Goal: Task Accomplishment & Management: Complete application form

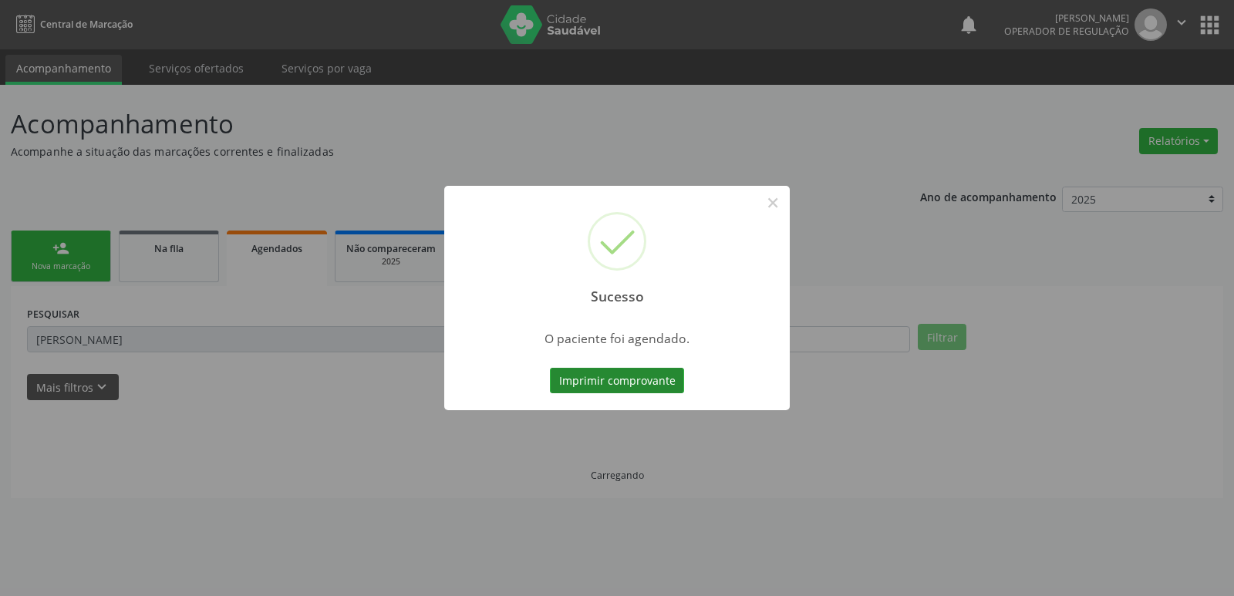
click at [582, 383] on button "Imprimir comprovante" at bounding box center [617, 381] width 134 height 26
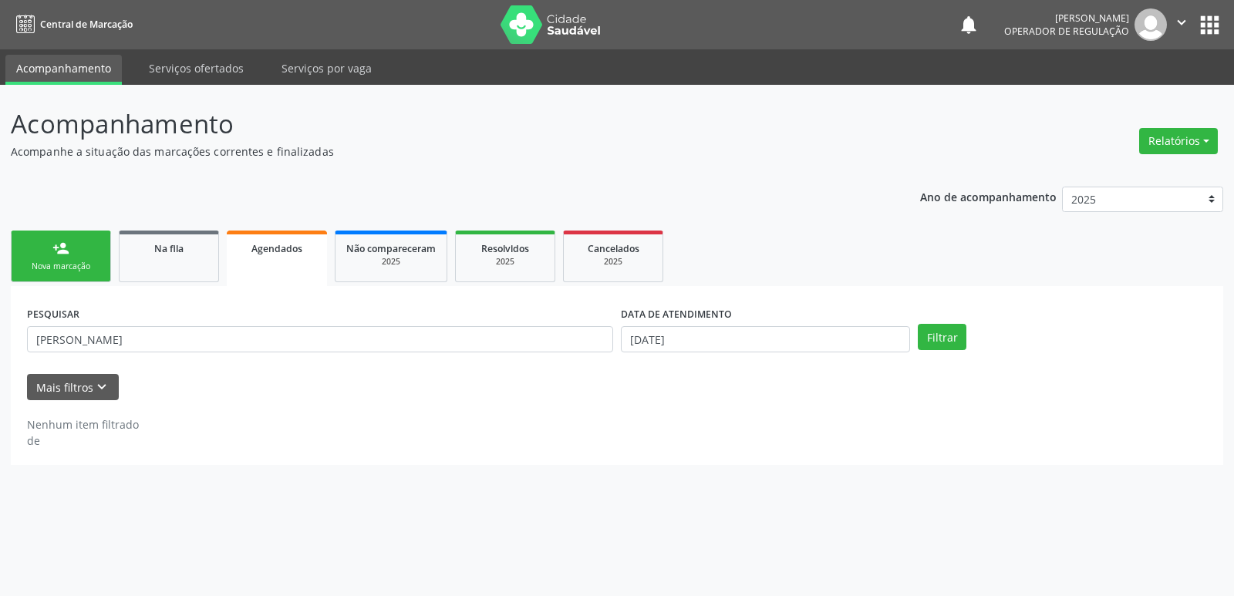
click at [96, 254] on link "person_add Nova marcação" at bounding box center [61, 257] width 100 height 52
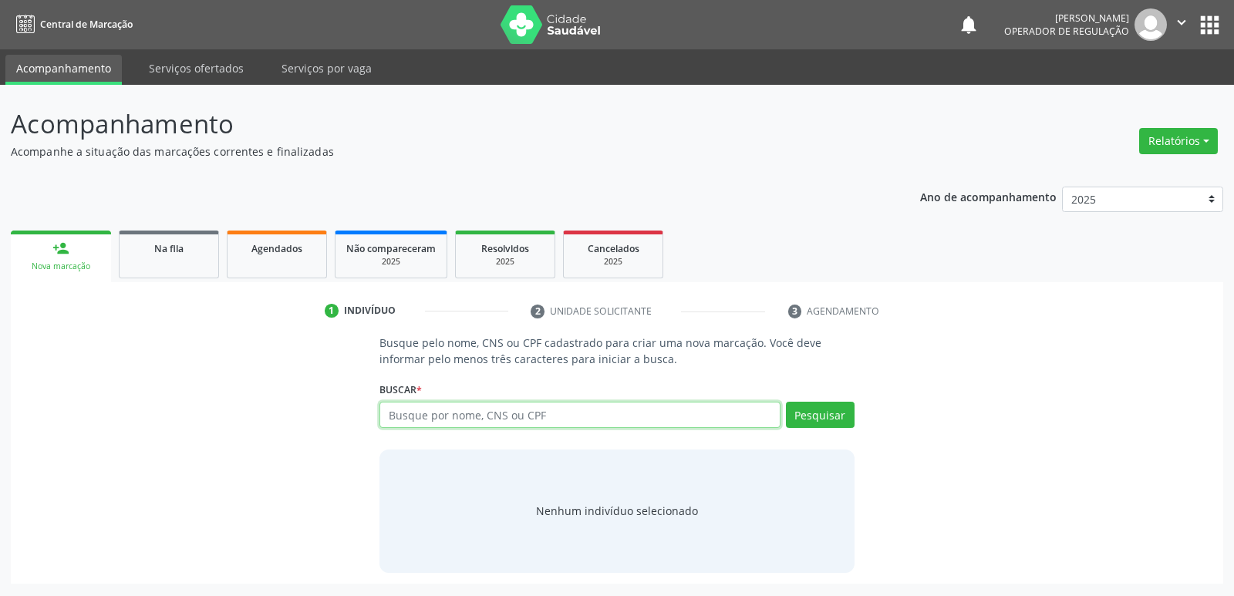
drag, startPoint x: 592, startPoint y: 417, endPoint x: 525, endPoint y: 421, distance: 67.3
click at [589, 417] on input "text" at bounding box center [580, 415] width 400 height 26
type input "700701921543378"
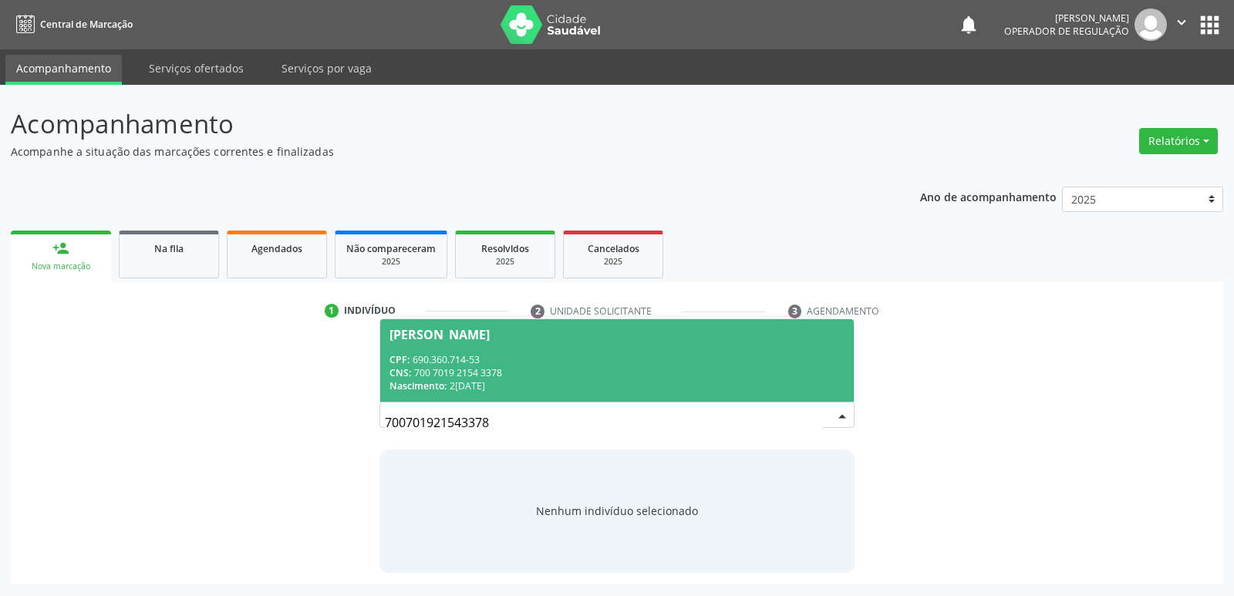
click at [495, 357] on div "CPF: 690.360.714-53" at bounding box center [617, 359] width 454 height 13
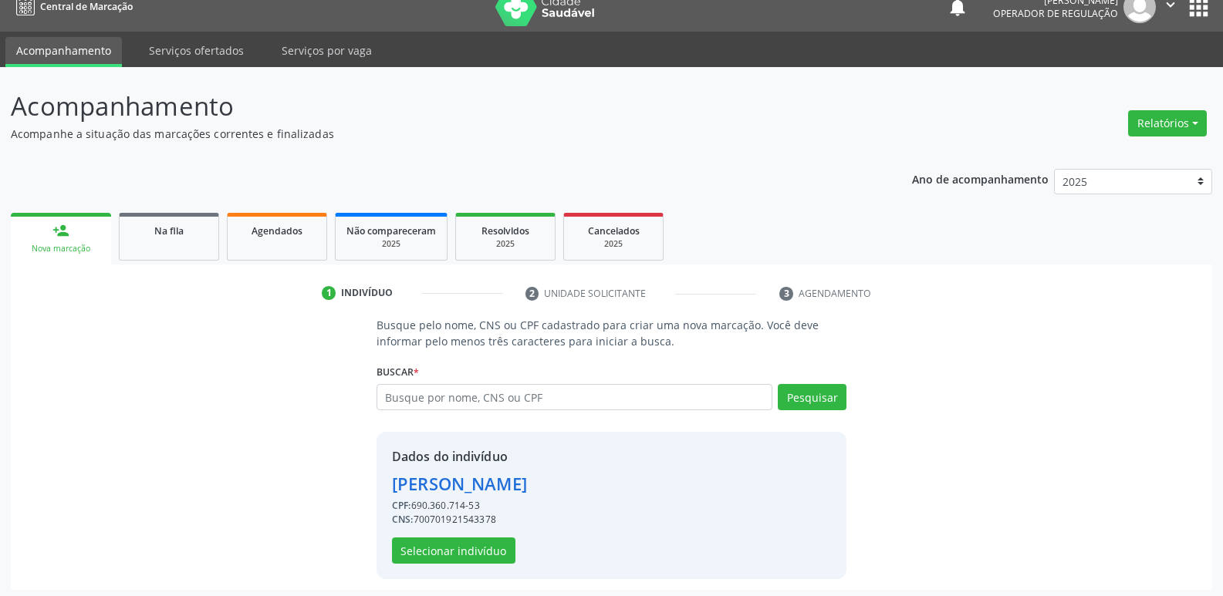
scroll to position [22, 0]
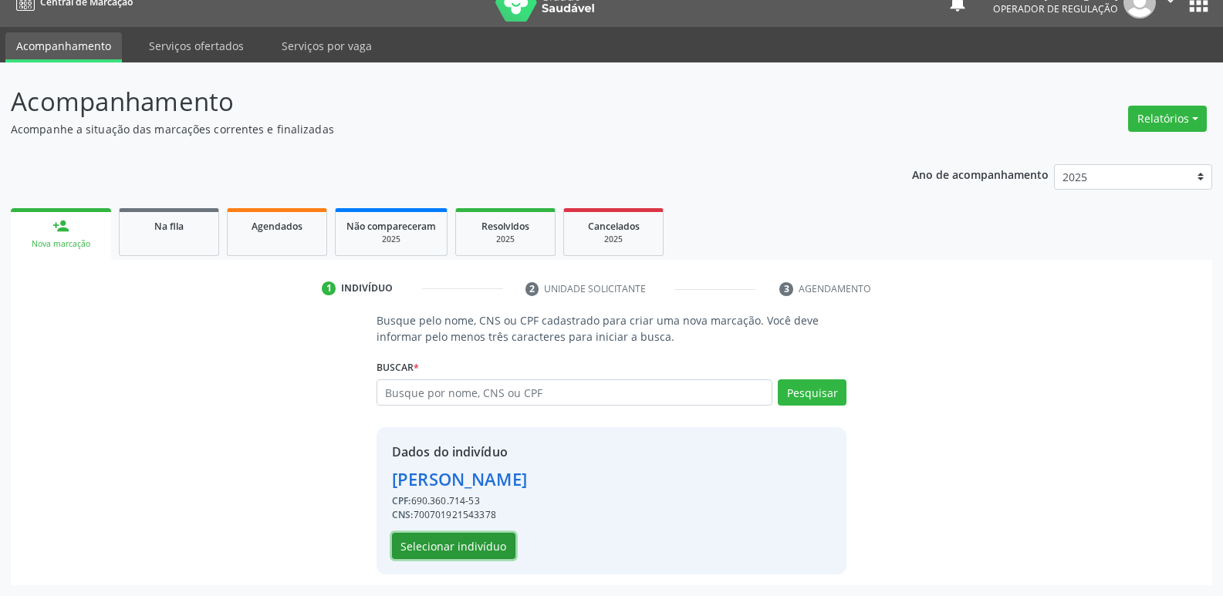
click at [484, 540] on button "Selecionar indivíduo" at bounding box center [453, 546] width 123 height 26
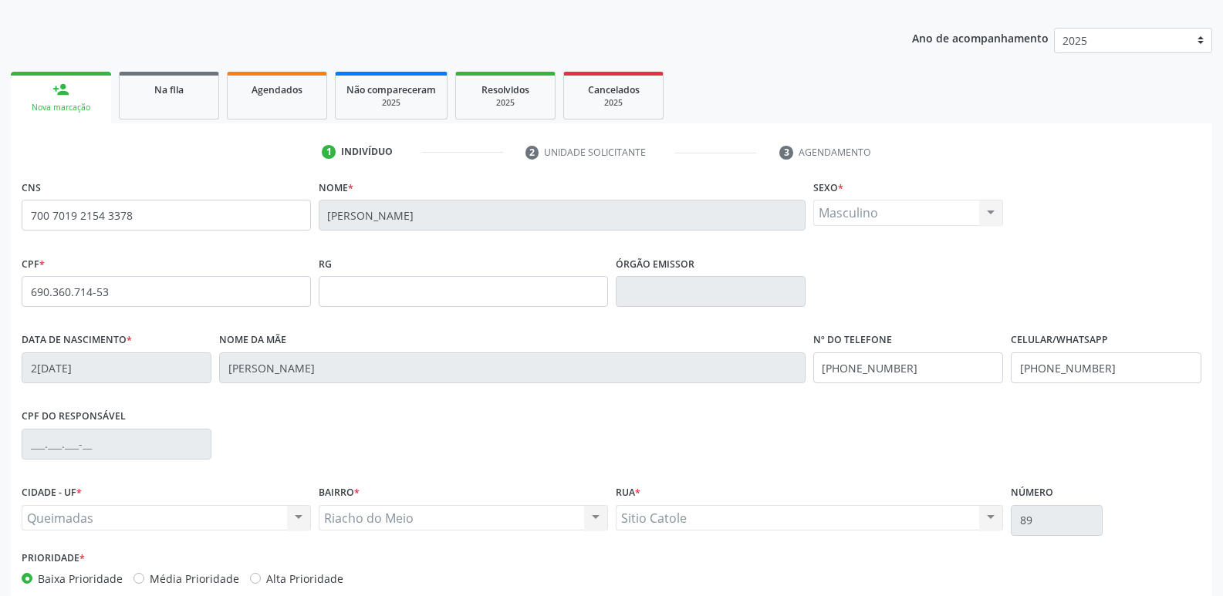
scroll to position [240, 0]
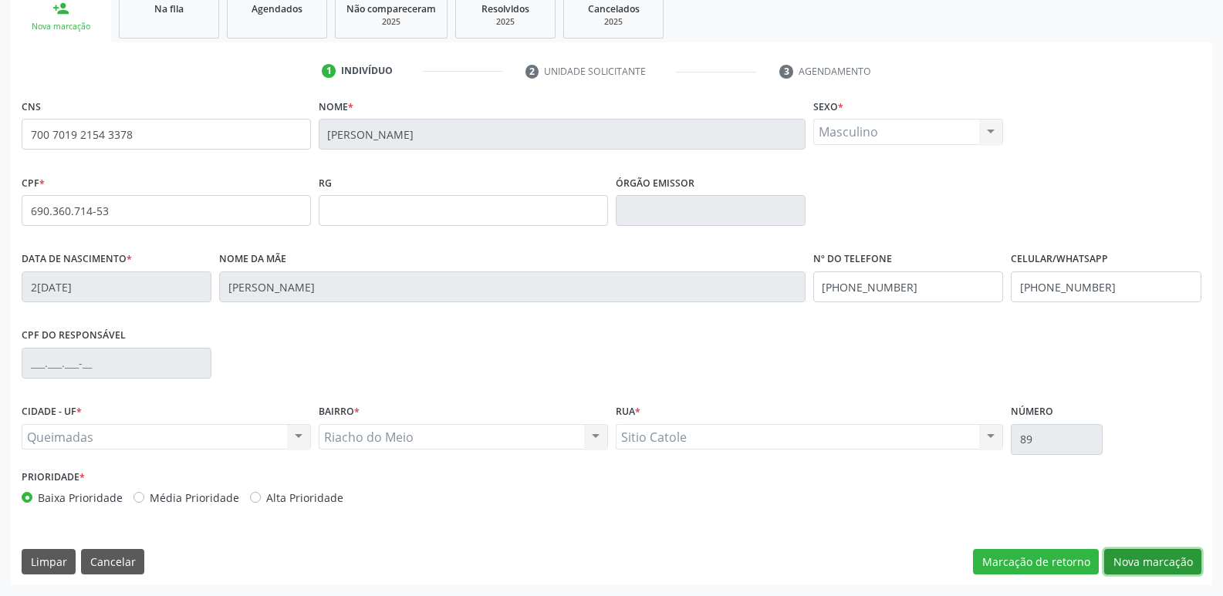
click at [1170, 558] on button "Nova marcação" at bounding box center [1152, 562] width 97 height 26
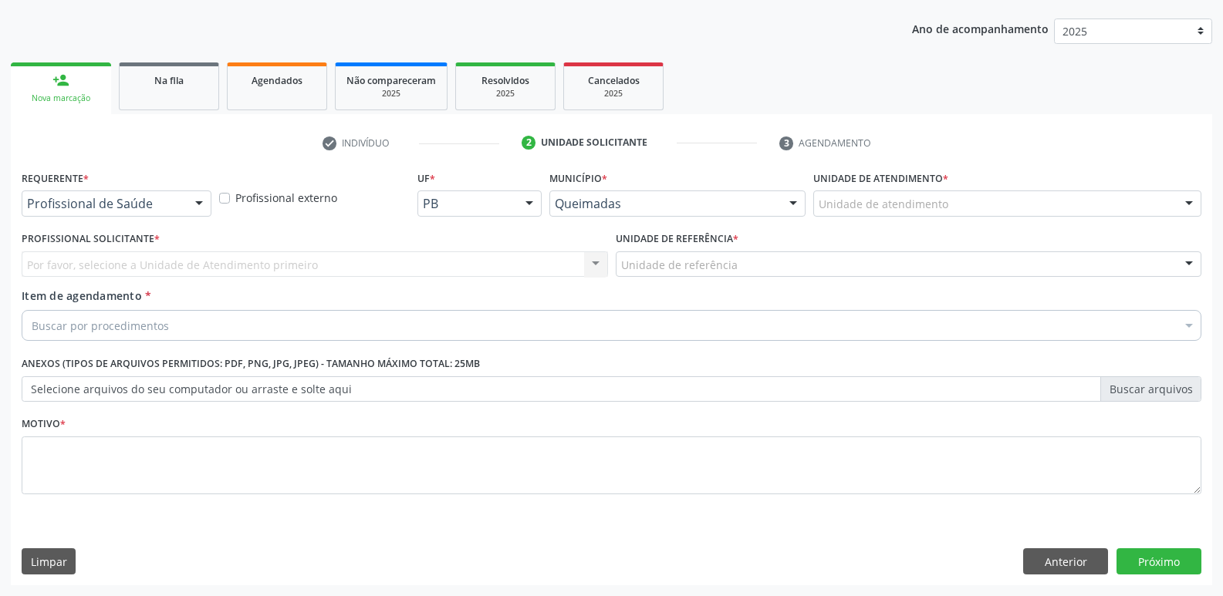
scroll to position [168, 0]
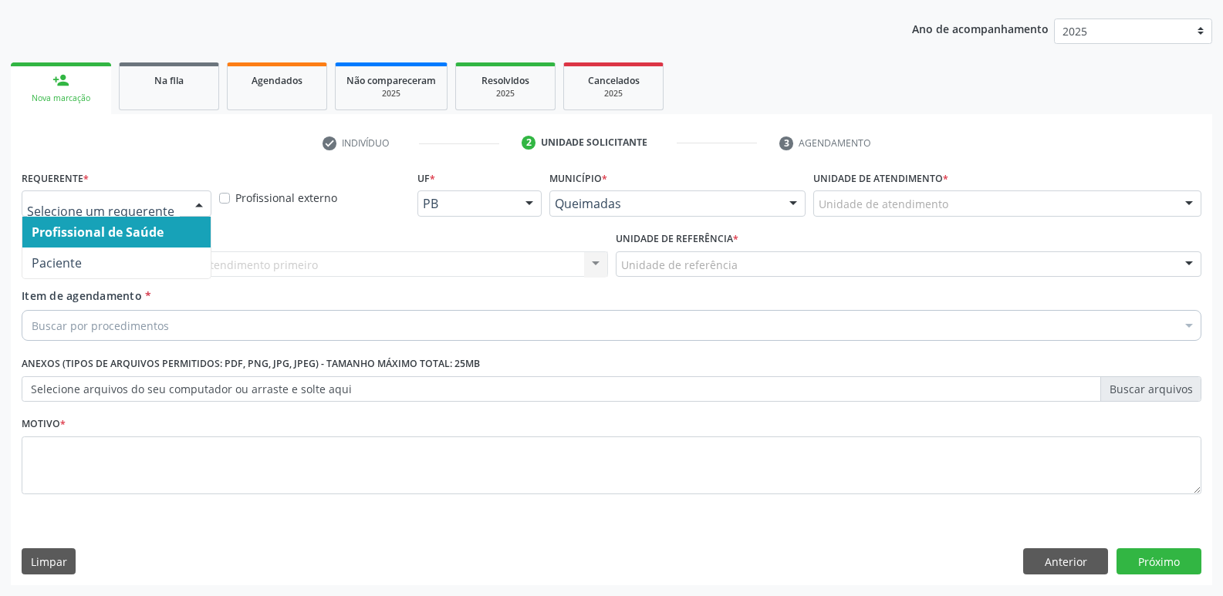
click at [195, 194] on div at bounding box center [198, 204] width 23 height 26
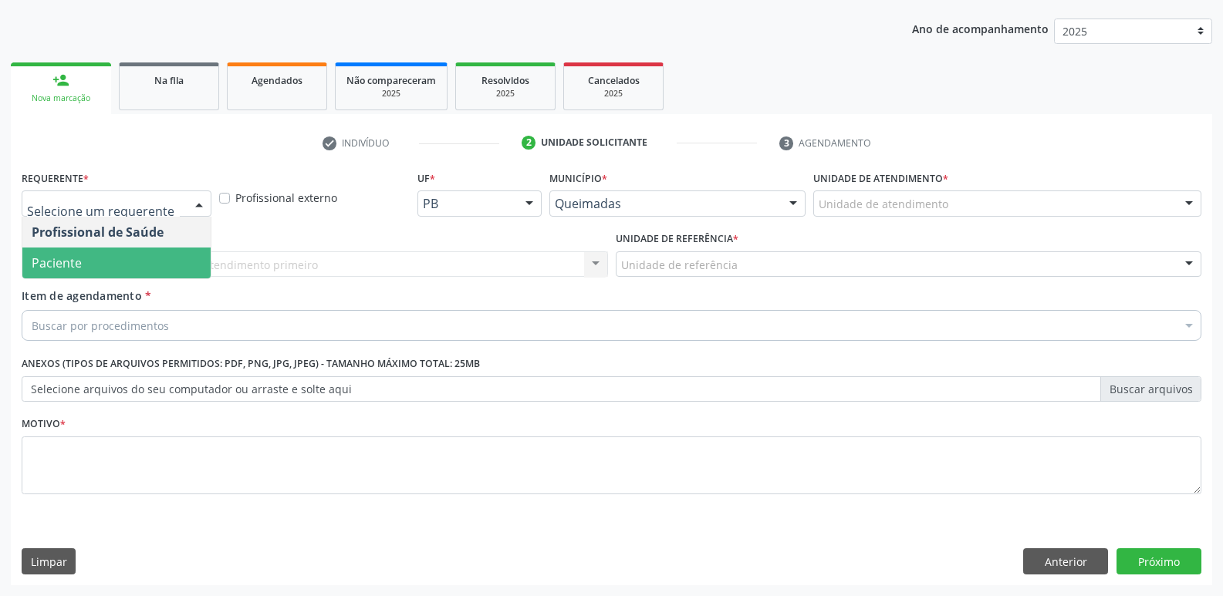
drag, startPoint x: 123, startPoint y: 251, endPoint x: 141, endPoint y: 254, distance: 18.7
click at [124, 251] on span "Paciente" at bounding box center [116, 263] width 188 height 31
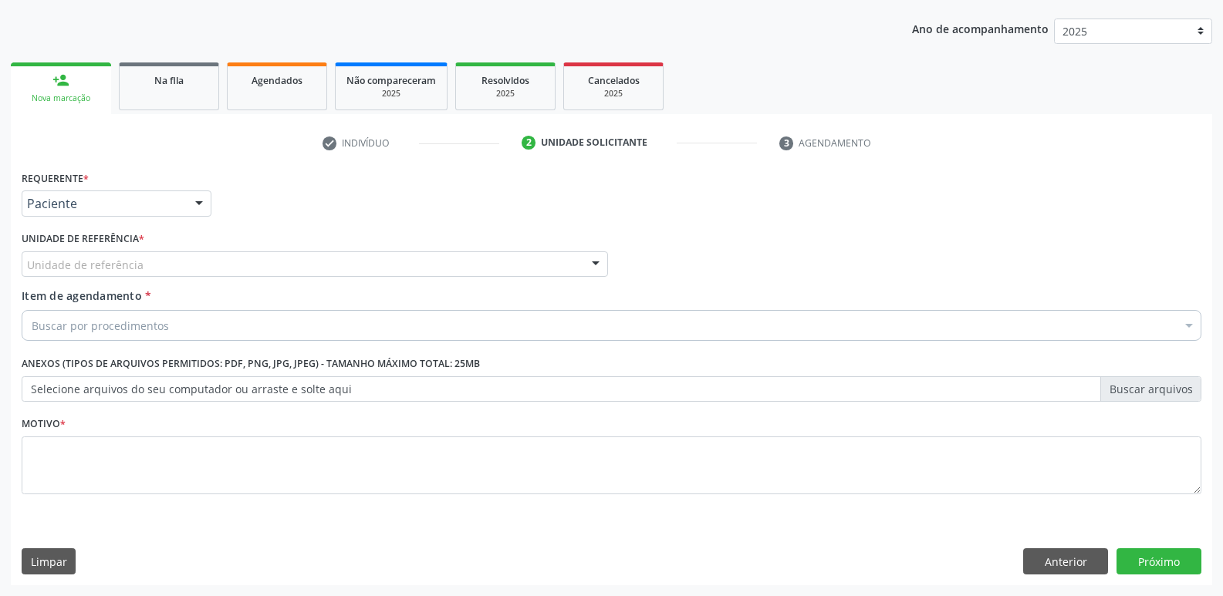
click at [157, 268] on div "Unidade de referência" at bounding box center [315, 264] width 586 height 26
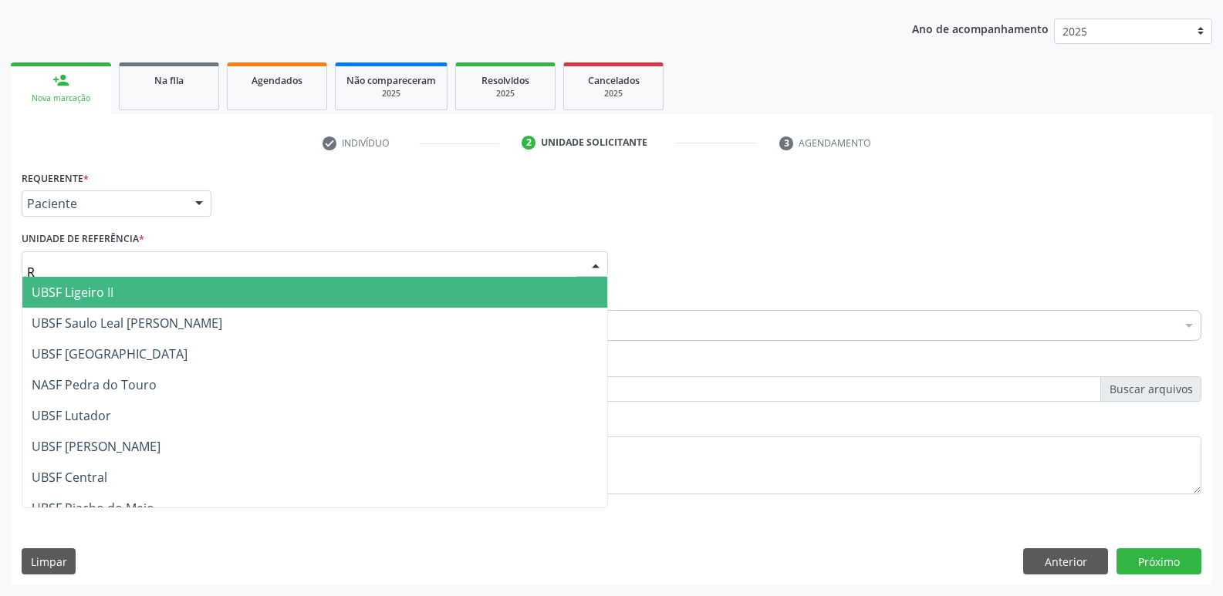
type input "RI"
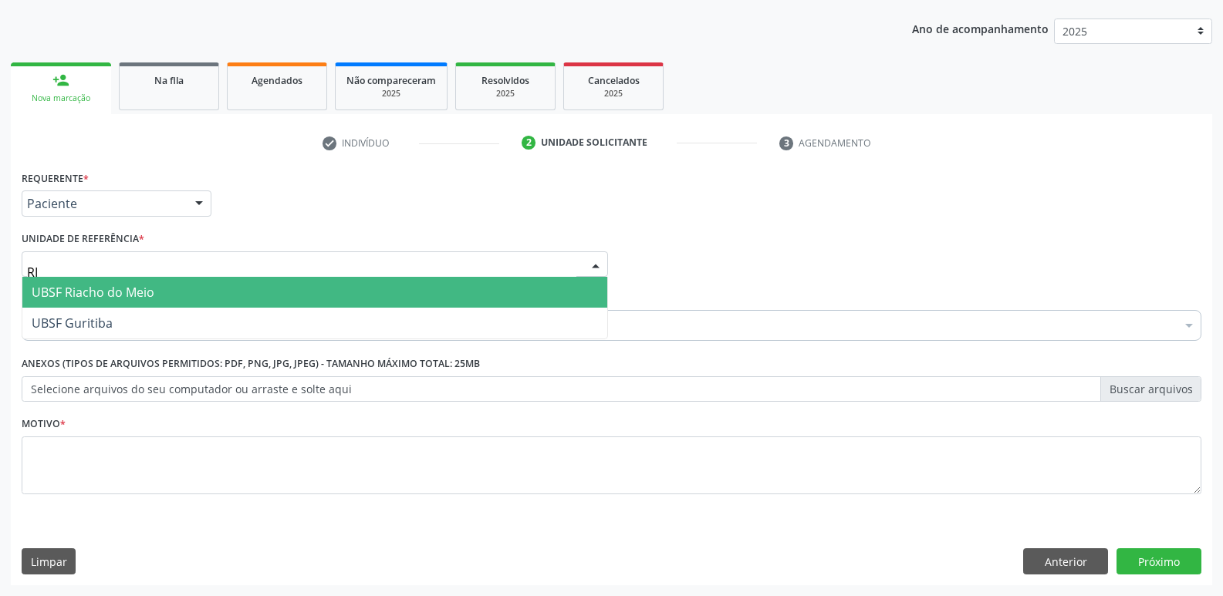
click at [104, 296] on span "UBSF Riacho do Meio" at bounding box center [93, 292] width 123 height 17
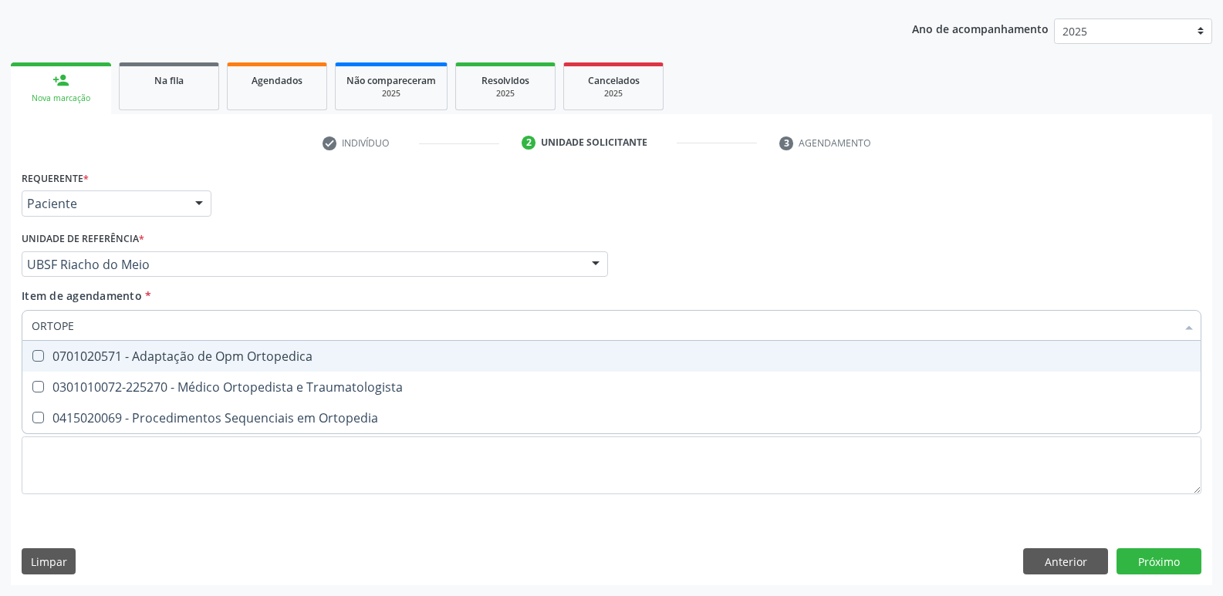
type input "ORTOPED"
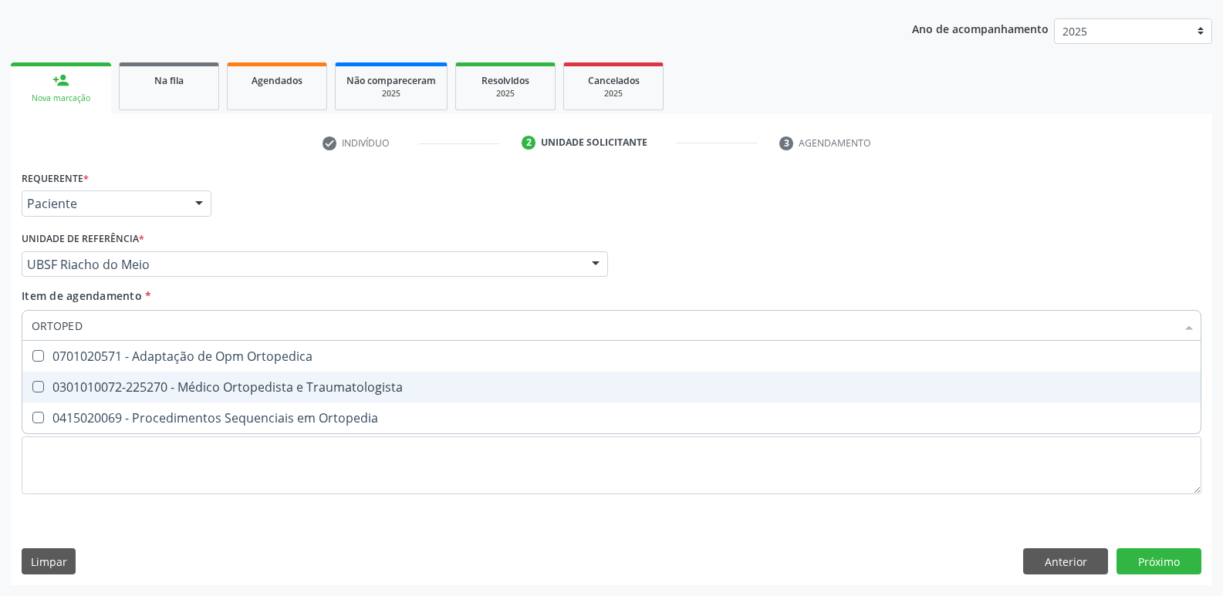
click at [113, 393] on div "0301010072-225270 - Médico Ortopedista e Traumatologista" at bounding box center [611, 387] width 1159 height 12
checkbox Traumatologista "true"
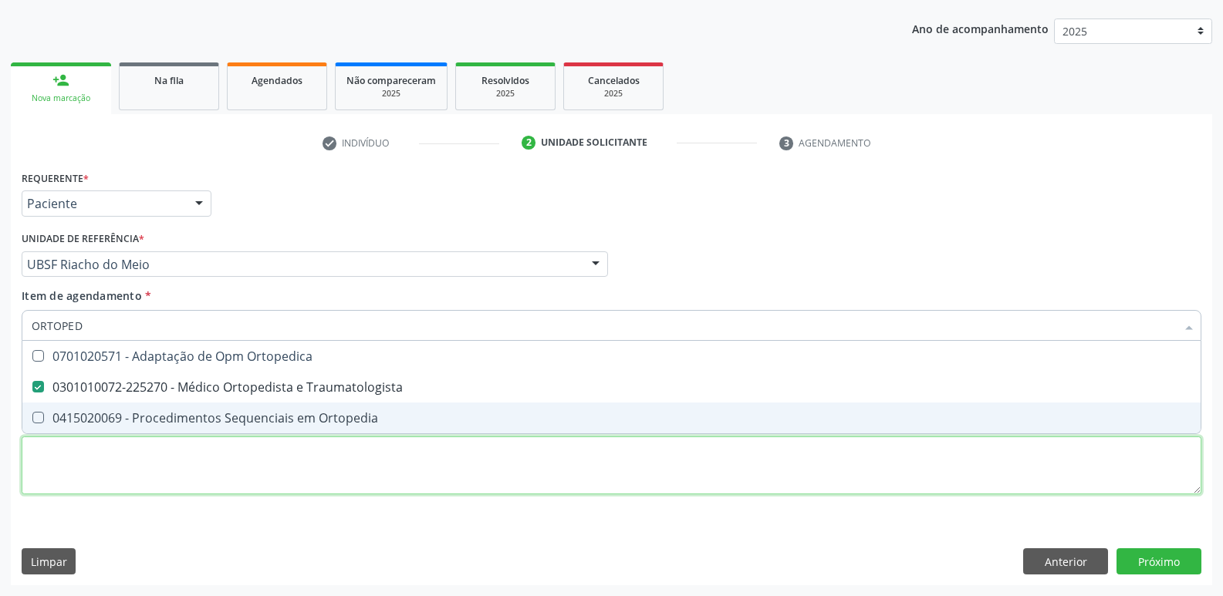
click at [106, 466] on div "Requerente * Paciente Profissional de Saúde Paciente Nenhum resultado encontrad…" at bounding box center [611, 341] width 1179 height 349
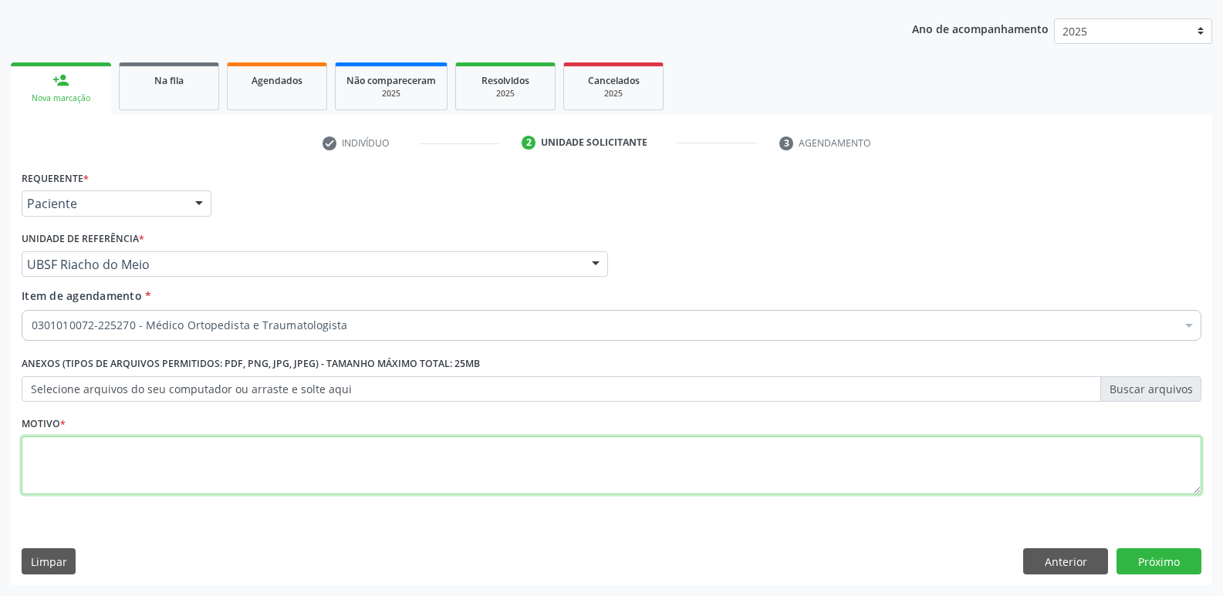
paste textarea "AVALIAÇÃO"
type textarea "AVALIAÇÃO"
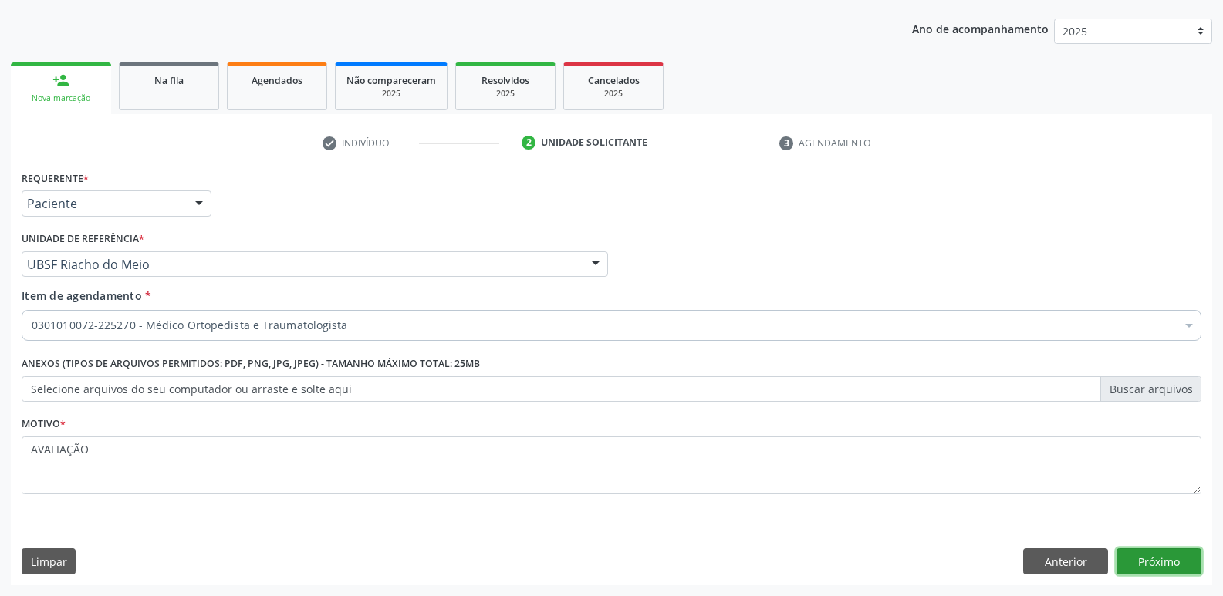
click at [1159, 568] on button "Próximo" at bounding box center [1158, 561] width 85 height 26
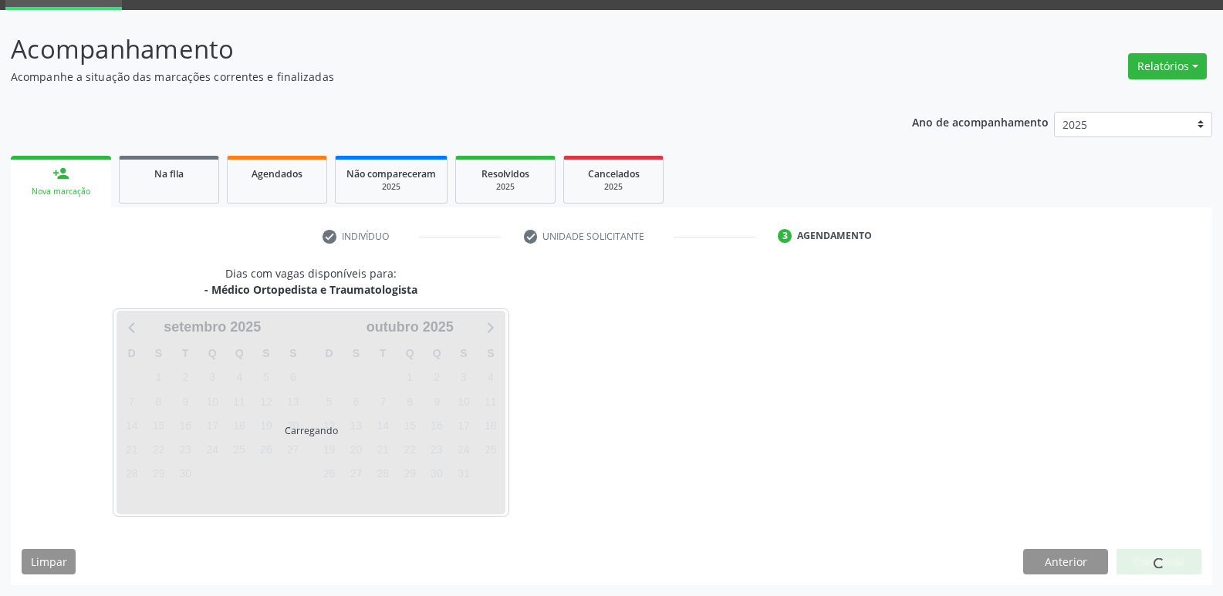
scroll to position [75, 0]
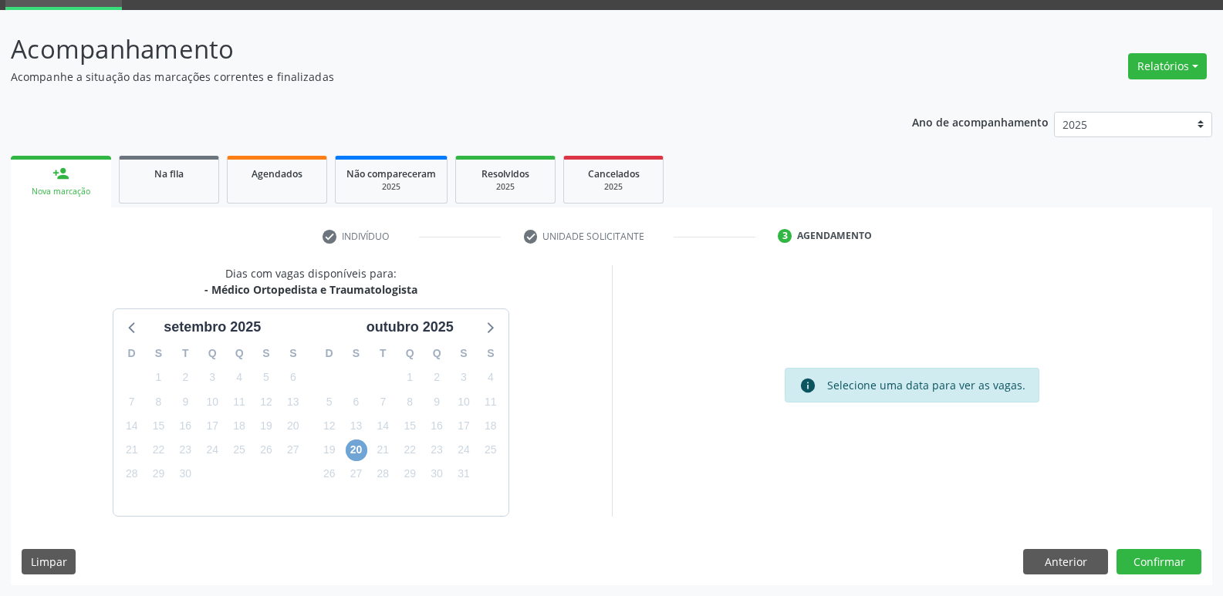
click at [361, 454] on span "20" at bounding box center [357, 451] width 22 height 22
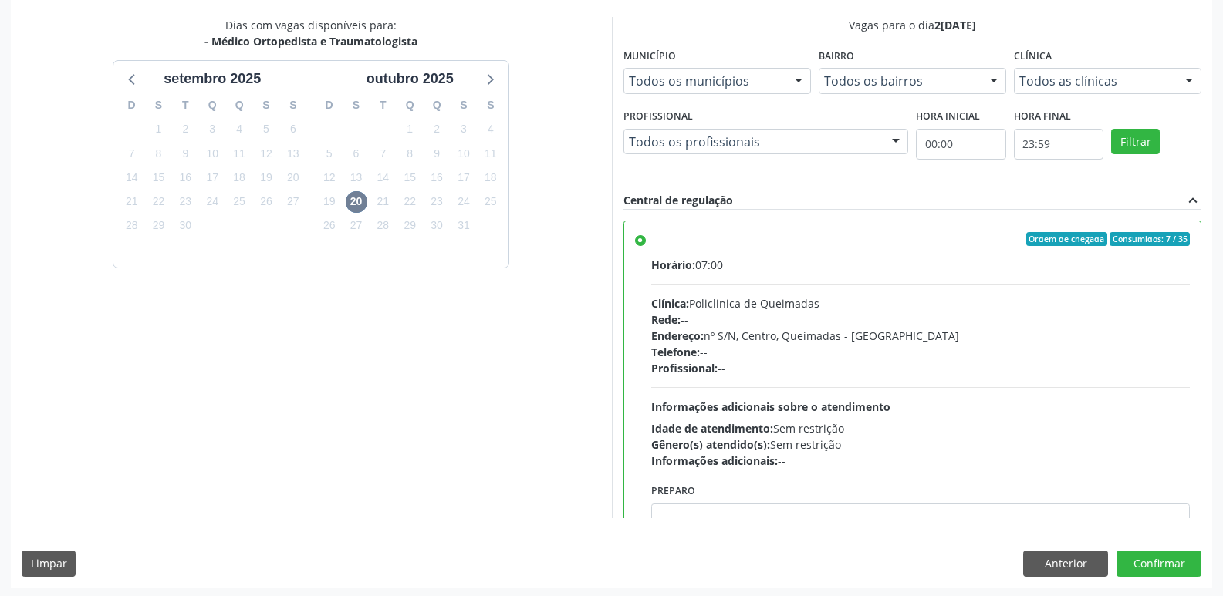
scroll to position [326, 0]
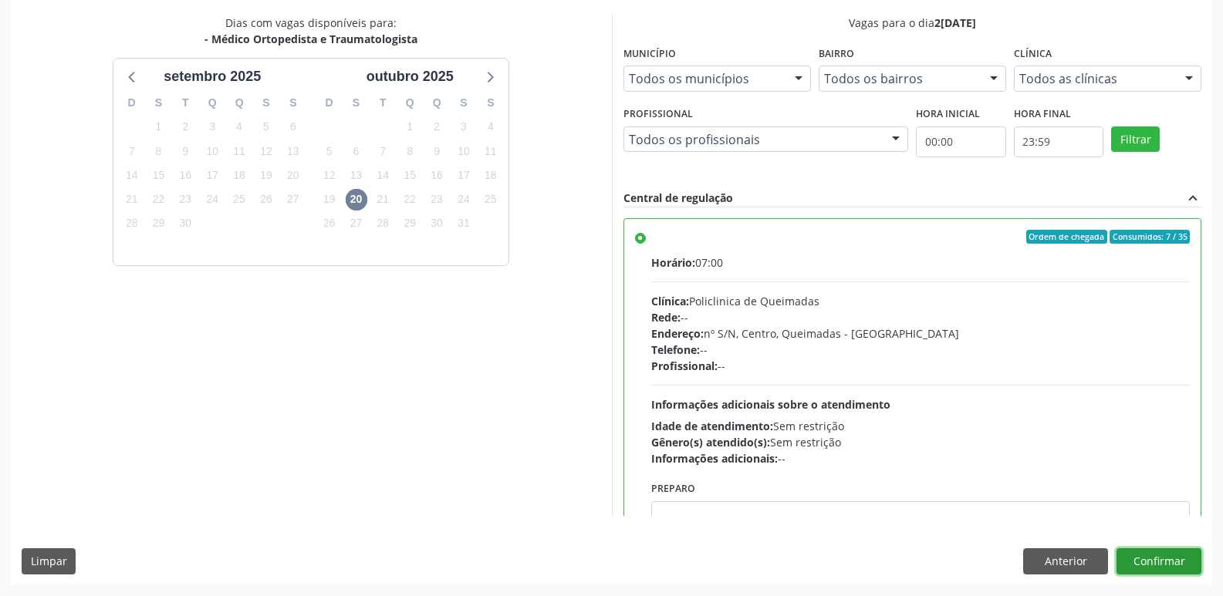
click at [1152, 565] on button "Confirmar" at bounding box center [1158, 561] width 85 height 26
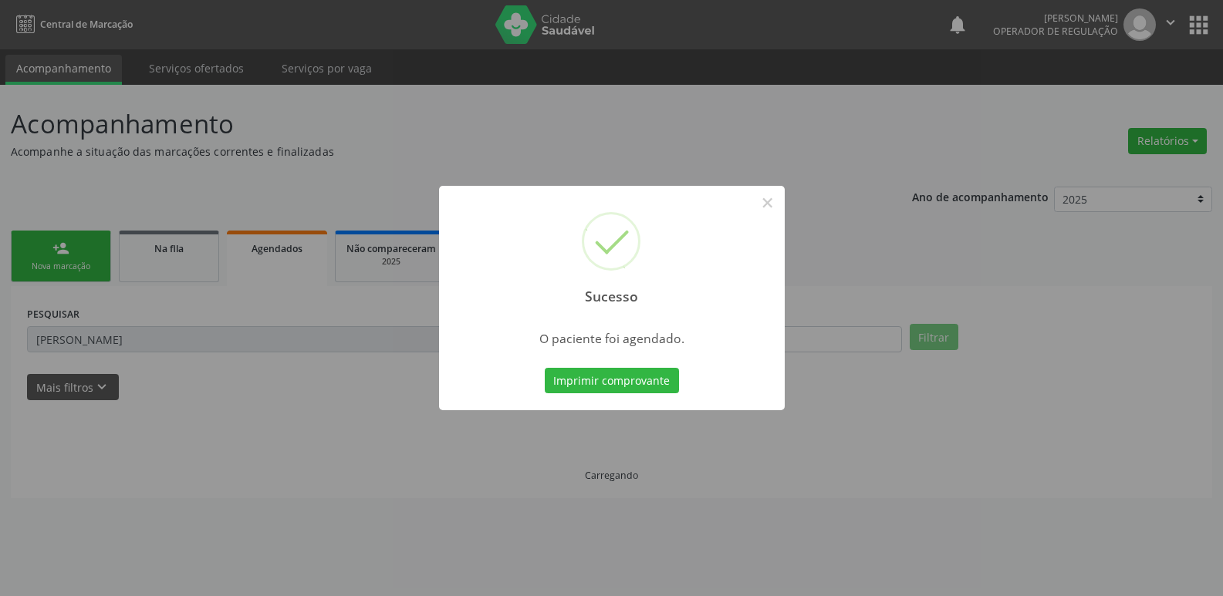
scroll to position [0, 0]
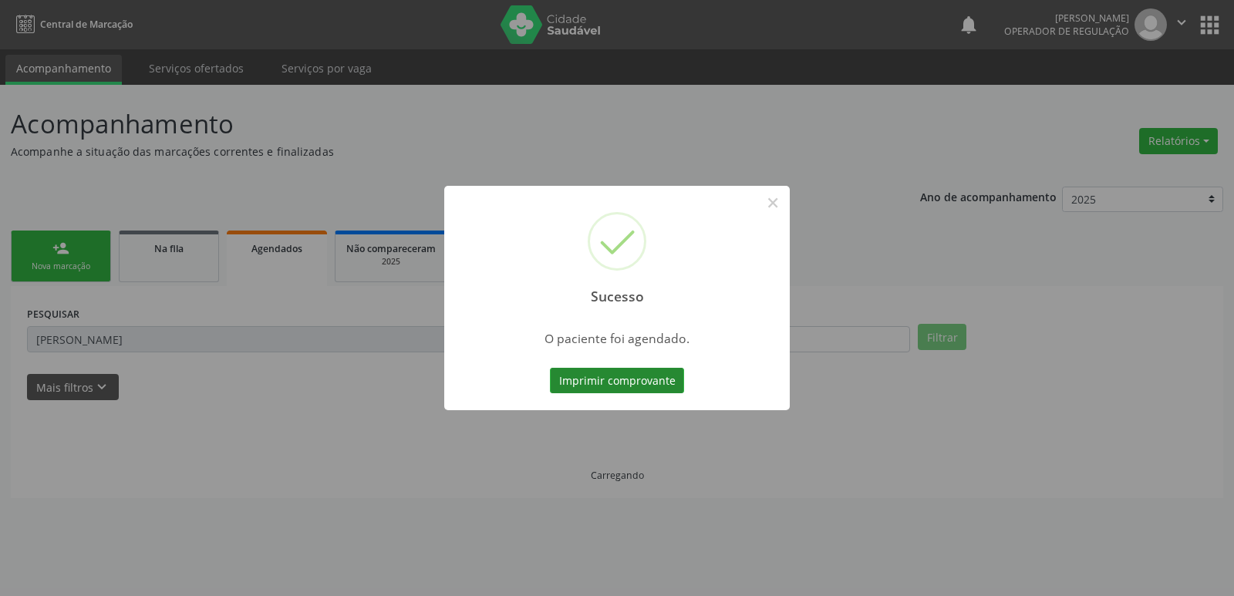
click at [605, 371] on button "Imprimir comprovante" at bounding box center [617, 381] width 134 height 26
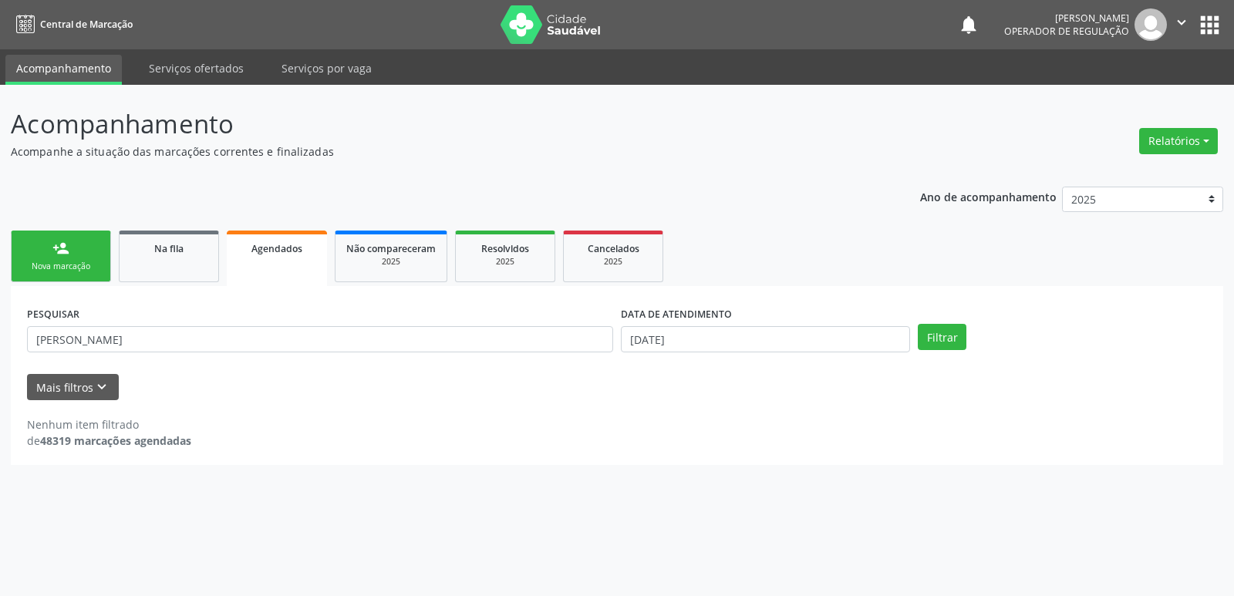
click at [78, 238] on link "person_add Nova marcação" at bounding box center [61, 257] width 100 height 52
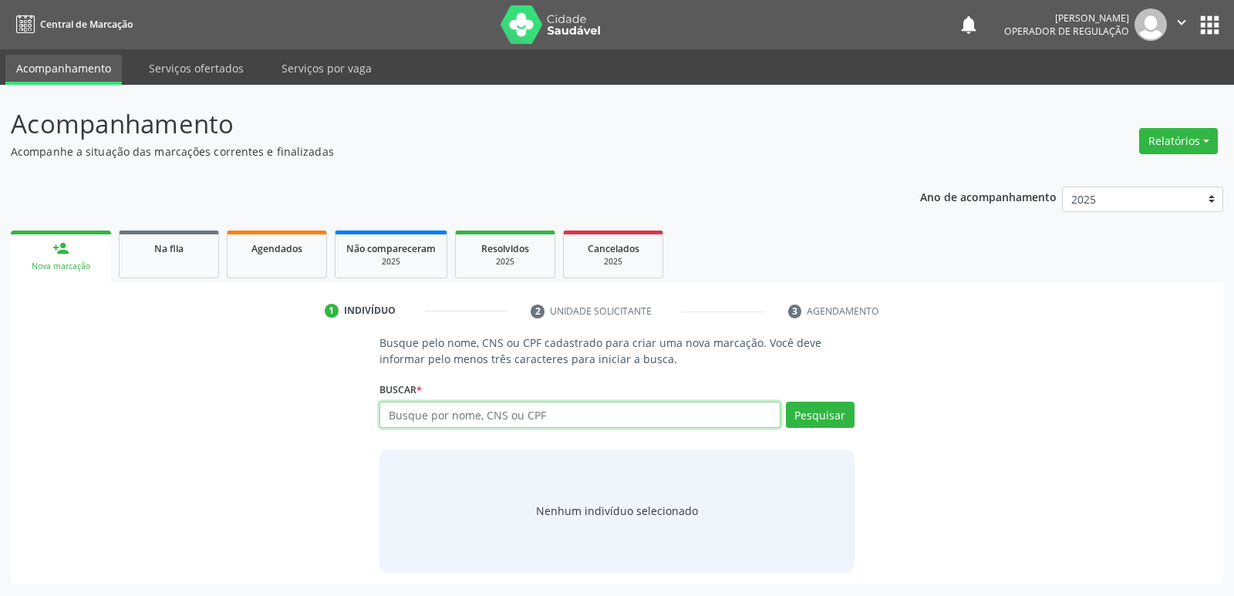
drag, startPoint x: 403, startPoint y: 415, endPoint x: 371, endPoint y: 416, distance: 31.6
click at [393, 415] on input "text" at bounding box center [580, 415] width 400 height 26
type input "709508676197370"
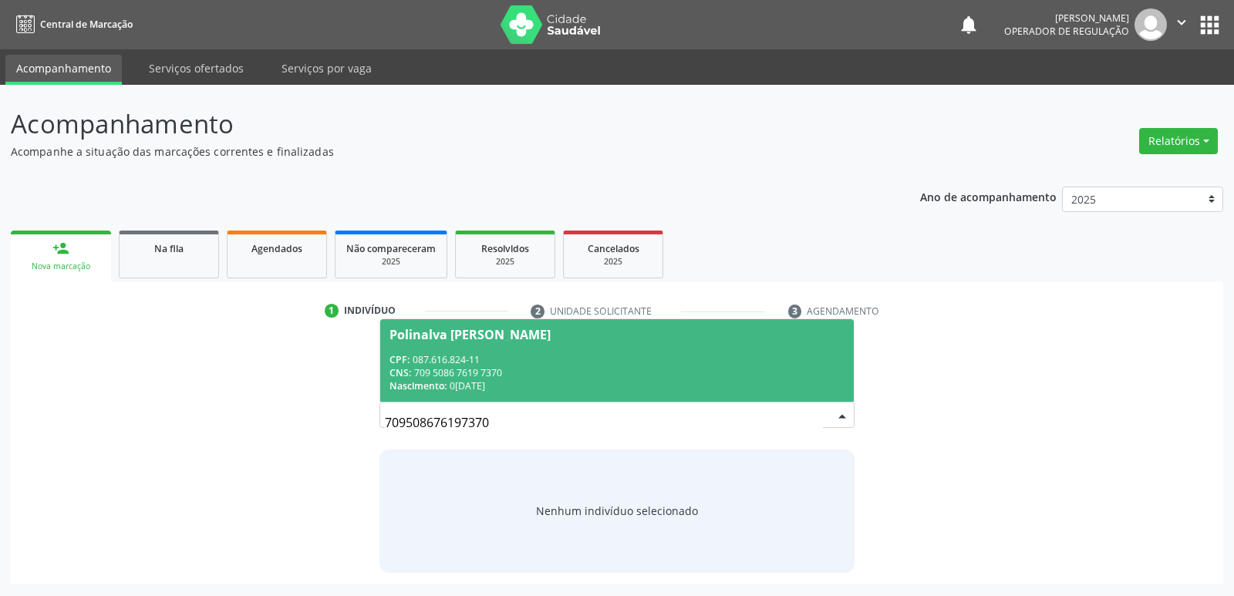
click at [565, 374] on div "CNS: 709 5086 7619 7370" at bounding box center [617, 372] width 454 height 13
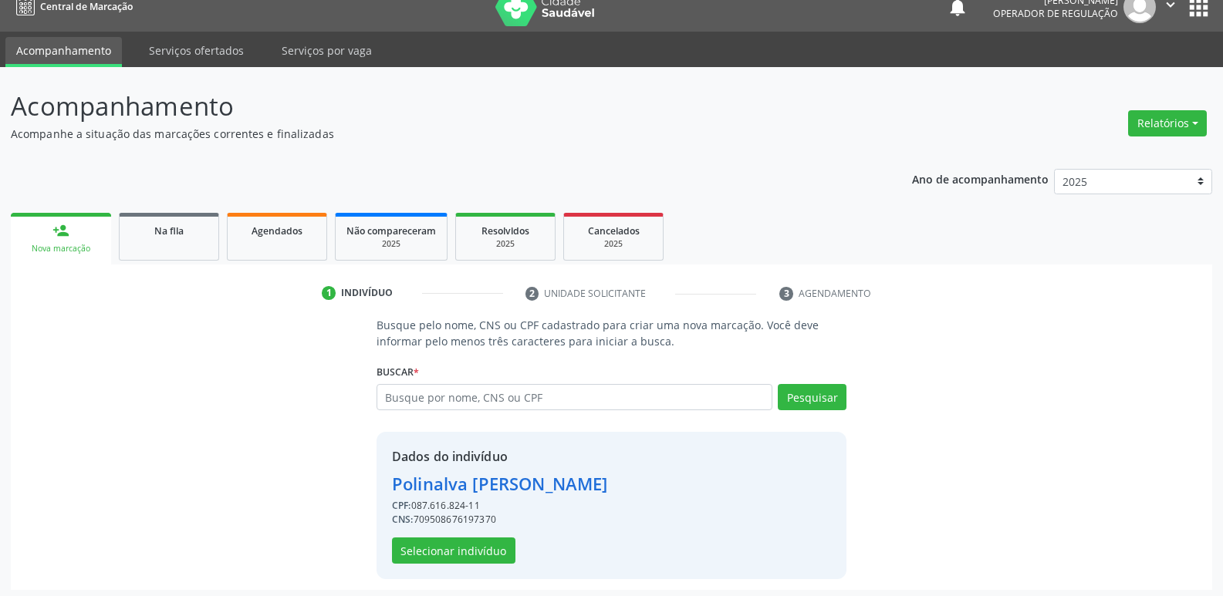
scroll to position [22, 0]
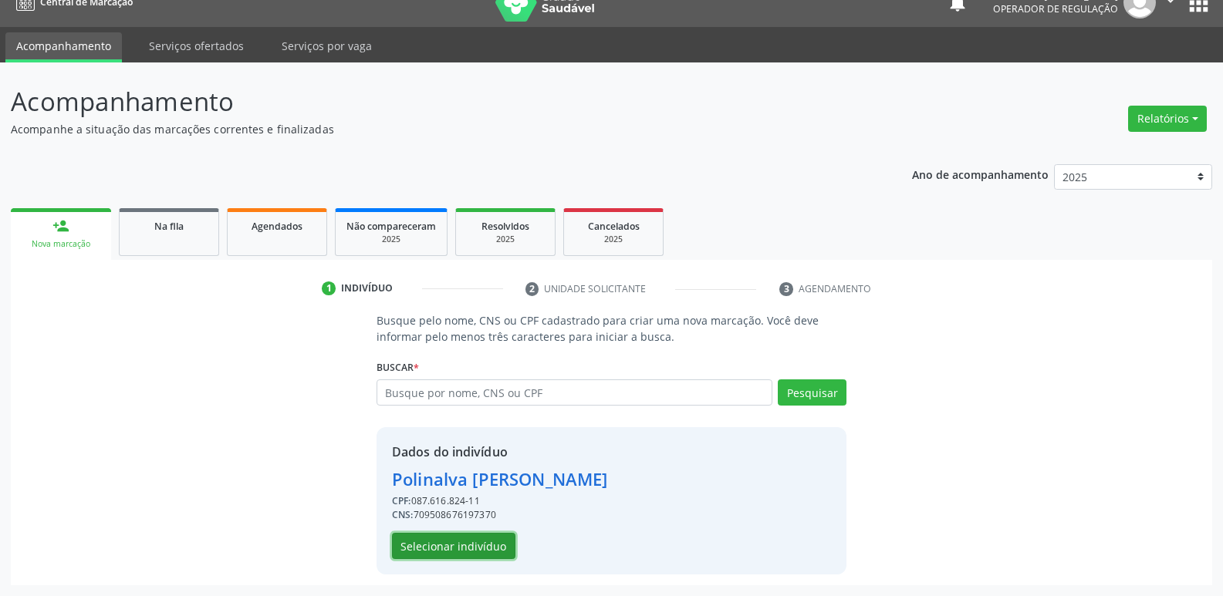
click at [468, 548] on button "Selecionar indivíduo" at bounding box center [453, 546] width 123 height 26
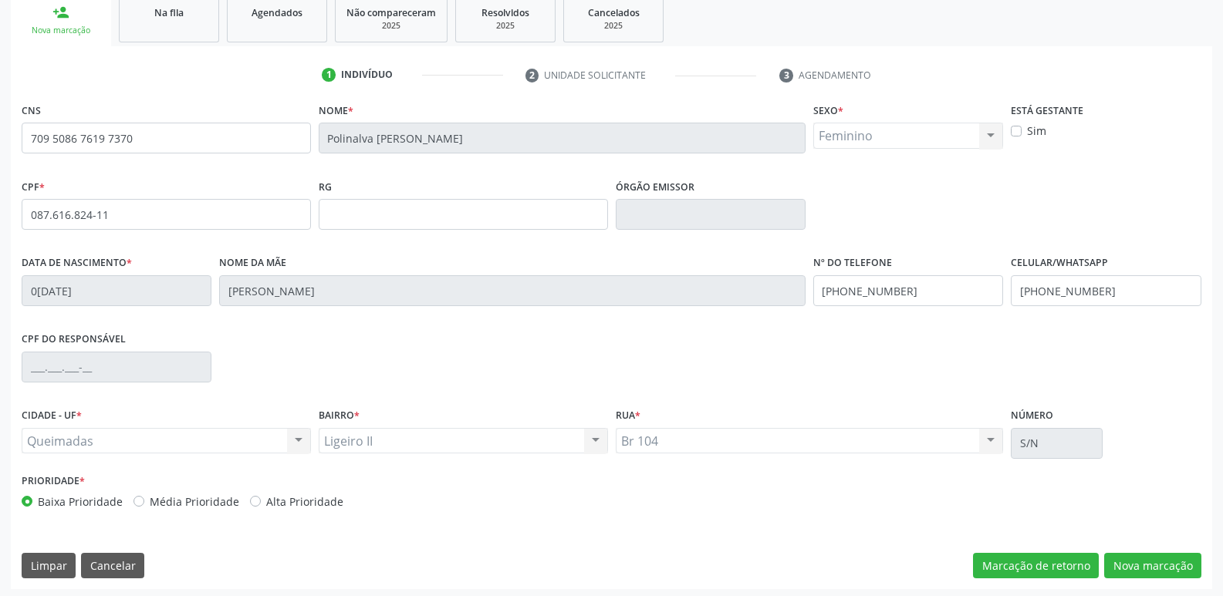
scroll to position [240, 0]
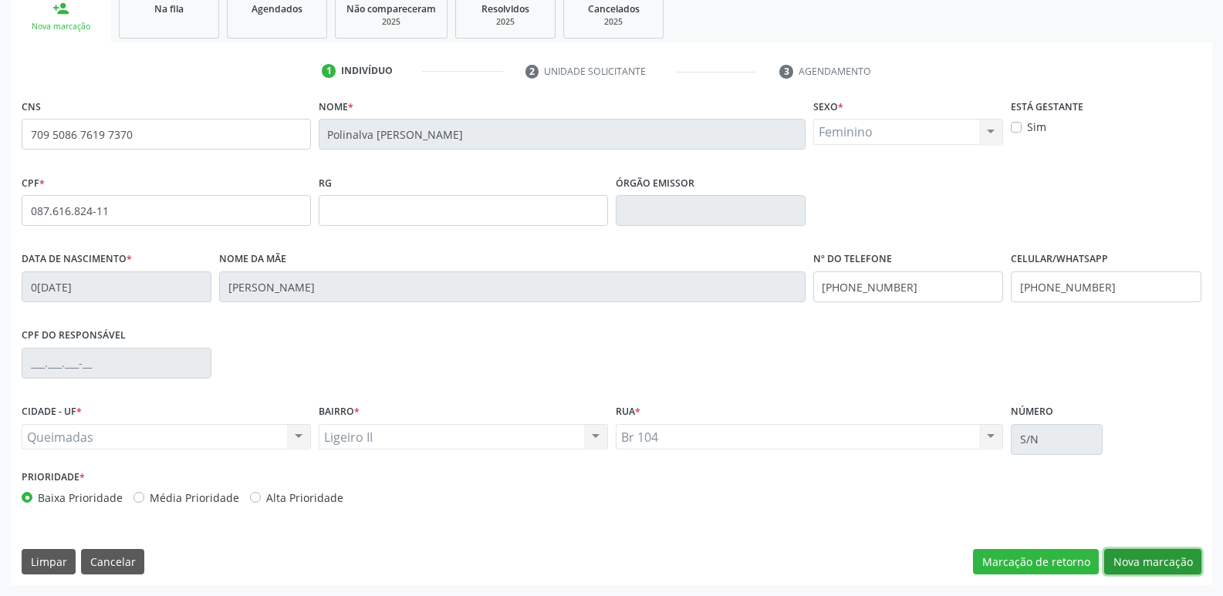
click at [1159, 558] on button "Nova marcação" at bounding box center [1152, 562] width 97 height 26
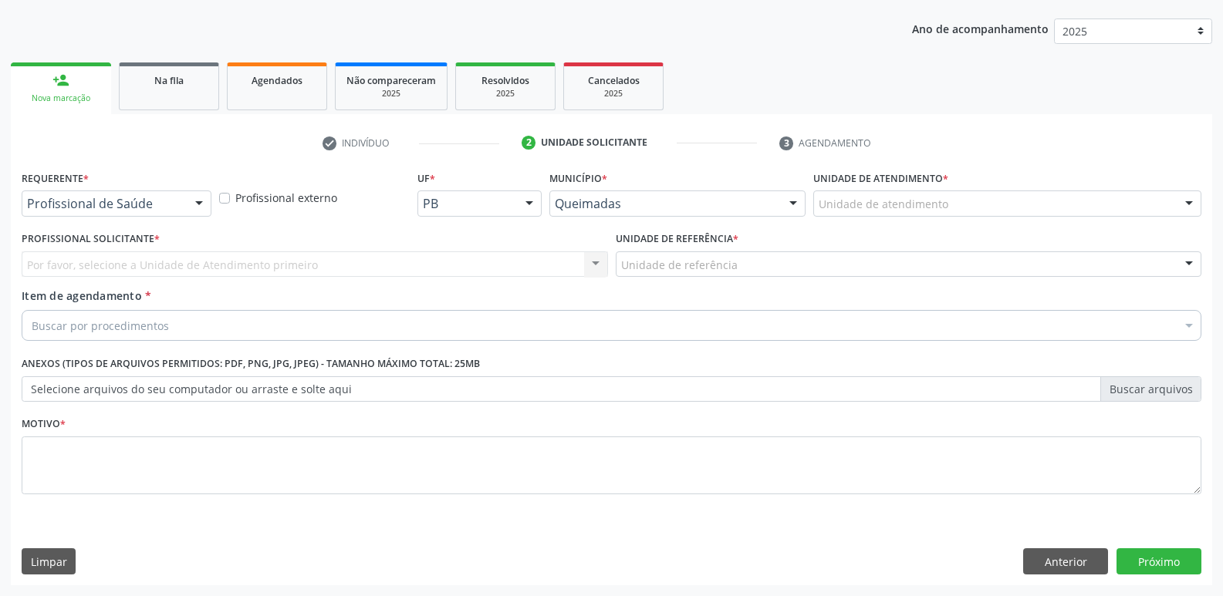
scroll to position [168, 0]
drag, startPoint x: 174, startPoint y: 206, endPoint x: 162, endPoint y: 228, distance: 24.9
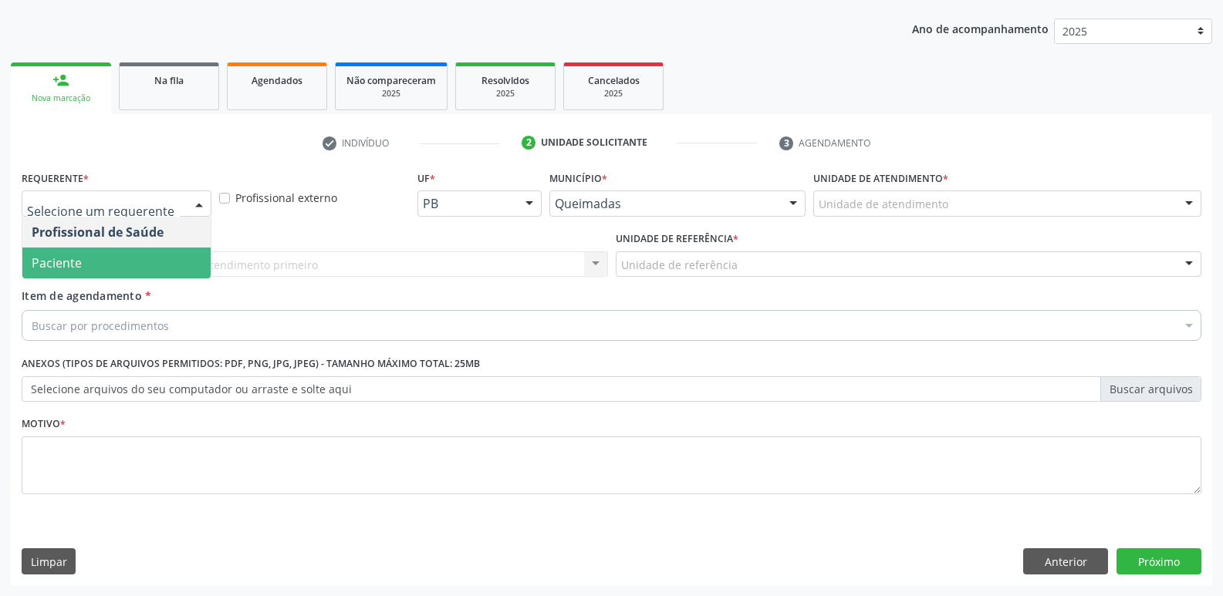
click at [140, 265] on span "Paciente" at bounding box center [116, 263] width 188 height 31
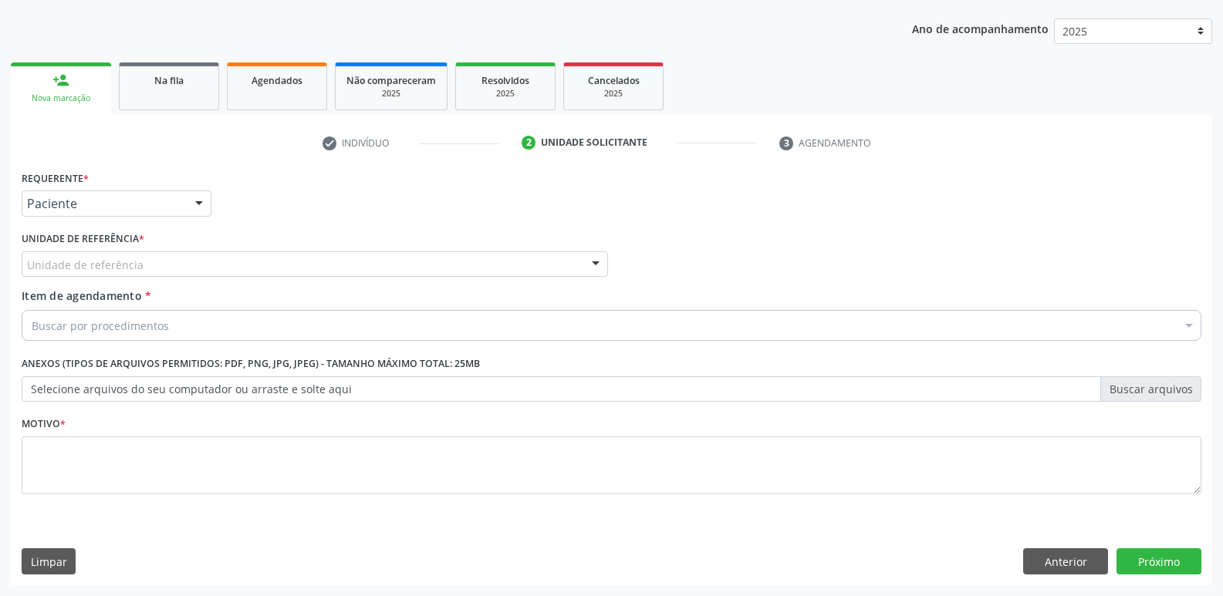
click at [182, 262] on div "Unidade de referência" at bounding box center [315, 264] width 586 height 26
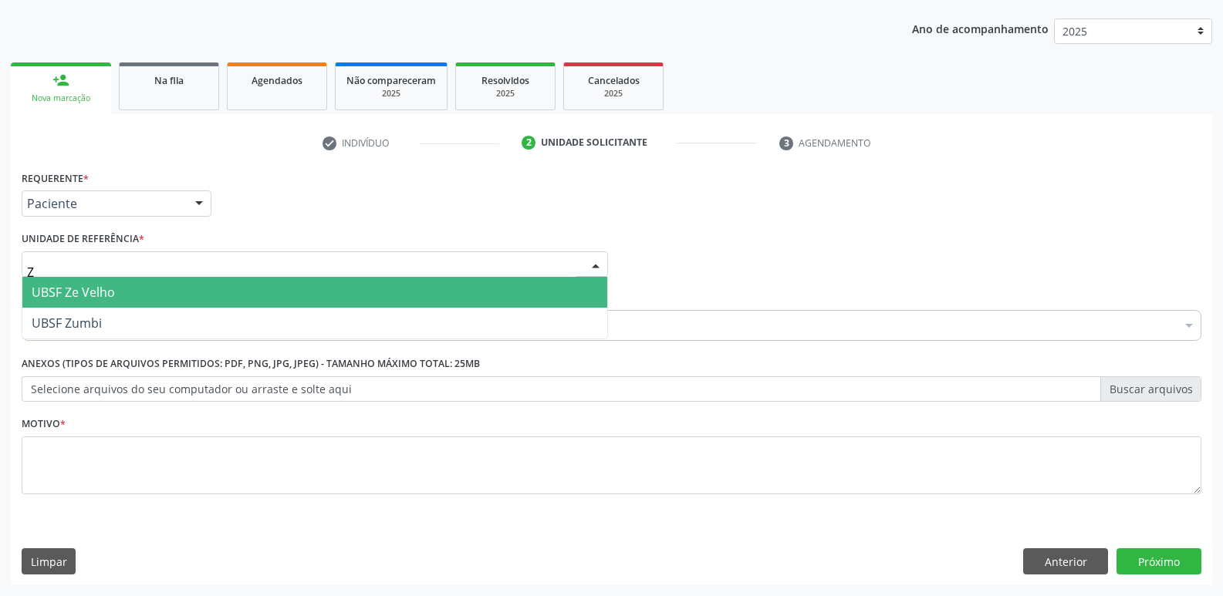
type input "ZE"
click at [131, 295] on span "UBSF Ze Velho" at bounding box center [314, 292] width 585 height 31
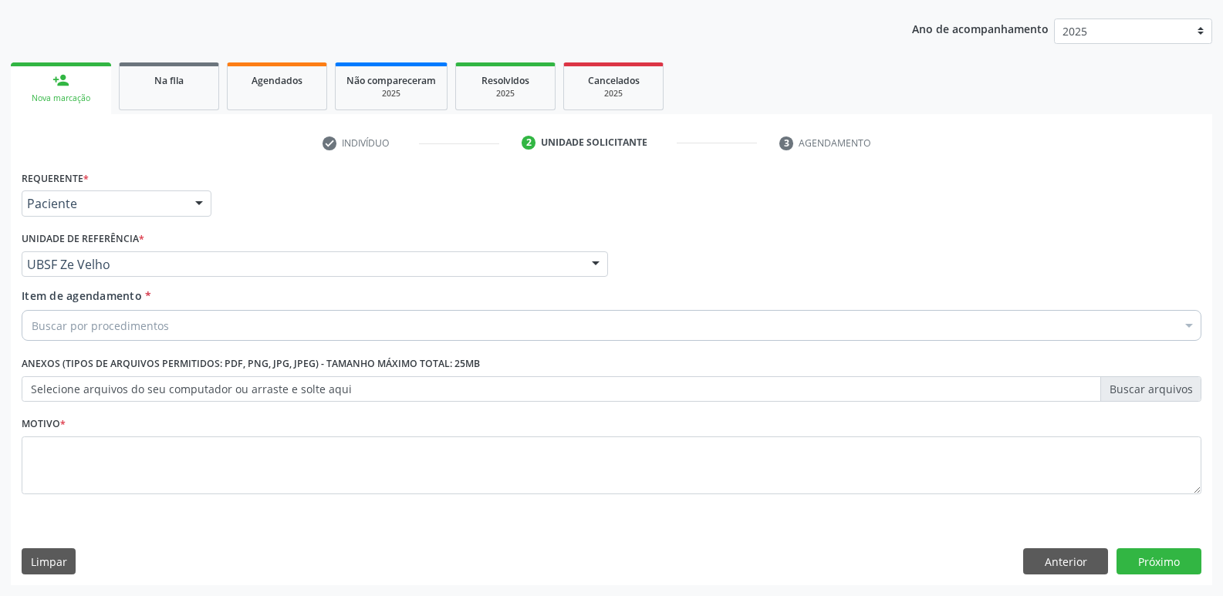
drag, startPoint x: 123, startPoint y: 349, endPoint x: 138, endPoint y: 334, distance: 21.3
click at [128, 343] on div "Requerente * Paciente Profissional de Saúde Paciente Nenhum resultado encontrad…" at bounding box center [611, 341] width 1179 height 349
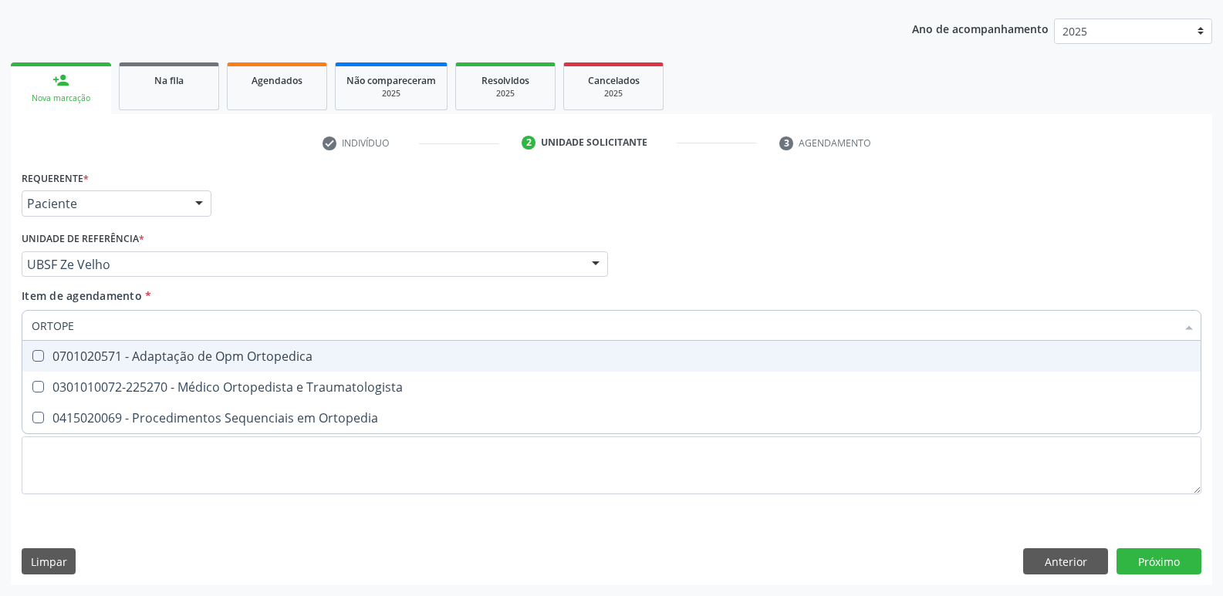
type input "ORTOPED"
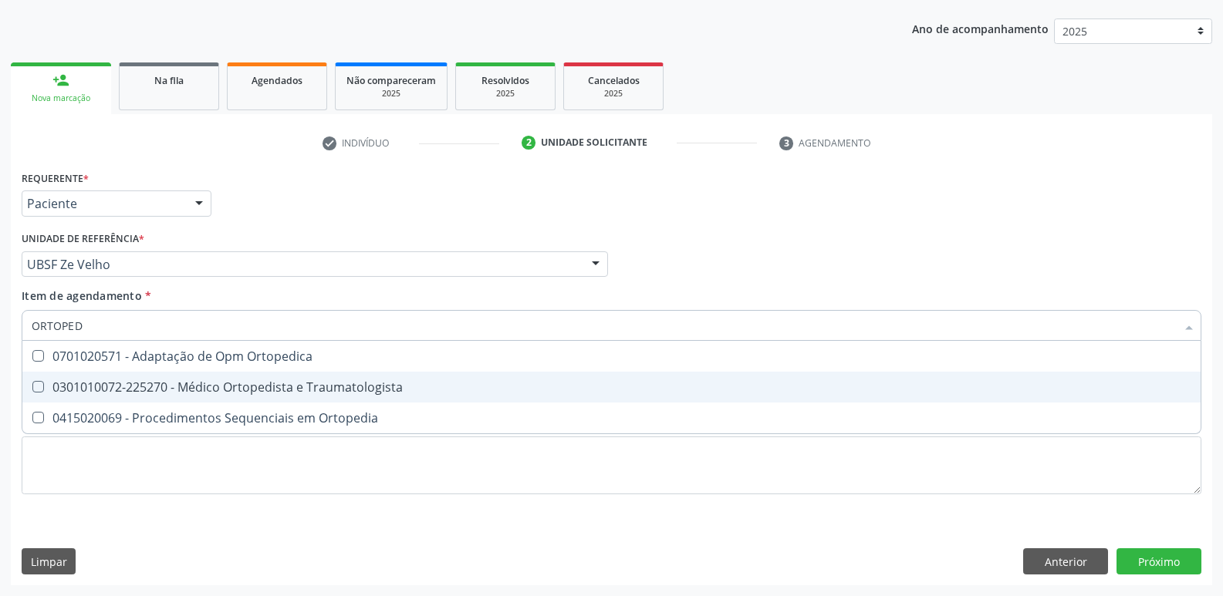
click at [191, 376] on span "0301010072-225270 - Médico Ortopedista e Traumatologista" at bounding box center [611, 387] width 1178 height 31
checkbox Traumatologista "true"
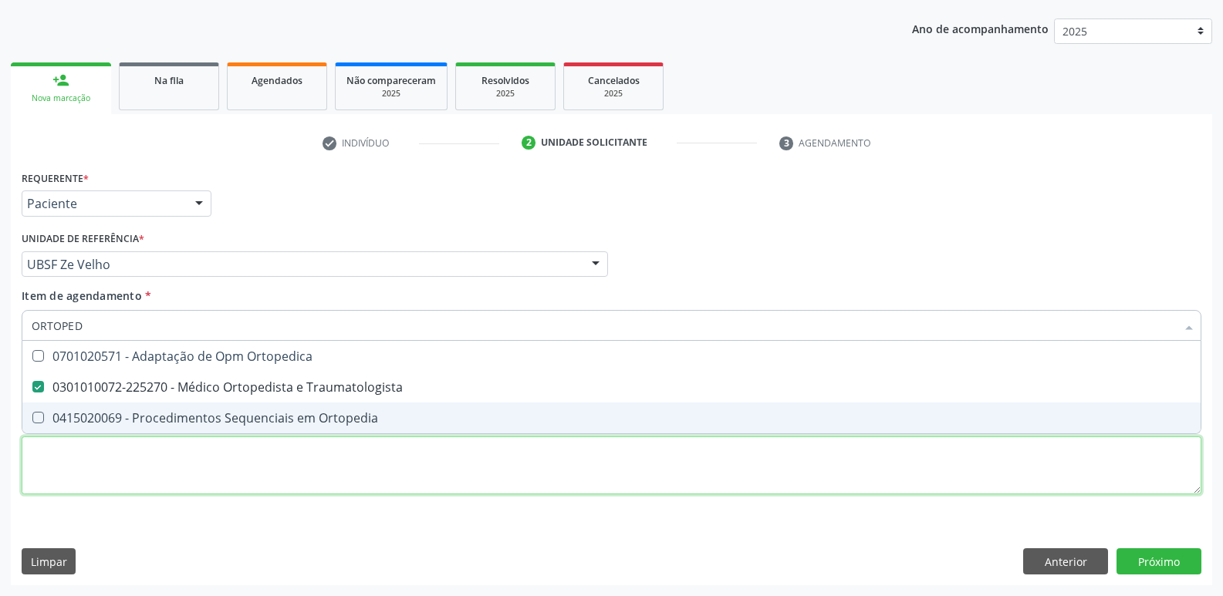
click at [140, 467] on div "Requerente * Paciente Profissional de Saúde Paciente Nenhum resultado encontrad…" at bounding box center [611, 341] width 1179 height 349
paste textarea "AVALIAÇÃO"
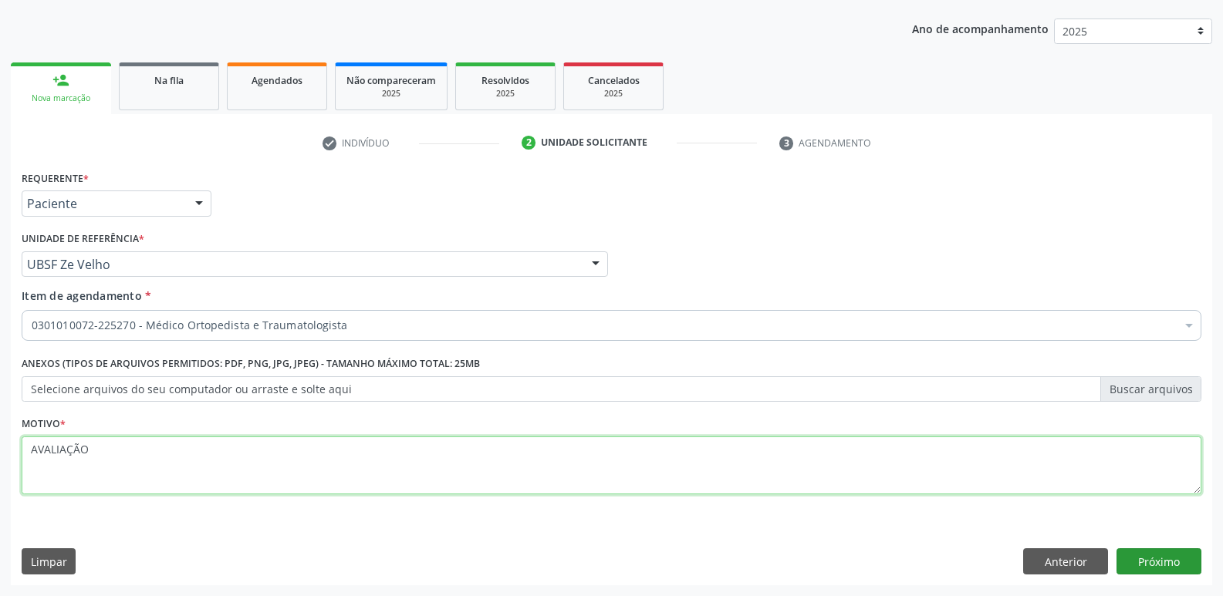
type textarea "AVALIAÇÃO"
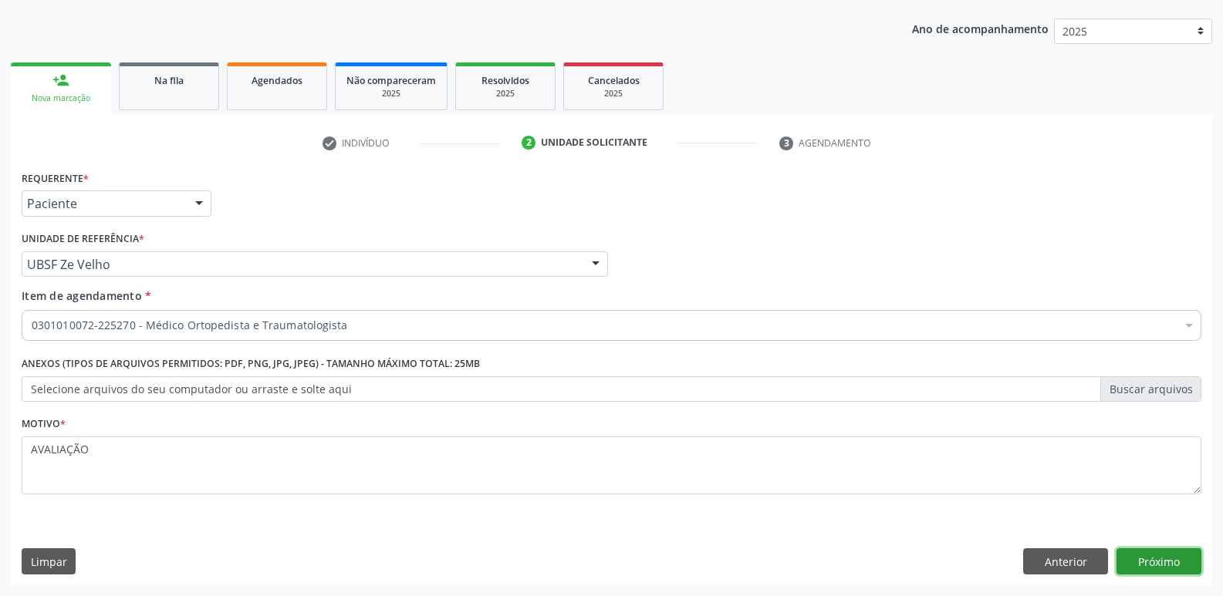
click at [1178, 558] on button "Próximo" at bounding box center [1158, 561] width 85 height 26
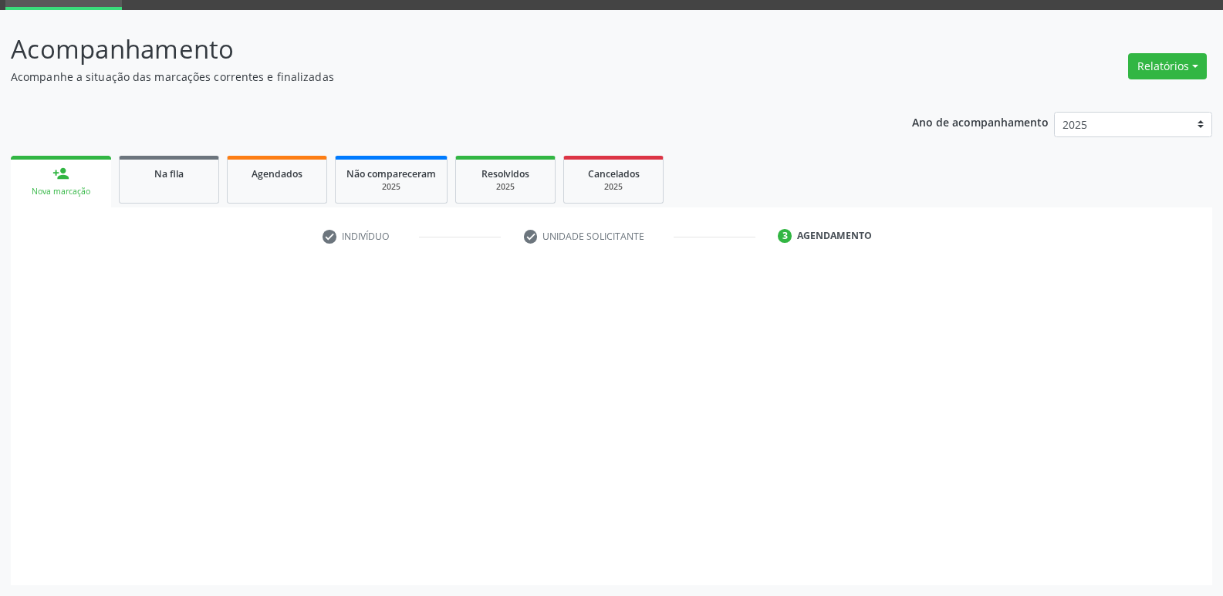
scroll to position [75, 0]
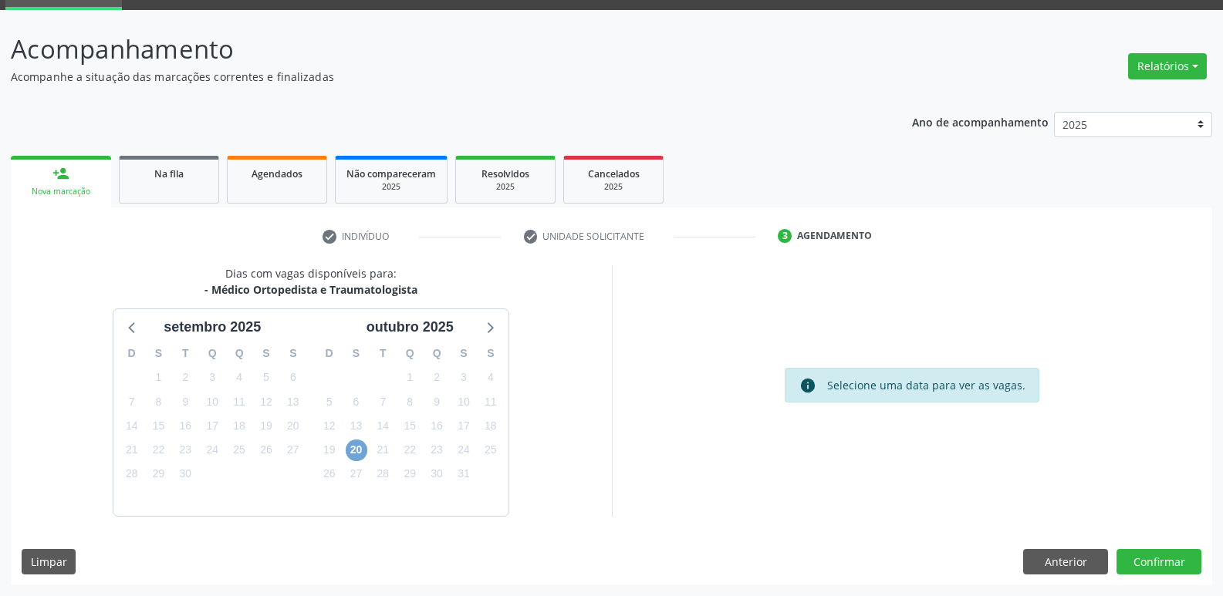
click at [355, 452] on span "20" at bounding box center [357, 451] width 22 height 22
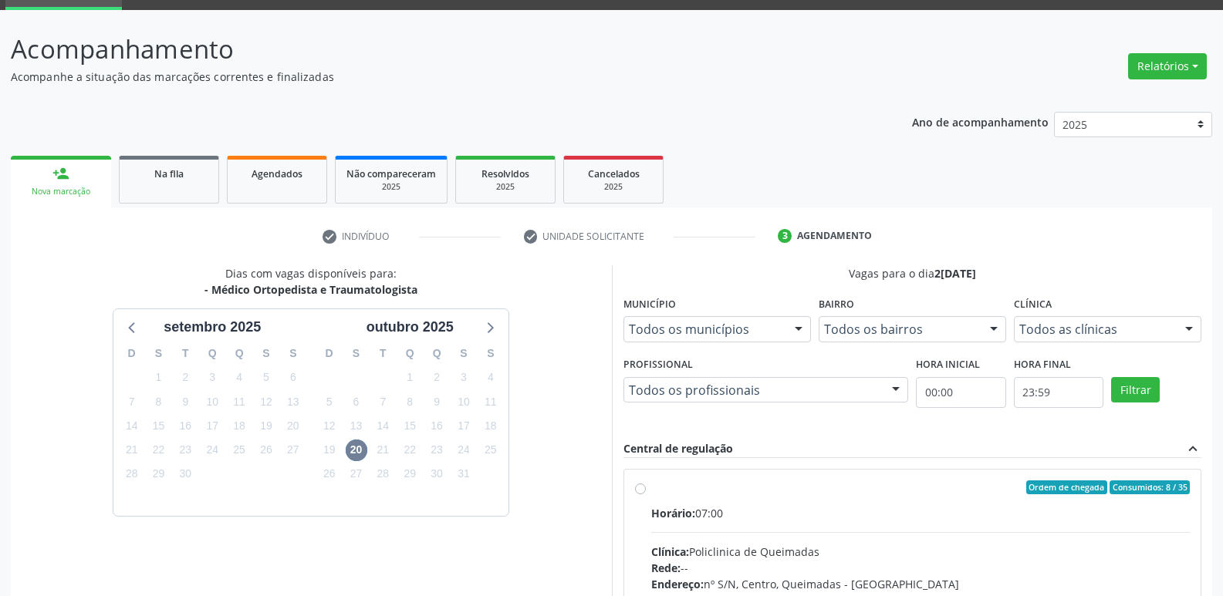
drag, startPoint x: 889, startPoint y: 533, endPoint x: 899, endPoint y: 527, distance: 11.8
radio input "true"
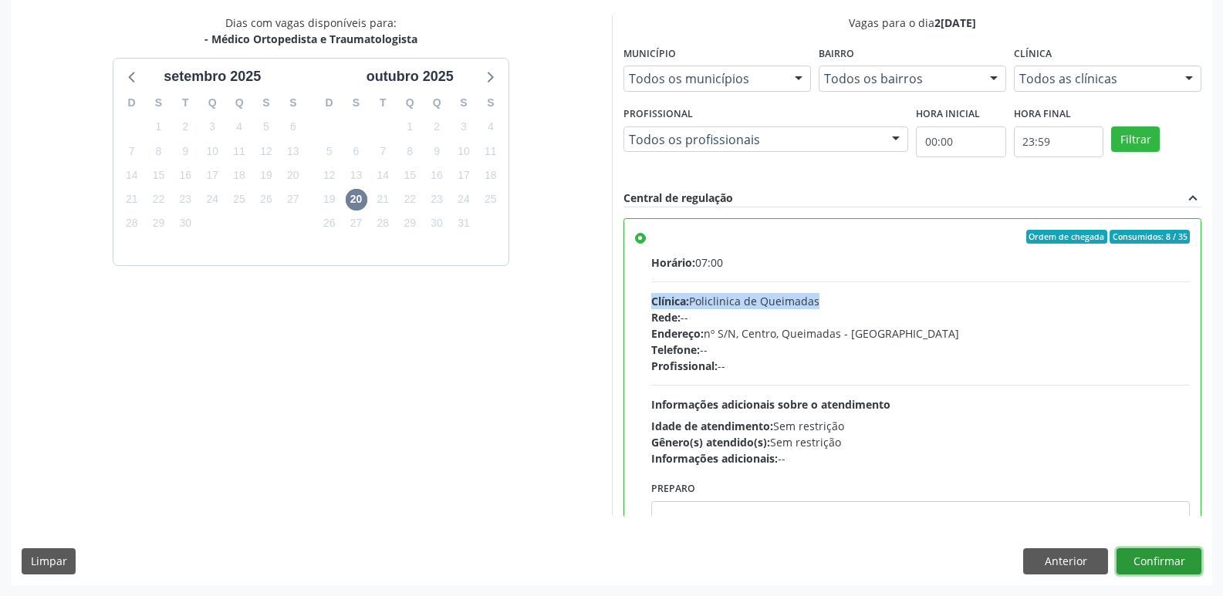
click at [1166, 555] on button "Confirmar" at bounding box center [1158, 561] width 85 height 26
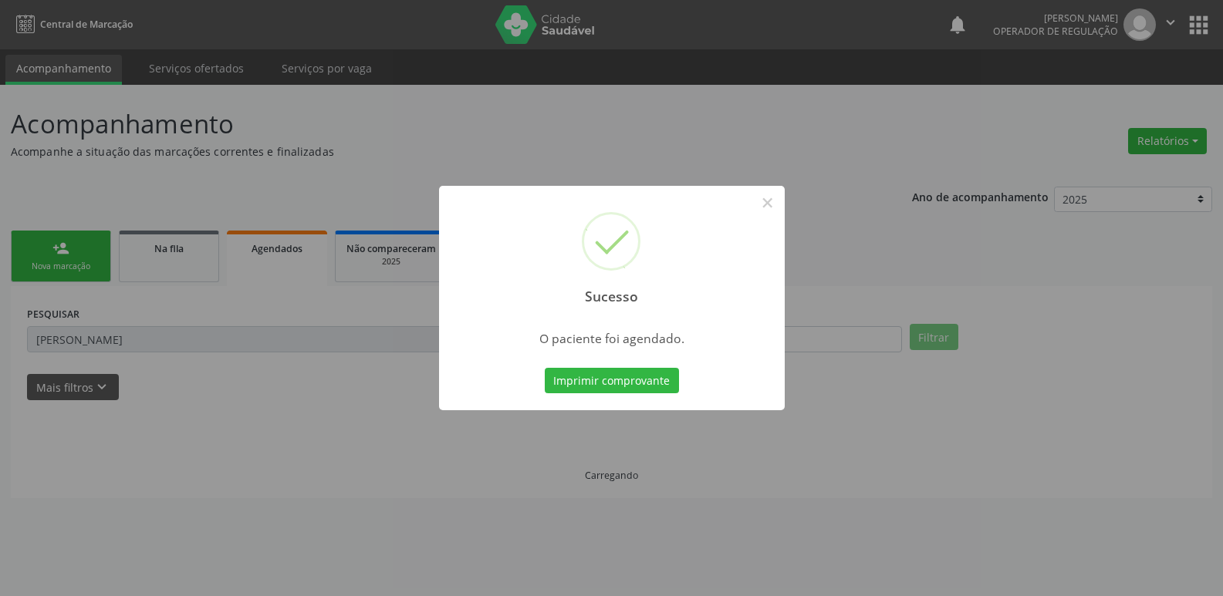
scroll to position [0, 0]
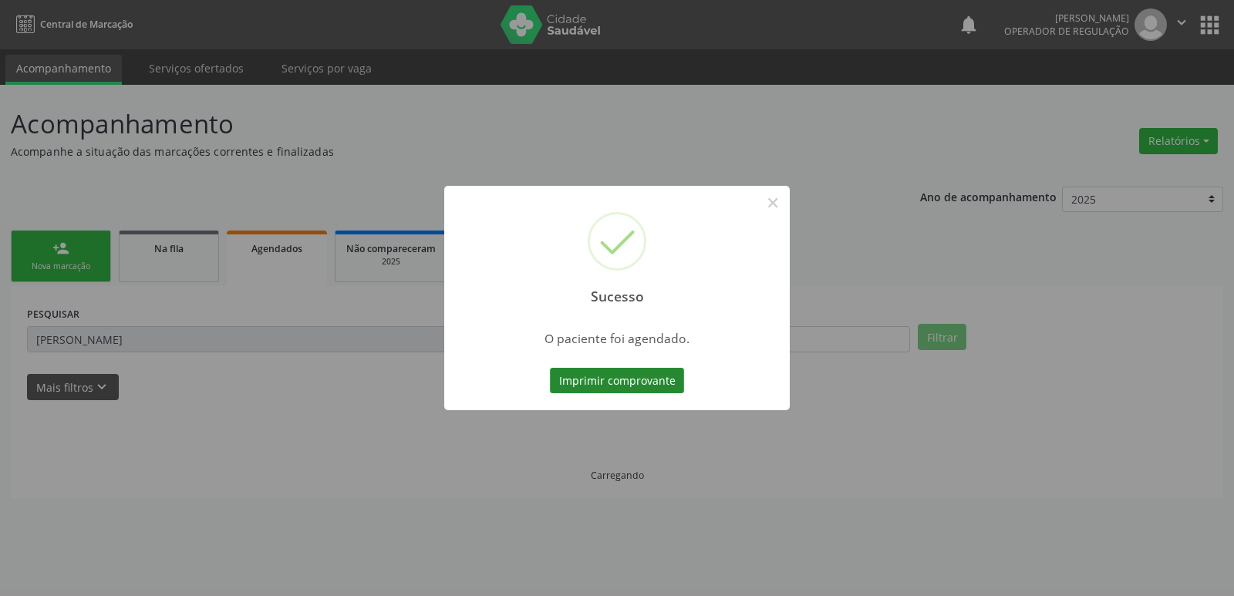
click at [665, 370] on button "Imprimir comprovante" at bounding box center [617, 381] width 134 height 26
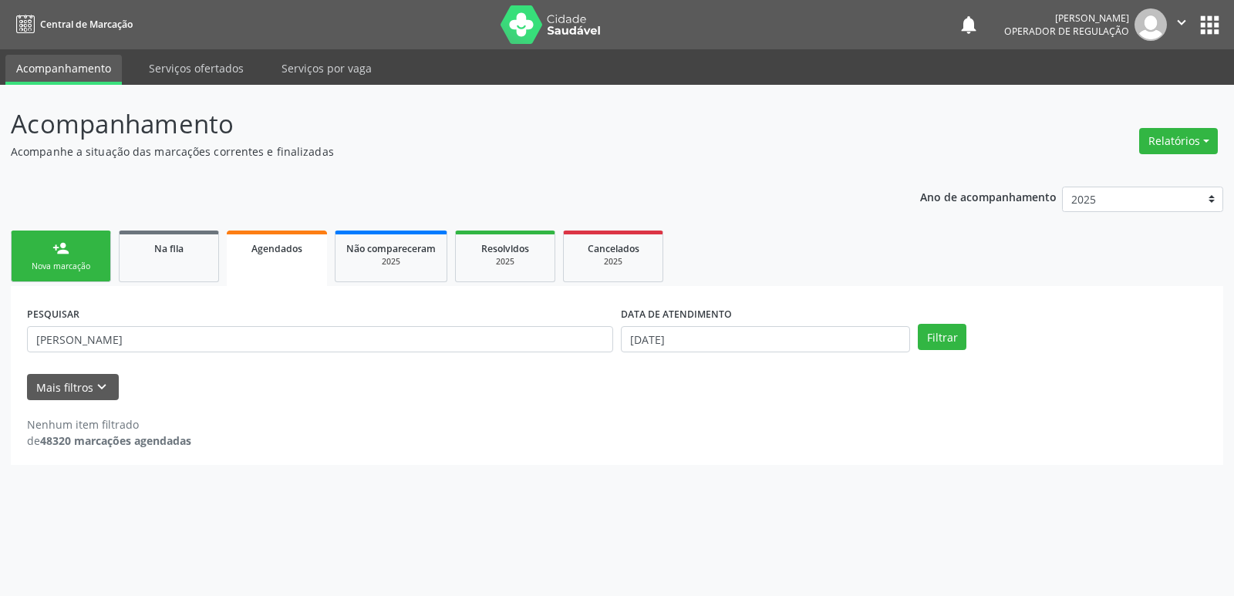
click at [75, 273] on link "person_add Nova marcação" at bounding box center [61, 257] width 100 height 52
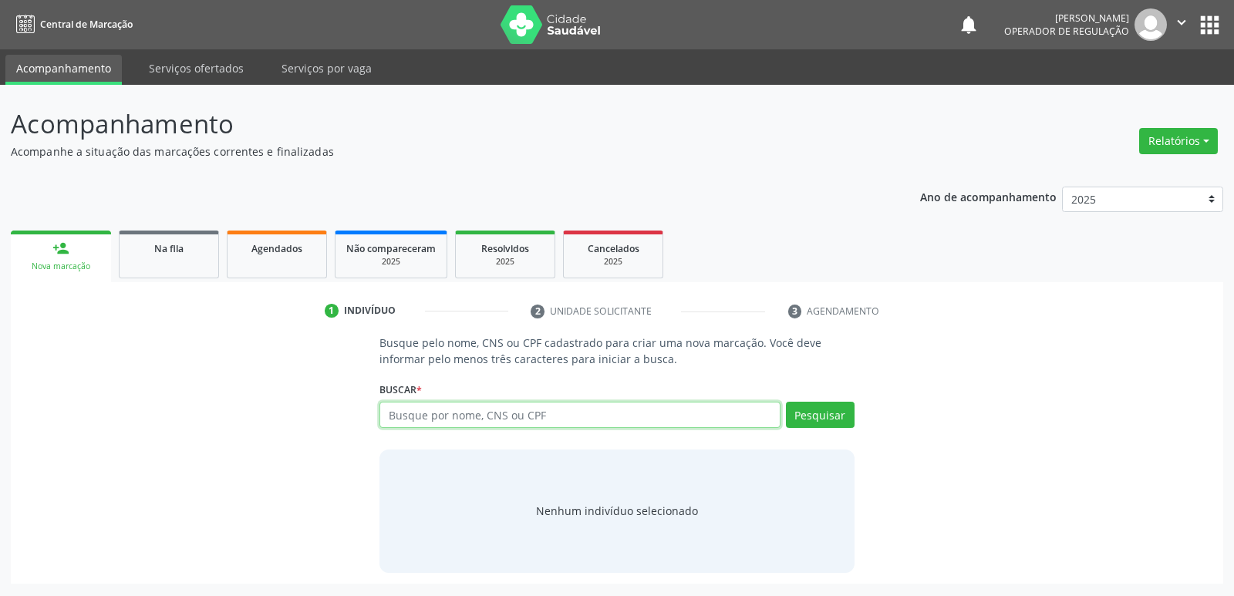
click at [519, 423] on input "text" at bounding box center [580, 415] width 400 height 26
type input "704609644320826"
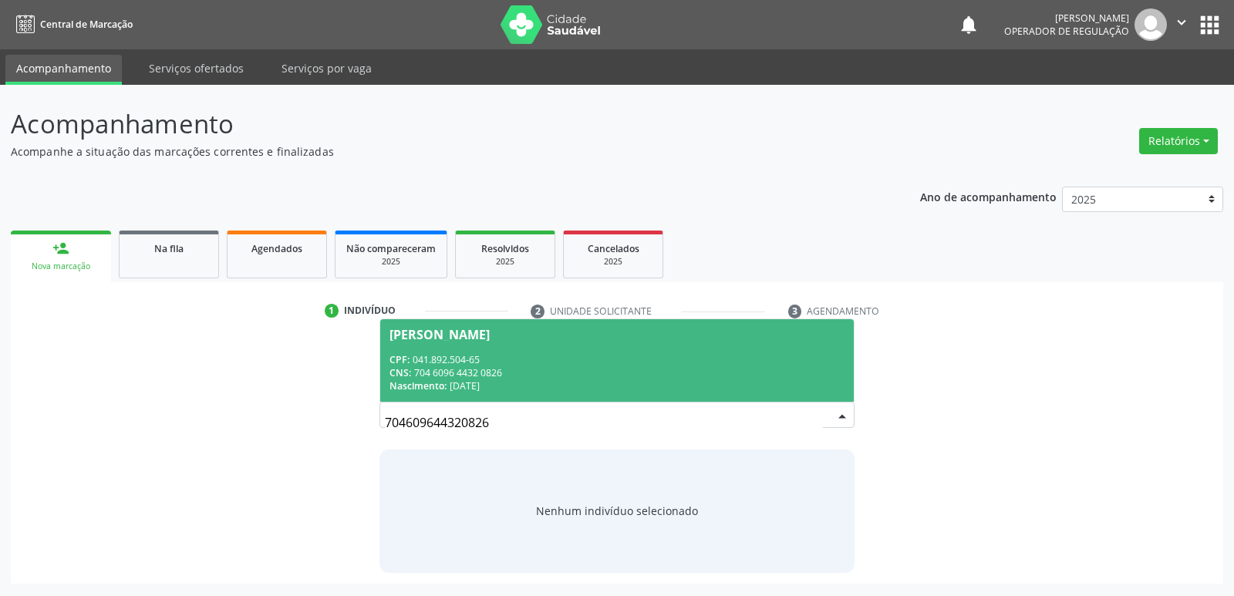
click at [451, 404] on div "704609644320826 Marinalva Pereira da Silva Queiroz CPF: 041.892.504-65 CNS: 704…" at bounding box center [617, 420] width 474 height 37
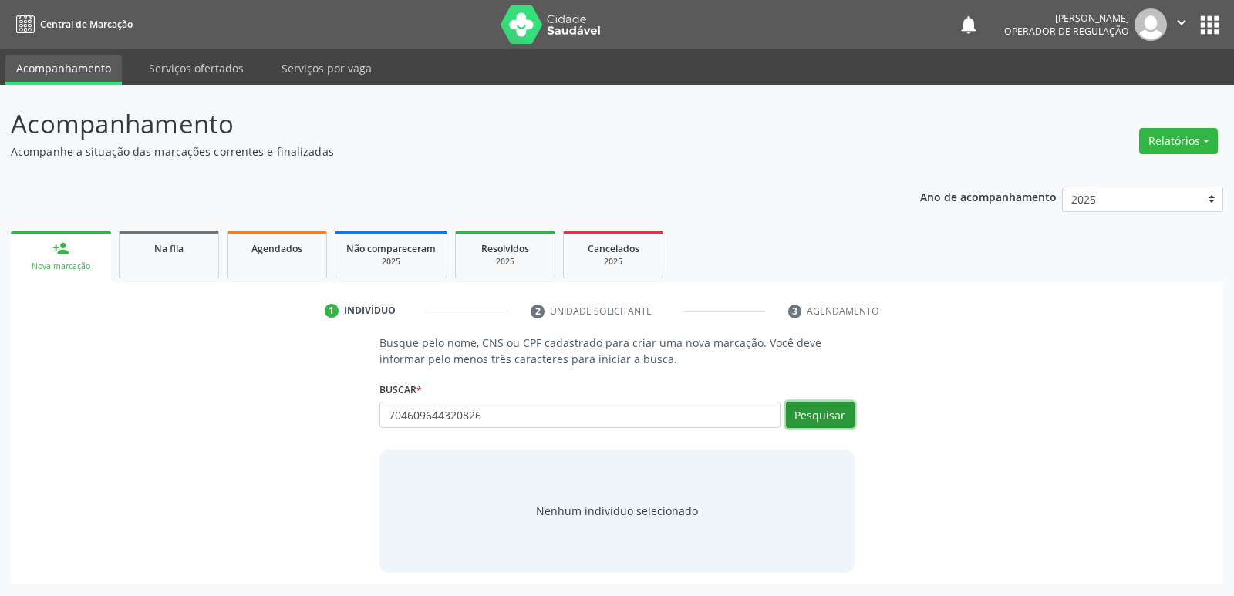
click at [808, 421] on button "Pesquisar" at bounding box center [820, 415] width 69 height 26
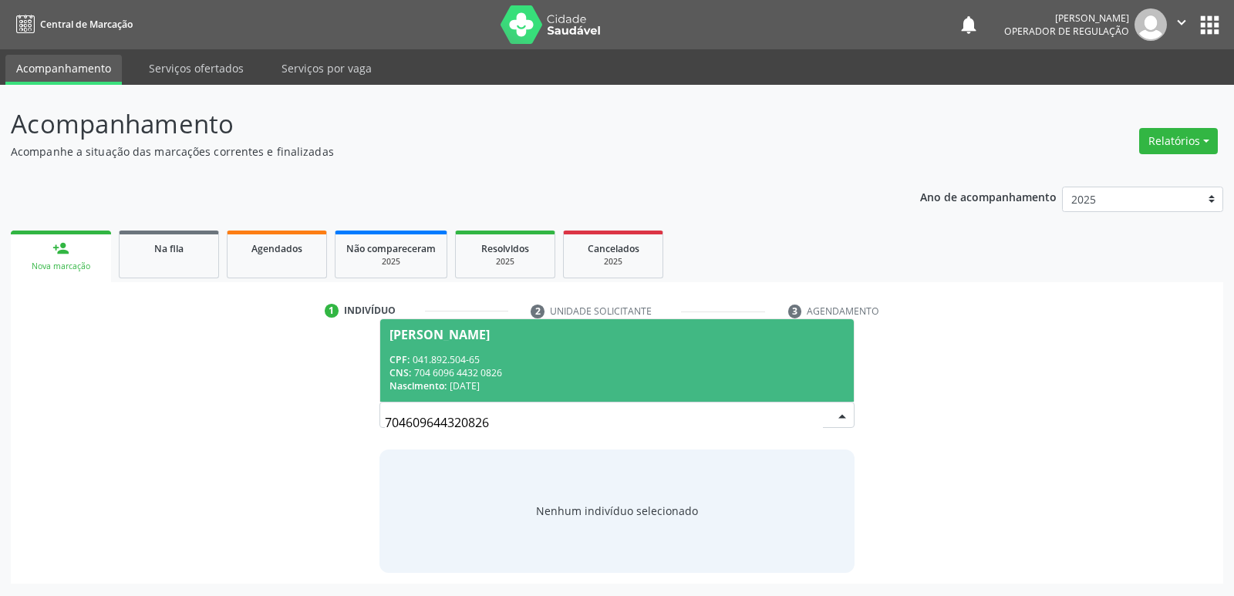
click at [440, 356] on div "CPF: 041.892.504-65" at bounding box center [617, 359] width 454 height 13
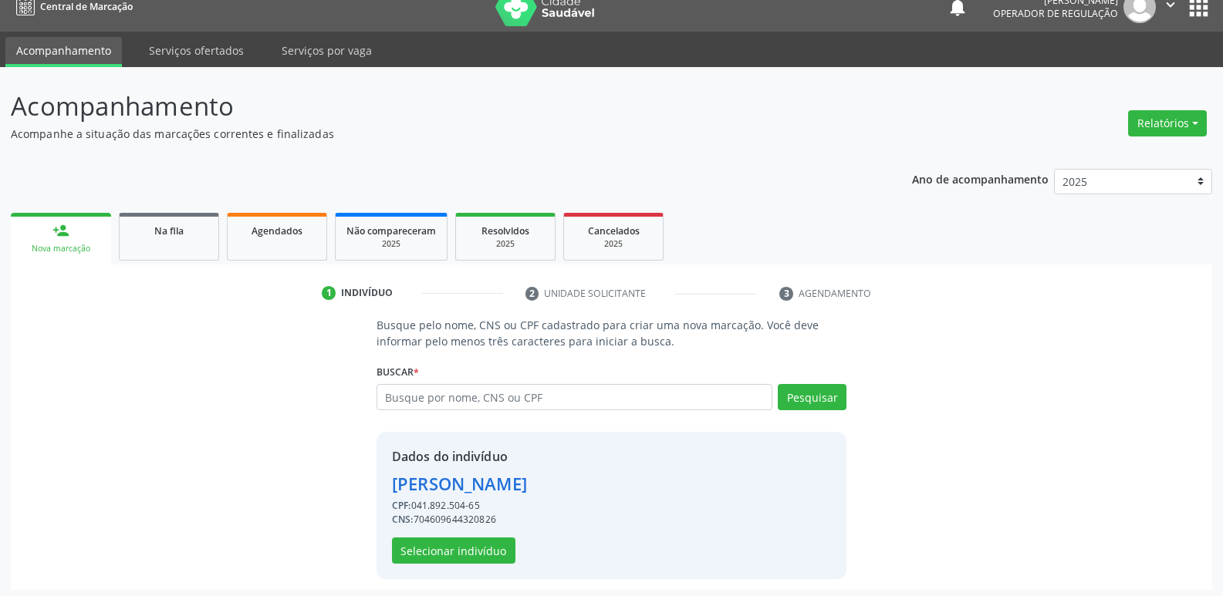
scroll to position [22, 0]
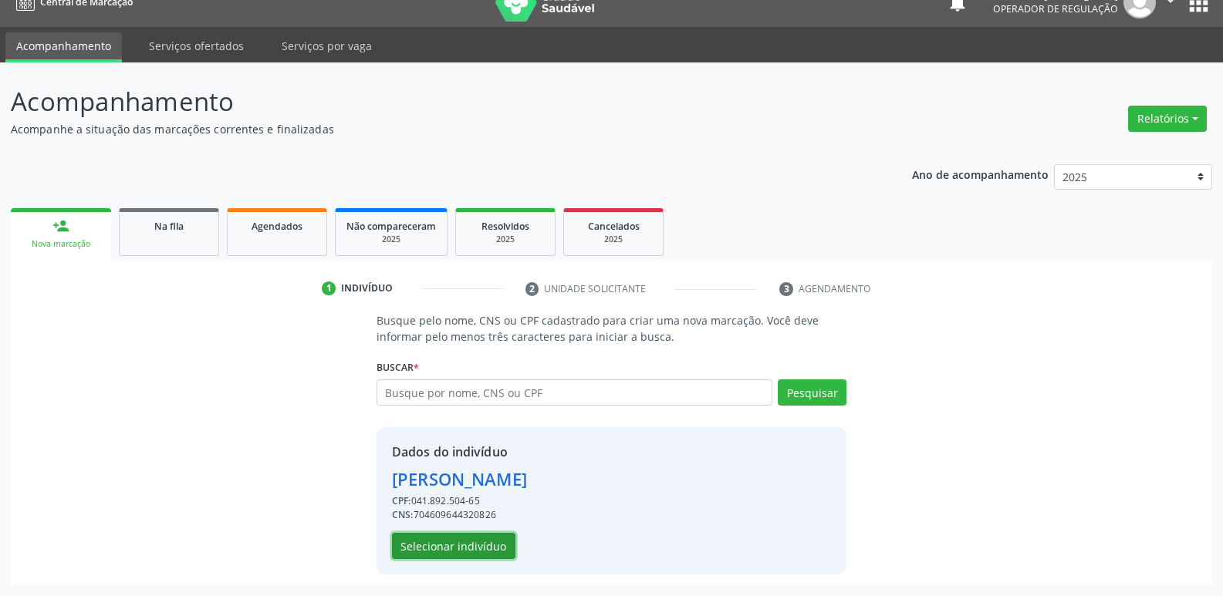
click at [457, 545] on button "Selecionar indivíduo" at bounding box center [453, 546] width 123 height 26
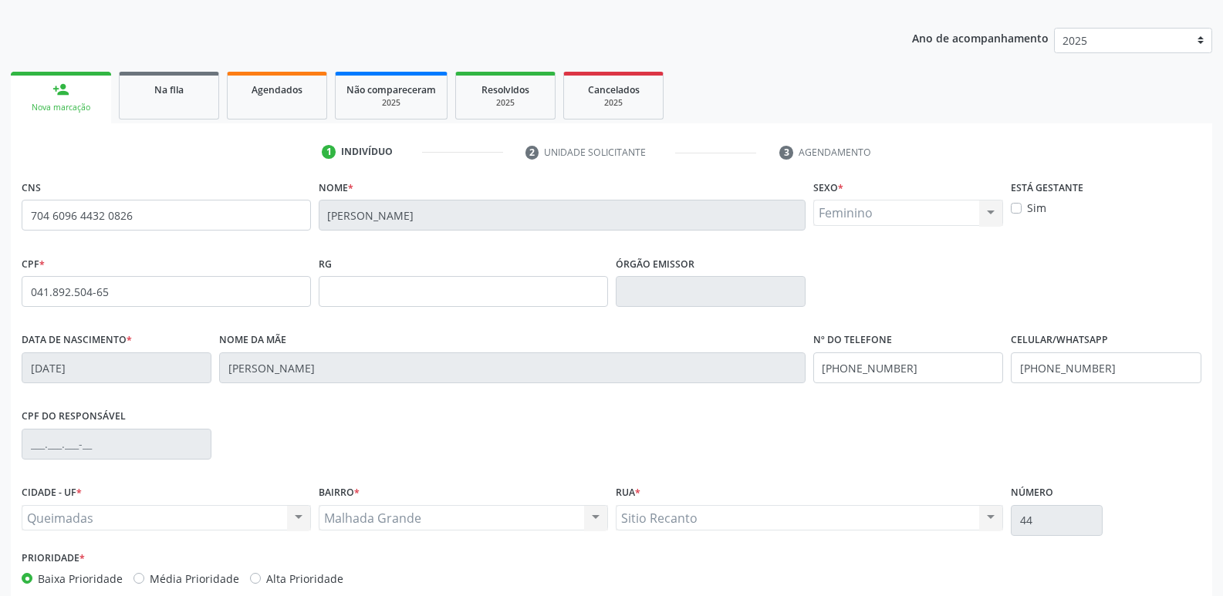
scroll to position [240, 0]
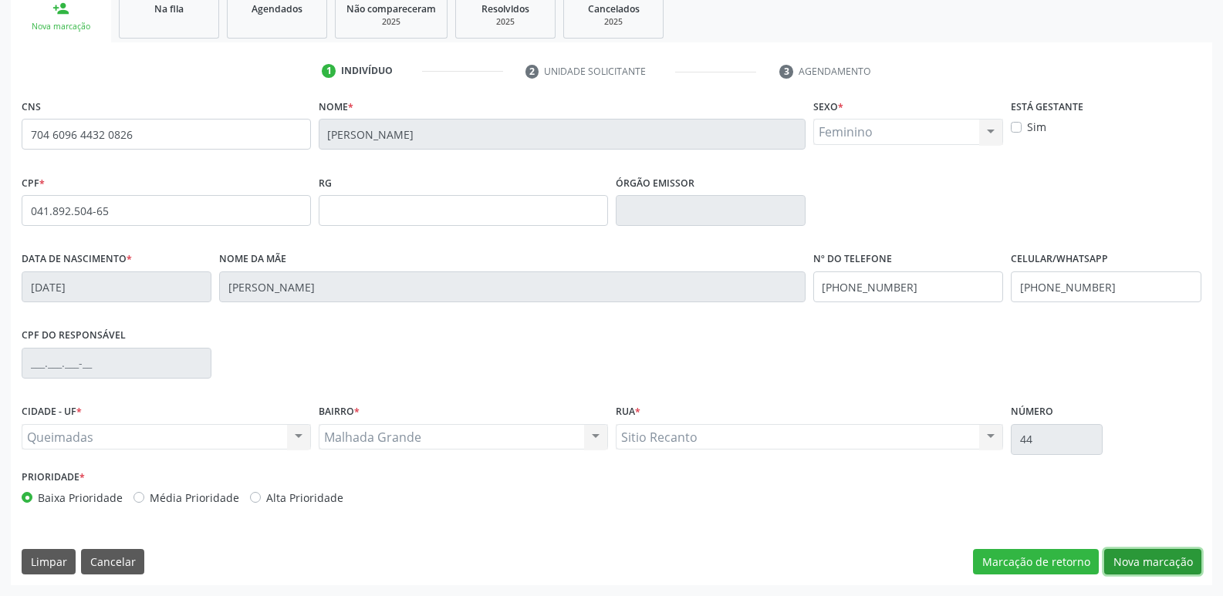
click at [1177, 563] on button "Nova marcação" at bounding box center [1152, 562] width 97 height 26
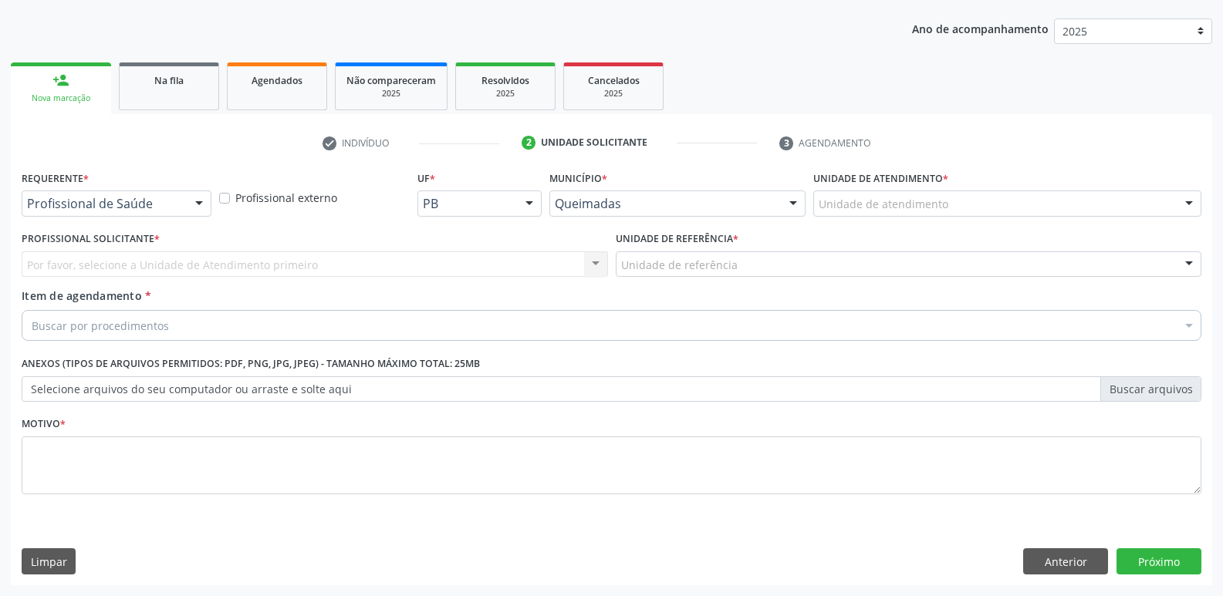
scroll to position [168, 0]
drag, startPoint x: 153, startPoint y: 197, endPoint x: 148, endPoint y: 211, distance: 15.4
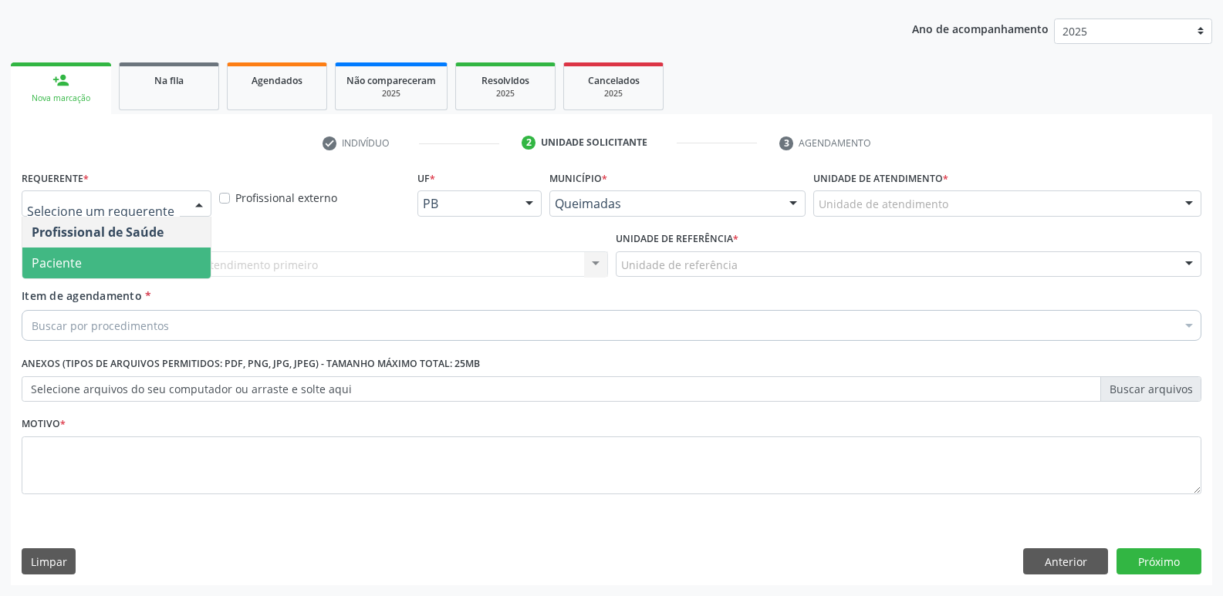
click at [113, 260] on span "Paciente" at bounding box center [116, 263] width 188 height 31
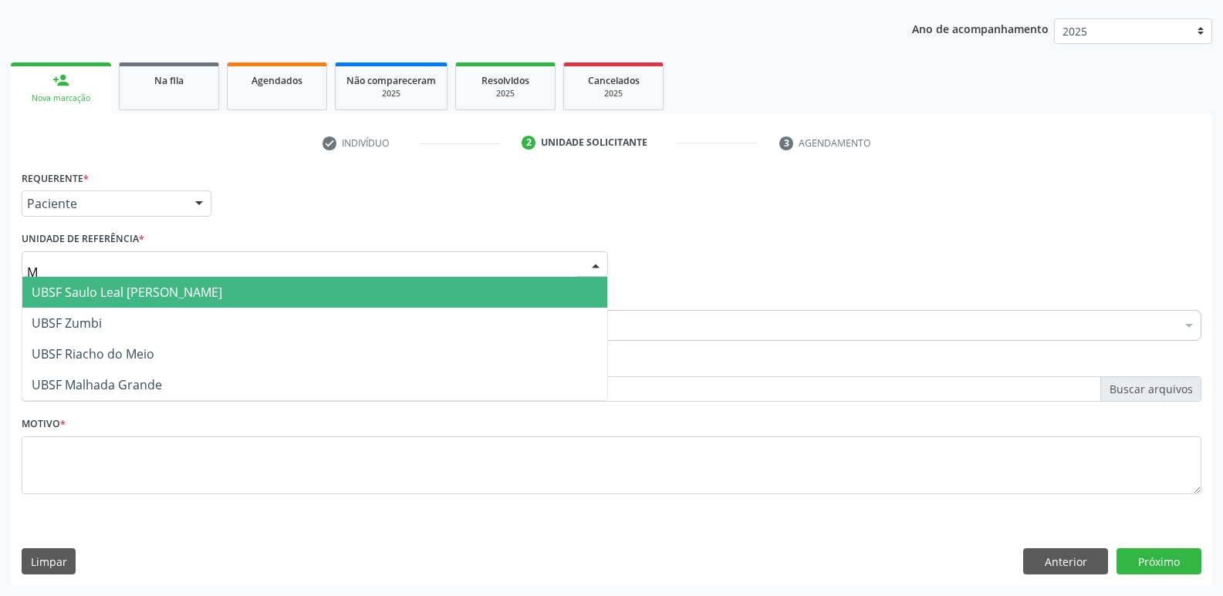
type input "MA"
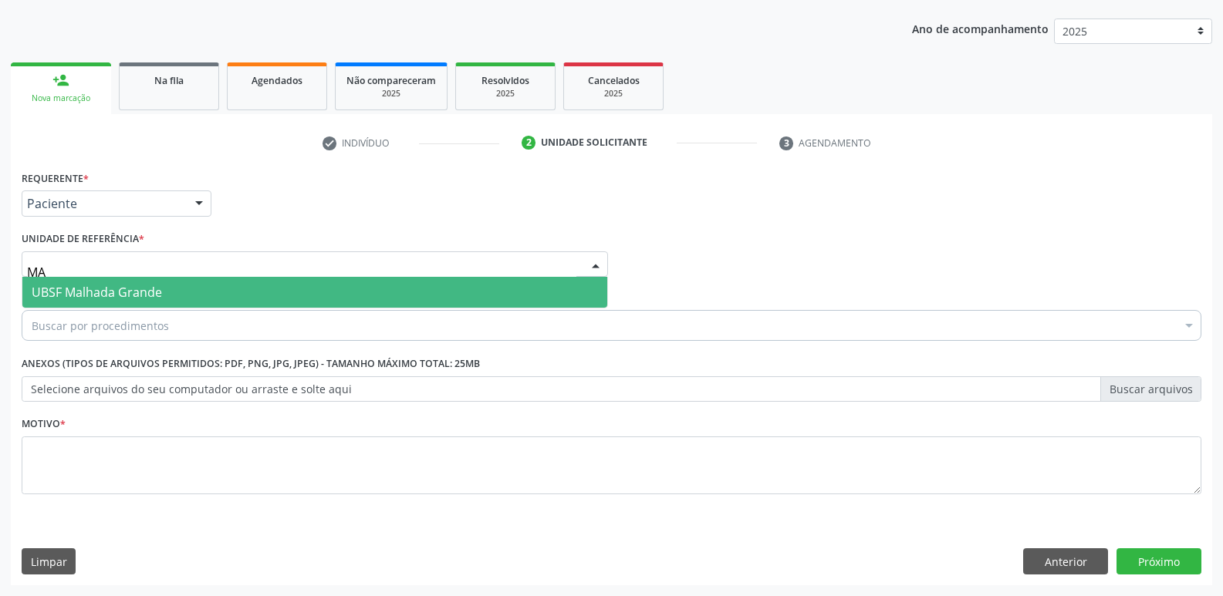
click at [120, 296] on span "UBSF Malhada Grande" at bounding box center [97, 292] width 130 height 17
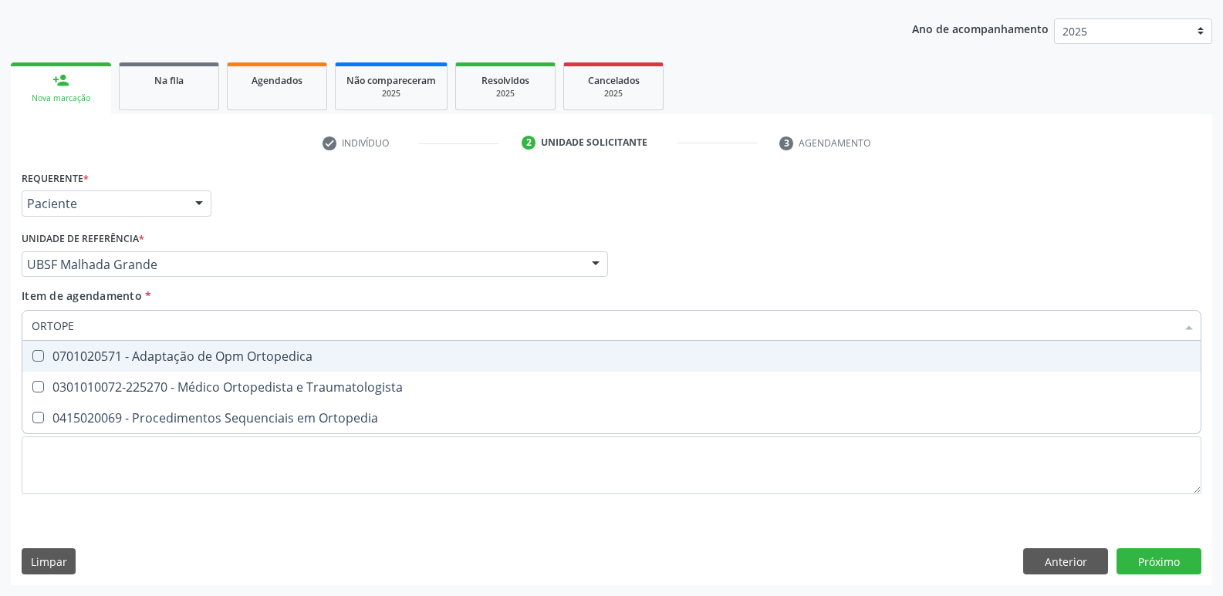
type input "ORTOPED"
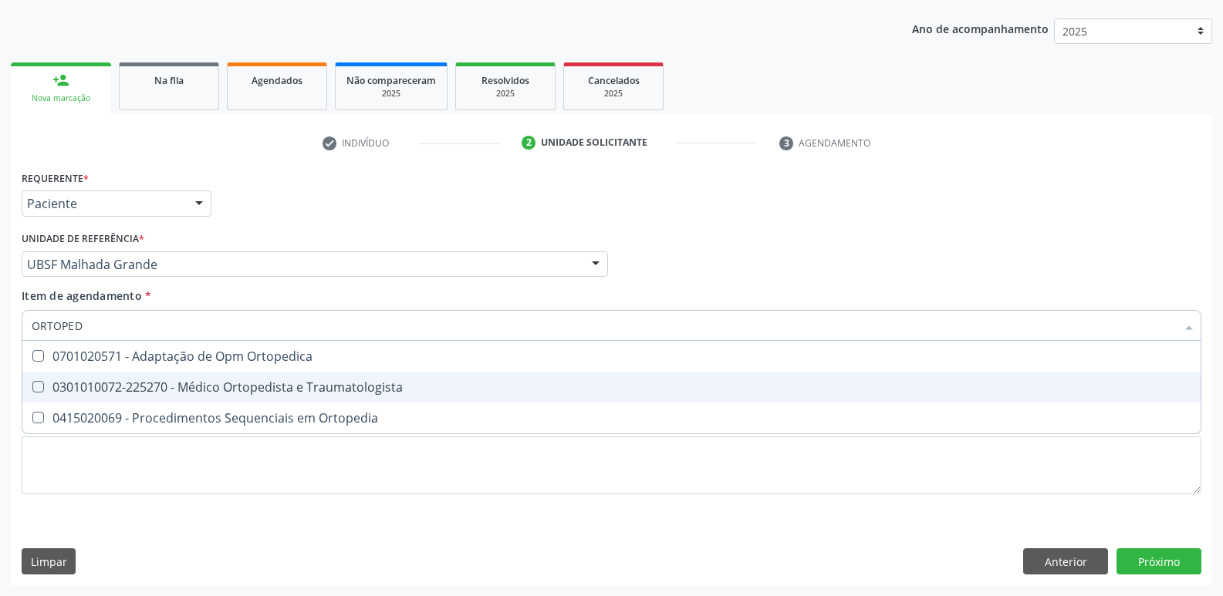
click at [224, 393] on div "0301010072-225270 - Médico Ortopedista e Traumatologista" at bounding box center [611, 387] width 1159 height 12
checkbox Traumatologista "true"
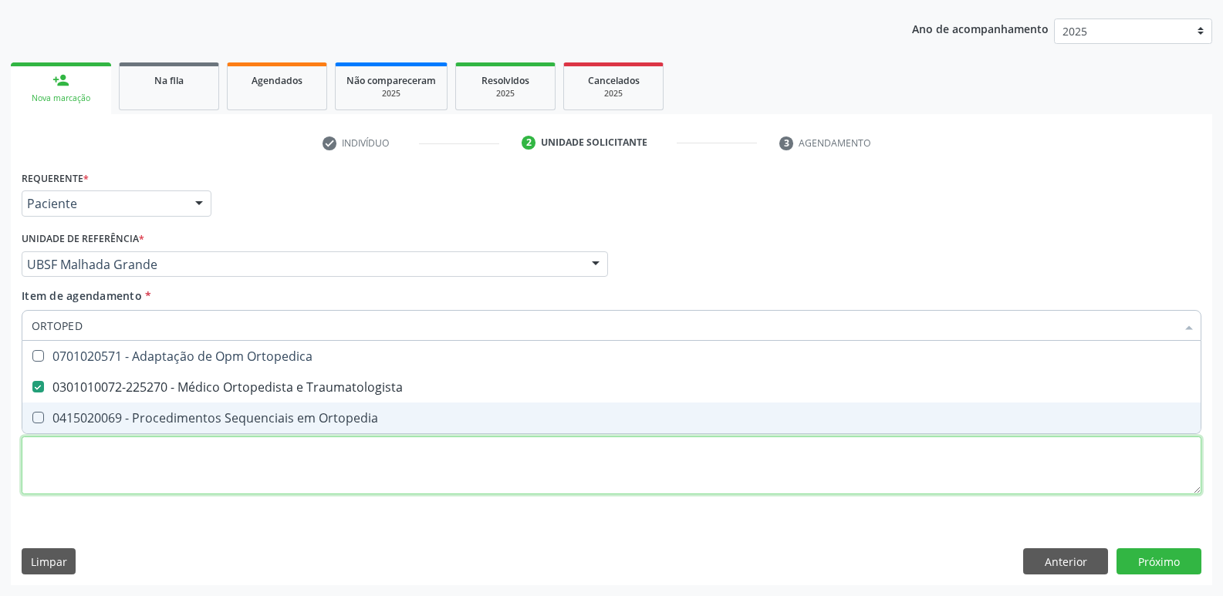
click at [191, 458] on div "Requerente * Paciente Profissional de Saúde Paciente Nenhum resultado encontrad…" at bounding box center [611, 341] width 1179 height 349
paste textarea "AVALIAÇÃO"
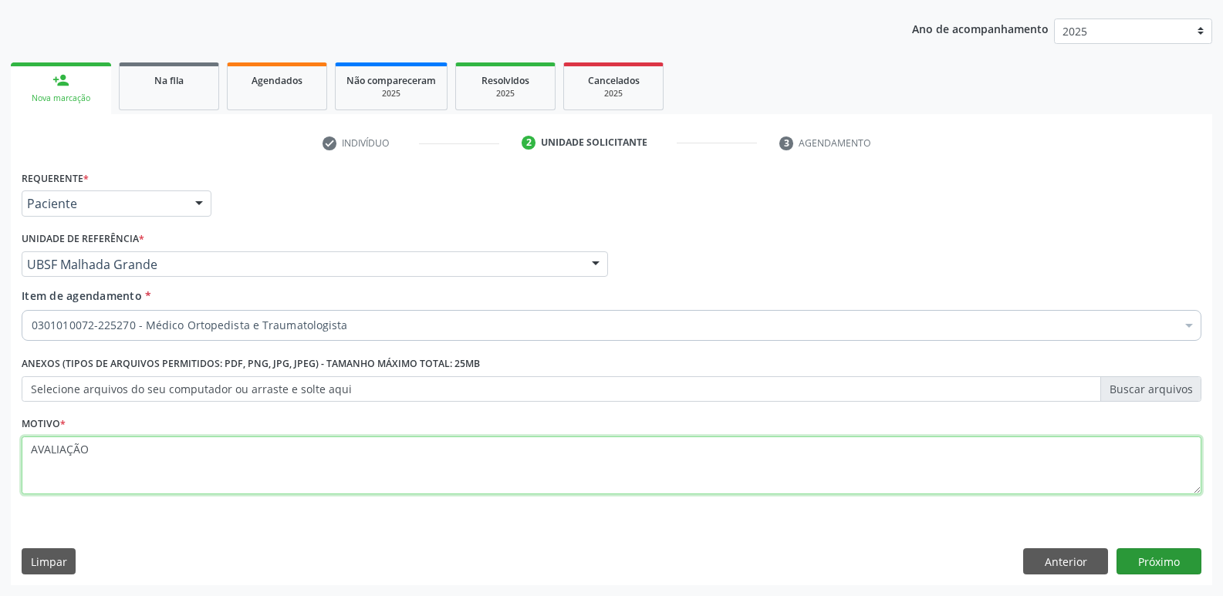
type textarea "AVALIAÇÃO"
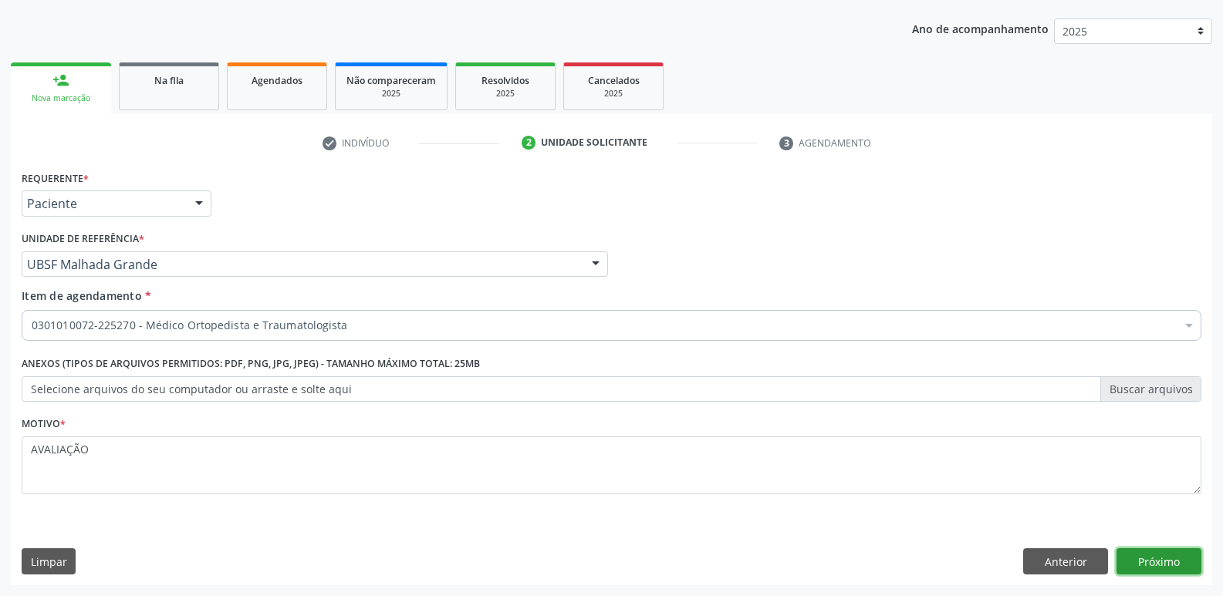
click at [1163, 551] on button "Próximo" at bounding box center [1158, 561] width 85 height 26
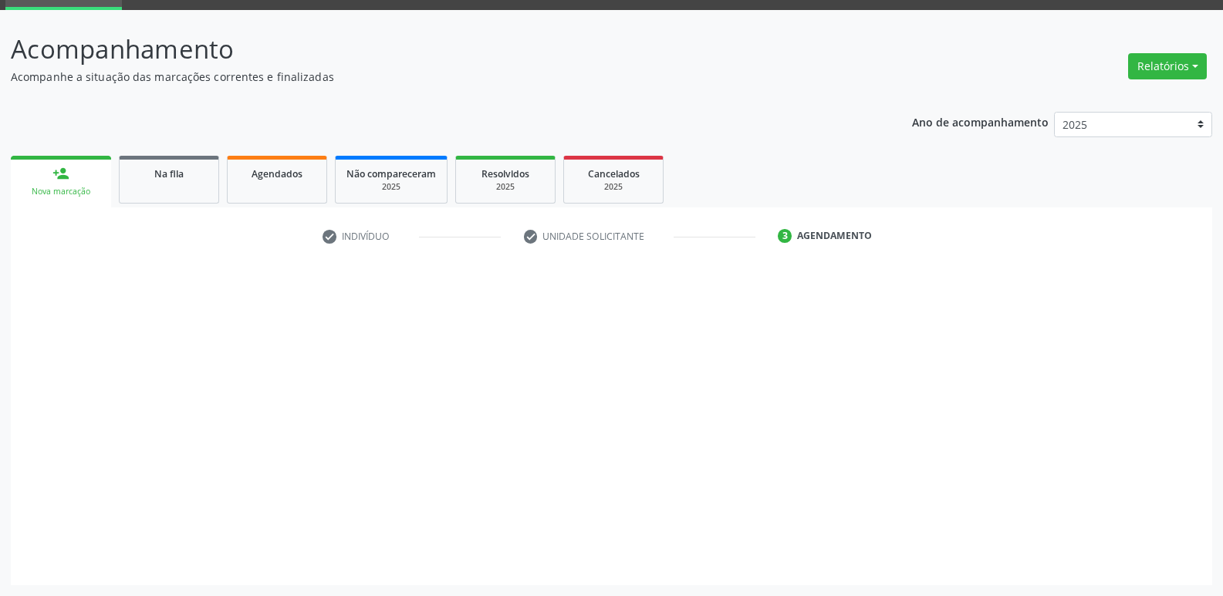
scroll to position [75, 0]
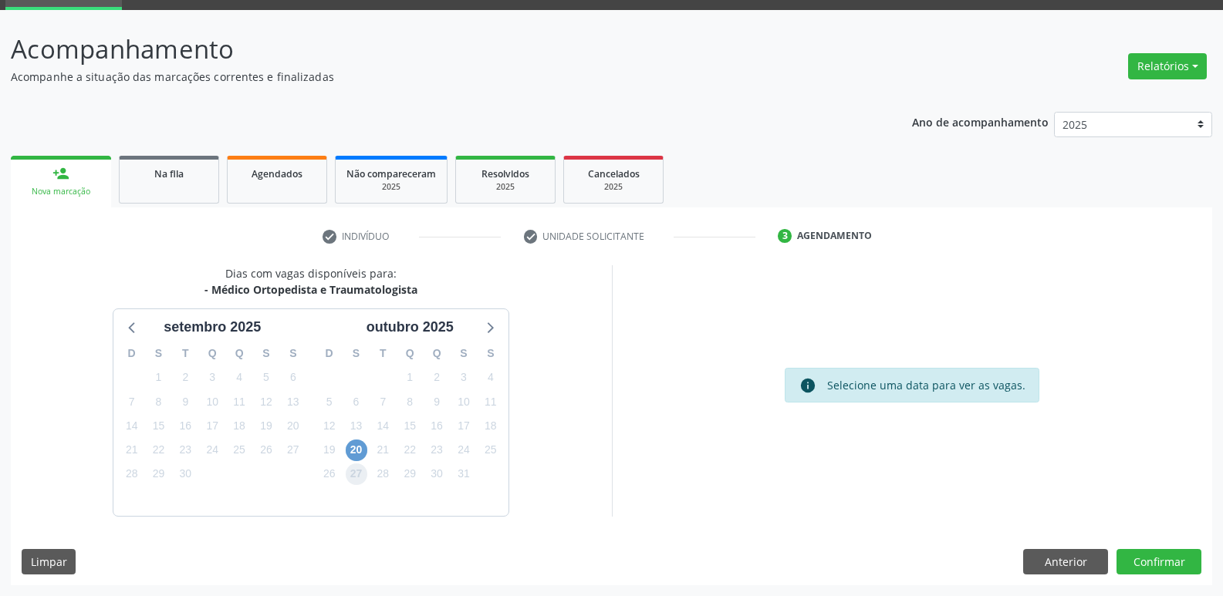
drag, startPoint x: 353, startPoint y: 464, endPoint x: 356, endPoint y: 450, distance: 13.5
click at [353, 463] on div "27" at bounding box center [357, 474] width 22 height 24
click at [356, 449] on span "20" at bounding box center [357, 451] width 22 height 22
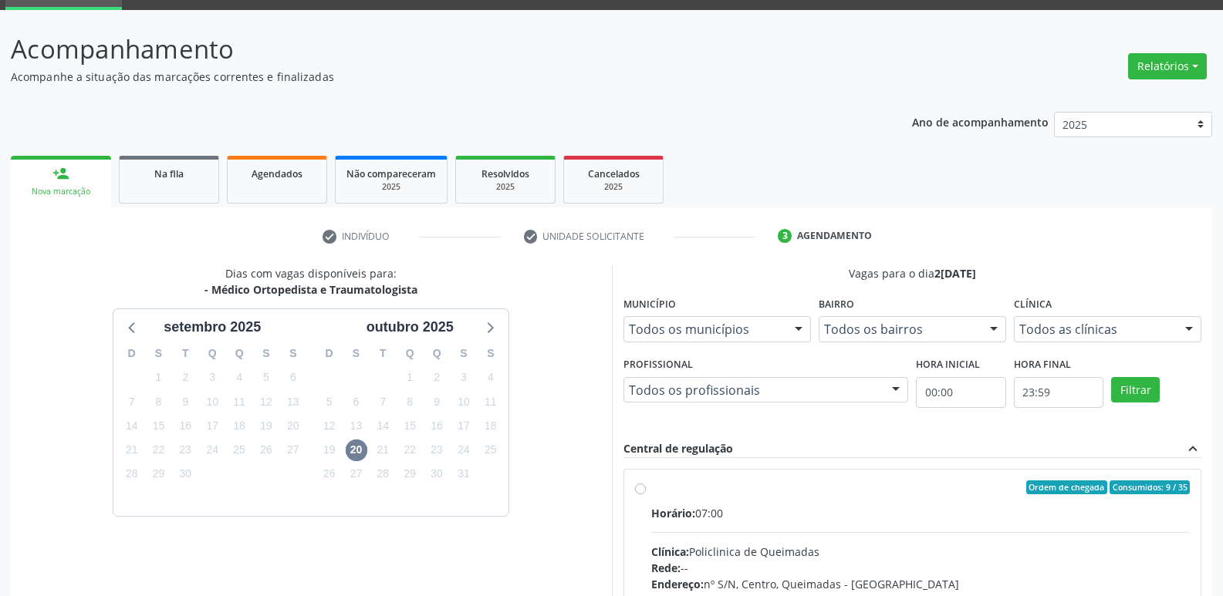
drag, startPoint x: 1156, startPoint y: 542, endPoint x: 1152, endPoint y: 486, distance: 56.5
click at [646, 494] on input "Ordem de chegada Consumidos: 9 / 35 Horário: 07:00 Clínica: Policlinica de Quei…" at bounding box center [640, 488] width 11 height 14
radio input "true"
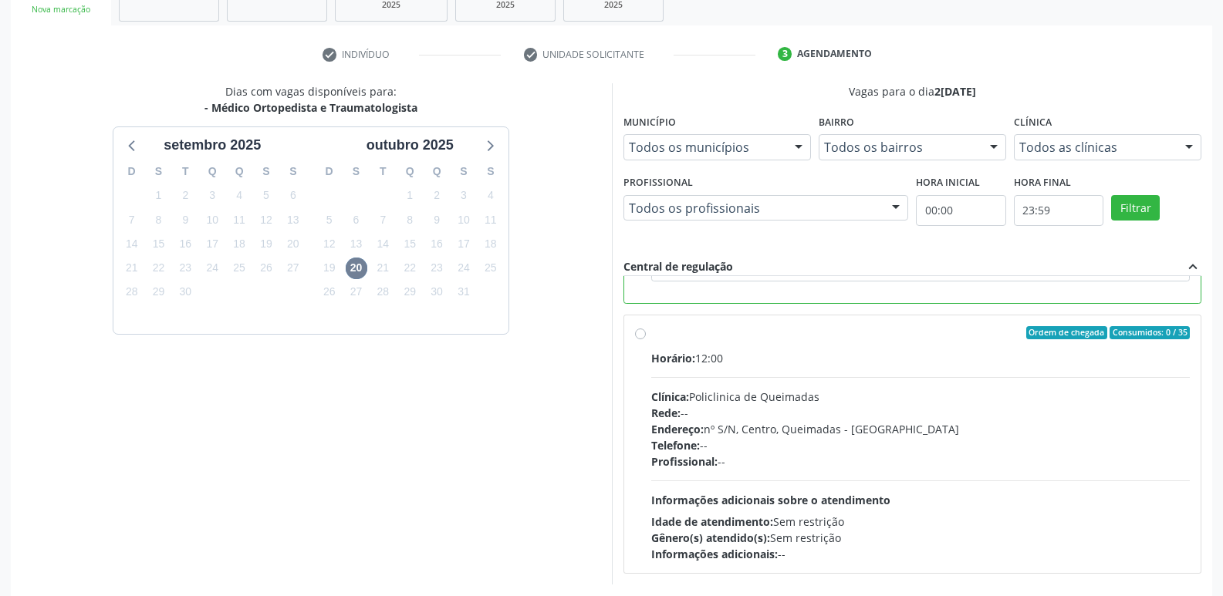
scroll to position [326, 0]
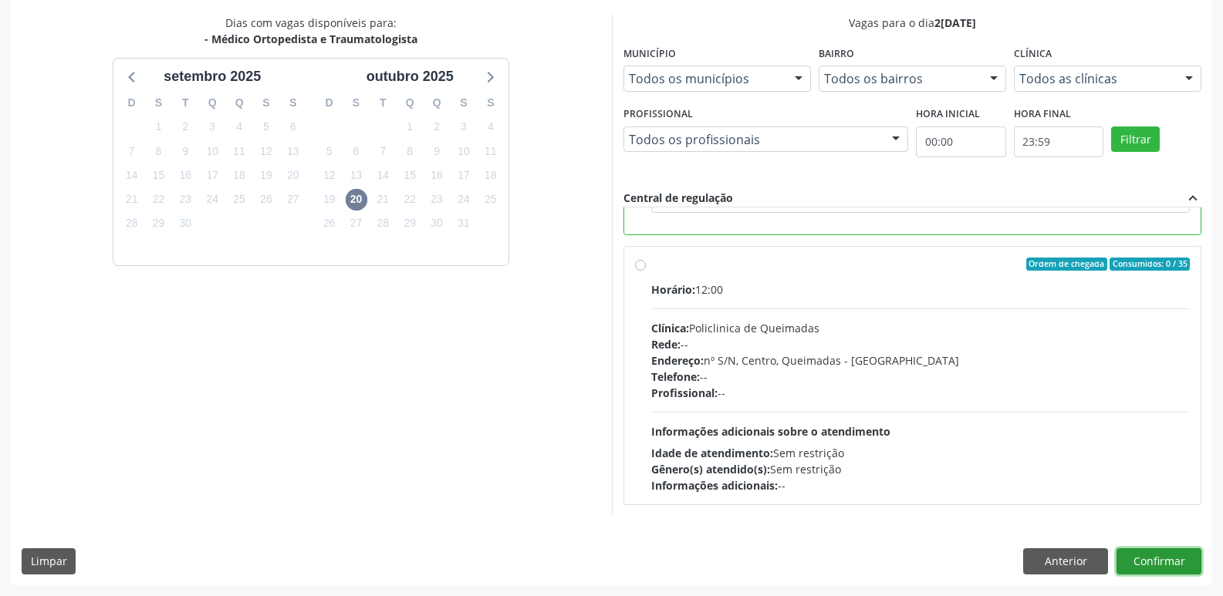
click at [1163, 552] on button "Confirmar" at bounding box center [1158, 561] width 85 height 26
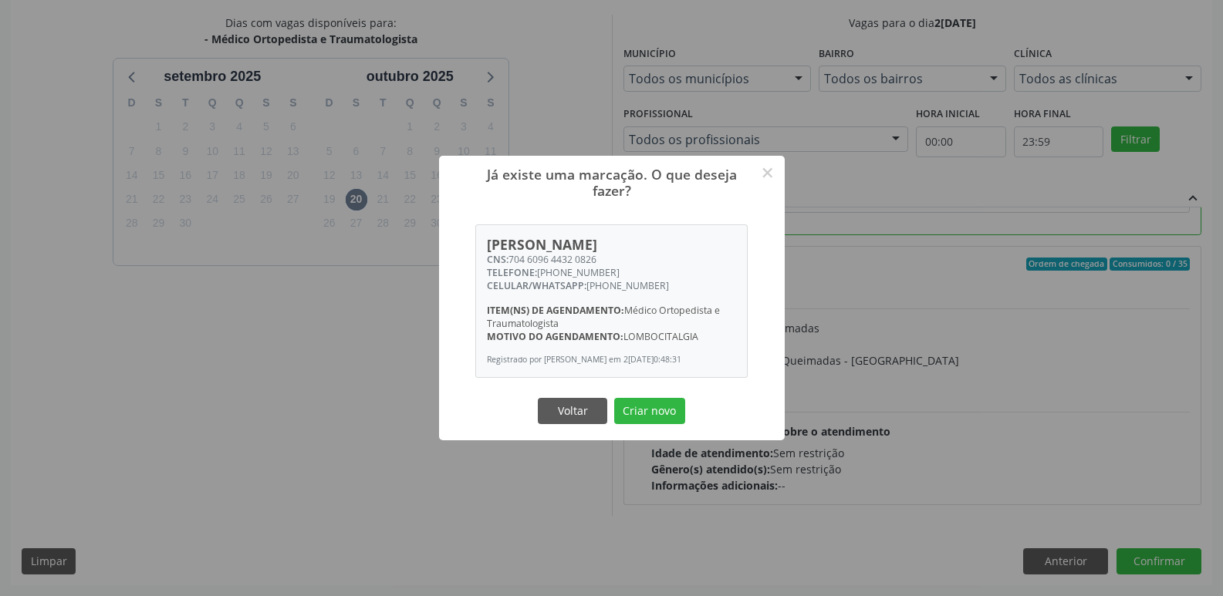
click at [614, 398] on button "Criar novo" at bounding box center [649, 411] width 71 height 26
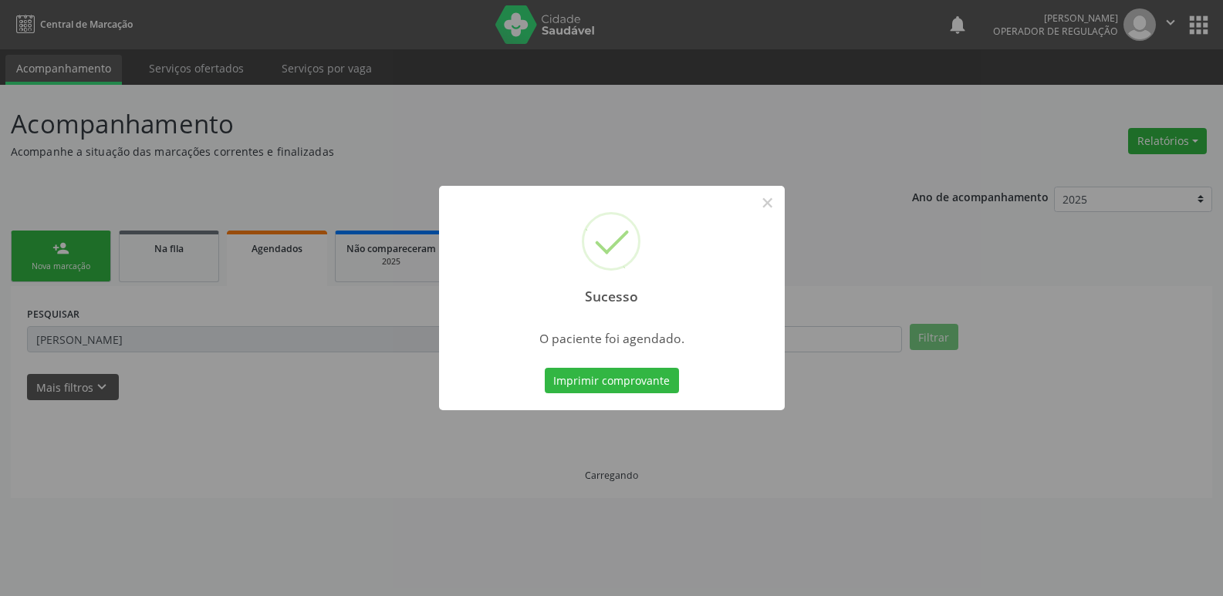
scroll to position [0, 0]
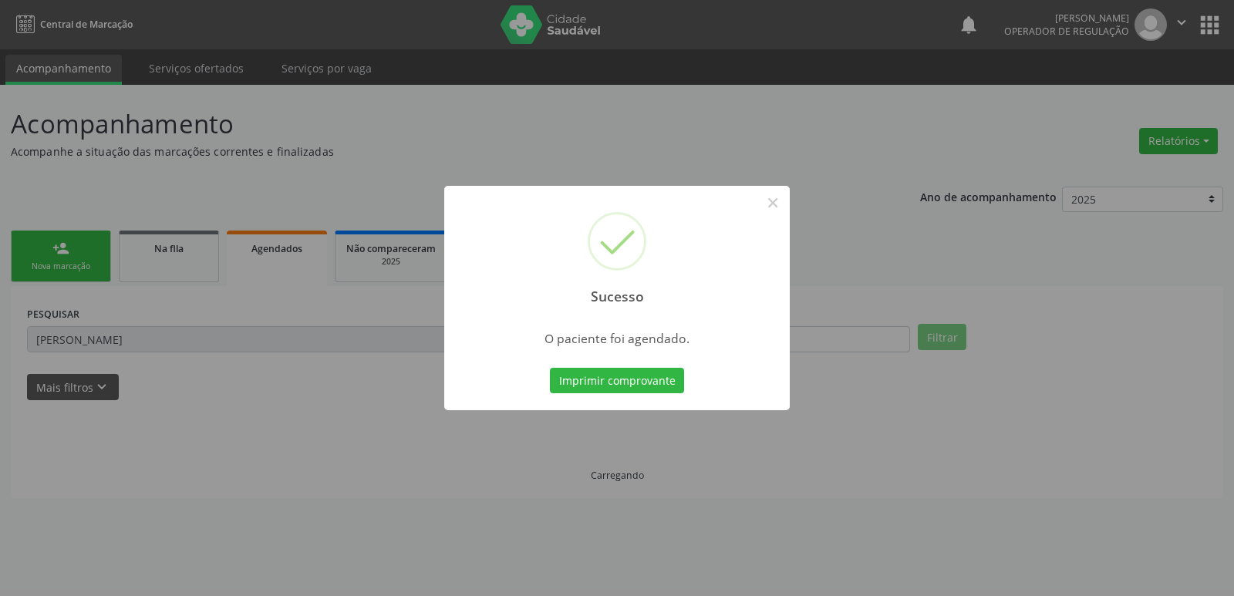
click at [550, 368] on button "Imprimir comprovante" at bounding box center [617, 381] width 134 height 26
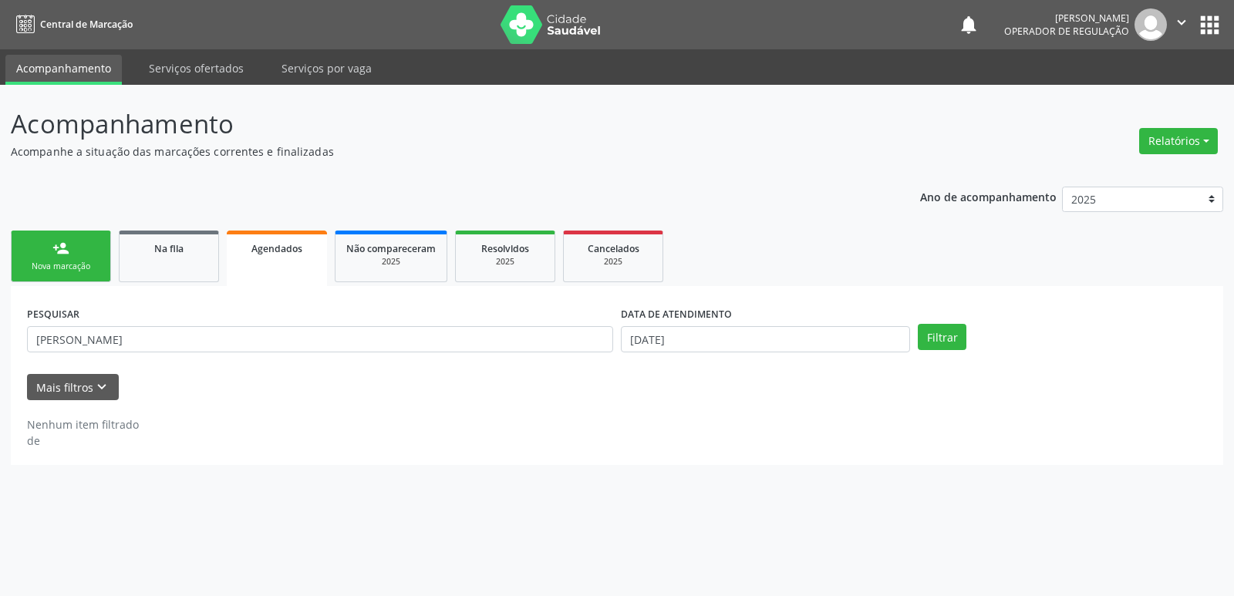
click at [56, 236] on link "person_add Nova marcação" at bounding box center [61, 257] width 100 height 52
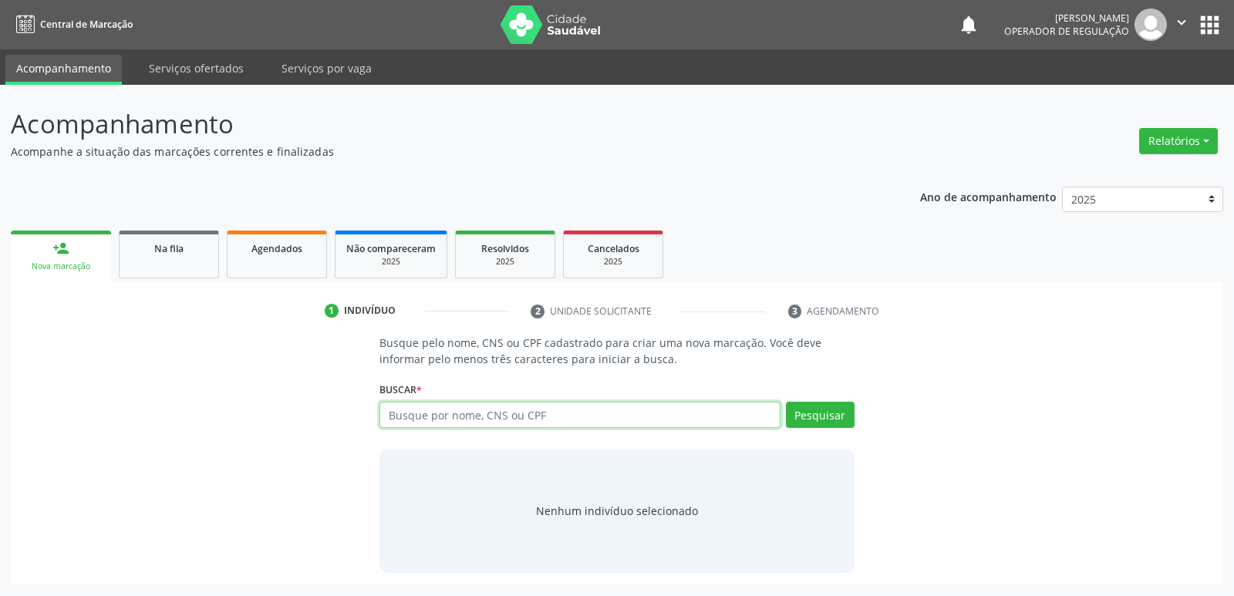
drag, startPoint x: 606, startPoint y: 417, endPoint x: 595, endPoint y: 420, distance: 12.0
click at [601, 418] on input "text" at bounding box center [580, 415] width 400 height 26
type input "702305178607013"
click at [827, 416] on button "Pesquisar" at bounding box center [820, 415] width 69 height 26
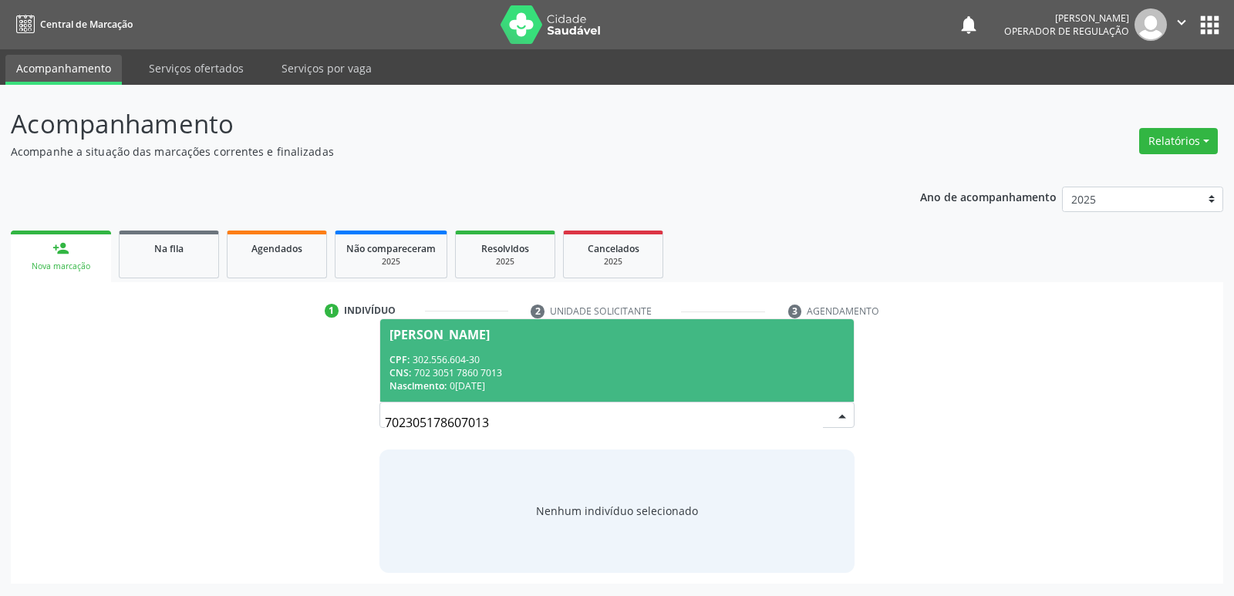
click at [447, 331] on div "Esmeralda Ananias dos Santos" at bounding box center [440, 335] width 100 height 12
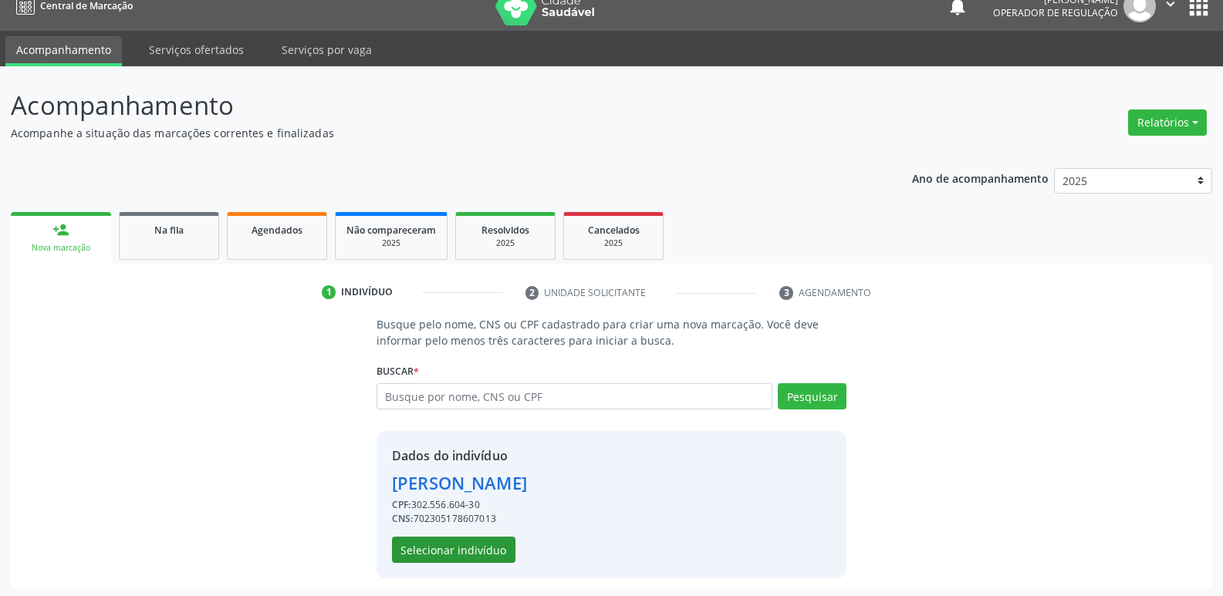
scroll to position [22, 0]
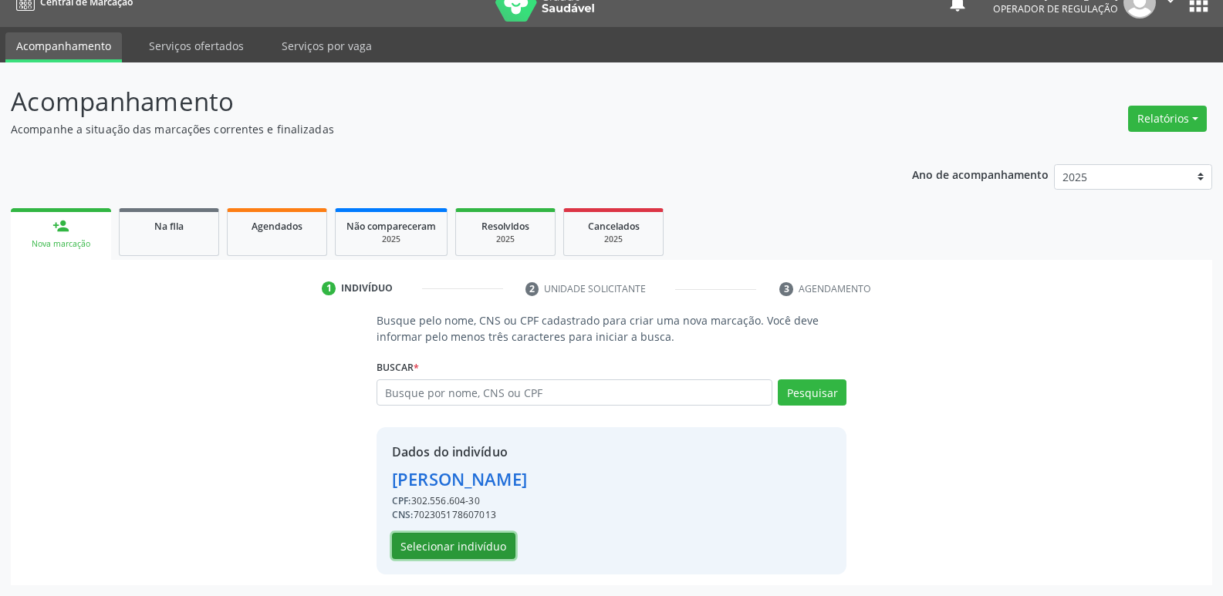
click at [469, 548] on button "Selecionar indivíduo" at bounding box center [453, 546] width 123 height 26
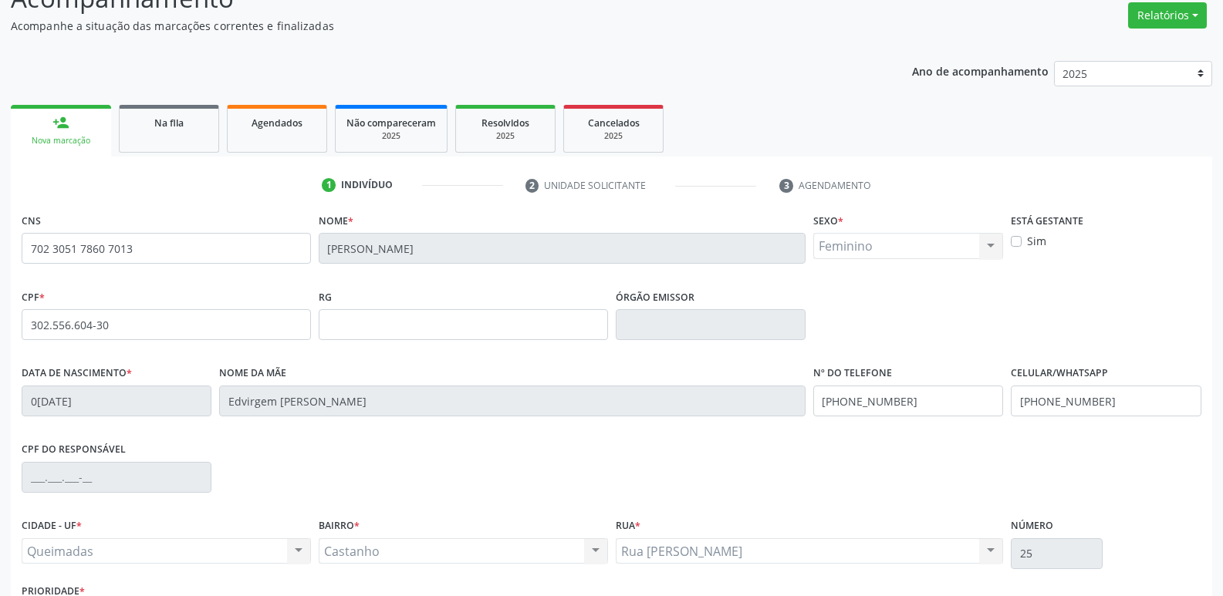
scroll to position [240, 0]
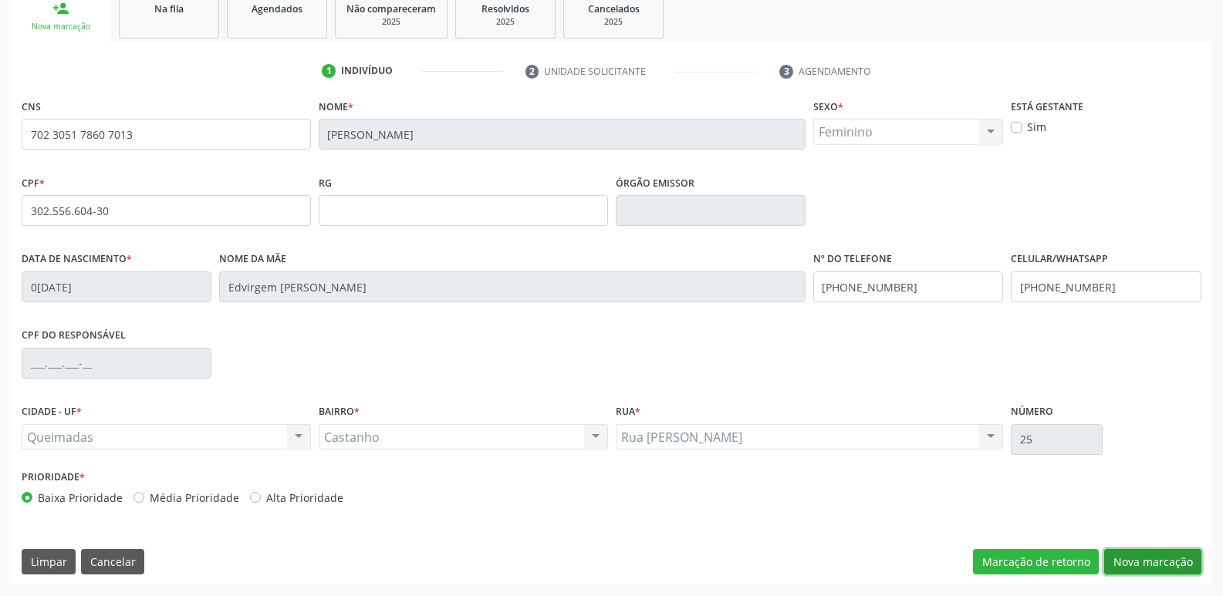
click at [1150, 562] on button "Nova marcação" at bounding box center [1152, 562] width 97 height 26
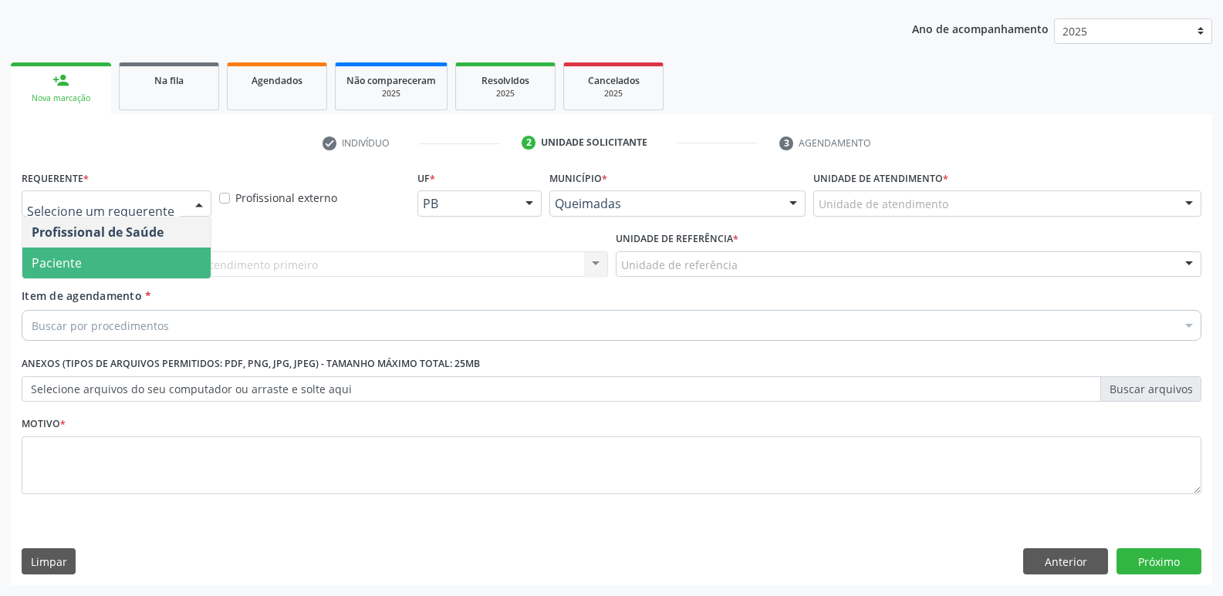
drag, startPoint x: 73, startPoint y: 252, endPoint x: 91, endPoint y: 254, distance: 18.6
click at [72, 254] on span "Paciente" at bounding box center [116, 263] width 188 height 31
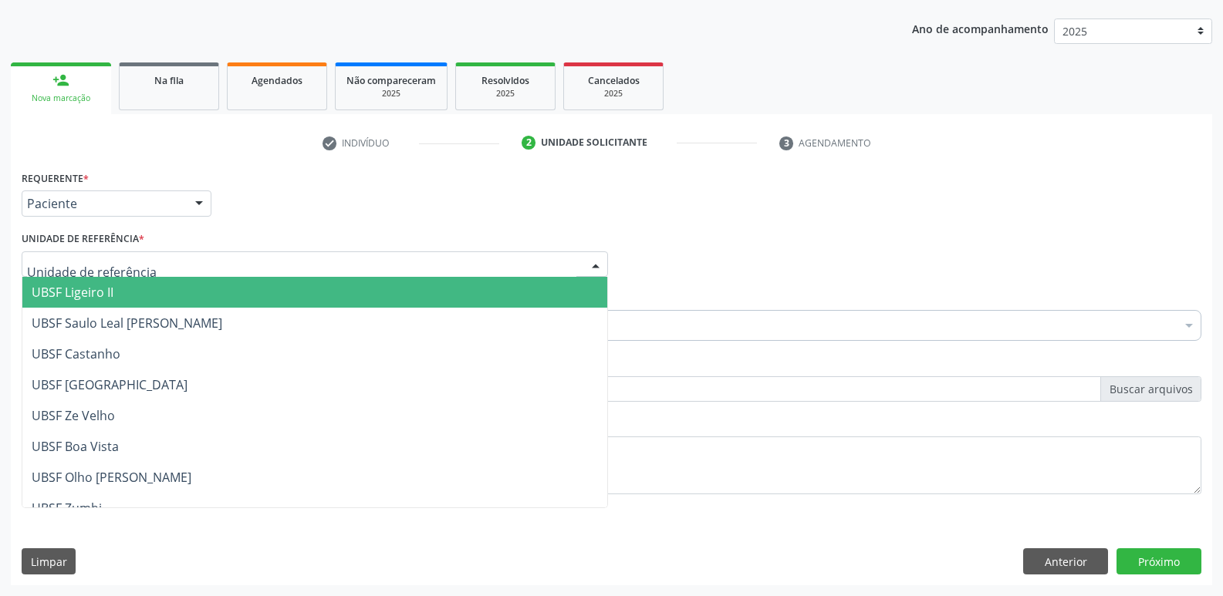
click at [108, 254] on div at bounding box center [315, 264] width 586 height 26
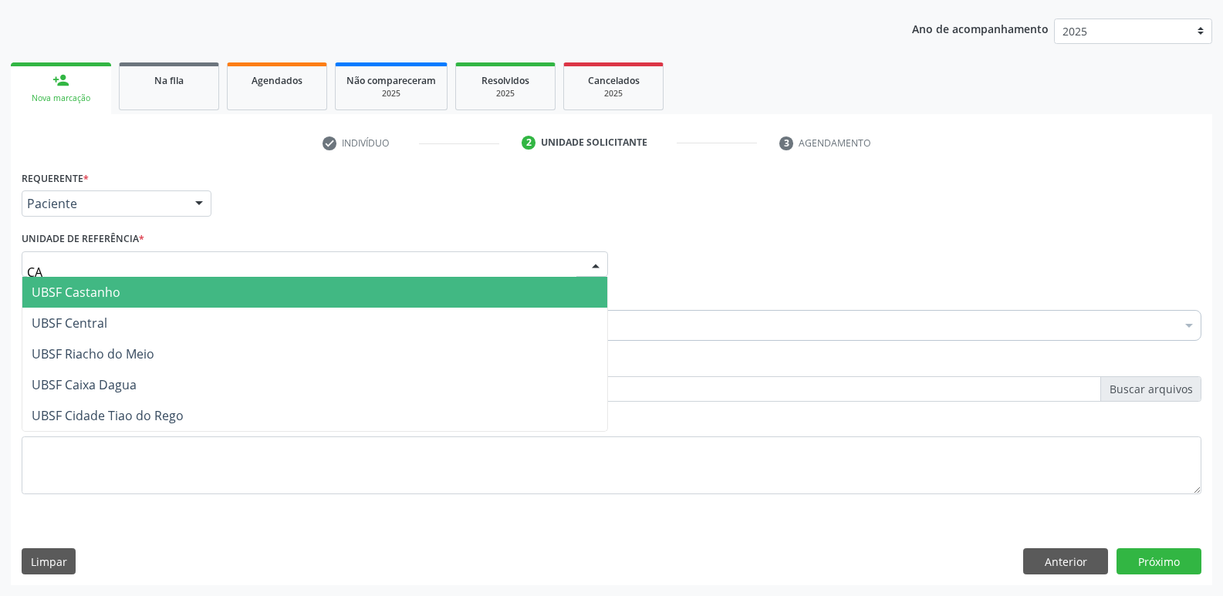
type input "CAS"
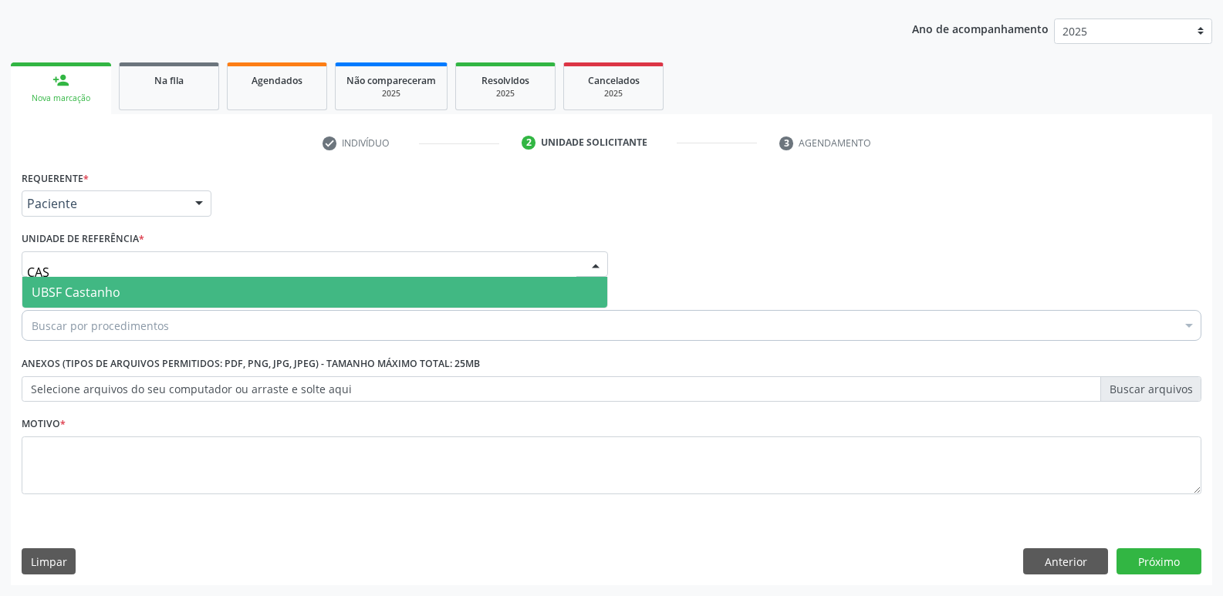
click at [170, 292] on span "UBSF Castanho" at bounding box center [314, 292] width 585 height 31
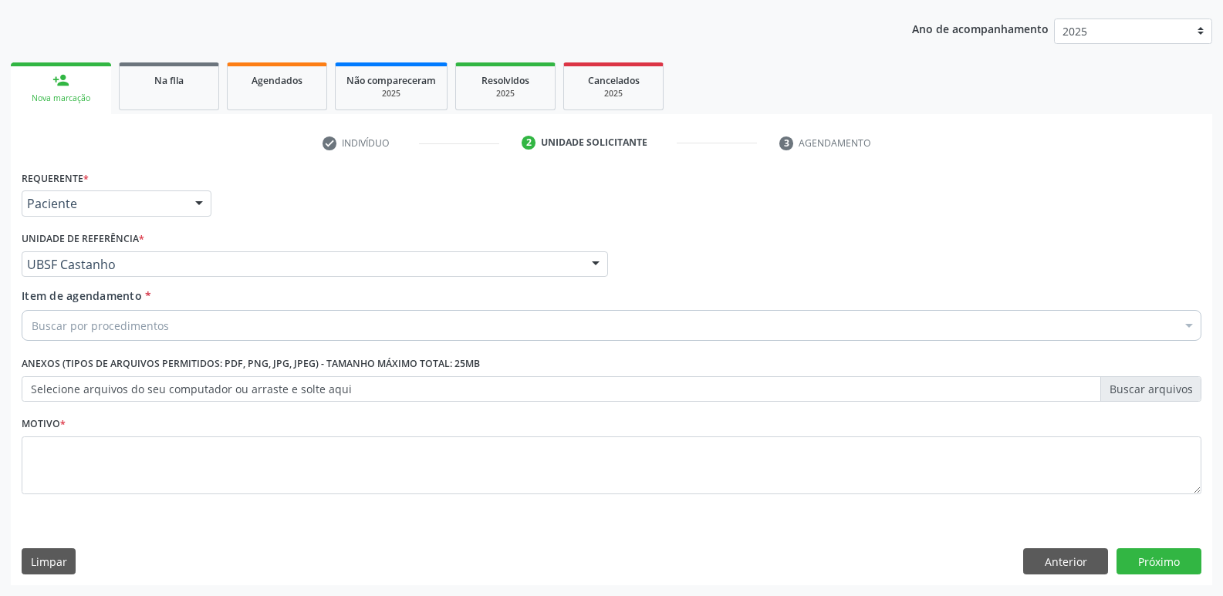
click at [161, 338] on div "Buscar por procedimentos" at bounding box center [611, 325] width 1179 height 31
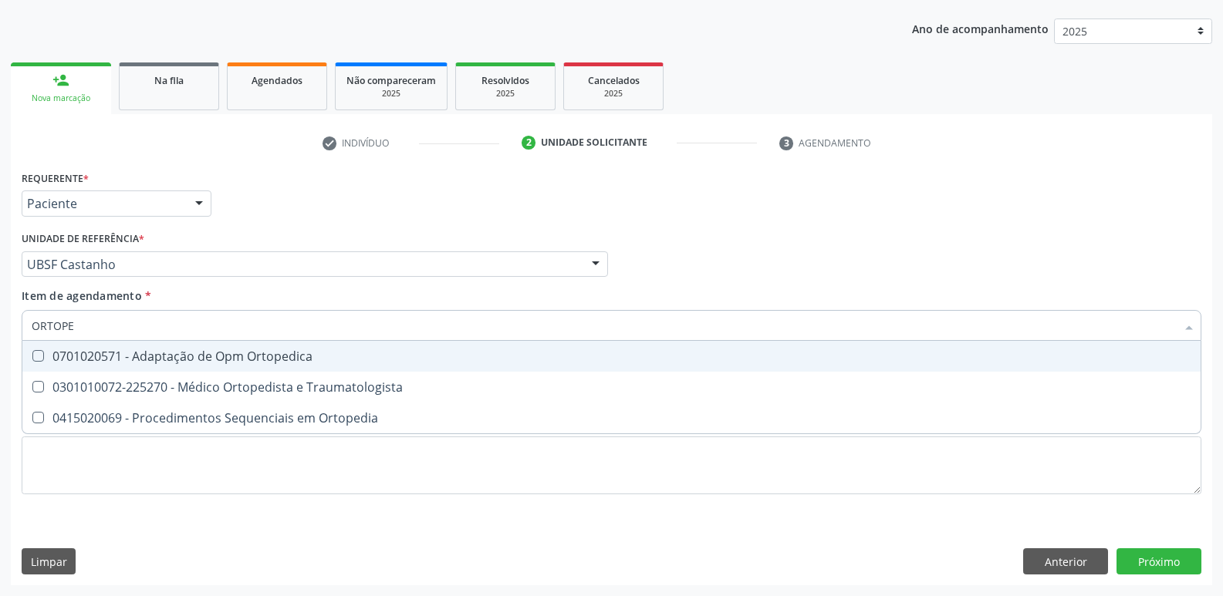
type input "ORTOPED"
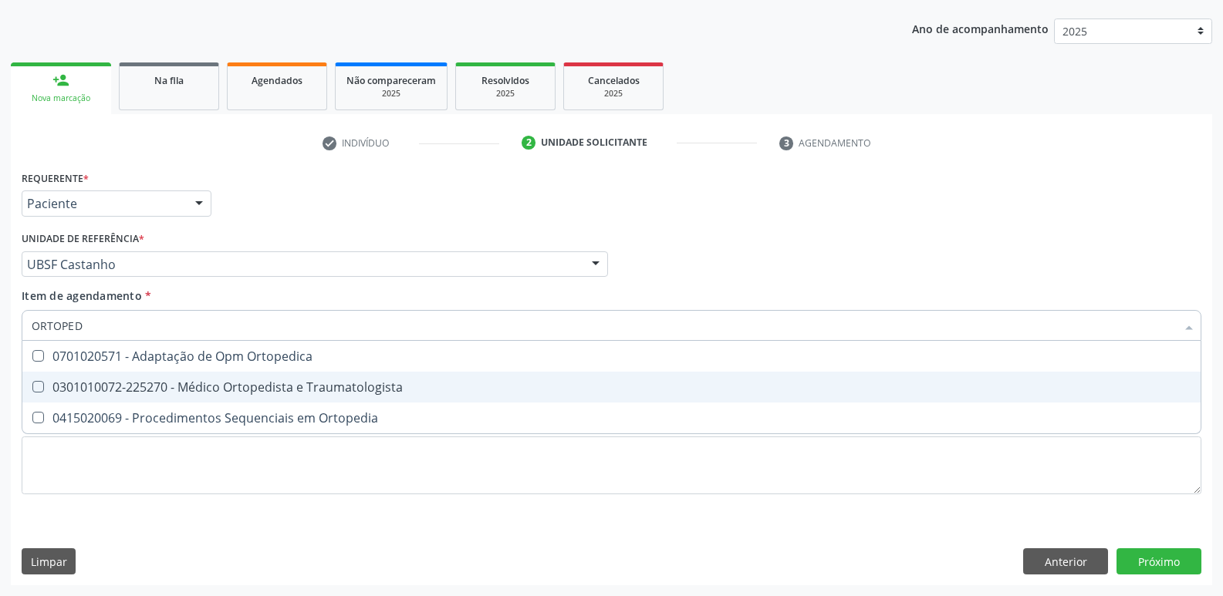
click at [161, 376] on span "0301010072-225270 - Médico Ortopedista e Traumatologista" at bounding box center [611, 387] width 1178 height 31
checkbox Traumatologista "true"
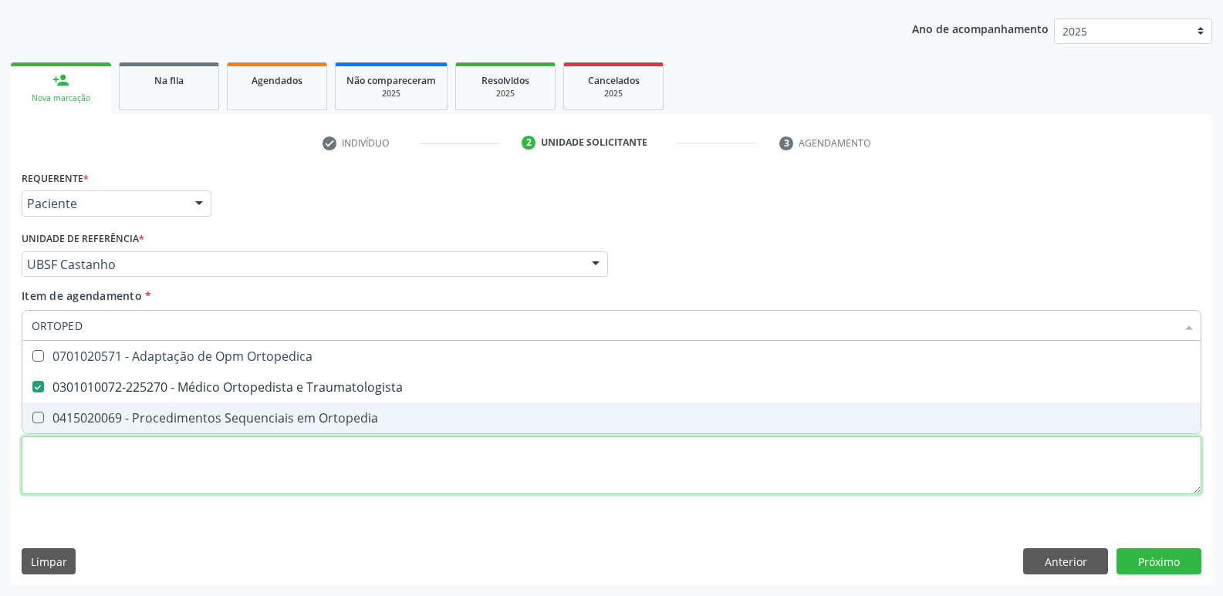
click at [149, 453] on div "Requerente * Paciente Profissional de Saúde Paciente Nenhum resultado encontrad…" at bounding box center [611, 341] width 1179 height 349
paste textarea "AVALIAÇÃO"
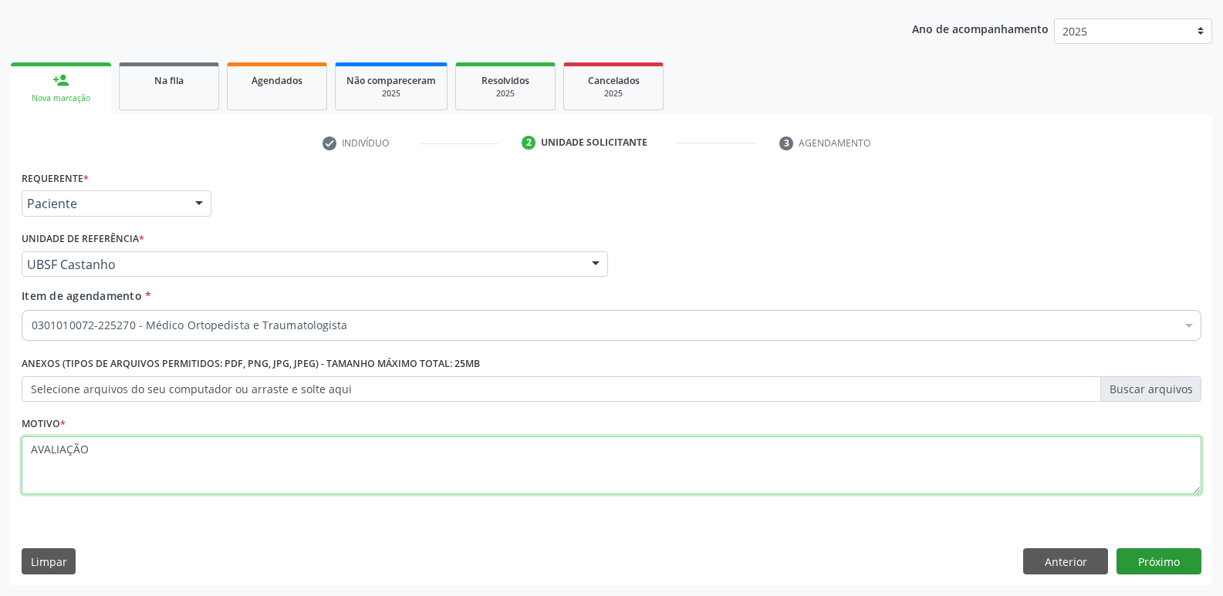
type textarea "AVALIAÇÃO"
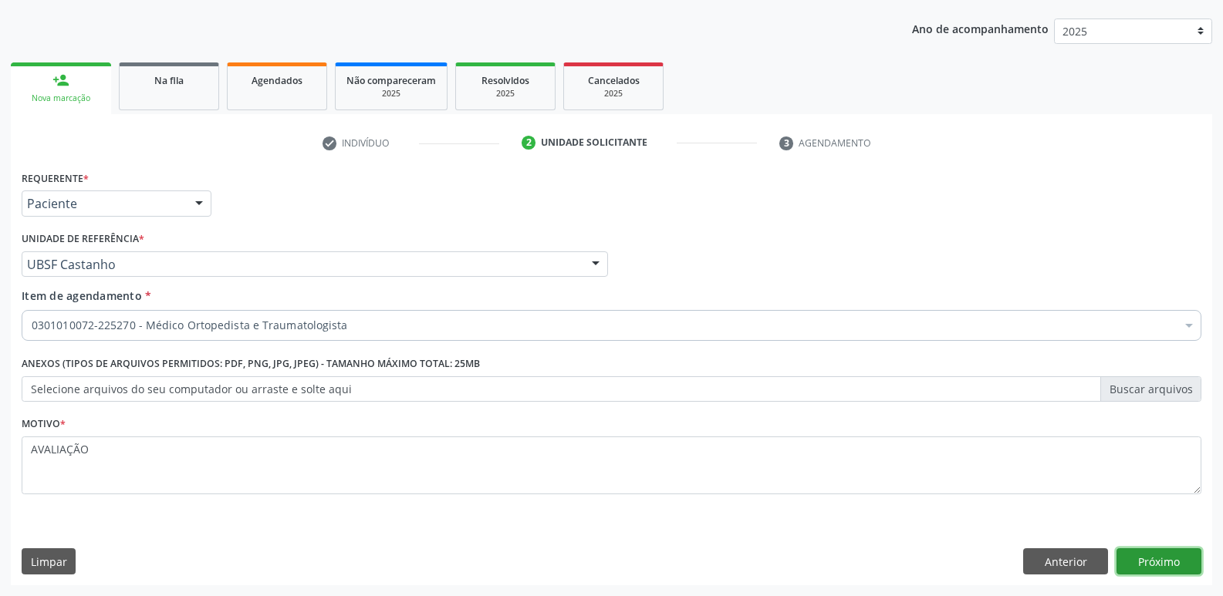
click at [1134, 557] on button "Próximo" at bounding box center [1158, 561] width 85 height 26
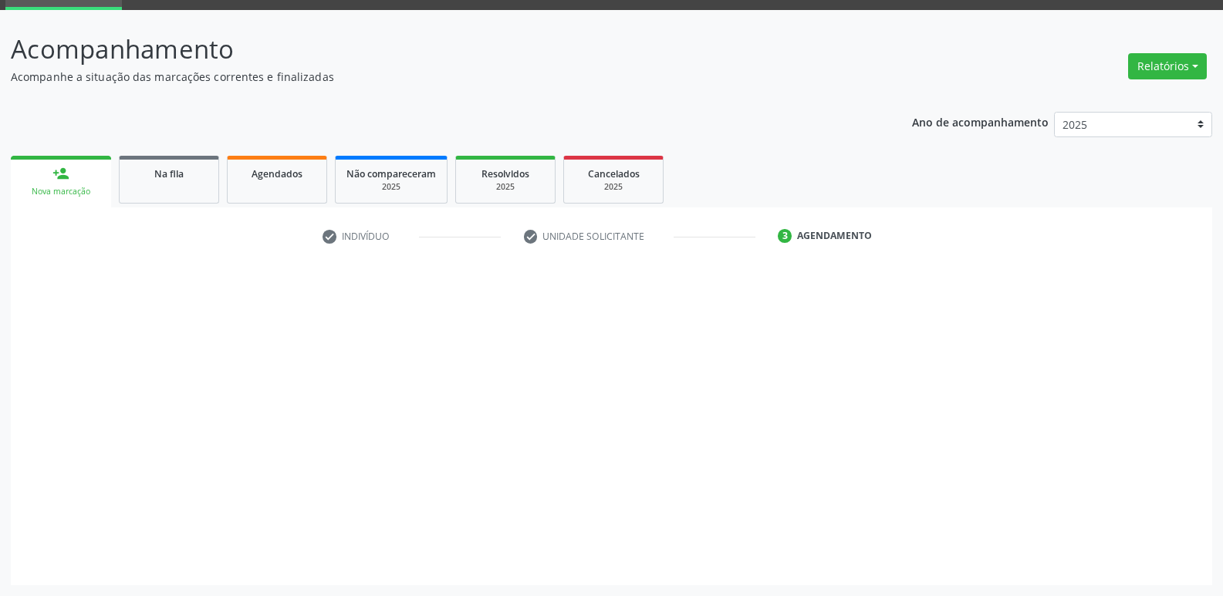
scroll to position [75, 0]
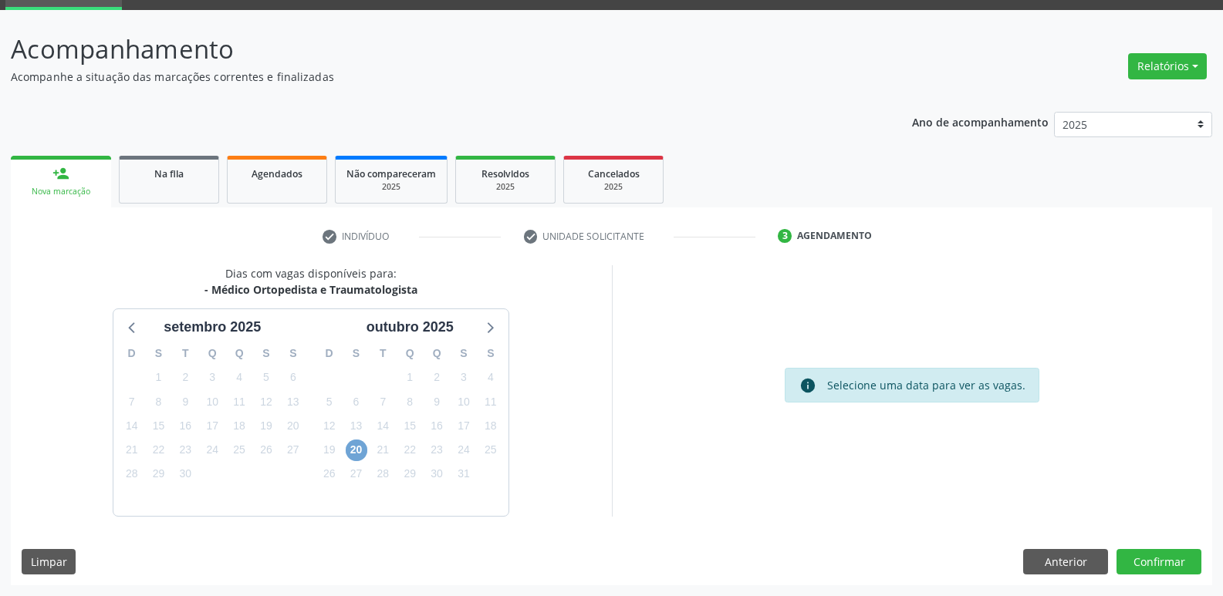
click at [359, 450] on span "20" at bounding box center [357, 451] width 22 height 22
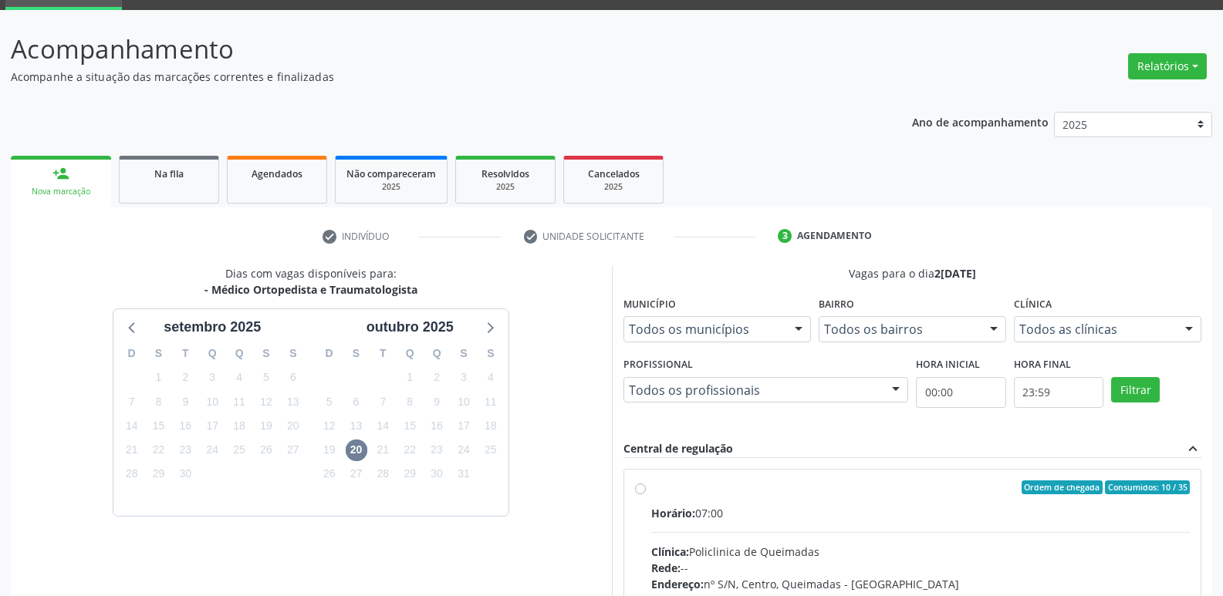
click at [973, 544] on div "Clínica: Policlinica de Queimadas" at bounding box center [920, 552] width 539 height 16
click at [646, 494] on input "Ordem de chegada Consumidos: 10 / 35 Horário: 07:00 Clínica: Policlinica de Que…" at bounding box center [640, 488] width 11 height 14
radio input "true"
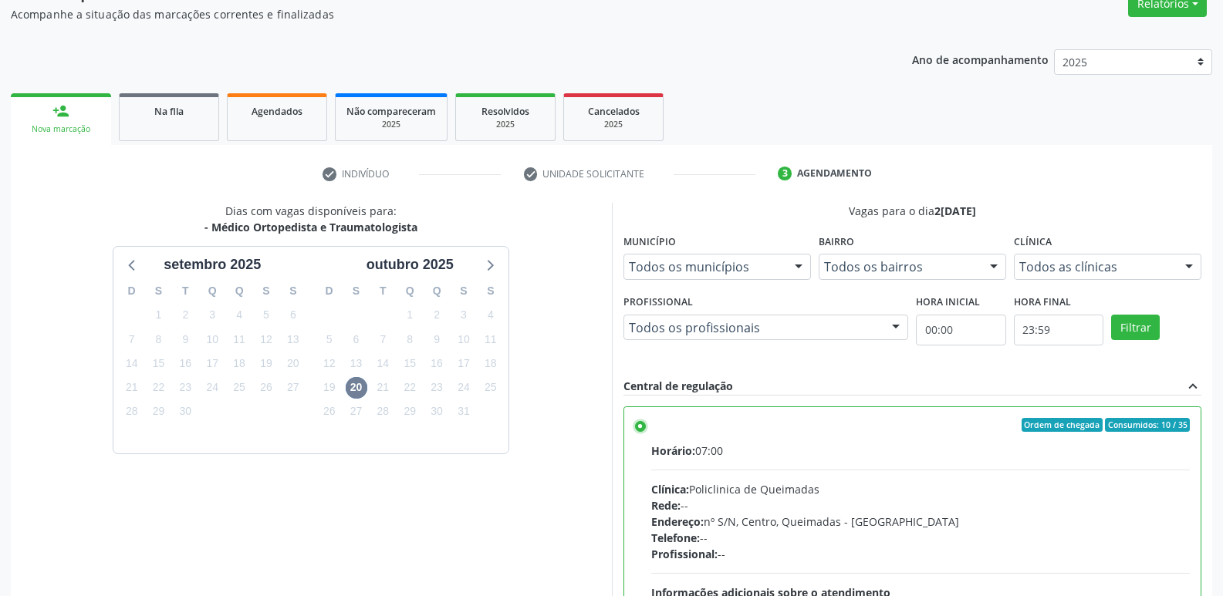
scroll to position [326, 0]
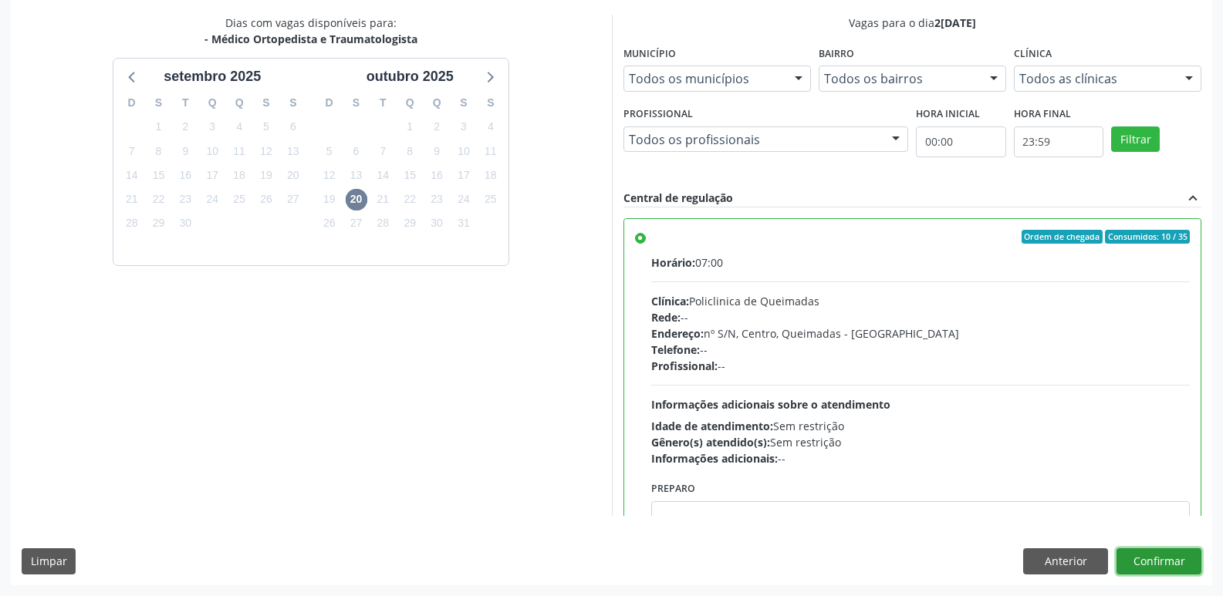
click at [1189, 551] on button "Confirmar" at bounding box center [1158, 561] width 85 height 26
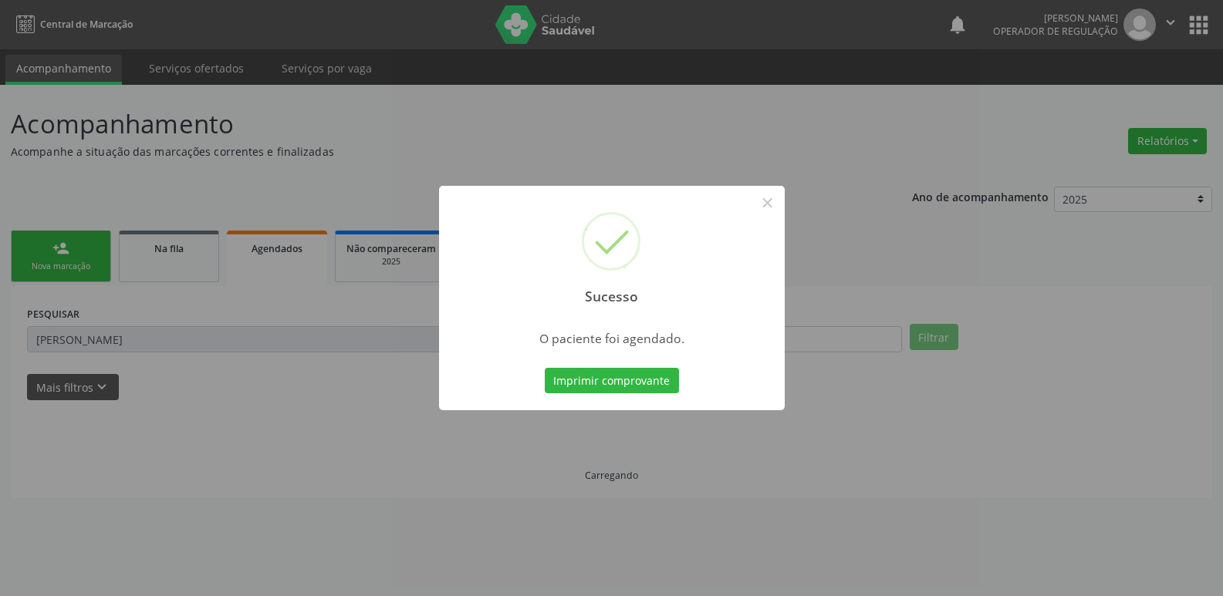
scroll to position [0, 0]
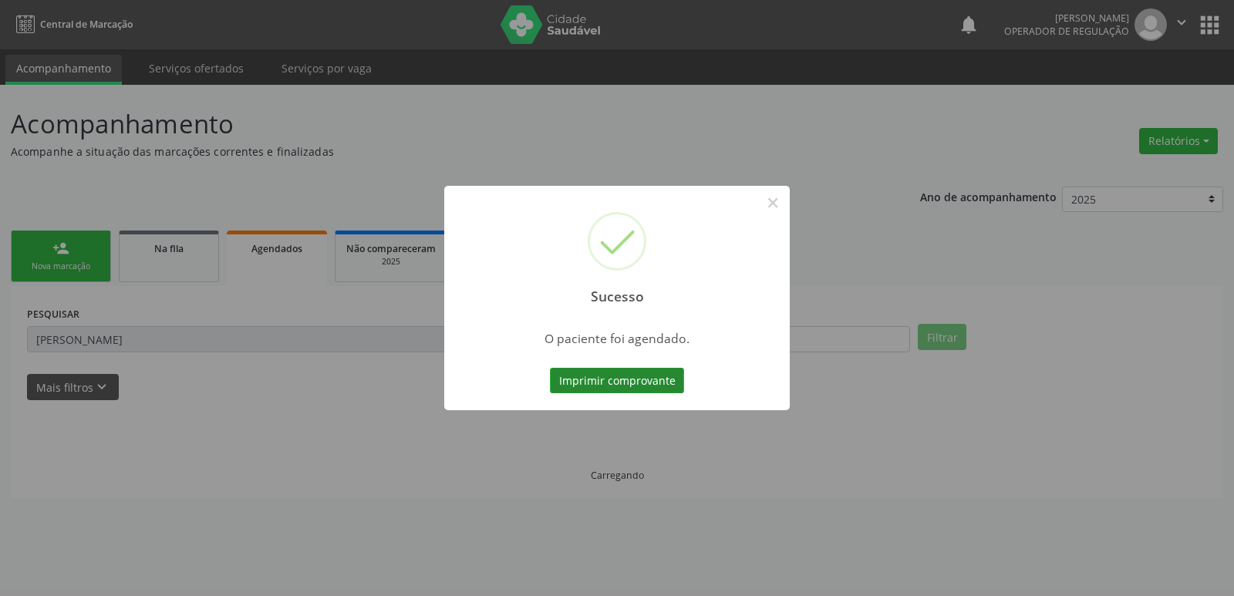
click at [627, 368] on button "Imprimir comprovante" at bounding box center [617, 381] width 134 height 26
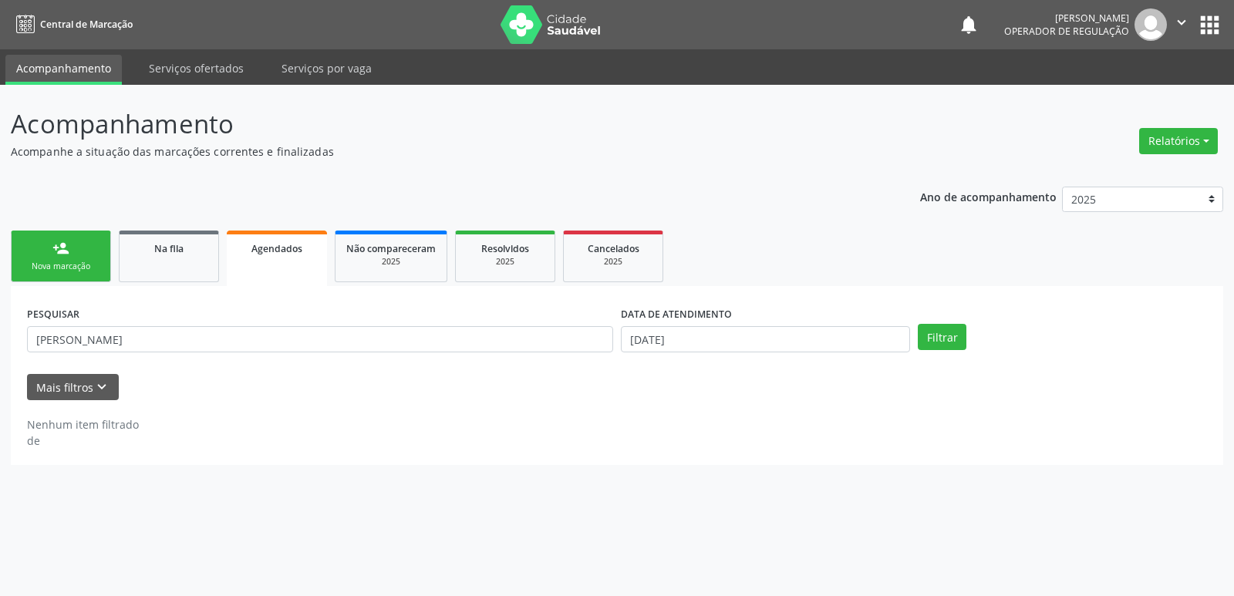
click at [88, 250] on link "person_add Nova marcação" at bounding box center [61, 257] width 100 height 52
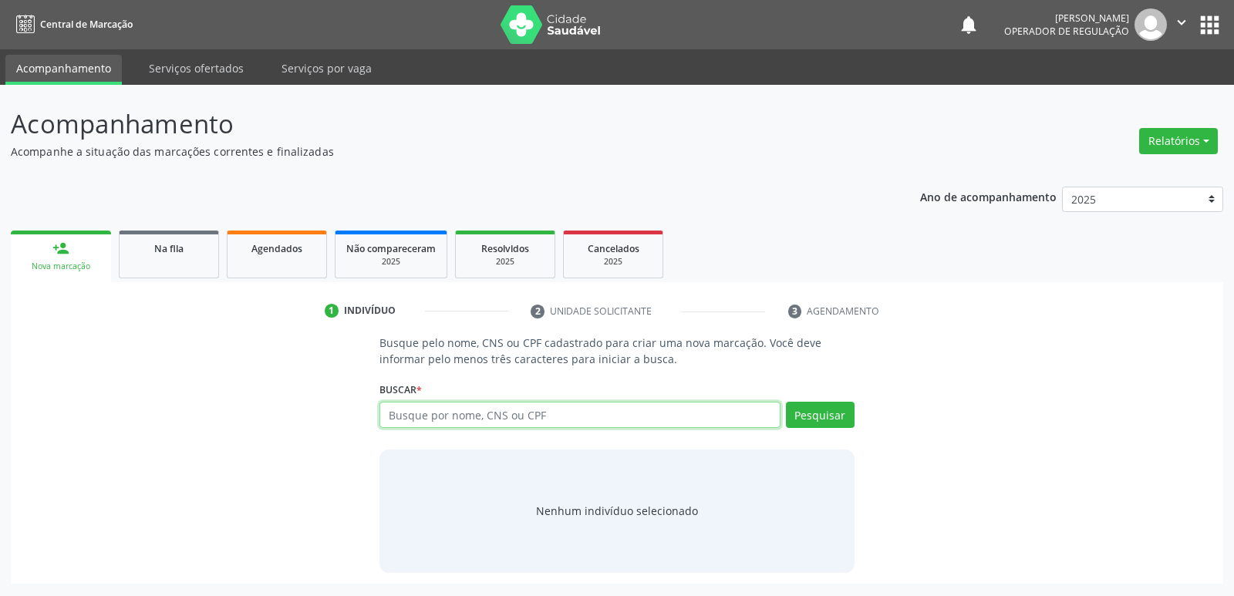
click at [534, 417] on input "text" at bounding box center [580, 415] width 400 height 26
type input "DALLYS"
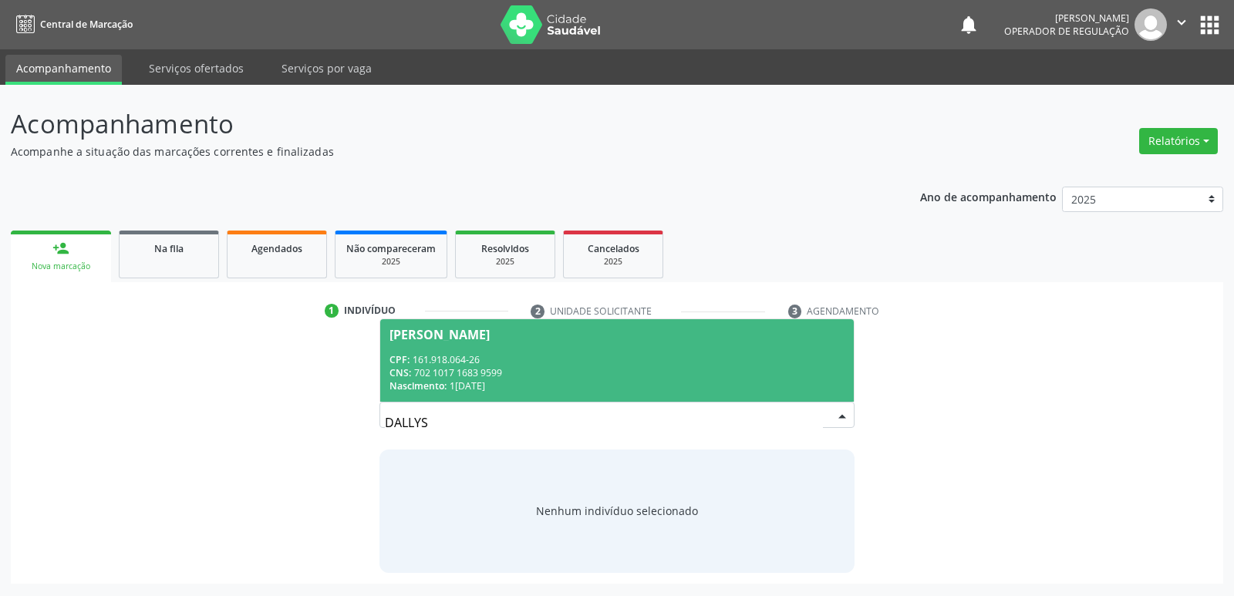
click at [479, 354] on div "CPF: 161.918.064-26" at bounding box center [617, 359] width 454 height 13
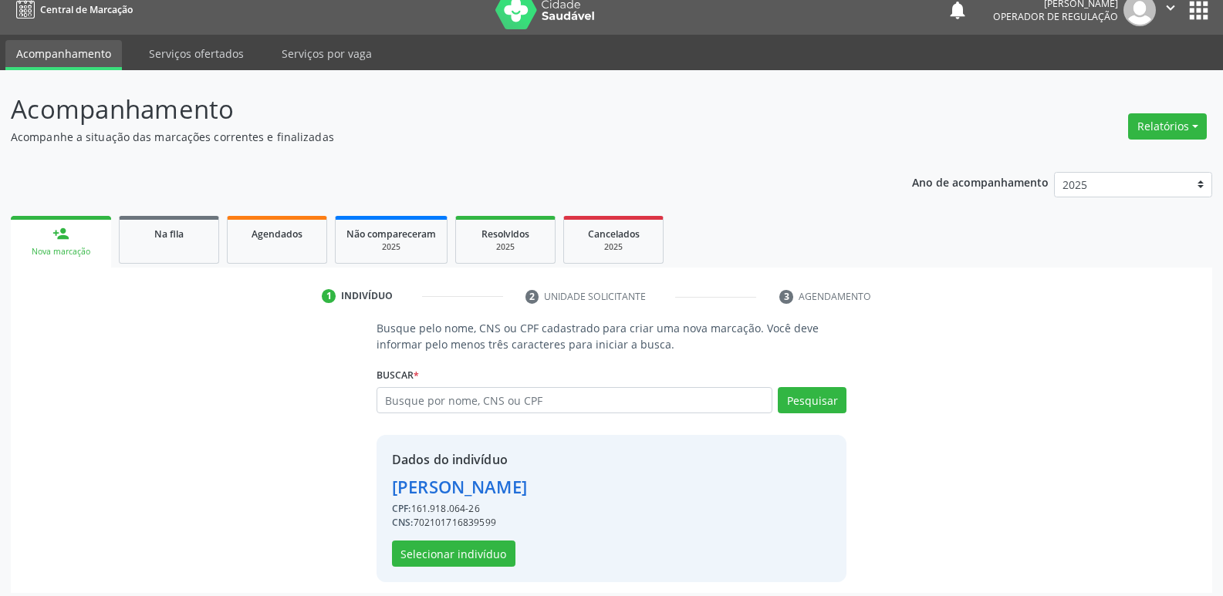
scroll to position [22, 0]
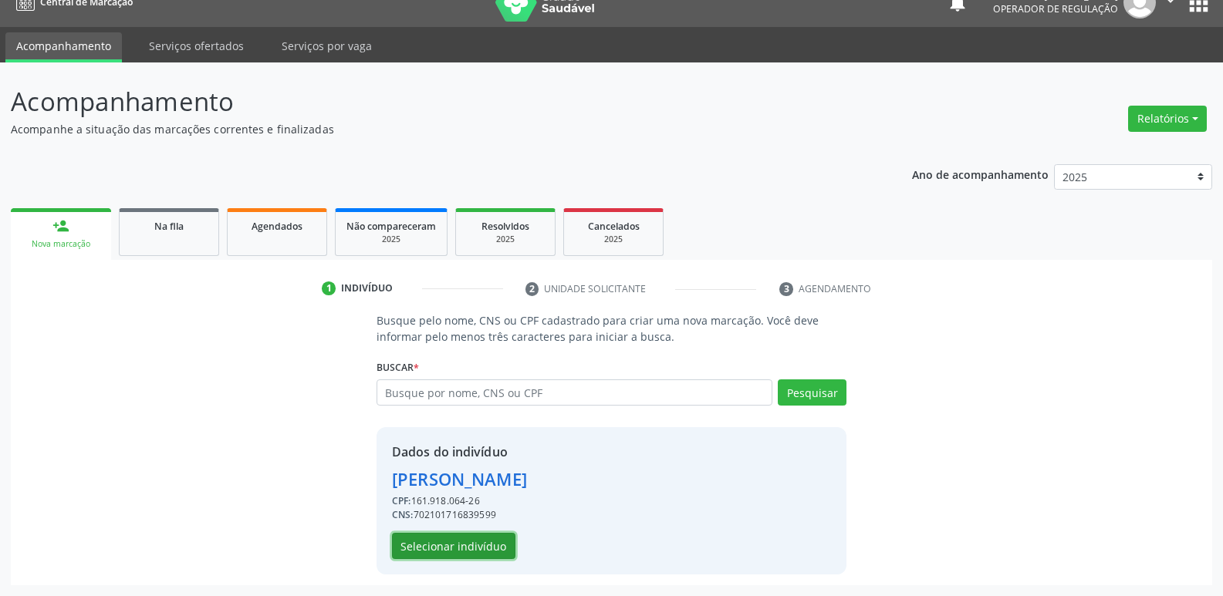
click at [503, 539] on button "Selecionar indivíduo" at bounding box center [453, 546] width 123 height 26
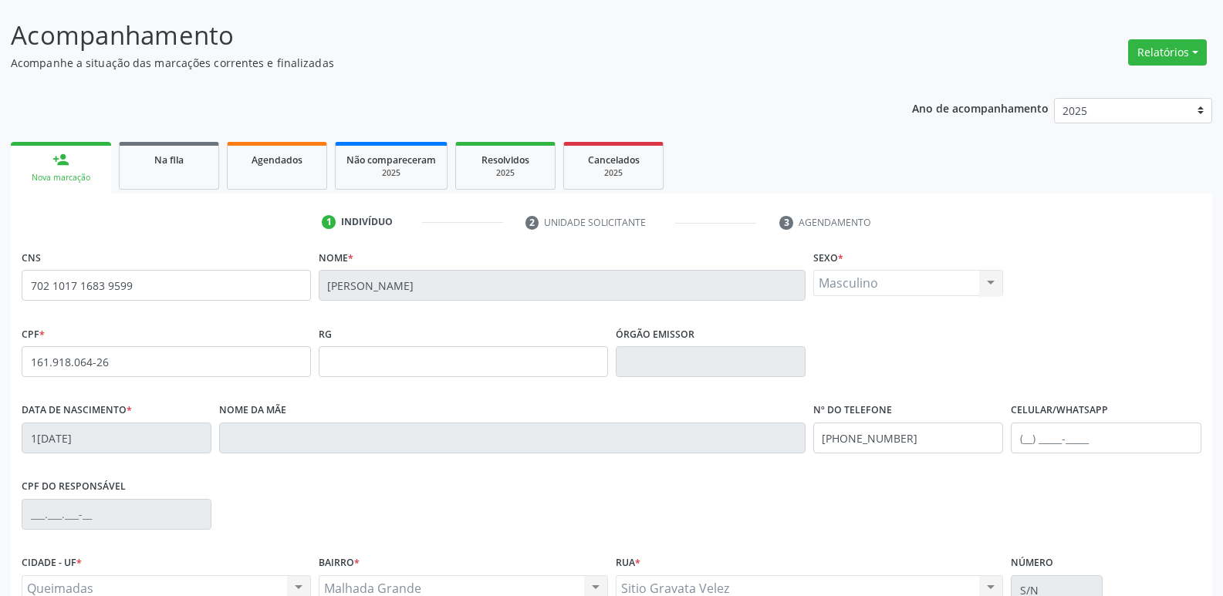
scroll to position [240, 0]
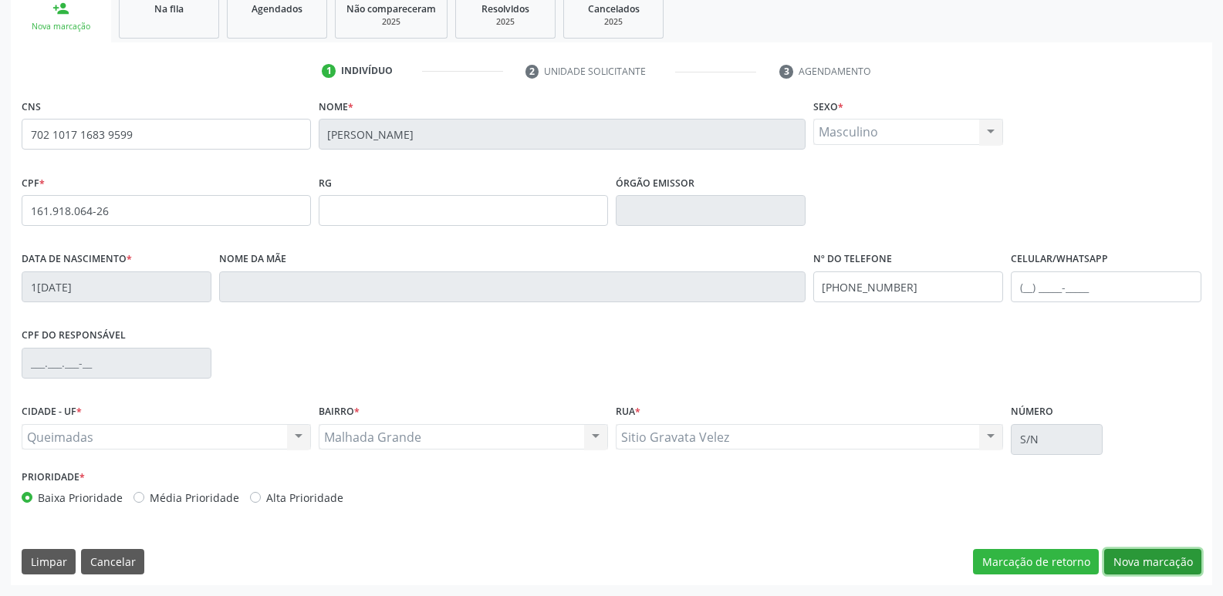
click at [1130, 550] on button "Nova marcação" at bounding box center [1152, 562] width 97 height 26
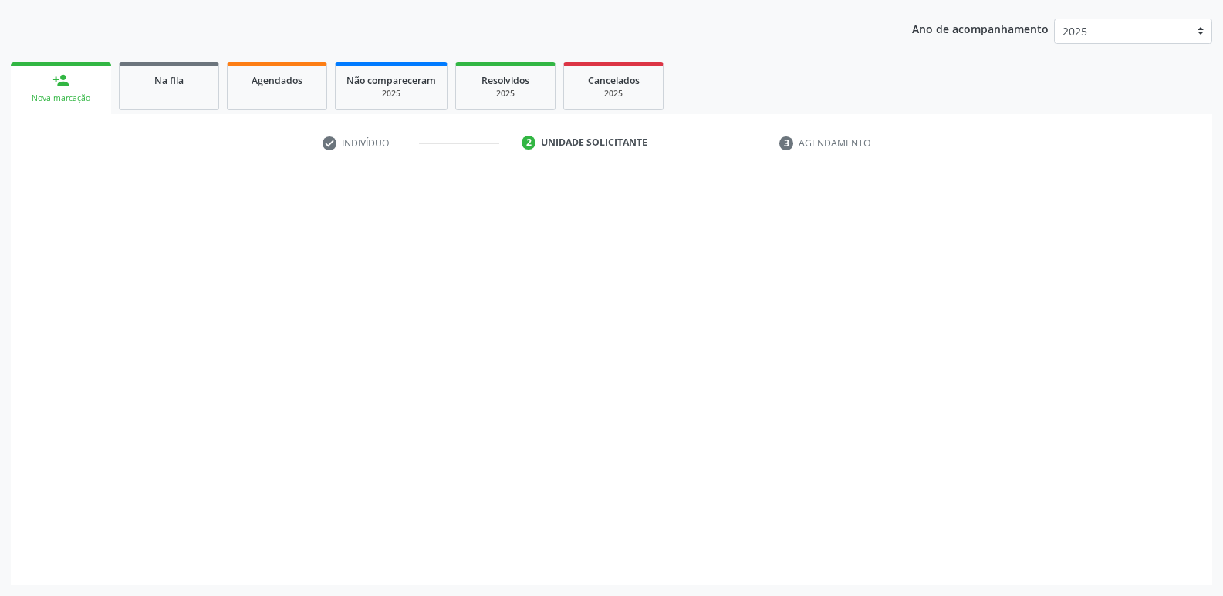
scroll to position [168, 0]
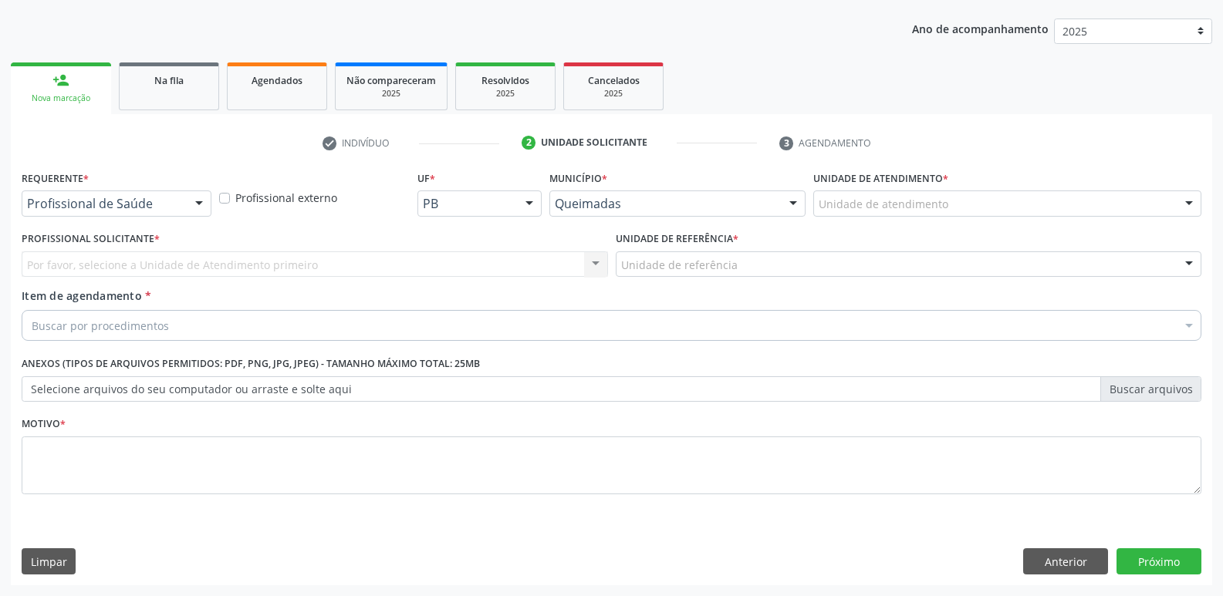
drag, startPoint x: 160, startPoint y: 198, endPoint x: 140, endPoint y: 267, distance: 71.7
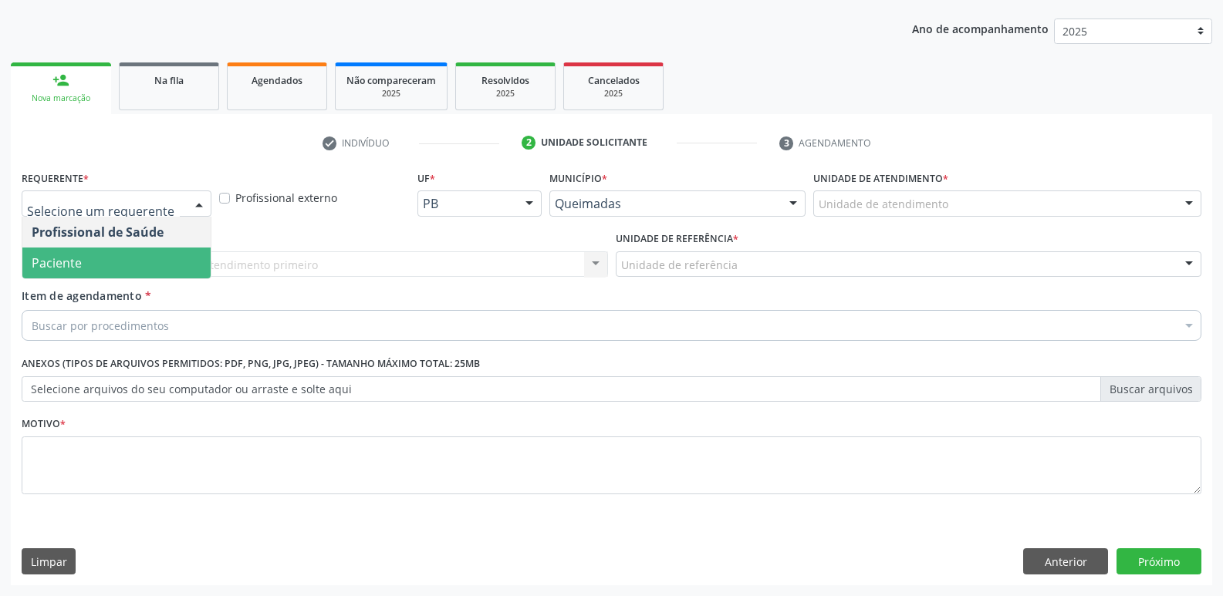
drag, startPoint x: 137, startPoint y: 269, endPoint x: 171, endPoint y: 266, distance: 34.1
click at [137, 268] on span "Paciente" at bounding box center [116, 263] width 188 height 31
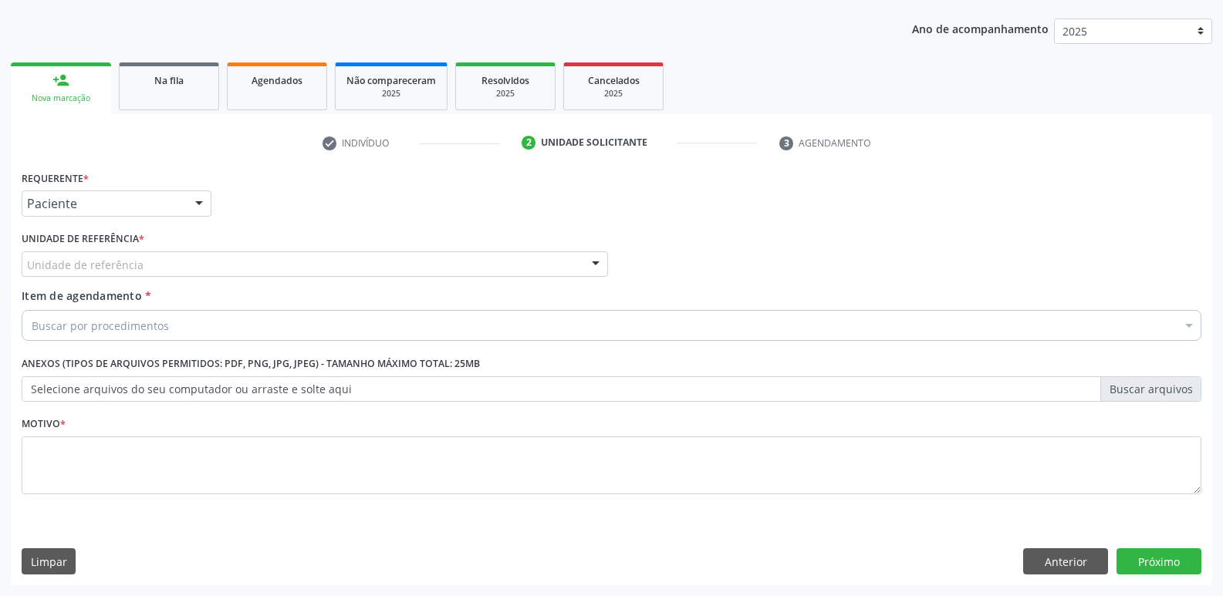
drag, startPoint x: 177, startPoint y: 267, endPoint x: 161, endPoint y: 247, distance: 25.8
click at [173, 261] on div "Unidade de referência" at bounding box center [315, 264] width 586 height 26
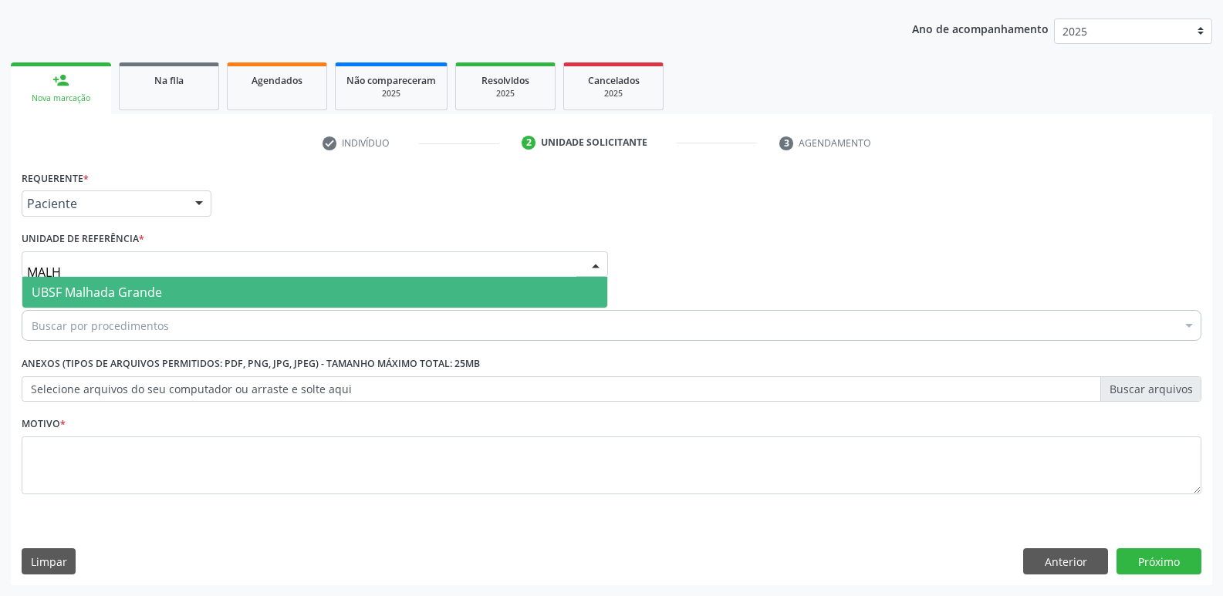
type input "MALHA"
click at [140, 291] on span "UBSF Malhada Grande" at bounding box center [97, 292] width 130 height 17
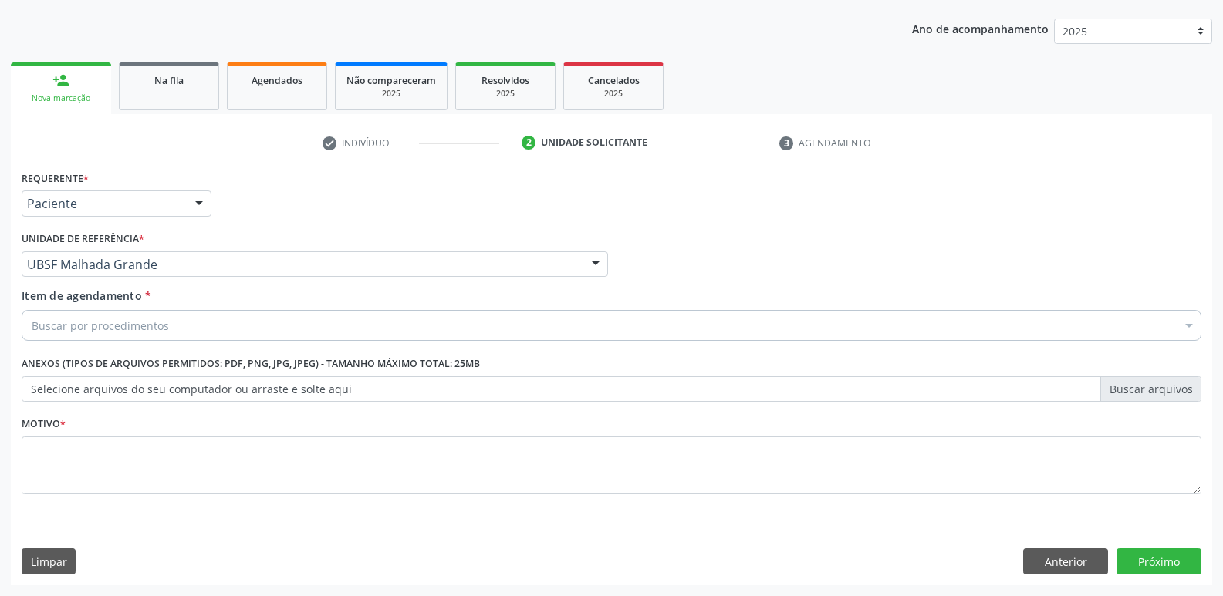
click at [143, 316] on div "Buscar por procedimentos" at bounding box center [611, 325] width 1179 height 31
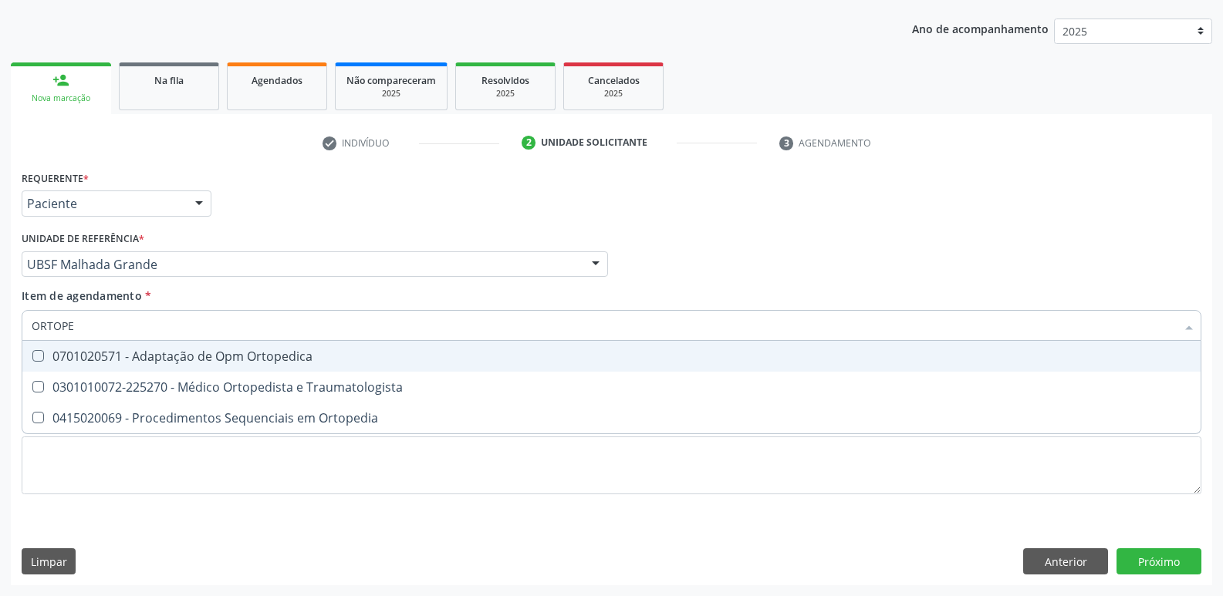
type input "ORTOPED"
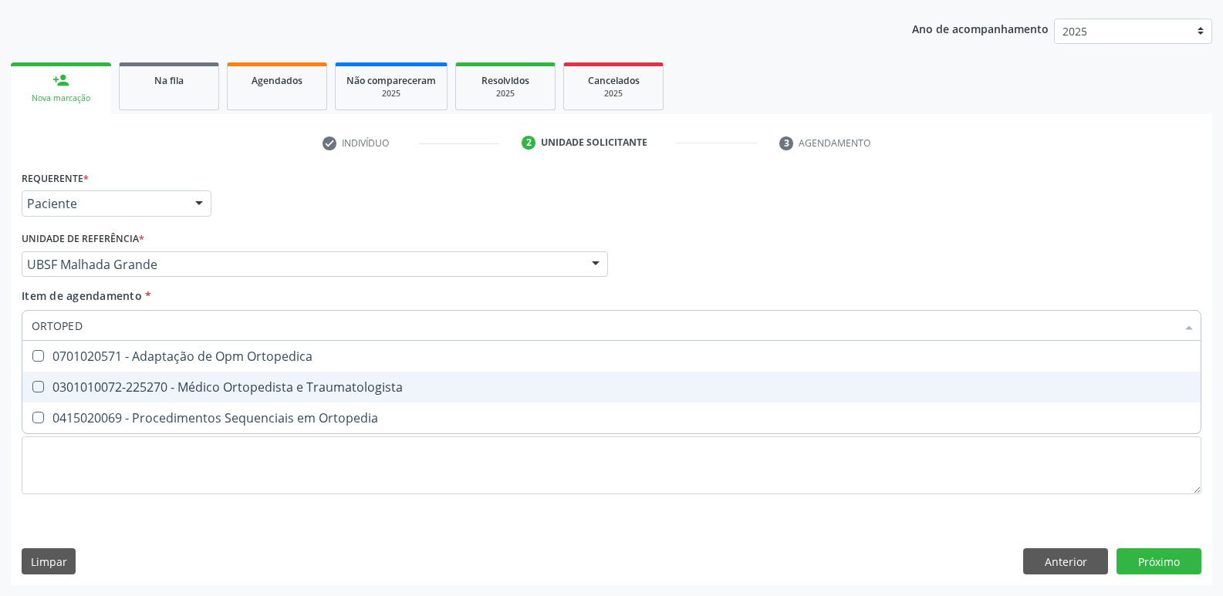
click at [102, 373] on span "0301010072-225270 - Médico Ortopedista e Traumatologista" at bounding box center [611, 387] width 1178 height 31
checkbox Traumatologista "true"
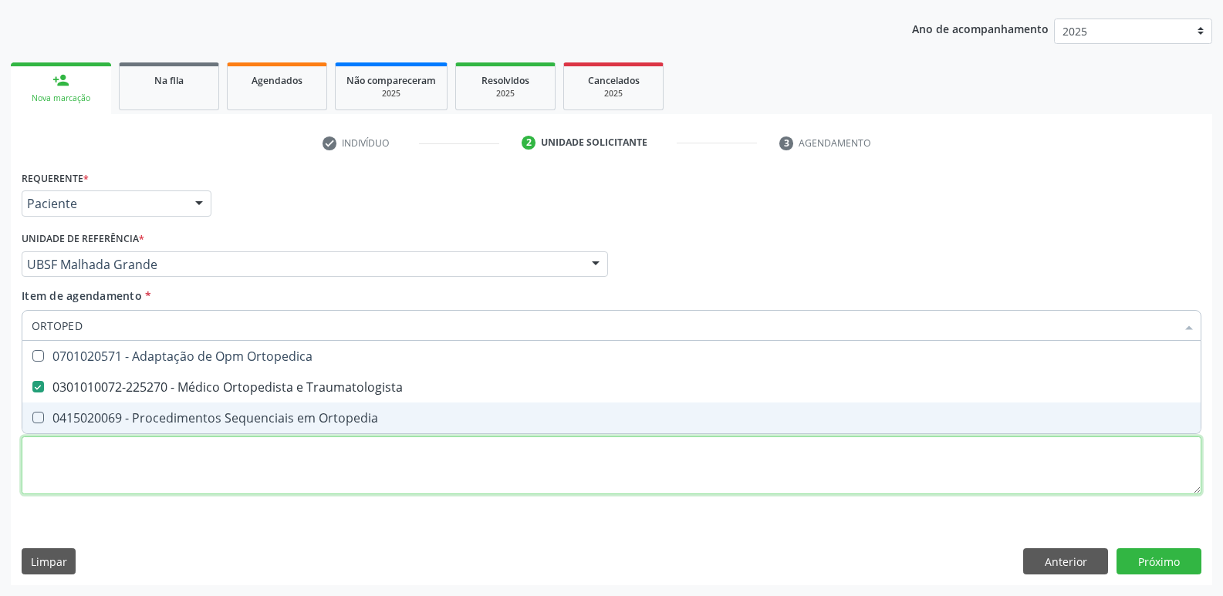
click at [76, 454] on div "Requerente * Paciente Profissional de Saúde Paciente Nenhum resultado encontrad…" at bounding box center [611, 341] width 1179 height 349
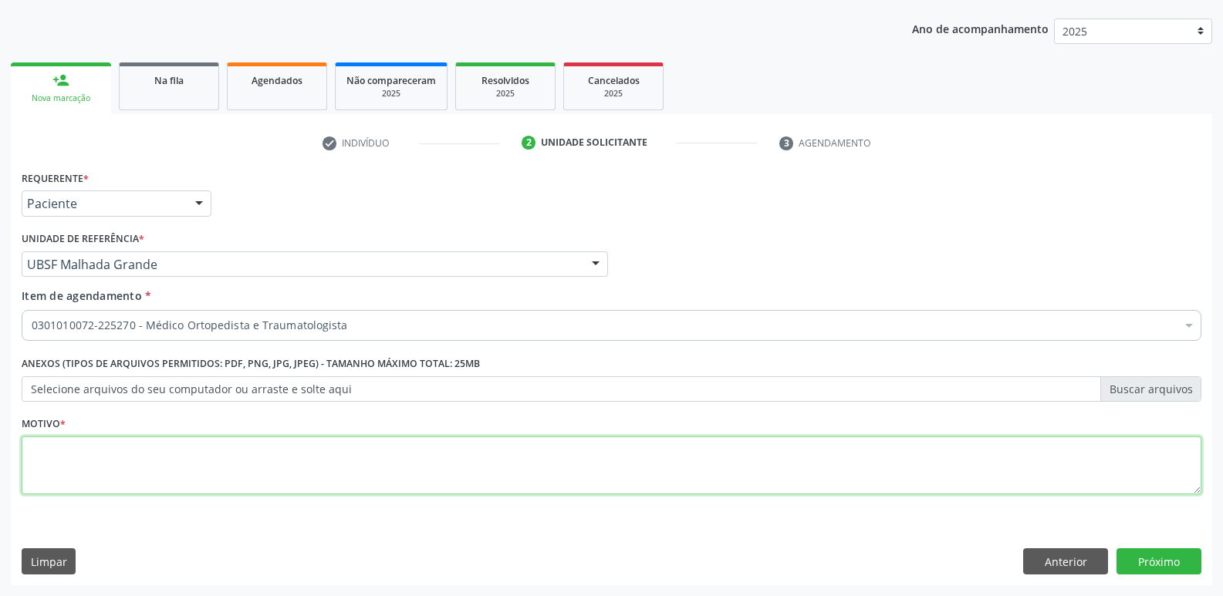
paste textarea "AVALIAÇÃO"
type textarea "AVALIAÇÃO"
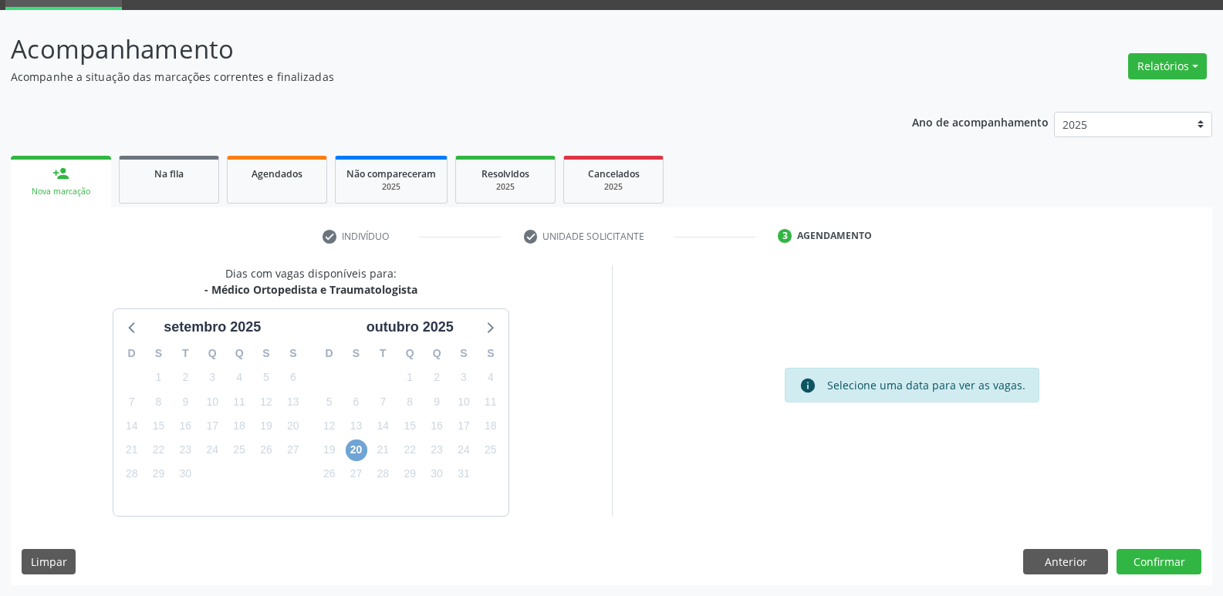
click at [358, 454] on span "20" at bounding box center [357, 451] width 22 height 22
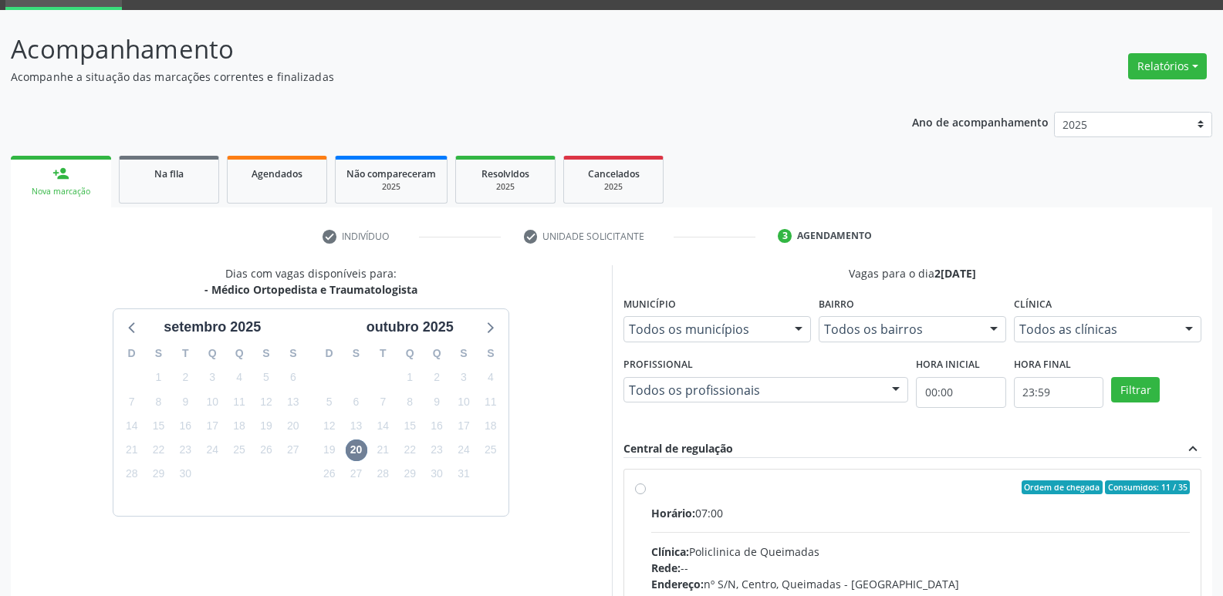
drag, startPoint x: 779, startPoint y: 503, endPoint x: 837, endPoint y: 474, distance: 64.9
click at [791, 499] on label "Ordem de chegada Consumidos: 11 / 35 Horário: 07:00 Clínica: Policlinica de Que…" at bounding box center [920, 599] width 539 height 237
click at [646, 494] on input "Ordem de chegada Consumidos: 11 / 35 Horário: 07:00 Clínica: Policlinica de Que…" at bounding box center [640, 488] width 11 height 14
radio input "true"
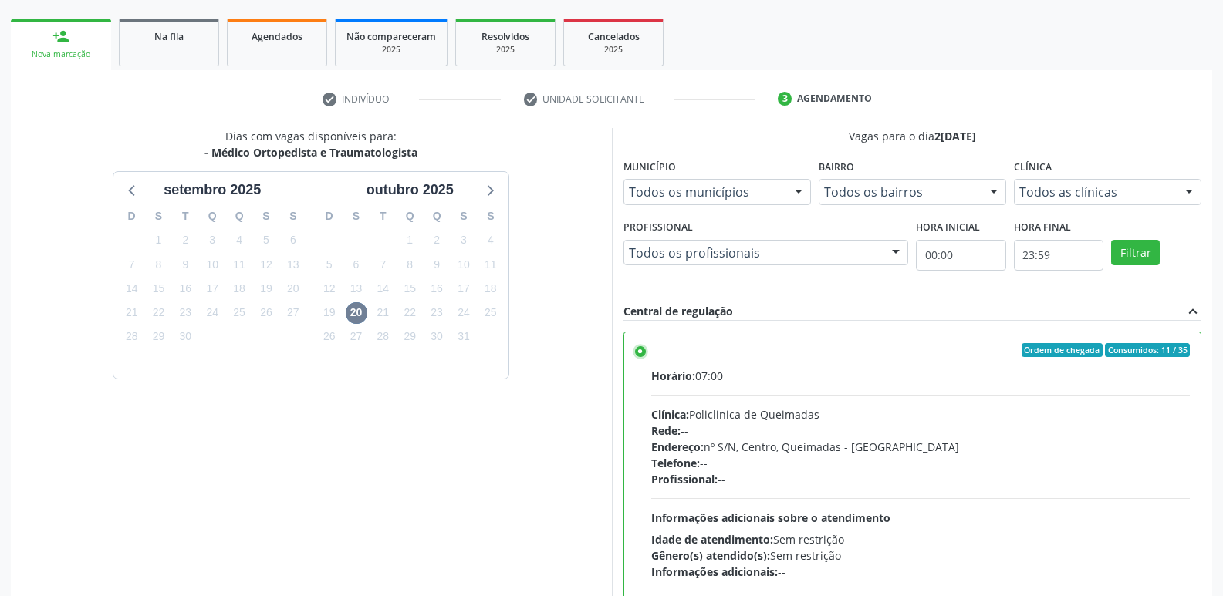
scroll to position [326, 0]
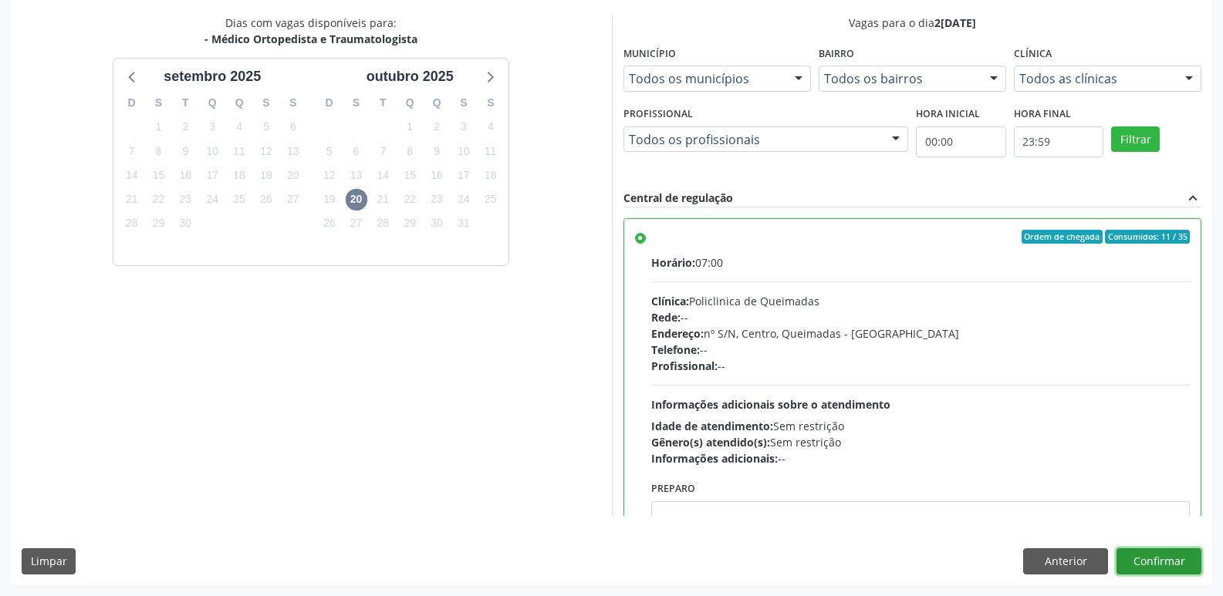
click at [1179, 559] on button "Confirmar" at bounding box center [1158, 561] width 85 height 26
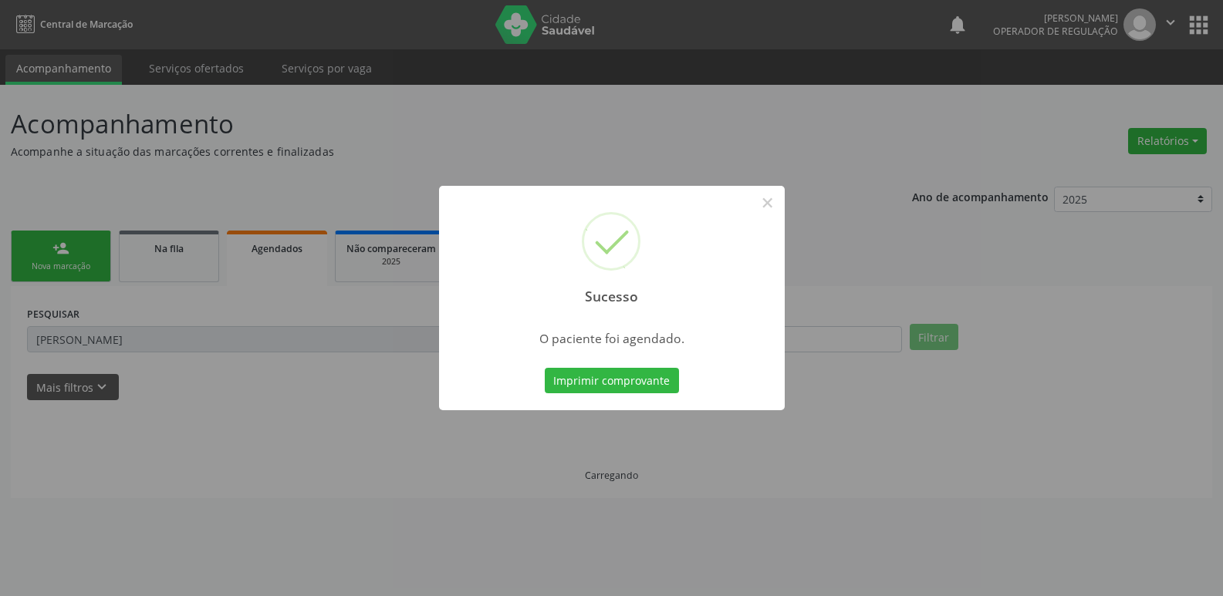
scroll to position [0, 0]
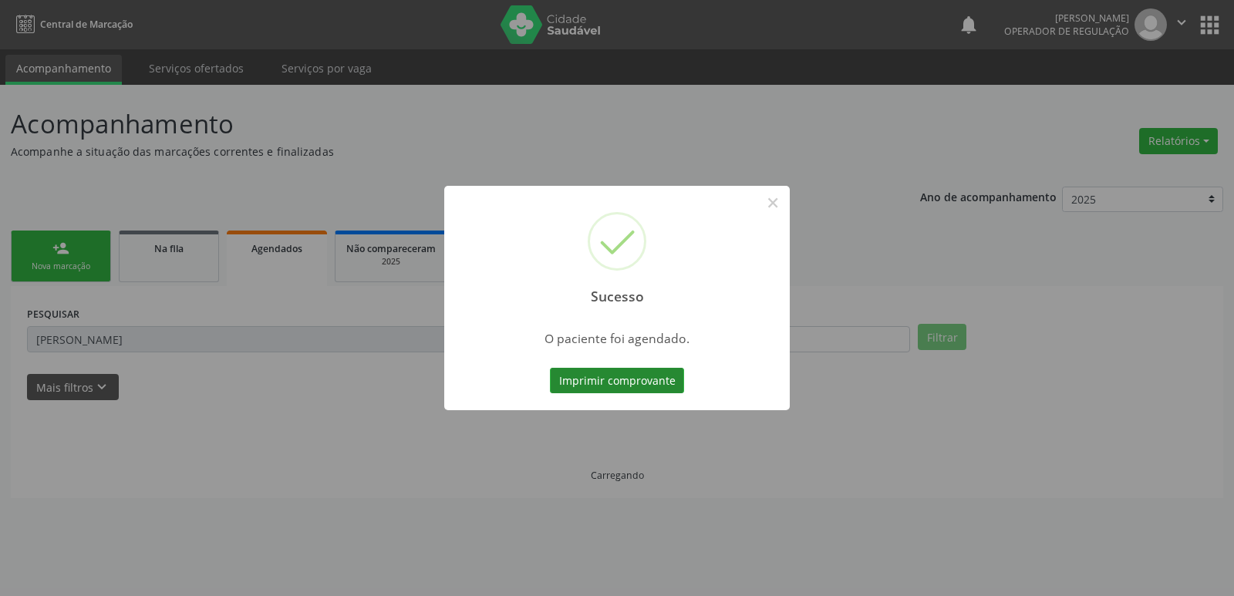
click at [656, 378] on button "Imprimir comprovante" at bounding box center [617, 381] width 134 height 26
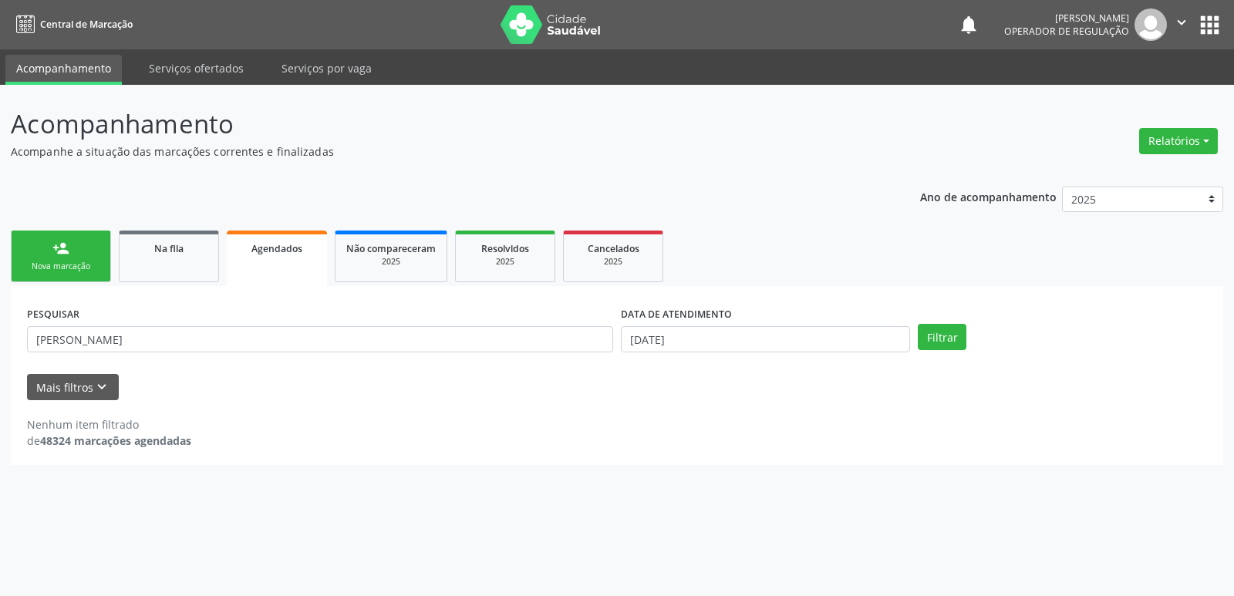
click at [103, 261] on link "person_add Nova marcação" at bounding box center [61, 257] width 100 height 52
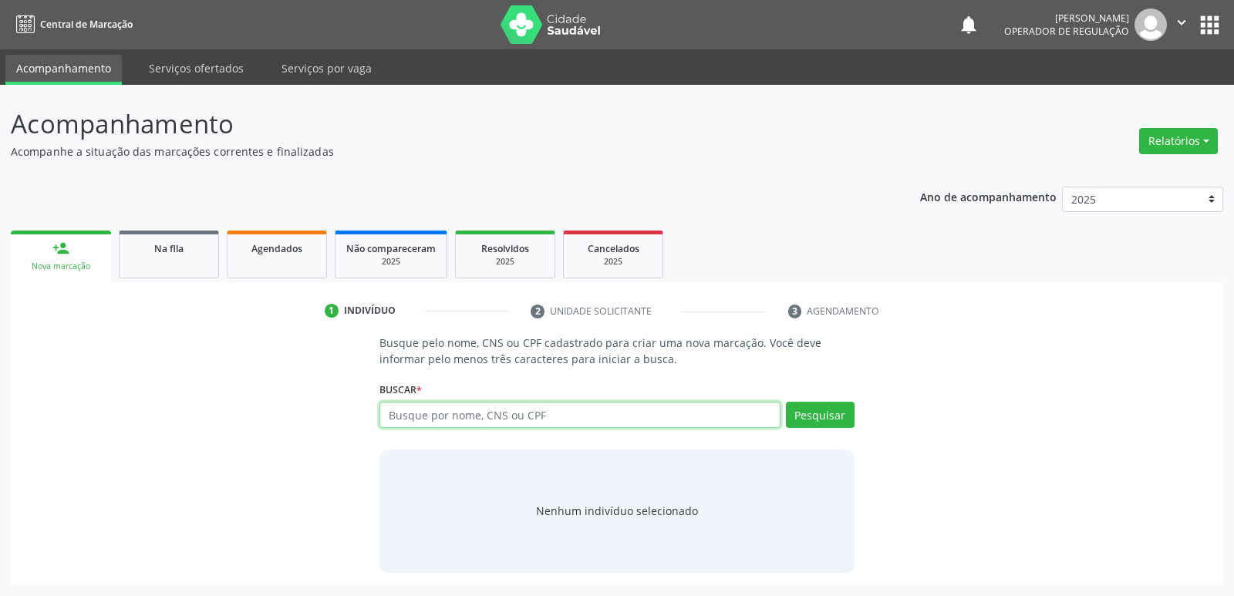
click at [439, 418] on input "text" at bounding box center [580, 415] width 400 height 26
type input "704108114997075"
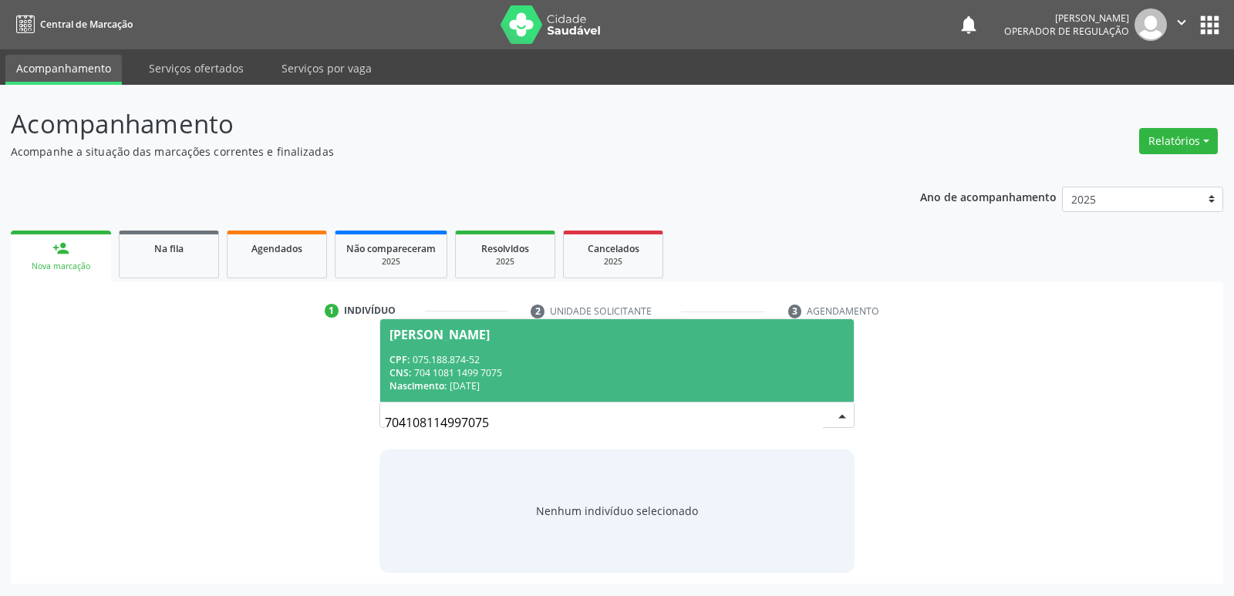
click at [482, 356] on div "CPF: 075.188.874-52" at bounding box center [617, 359] width 454 height 13
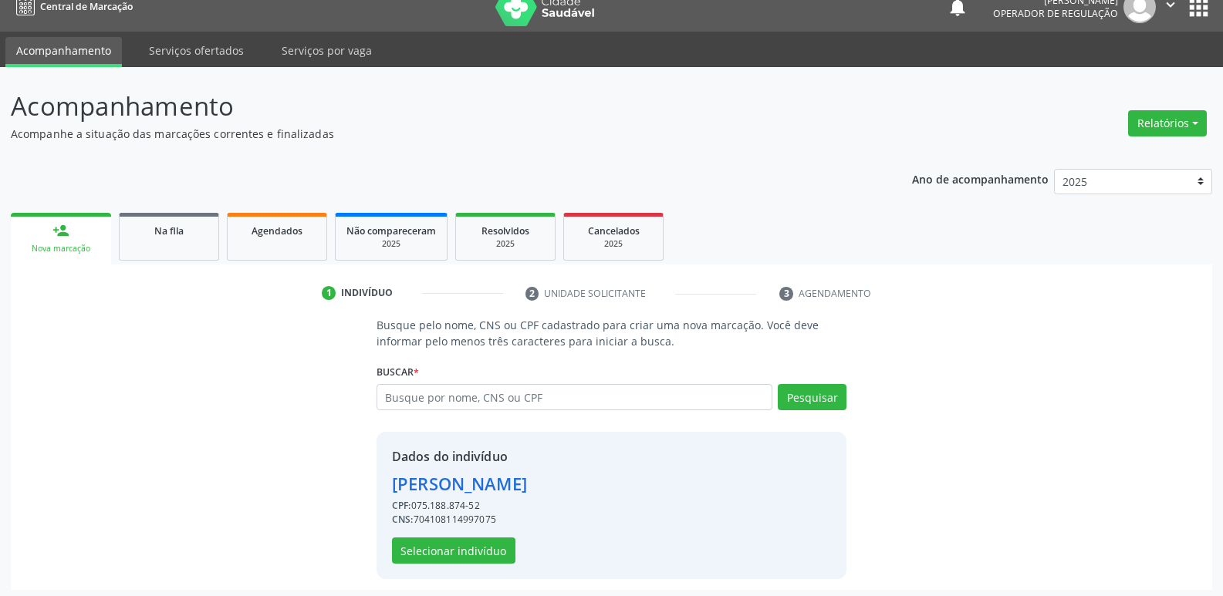
scroll to position [22, 0]
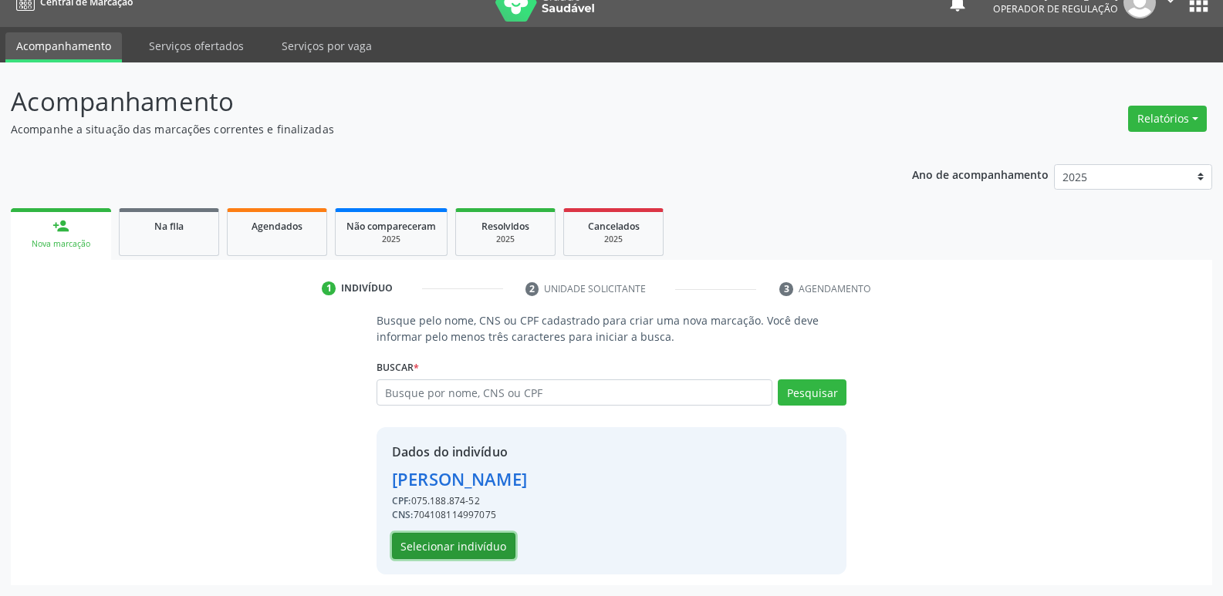
click at [467, 552] on button "Selecionar indivíduo" at bounding box center [453, 546] width 123 height 26
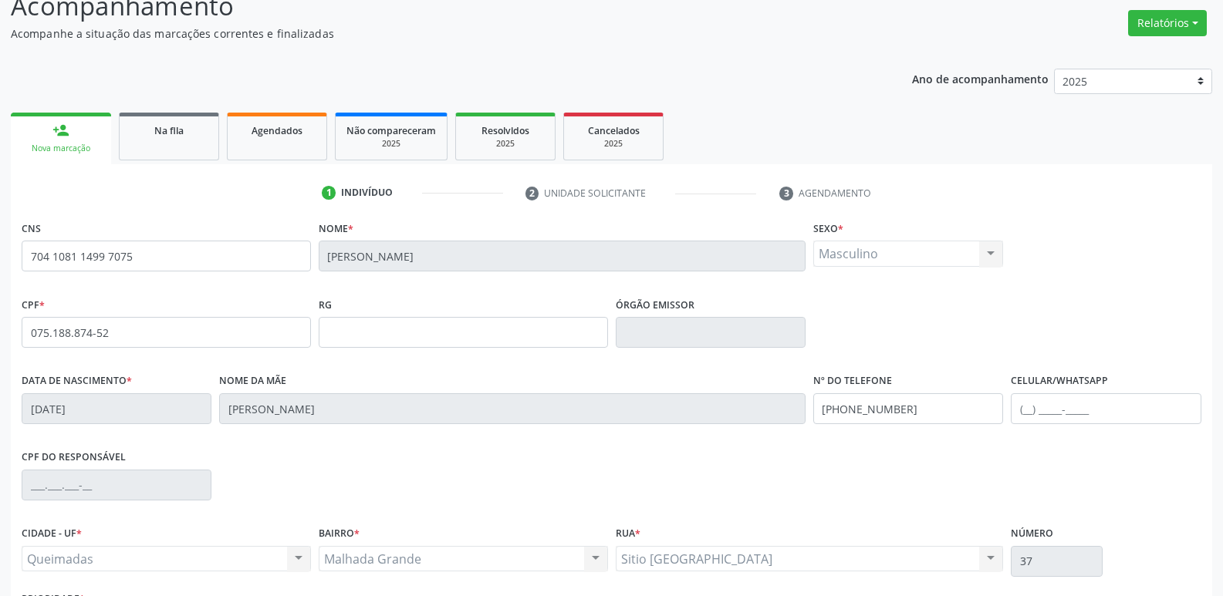
scroll to position [240, 0]
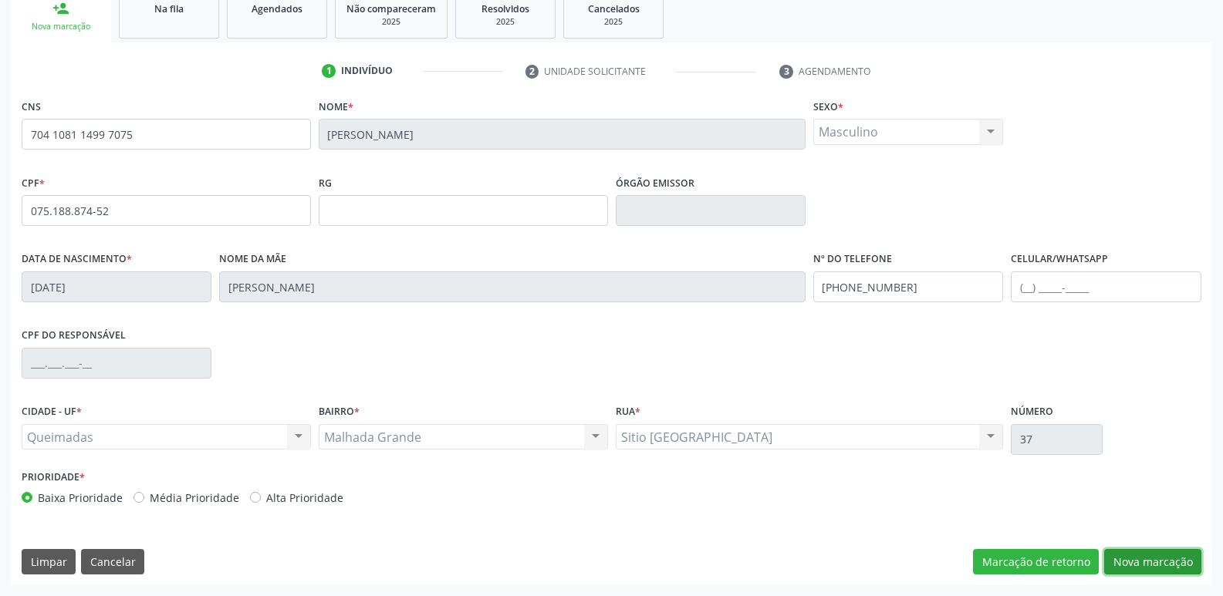
click at [1191, 570] on button "Nova marcação" at bounding box center [1152, 562] width 97 height 26
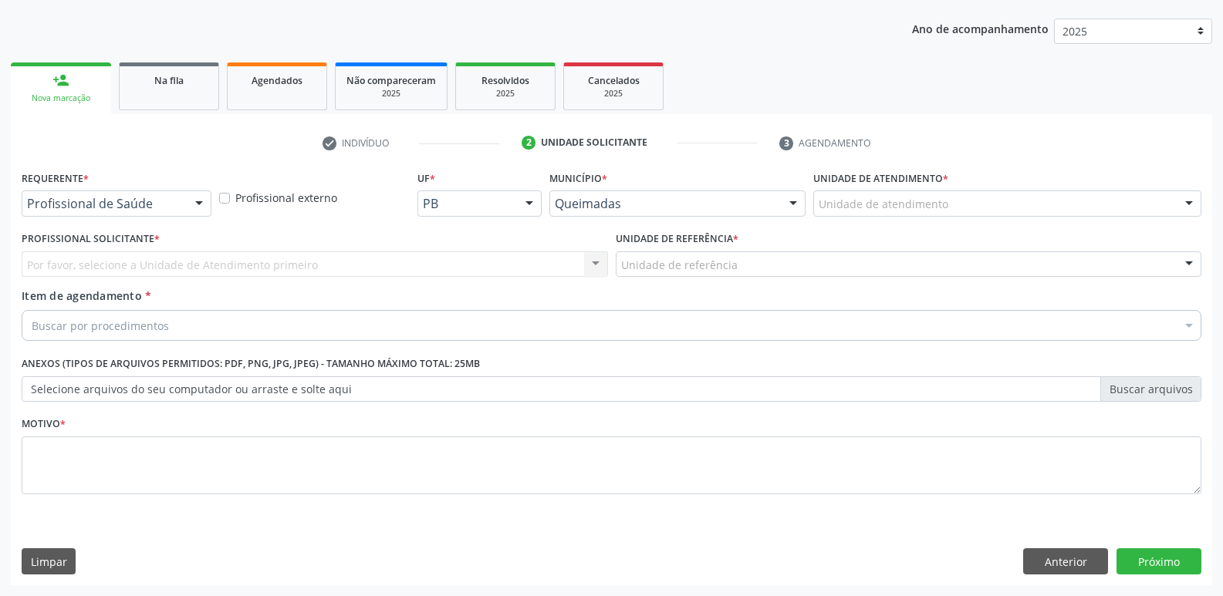
drag, startPoint x: 187, startPoint y: 209, endPoint x: 151, endPoint y: 268, distance: 69.2
click at [182, 215] on div "Profissional de Saúde" at bounding box center [117, 204] width 190 height 26
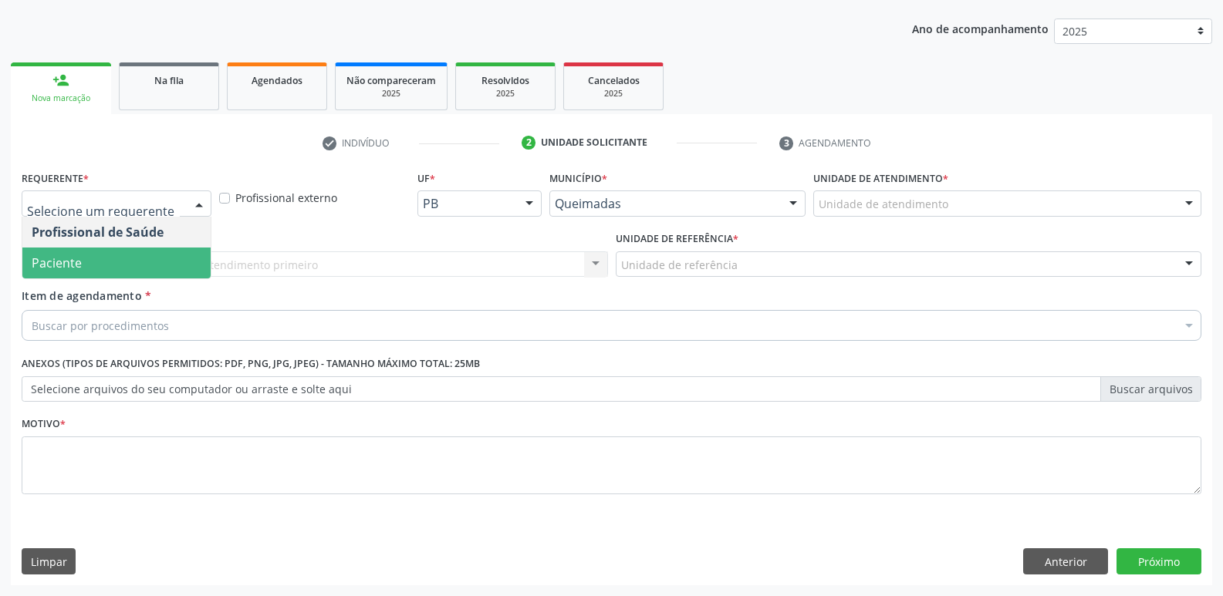
drag, startPoint x: 145, startPoint y: 278, endPoint x: 209, endPoint y: 258, distance: 67.1
click at [158, 274] on div "Profissional de Saúde Paciente Nenhum resultado encontrado para: " " Não há nen…" at bounding box center [117, 248] width 190 height 62
drag, startPoint x: 175, startPoint y: 260, endPoint x: 204, endPoint y: 255, distance: 29.7
click at [181, 258] on span "Paciente" at bounding box center [116, 263] width 188 height 31
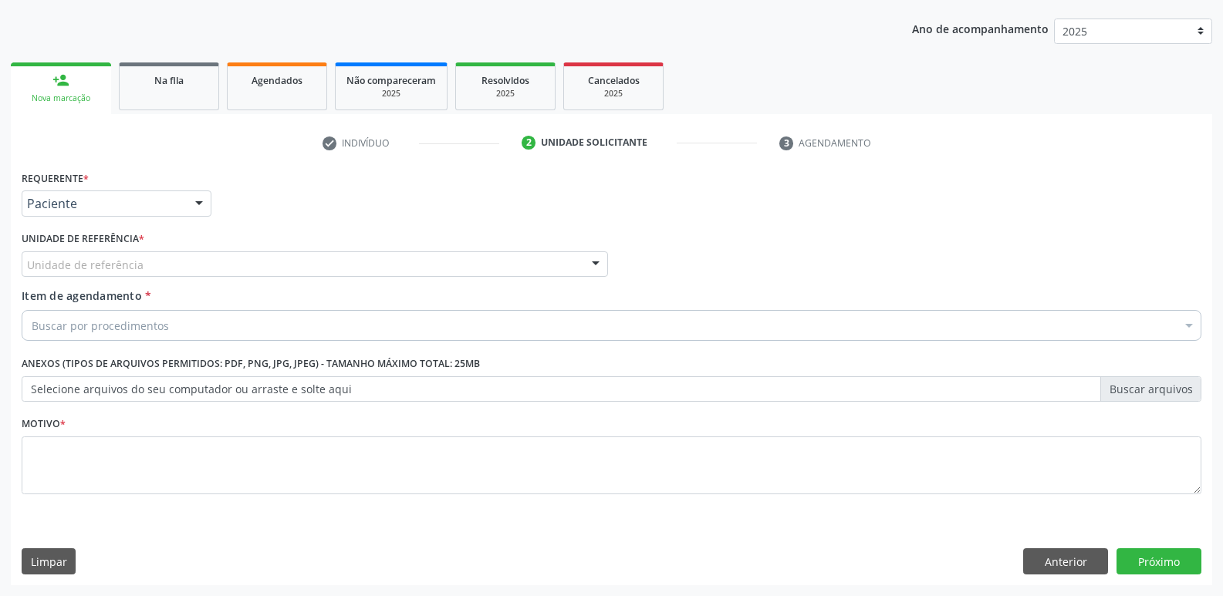
click at [206, 257] on div "Unidade de referência" at bounding box center [315, 264] width 586 height 26
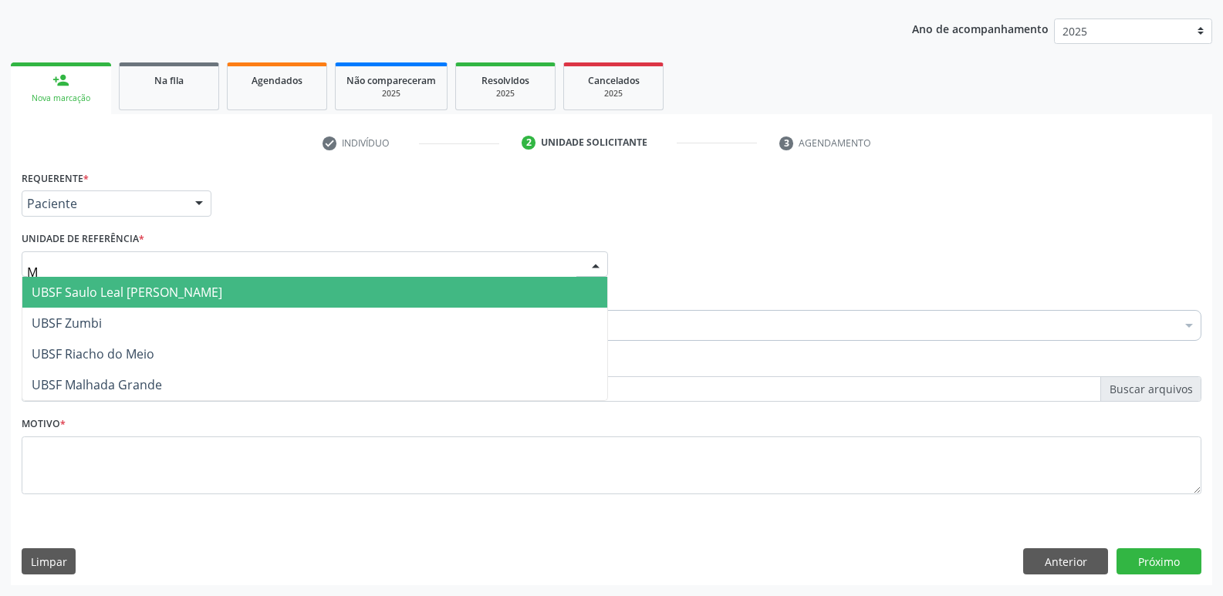
type input "MA"
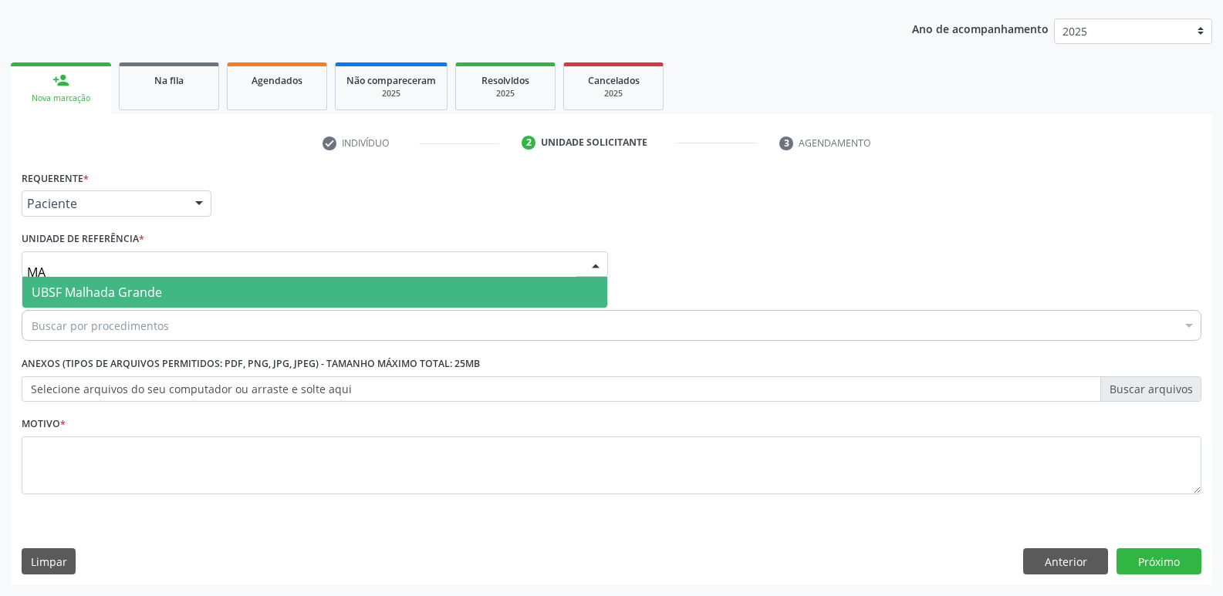
click at [165, 287] on span "UBSF Malhada Grande" at bounding box center [314, 292] width 585 height 31
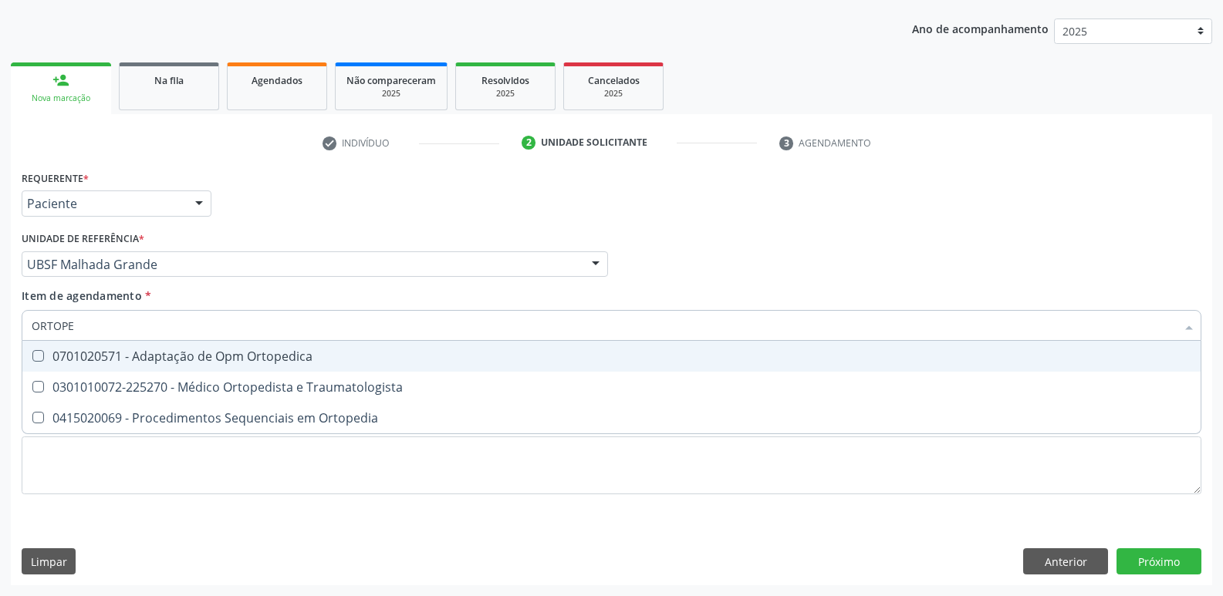
type input "ORTOPED"
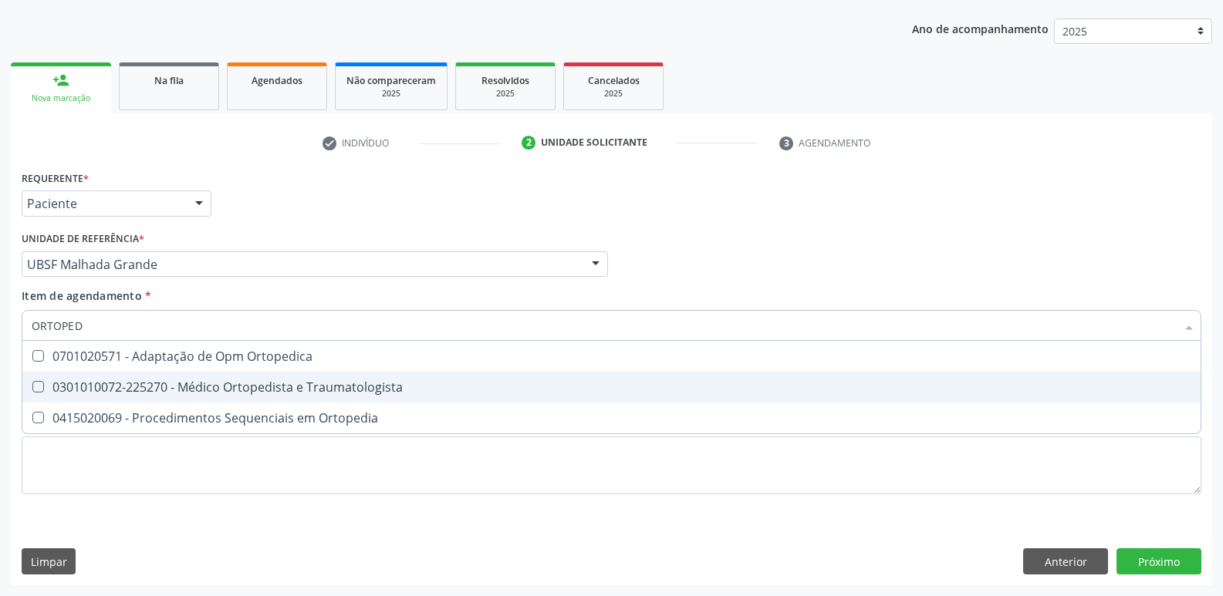
drag, startPoint x: 211, startPoint y: 381, endPoint x: 170, endPoint y: 435, distance: 67.3
click at [207, 383] on div "0301010072-225270 - Médico Ortopedista e Traumatologista" at bounding box center [611, 387] width 1159 height 12
checkbox Traumatologista "true"
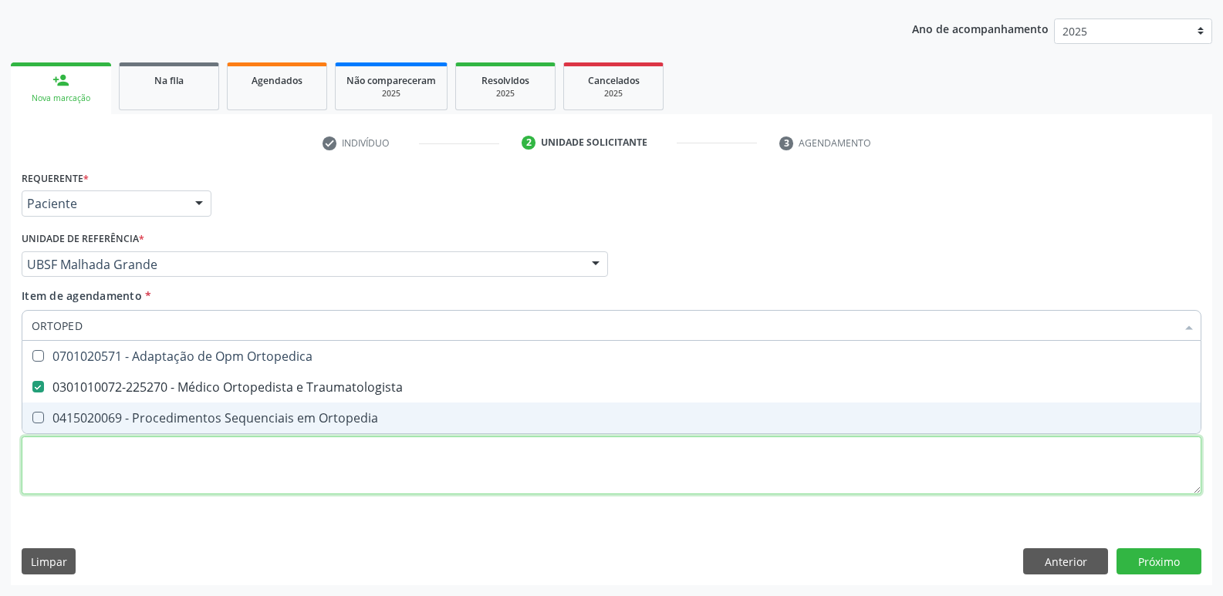
click at [159, 468] on div "Requerente * Paciente Profissional de Saúde Paciente Nenhum resultado encontrad…" at bounding box center [611, 341] width 1179 height 349
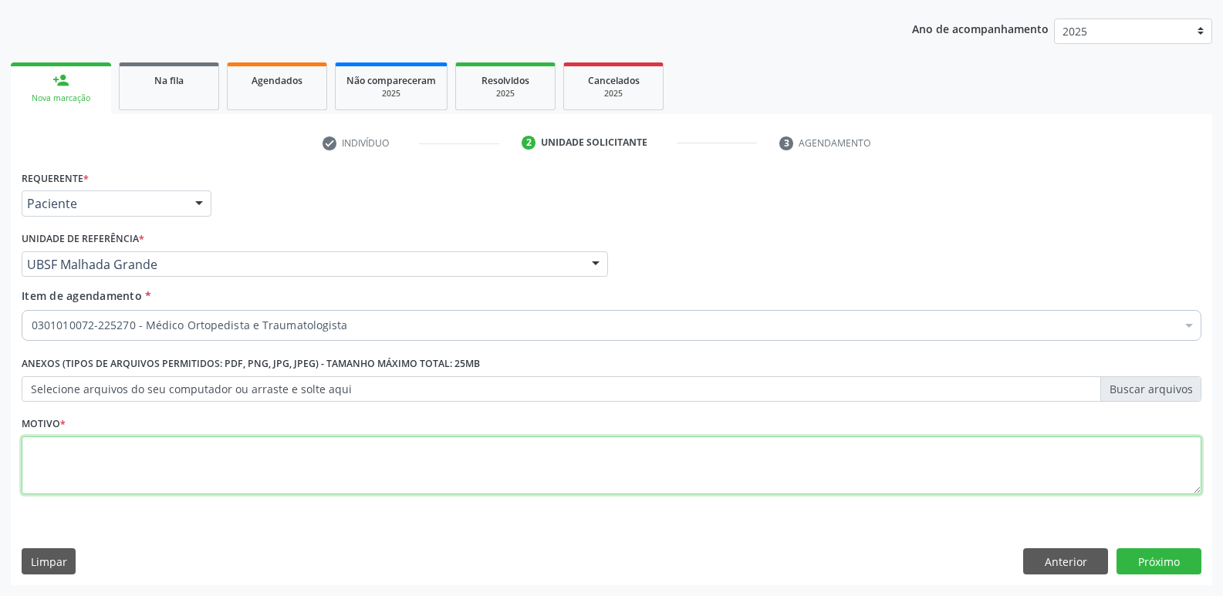
paste textarea "AVALIAÇÃO"
type textarea "AVALIAÇÃO"
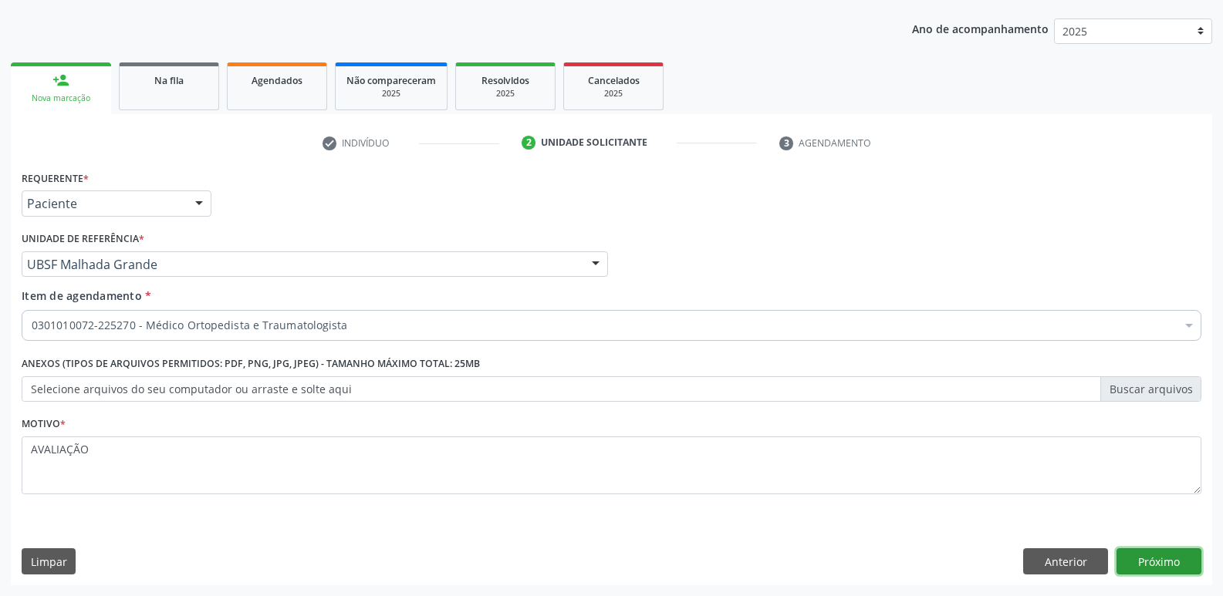
click at [1183, 563] on button "Próximo" at bounding box center [1158, 561] width 85 height 26
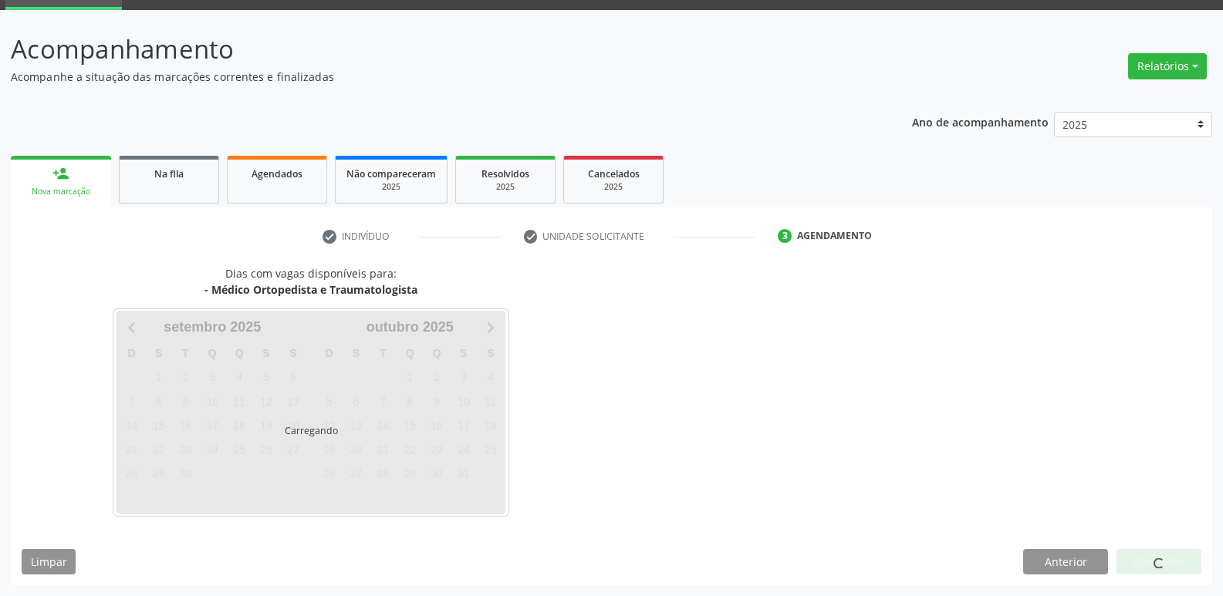
scroll to position [75, 0]
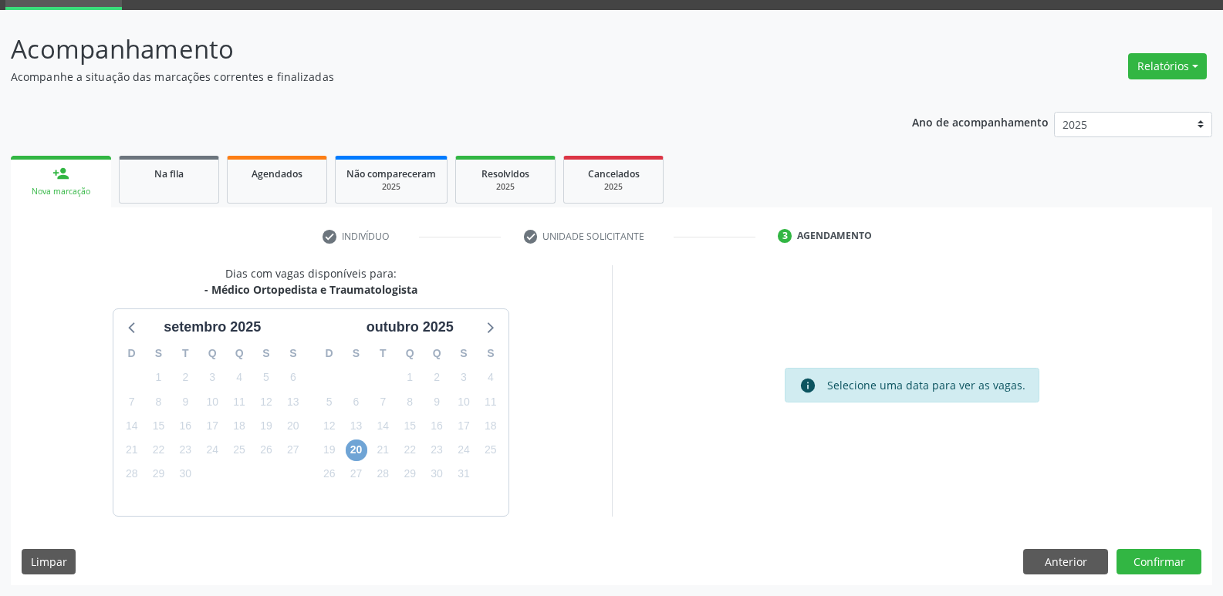
click at [348, 445] on span "20" at bounding box center [357, 451] width 22 height 22
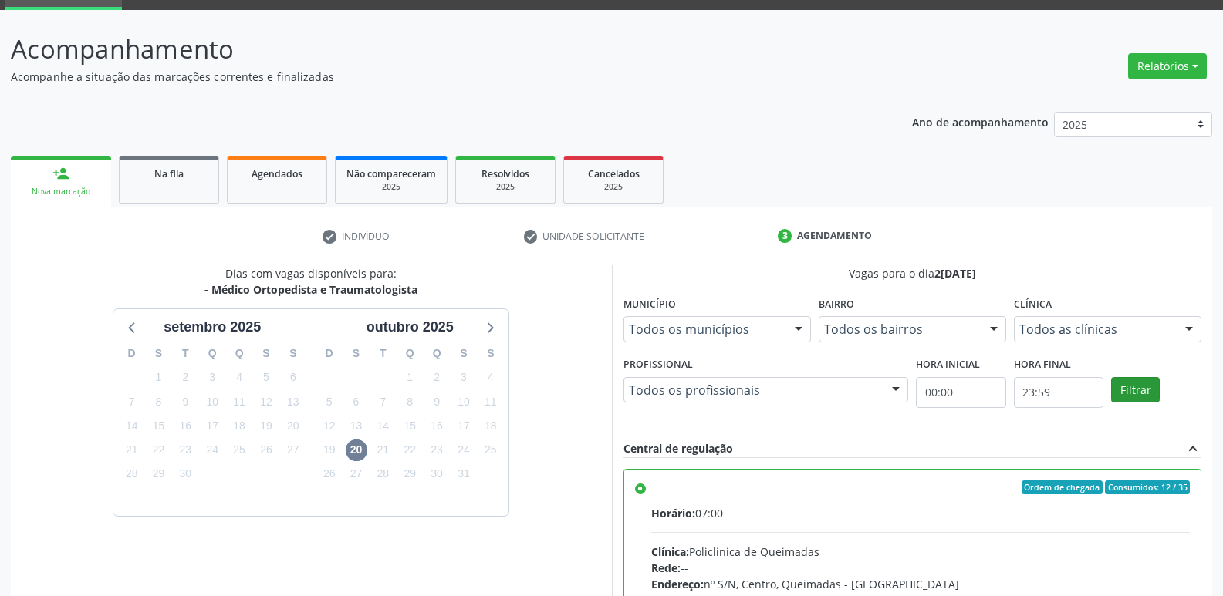
scroll to position [326, 0]
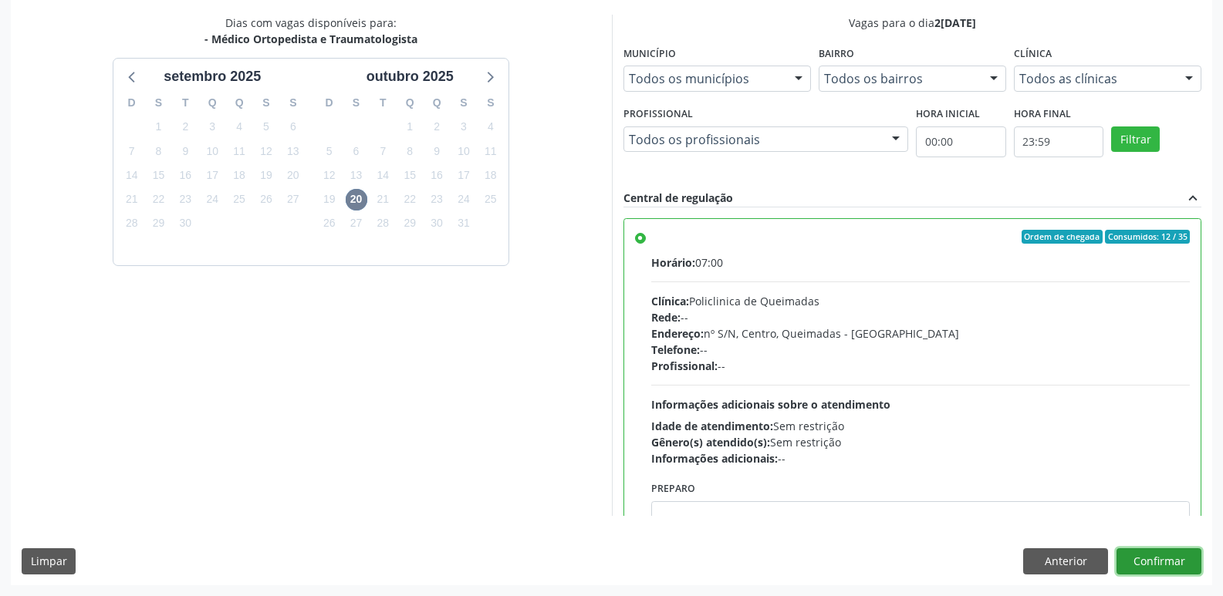
click at [1176, 549] on button "Confirmar" at bounding box center [1158, 561] width 85 height 26
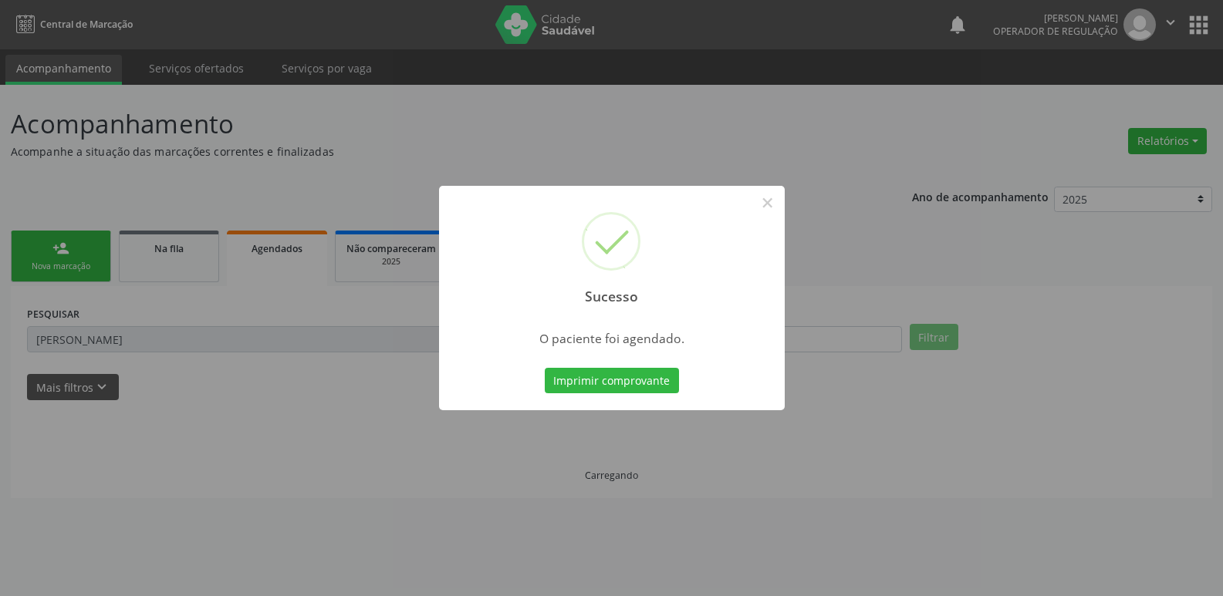
scroll to position [0, 0]
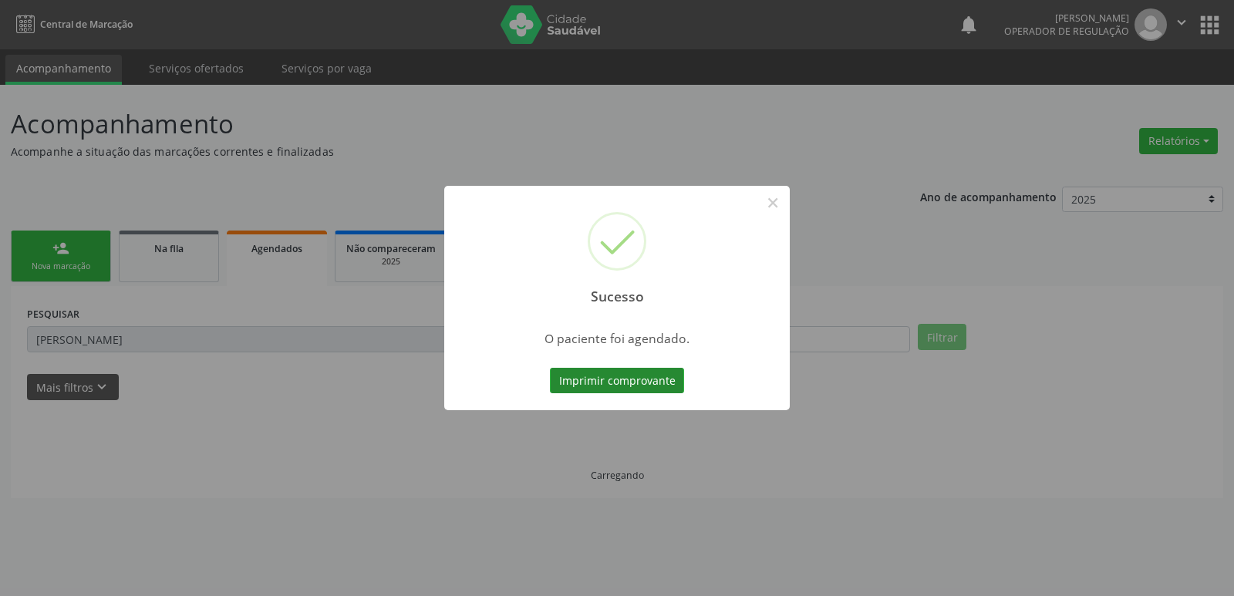
click at [666, 380] on button "Imprimir comprovante" at bounding box center [617, 381] width 134 height 26
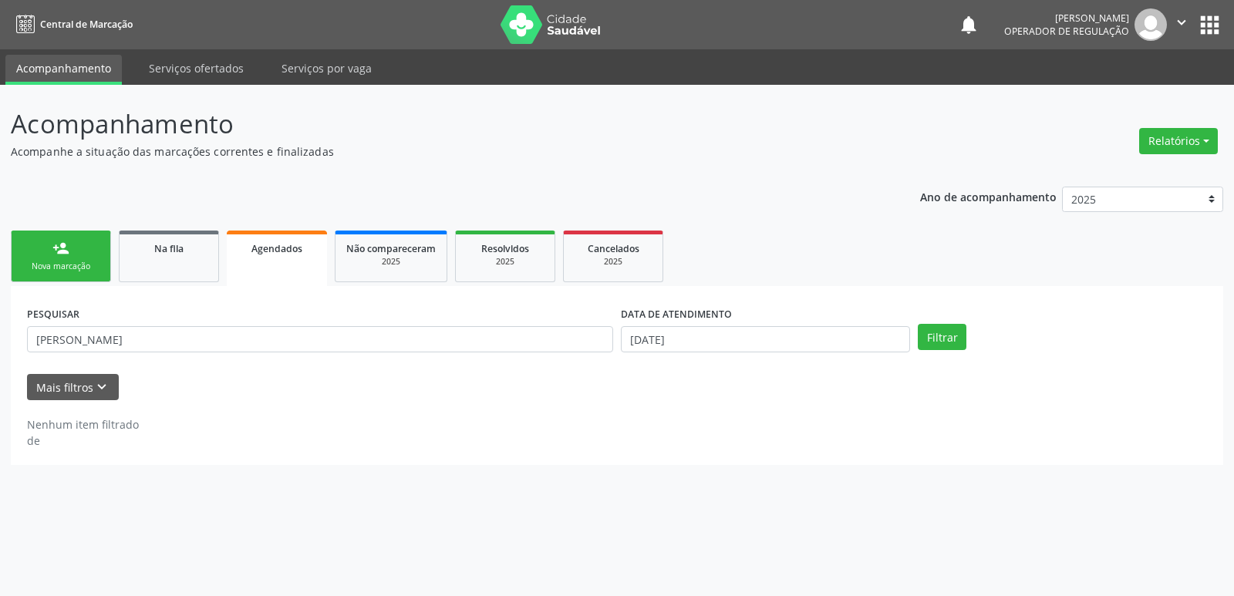
click at [73, 275] on link "person_add Nova marcação" at bounding box center [61, 257] width 100 height 52
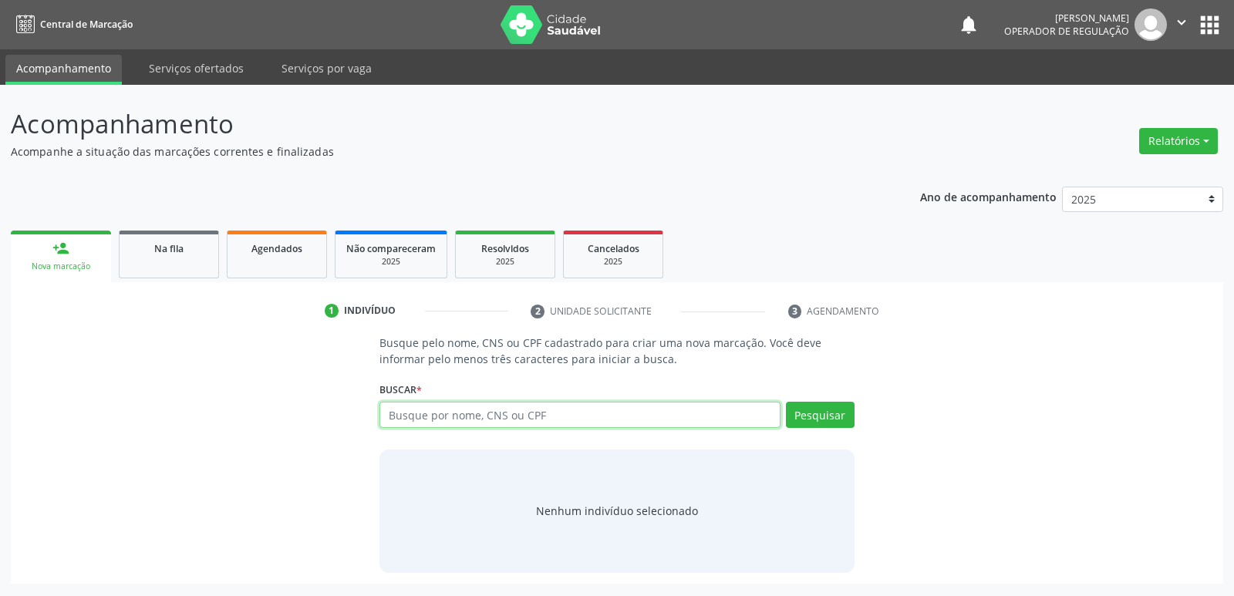
click at [581, 413] on input "text" at bounding box center [580, 415] width 400 height 26
type input "702502383125039"
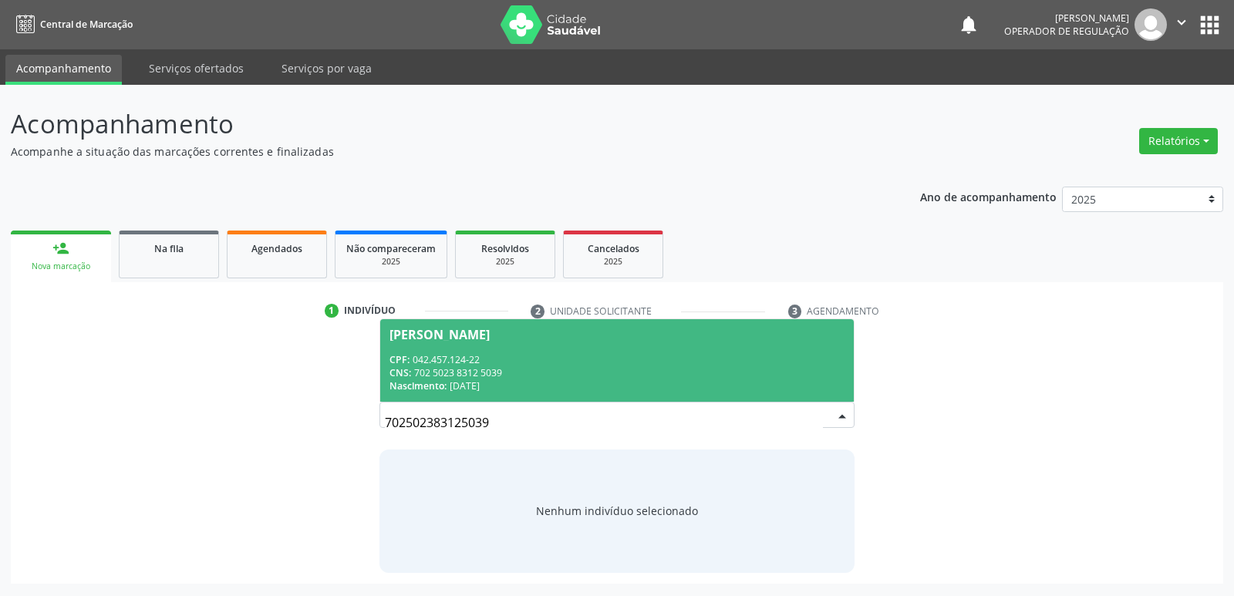
click at [445, 369] on div "CNS: 702 5023 8312 5039" at bounding box center [617, 372] width 454 height 13
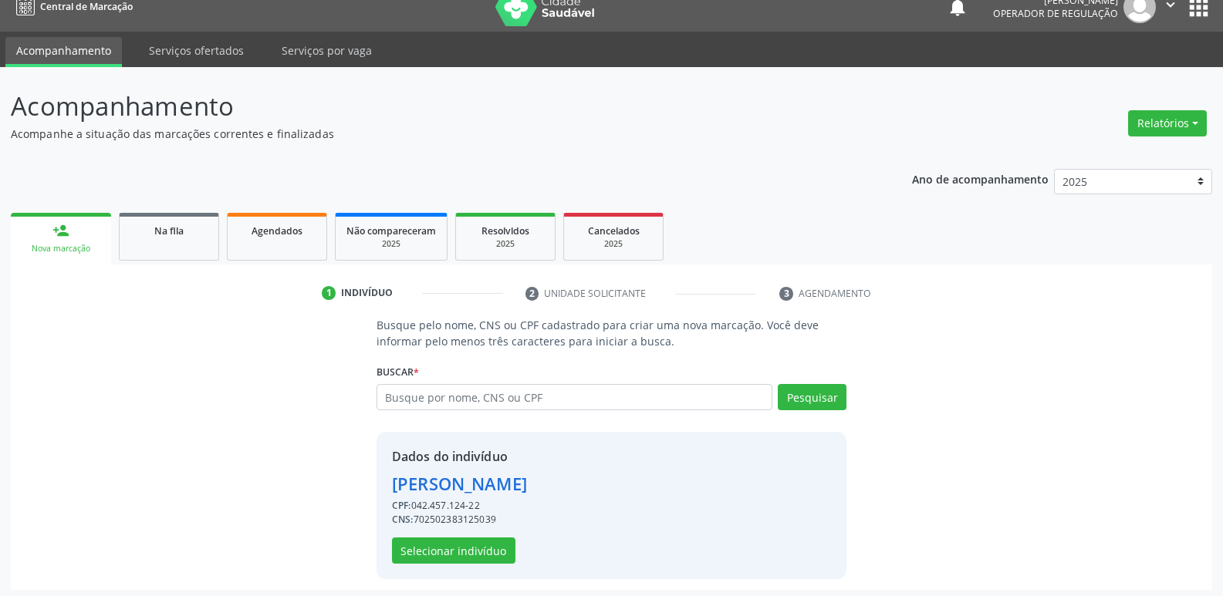
scroll to position [22, 0]
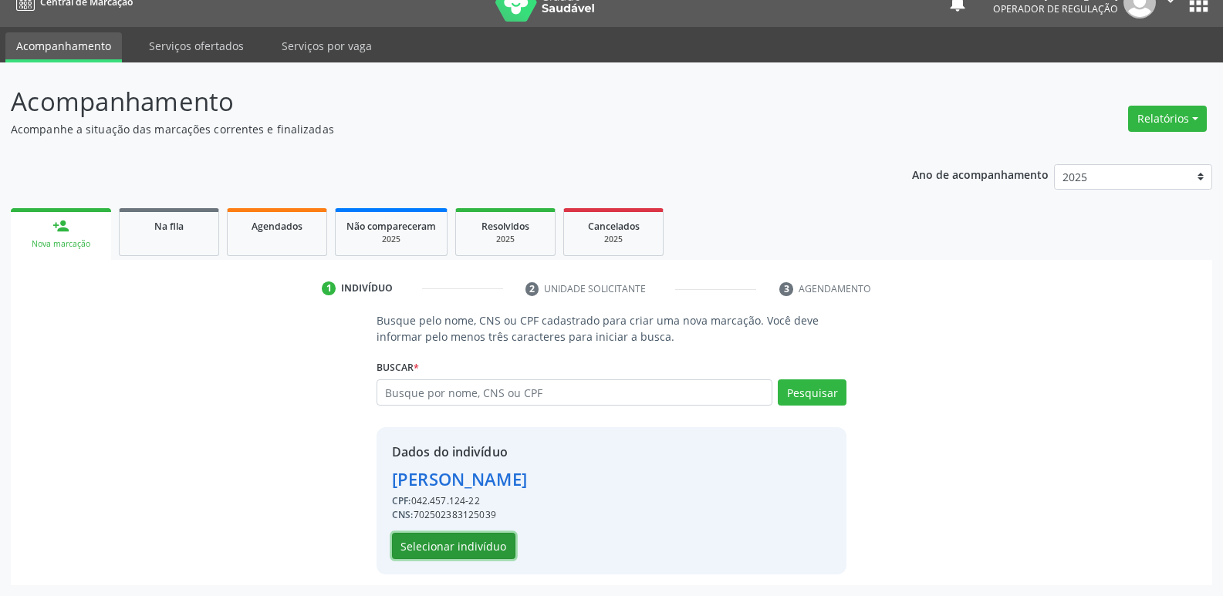
click at [467, 546] on button "Selecionar indivíduo" at bounding box center [453, 546] width 123 height 26
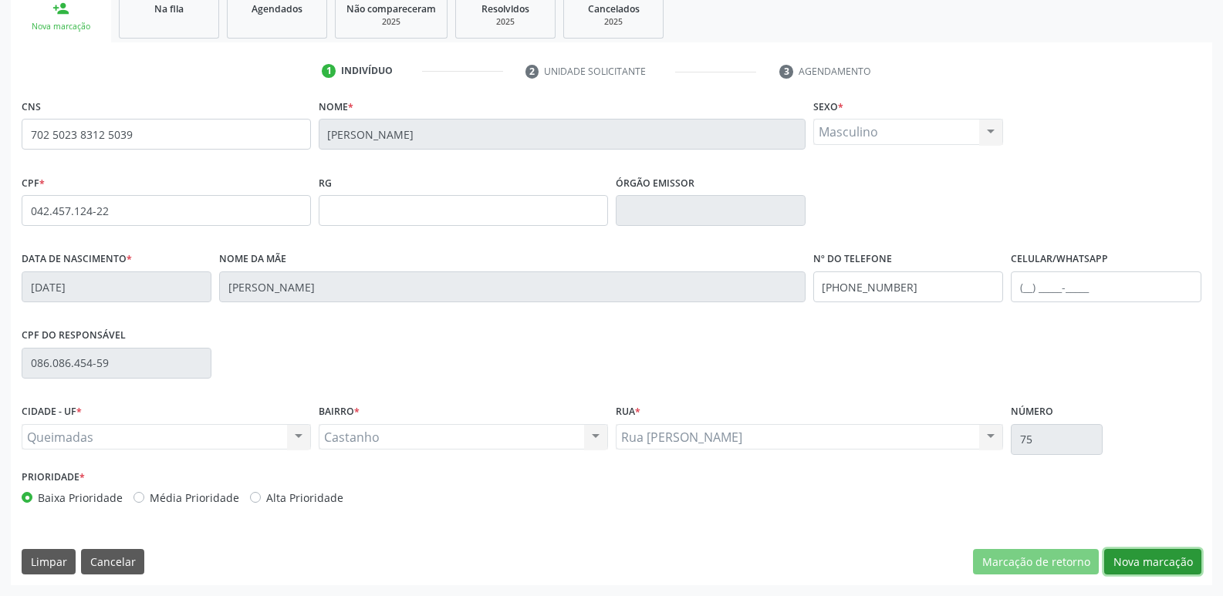
click at [1172, 561] on button "Nova marcação" at bounding box center [1152, 562] width 97 height 26
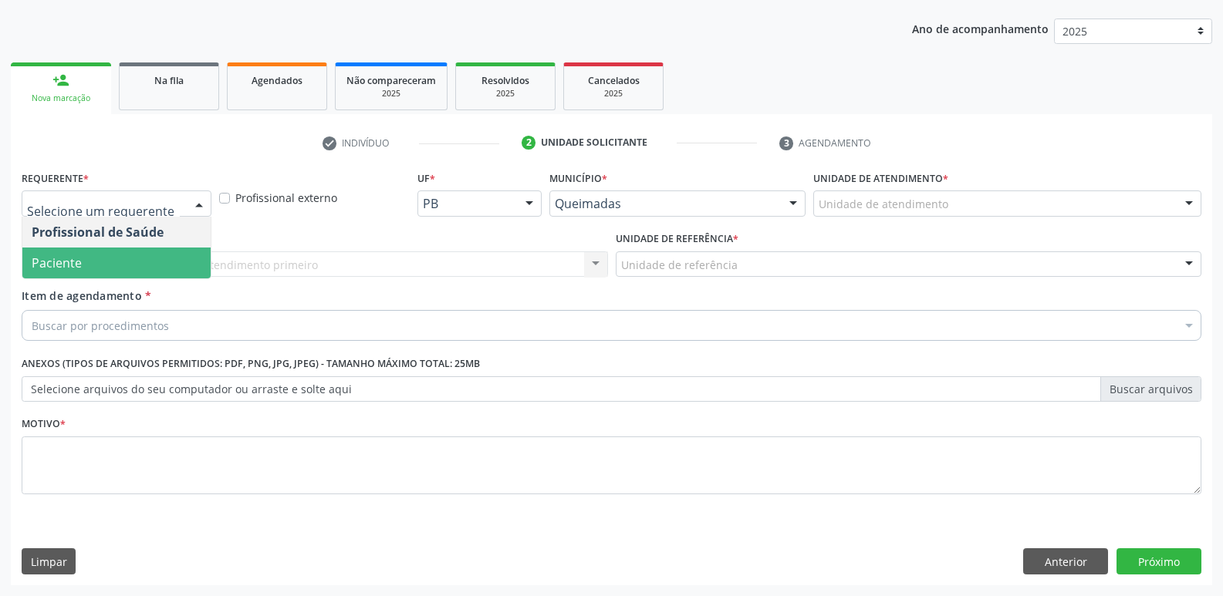
click at [63, 264] on span "Paciente" at bounding box center [57, 263] width 50 height 17
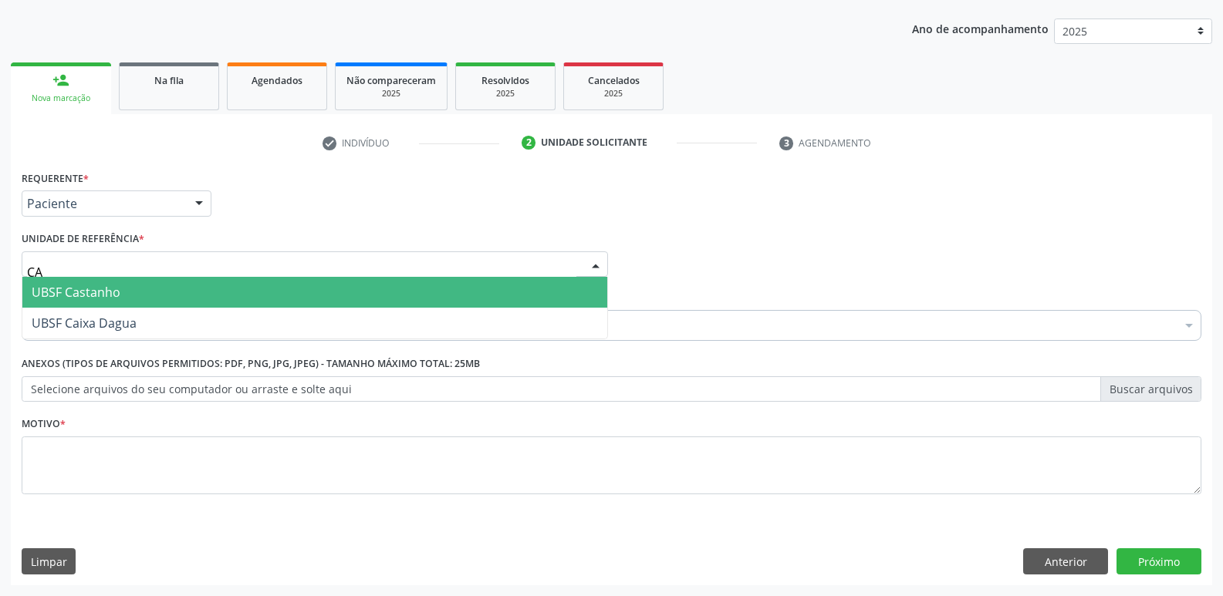
type input "CAS"
drag, startPoint x: 84, startPoint y: 282, endPoint x: 93, endPoint y: 305, distance: 24.6
click at [84, 283] on span "UBSF Castanho" at bounding box center [314, 292] width 585 height 31
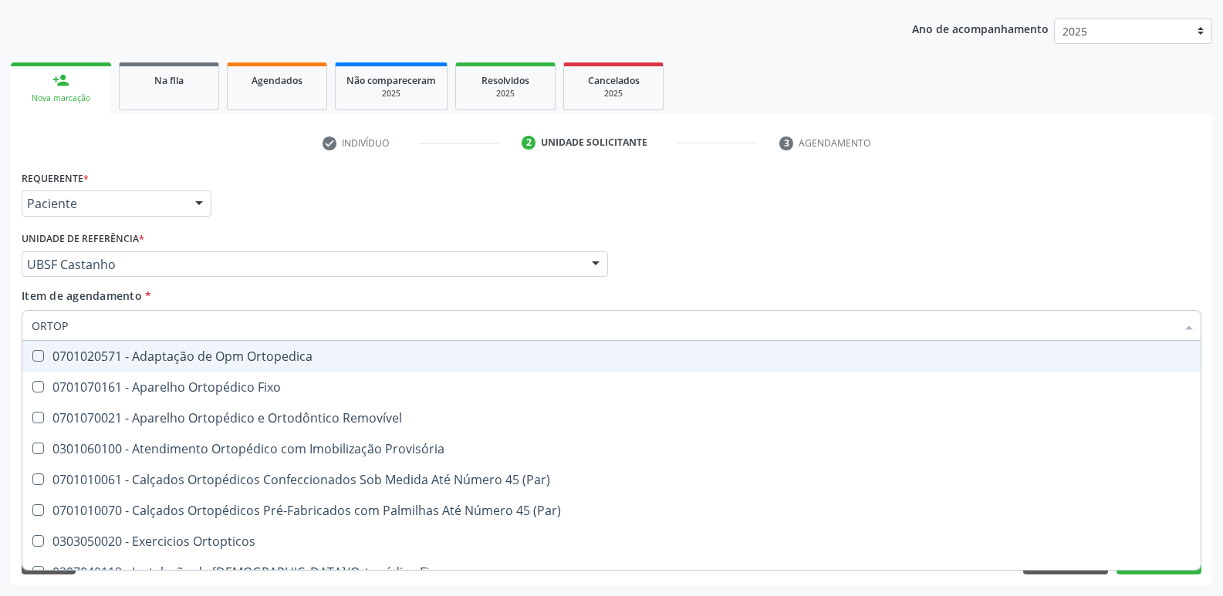
type input "ORTOPE"
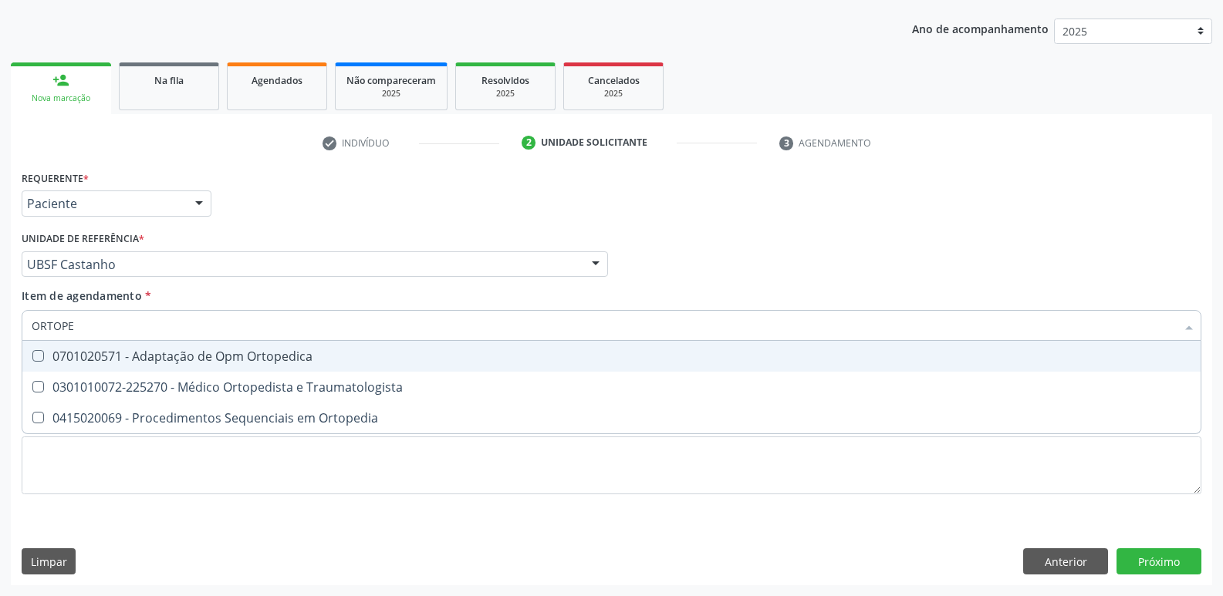
click at [203, 370] on span "0701020571 - Adaptação de Opm Ortopedica" at bounding box center [611, 356] width 1178 height 31
checkbox Ortopedica "true"
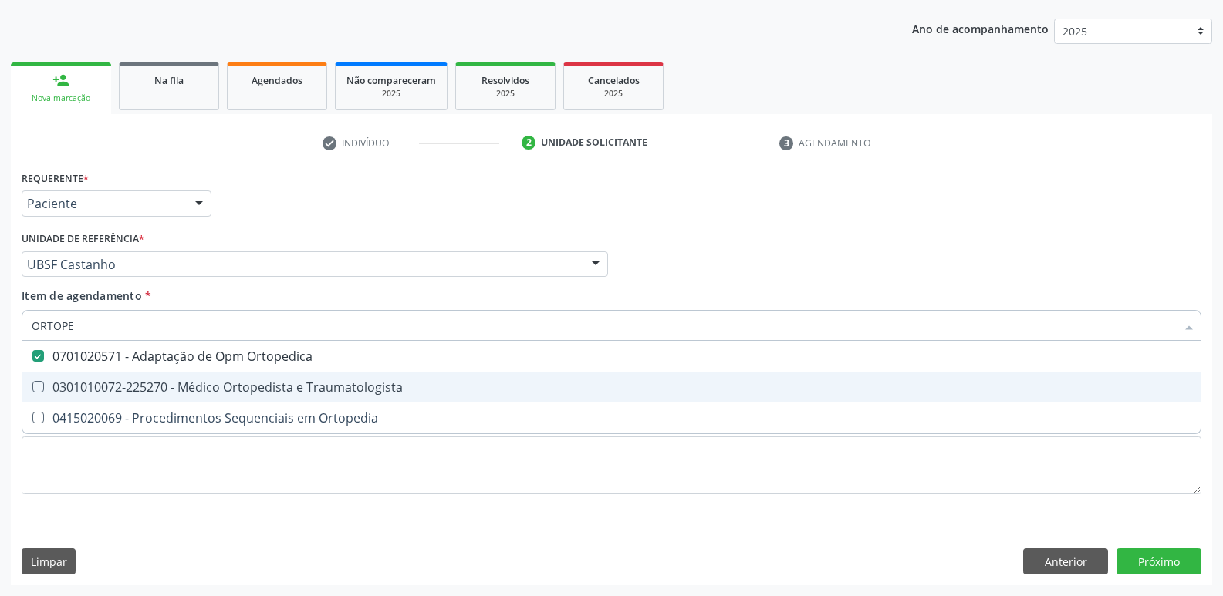
click at [203, 385] on div "0301010072-225270 - Médico Ortopedista e Traumatologista" at bounding box center [611, 387] width 1159 height 12
checkbox Traumatologista "true"
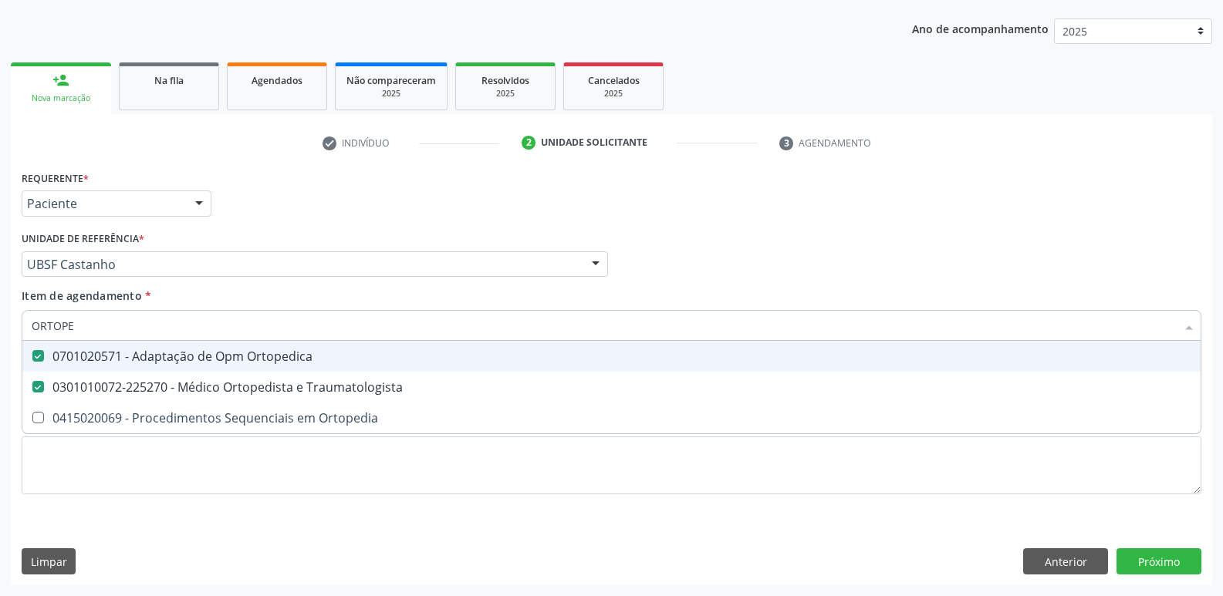
click at [216, 371] on span "0701020571 - Adaptação de Opm Ortopedica" at bounding box center [611, 356] width 1178 height 31
checkbox Ortopedica "false"
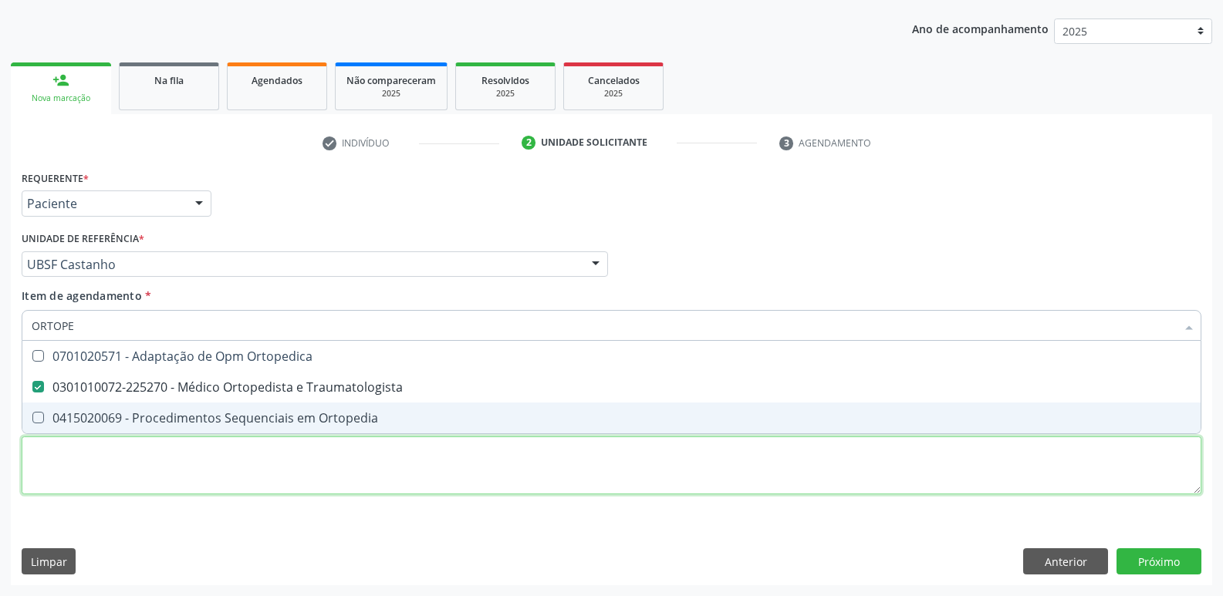
click at [150, 441] on div "Requerente * Paciente Profissional de Saúde Paciente Nenhum resultado encontrad…" at bounding box center [611, 341] width 1179 height 349
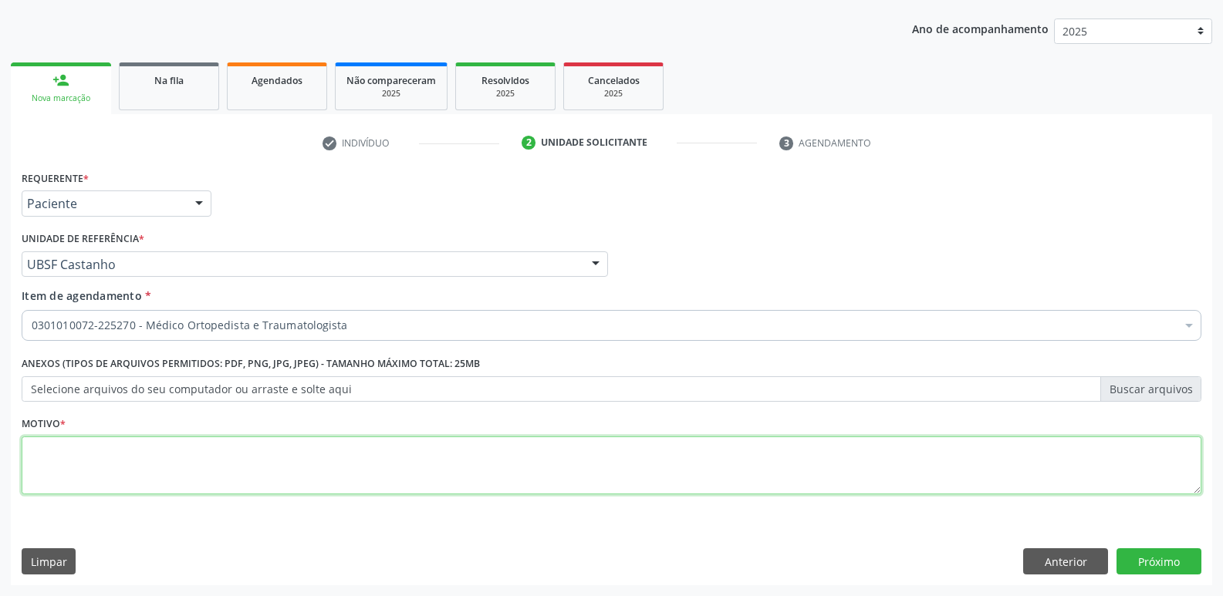
paste textarea "AVALIAÇÃO"
type textarea "AVALIAÇÃO"
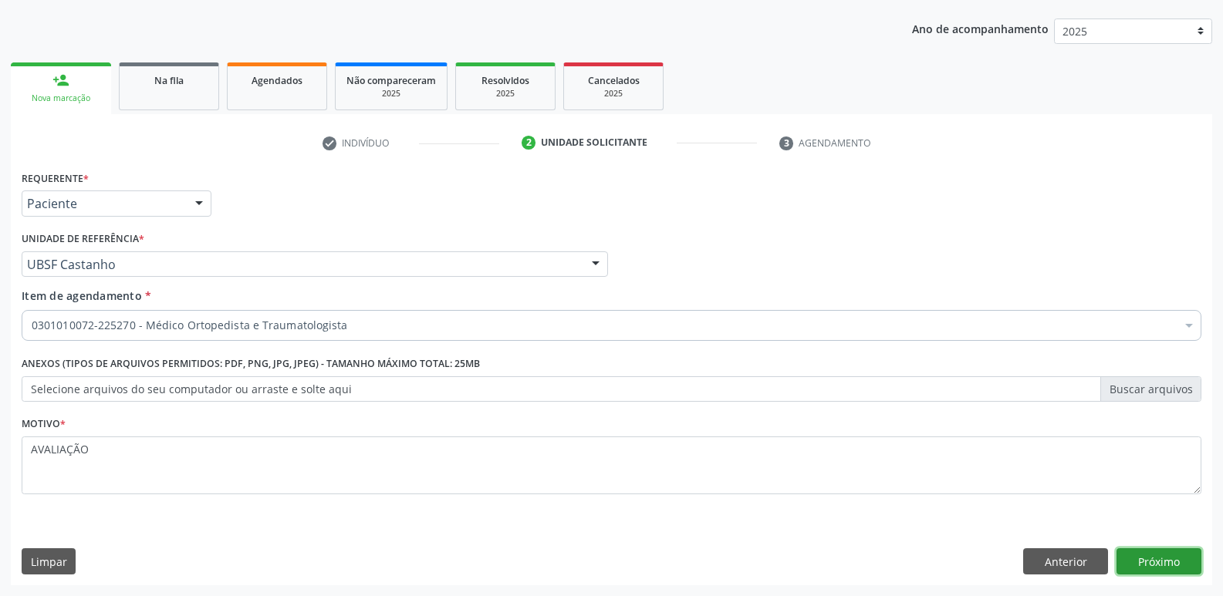
click at [1152, 562] on button "Próximo" at bounding box center [1158, 561] width 85 height 26
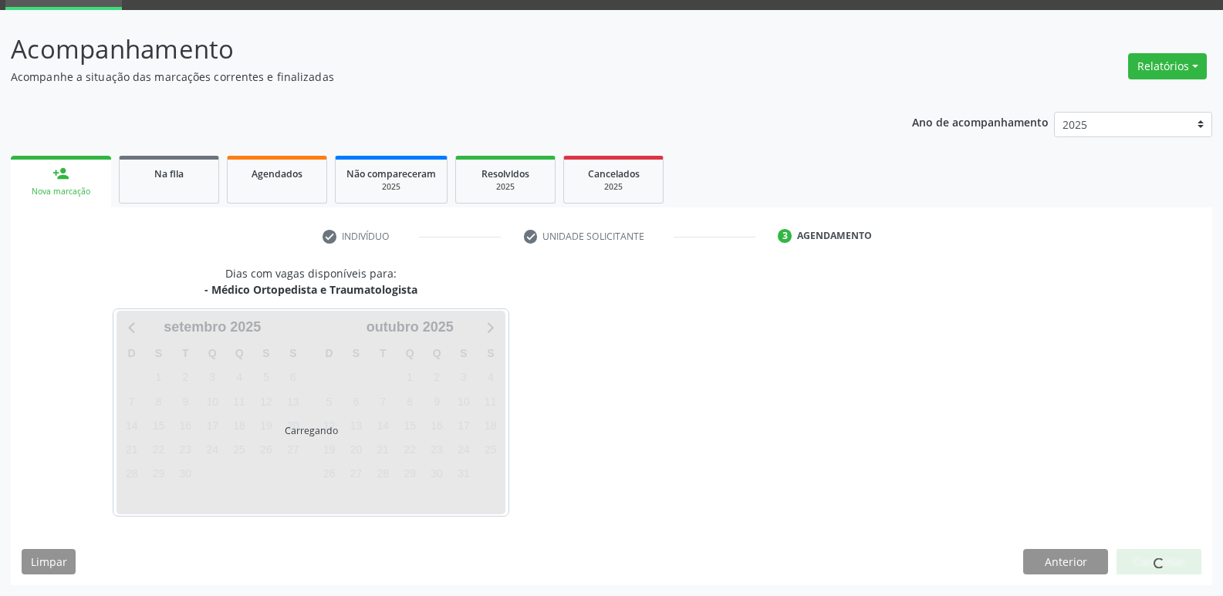
scroll to position [75, 0]
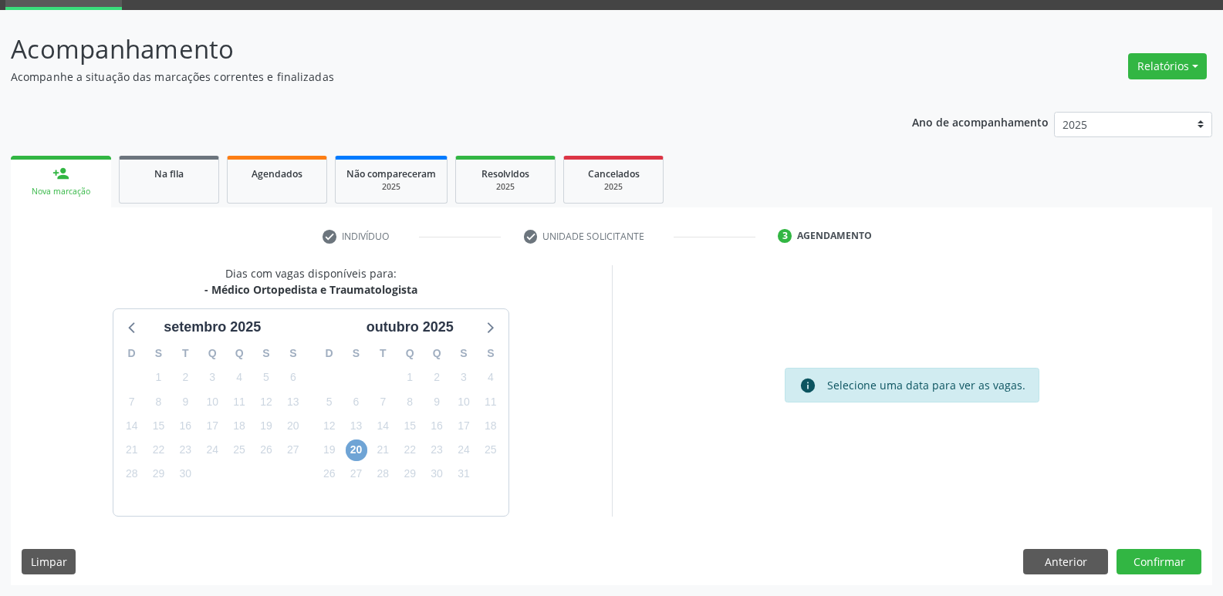
click at [351, 447] on span "20" at bounding box center [357, 451] width 22 height 22
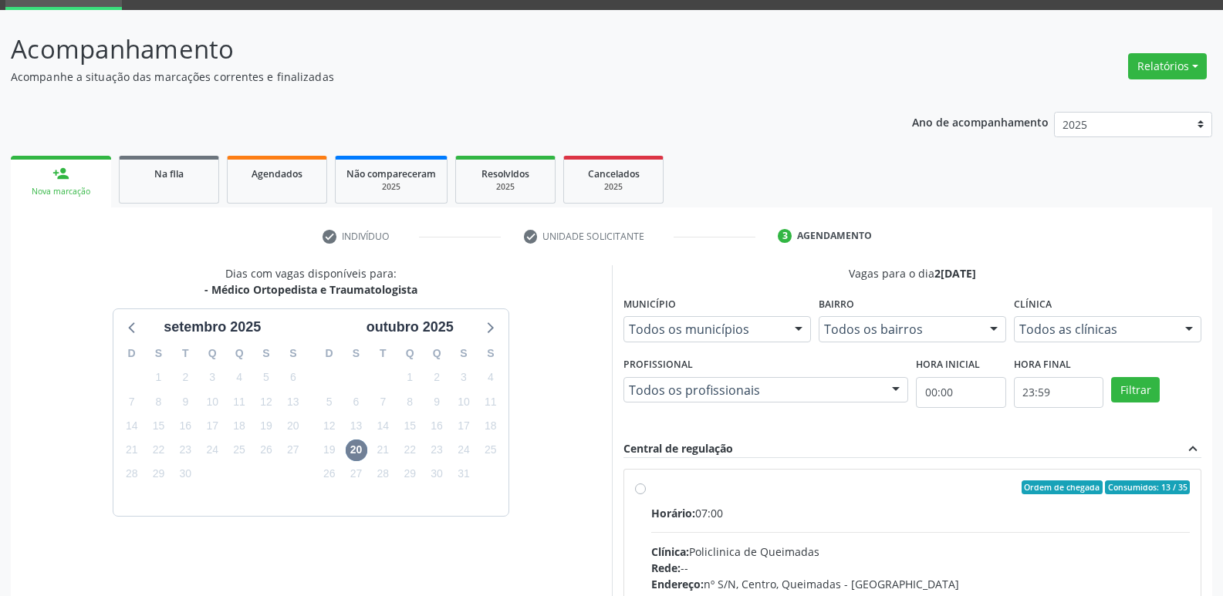
click at [986, 517] on div "Horário: 07:00" at bounding box center [920, 513] width 539 height 16
click at [646, 494] on input "Ordem de chegada Consumidos: 13 / 35 Horário: 07:00 Clínica: Policlinica de Que…" at bounding box center [640, 488] width 11 height 14
radio input "true"
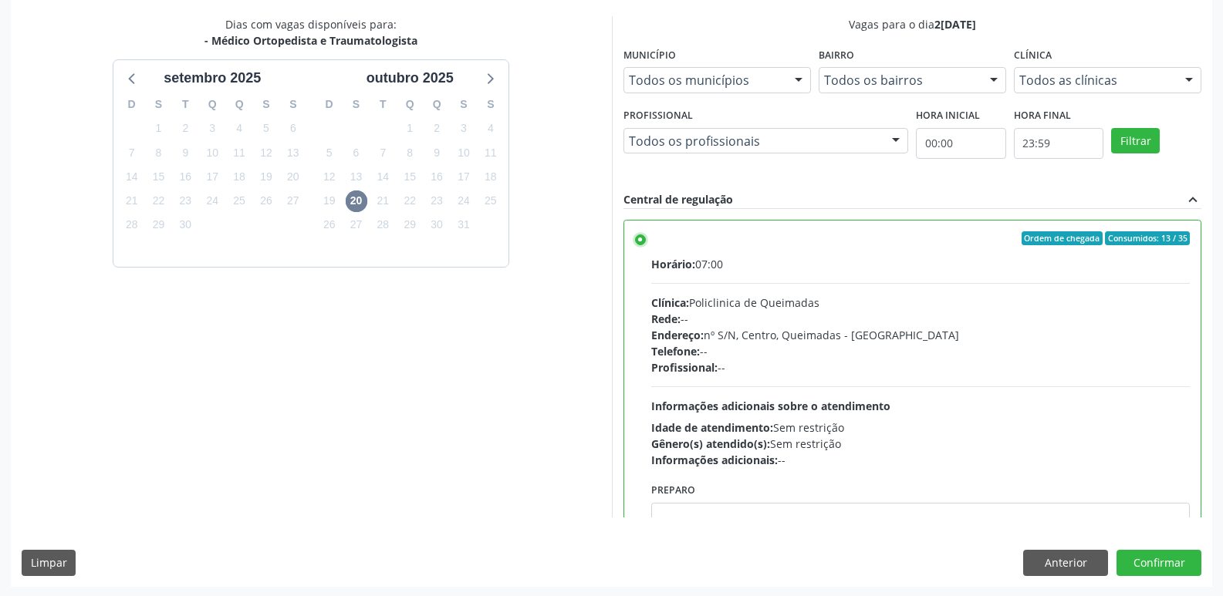
scroll to position [326, 0]
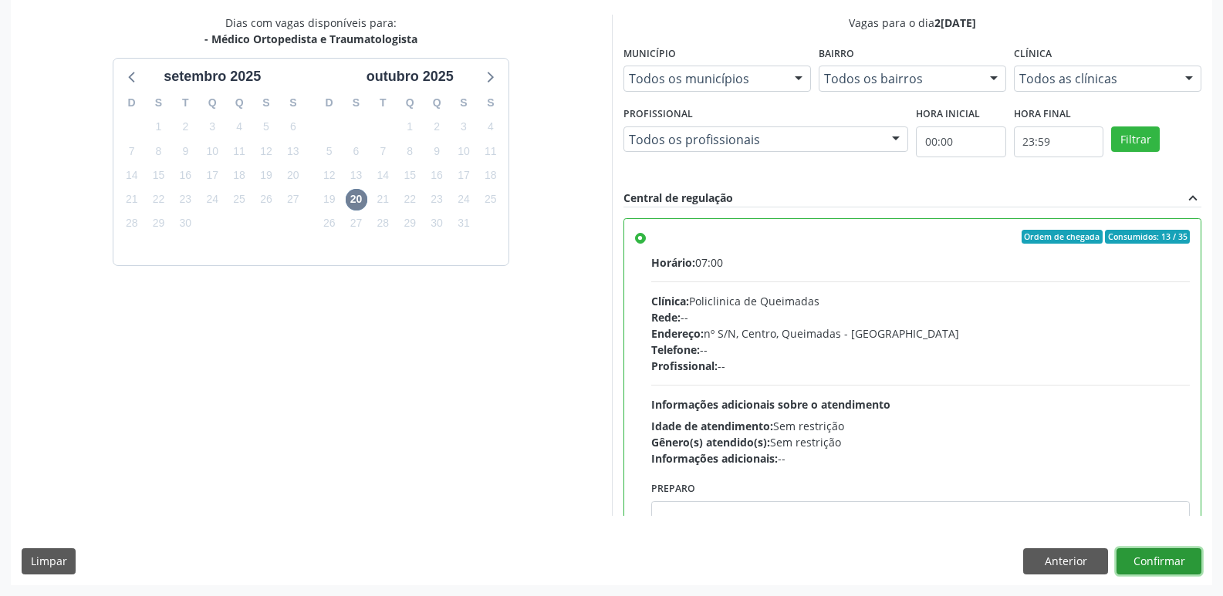
click at [1164, 556] on button "Confirmar" at bounding box center [1158, 561] width 85 height 26
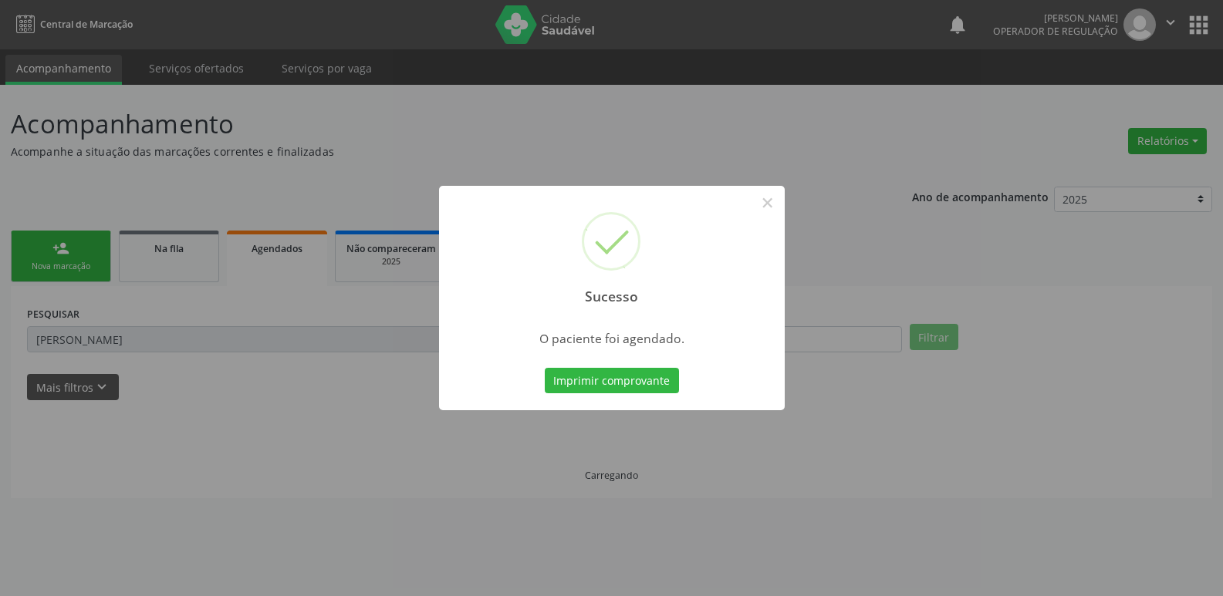
scroll to position [0, 0]
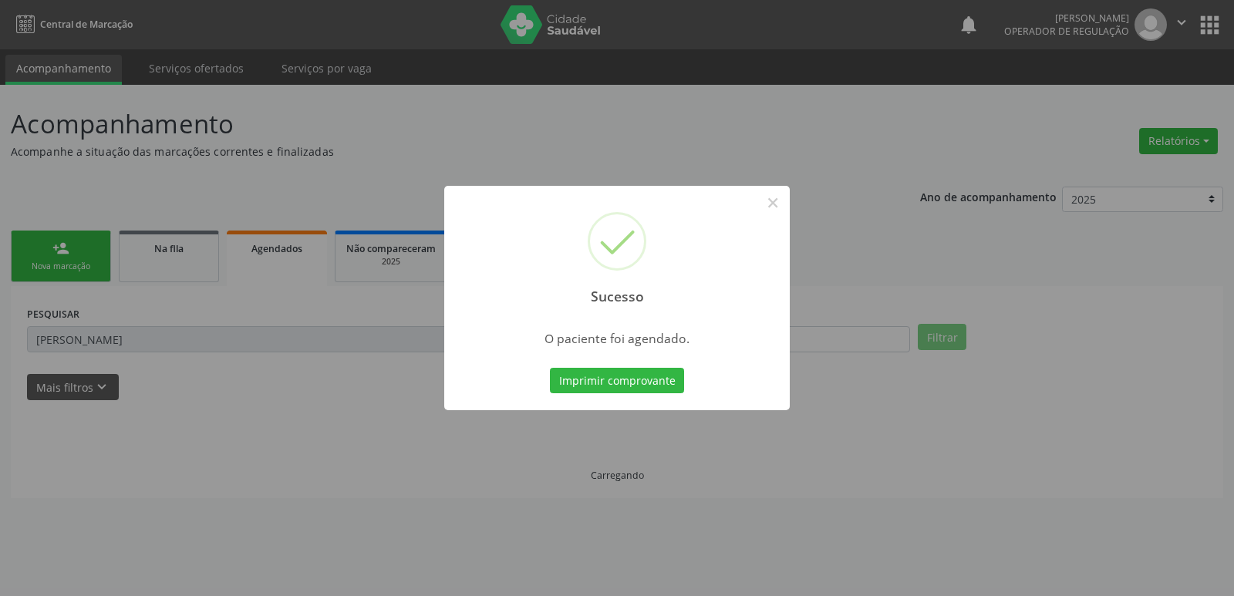
click at [656, 366] on div "Imprimir comprovante Cancel" at bounding box center [617, 381] width 141 height 32
click at [673, 387] on button "Imprimir comprovante" at bounding box center [617, 381] width 134 height 26
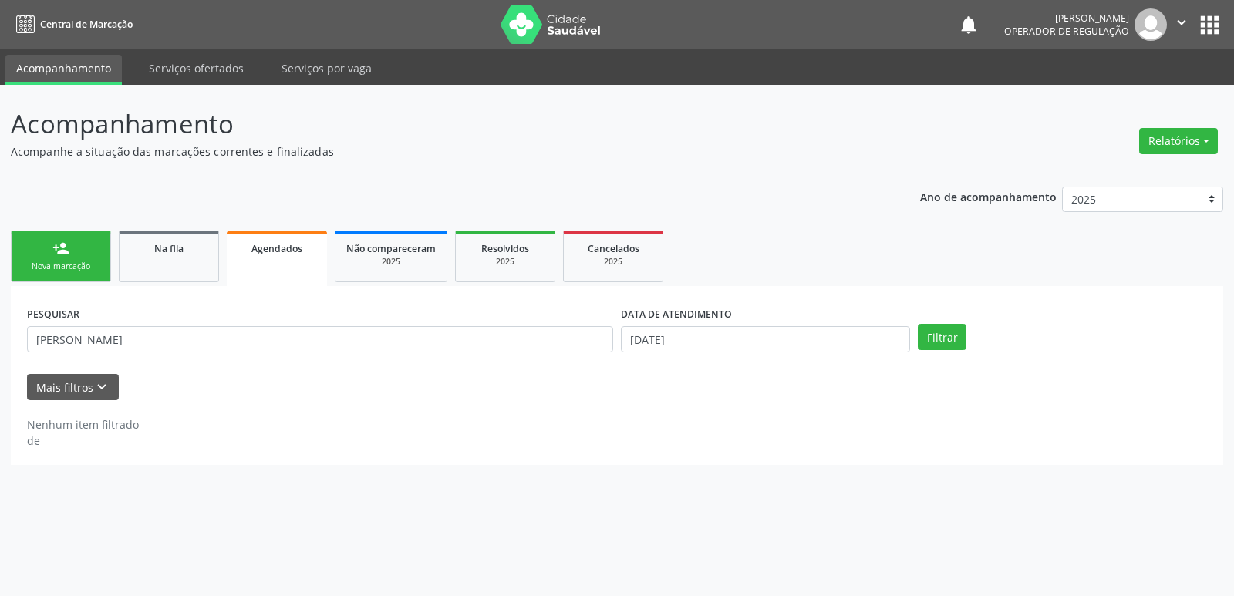
click at [73, 248] on link "person_add Nova marcação" at bounding box center [61, 257] width 100 height 52
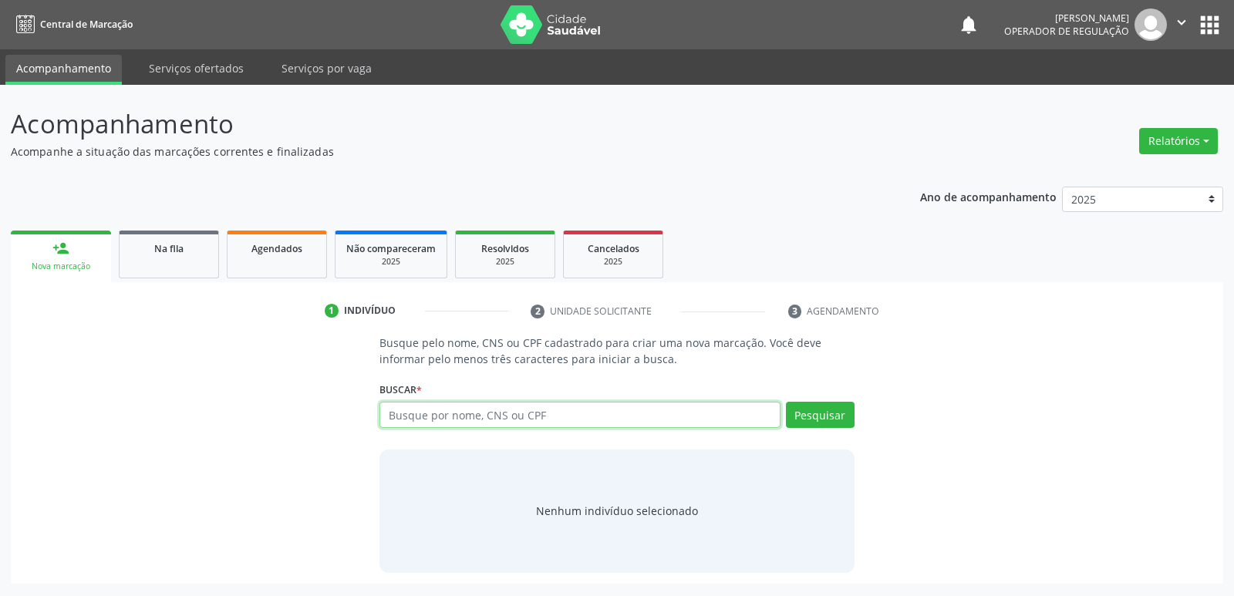
click at [427, 416] on input "text" at bounding box center [580, 415] width 400 height 26
type input "700708975719373"
drag, startPoint x: 832, startPoint y: 421, endPoint x: 834, endPoint y: 410, distance: 11.0
click at [832, 413] on button "Pesquisar" at bounding box center [820, 415] width 69 height 26
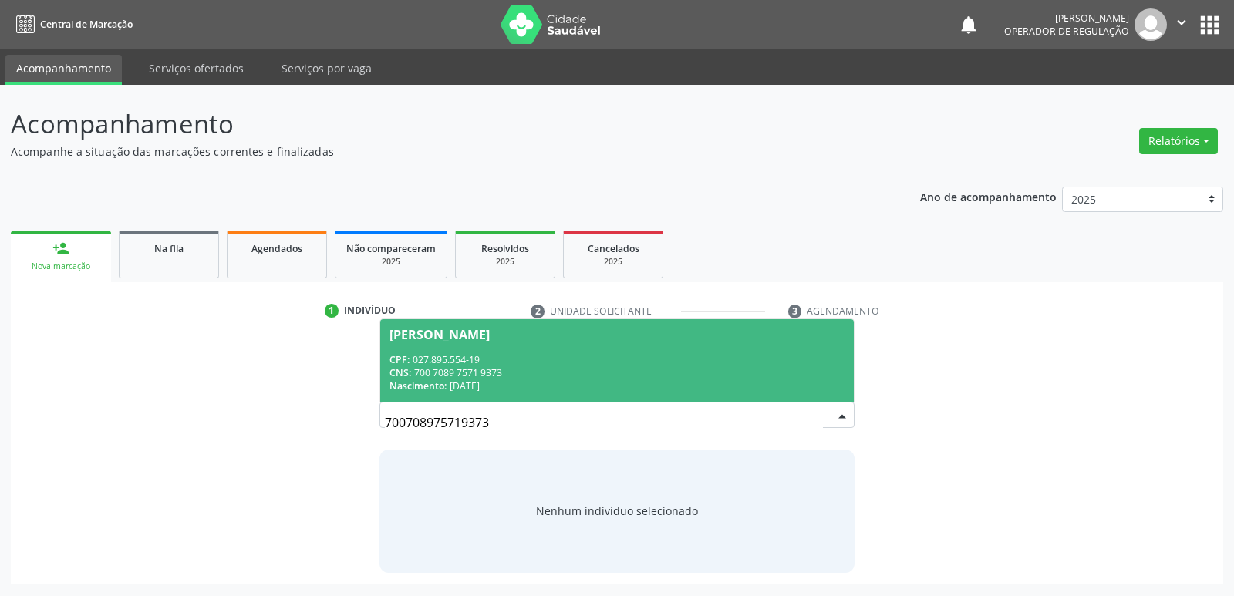
click at [369, 336] on div "Busque pelo nome, CNS ou CPF cadastrado para criar uma nova marcação. Você deve…" at bounding box center [617, 454] width 496 height 238
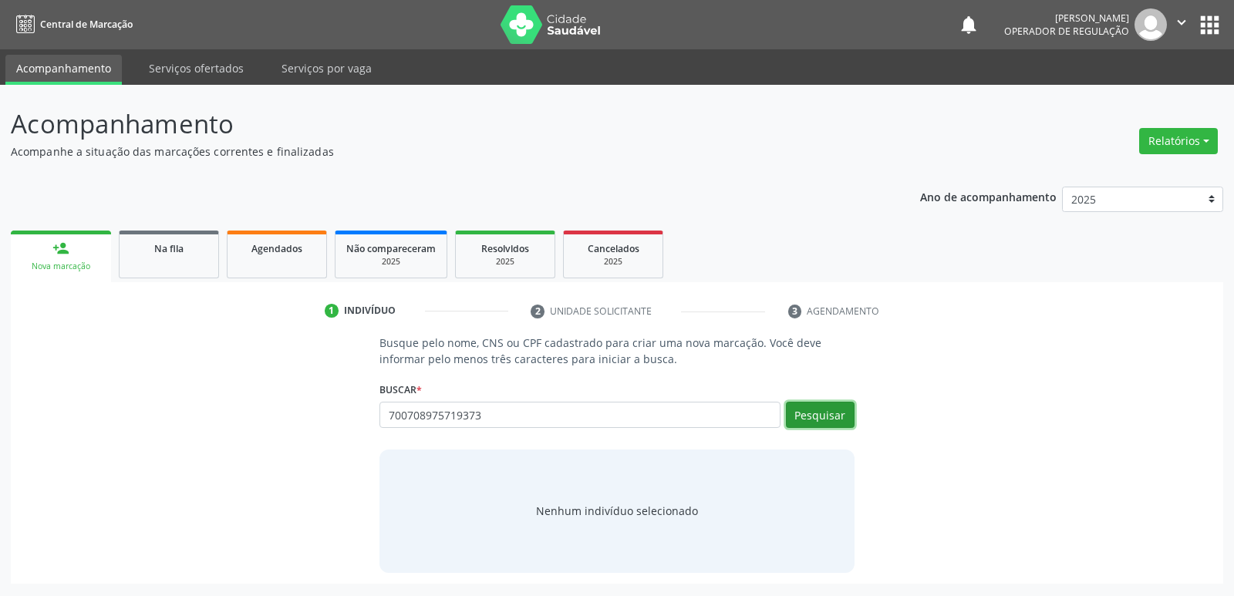
click at [797, 408] on button "Pesquisar" at bounding box center [820, 415] width 69 height 26
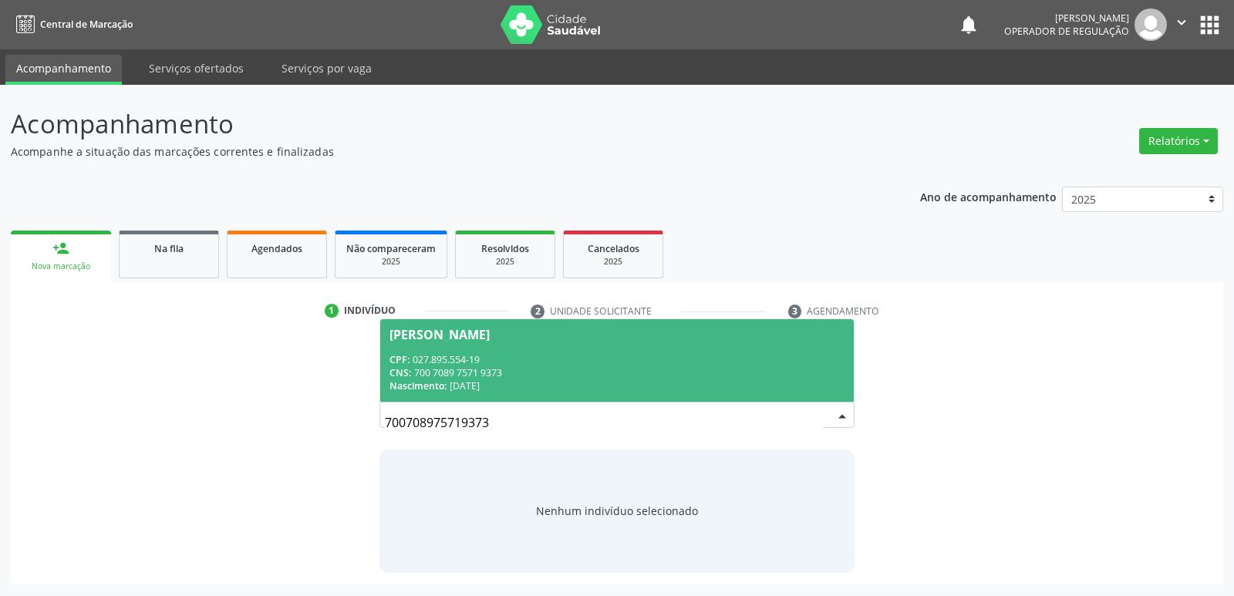
click at [459, 383] on div "Nascimento: 31/12/1977" at bounding box center [617, 386] width 454 height 13
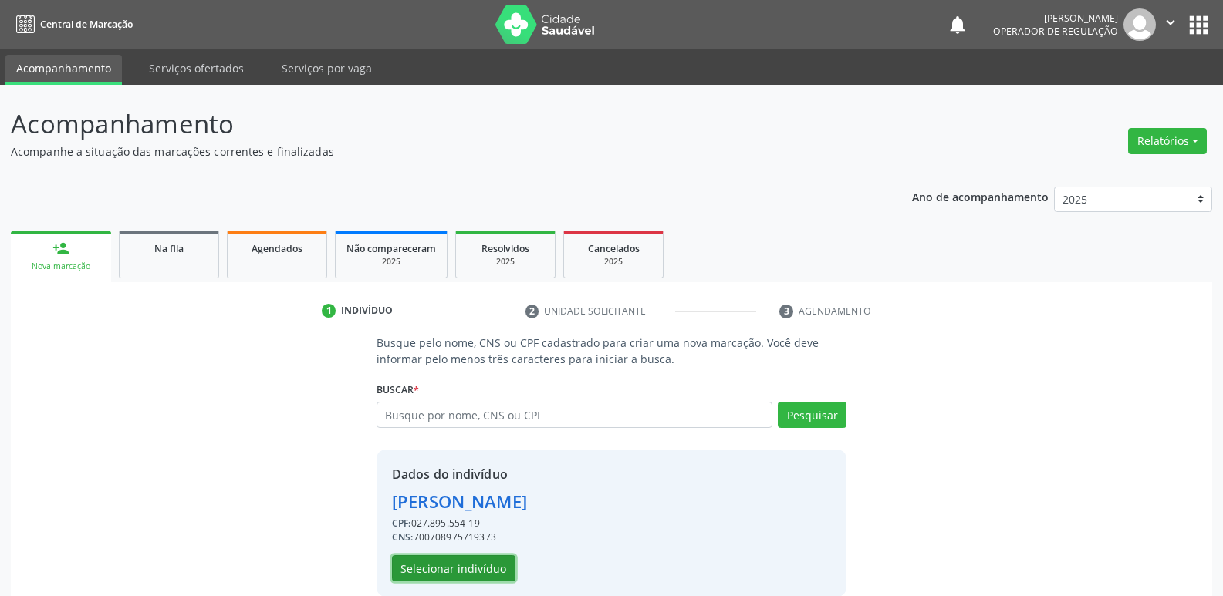
click at [450, 567] on button "Selecionar indivíduo" at bounding box center [453, 568] width 123 height 26
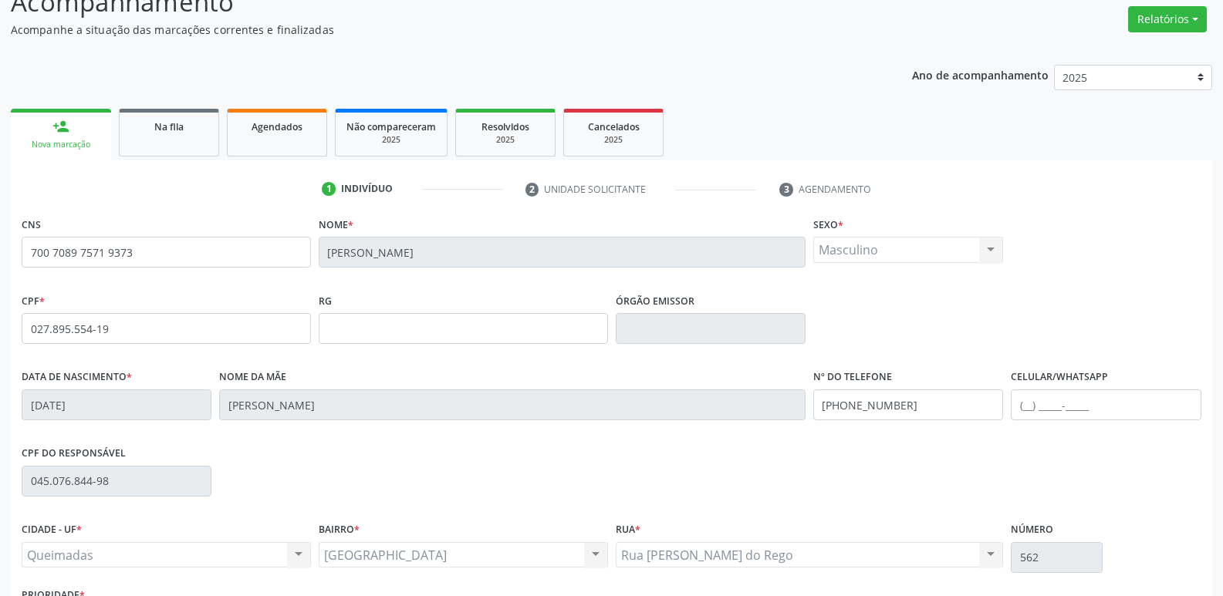
scroll to position [240, 0]
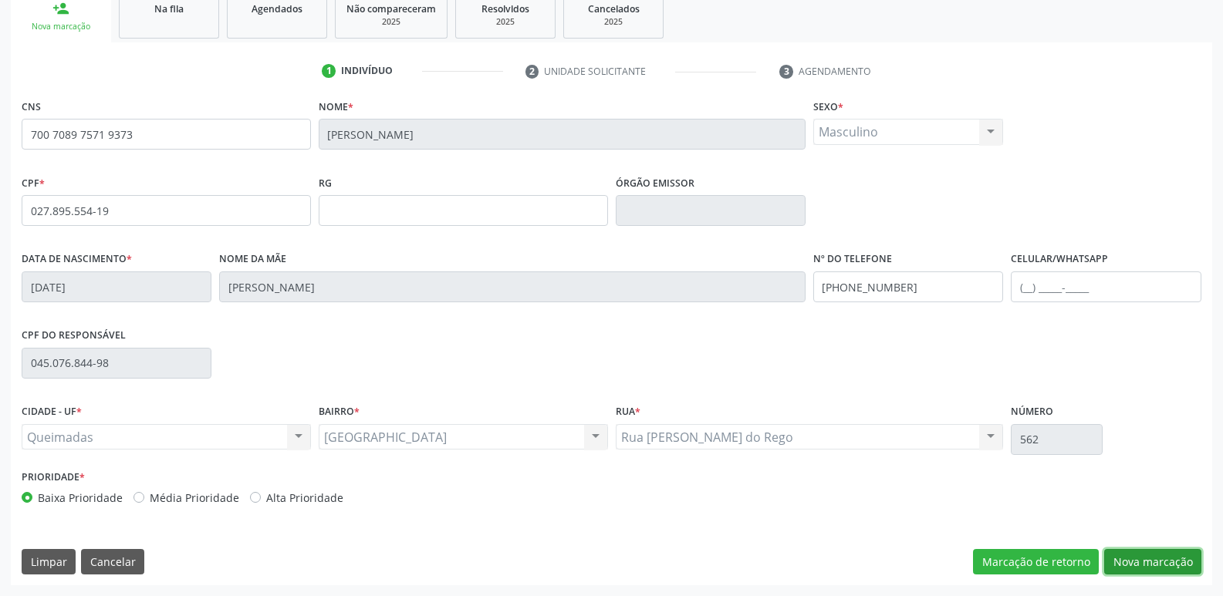
click at [1148, 559] on button "Nova marcação" at bounding box center [1152, 562] width 97 height 26
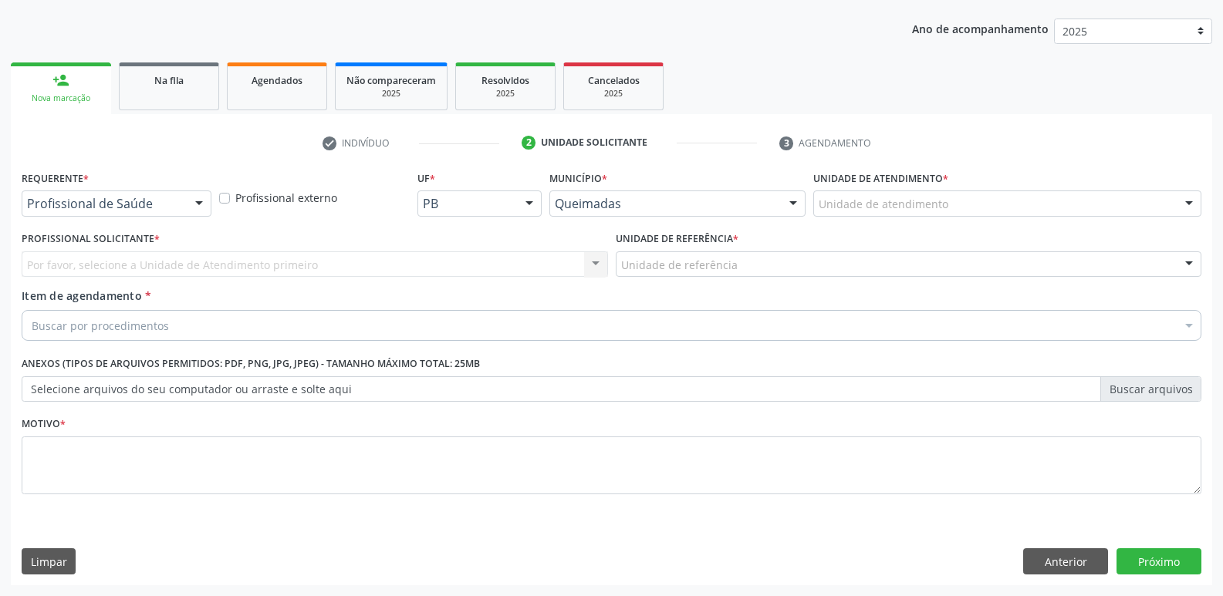
scroll to position [168, 0]
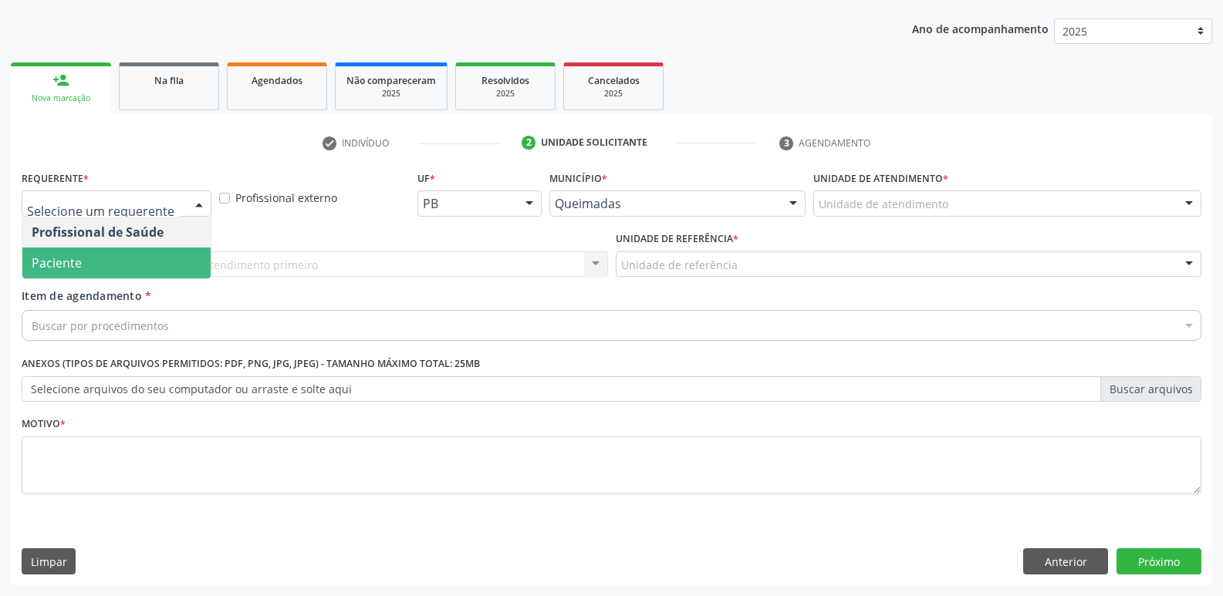
click at [117, 258] on span "Paciente" at bounding box center [116, 263] width 188 height 31
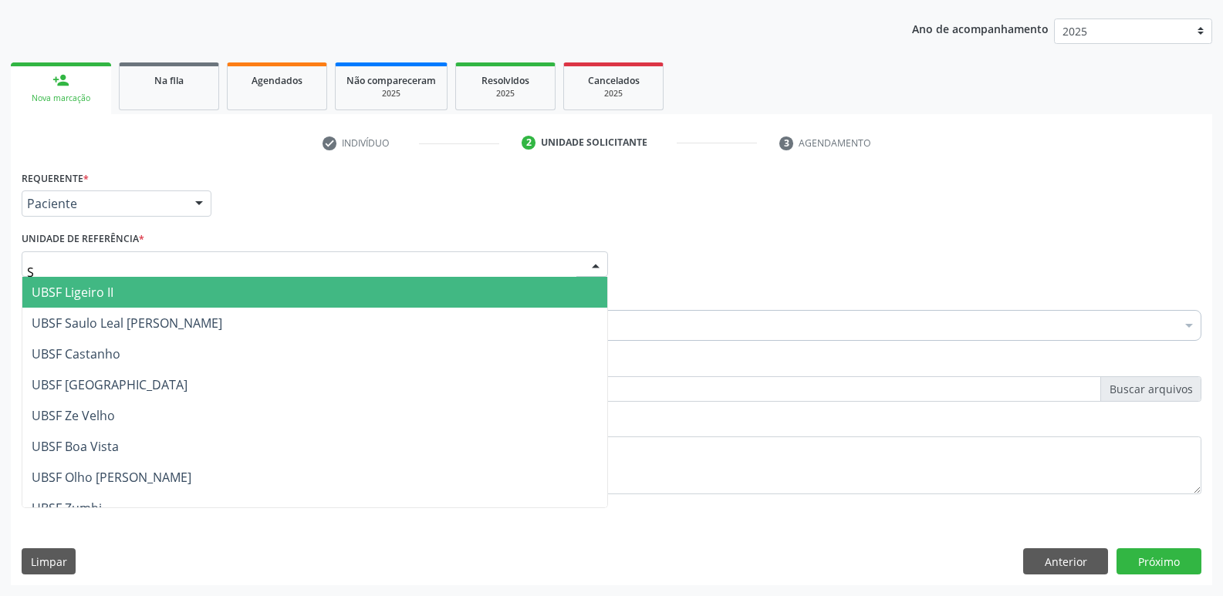
type input "SA"
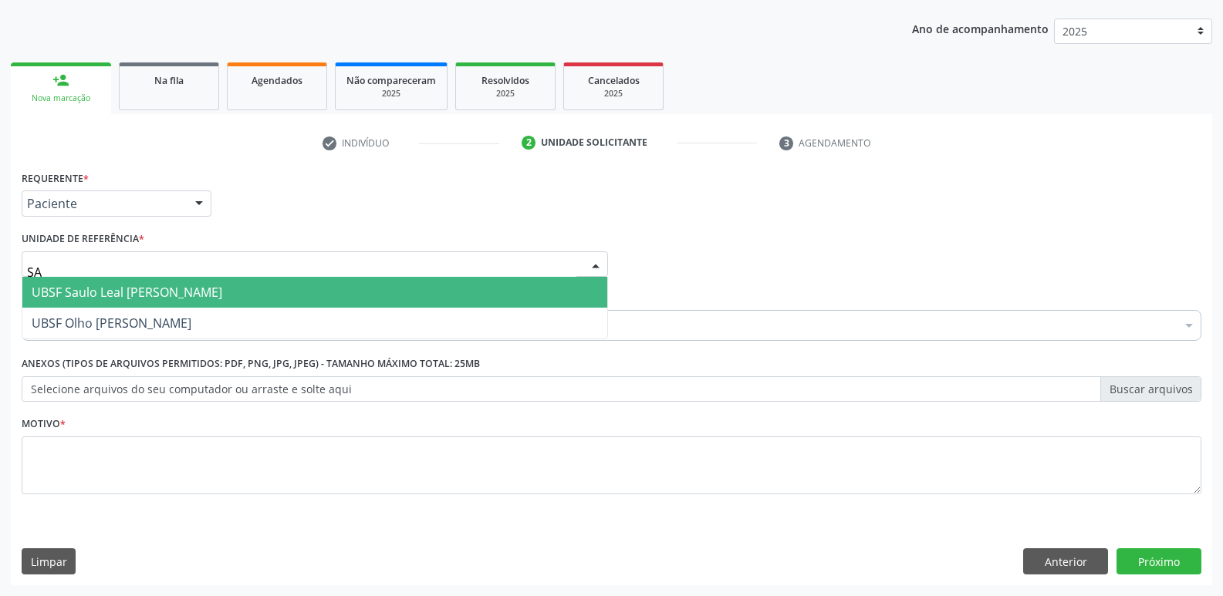
click at [114, 278] on span "UBSF Saulo Leal [PERSON_NAME]" at bounding box center [314, 292] width 585 height 31
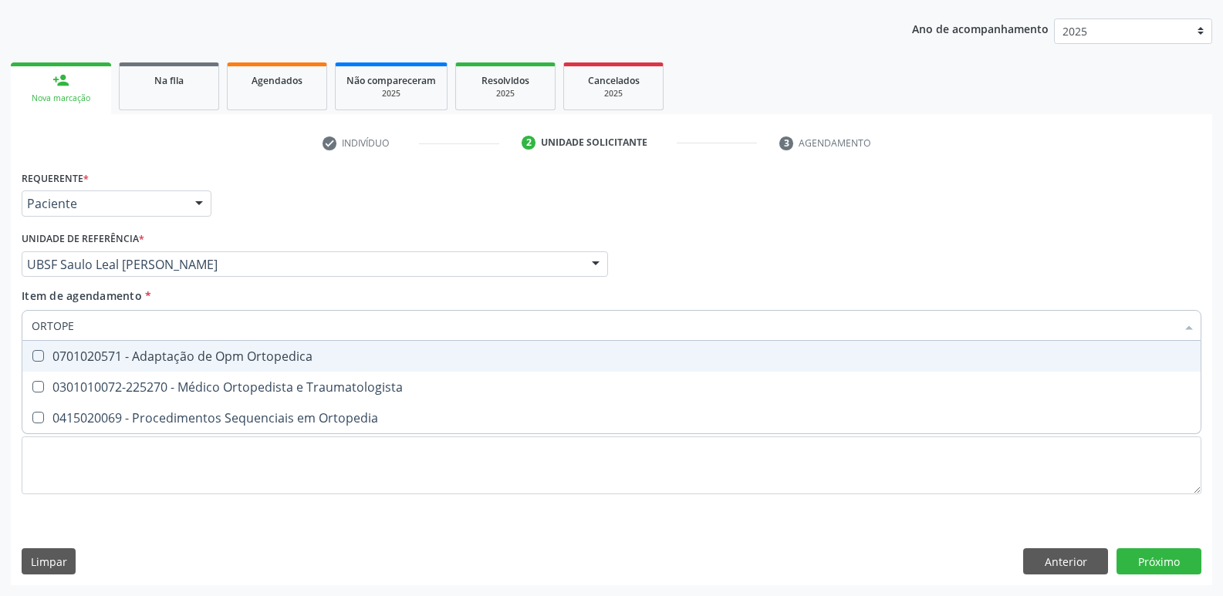
type input "ORTOPED"
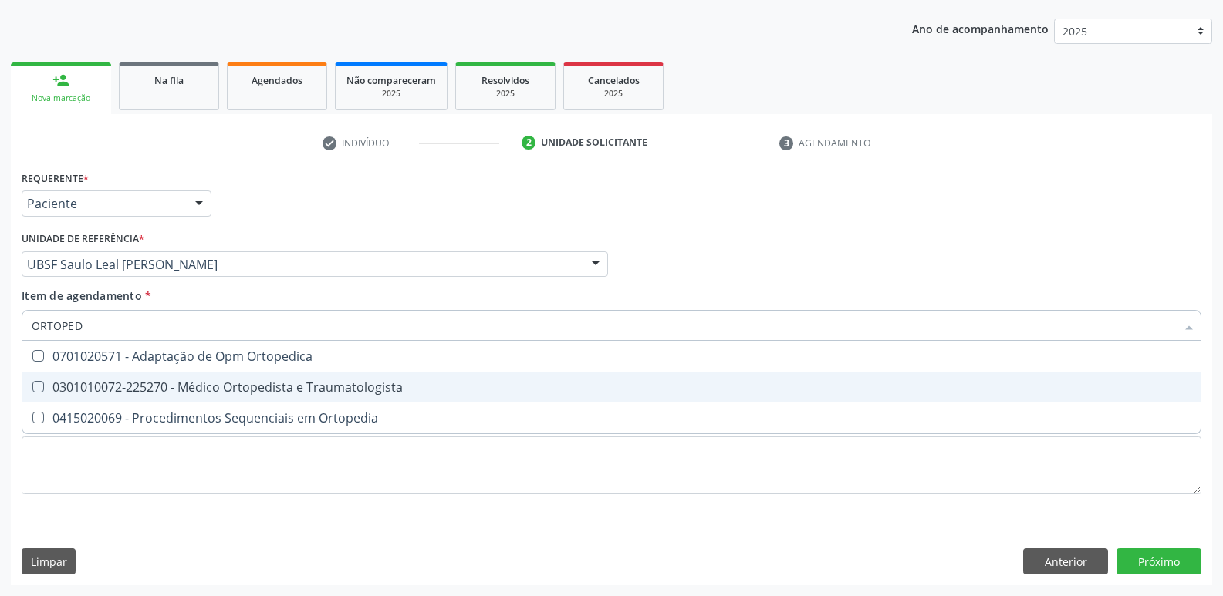
click at [248, 388] on div "0301010072-225270 - Médico Ortopedista e Traumatologista" at bounding box center [611, 387] width 1159 height 12
checkbox Traumatologista "true"
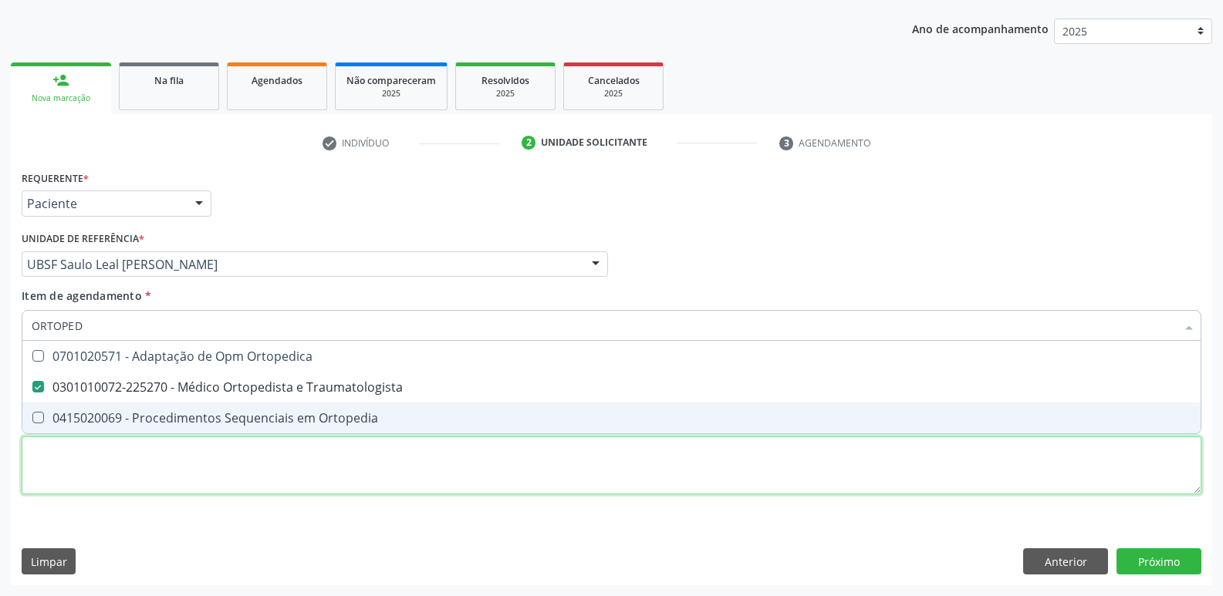
drag, startPoint x: 197, startPoint y: 457, endPoint x: 203, endPoint y: 412, distance: 45.8
click at [197, 457] on div "Requerente * Paciente Profissional de Saúde Paciente Nenhum resultado encontrad…" at bounding box center [611, 341] width 1179 height 349
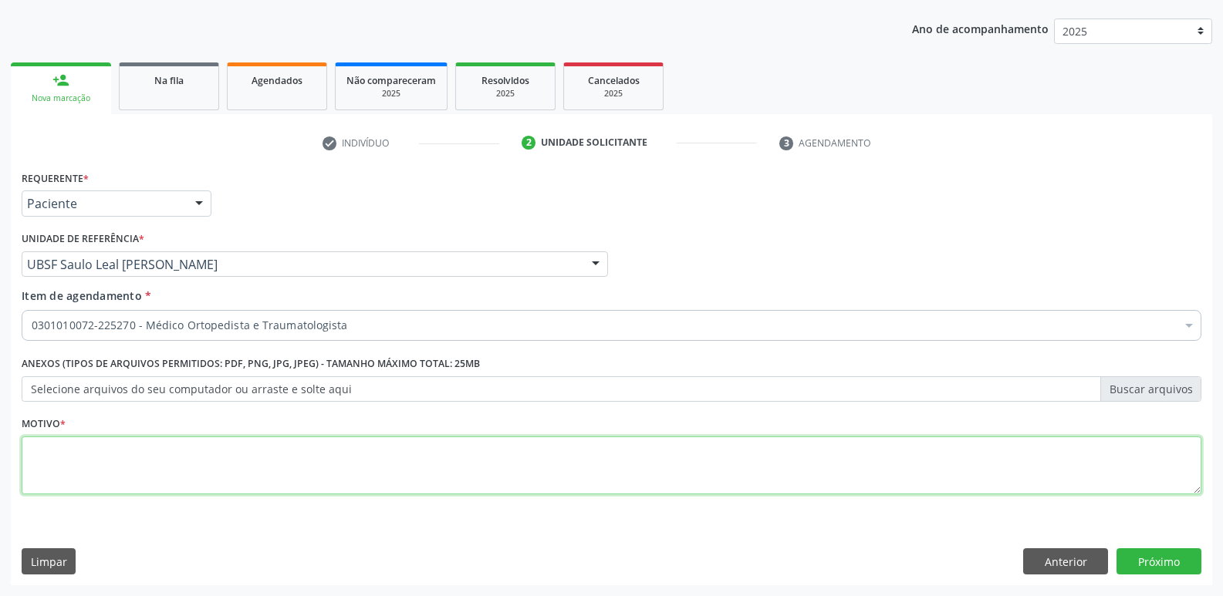
paste textarea "AVALIAÇÃO"
type textarea "AVALIAÇÃO"
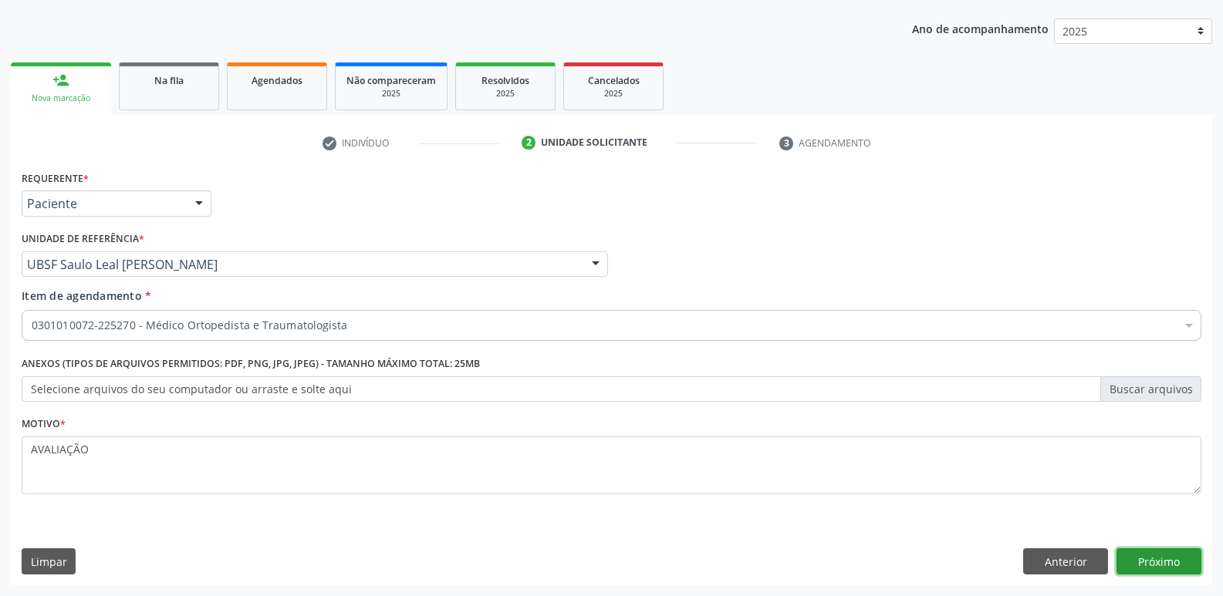
click at [1132, 561] on button "Próximo" at bounding box center [1158, 561] width 85 height 26
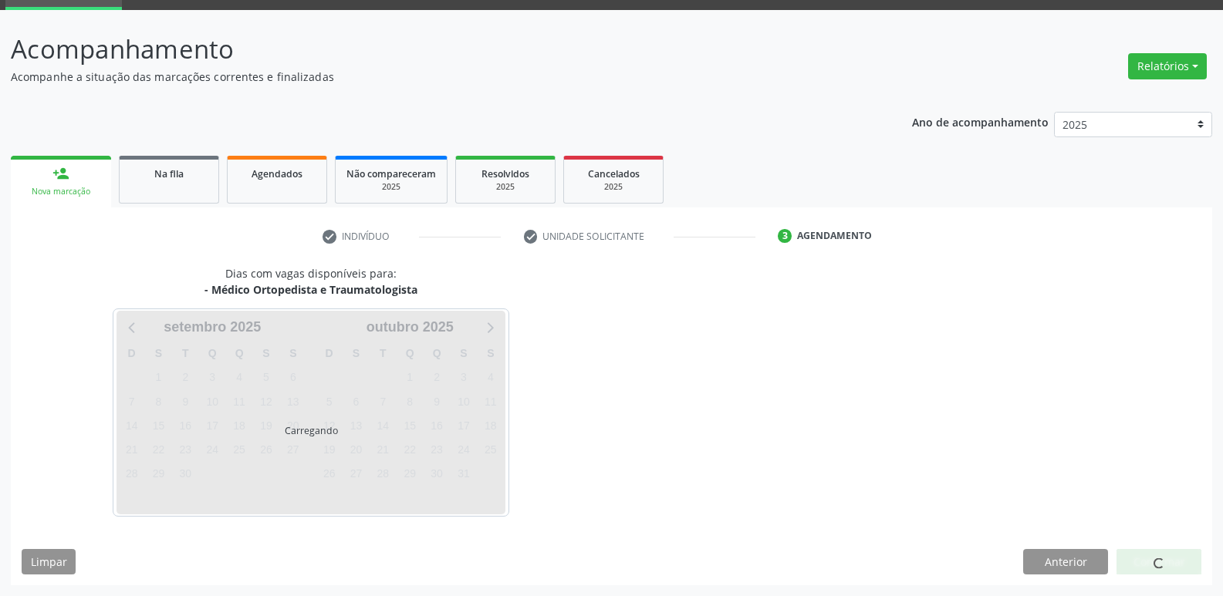
scroll to position [75, 0]
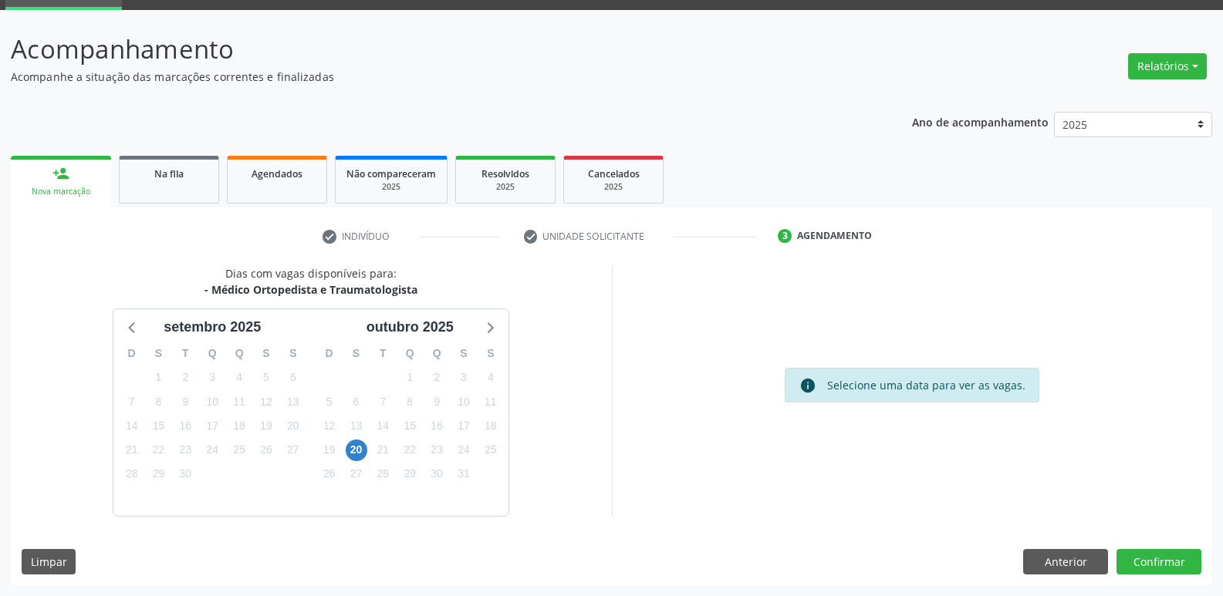
click at [347, 459] on div "20" at bounding box center [357, 450] width 22 height 24
click at [356, 454] on span "20" at bounding box center [357, 451] width 22 height 22
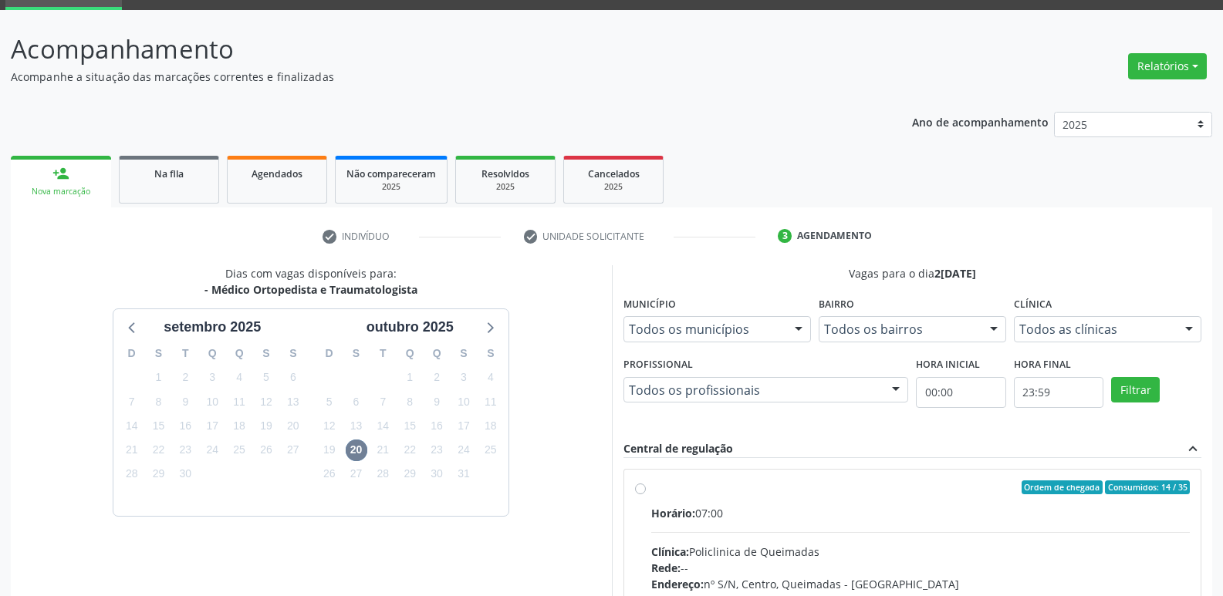
drag, startPoint x: 1127, startPoint y: 500, endPoint x: 1141, endPoint y: 445, distance: 56.5
click at [1127, 499] on label "Ordem de chegada Consumidos: 14 / 35 Horário: 07:00 Clínica: Policlinica de Que…" at bounding box center [920, 599] width 539 height 237
click at [646, 494] on input "Ordem de chegada Consumidos: 14 / 35 Horário: 07:00 Clínica: Policlinica de Que…" at bounding box center [640, 488] width 11 height 14
radio input "true"
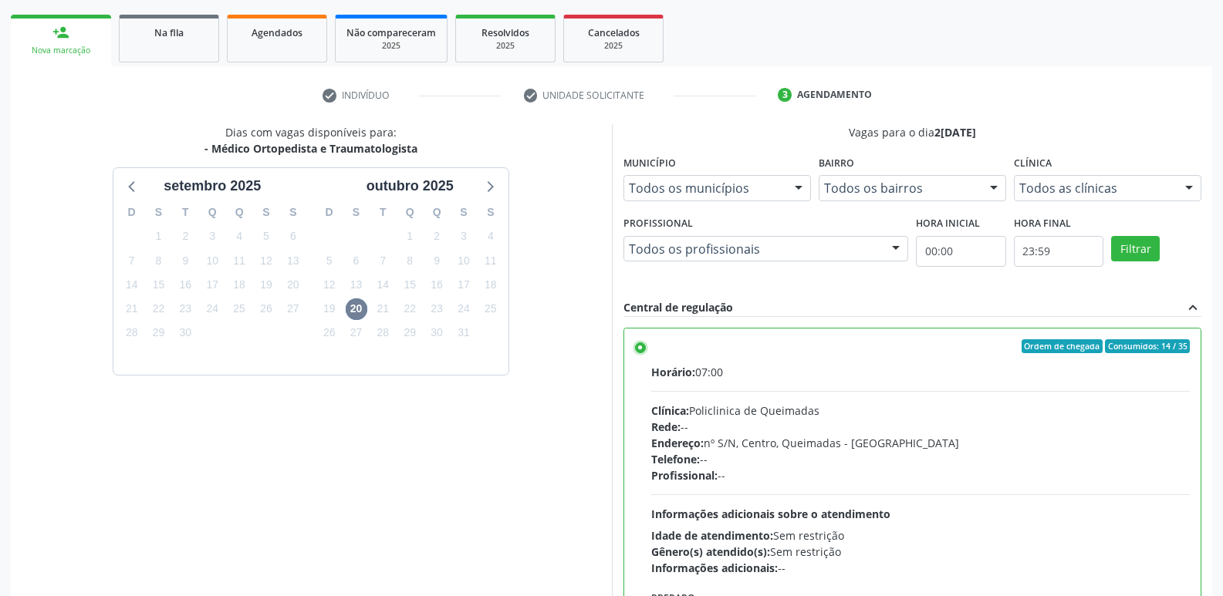
scroll to position [326, 0]
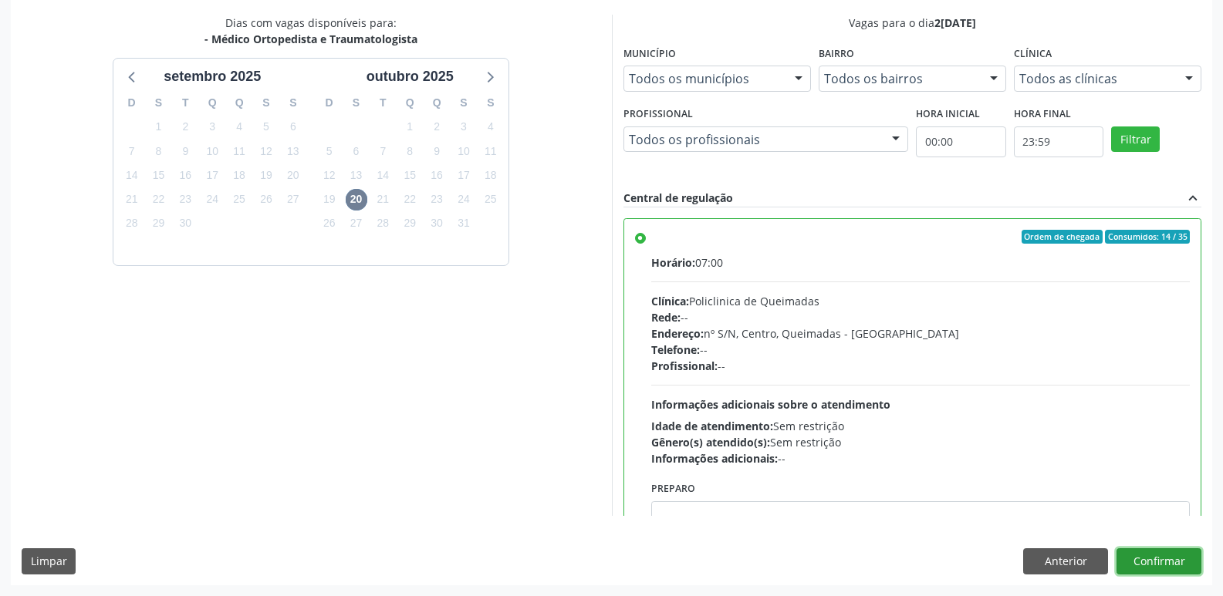
click at [1158, 561] on button "Confirmar" at bounding box center [1158, 561] width 85 height 26
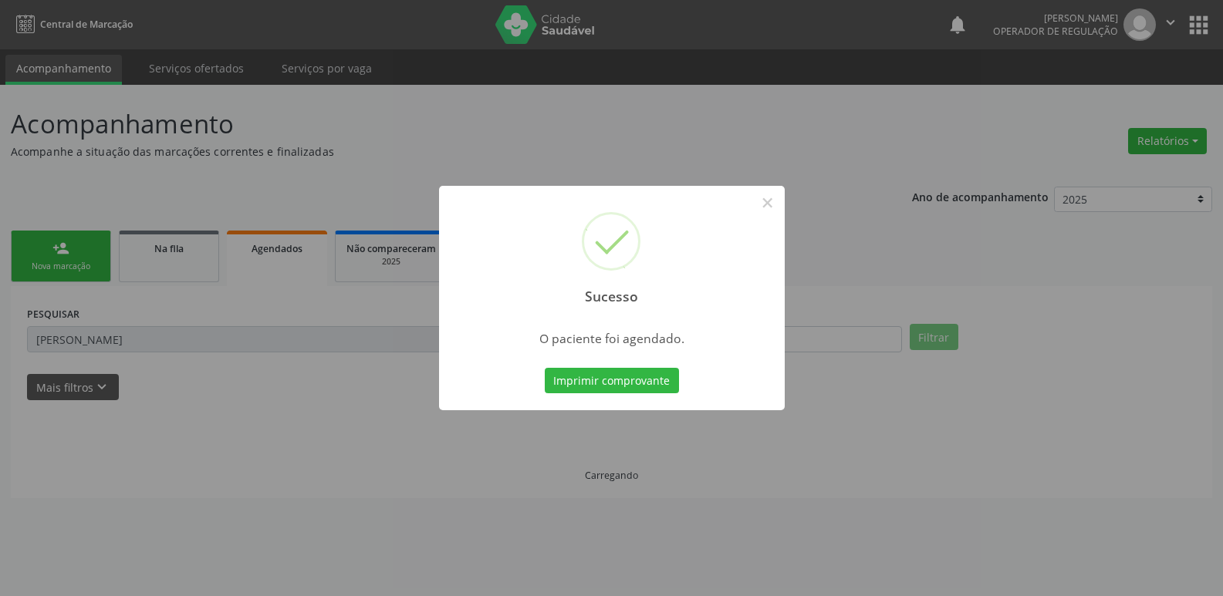
scroll to position [0, 0]
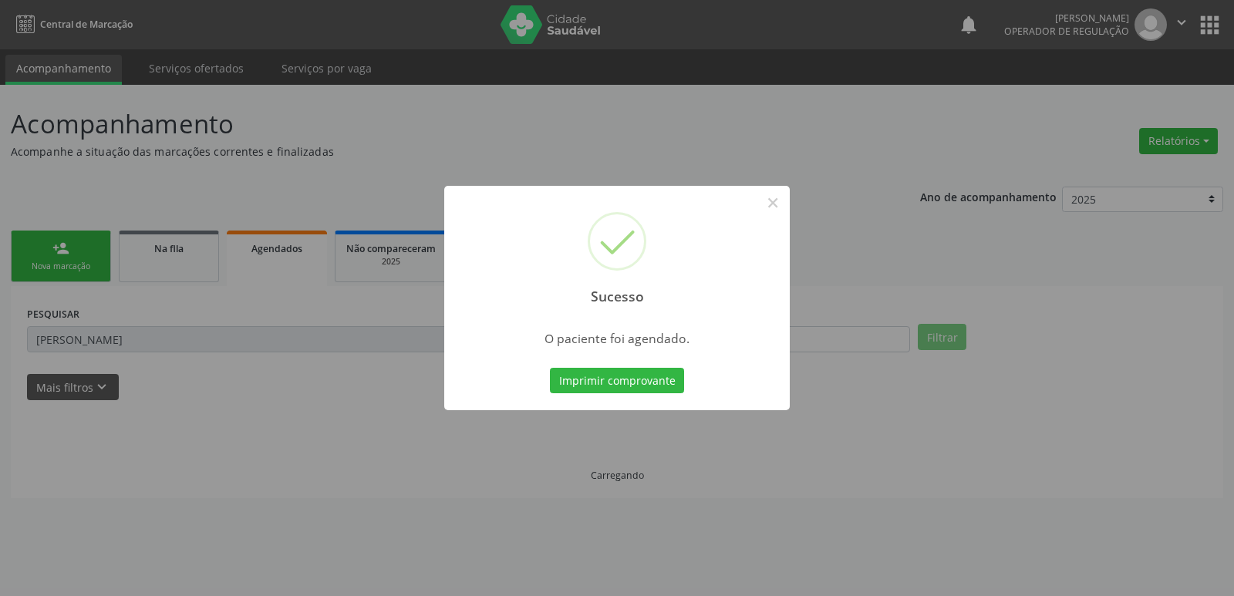
click at [550, 368] on button "Imprimir comprovante" at bounding box center [617, 381] width 134 height 26
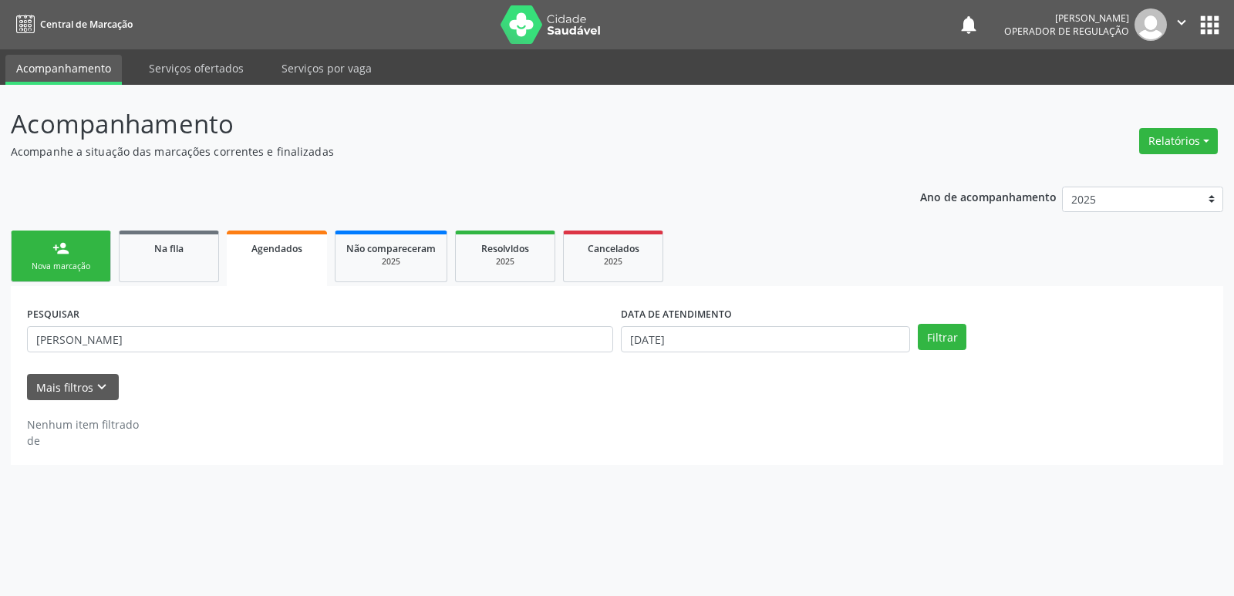
click at [83, 258] on link "person_add Nova marcação" at bounding box center [61, 257] width 100 height 52
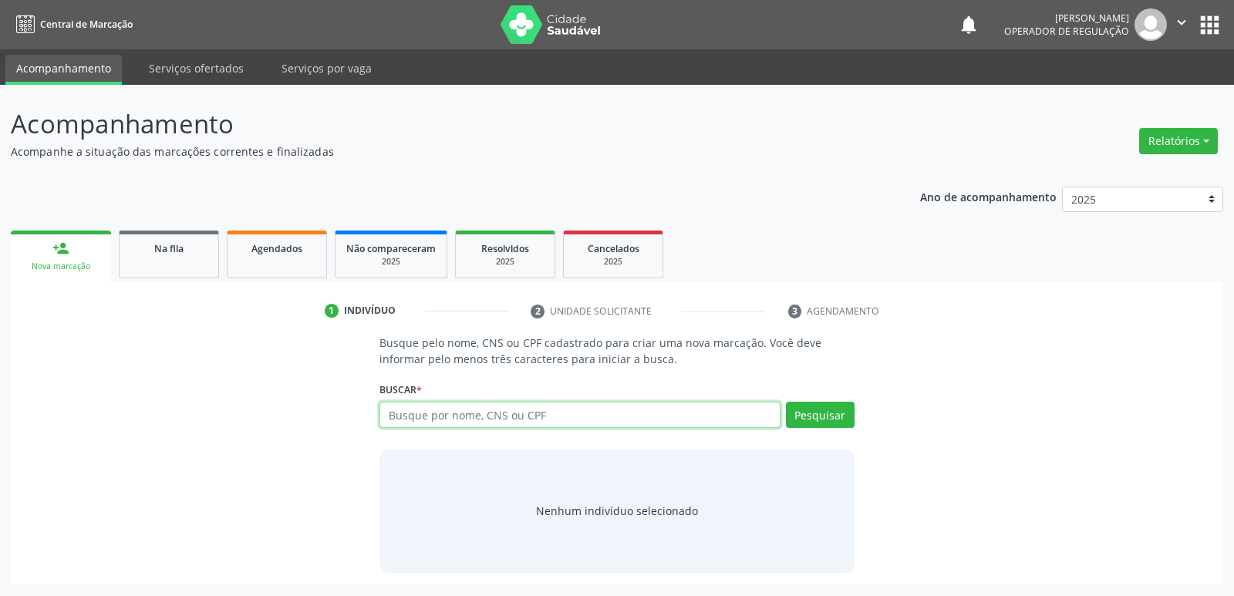
click at [504, 422] on input "text" at bounding box center [580, 415] width 400 height 26
type input "700000319283903"
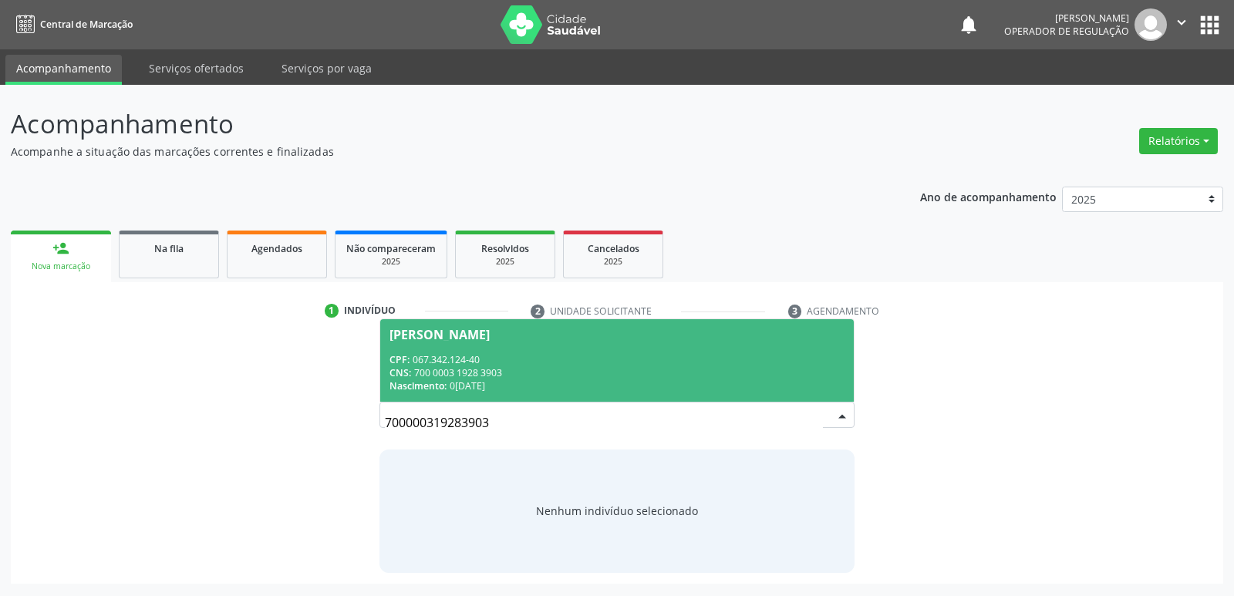
click at [522, 349] on span "Leticia Tavares de Meneses CPF: 067.342.124-40 CNS: 700 0003 1928 3903 Nascimen…" at bounding box center [616, 360] width 473 height 83
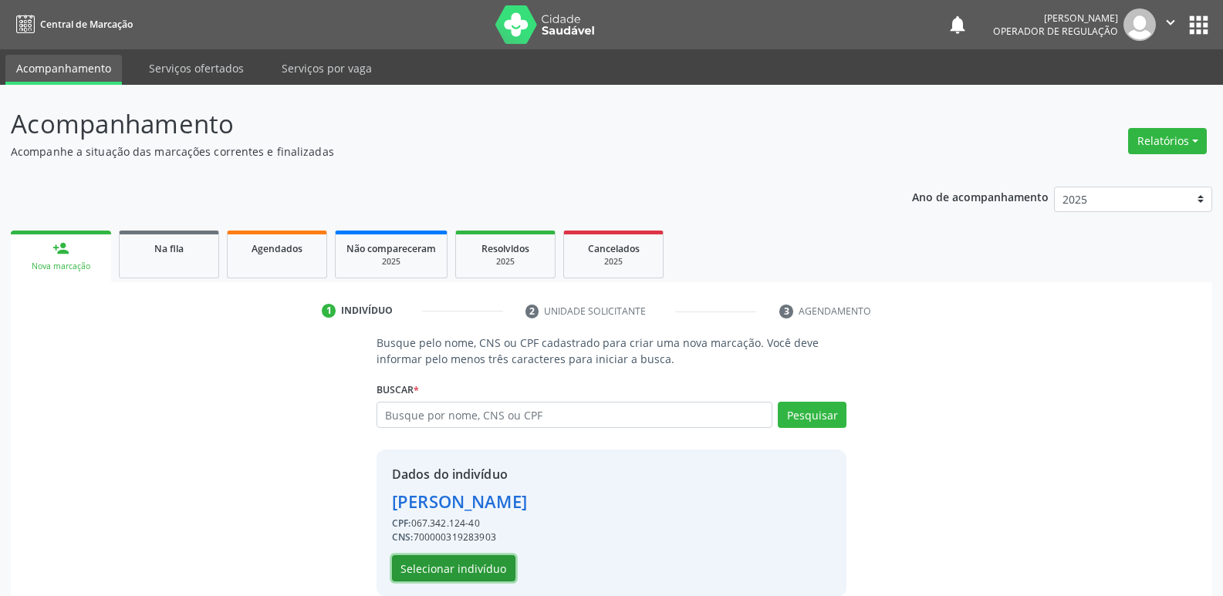
click at [430, 569] on button "Selecionar indivíduo" at bounding box center [453, 568] width 123 height 26
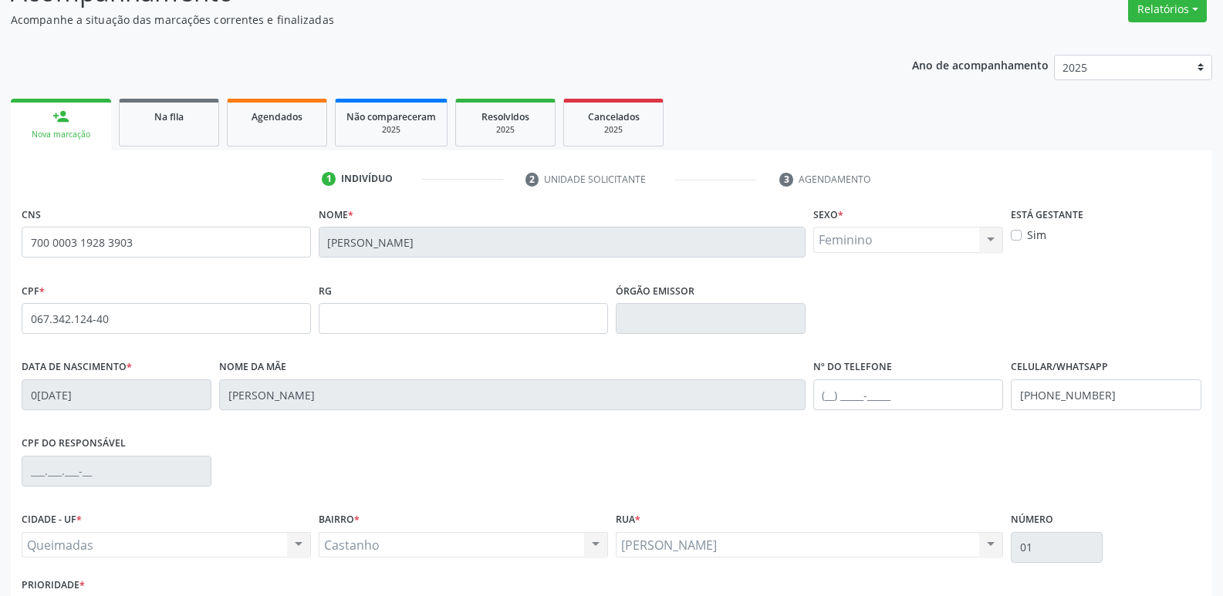
scroll to position [240, 0]
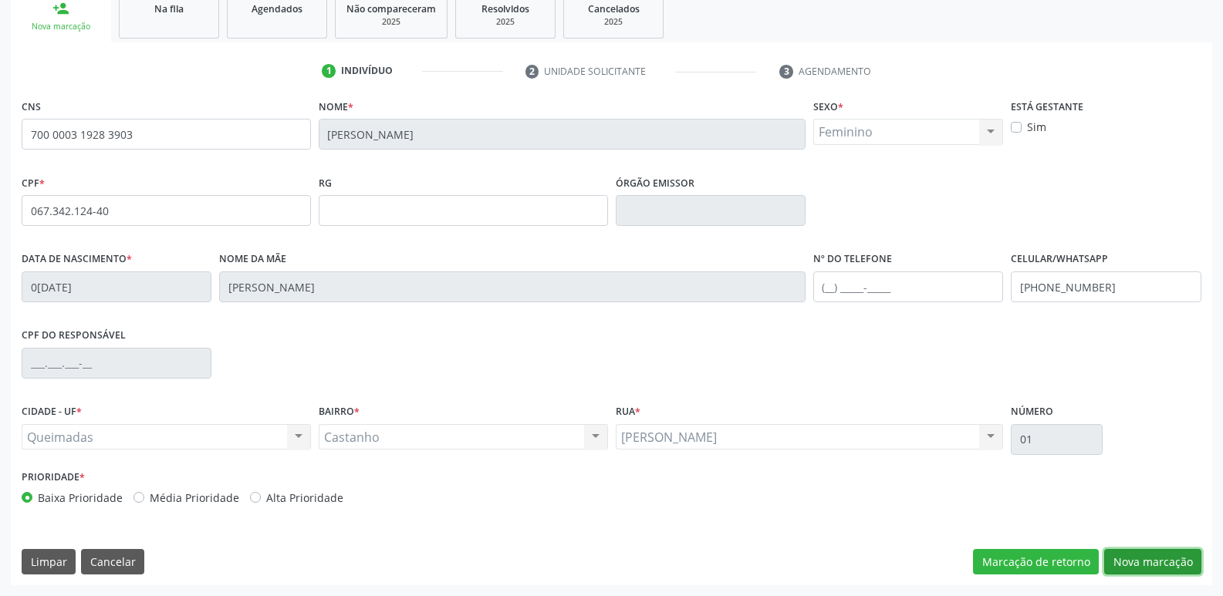
click at [1132, 564] on button "Nova marcação" at bounding box center [1152, 562] width 97 height 26
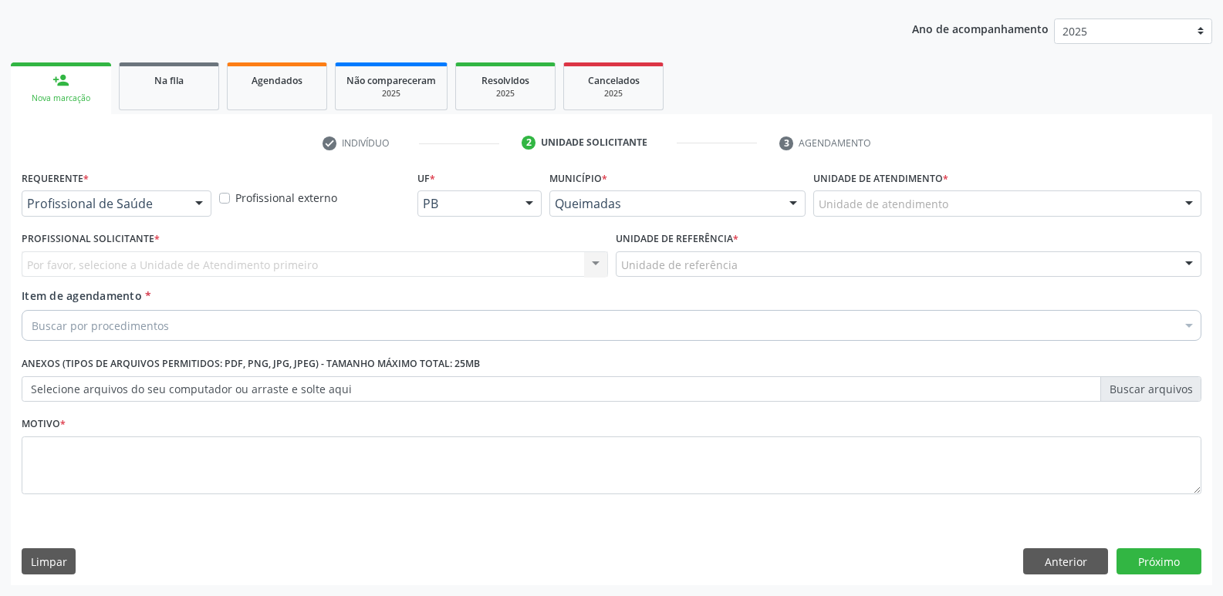
drag, startPoint x: 144, startPoint y: 191, endPoint x: 142, endPoint y: 199, distance: 8.1
click at [144, 194] on div "Profissional de Saúde" at bounding box center [117, 204] width 190 height 26
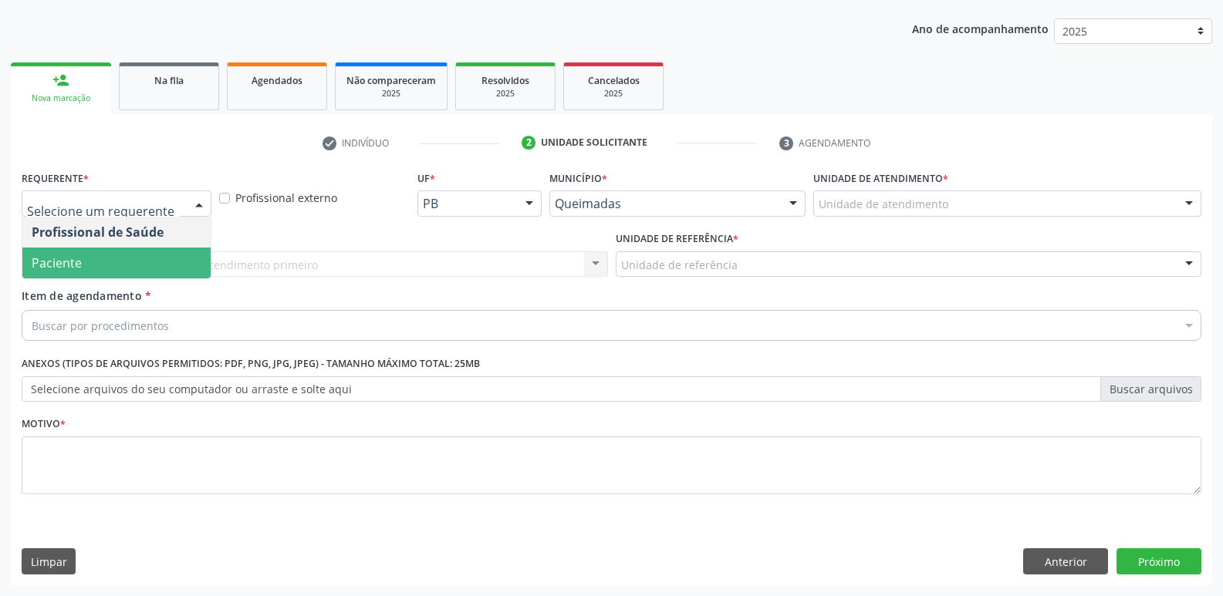
drag, startPoint x: 116, startPoint y: 262, endPoint x: 136, endPoint y: 260, distance: 19.4
click at [118, 262] on span "Paciente" at bounding box center [116, 263] width 188 height 31
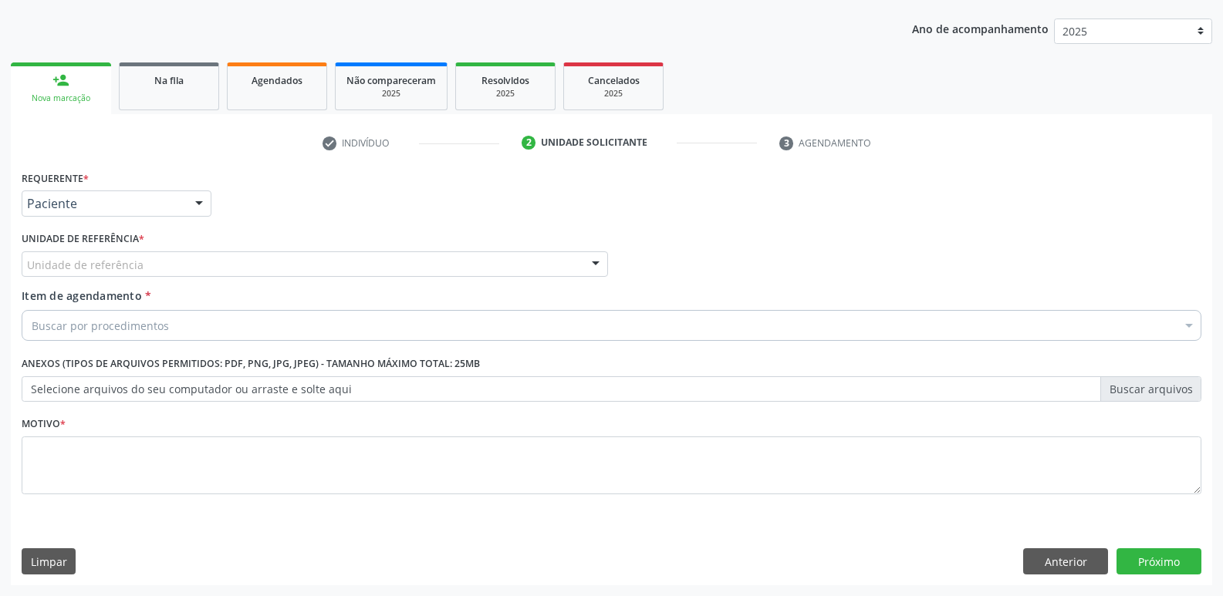
click at [142, 260] on div "Unidade de referência" at bounding box center [315, 264] width 586 height 26
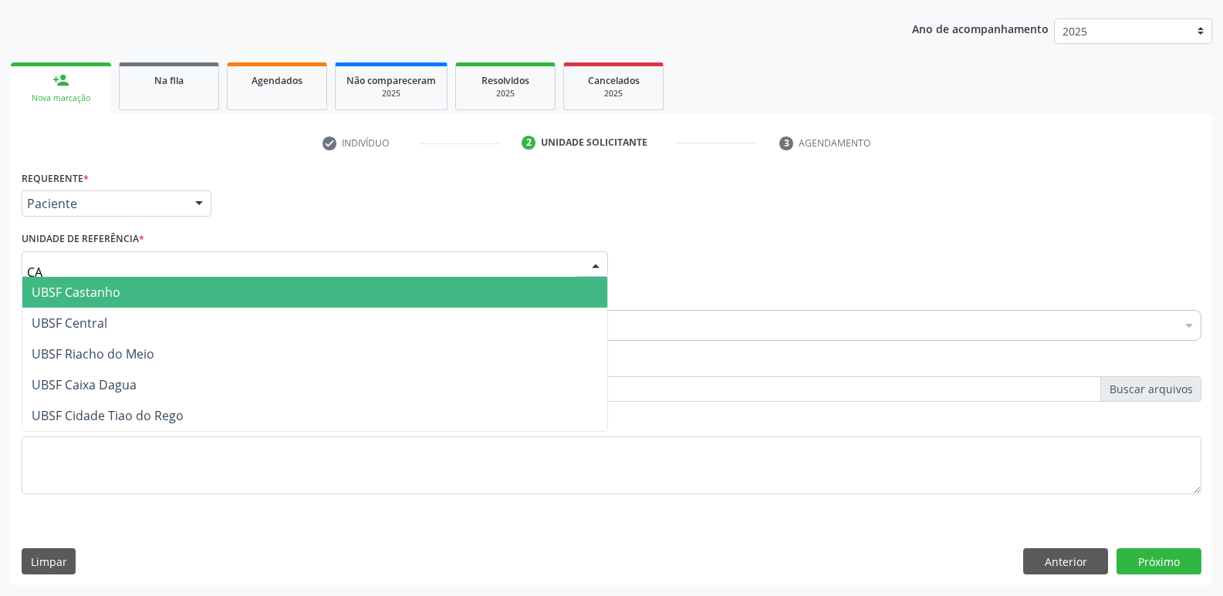
type input "CAS"
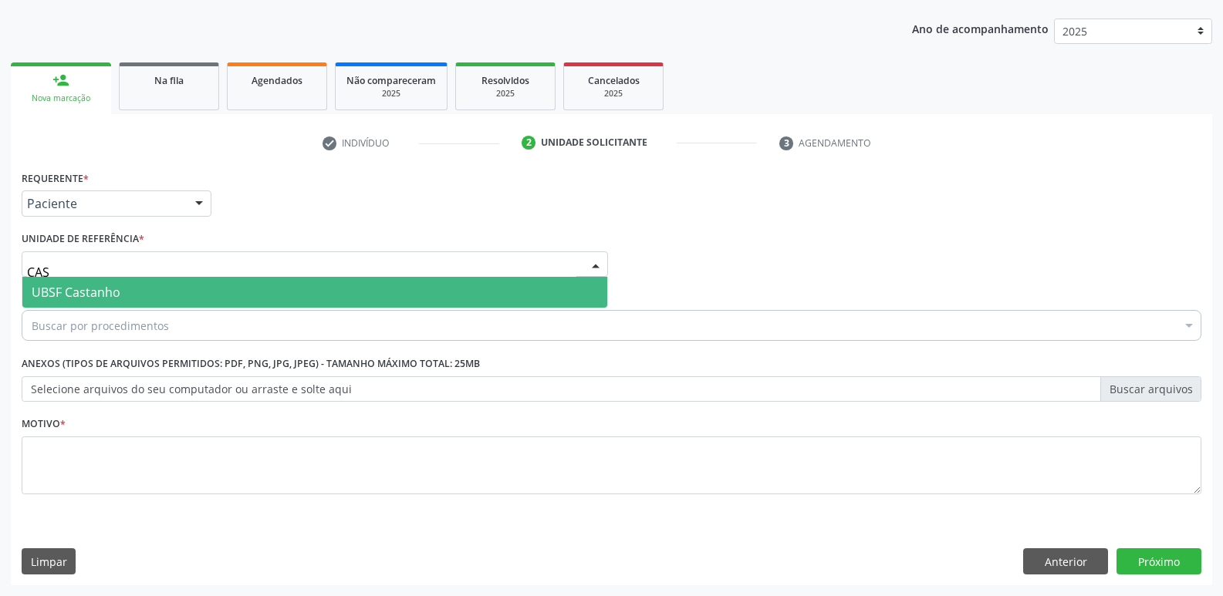
click at [143, 302] on span "UBSF Castanho" at bounding box center [314, 292] width 585 height 31
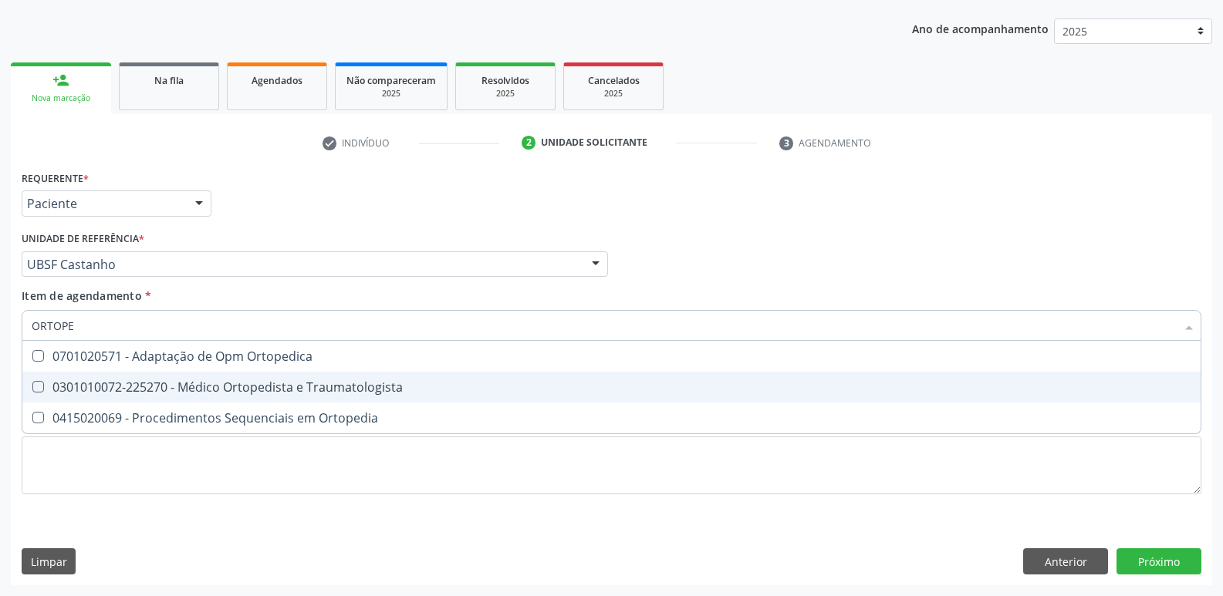
type input "ORTOPED"
click at [201, 393] on div "0301010072-225270 - Médico Ortopedista e Traumatologista" at bounding box center [611, 387] width 1159 height 12
checkbox Traumatologista "true"
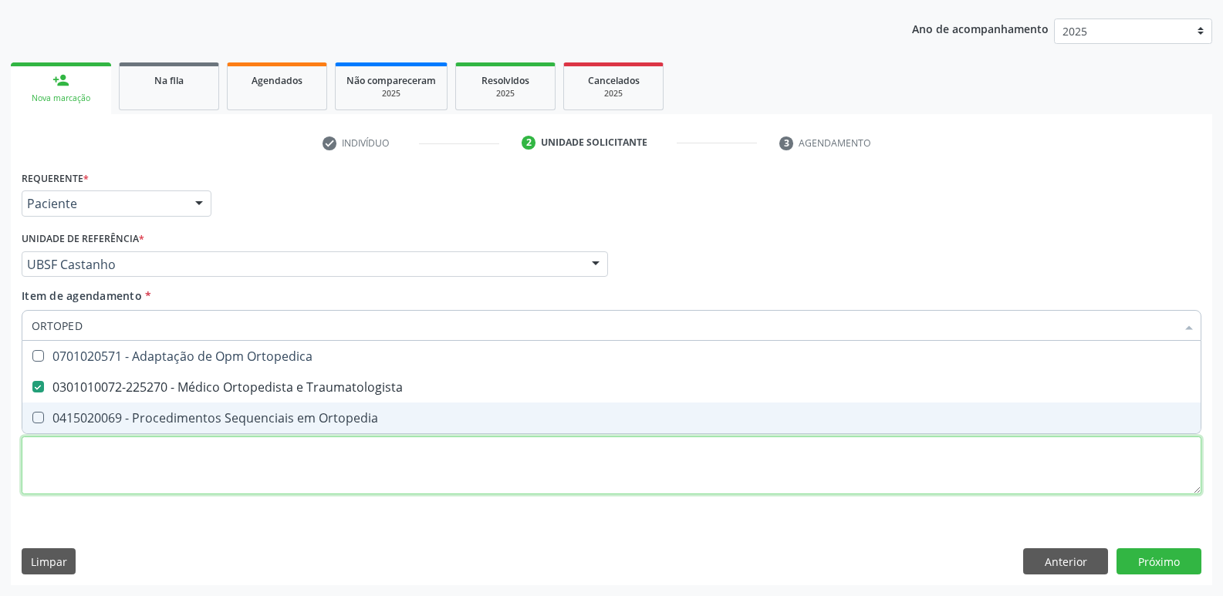
click at [176, 462] on div "Requerente * Paciente Profissional de Saúde Paciente Nenhum resultado encontrad…" at bounding box center [611, 341] width 1179 height 349
paste textarea "AVALIAÇÃO"
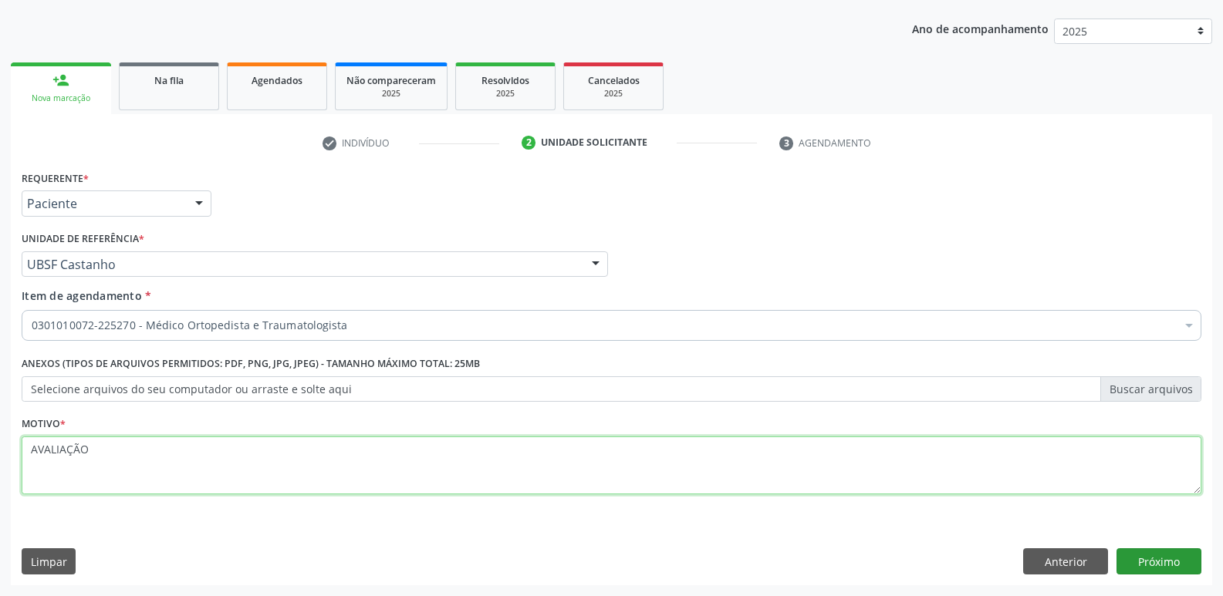
type textarea "AVALIAÇÃO"
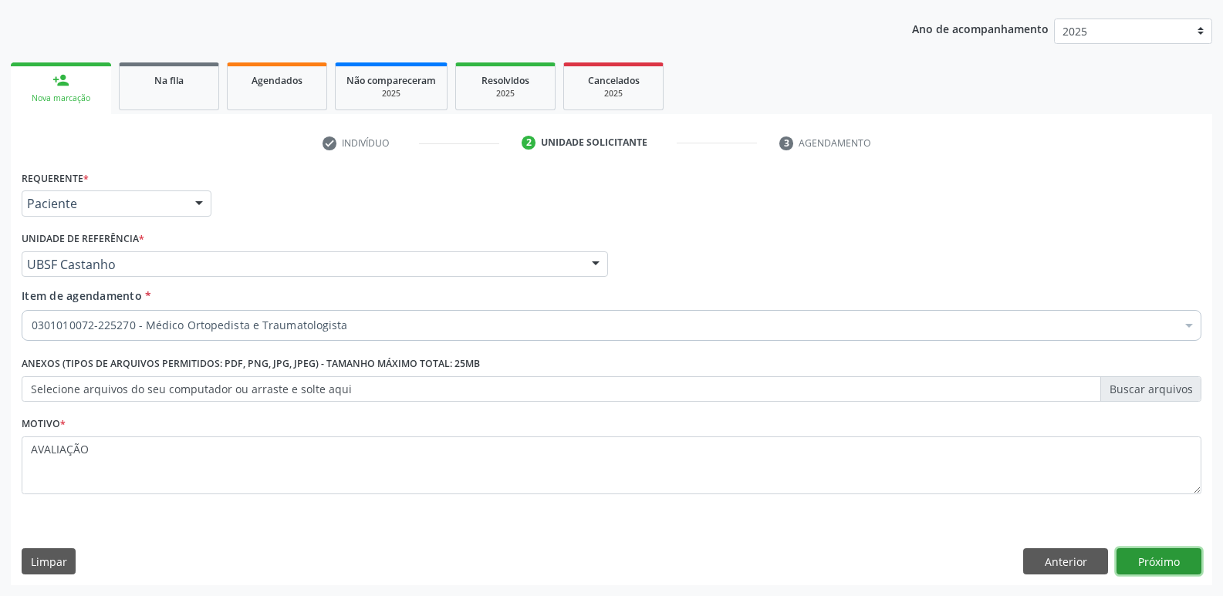
click at [1127, 560] on button "Próximo" at bounding box center [1158, 561] width 85 height 26
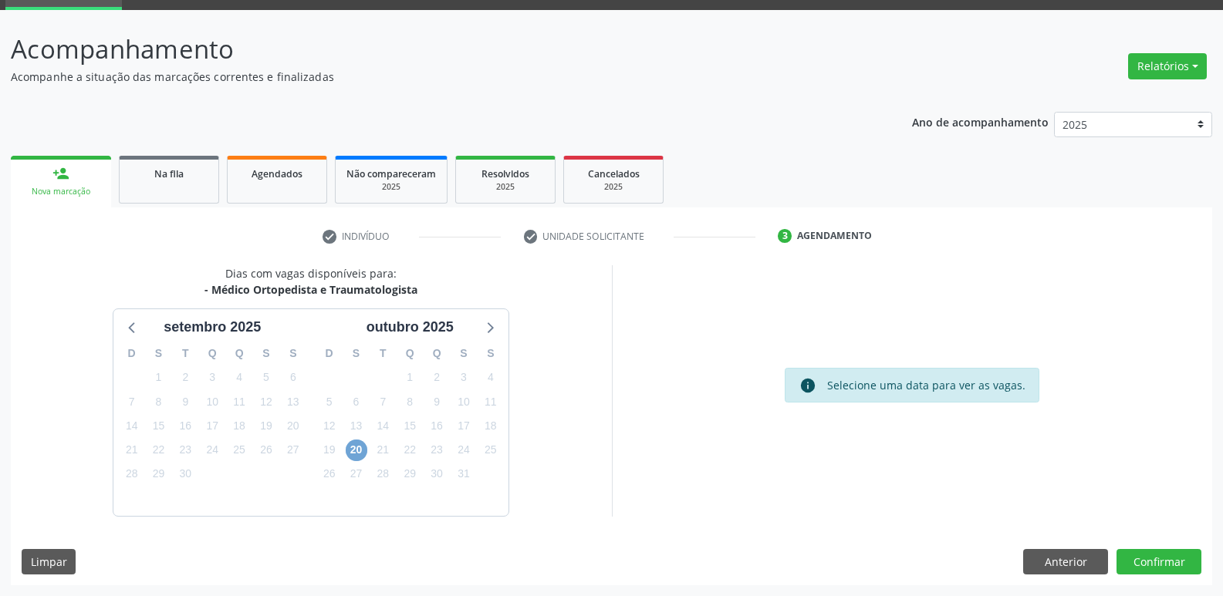
click at [357, 454] on span "20" at bounding box center [357, 451] width 22 height 22
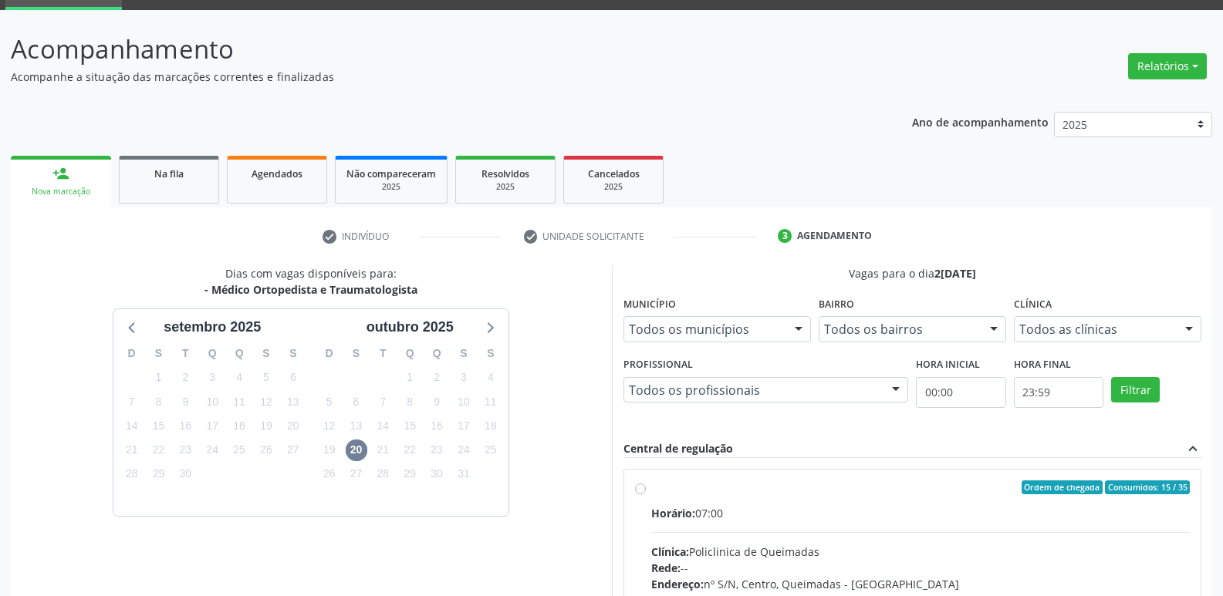
drag, startPoint x: 931, startPoint y: 539, endPoint x: 948, endPoint y: 531, distance: 18.6
click at [646, 494] on input "Ordem de chegada Consumidos: 15 / 35 Horário: 07:00 Clínica: Policlinica de Que…" at bounding box center [640, 488] width 11 height 14
radio input "true"
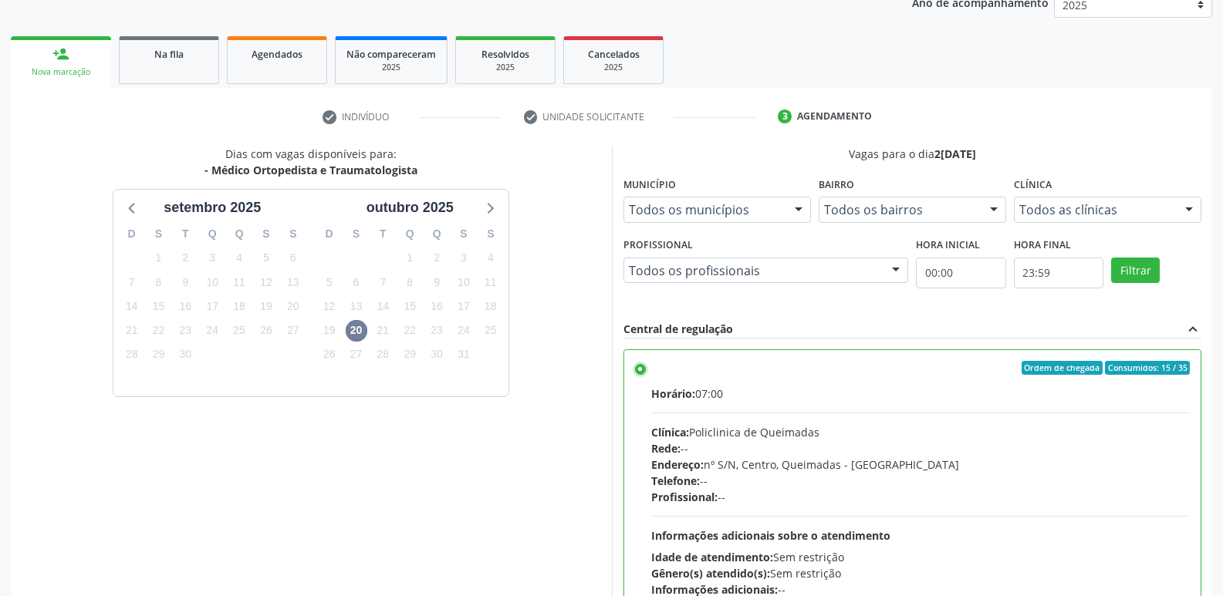
scroll to position [326, 0]
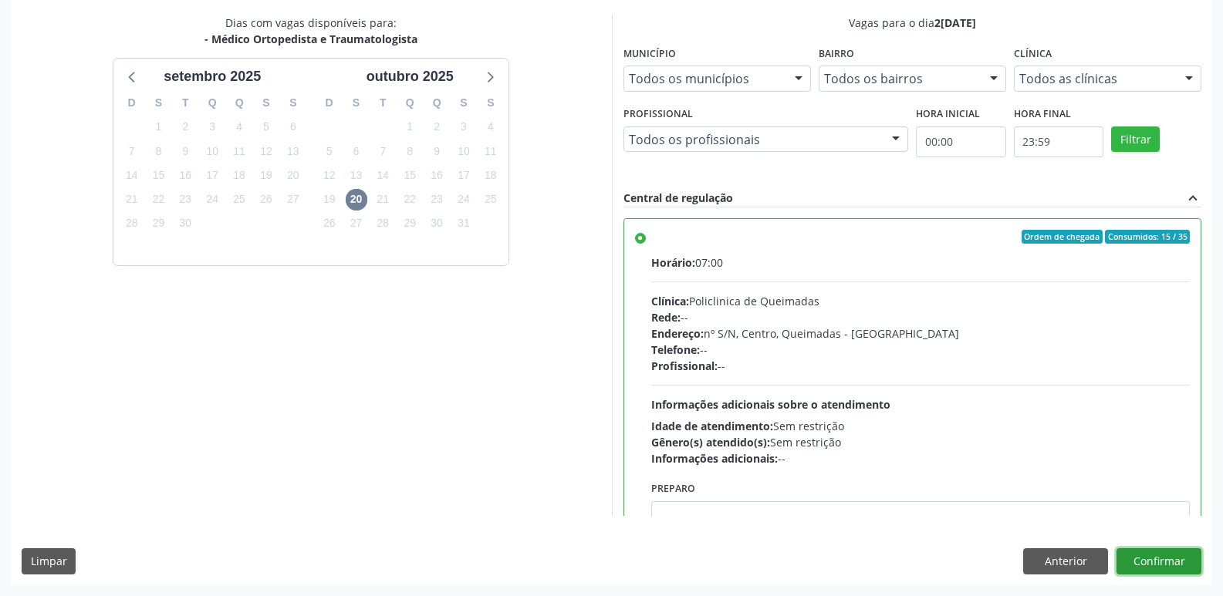
click at [1161, 550] on button "Confirmar" at bounding box center [1158, 561] width 85 height 26
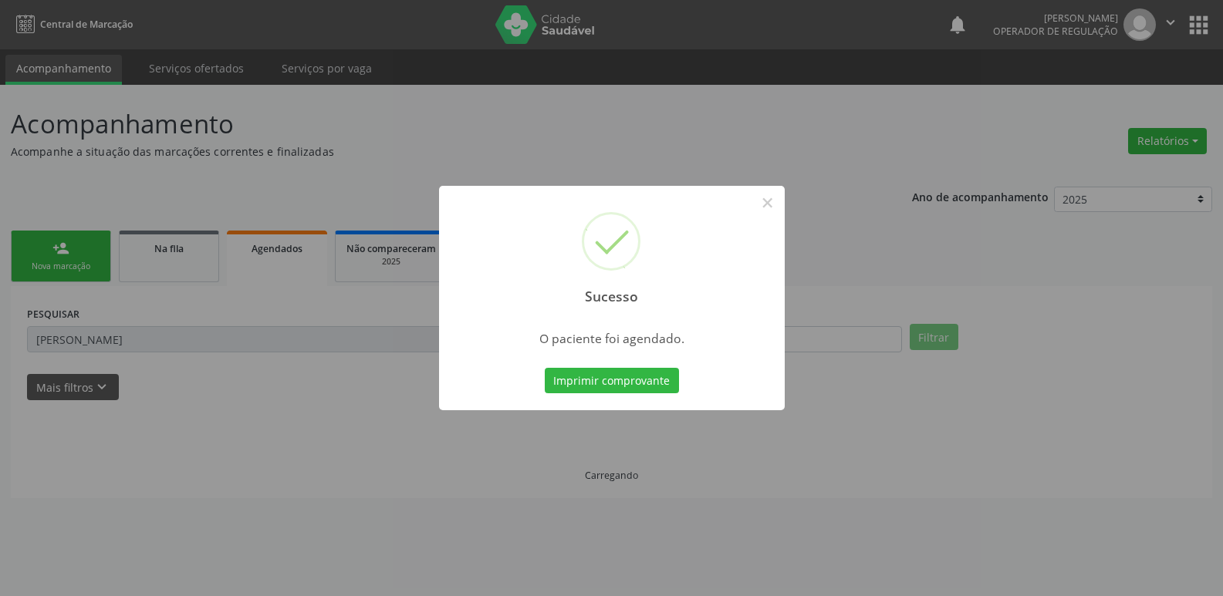
scroll to position [0, 0]
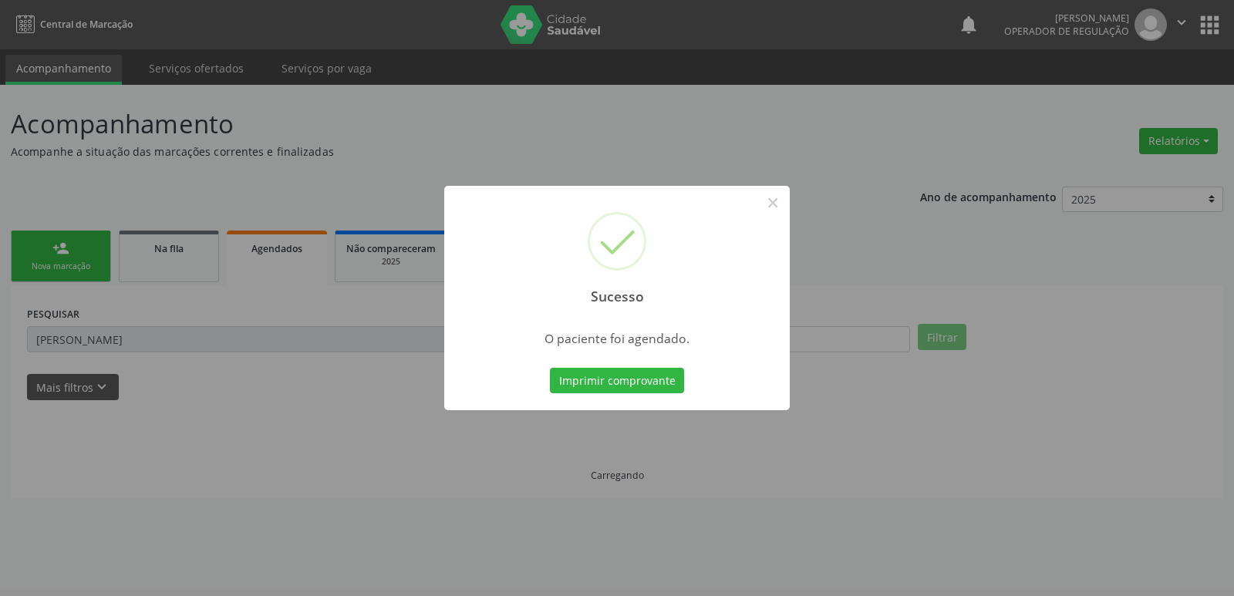
click at [550, 368] on button "Imprimir comprovante" at bounding box center [617, 381] width 134 height 26
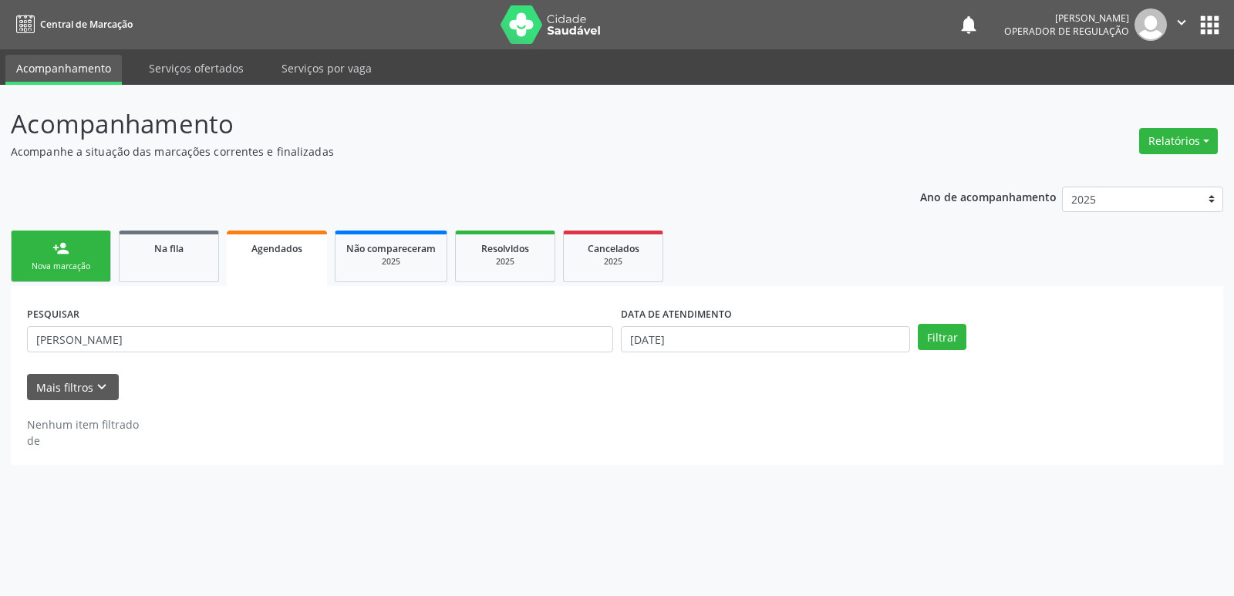
click at [82, 261] on div "Nova marcação" at bounding box center [60, 267] width 77 height 12
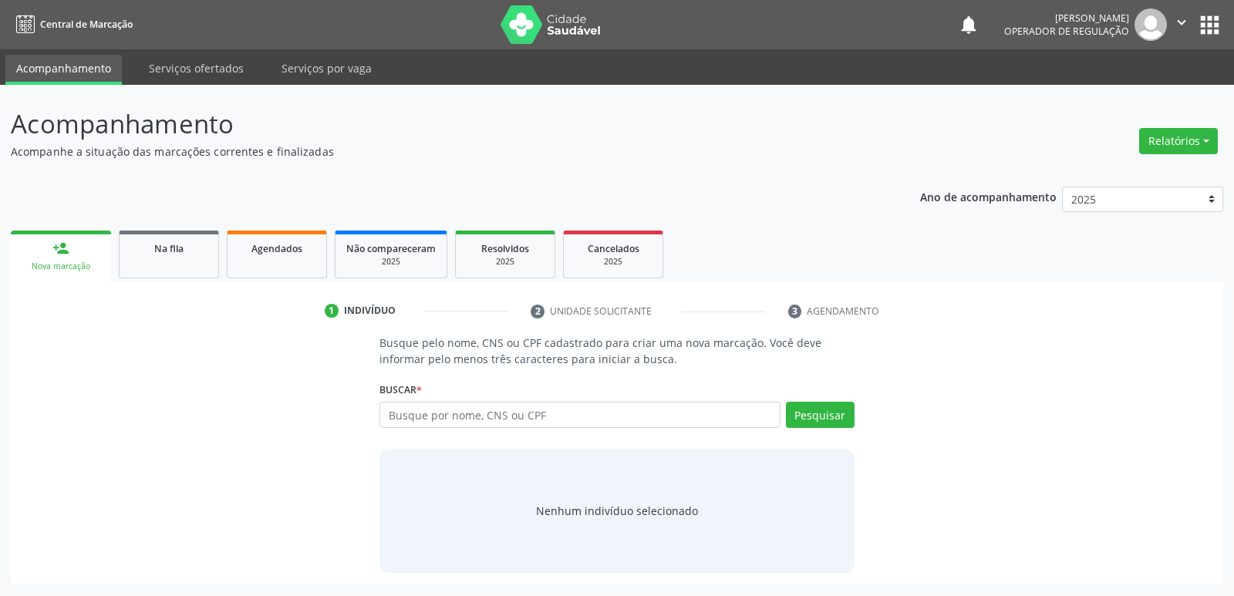
drag, startPoint x: 431, startPoint y: 449, endPoint x: 423, endPoint y: 427, distance: 23.7
click at [423, 429] on div "Busque pelo nome, CNS ou CPF cadastrado para criar uma nova marcação. Você deve…" at bounding box center [617, 454] width 496 height 238
click at [423, 422] on input "text" at bounding box center [580, 415] width 400 height 26
type input "704301585030990"
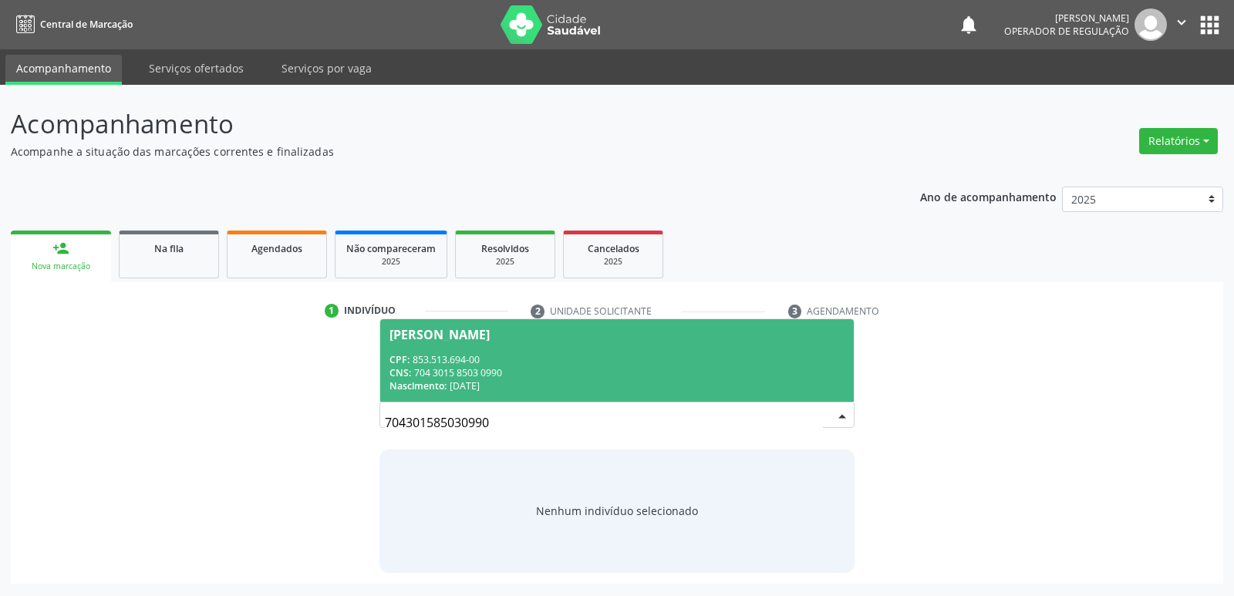
click at [447, 370] on div "CNS: 704 3015 8503 0990" at bounding box center [617, 372] width 454 height 13
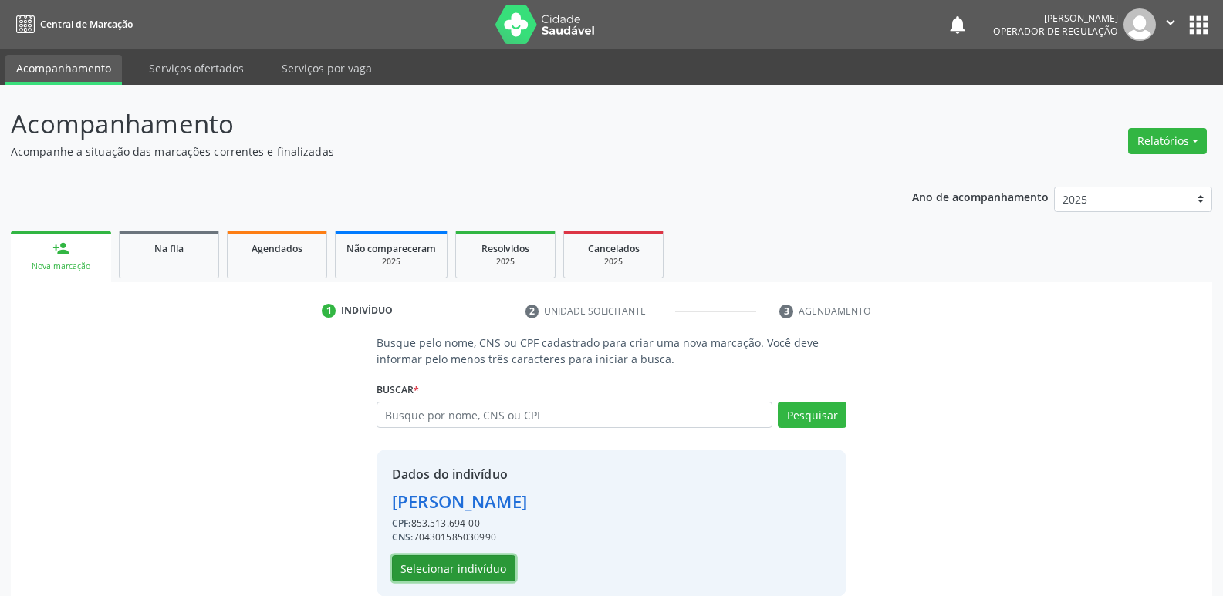
click at [438, 565] on button "Selecionar indivíduo" at bounding box center [453, 568] width 123 height 26
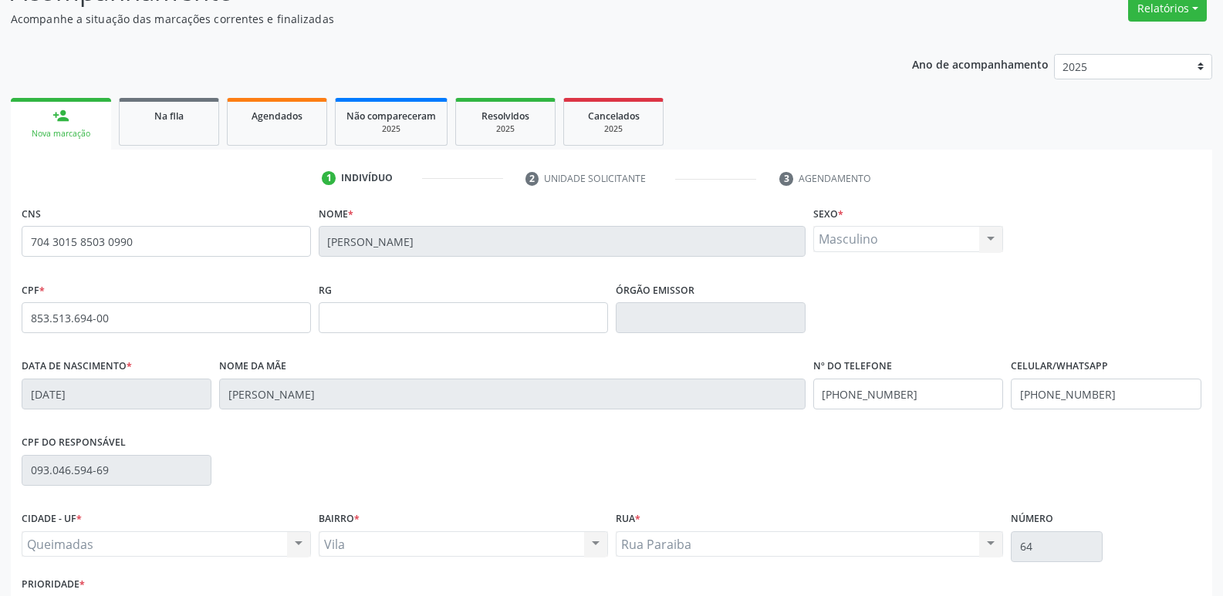
scroll to position [240, 0]
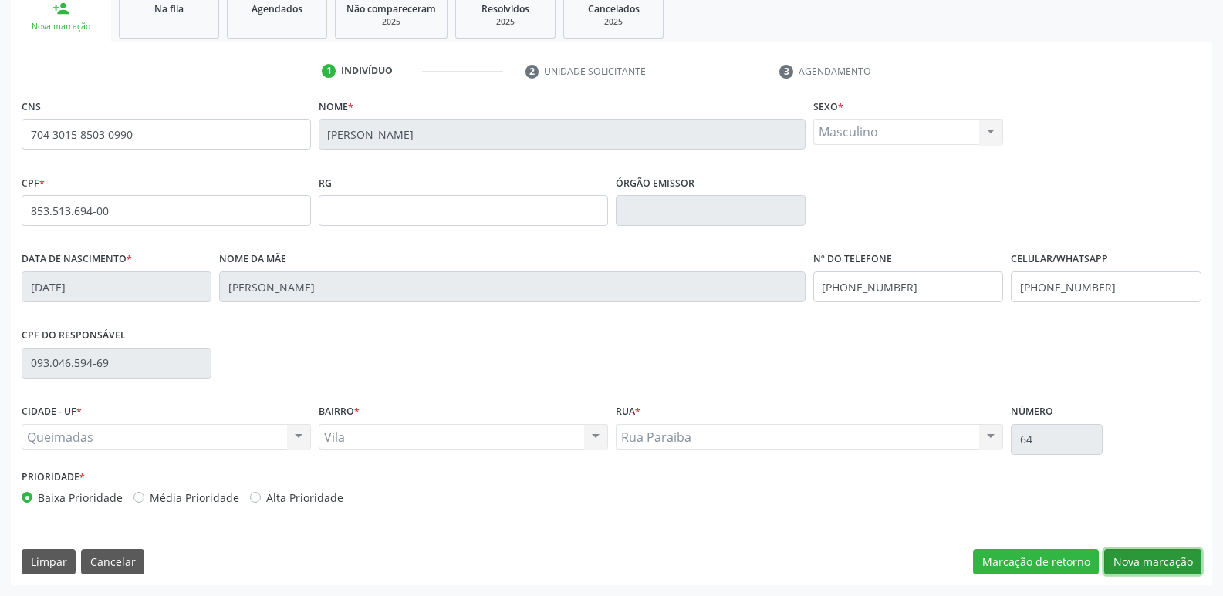
click at [1171, 558] on button "Nova marcação" at bounding box center [1152, 562] width 97 height 26
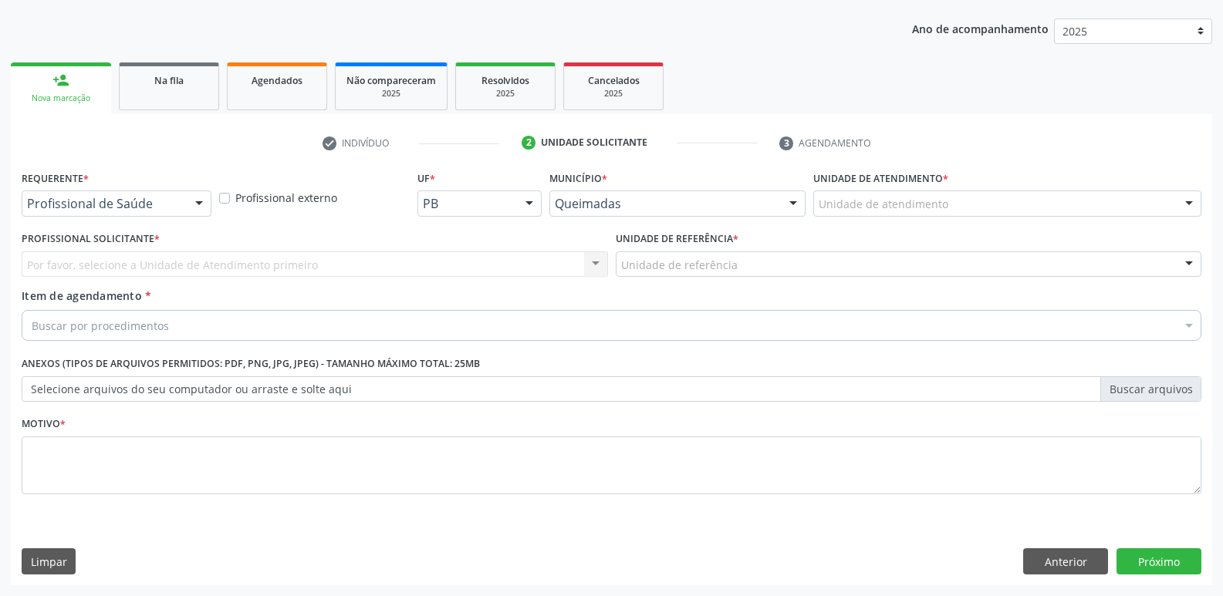
drag, startPoint x: 78, startPoint y: 201, endPoint x: 75, endPoint y: 243, distance: 42.5
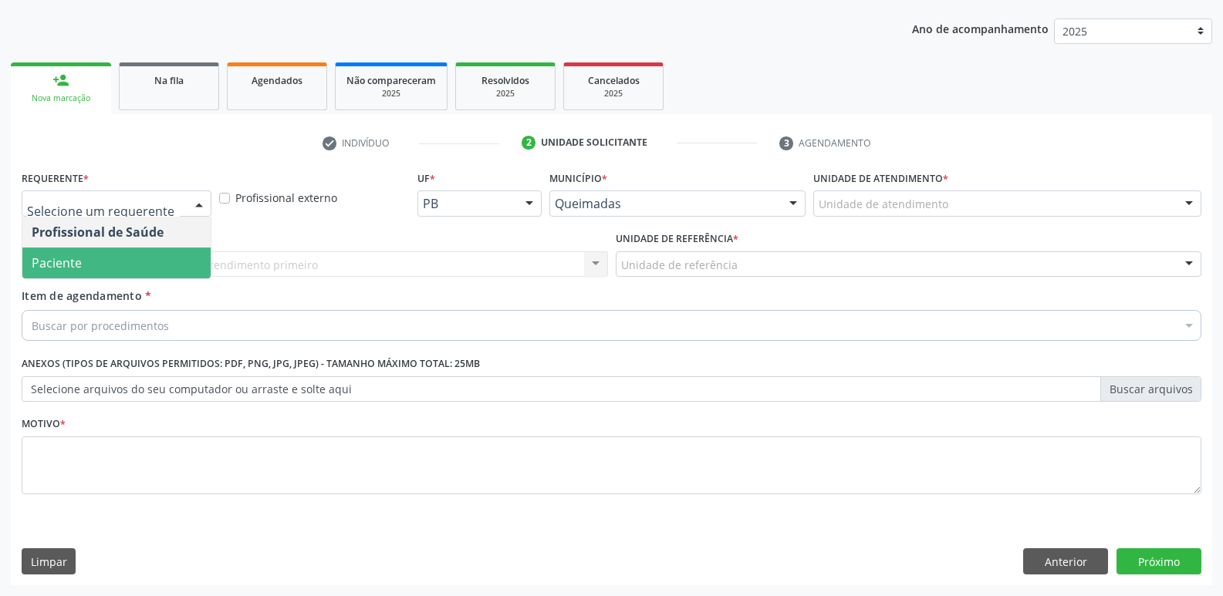
click at [75, 259] on span "Paciente" at bounding box center [57, 263] width 50 height 17
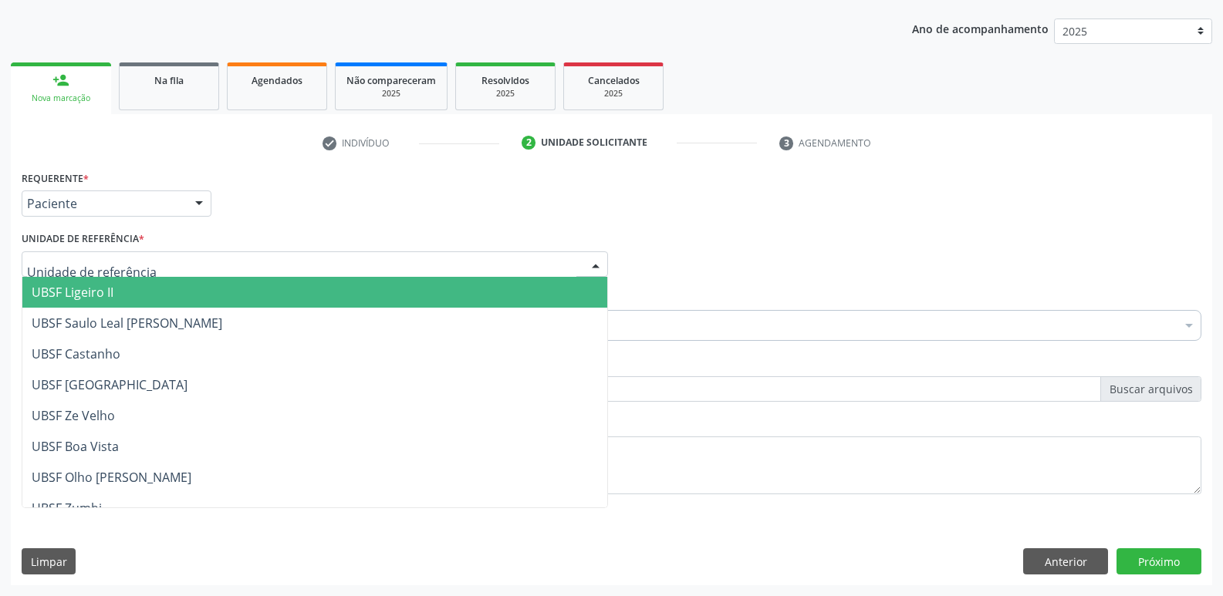
type input "V"
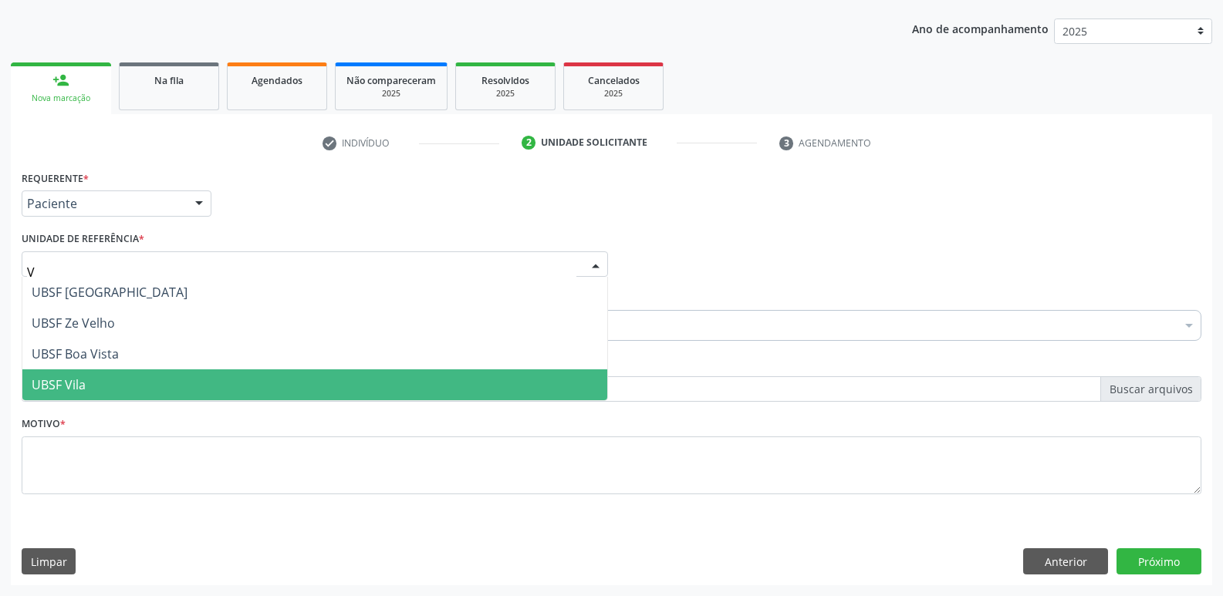
click at [113, 370] on span "UBSF Vila" at bounding box center [314, 384] width 585 height 31
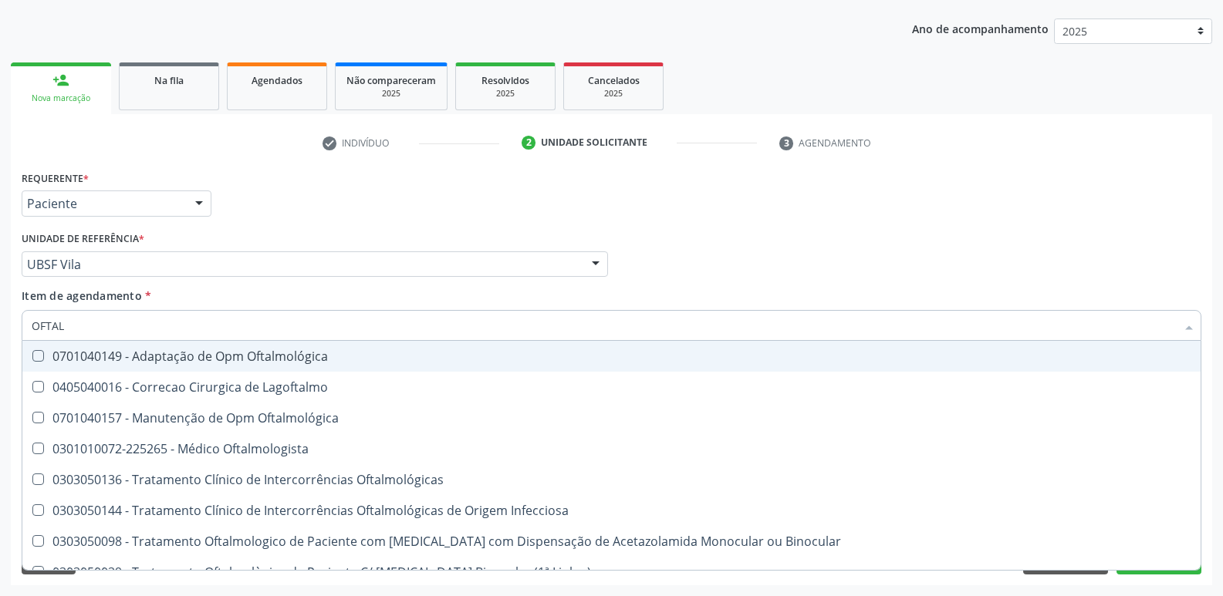
type input "OFTALM"
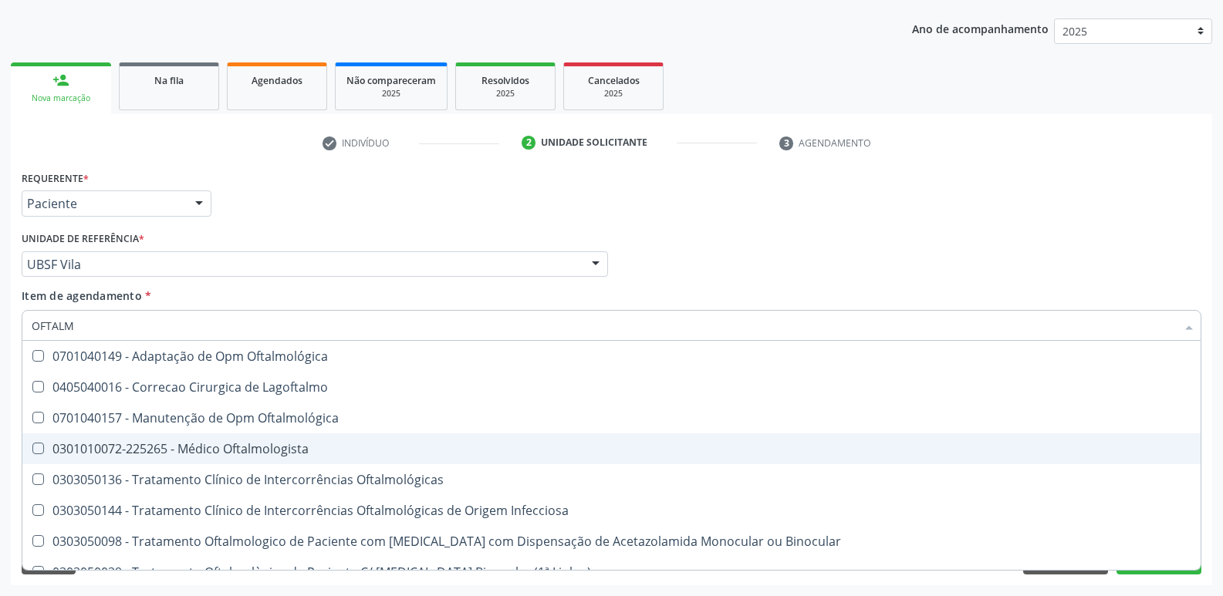
click at [181, 444] on div "0301010072-225265 - Médico Oftalmologista" at bounding box center [611, 449] width 1159 height 12
checkbox Oftalmologista "true"
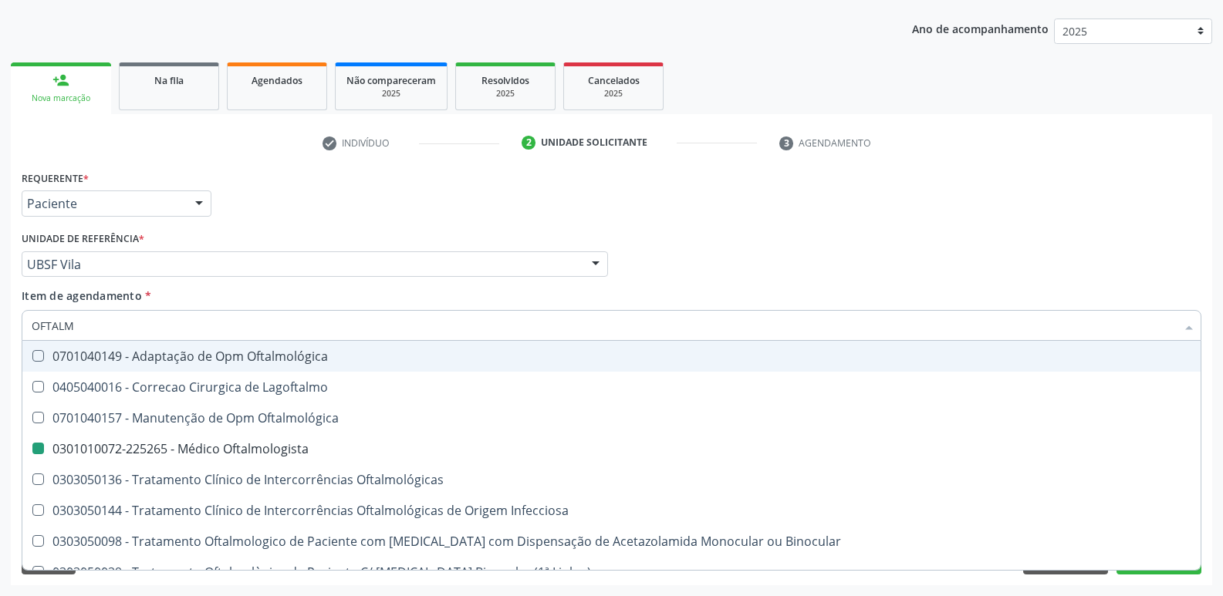
click at [364, 201] on div "Requerente * Paciente Profissional de Saúde Paciente Nenhum resultado encontrad…" at bounding box center [611, 197] width 1187 height 60
checkbox Lagoftalmo "true"
checkbox Oftalmologista "false"
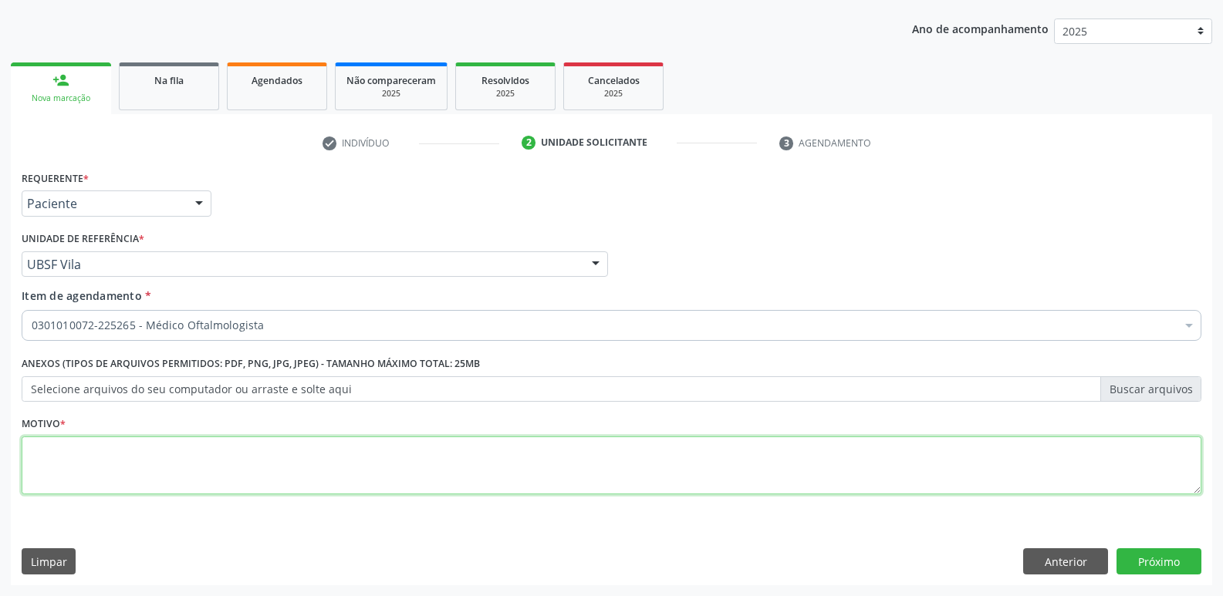
click at [234, 445] on textarea at bounding box center [611, 466] width 1179 height 59
paste textarea "AVALIAÇÃO"
type textarea "AVALIAÇÃO"
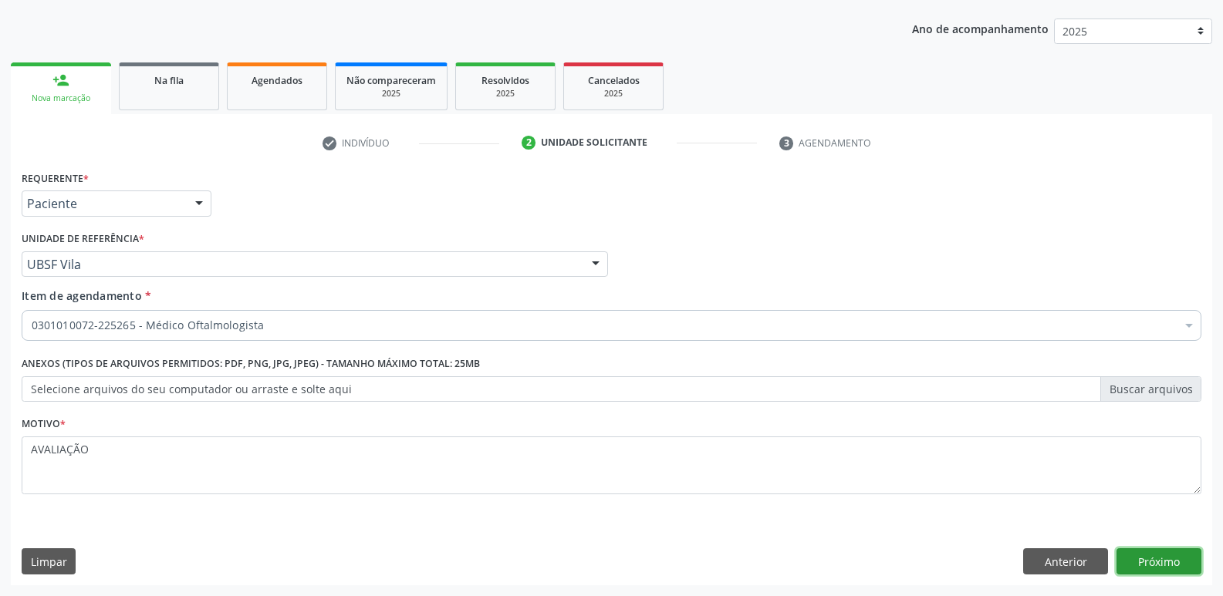
click at [1131, 553] on button "Próximo" at bounding box center [1158, 561] width 85 height 26
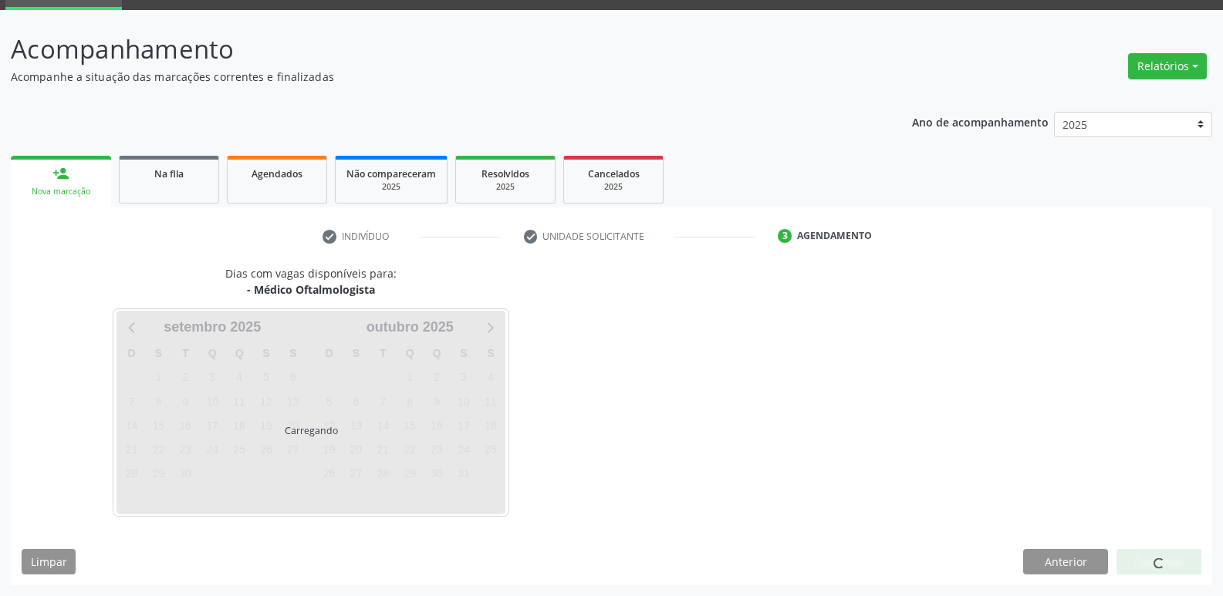
scroll to position [75, 0]
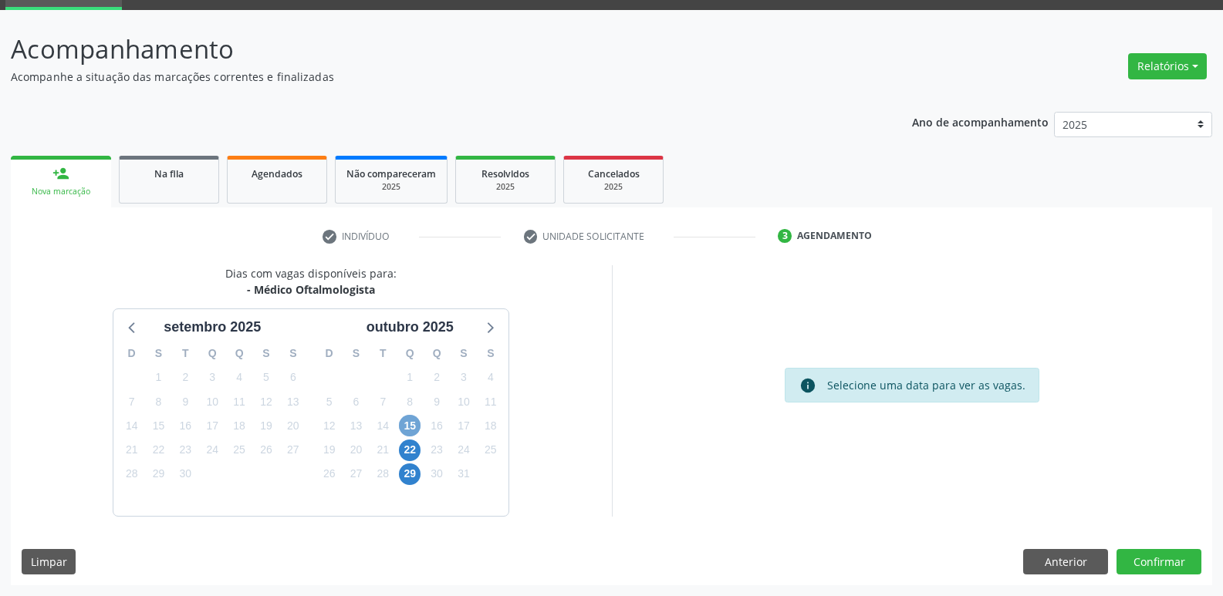
click at [412, 420] on span "15" at bounding box center [410, 426] width 22 height 22
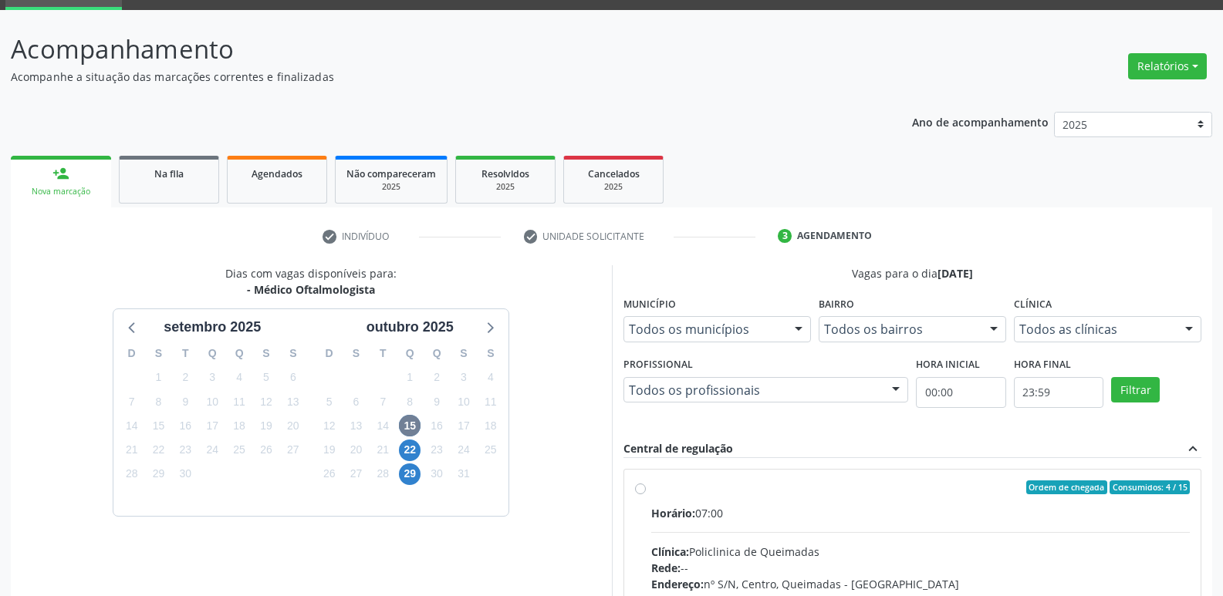
drag, startPoint x: 1118, startPoint y: 498, endPoint x: 1135, endPoint y: 352, distance: 146.9
click at [1114, 473] on div "Ordem de chegada Consumidos: 4 / 15 Horário: 07:00 Clínica: Policlinica de Quei…" at bounding box center [912, 599] width 577 height 258
radio input "true"
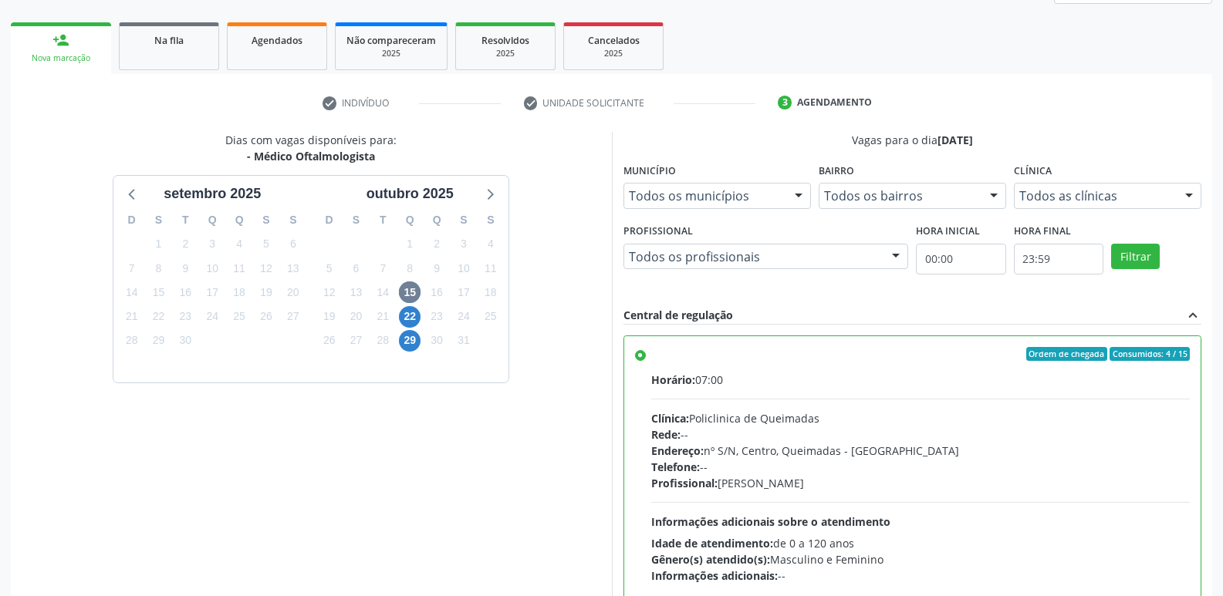
scroll to position [326, 0]
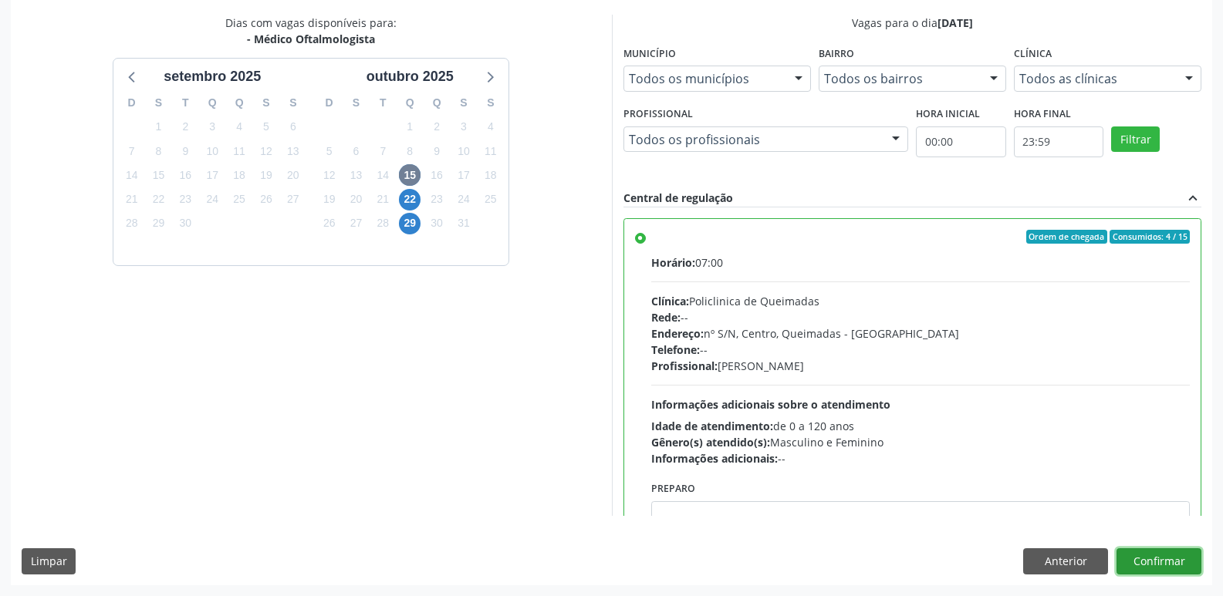
click at [1169, 561] on button "Confirmar" at bounding box center [1158, 561] width 85 height 26
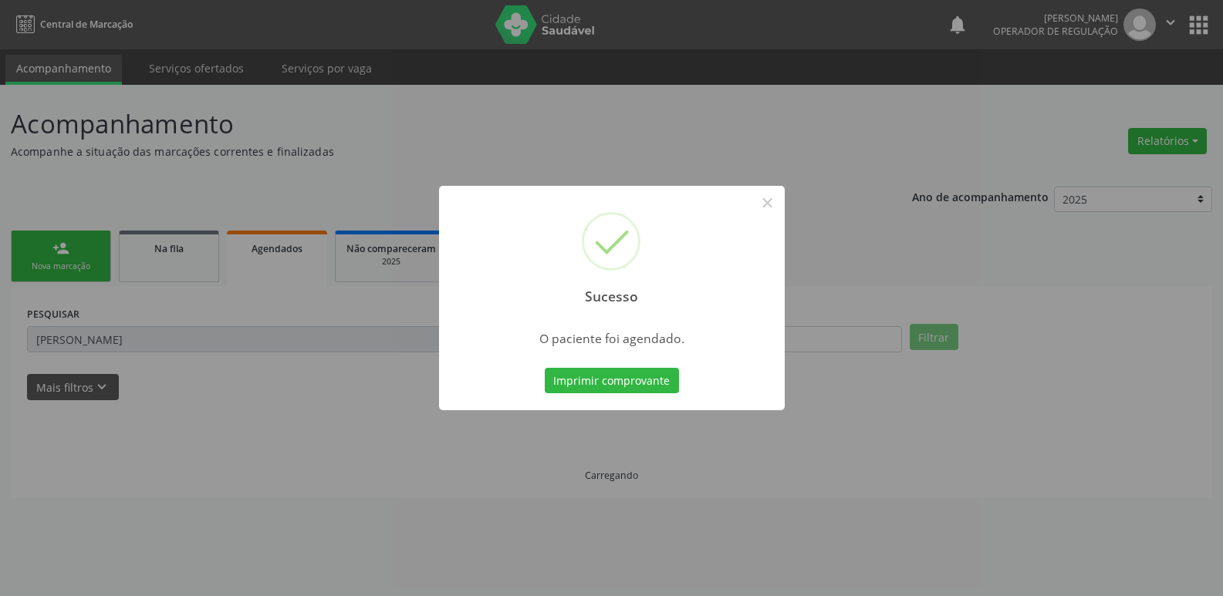
scroll to position [0, 0]
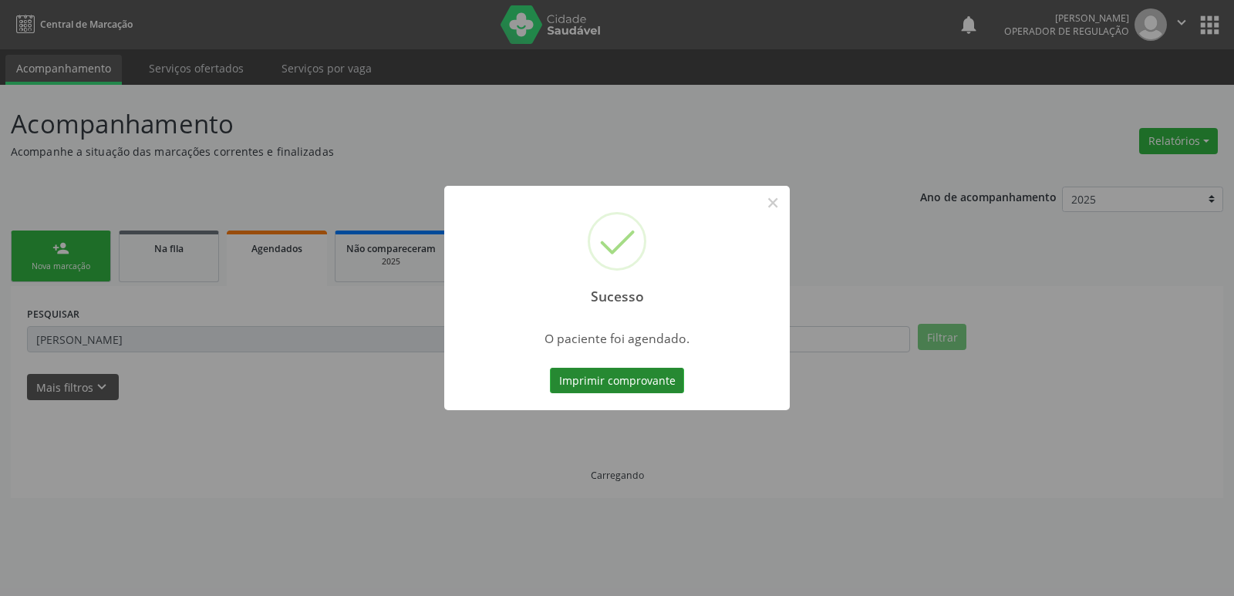
click at [609, 377] on button "Imprimir comprovante" at bounding box center [617, 381] width 134 height 26
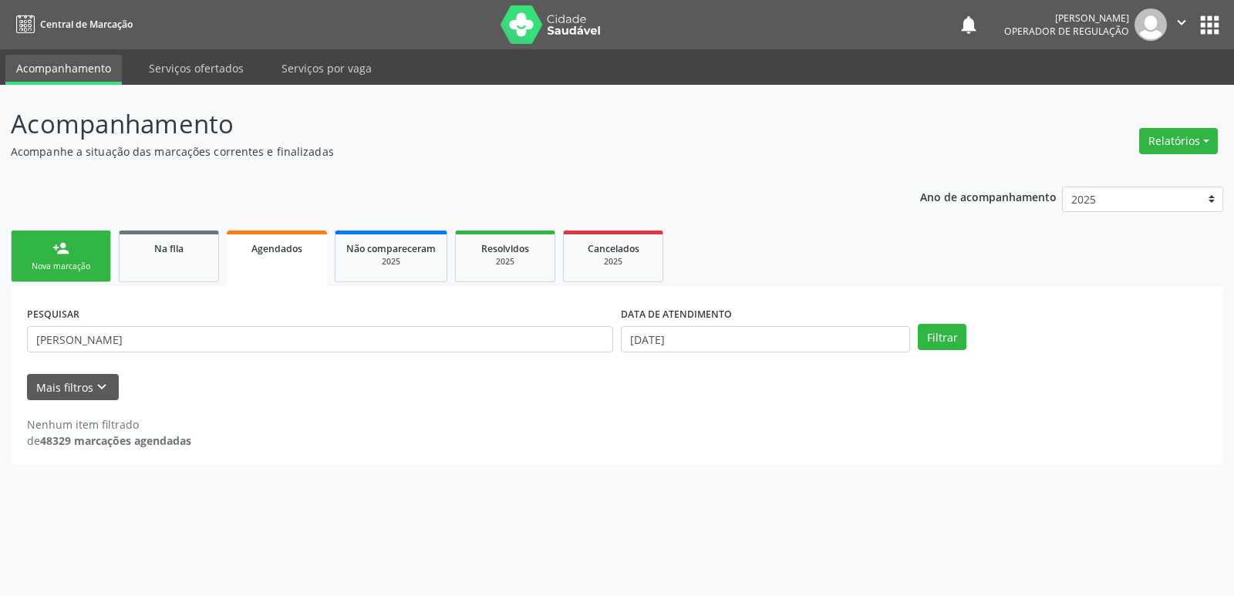
click at [77, 264] on div "Nova marcação" at bounding box center [60, 267] width 77 height 12
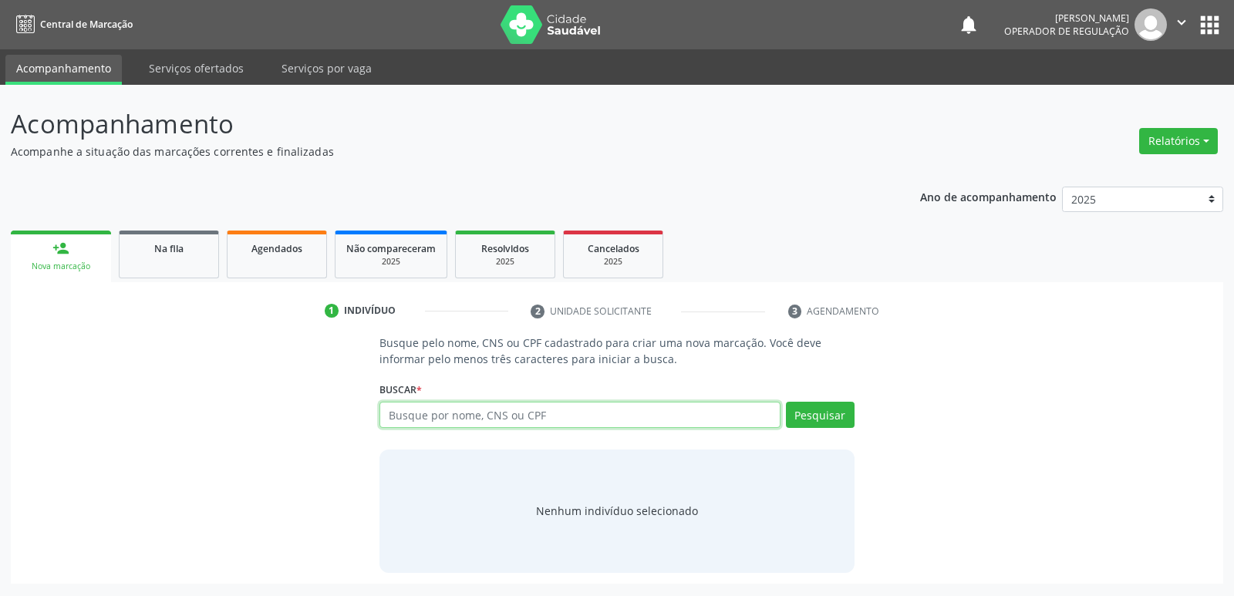
click at [487, 420] on input "text" at bounding box center [580, 415] width 400 height 26
click at [504, 417] on input "text" at bounding box center [580, 415] width 400 height 26
type input "706407186730485"
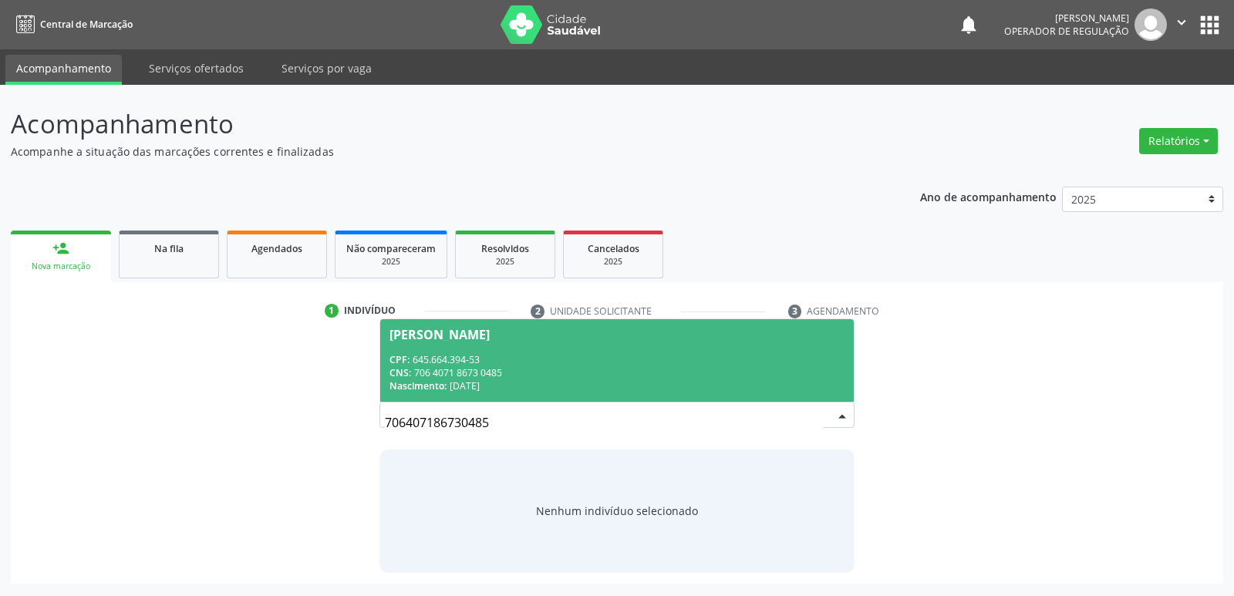
click at [423, 347] on span "Maria de Fátima Lima Guimarães CPF: 645.664.394-53 CNS: 706 4071 8673 0485 Nasc…" at bounding box center [616, 360] width 473 height 83
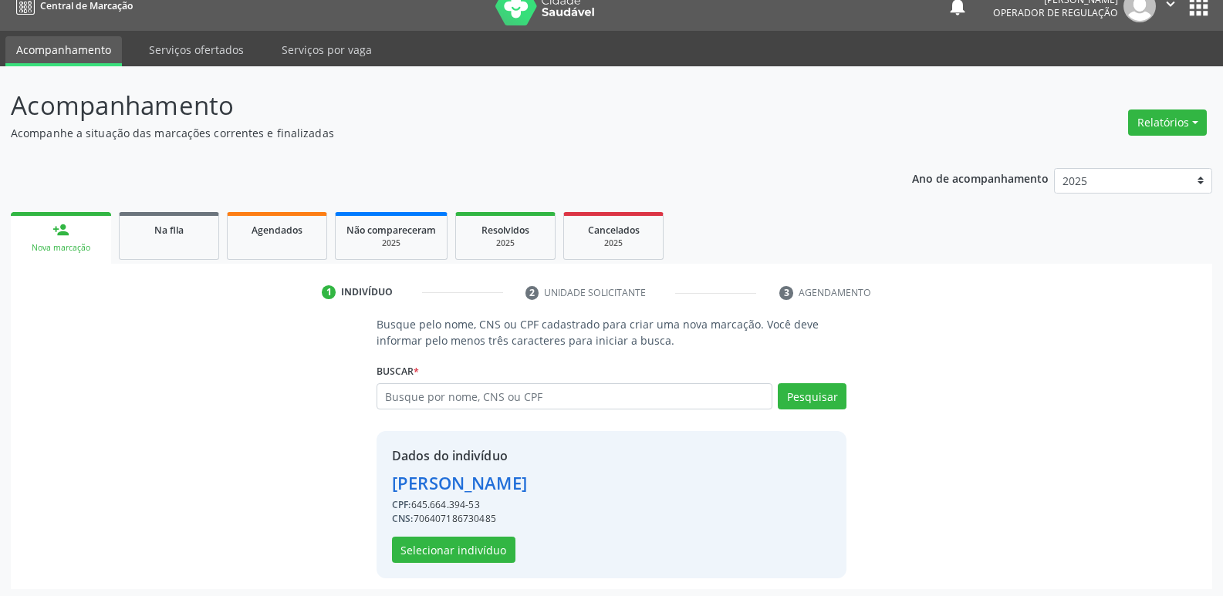
scroll to position [22, 0]
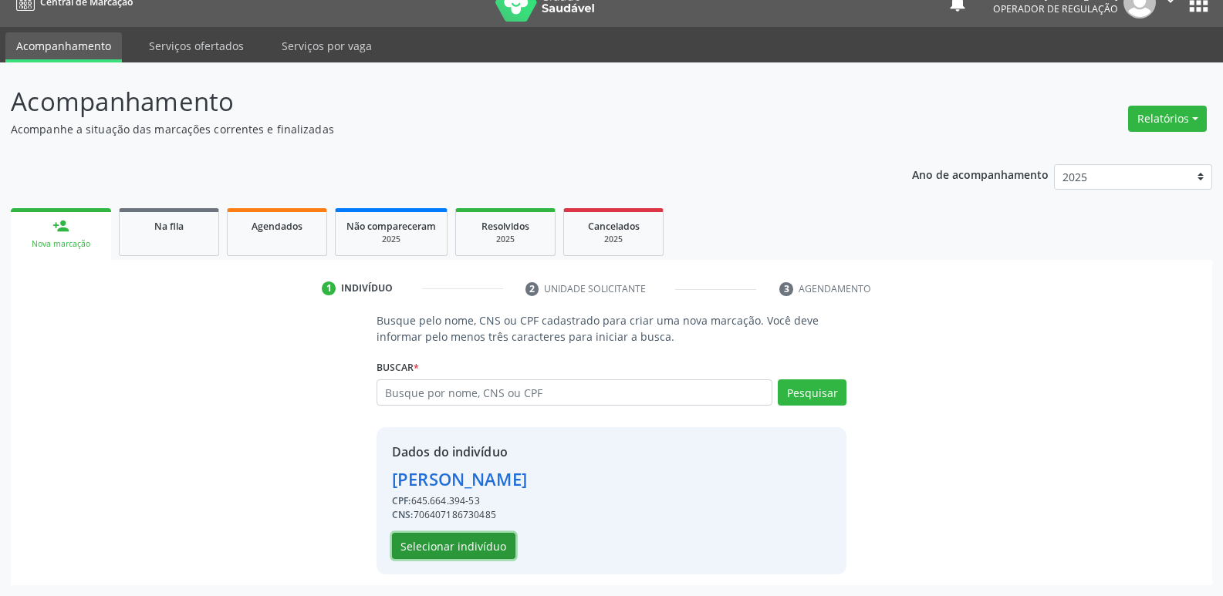
click at [463, 545] on button "Selecionar indivíduo" at bounding box center [453, 546] width 123 height 26
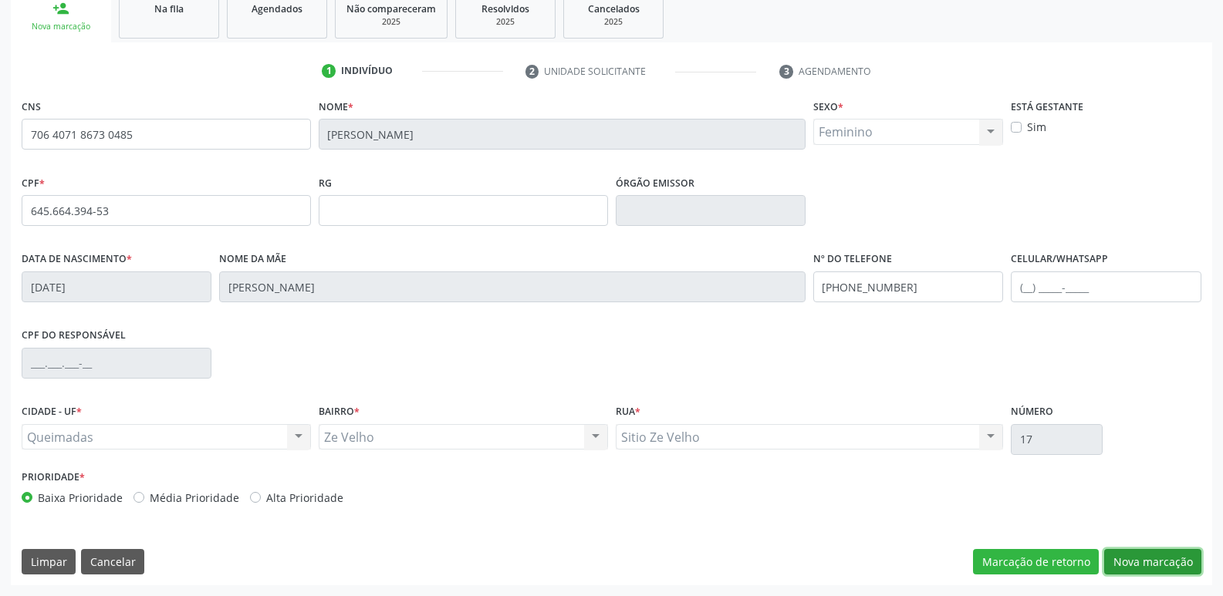
click at [1143, 564] on button "Nova marcação" at bounding box center [1152, 562] width 97 height 26
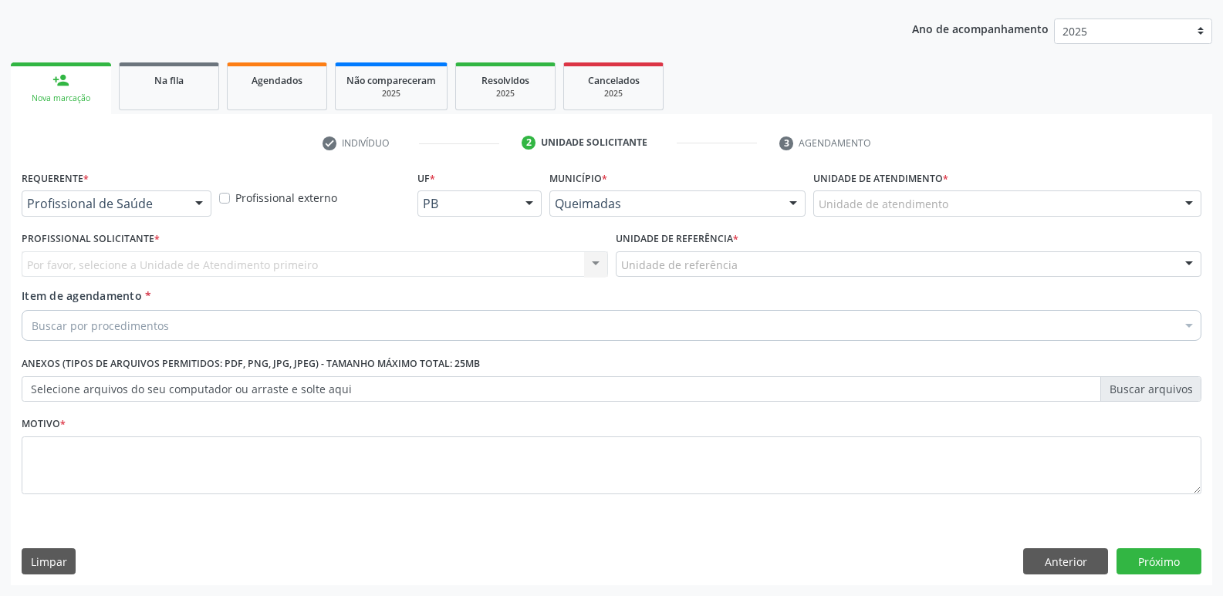
scroll to position [168, 0]
drag, startPoint x: 147, startPoint y: 207, endPoint x: 111, endPoint y: 249, distance: 55.3
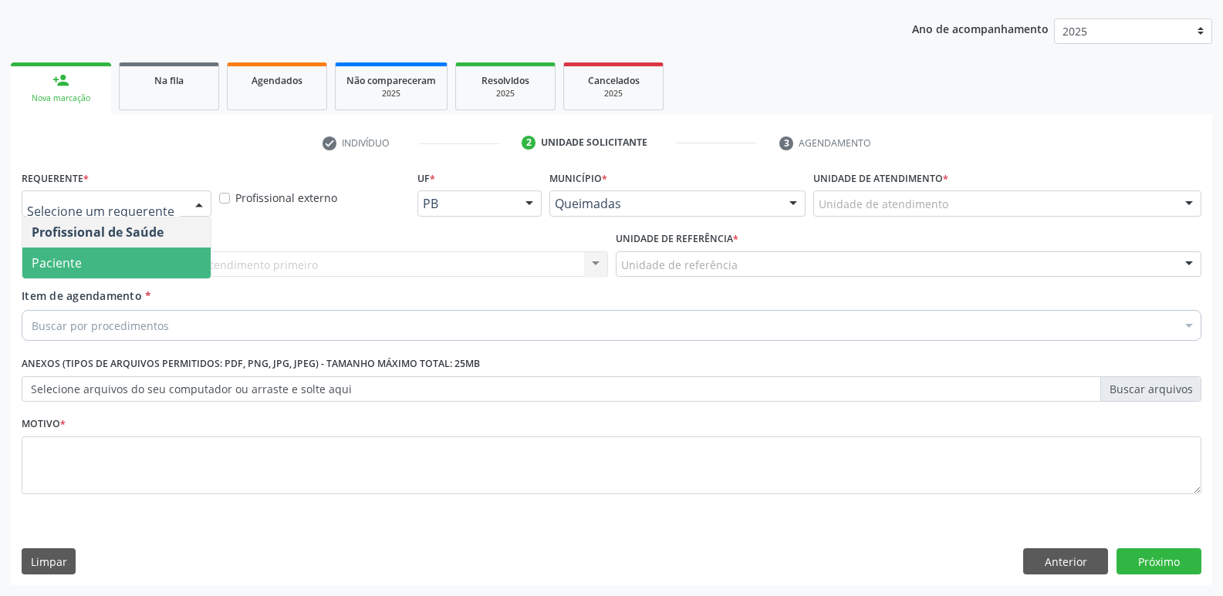
drag, startPoint x: 106, startPoint y: 262, endPoint x: 122, endPoint y: 261, distance: 16.3
click at [108, 262] on span "Paciente" at bounding box center [116, 263] width 188 height 31
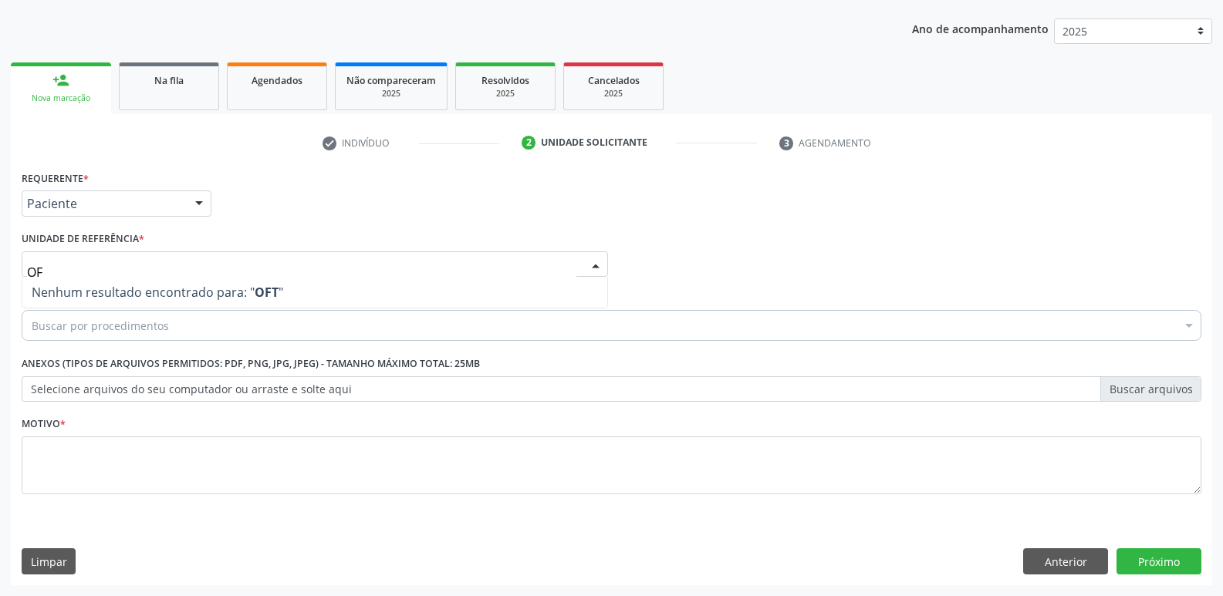
type input "O"
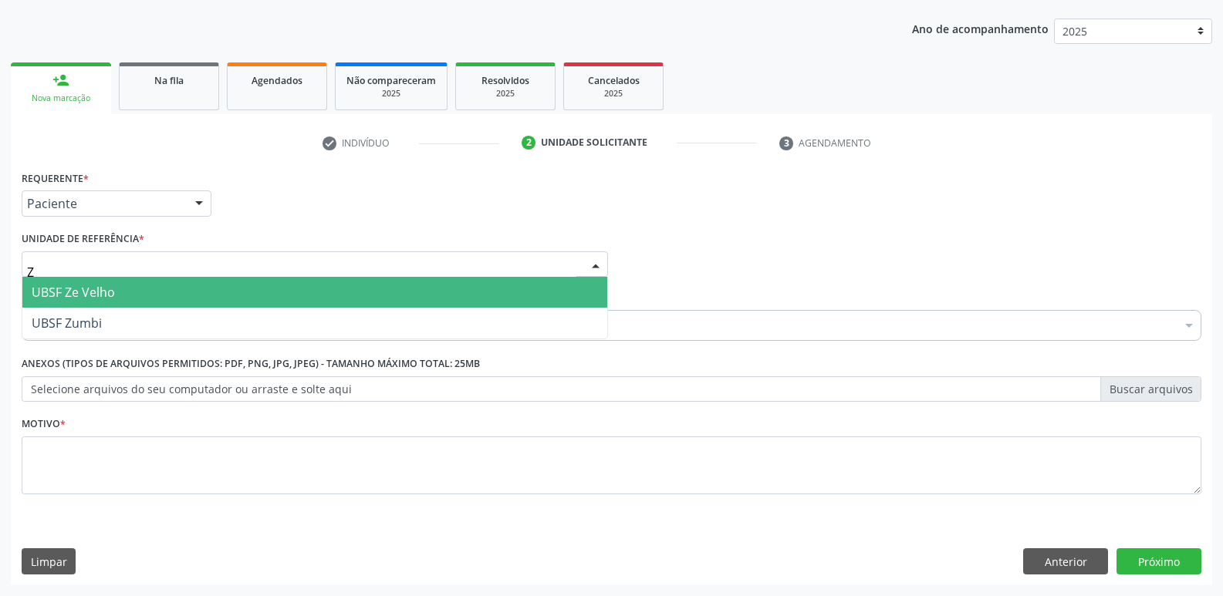
type input "ZE"
click at [242, 292] on span "UBSF Ze Velho" at bounding box center [314, 292] width 585 height 31
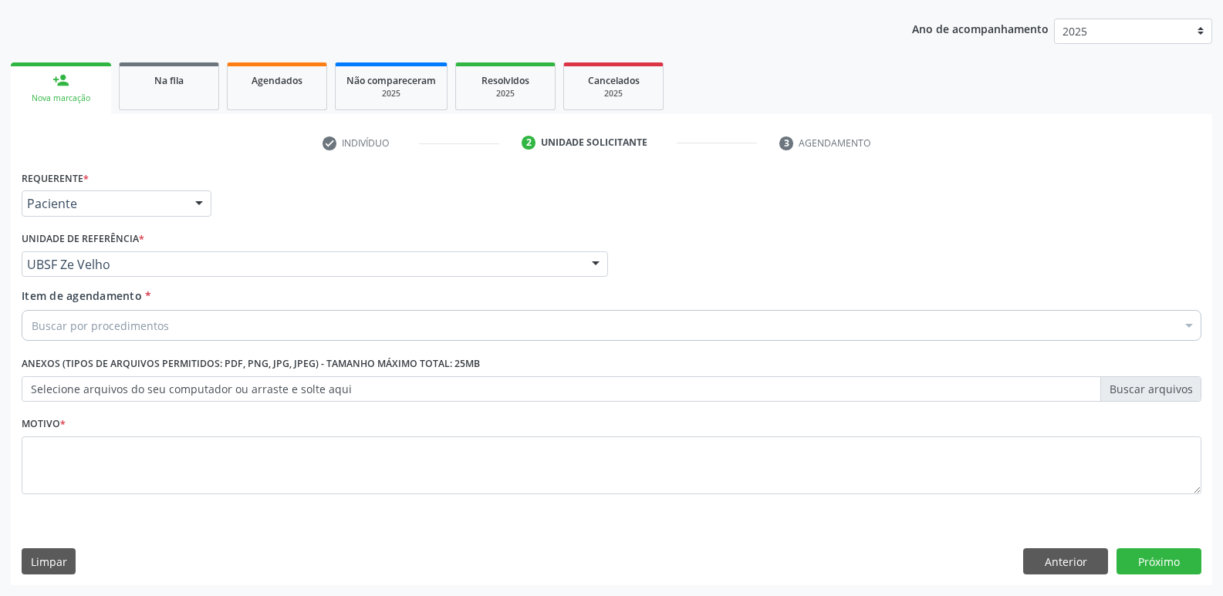
click at [196, 326] on div "Buscar por procedimentos" at bounding box center [611, 325] width 1179 height 31
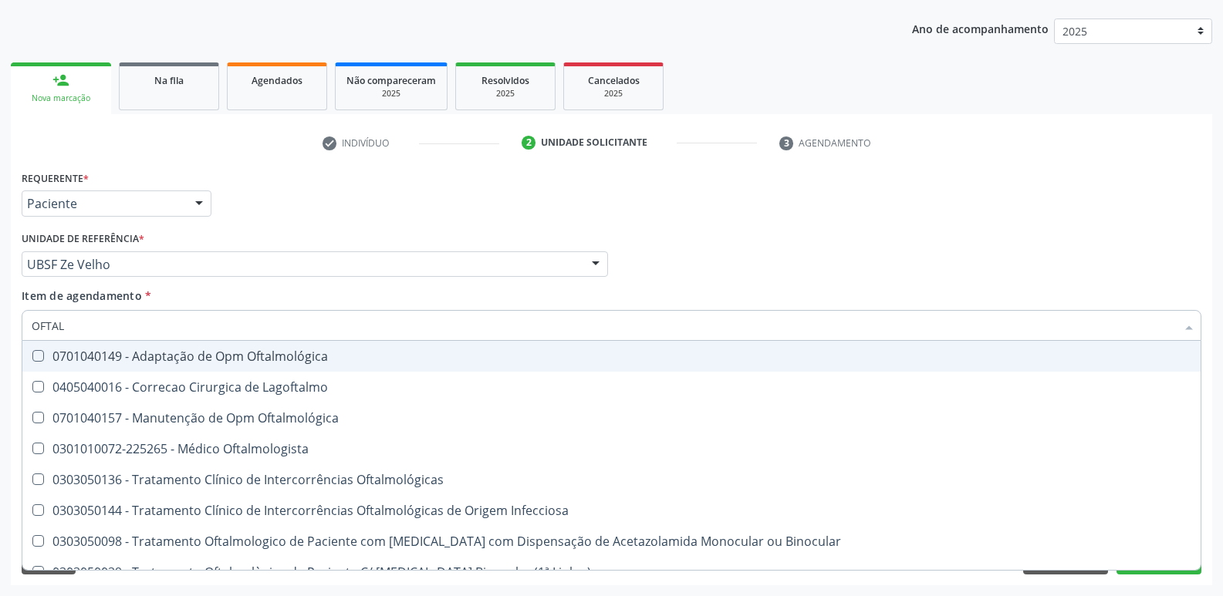
type input "OFTALM"
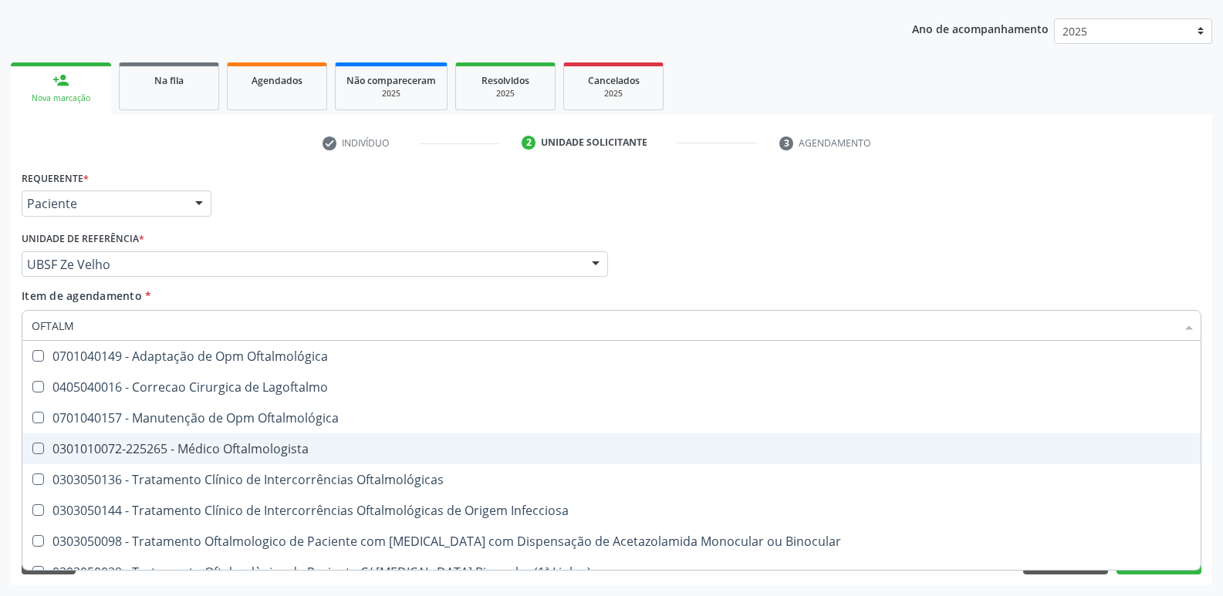
click at [211, 457] on span "0301010072-225265 - Médico Oftalmologista" at bounding box center [611, 448] width 1178 height 31
checkbox Oftalmologista "true"
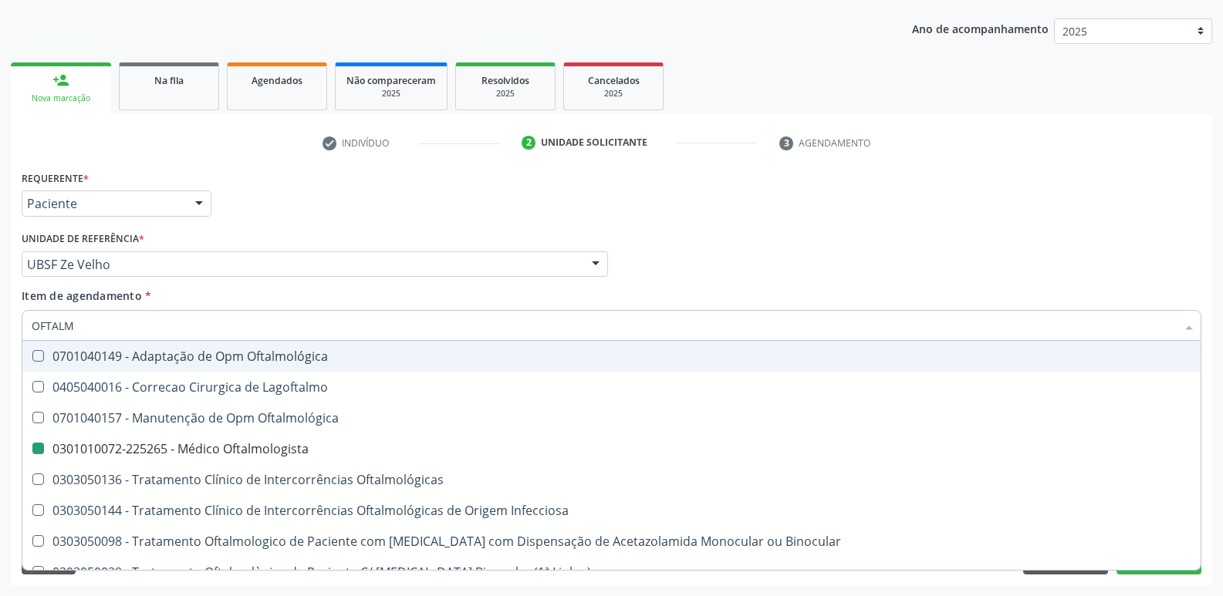
click at [353, 234] on div "Unidade de referência * UBSF Ze Velho UBSF Ligeiro II UBSF Saulo Leal Ernesto d…" at bounding box center [315, 252] width 586 height 49
checkbox Lagoftalmo "true"
checkbox Oftalmologista "false"
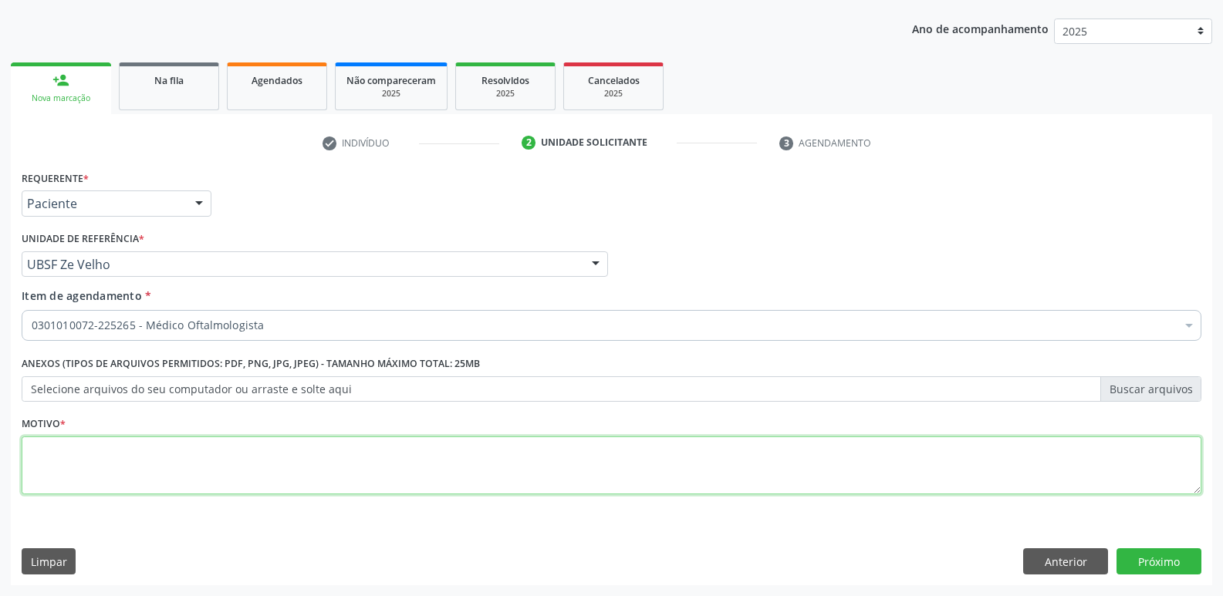
click at [211, 443] on textarea at bounding box center [611, 466] width 1179 height 59
paste textarea "AVALIAÇÃO"
type textarea "AVALIAÇÃO"
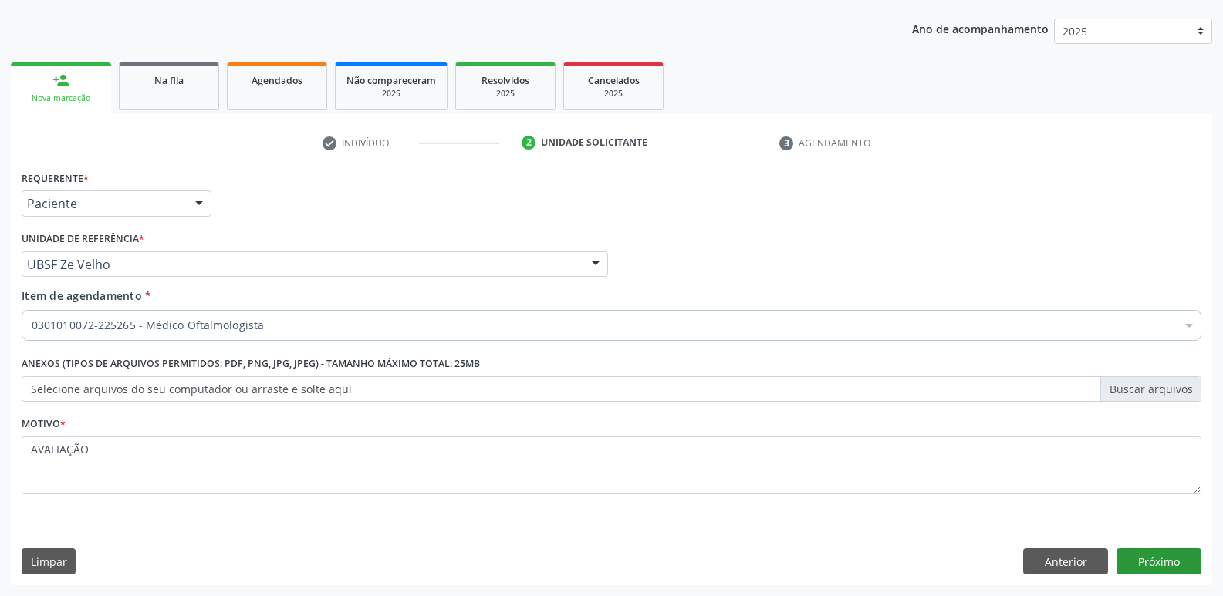
type textarea "AVALIAÇÃO"
click at [1179, 560] on button "Próximo" at bounding box center [1158, 561] width 85 height 26
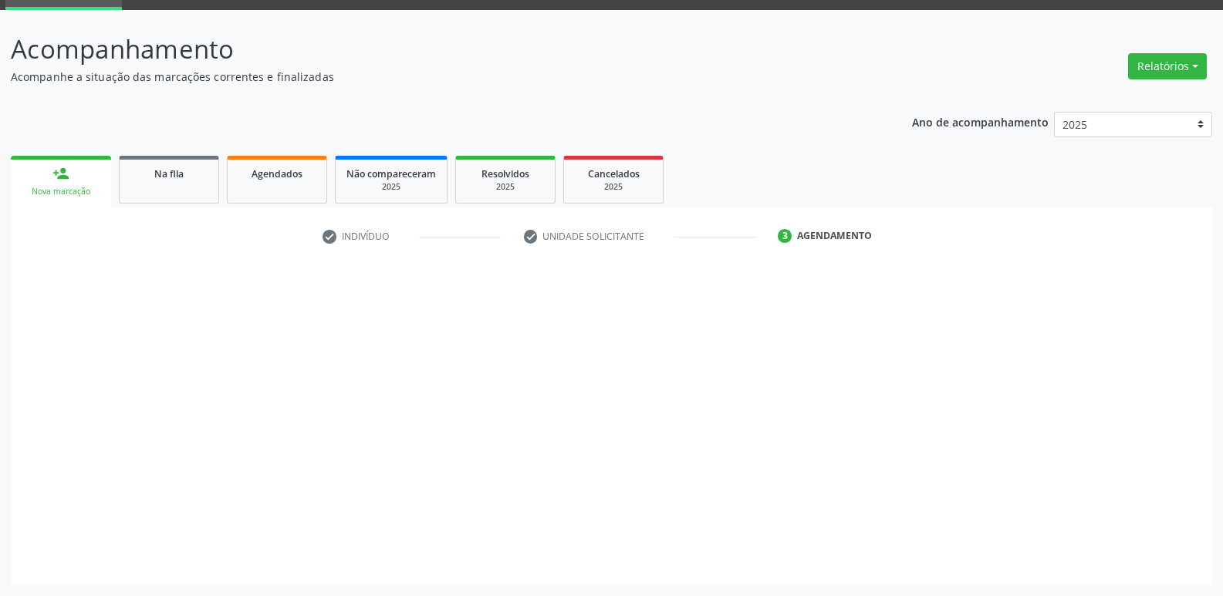
scroll to position [75, 0]
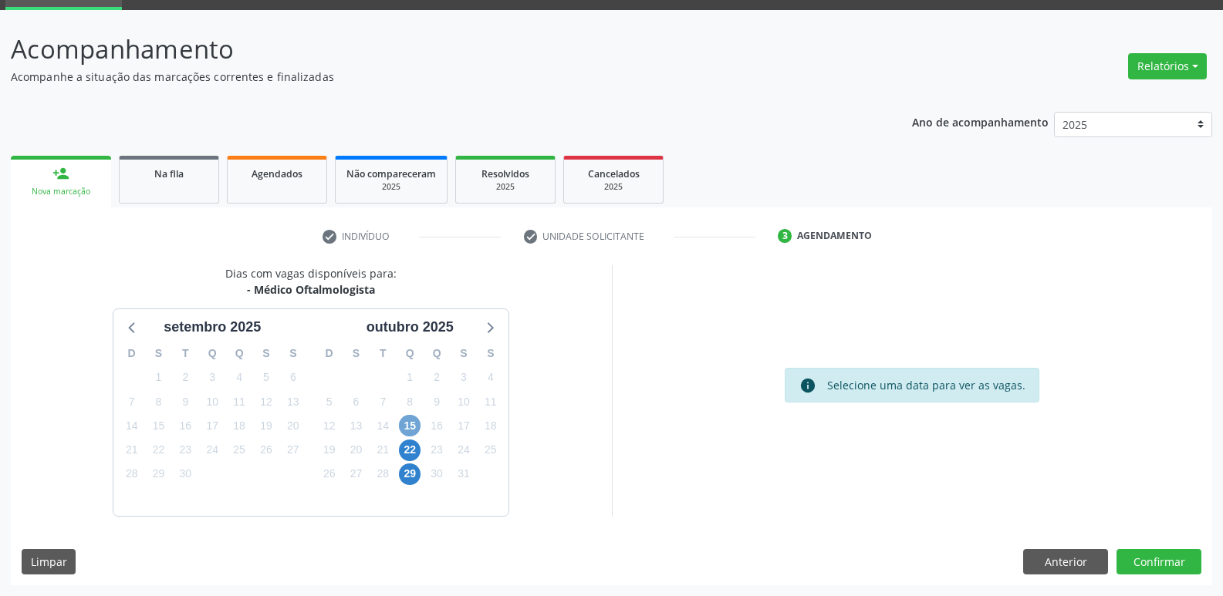
click at [410, 419] on span "15" at bounding box center [410, 426] width 22 height 22
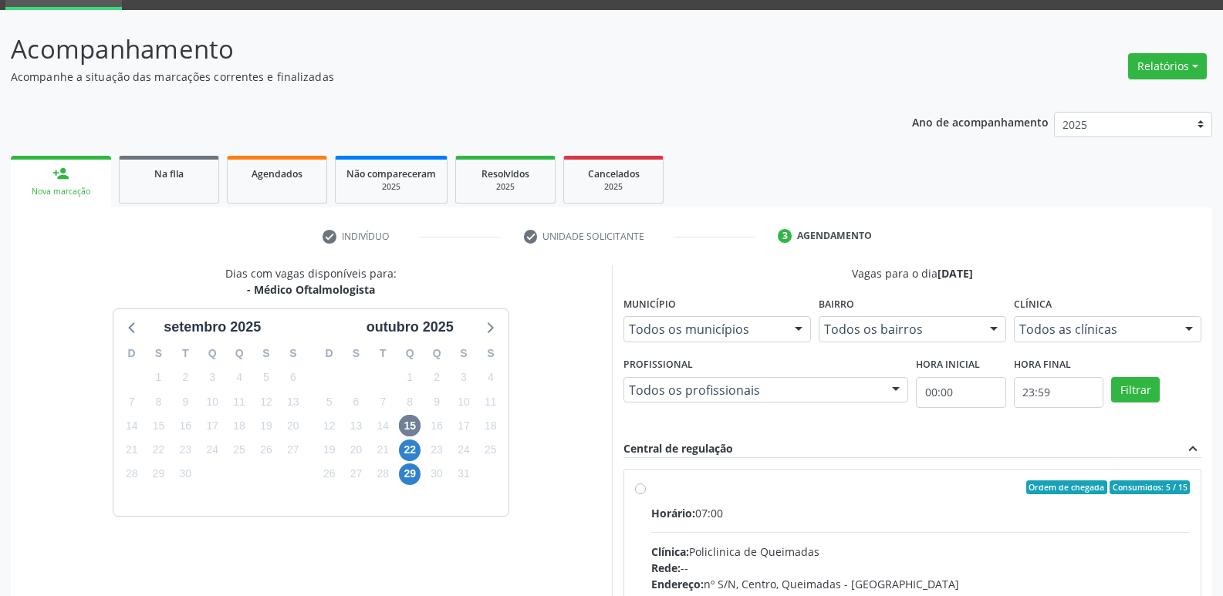
drag, startPoint x: 1134, startPoint y: 498, endPoint x: 1200, endPoint y: 417, distance: 104.7
click at [1135, 497] on label "Ordem de chegada Consumidos: 5 / 15 Horário: 07:00 Clínica: Policlinica de Quei…" at bounding box center [920, 599] width 539 height 237
click at [646, 494] on input "Ordem de chegada Consumidos: 5 / 15 Horário: 07:00 Clínica: Policlinica de Quei…" at bounding box center [640, 488] width 11 height 14
radio input "true"
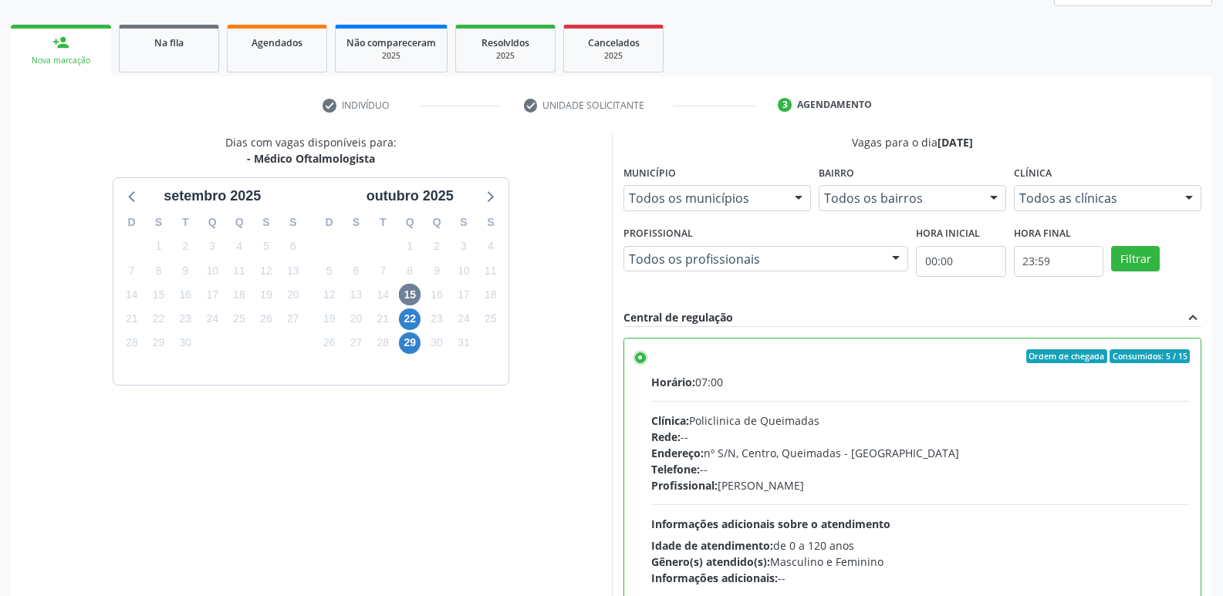
scroll to position [326, 0]
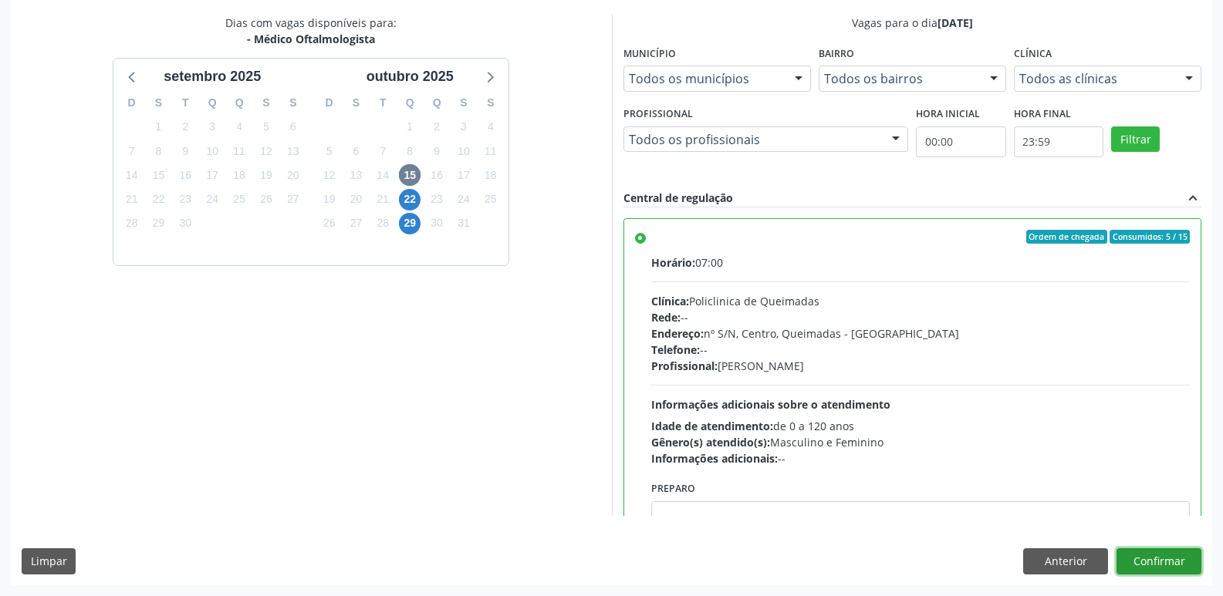
click at [1164, 564] on button "Confirmar" at bounding box center [1158, 561] width 85 height 26
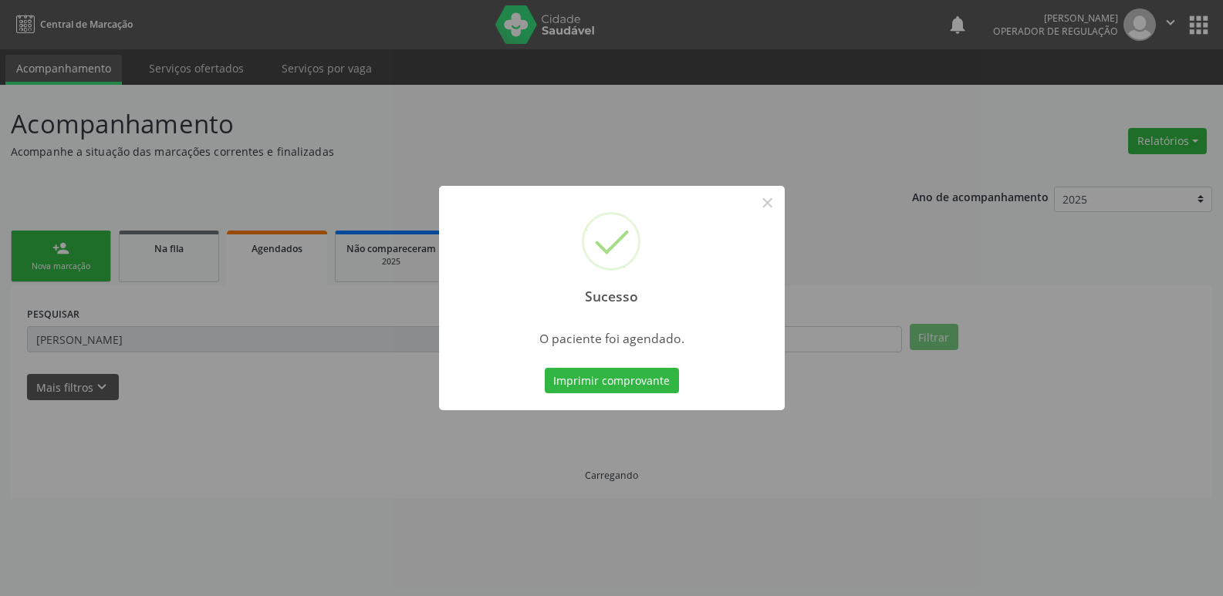
scroll to position [0, 0]
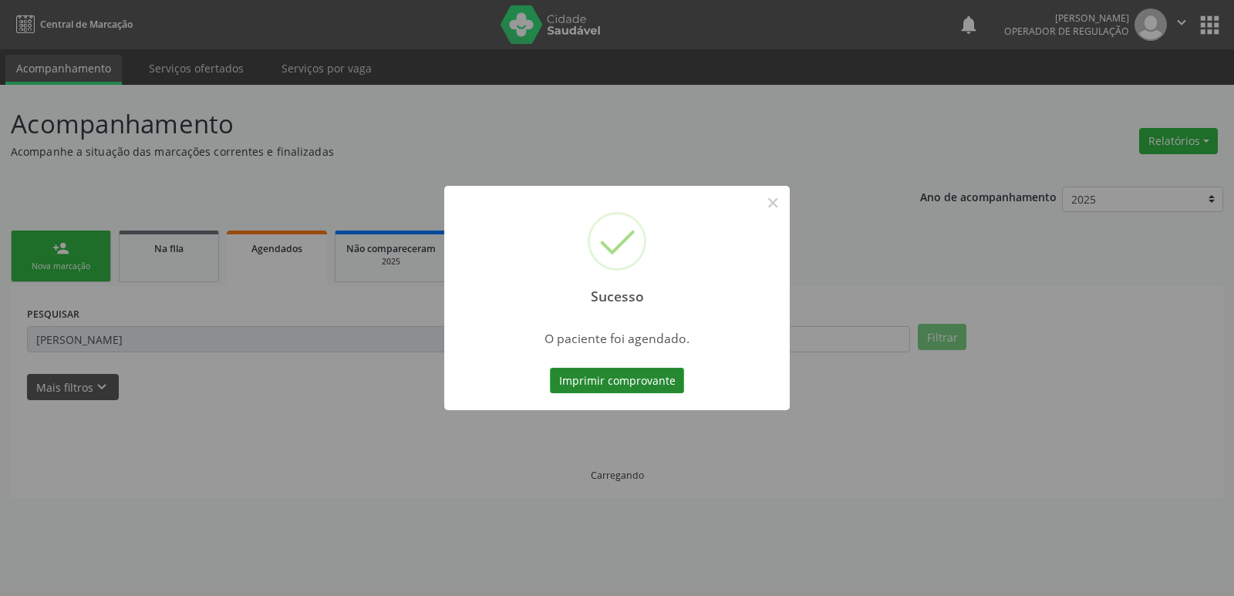
click at [642, 369] on button "Imprimir comprovante" at bounding box center [617, 381] width 134 height 26
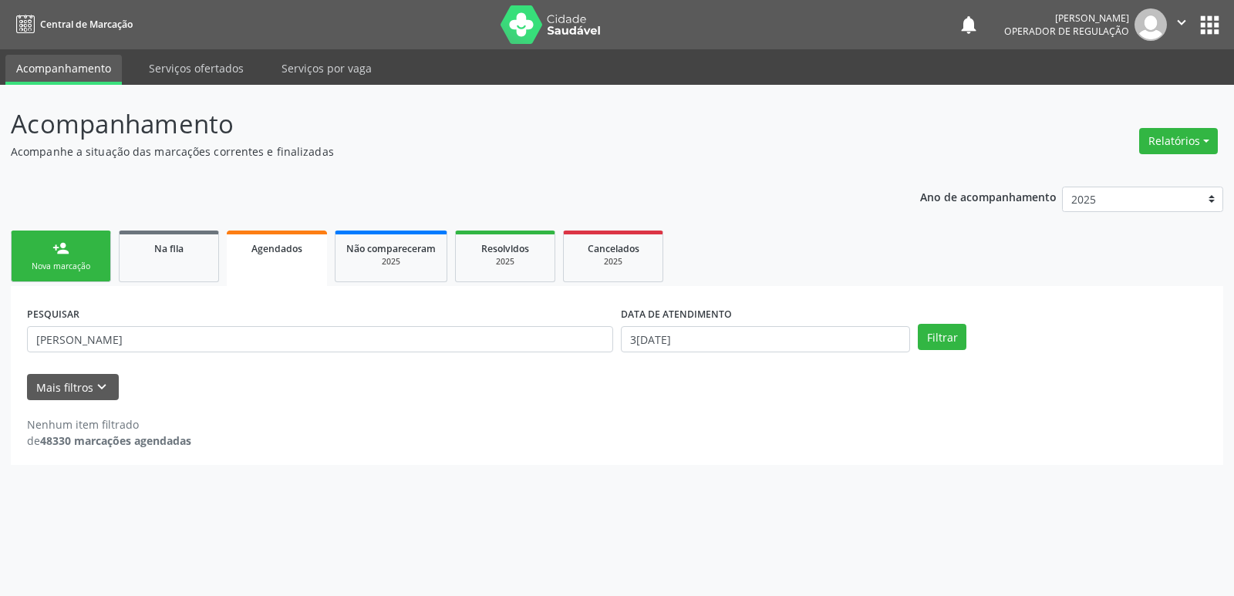
click at [48, 245] on link "person_add Nova marcação" at bounding box center [61, 257] width 100 height 52
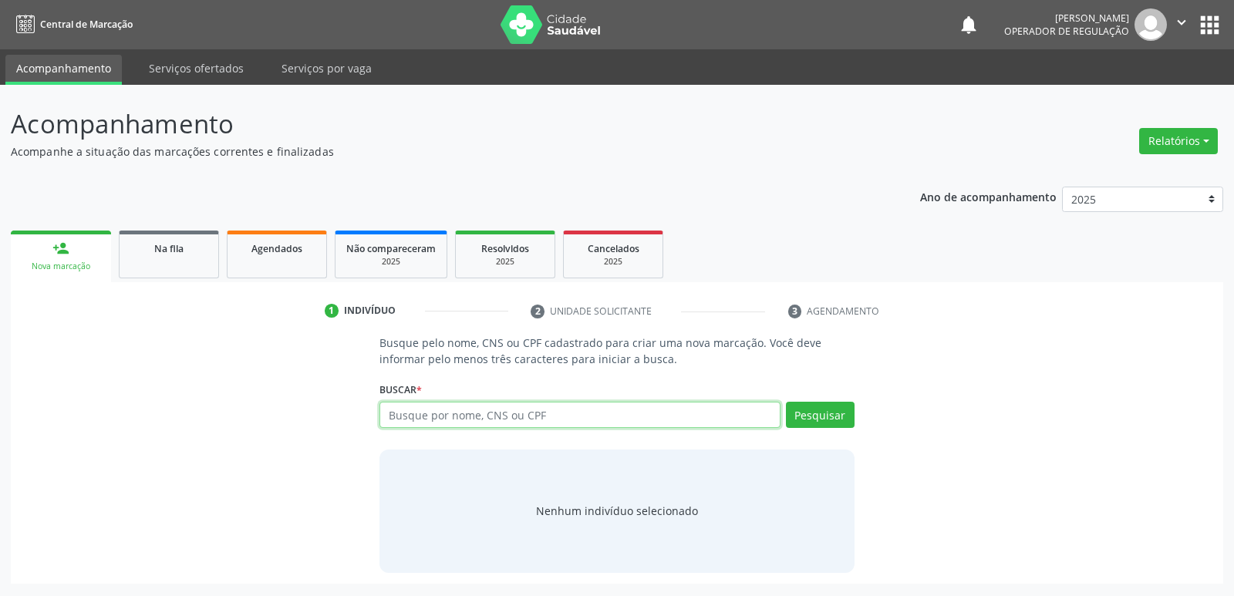
click at [549, 420] on input "text" at bounding box center [580, 415] width 400 height 26
type input "708609034278780"
click at [854, 417] on button "Pesquisar" at bounding box center [820, 415] width 69 height 26
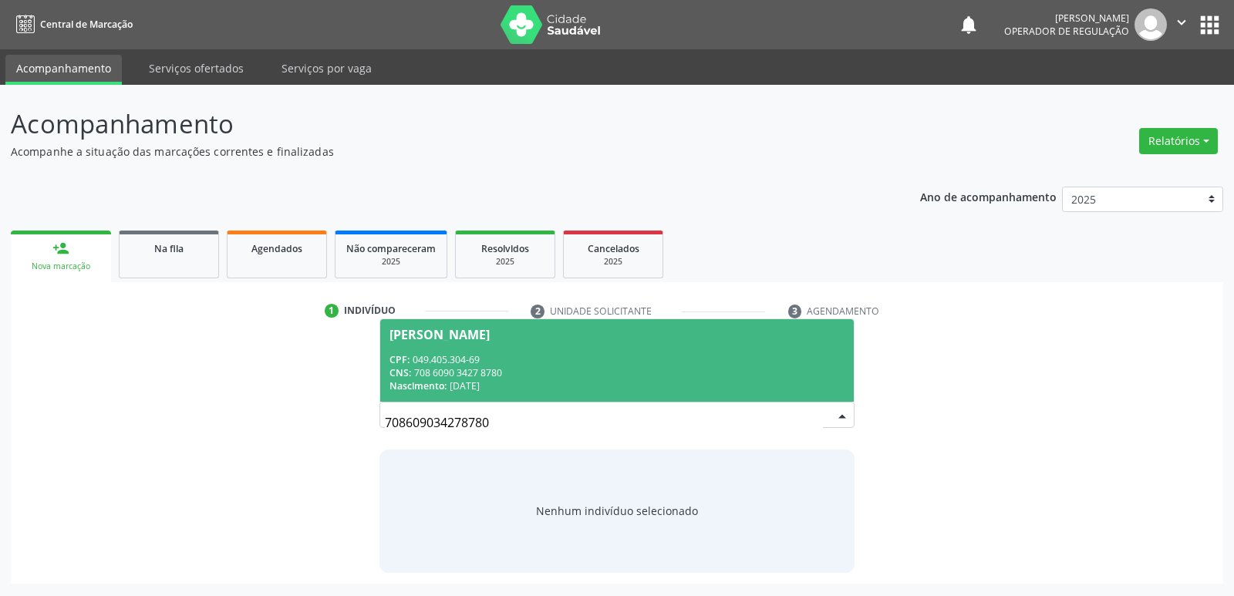
click at [641, 382] on div "Nascimento: [DATE]" at bounding box center [617, 386] width 454 height 13
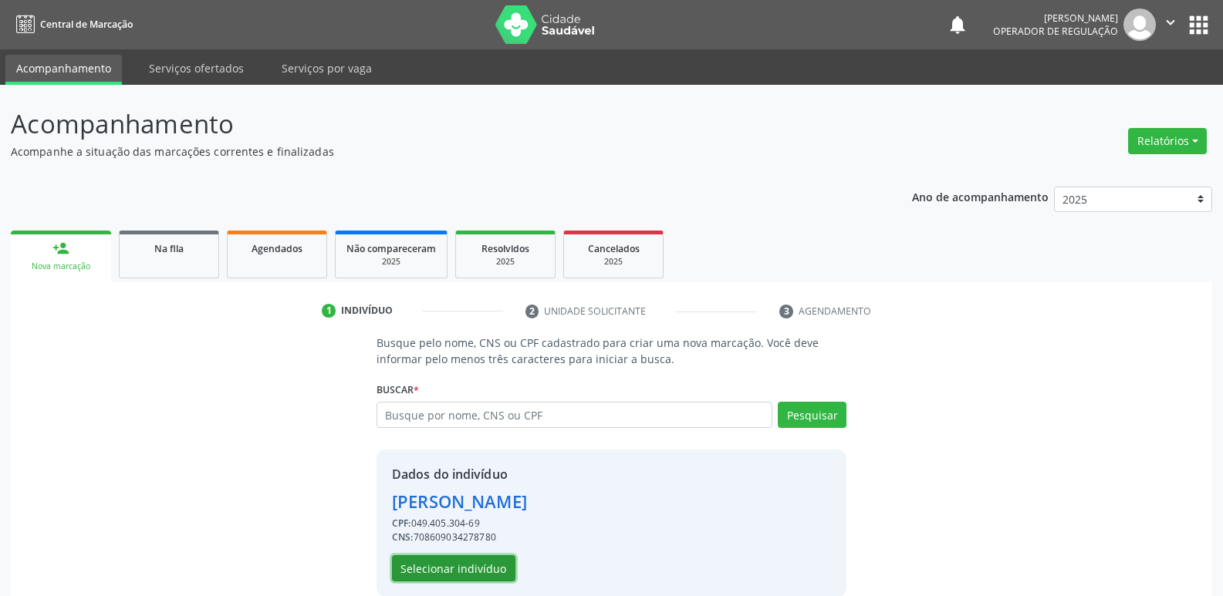
click at [481, 572] on button "Selecionar indivíduo" at bounding box center [453, 568] width 123 height 26
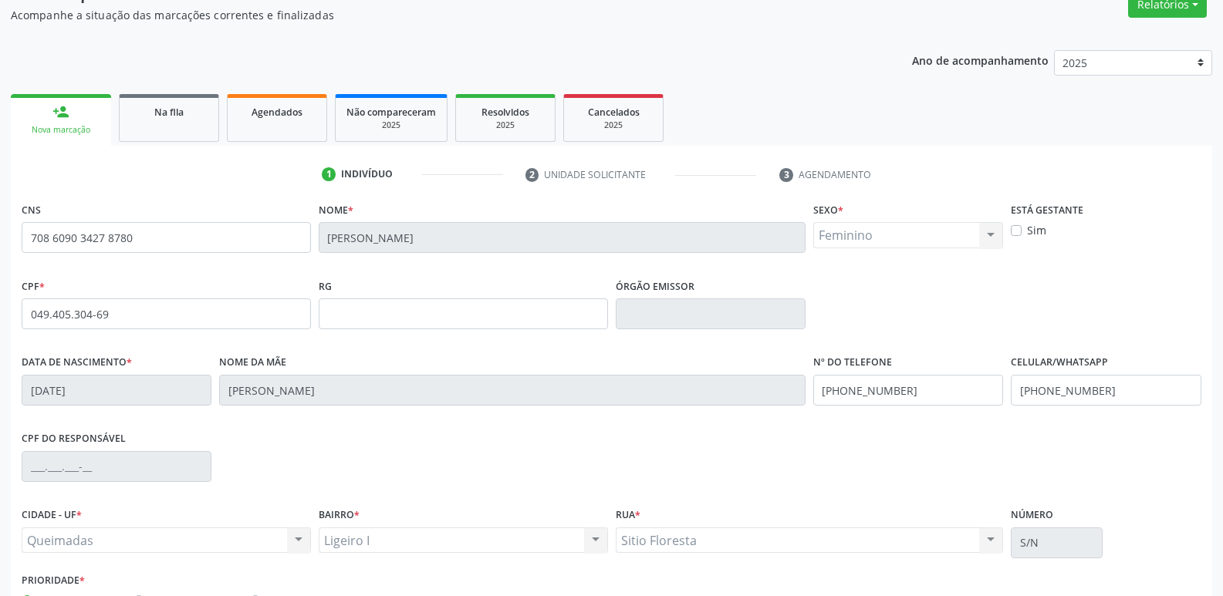
scroll to position [240, 0]
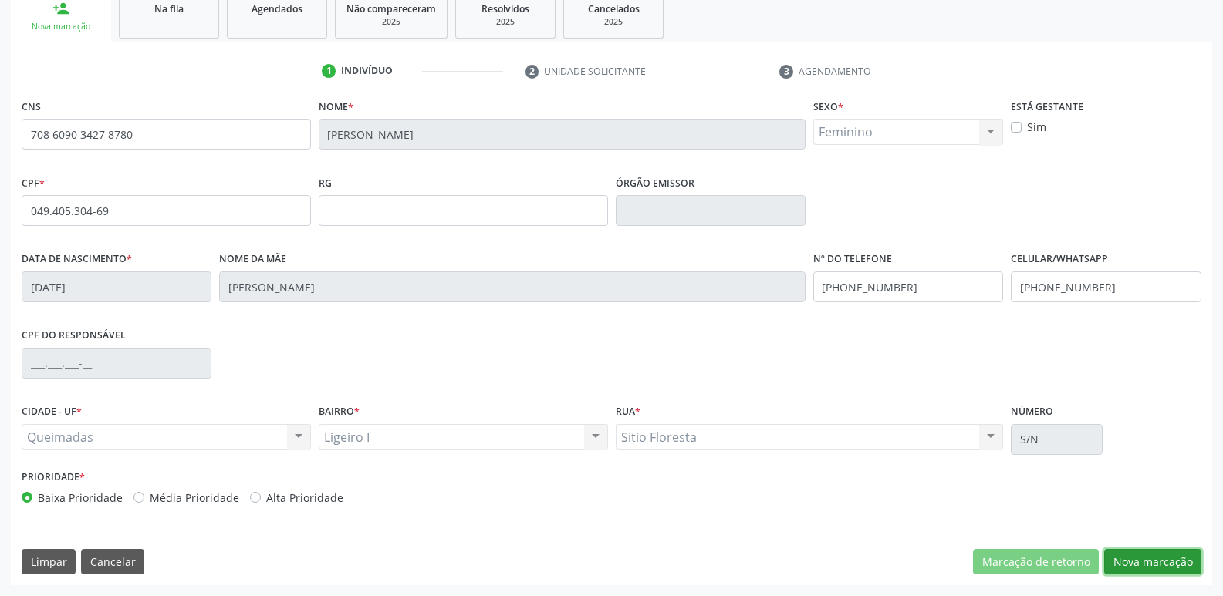
click at [1143, 570] on button "Nova marcação" at bounding box center [1152, 562] width 97 height 26
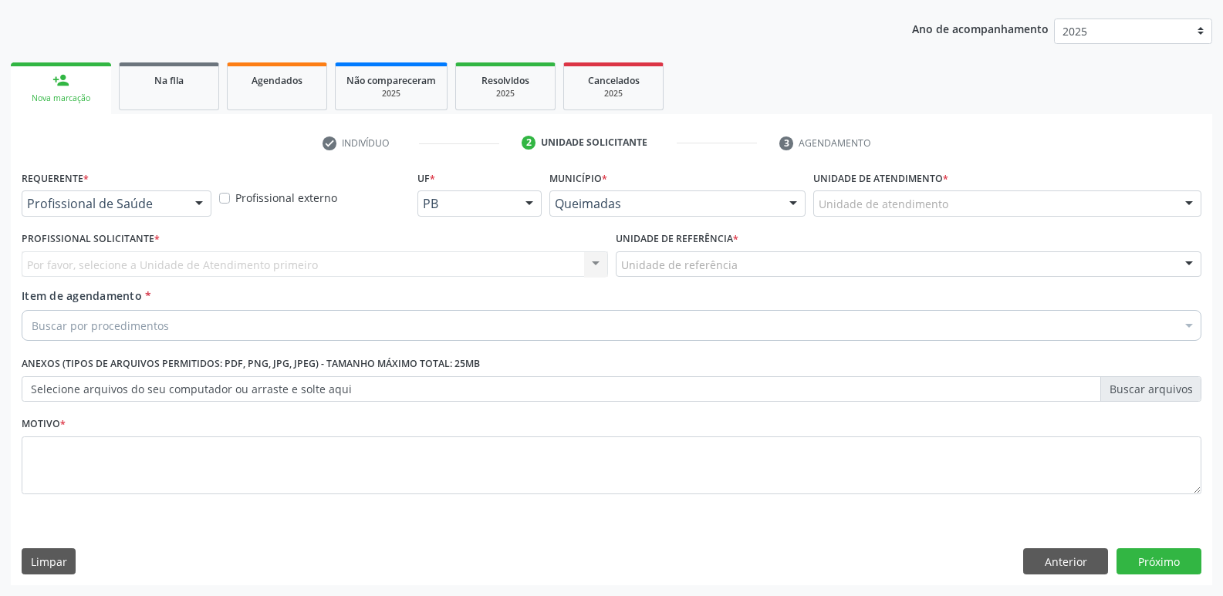
scroll to position [168, 0]
drag, startPoint x: 205, startPoint y: 201, endPoint x: 189, endPoint y: 212, distance: 19.9
click at [197, 204] on div at bounding box center [198, 204] width 23 height 26
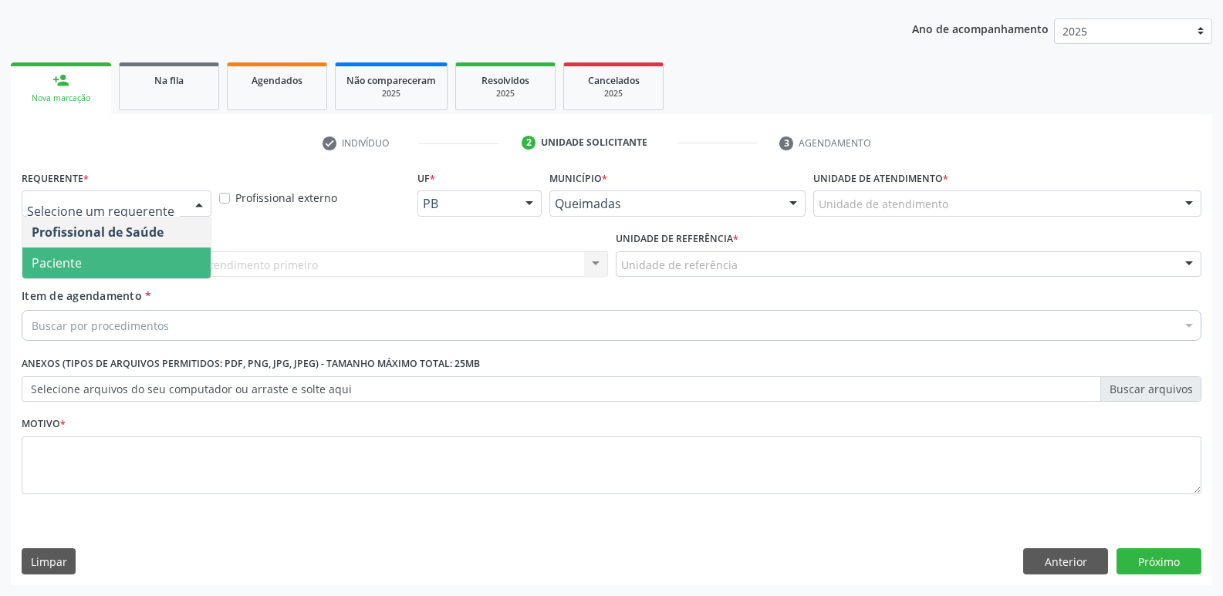
drag, startPoint x: 150, startPoint y: 268, endPoint x: 176, endPoint y: 260, distance: 26.8
click at [165, 265] on span "Paciente" at bounding box center [116, 263] width 188 height 31
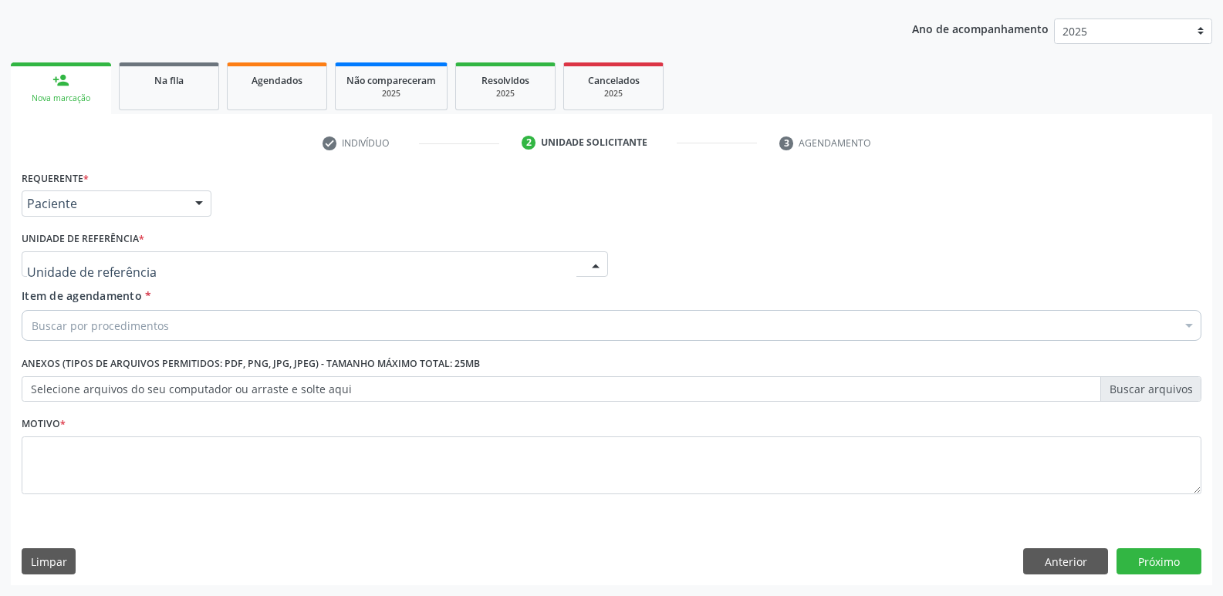
click at [191, 261] on div at bounding box center [315, 264] width 586 height 26
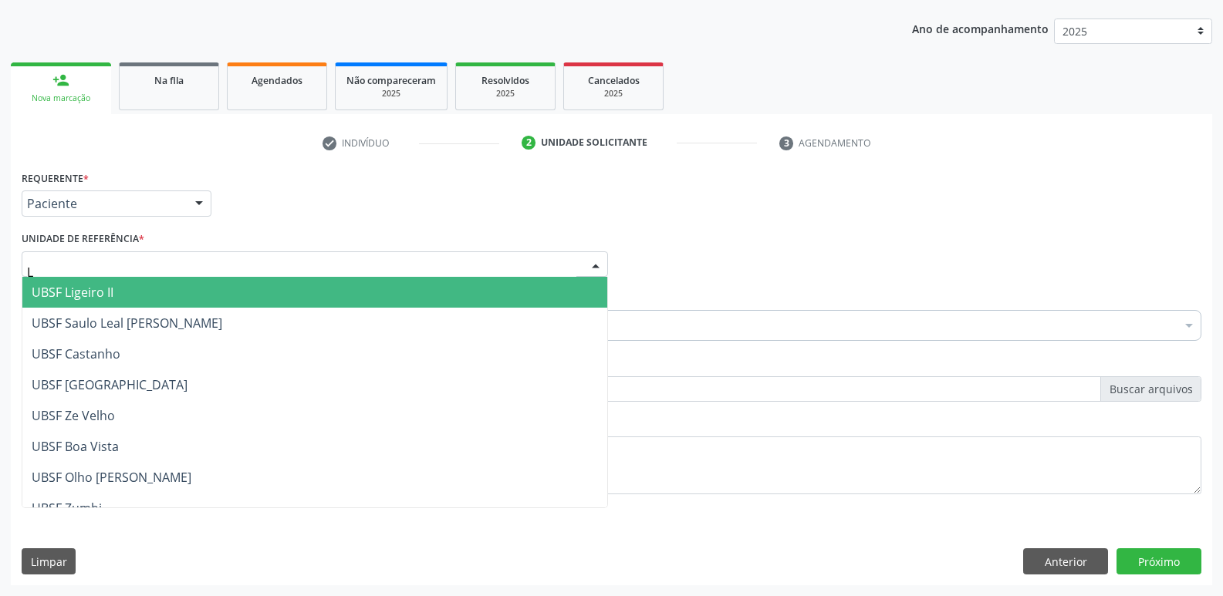
type input "LI"
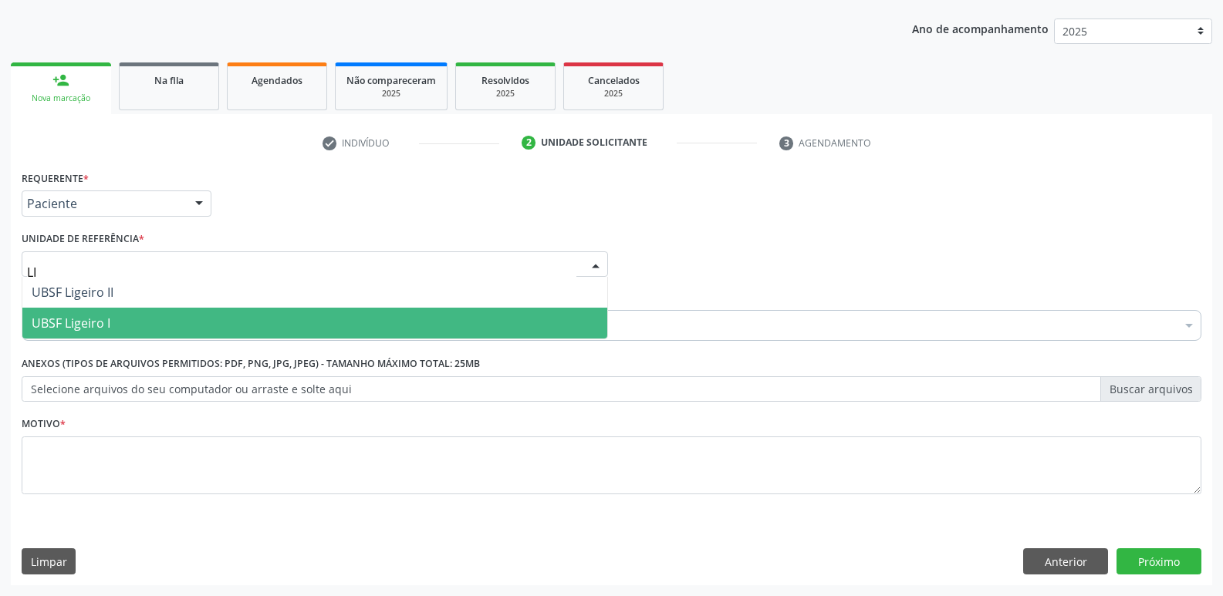
click at [146, 316] on span "UBSF Ligeiro I" at bounding box center [314, 323] width 585 height 31
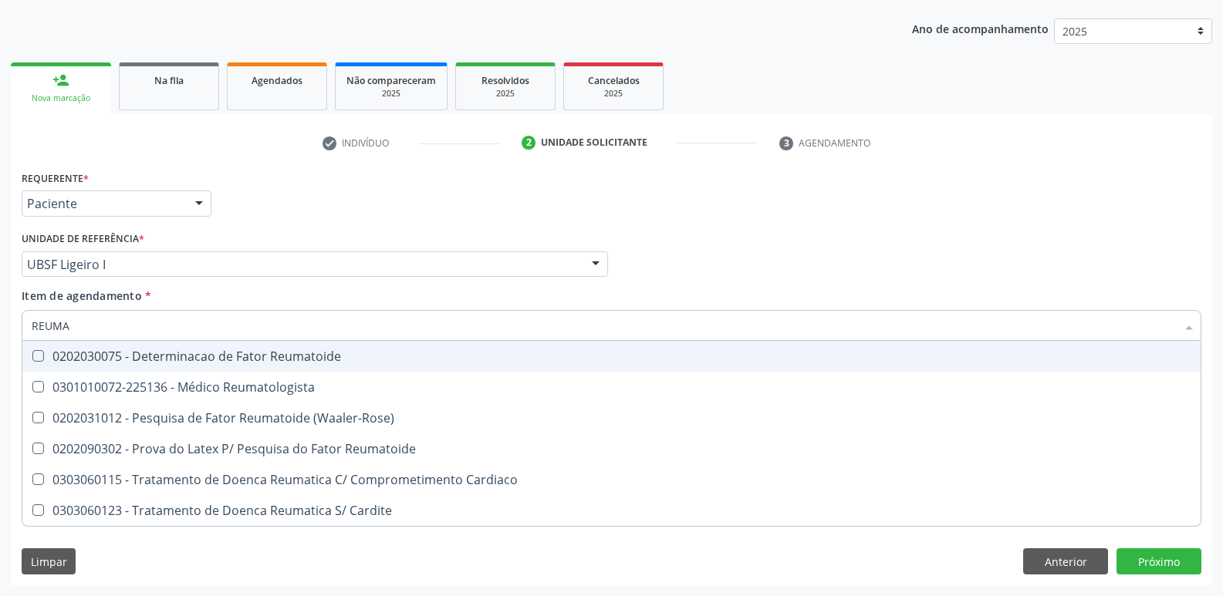
type input "REUMAT"
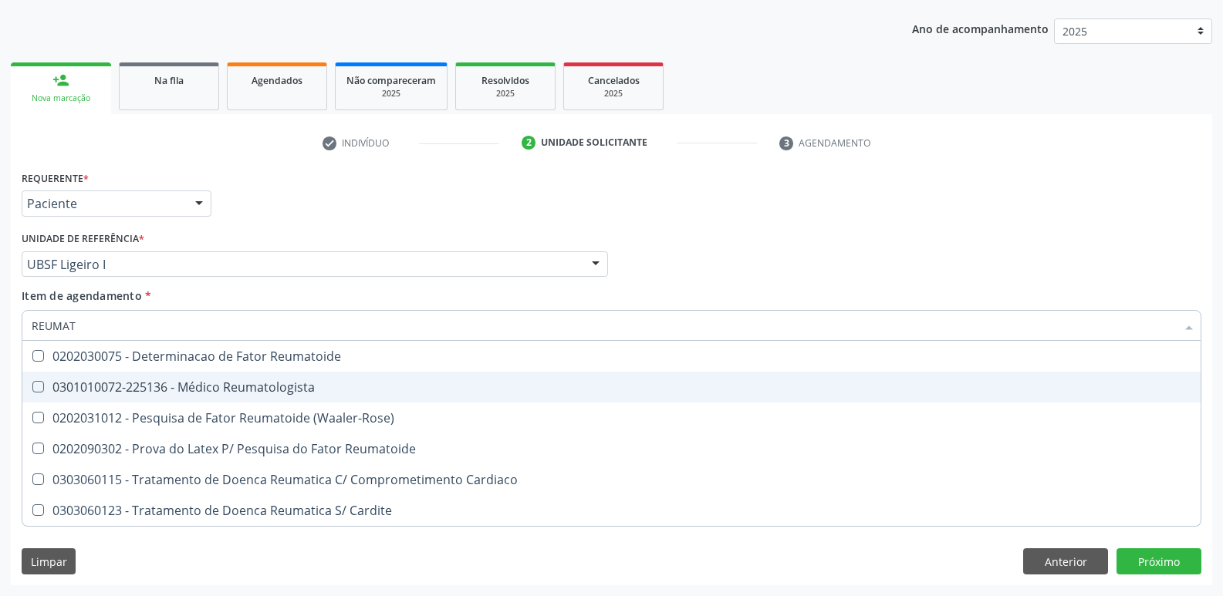
click at [220, 378] on span "0301010072-225136 - Médico Reumatologista" at bounding box center [611, 387] width 1178 height 31
checkbox Reumatologista "true"
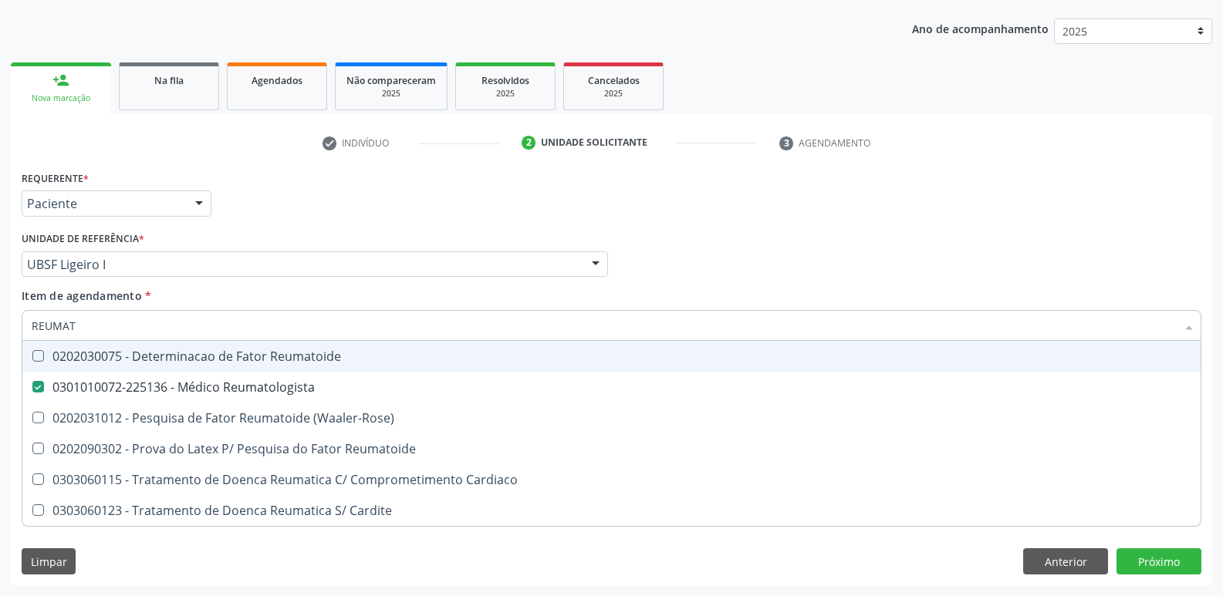
click at [282, 226] on div "Requerente * Paciente Profissional de Saúde Paciente Nenhum resultado encontrad…" at bounding box center [611, 197] width 1187 height 60
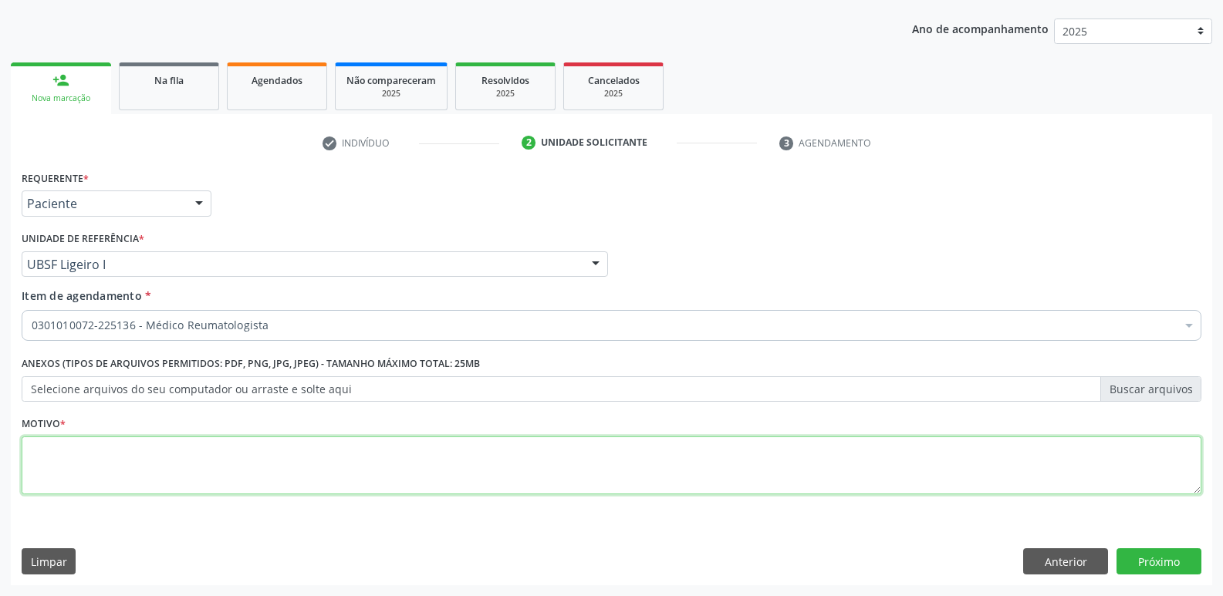
click at [210, 454] on textarea at bounding box center [611, 466] width 1179 height 59
paste textarea "AVALIAÇÃO"
type textarea "AVALIAÇÃO"
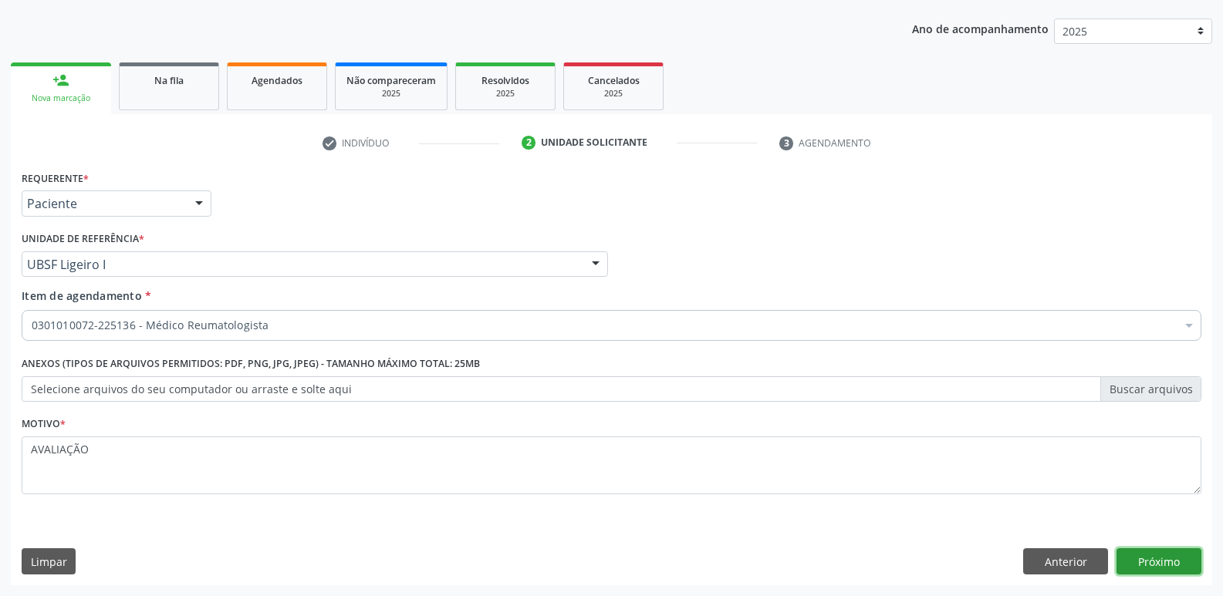
click at [1127, 550] on button "Próximo" at bounding box center [1158, 561] width 85 height 26
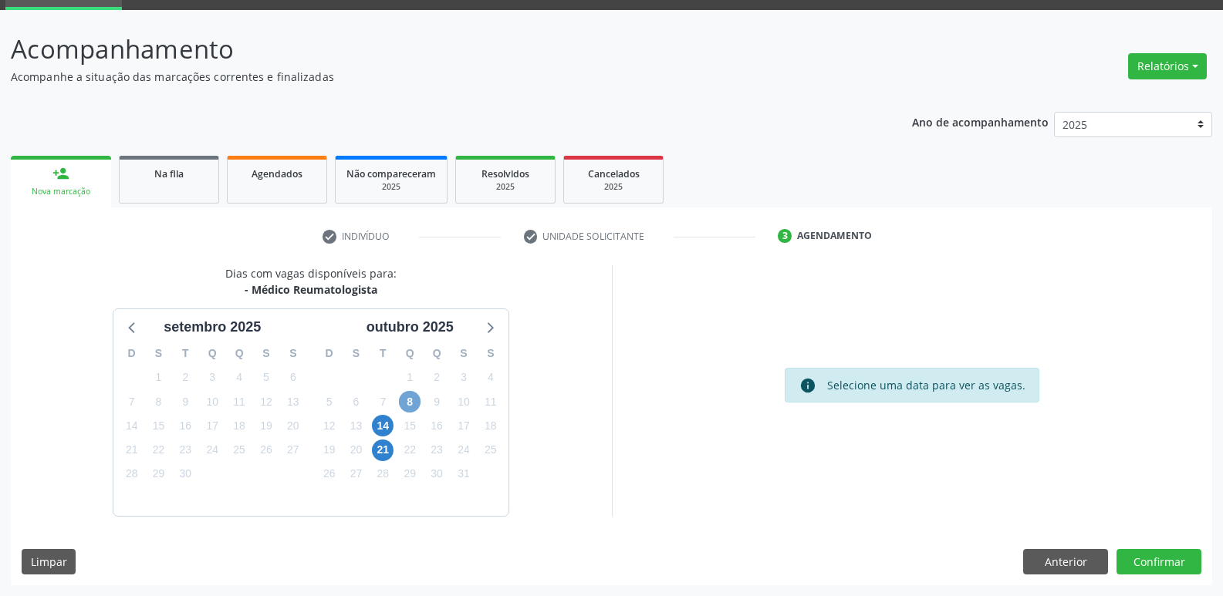
click at [416, 404] on span "8" at bounding box center [410, 402] width 22 height 22
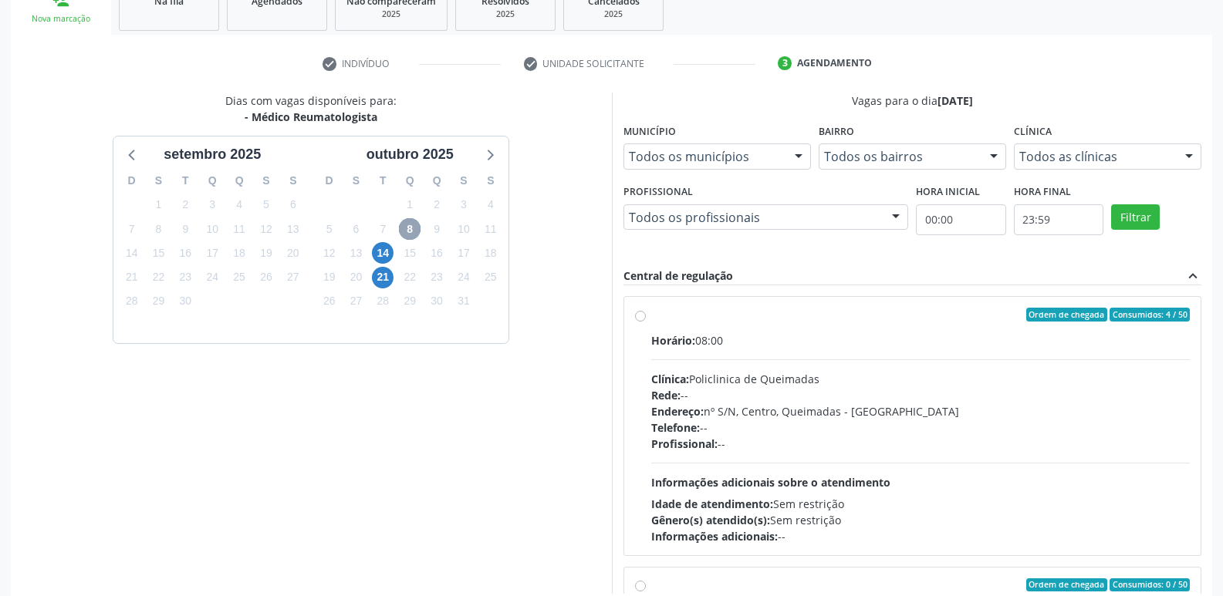
scroll to position [326, 0]
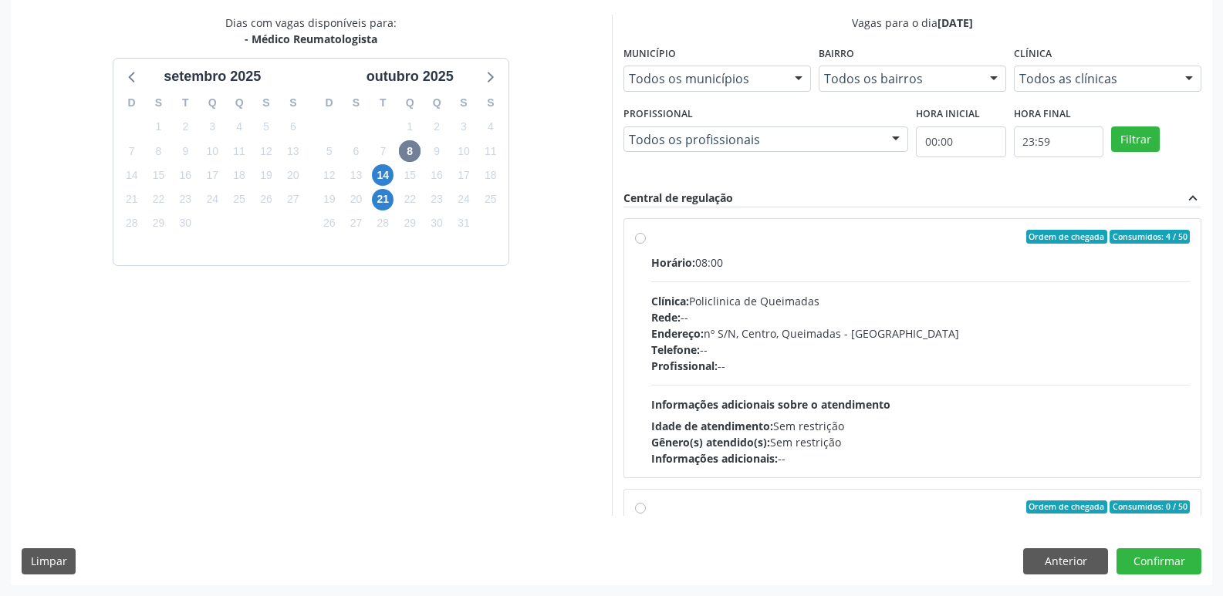
click at [886, 408] on span "Informações adicionais sobre o atendimento" at bounding box center [770, 404] width 239 height 15
click at [646, 244] on input "Ordem de chegada Consumidos: 4 / 50 Horário: 08:00 Clínica: Policlinica de Quei…" at bounding box center [640, 237] width 11 height 14
radio input "true"
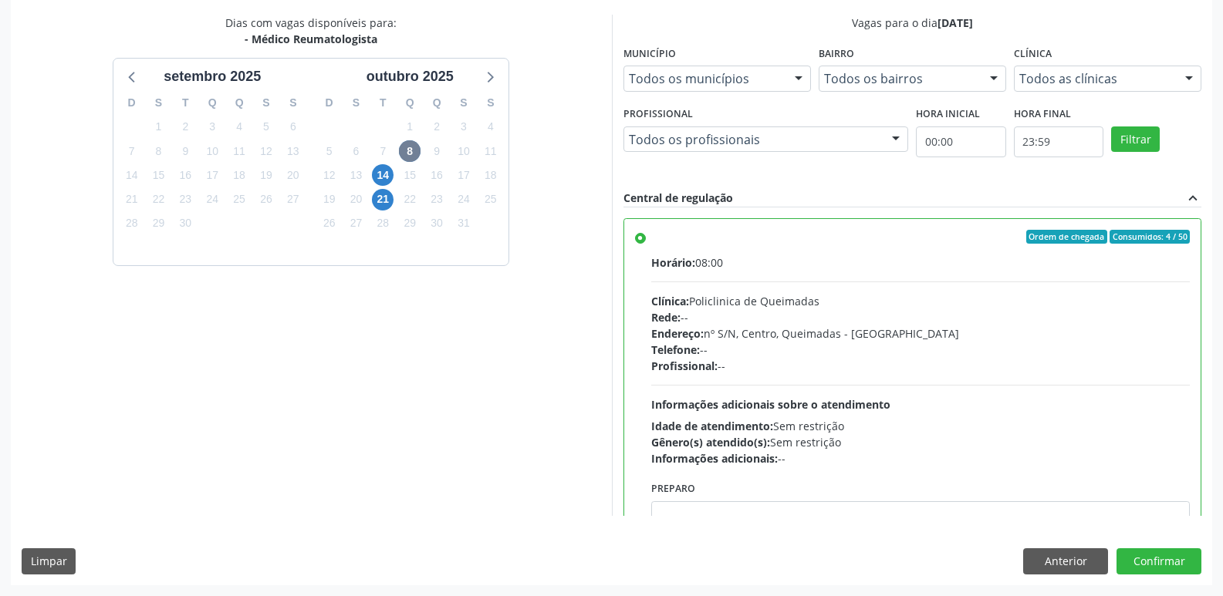
click at [1115, 549] on div "Anterior Confirmar" at bounding box center [1112, 561] width 178 height 26
click at [1118, 552] on button "Confirmar" at bounding box center [1158, 561] width 85 height 26
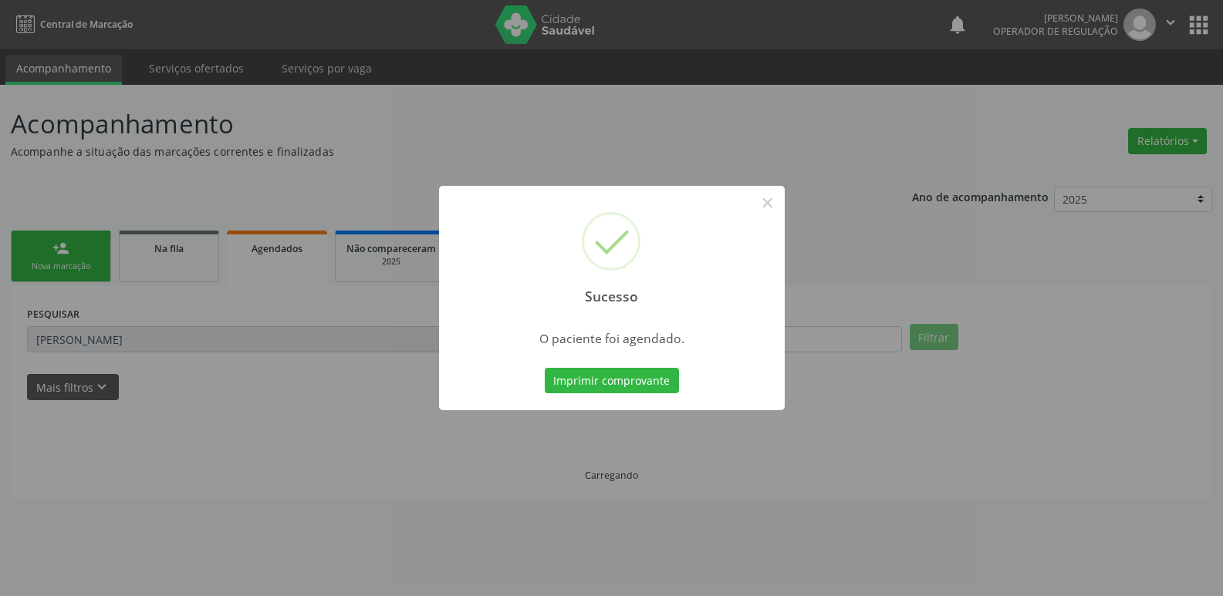
scroll to position [0, 0]
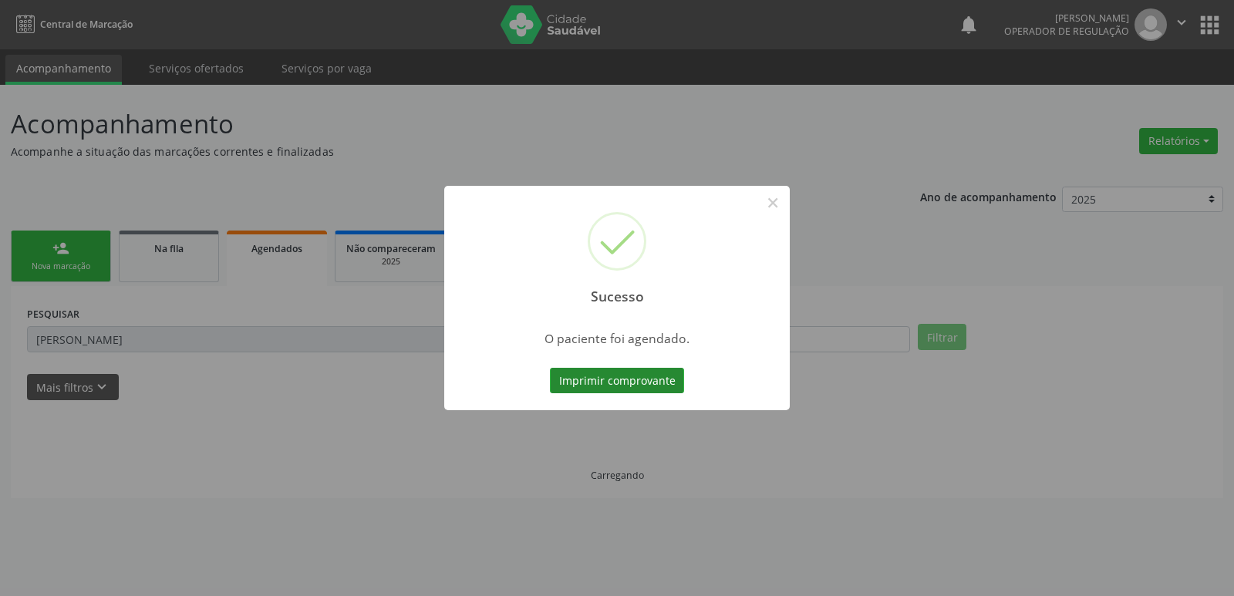
click at [610, 381] on button "Imprimir comprovante" at bounding box center [617, 381] width 134 height 26
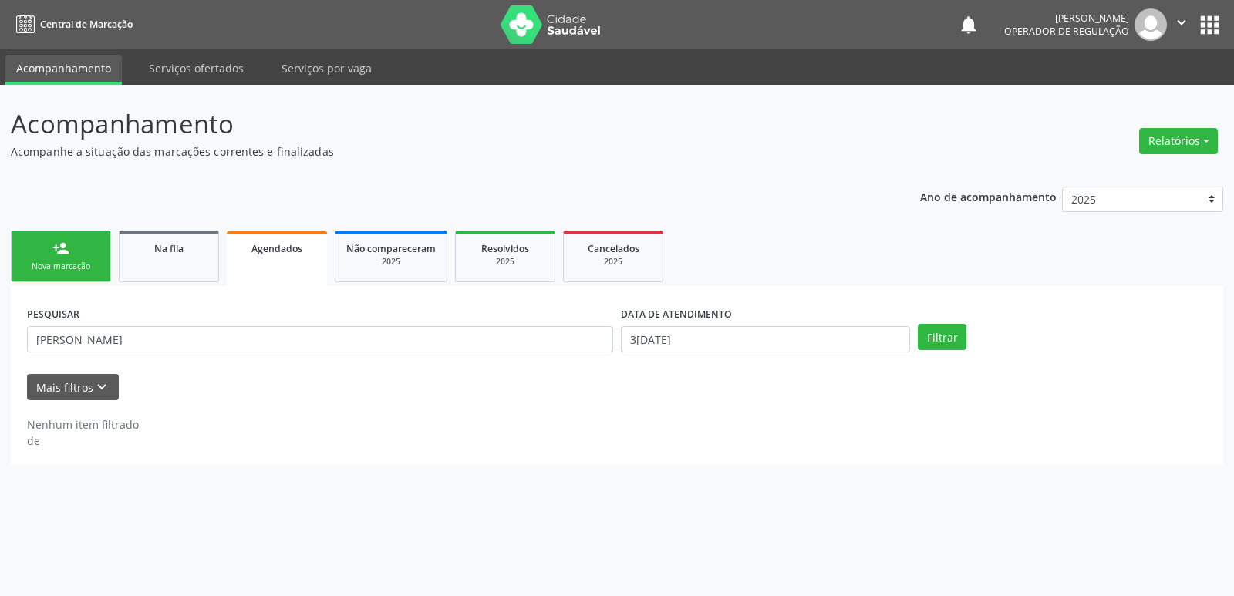
drag, startPoint x: 25, startPoint y: 277, endPoint x: 62, endPoint y: 261, distance: 40.8
click at [27, 277] on link "person_add Nova marcação" at bounding box center [61, 257] width 100 height 52
click at [62, 261] on div "Nova marcação" at bounding box center [60, 267] width 77 height 12
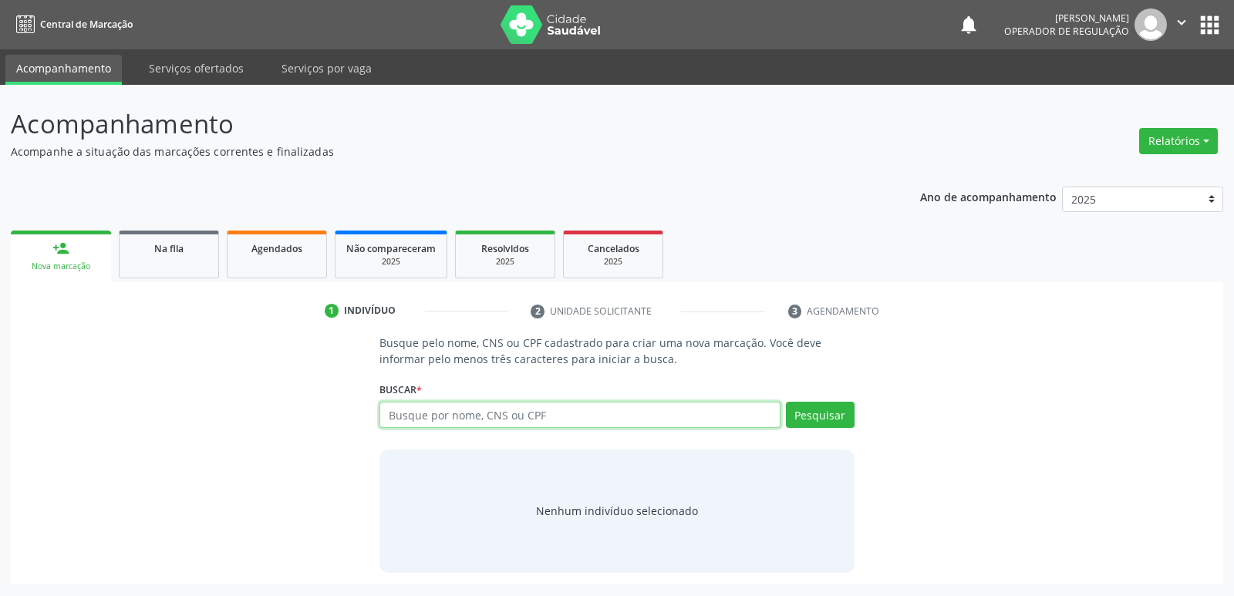
click at [640, 426] on input "text" at bounding box center [580, 415] width 400 height 26
type input "700000319283903"
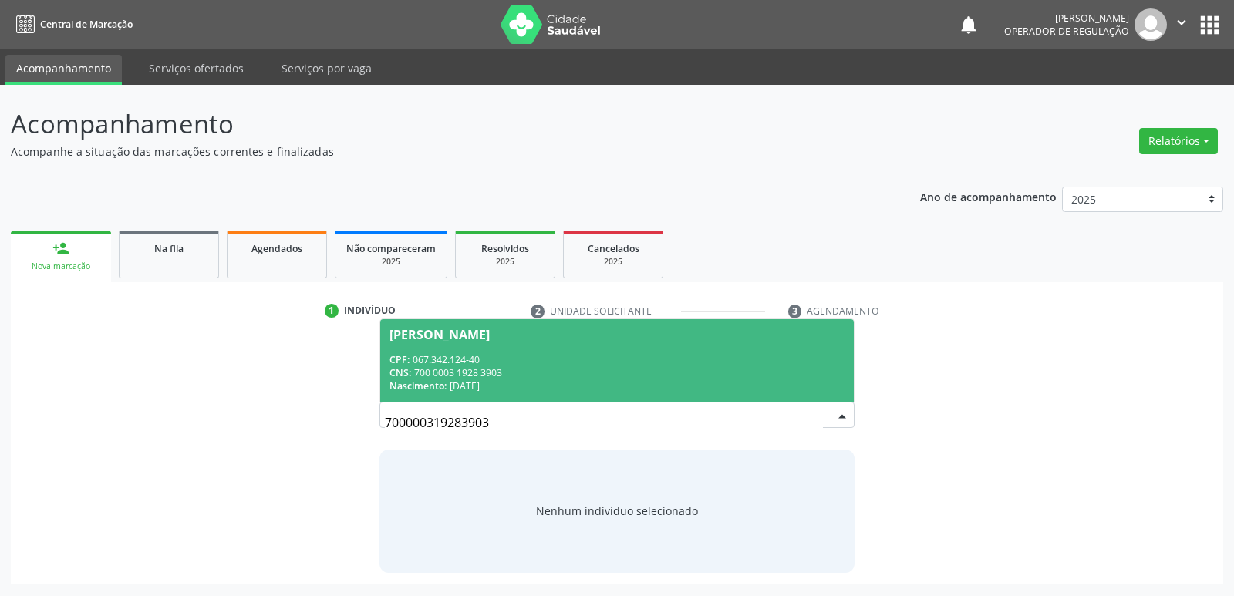
click at [490, 332] on div "Leticia Tavares de Meneses" at bounding box center [440, 335] width 100 height 12
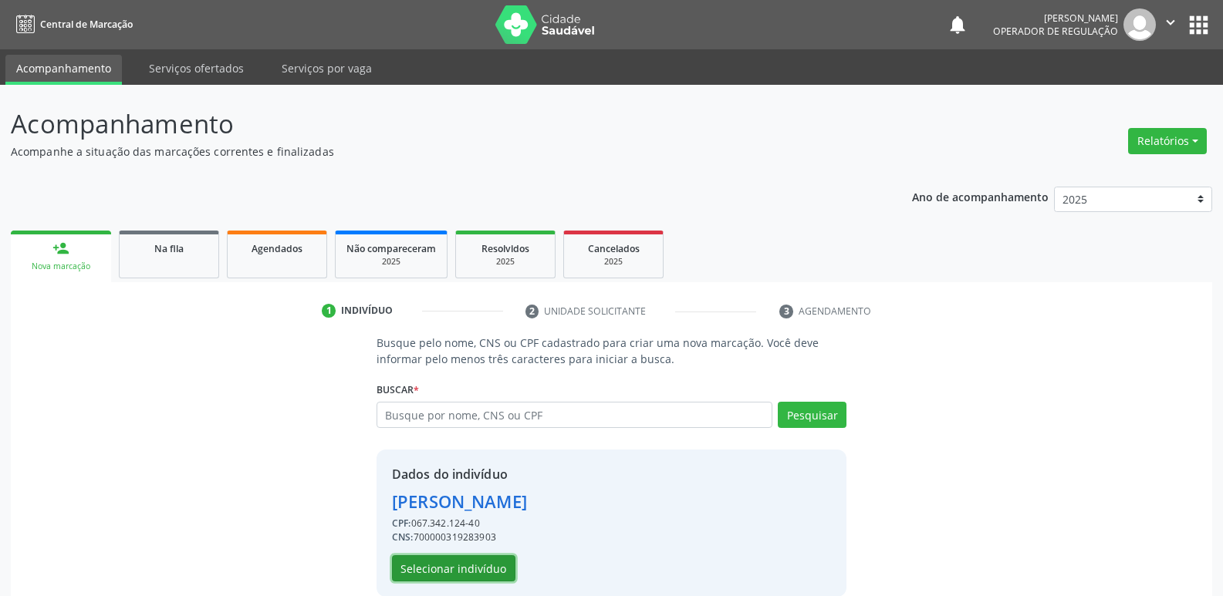
click at [485, 563] on button "Selecionar indivíduo" at bounding box center [453, 568] width 123 height 26
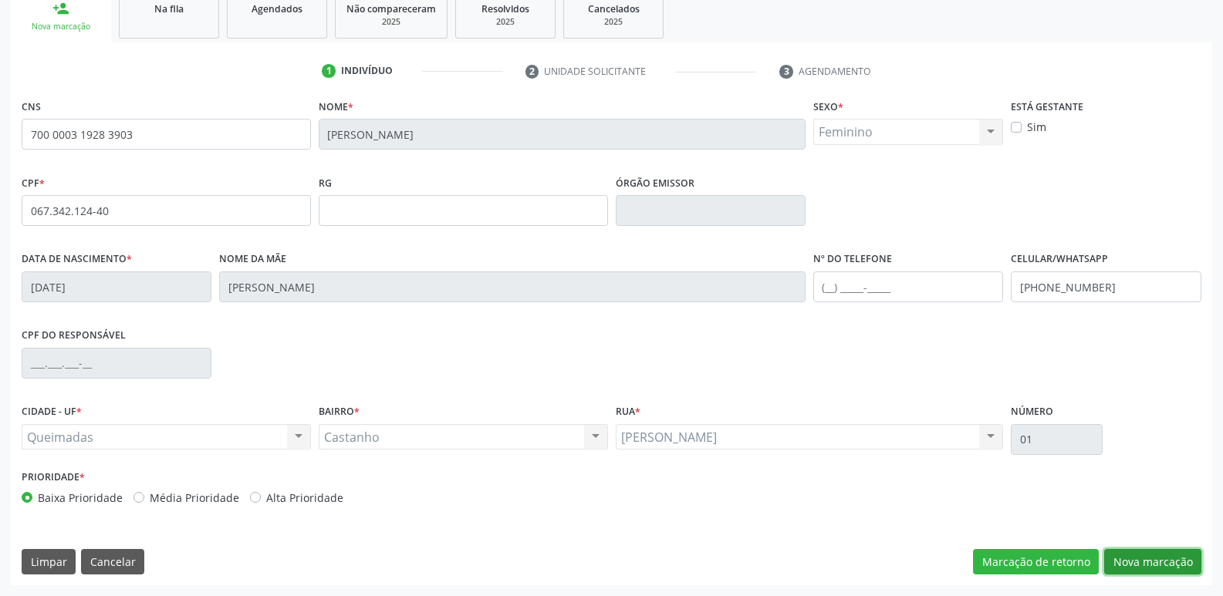
click at [1130, 561] on button "Nova marcação" at bounding box center [1152, 562] width 97 height 26
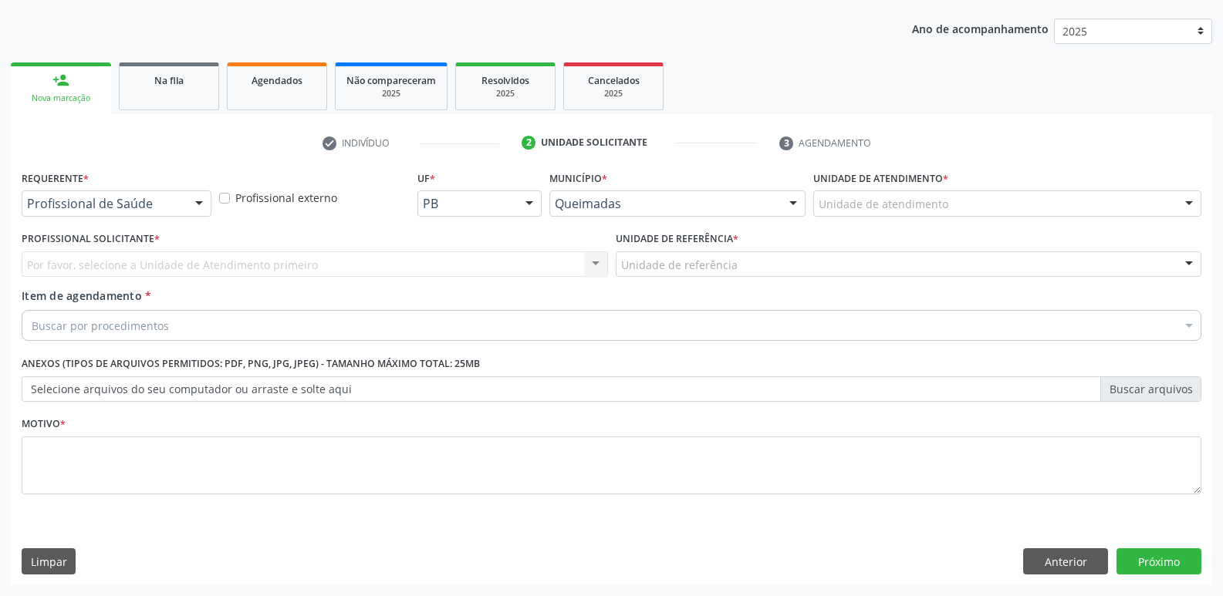
drag, startPoint x: 190, startPoint y: 204, endPoint x: 150, endPoint y: 248, distance: 60.1
click at [181, 207] on div "Profissional de Saúde Profissional de Saúde Paciente Nenhum resultado encontrad…" at bounding box center [117, 204] width 190 height 26
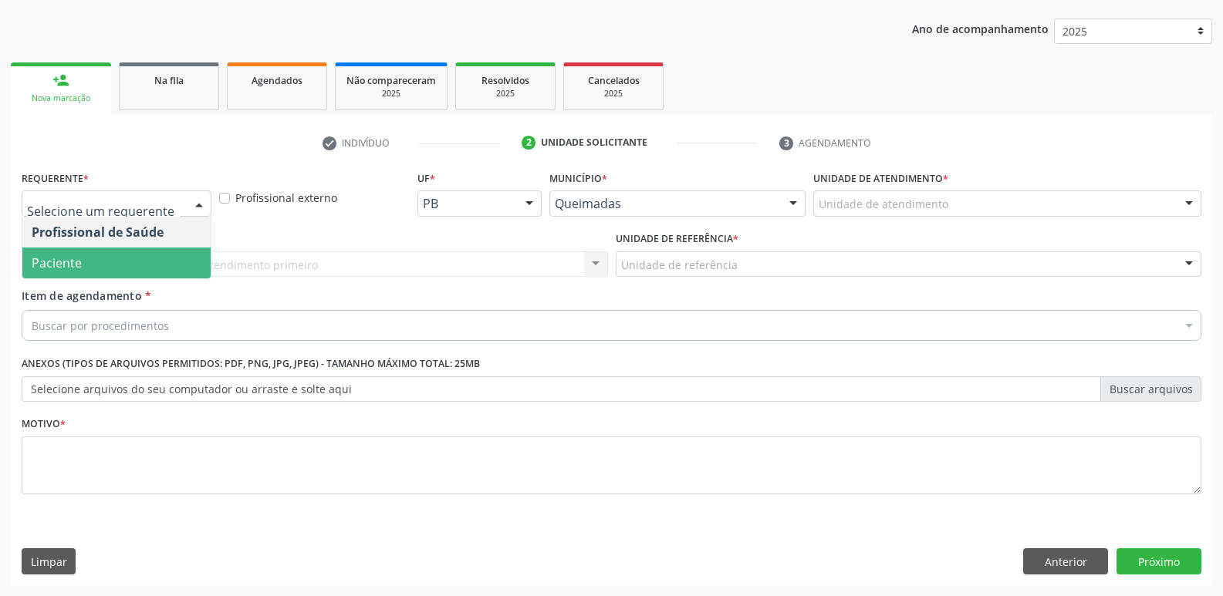
drag, startPoint x: 155, startPoint y: 264, endPoint x: 187, endPoint y: 261, distance: 32.5
click at [159, 261] on span "Paciente" at bounding box center [116, 263] width 188 height 31
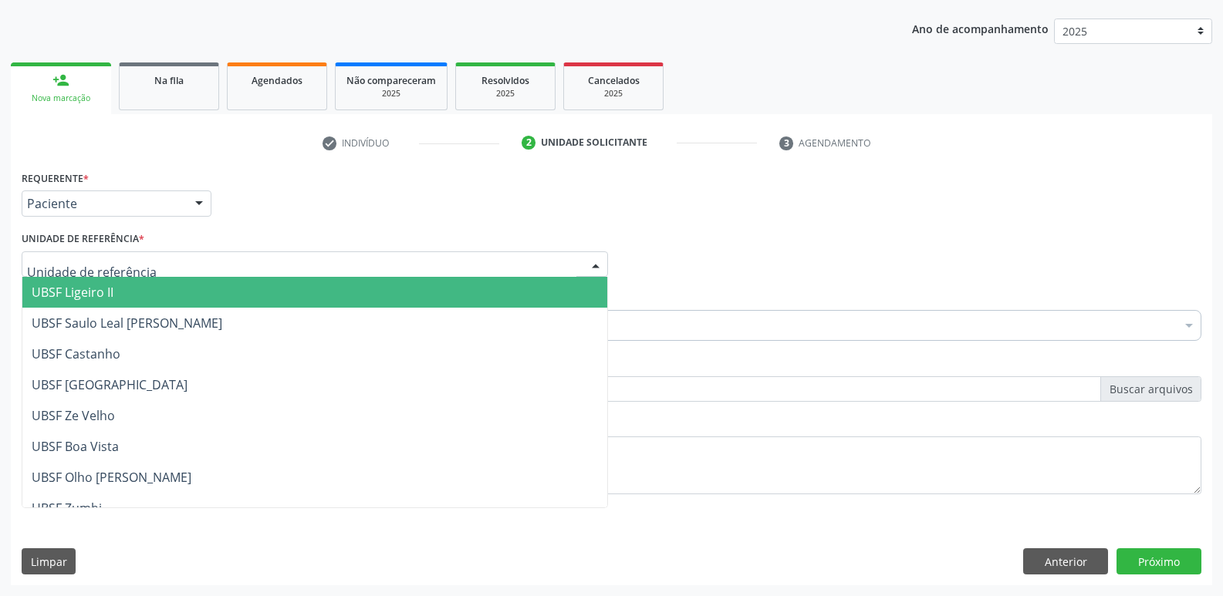
click at [201, 261] on div at bounding box center [315, 264] width 586 height 26
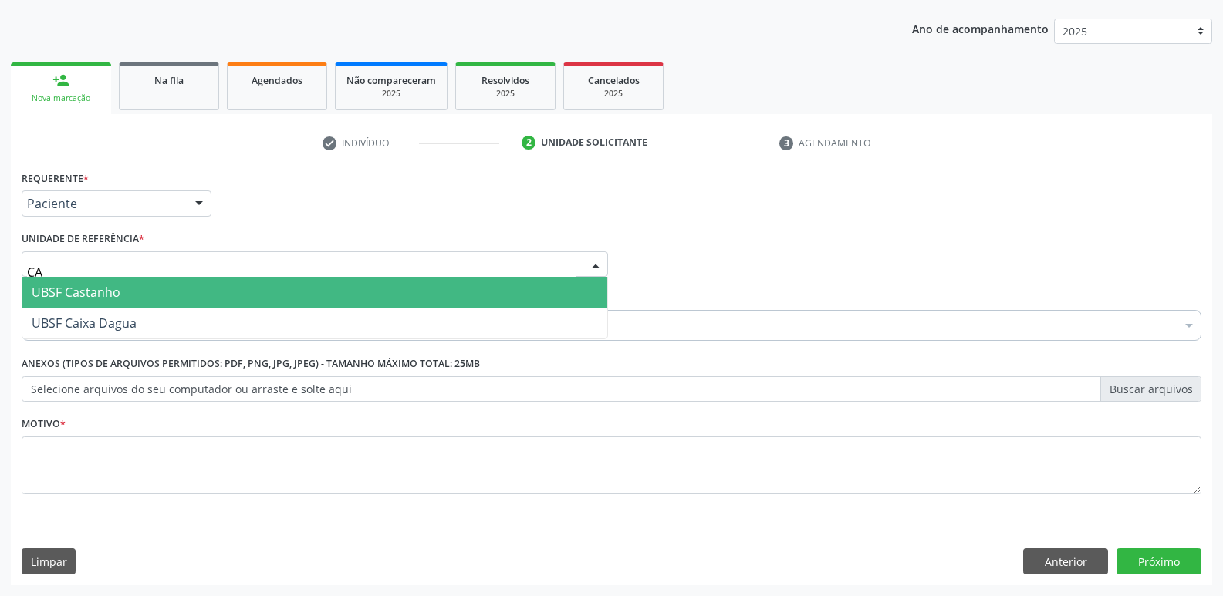
type input "CAS"
click at [174, 289] on span "UBSF Castanho" at bounding box center [314, 292] width 585 height 31
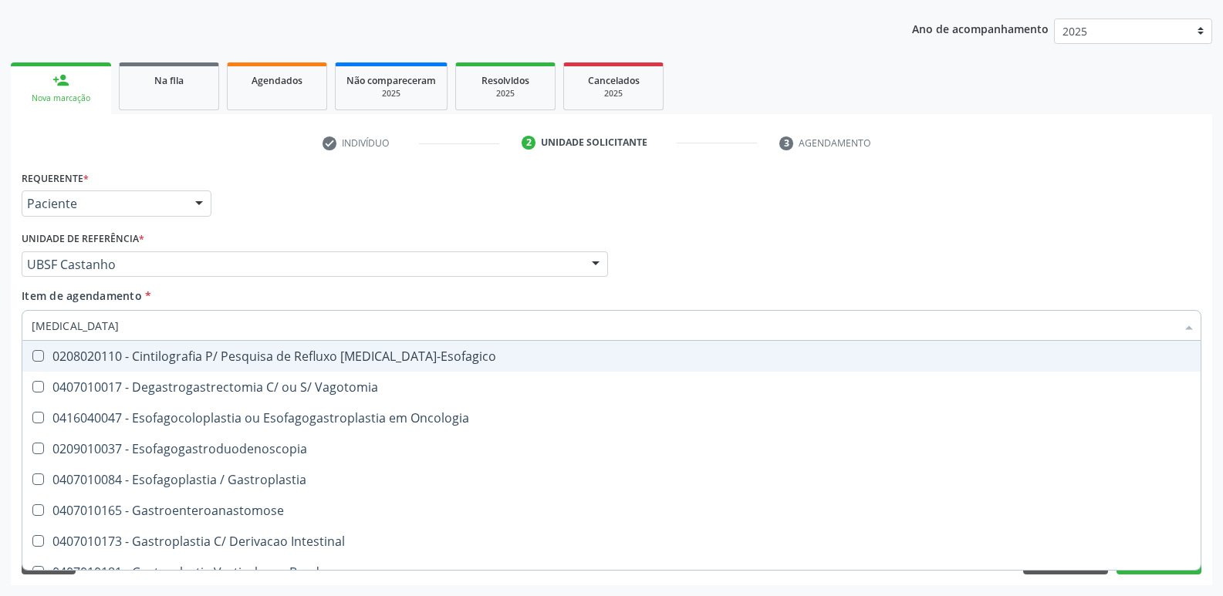
type input "GASTROD"
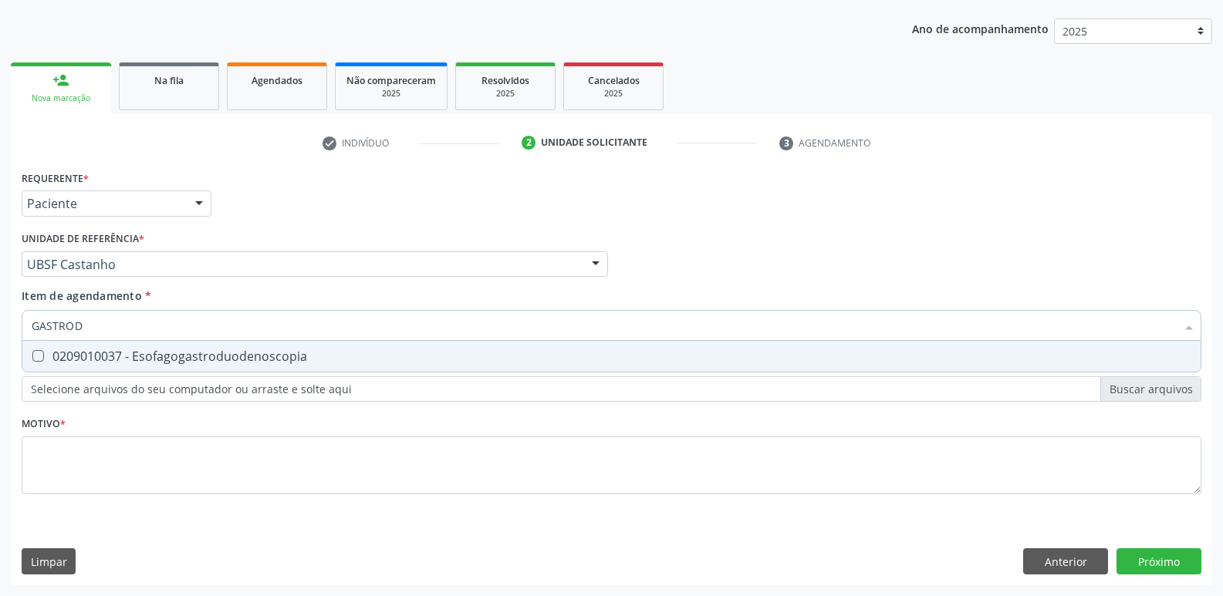
drag, startPoint x: 150, startPoint y: 347, endPoint x: 150, endPoint y: 366, distance: 19.3
click at [150, 349] on span "0209010037 - Esofagogastroduodenoscopia" at bounding box center [611, 356] width 1178 height 31
checkbox Esofagogastroduodenoscopia "true"
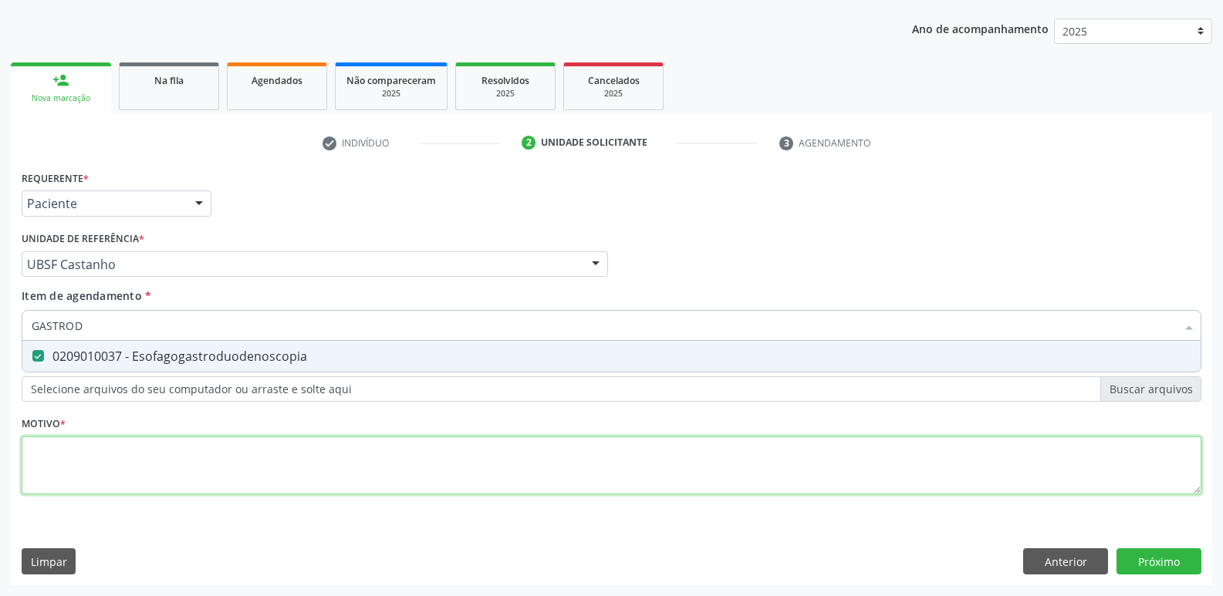
click at [154, 439] on div "Requerente * Paciente Profissional de Saúde Paciente Nenhum resultado encontrad…" at bounding box center [611, 341] width 1179 height 349
paste textarea "AVALIAÇÃO"
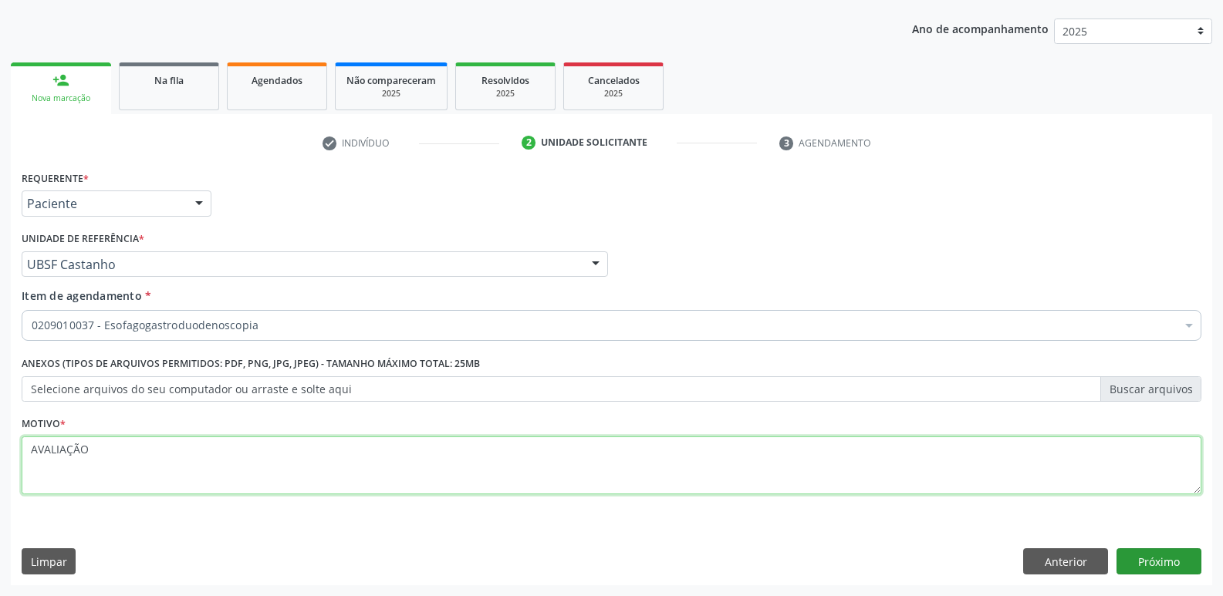
type textarea "AVALIAÇÃO"
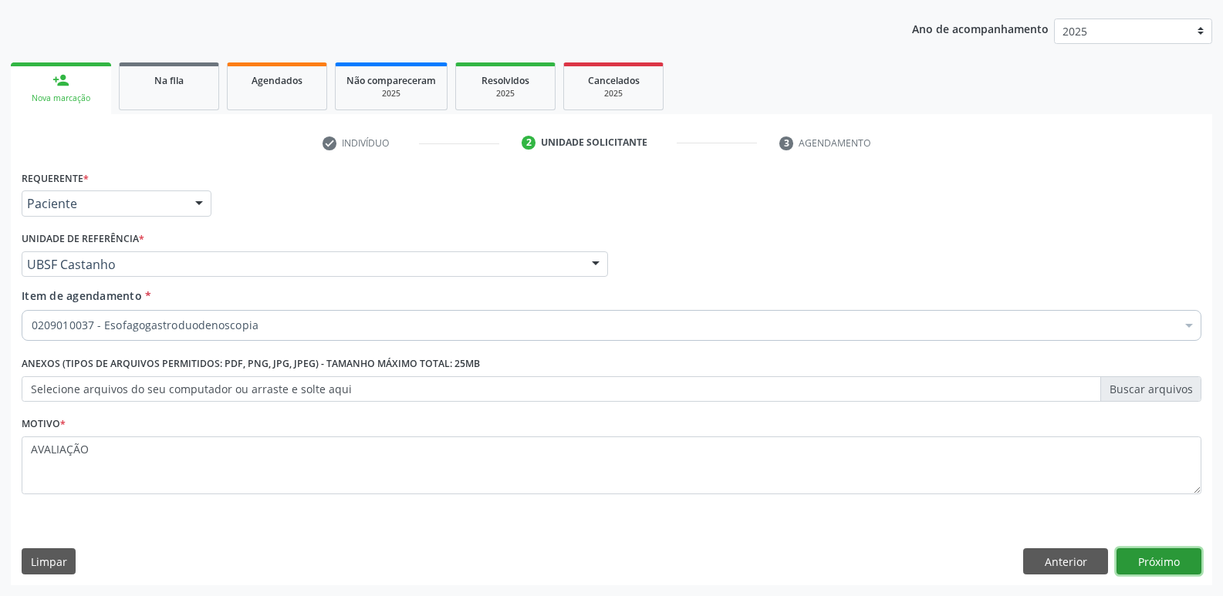
click at [1139, 560] on button "Próximo" at bounding box center [1158, 561] width 85 height 26
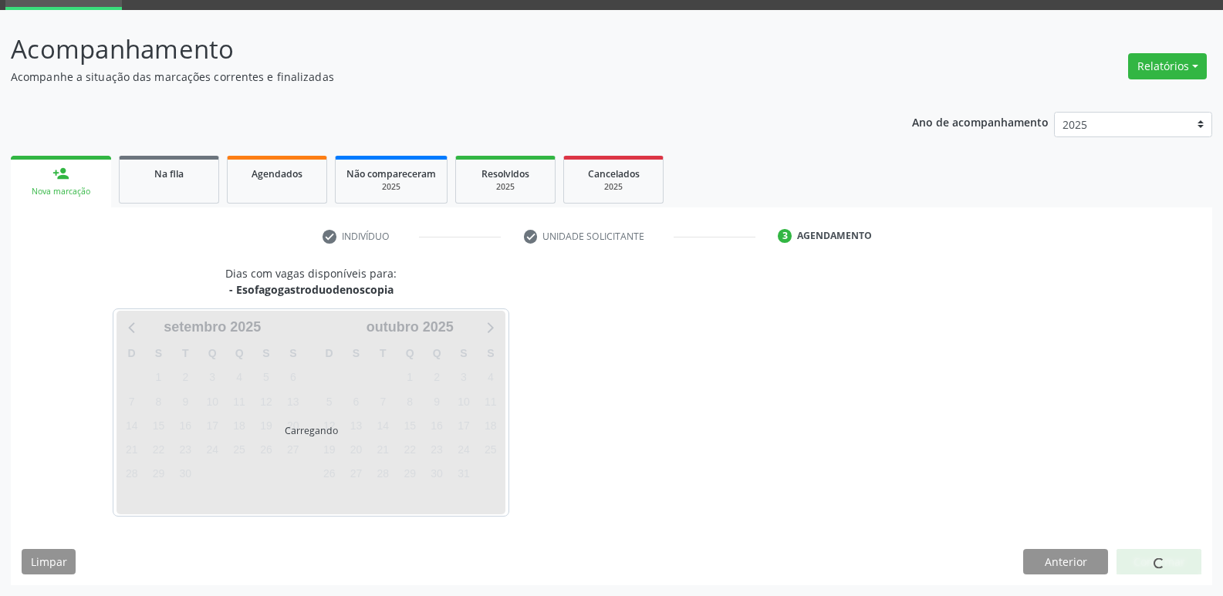
scroll to position [75, 0]
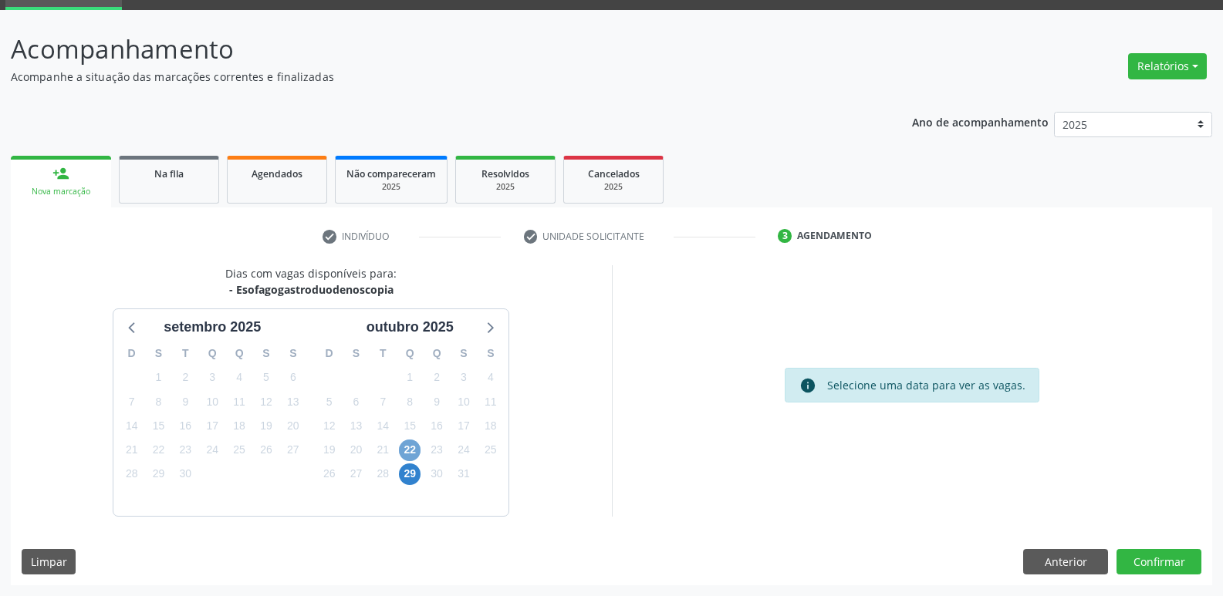
click at [409, 450] on span "22" at bounding box center [410, 451] width 22 height 22
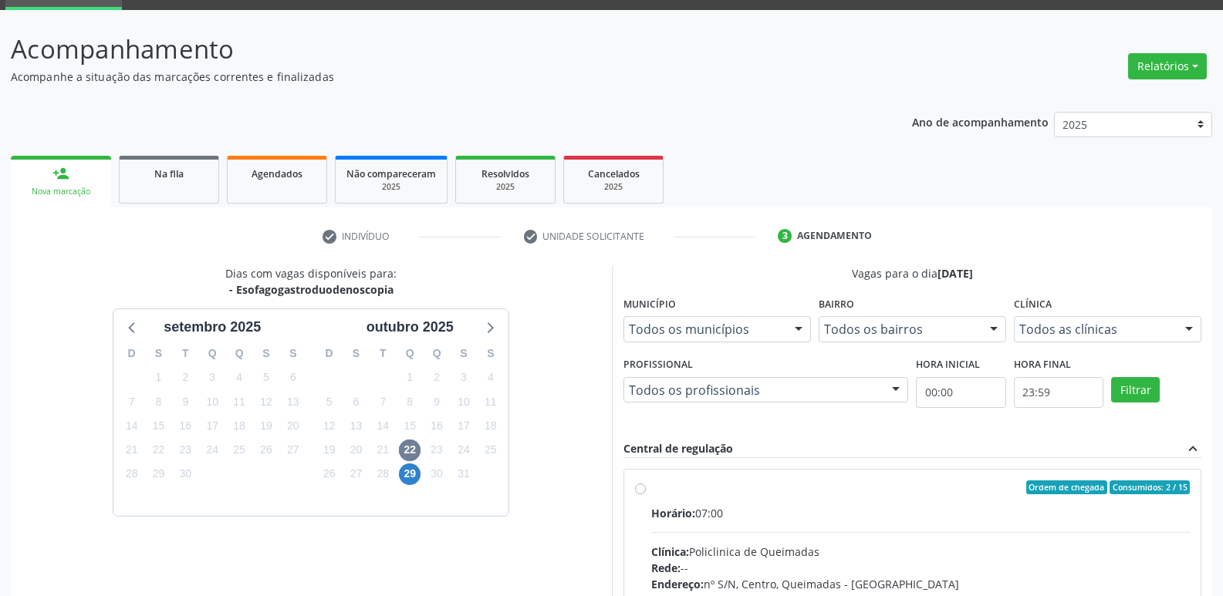
radio input "true"
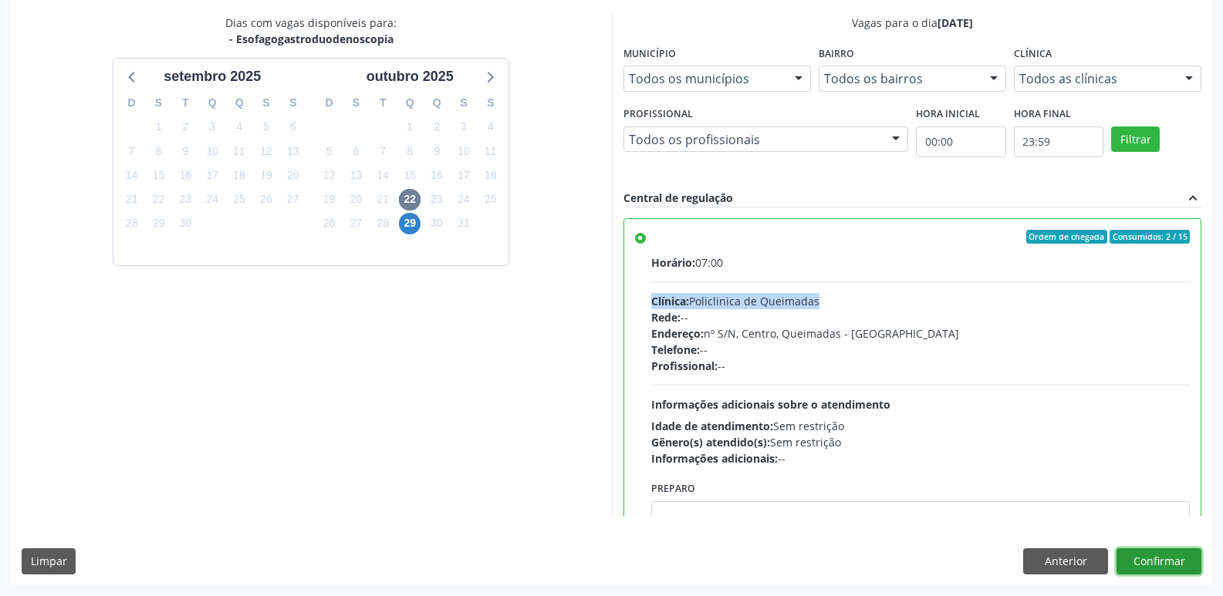
click at [1140, 565] on button "Confirmar" at bounding box center [1158, 561] width 85 height 26
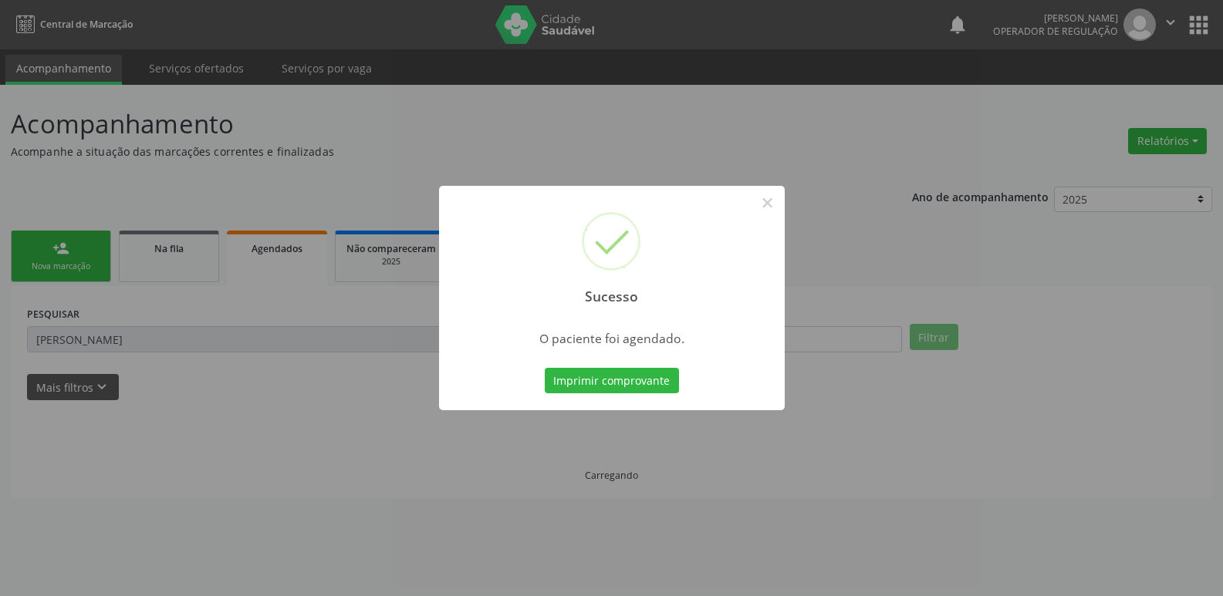
scroll to position [0, 0]
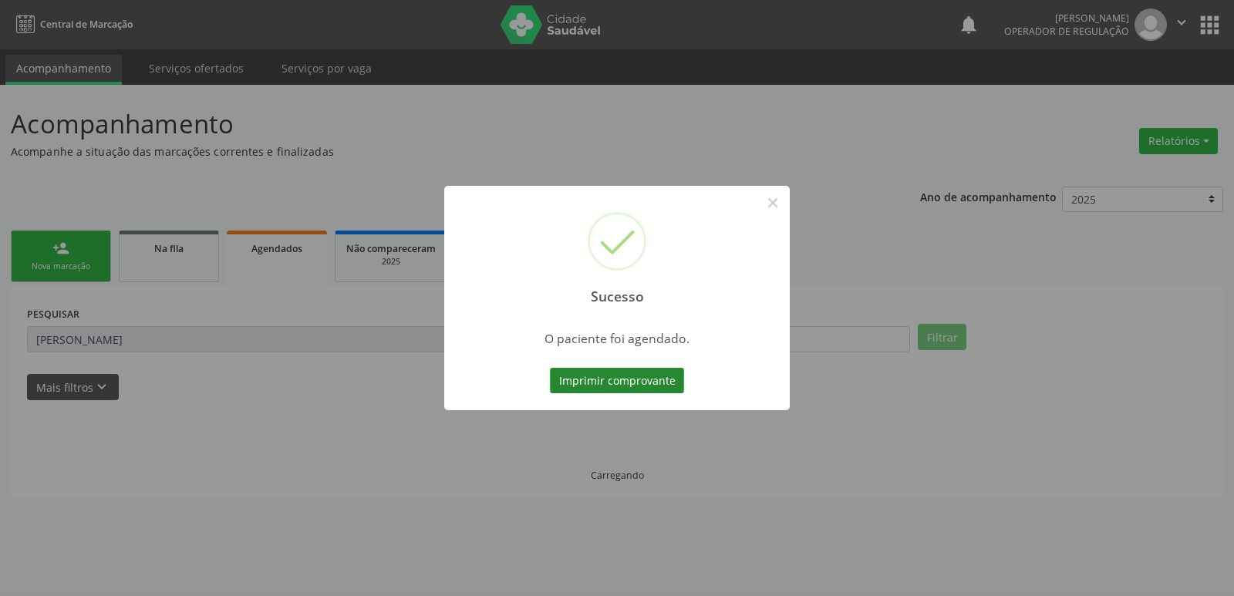
click at [621, 389] on button "Imprimir comprovante" at bounding box center [617, 381] width 134 height 26
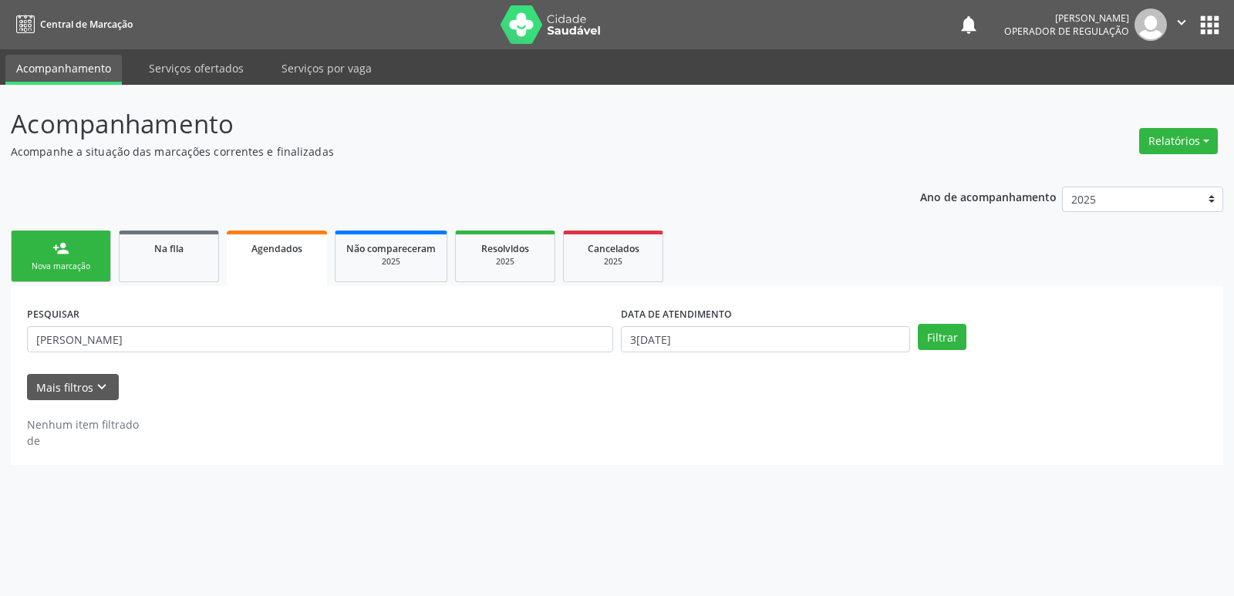
click at [48, 245] on link "person_add Nova marcação" at bounding box center [61, 257] width 100 height 52
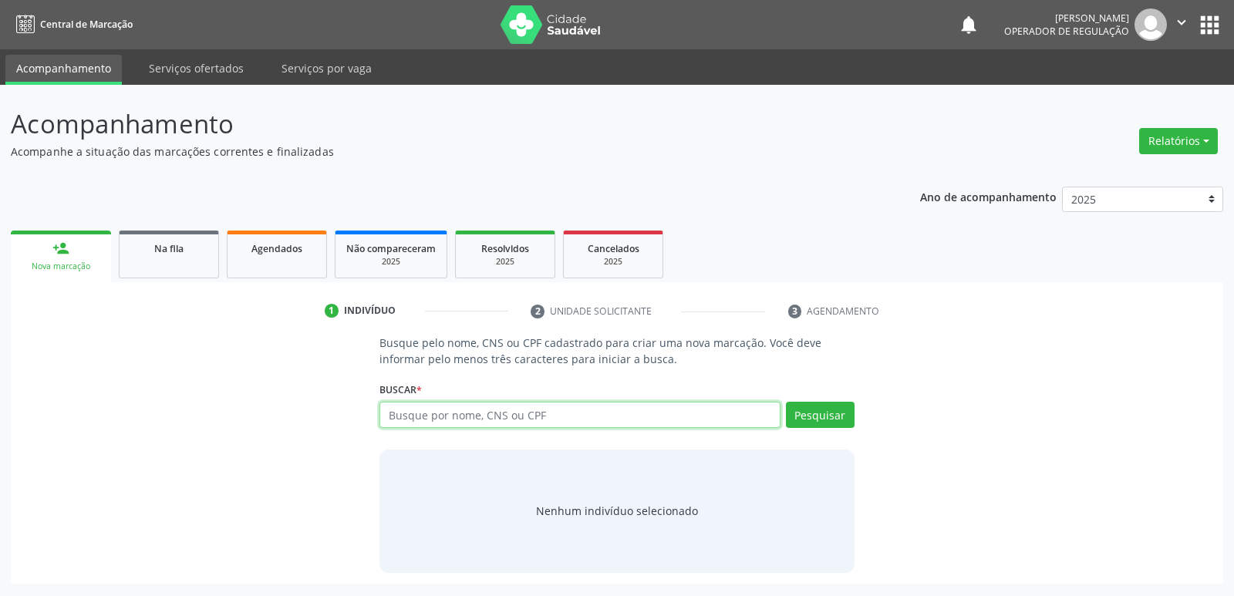
click at [549, 413] on input "text" at bounding box center [580, 415] width 400 height 26
click at [531, 413] on input "text" at bounding box center [580, 415] width 400 height 26
type input "701201084454115"
click at [798, 419] on button "Pesquisar" at bounding box center [820, 415] width 69 height 26
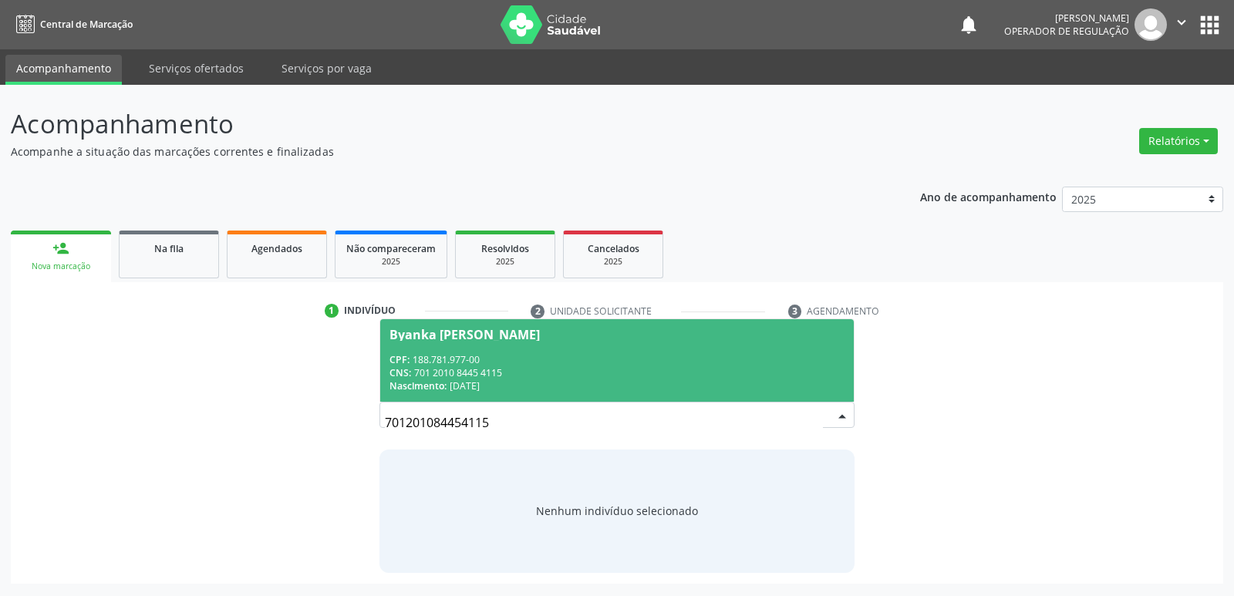
click at [500, 358] on div "CPF: 188.781.977-00" at bounding box center [617, 359] width 454 height 13
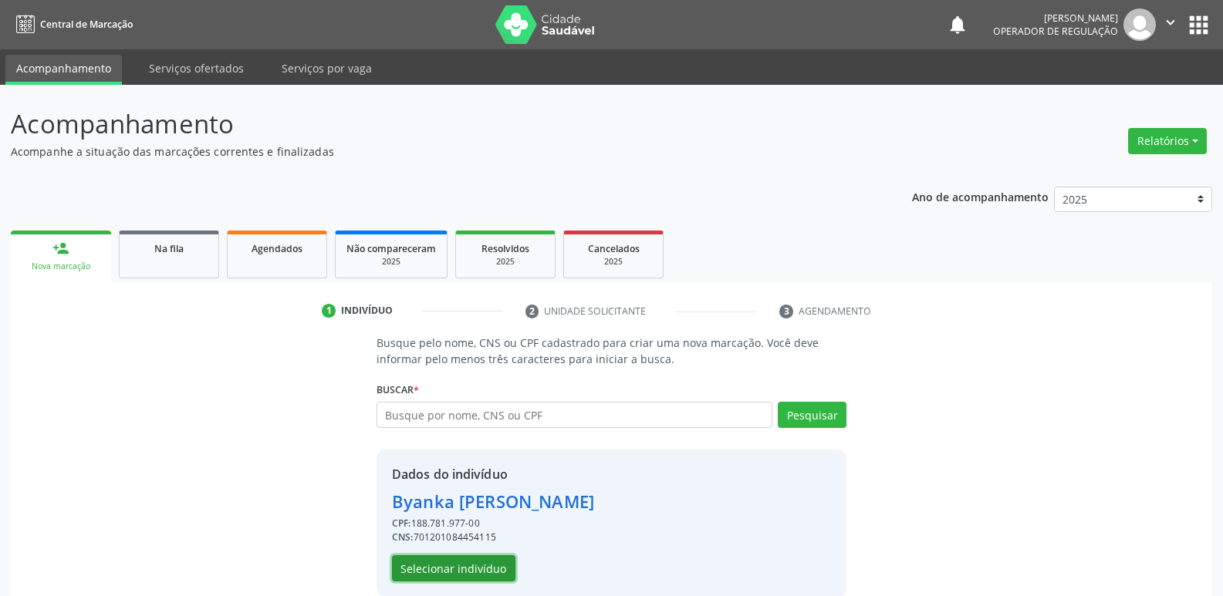
click at [484, 565] on button "Selecionar indivíduo" at bounding box center [453, 568] width 123 height 26
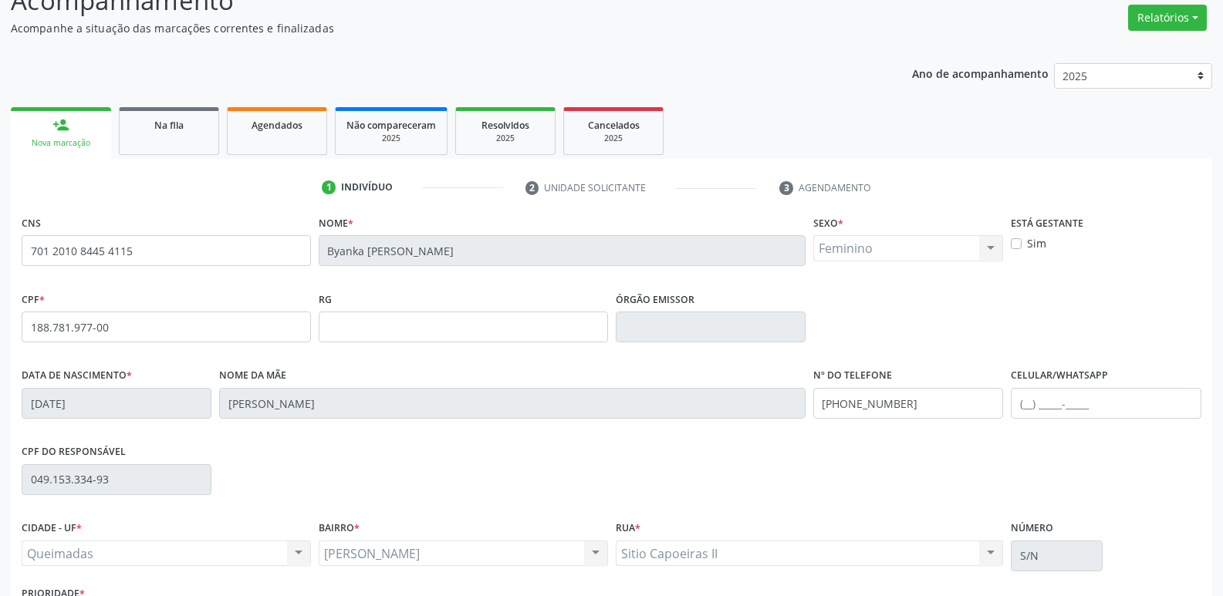
scroll to position [240, 0]
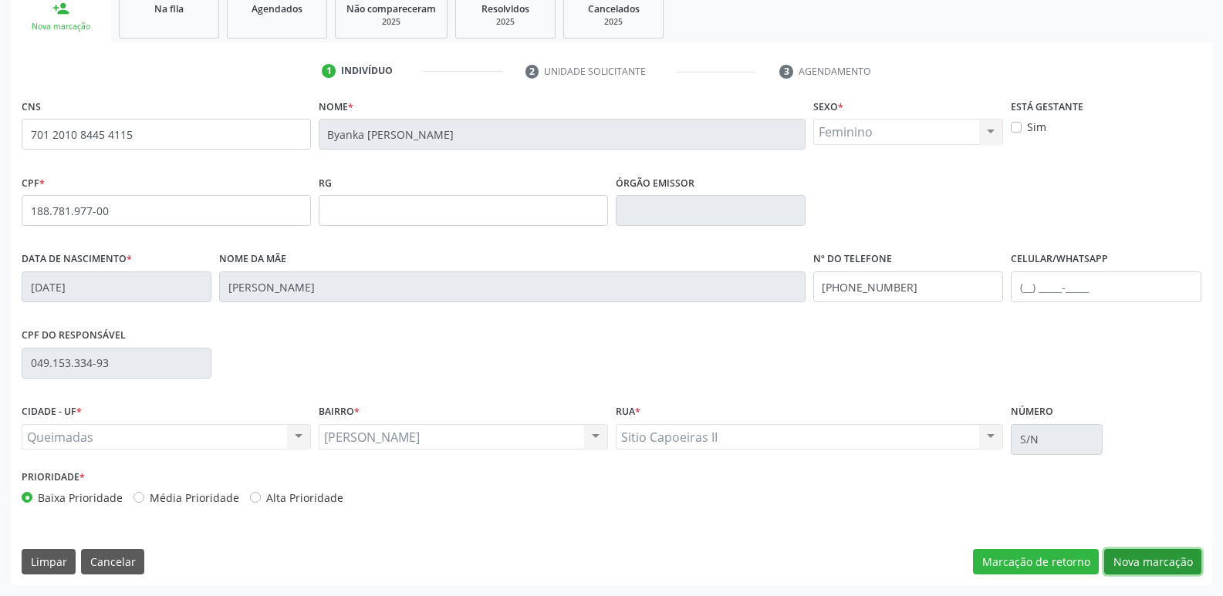
click at [1178, 563] on button "Nova marcação" at bounding box center [1152, 562] width 97 height 26
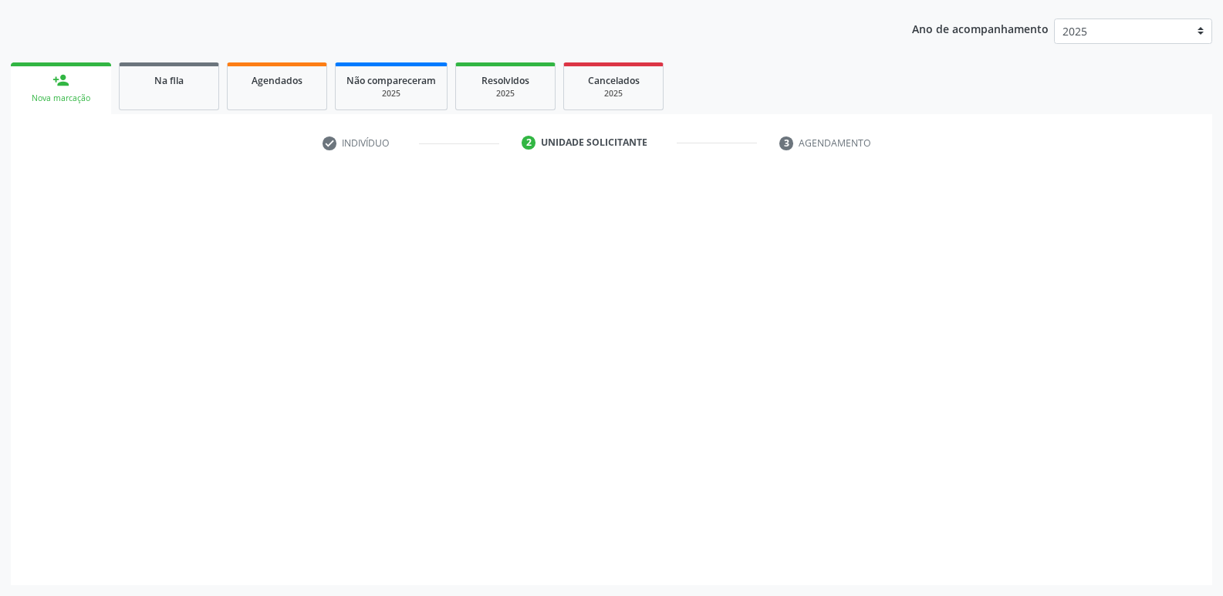
scroll to position [168, 0]
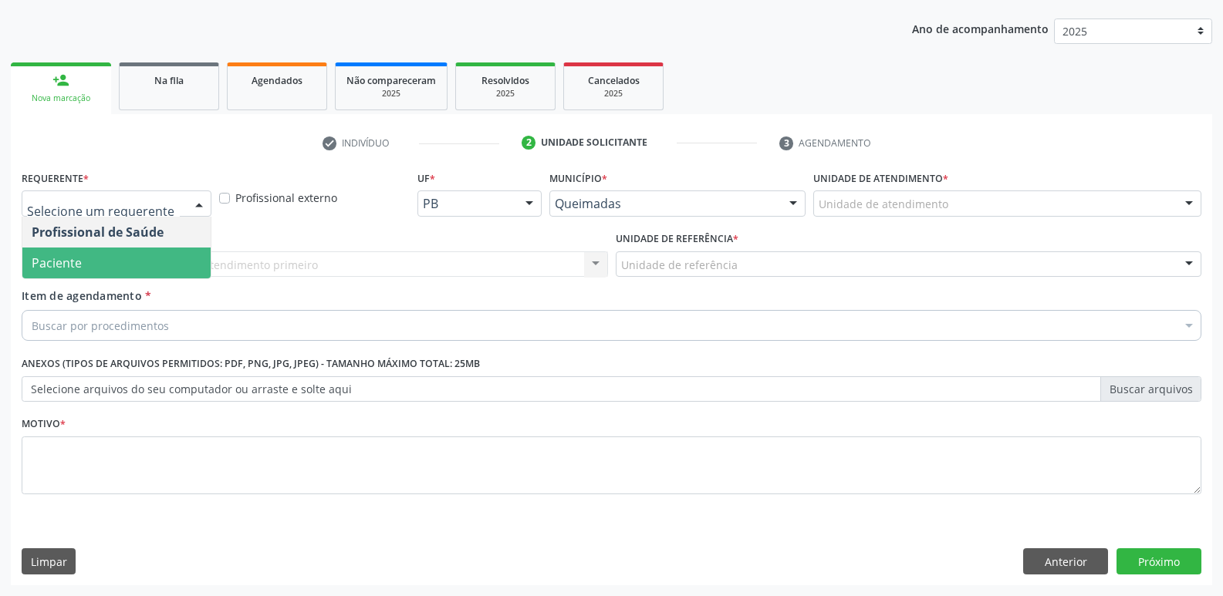
click at [59, 260] on span "Paciente" at bounding box center [57, 263] width 50 height 17
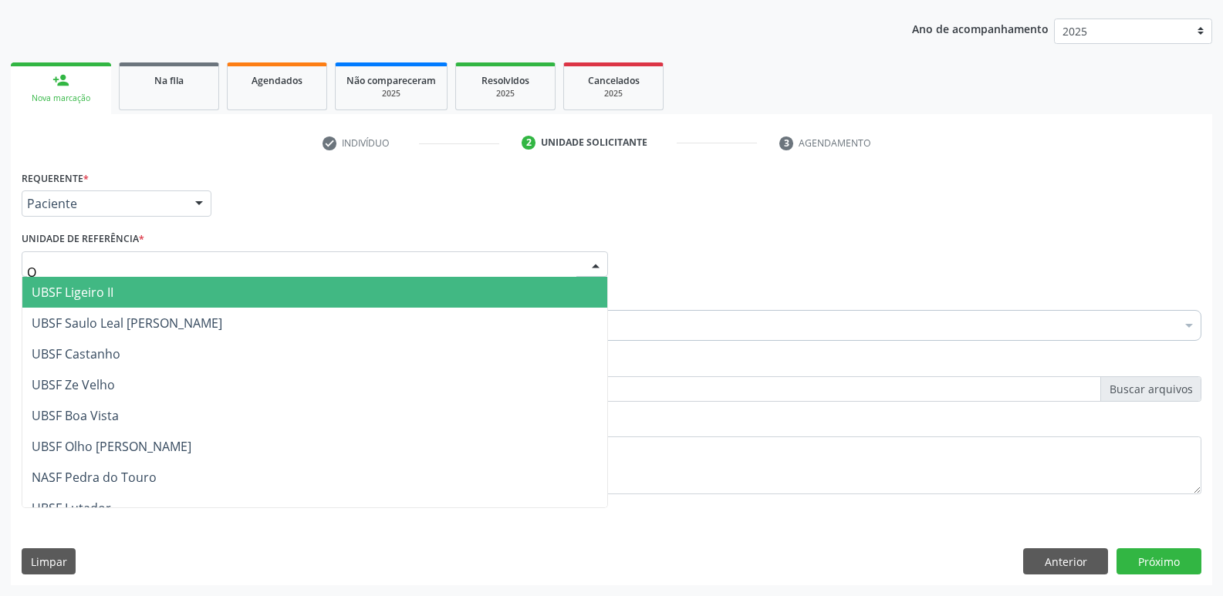
type input "OL"
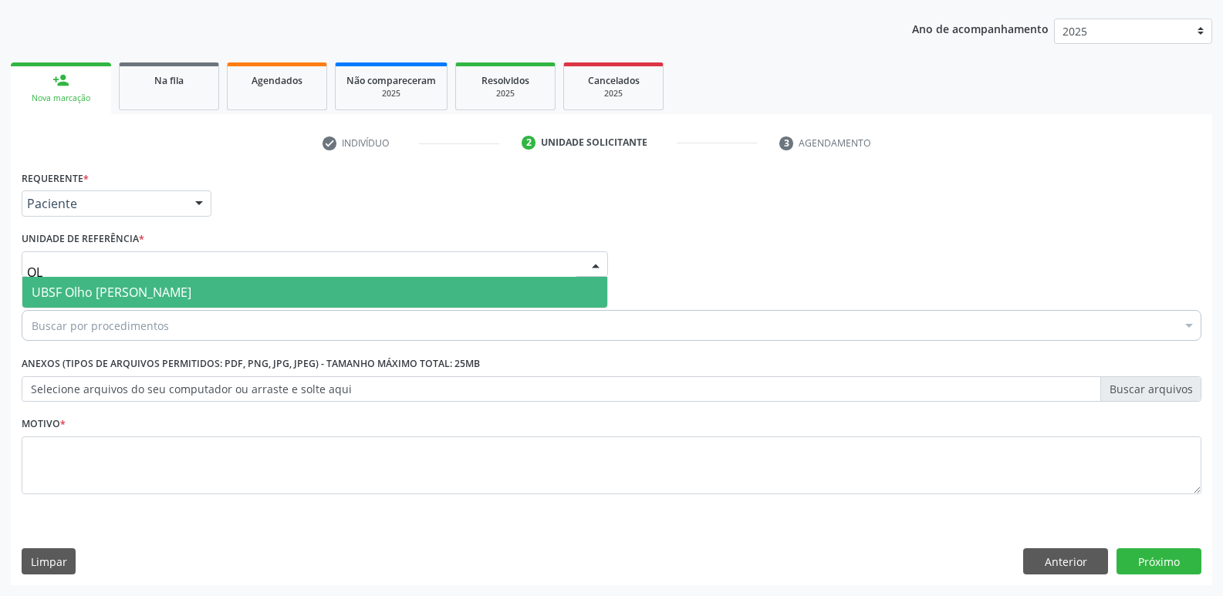
click at [143, 302] on span "UBSF Olho [PERSON_NAME]" at bounding box center [314, 292] width 585 height 31
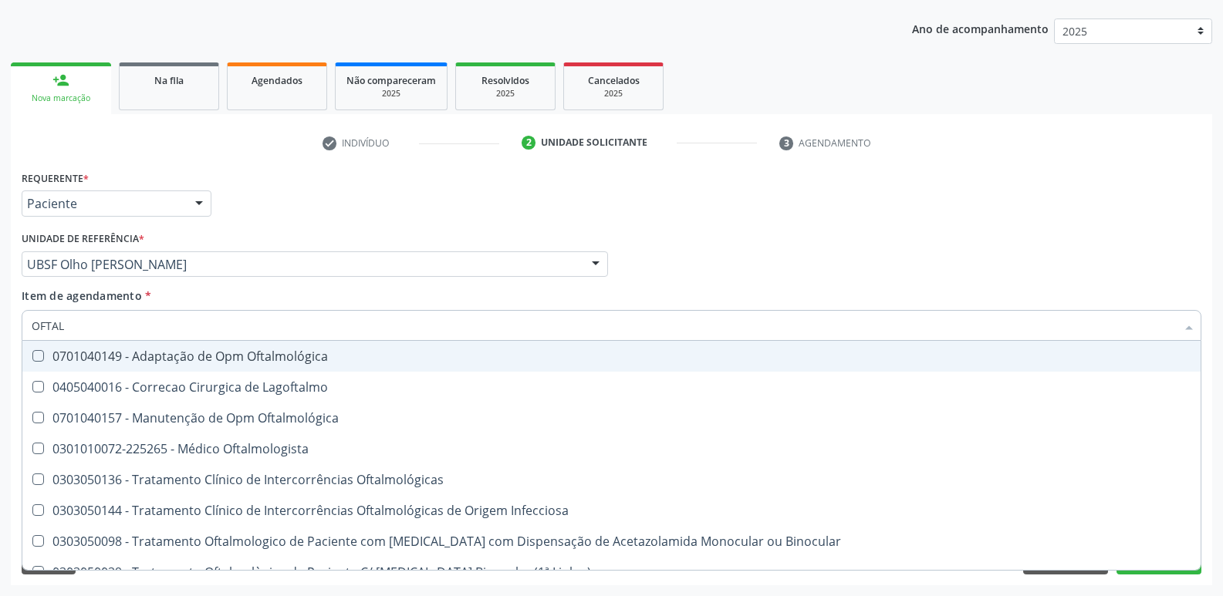
type input "OFTALM"
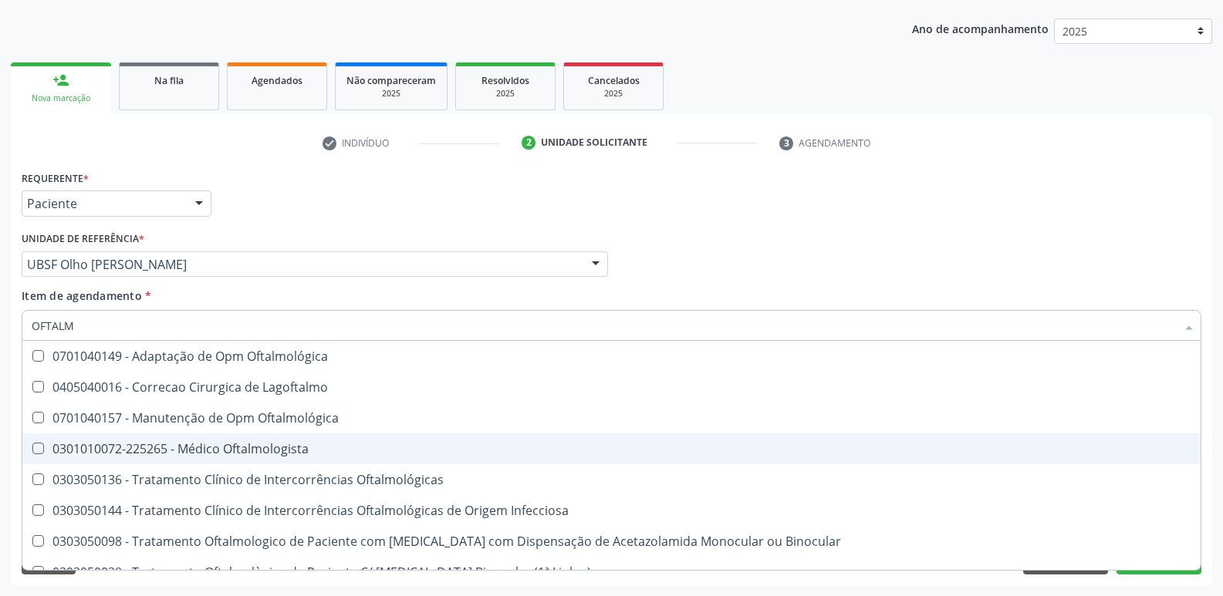
click at [231, 440] on span "0301010072-225265 - Médico Oftalmologista" at bounding box center [611, 448] width 1178 height 31
checkbox Oftalmologista "true"
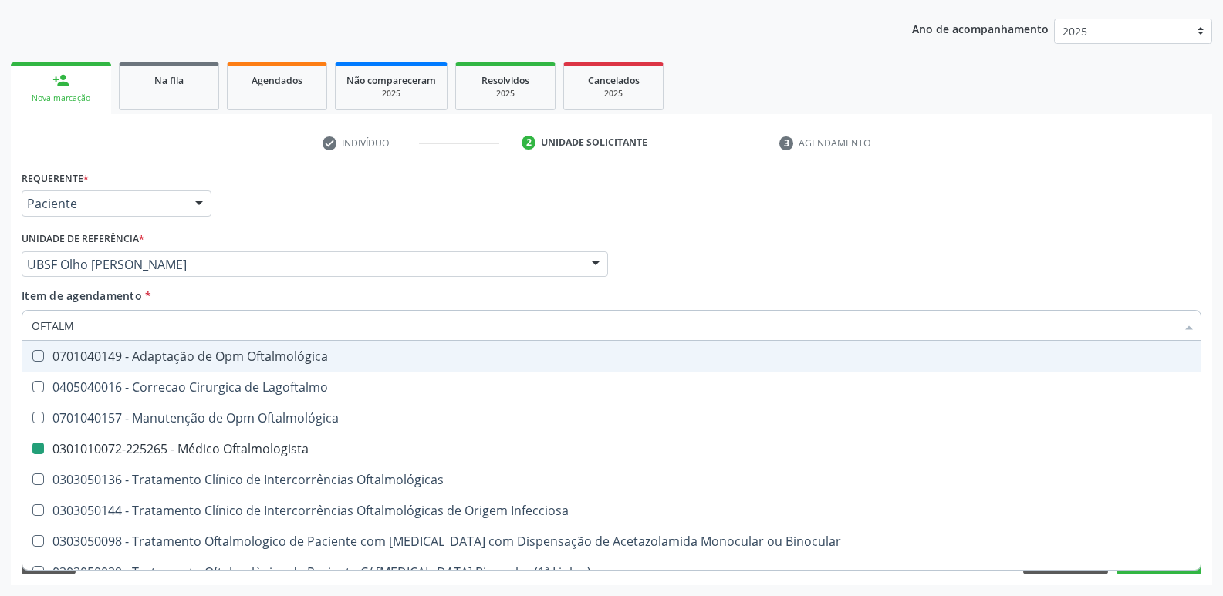
drag, startPoint x: 454, startPoint y: 219, endPoint x: 422, endPoint y: 191, distance: 42.7
click at [455, 218] on div "Requerente * Paciente Profissional de Saúde Paciente Nenhum resultado encontrad…" at bounding box center [611, 197] width 1187 height 60
checkbox Lagoftalmo "true"
checkbox Oftalmologista "false"
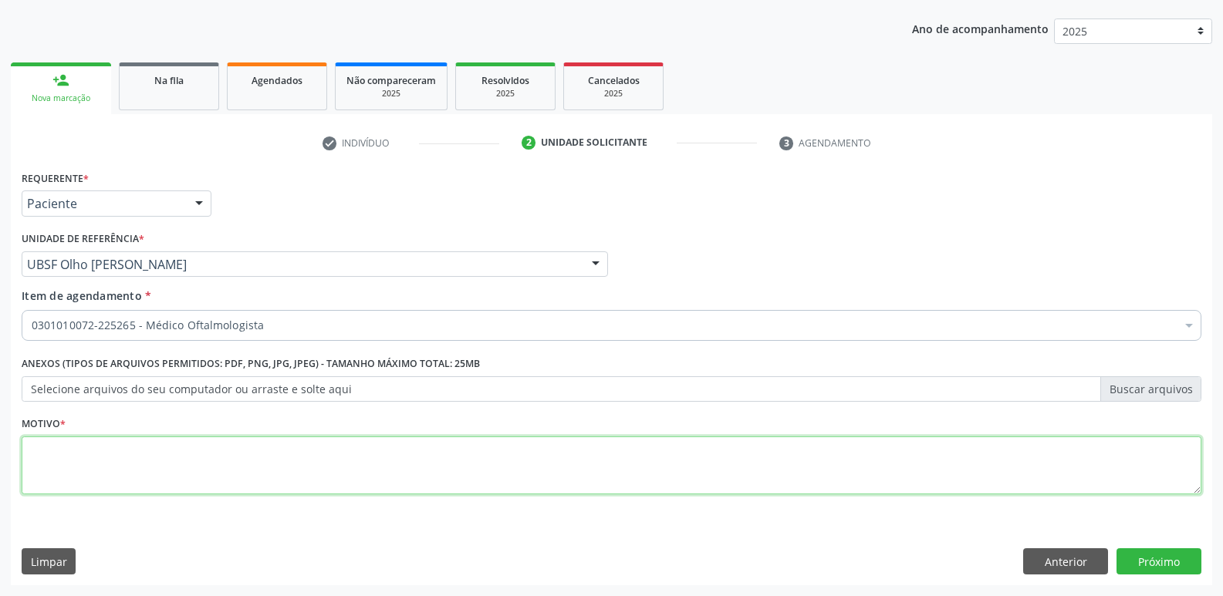
click at [153, 457] on textarea at bounding box center [611, 466] width 1179 height 59
paste textarea "AVALIAÇÃO"
type textarea "AVALIAÇÃO"
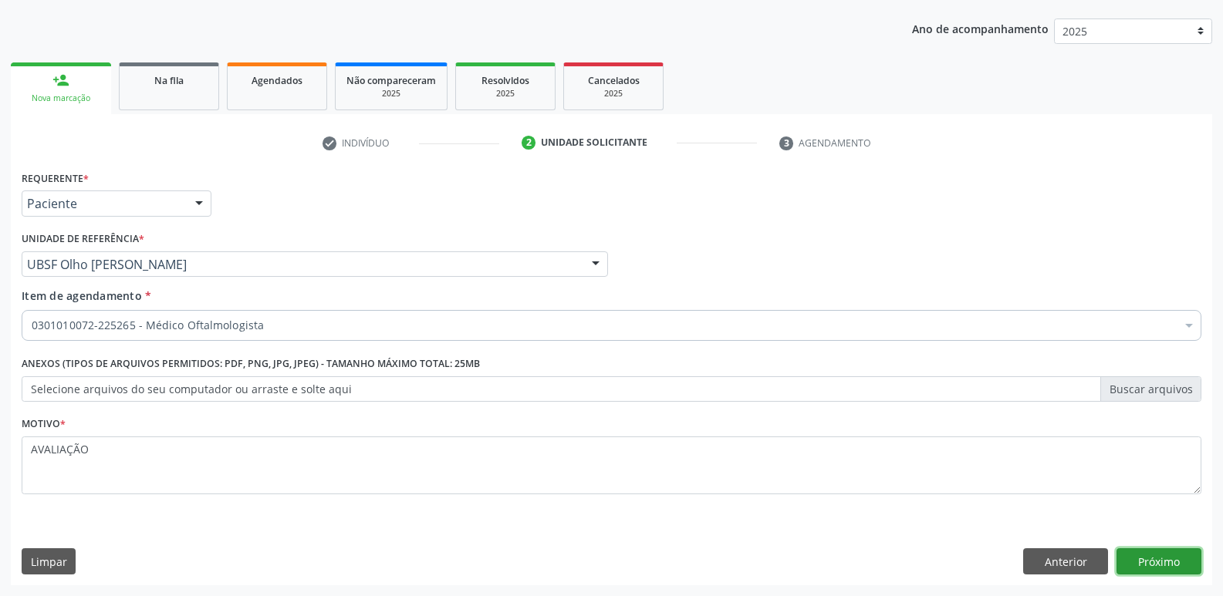
click at [1156, 573] on button "Próximo" at bounding box center [1158, 561] width 85 height 26
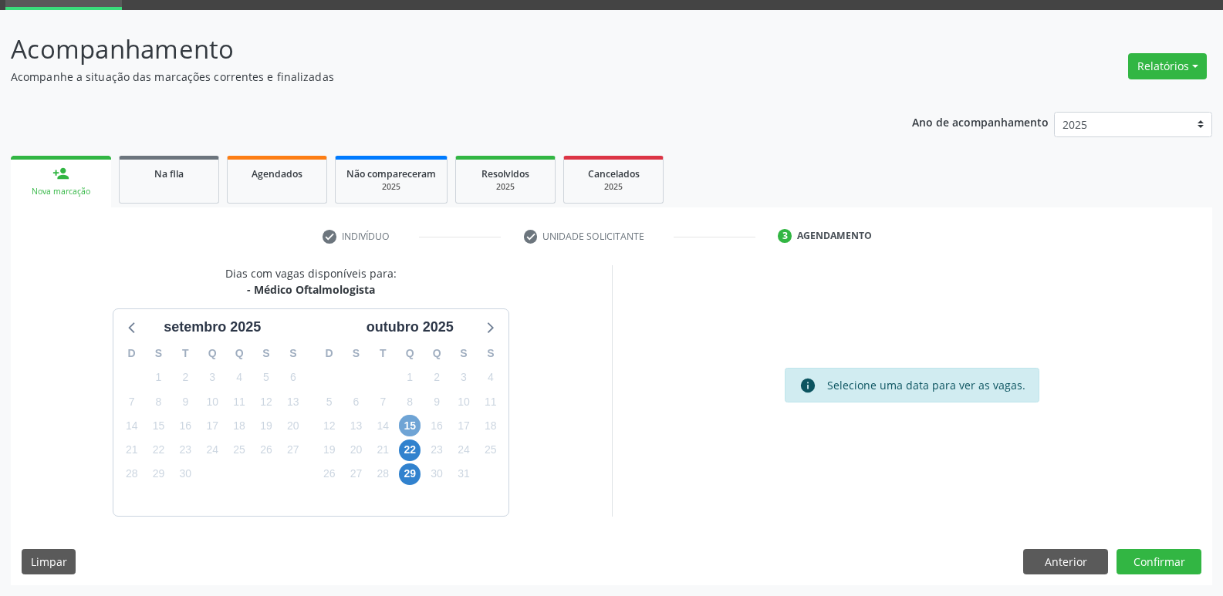
drag, startPoint x: 410, startPoint y: 423, endPoint x: 385, endPoint y: 410, distance: 28.6
click at [405, 418] on span "15" at bounding box center [410, 426] width 22 height 22
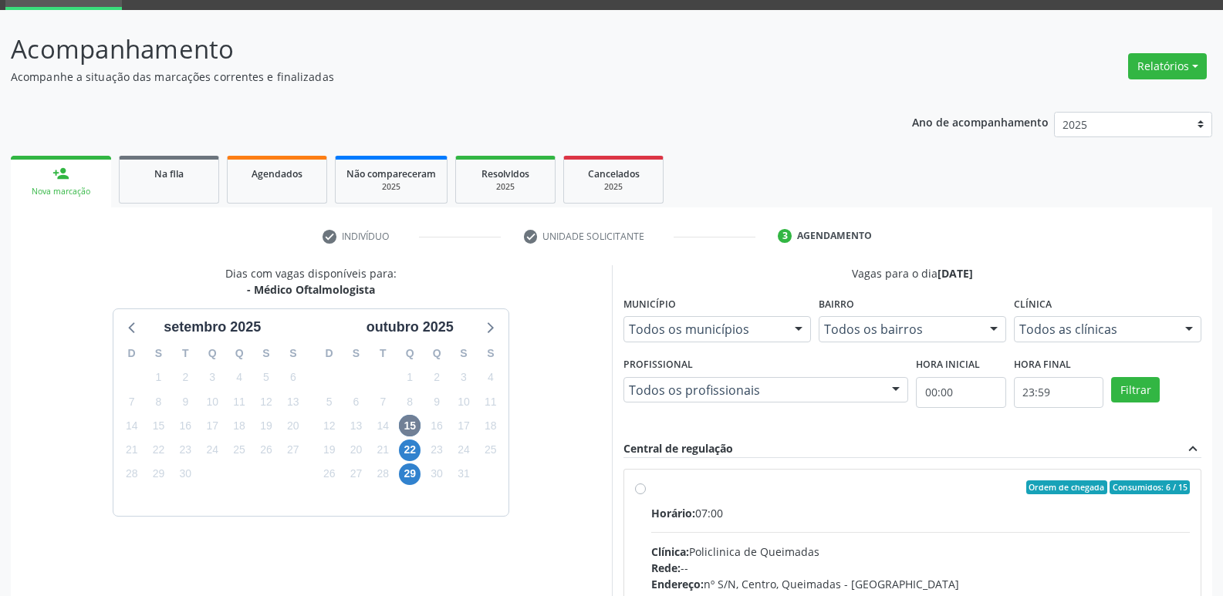
drag, startPoint x: 1043, startPoint y: 527, endPoint x: 1060, endPoint y: 520, distance: 18.3
radio input "true"
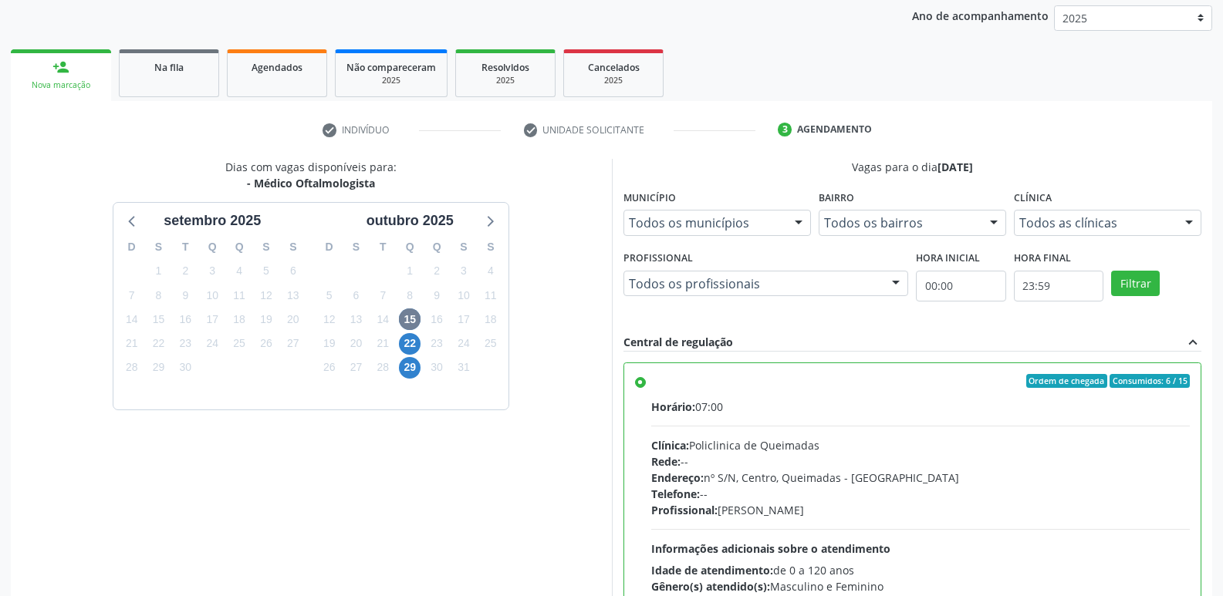
scroll to position [326, 0]
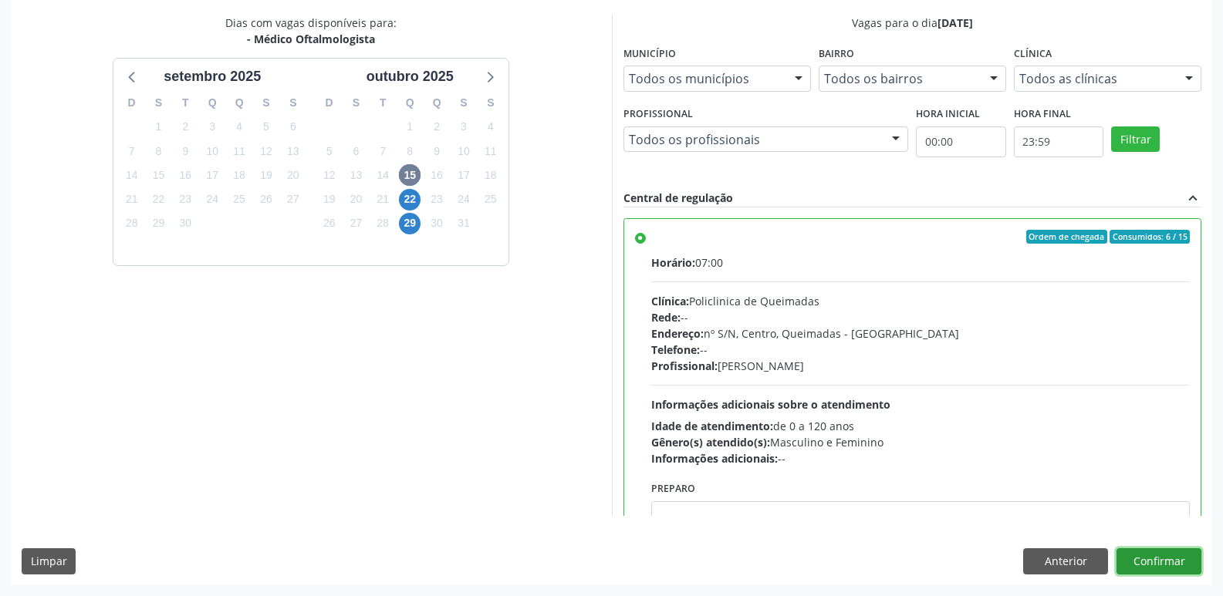
click at [1162, 552] on button "Confirmar" at bounding box center [1158, 561] width 85 height 26
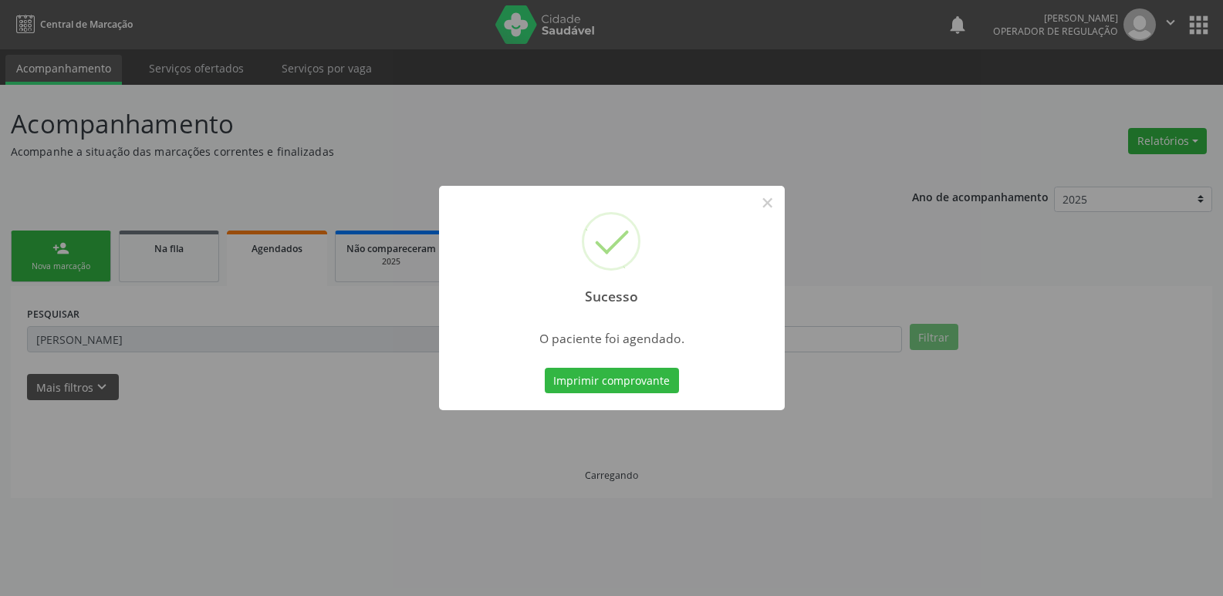
scroll to position [0, 0]
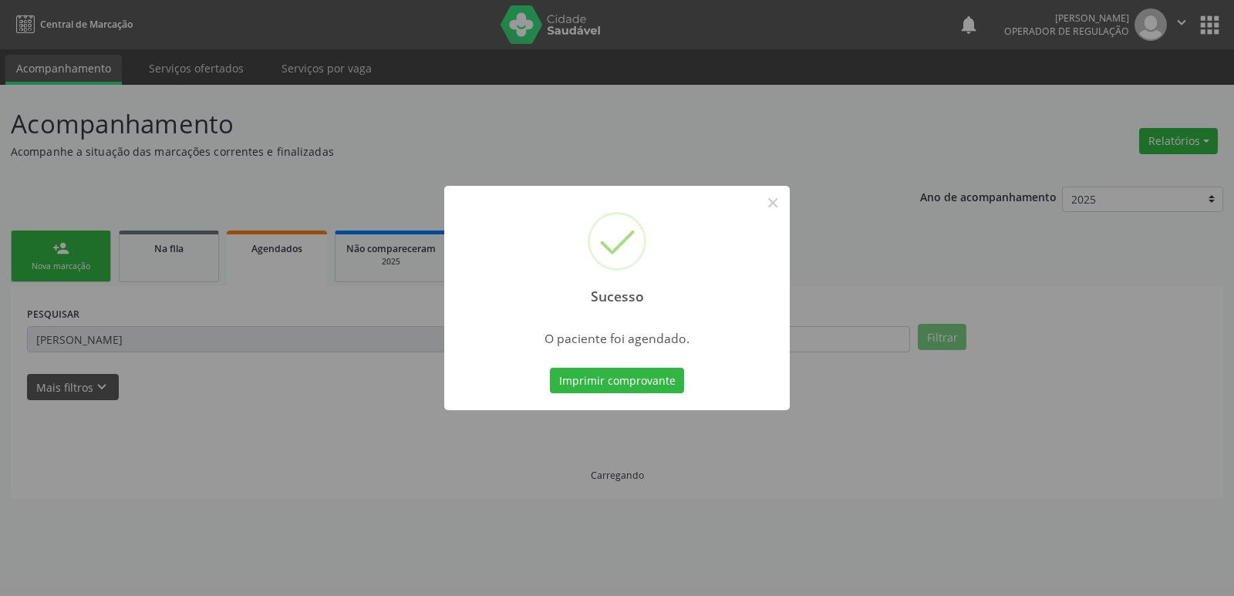
click at [550, 368] on button "Imprimir comprovante" at bounding box center [617, 381] width 134 height 26
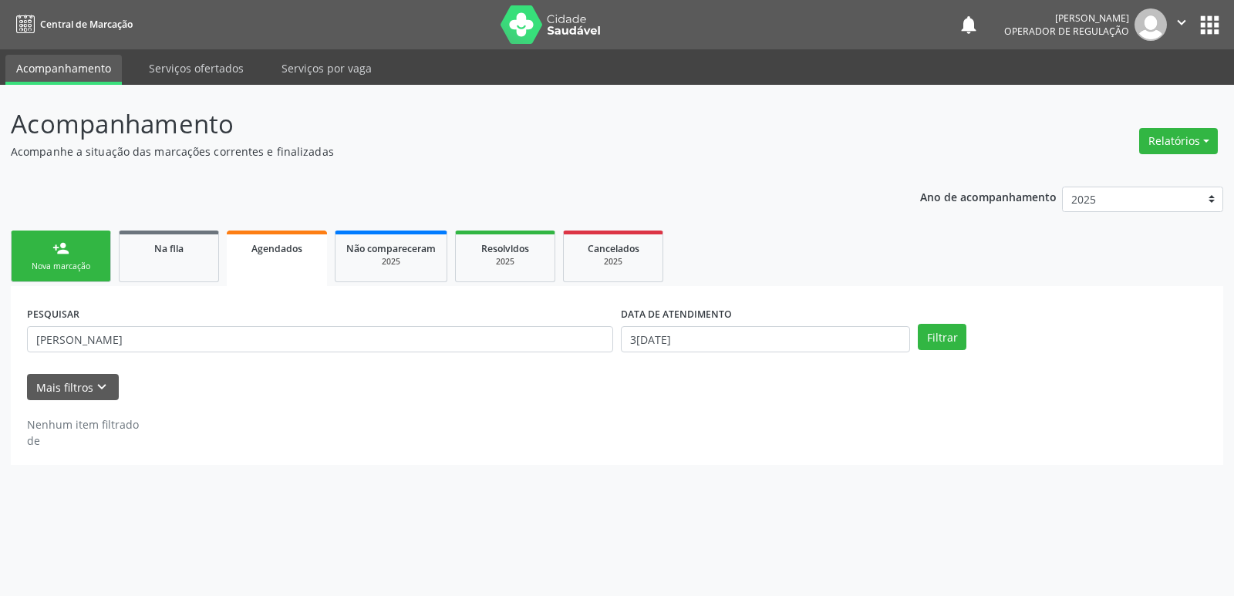
click at [68, 250] on div "person_add" at bounding box center [60, 248] width 17 height 17
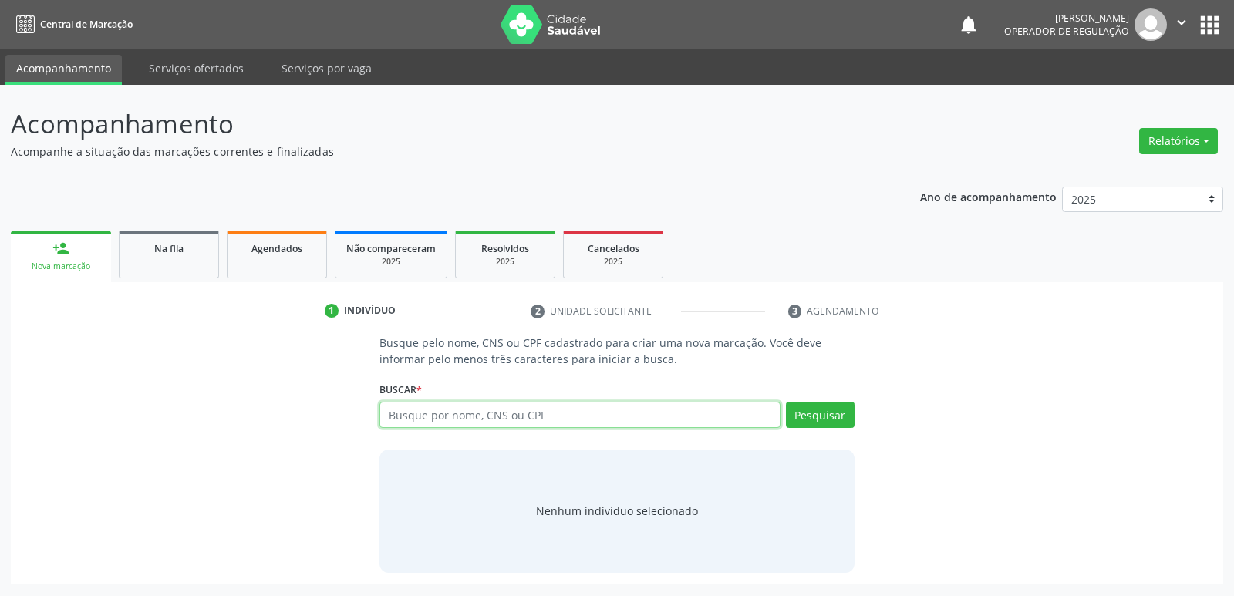
click at [563, 413] on input "text" at bounding box center [580, 415] width 400 height 26
click at [464, 417] on input "text" at bounding box center [580, 415] width 400 height 26
type input "705008016601958"
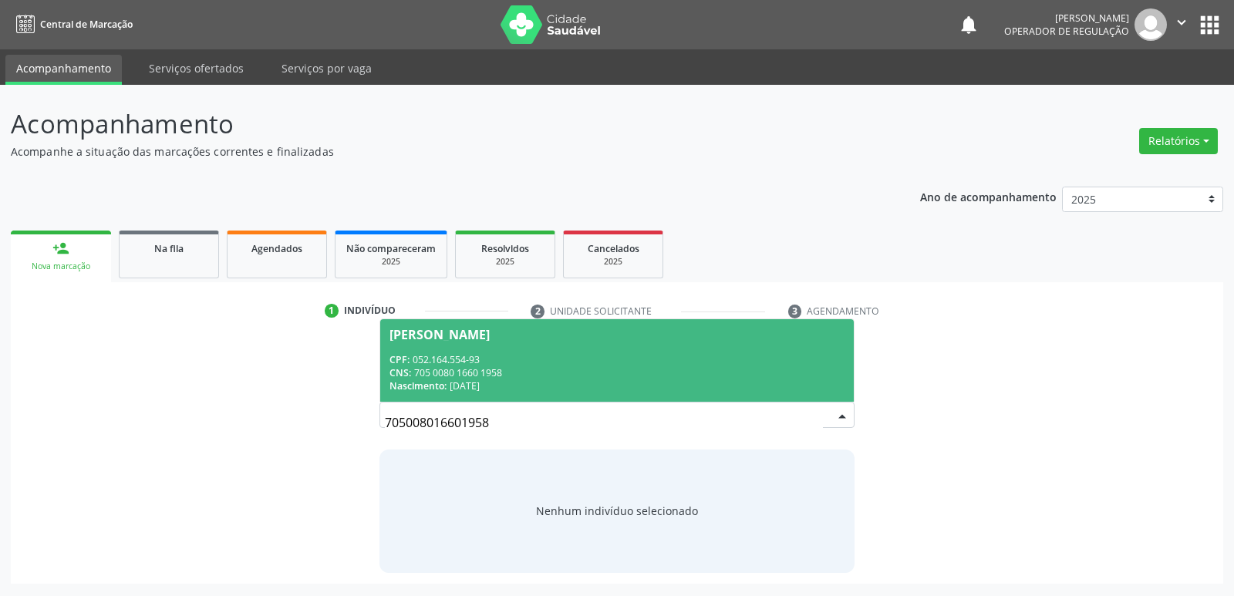
click at [455, 358] on div "CPF: 052.164.554-93" at bounding box center [617, 359] width 454 height 13
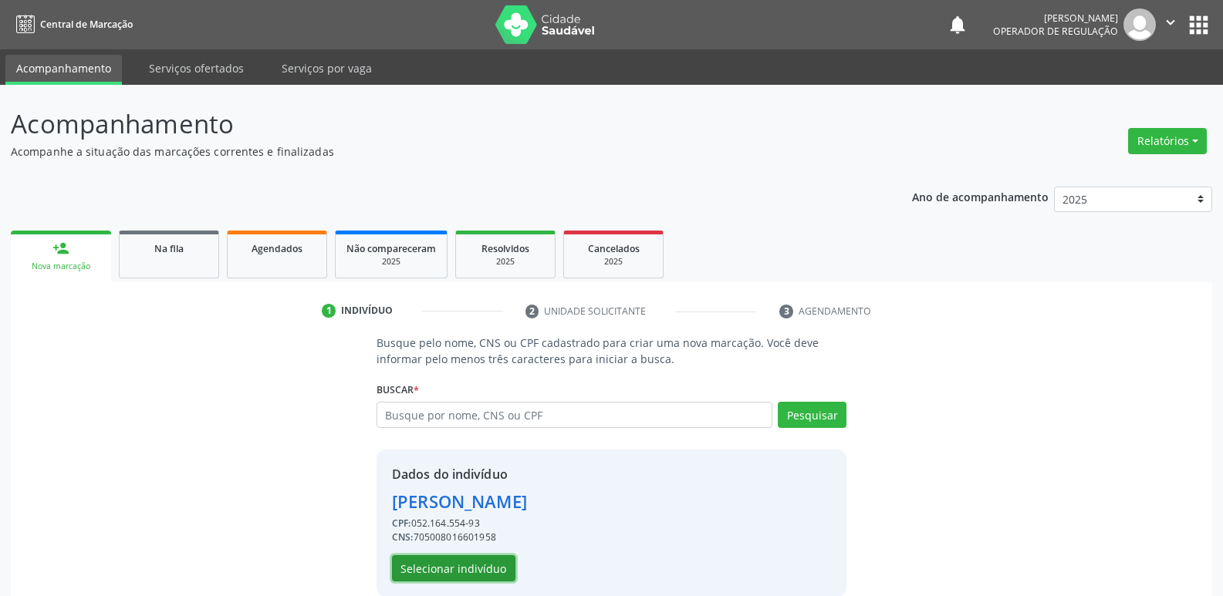
click at [436, 568] on button "Selecionar indivíduo" at bounding box center [453, 568] width 123 height 26
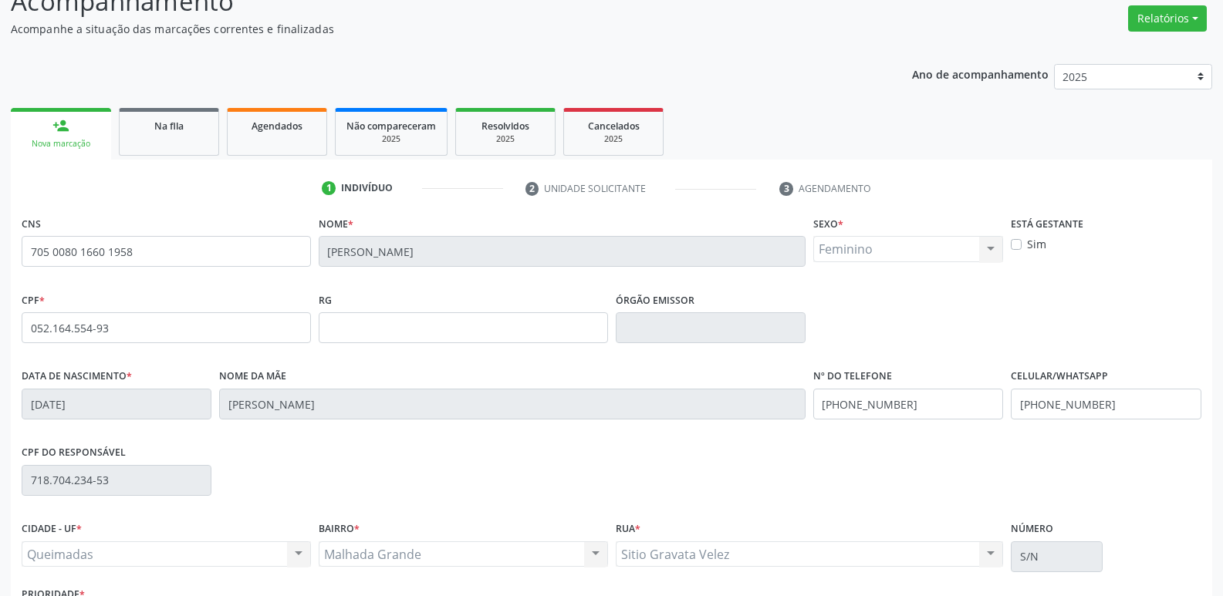
scroll to position [240, 0]
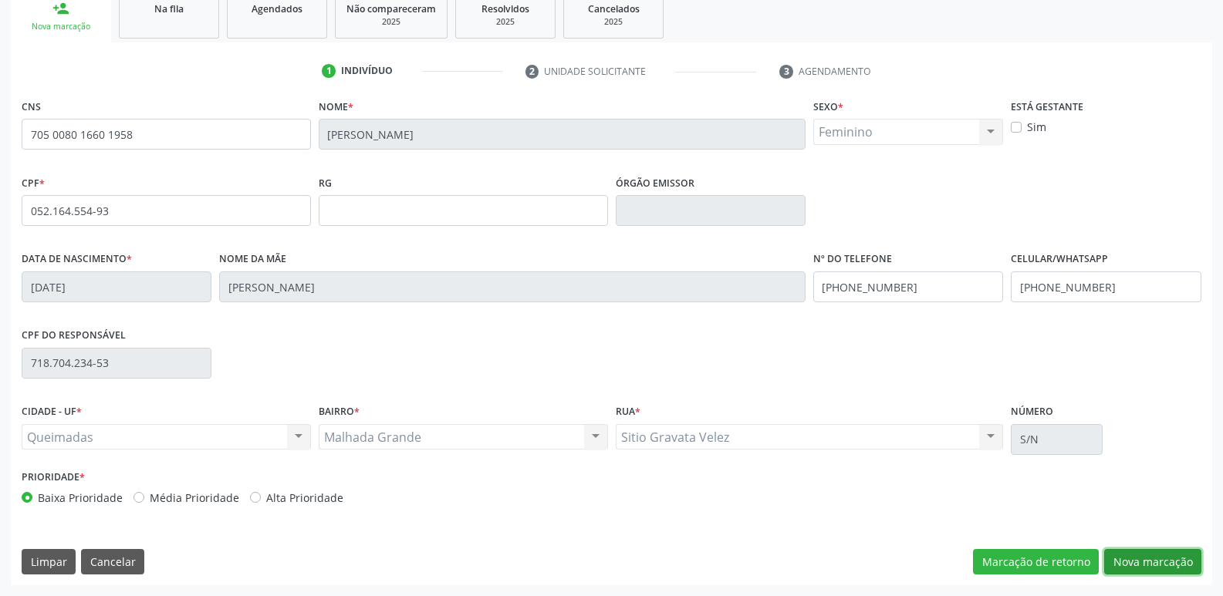
click at [1150, 572] on button "Nova marcação" at bounding box center [1152, 562] width 97 height 26
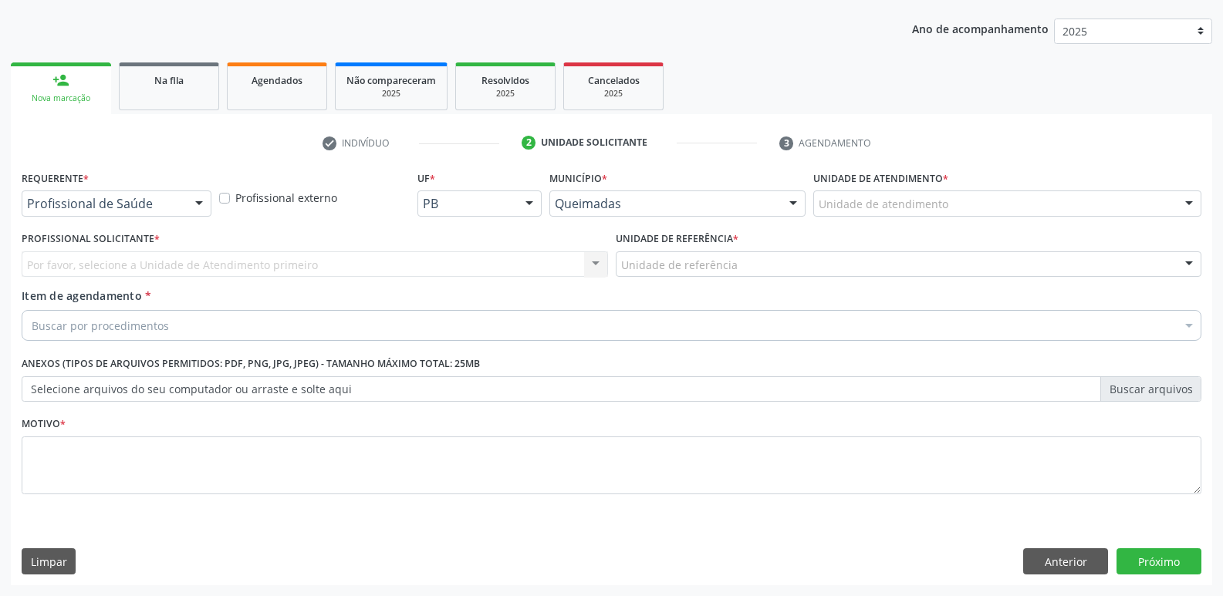
scroll to position [168, 0]
drag, startPoint x: 54, startPoint y: 194, endPoint x: 59, endPoint y: 211, distance: 16.8
click at [54, 197] on div "Profissional de Saúde" at bounding box center [117, 204] width 190 height 26
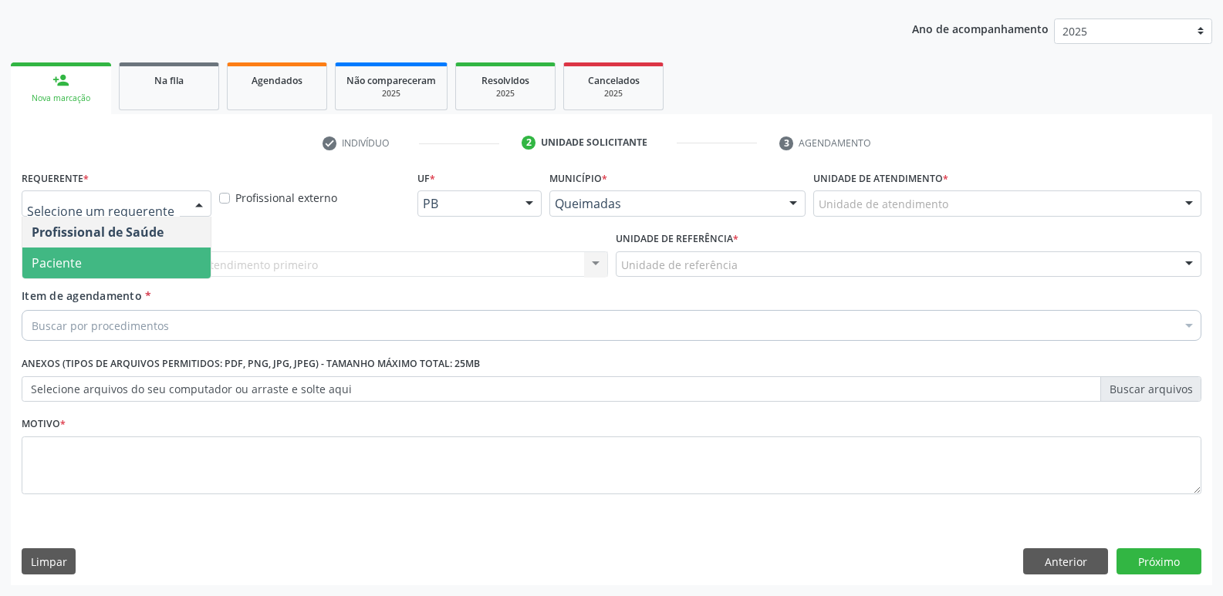
click at [73, 268] on span "Paciente" at bounding box center [57, 263] width 50 height 17
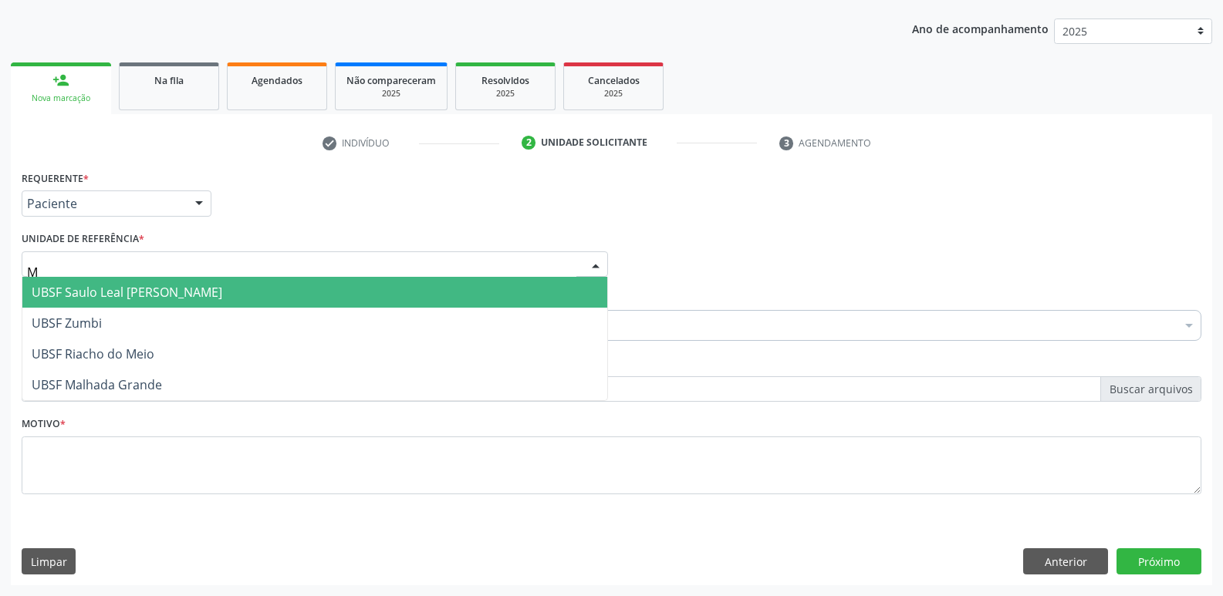
type input "MA"
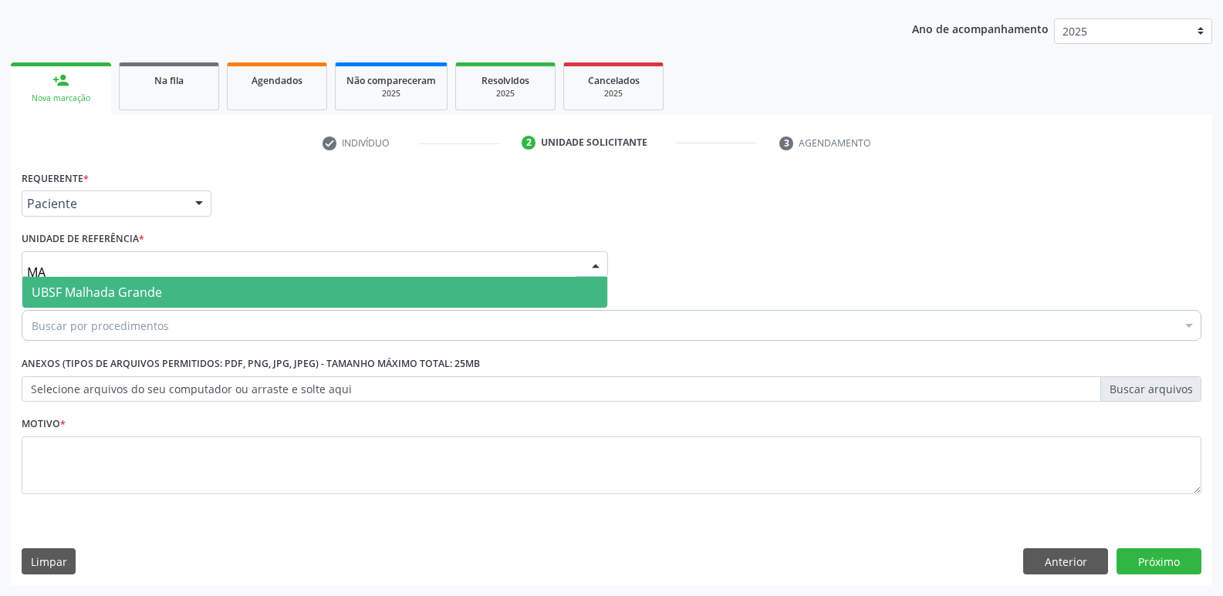
click at [86, 288] on span "UBSF Malhada Grande" at bounding box center [97, 292] width 130 height 17
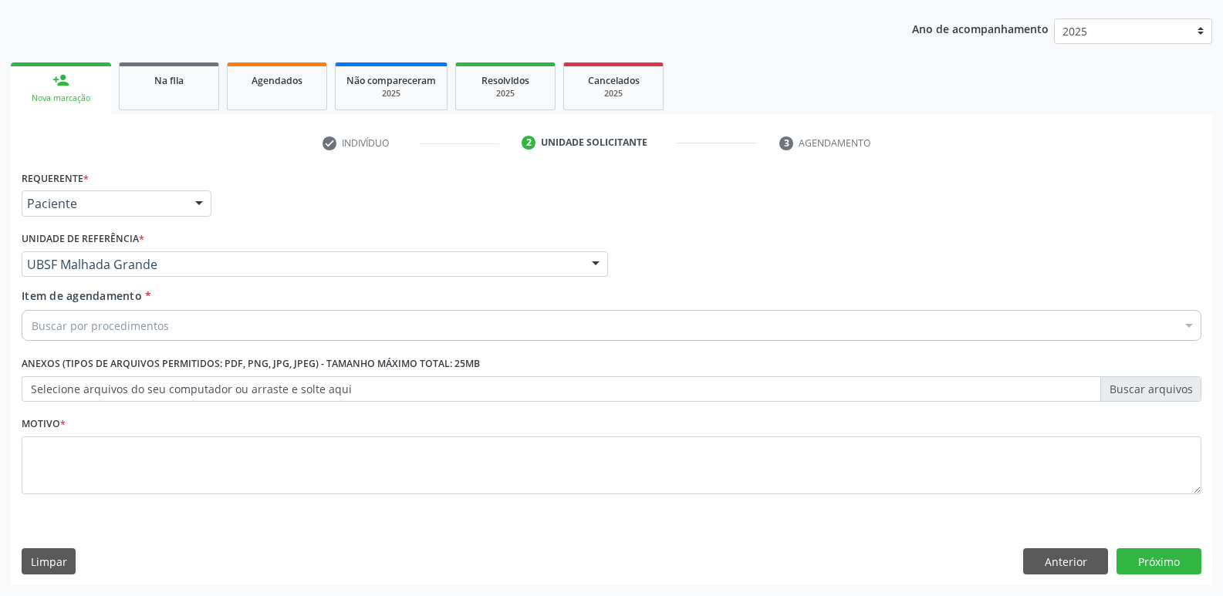
click at [97, 312] on div "Buscar por procedimentos" at bounding box center [611, 325] width 1179 height 31
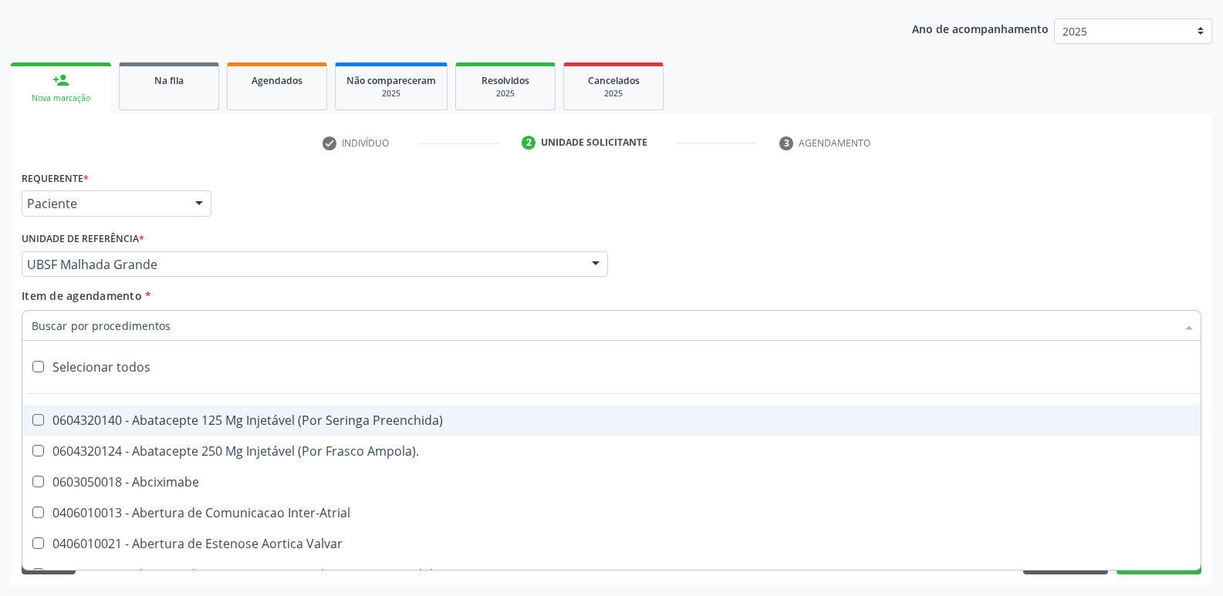
type input "P"
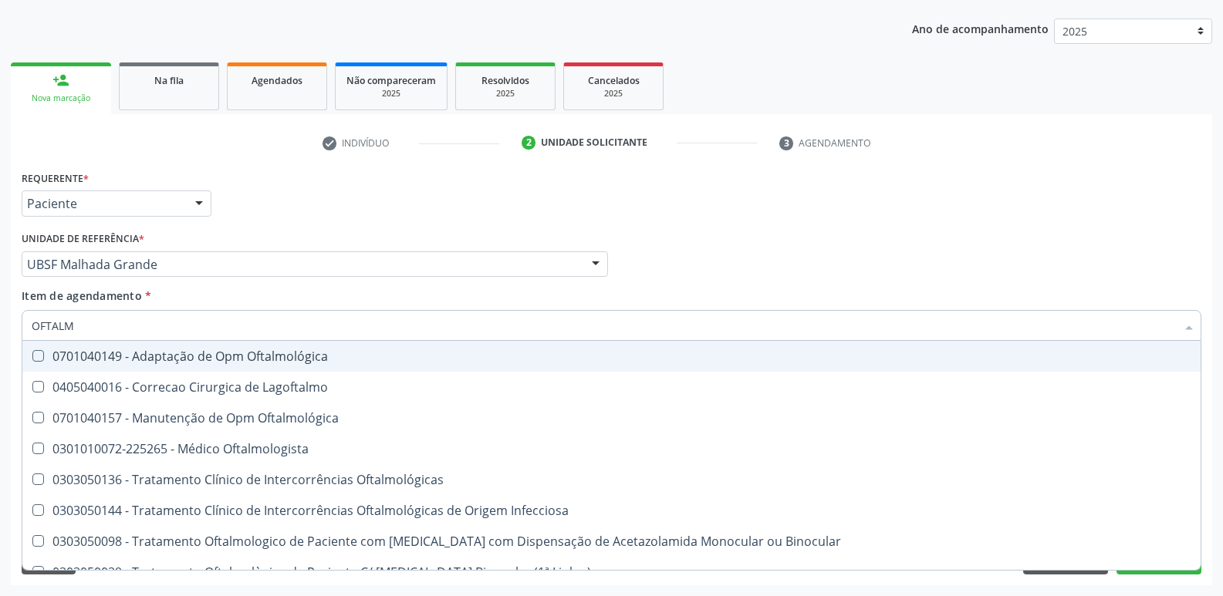
type input "OFTALMO"
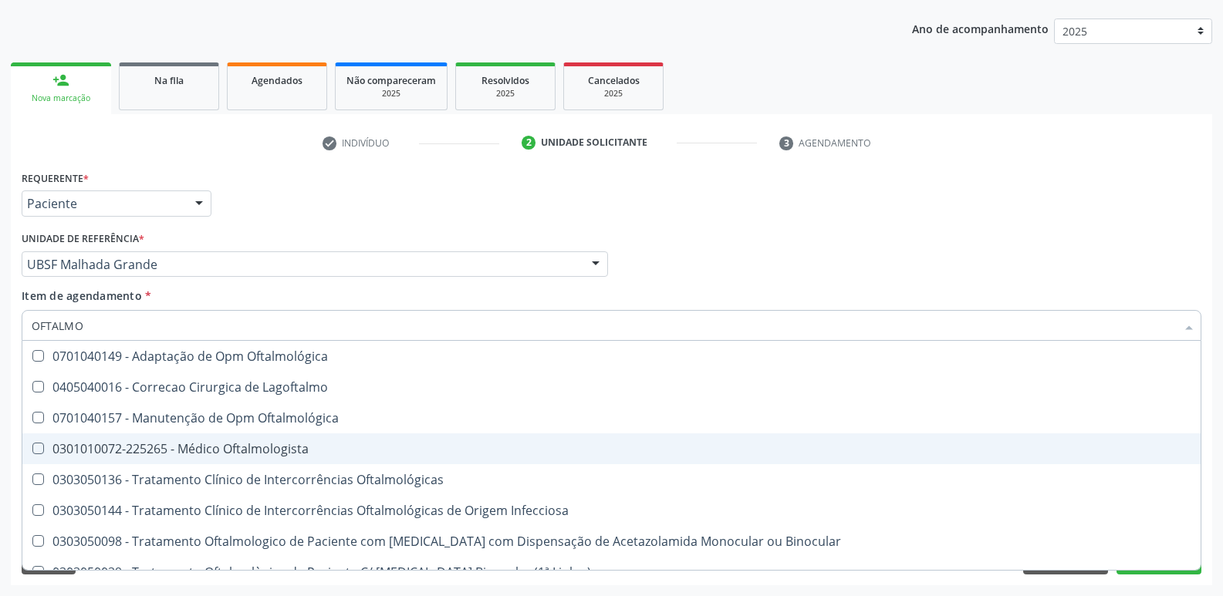
click at [191, 452] on div "0301010072-225265 - Médico Oftalmologista" at bounding box center [611, 449] width 1159 height 12
checkbox Oftalmologista "true"
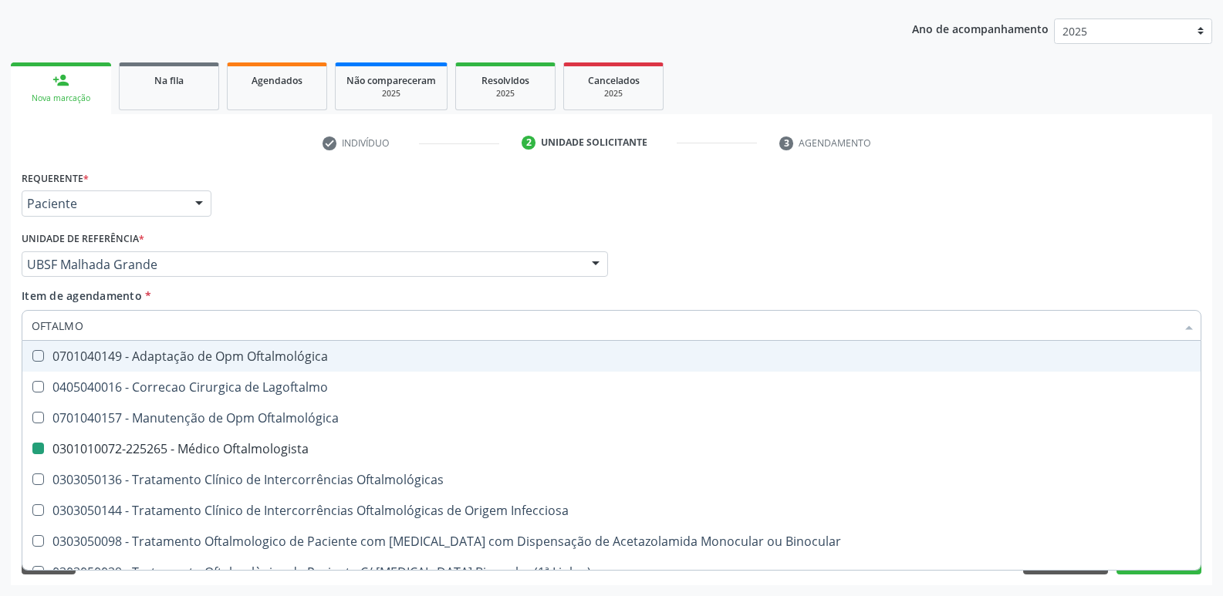
click at [315, 228] on div "Unidade de referência * UBSF Malhada Grande UBSF Ligeiro II UBSF Saulo Leal Ern…" at bounding box center [315, 252] width 586 height 49
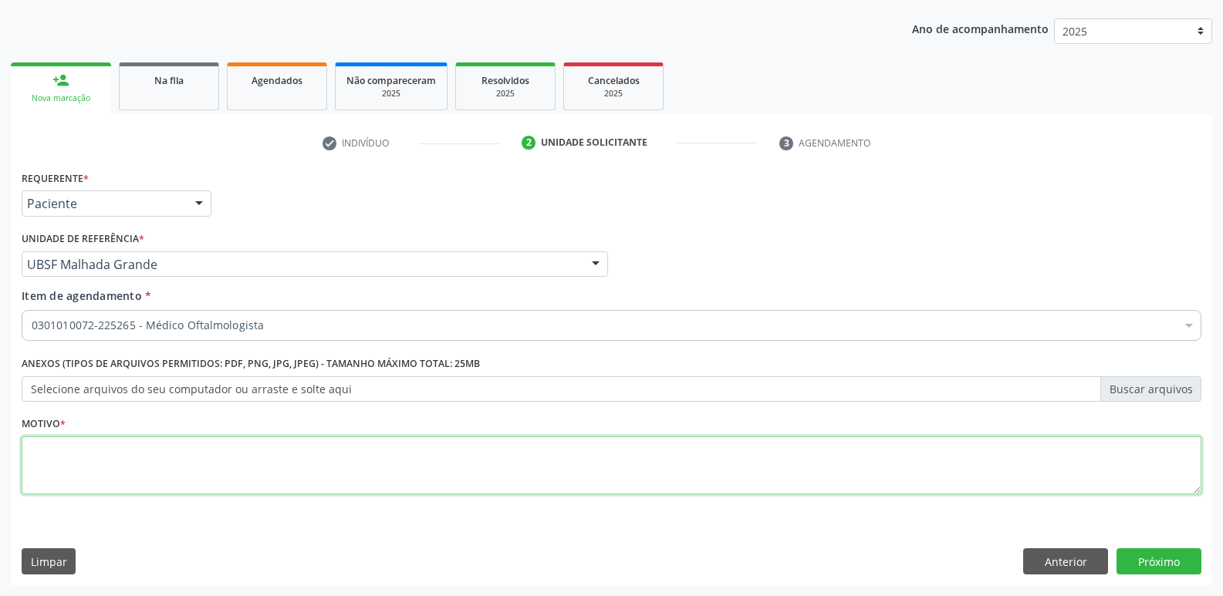
click at [62, 472] on textarea at bounding box center [611, 466] width 1179 height 59
paste textarea "AVALIAÇÃO"
type textarea "AVALIAÇÃO"
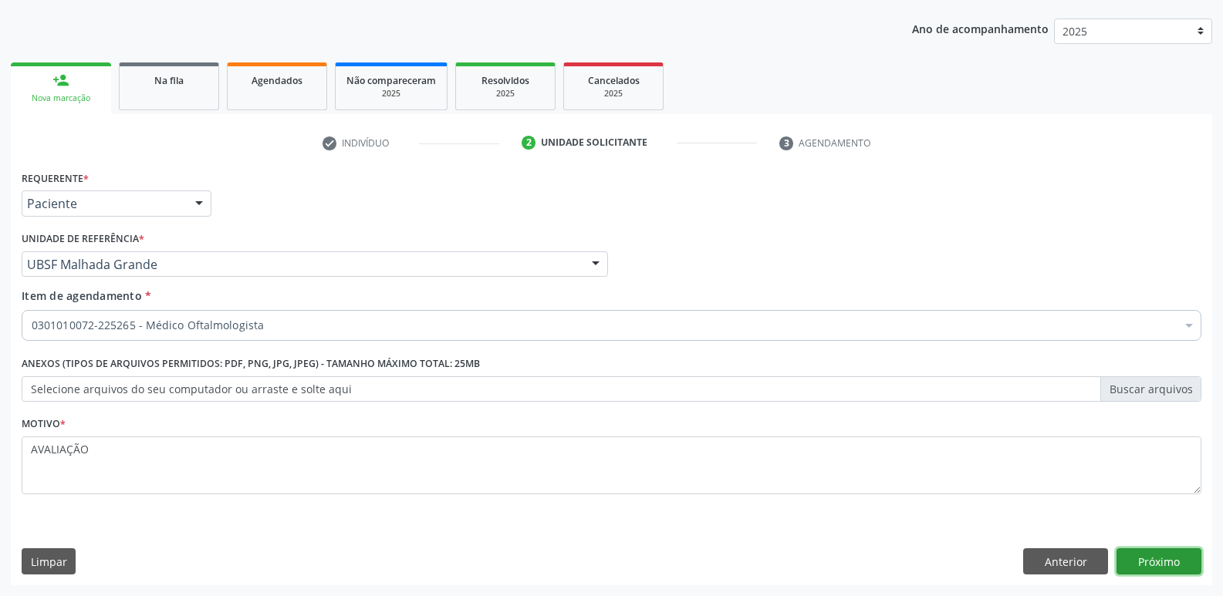
click at [1159, 561] on button "Próximo" at bounding box center [1158, 561] width 85 height 26
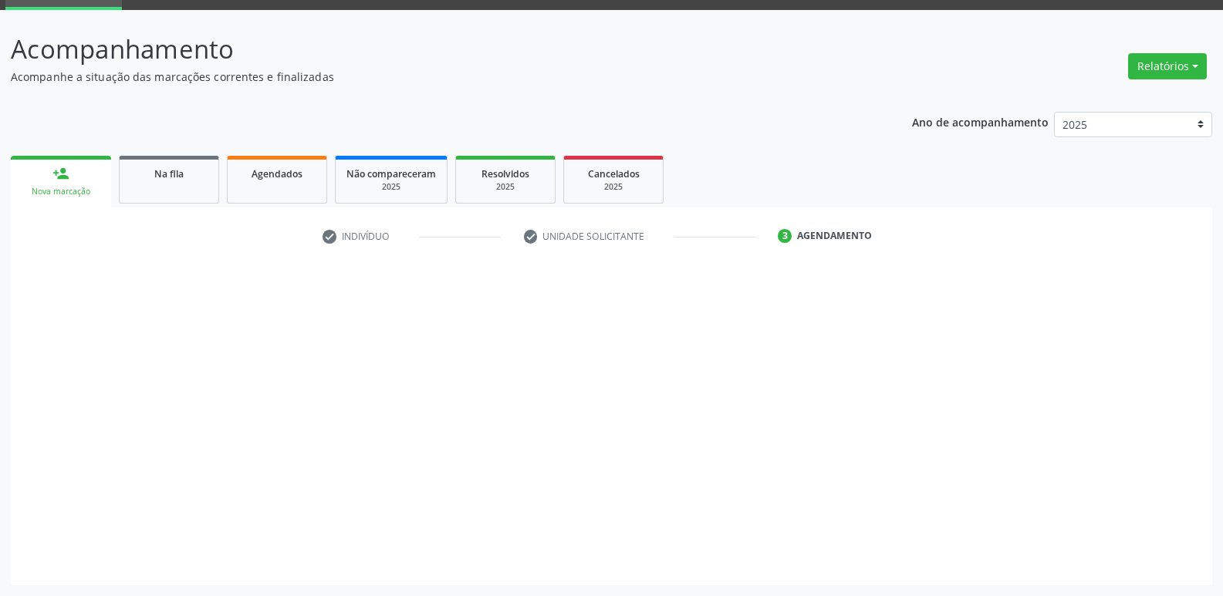
scroll to position [75, 0]
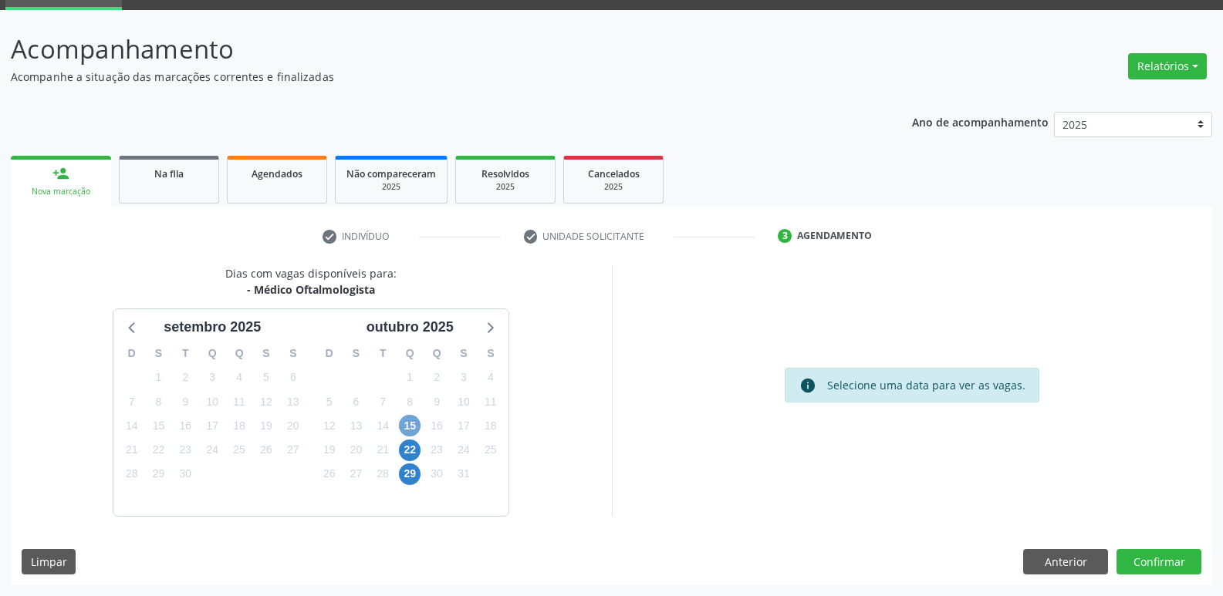
drag, startPoint x: 416, startPoint y: 422, endPoint x: 602, endPoint y: 431, distance: 186.1
click at [416, 420] on span "15" at bounding box center [410, 426] width 22 height 22
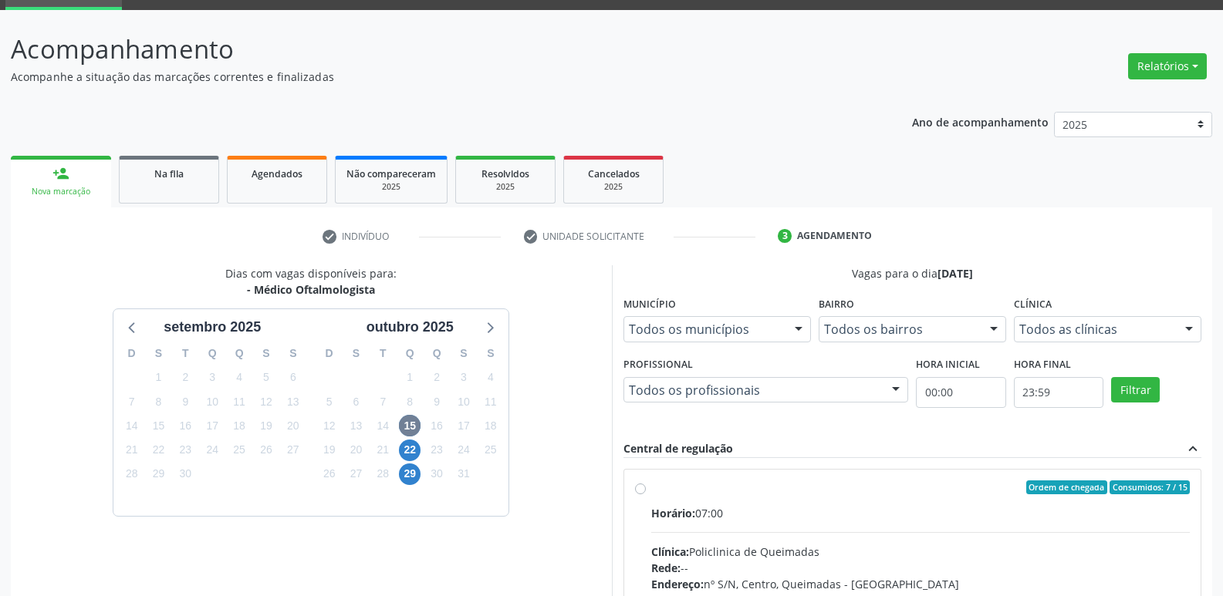
drag, startPoint x: 820, startPoint y: 481, endPoint x: 938, endPoint y: 435, distance: 126.5
click at [828, 480] on div "Ordem de chegada Consumidos: 7 / 15 Horário: 07:00 Clínica: Policlinica de Quei…" at bounding box center [912, 599] width 577 height 258
radio input "true"
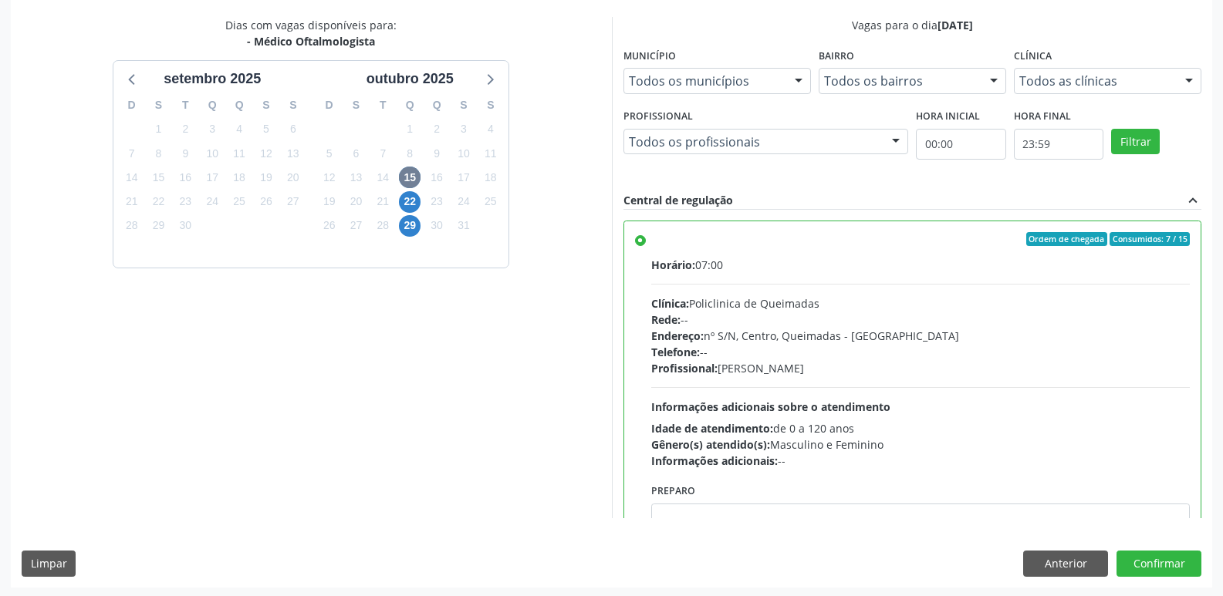
scroll to position [326, 0]
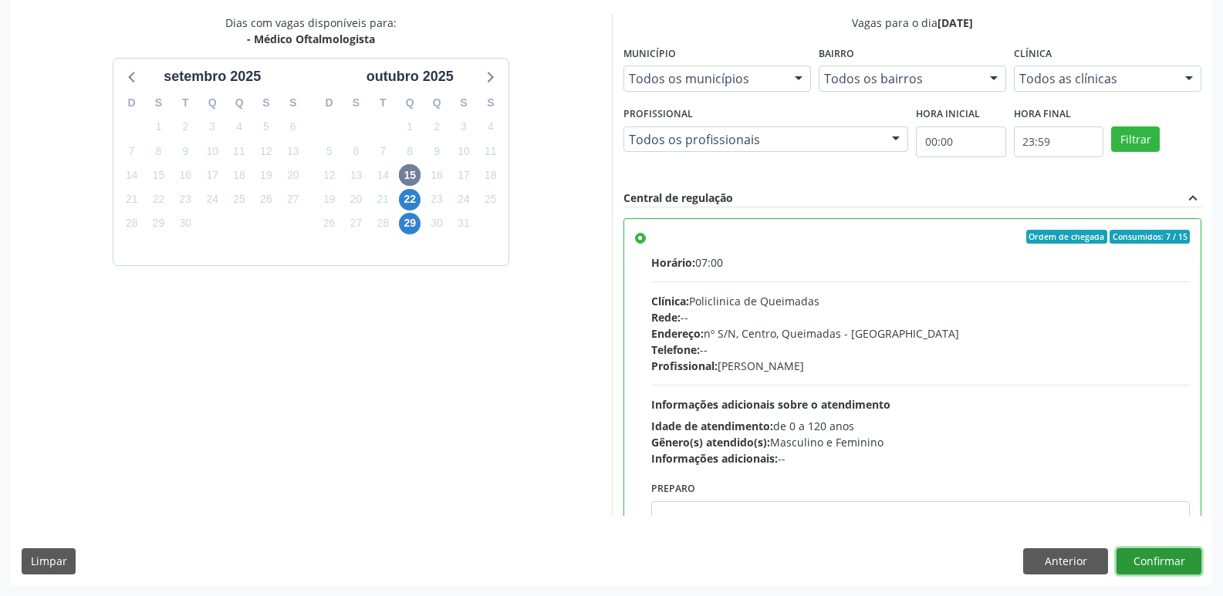
click at [1151, 555] on button "Confirmar" at bounding box center [1158, 561] width 85 height 26
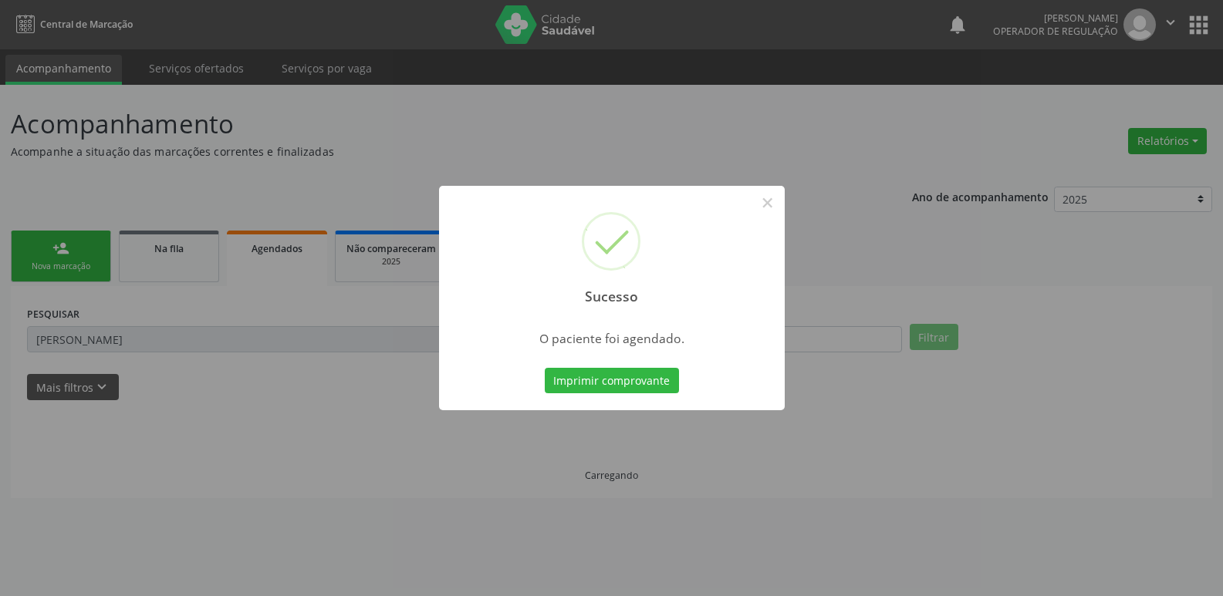
scroll to position [0, 0]
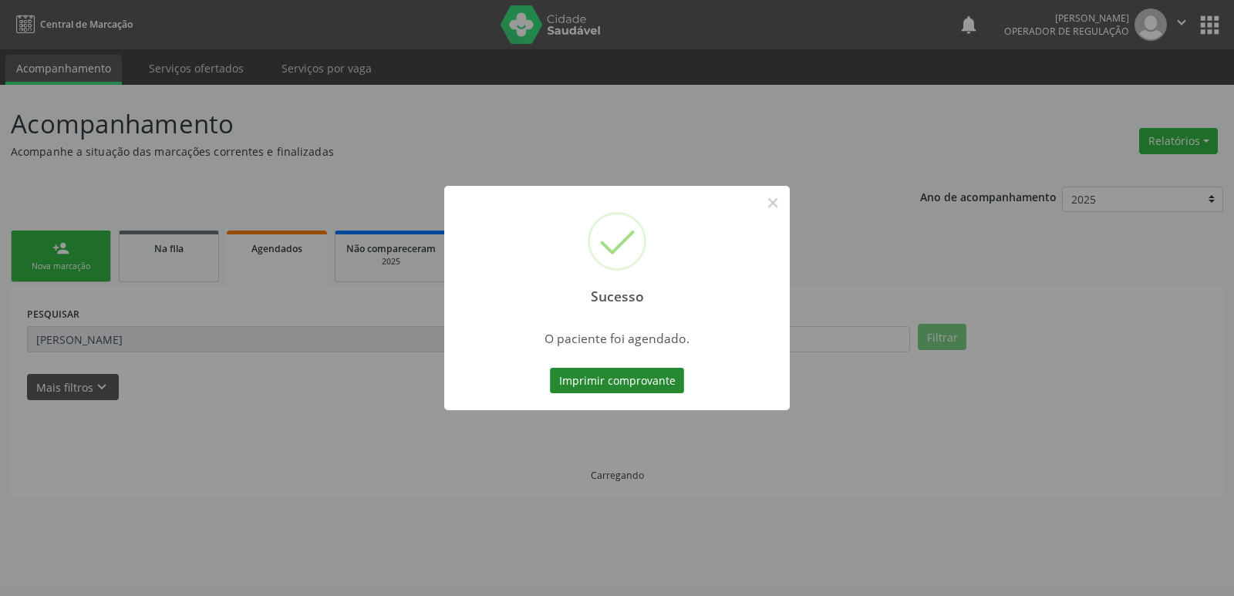
click at [666, 370] on button "Imprimir comprovante" at bounding box center [617, 381] width 134 height 26
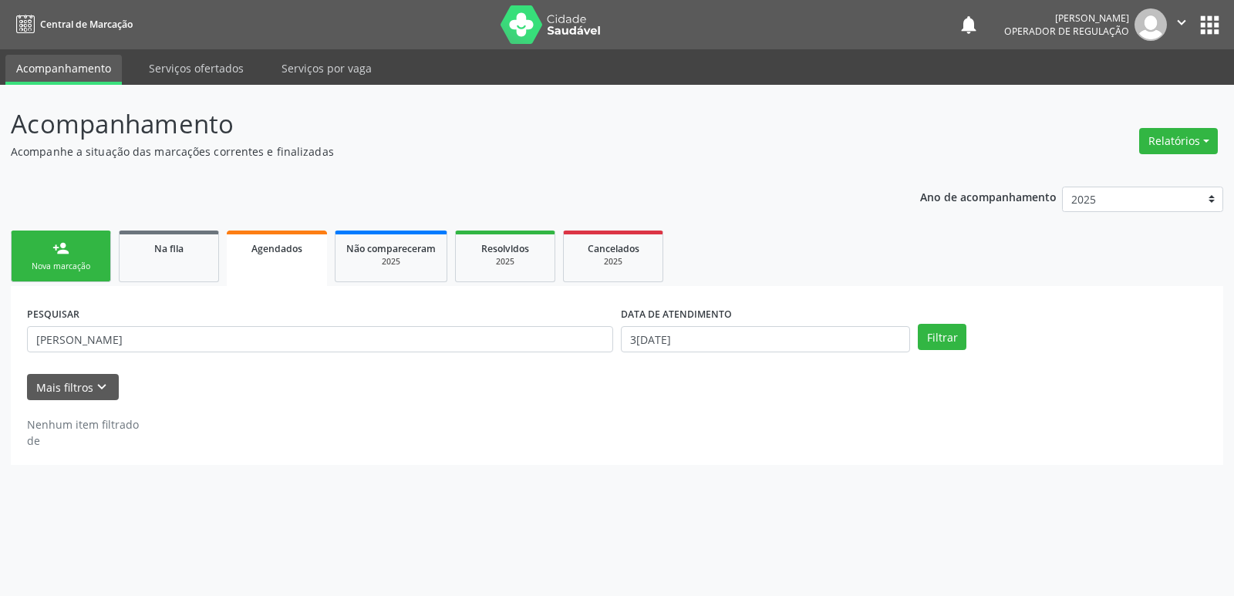
click at [75, 255] on link "person_add Nova marcação" at bounding box center [61, 257] width 100 height 52
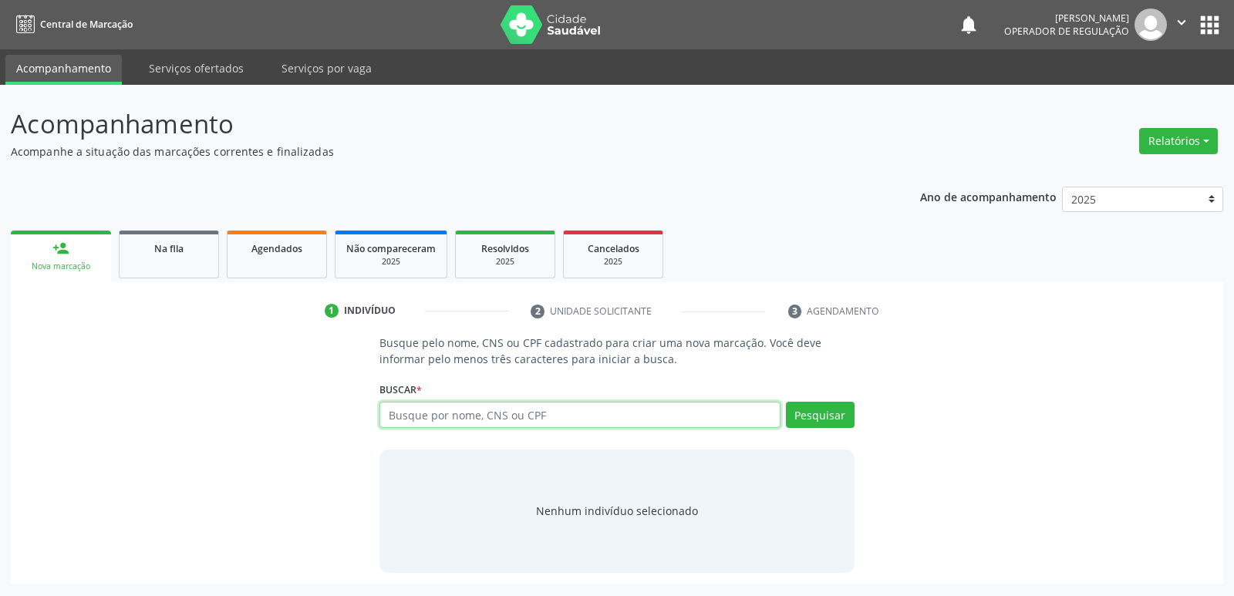
click at [612, 417] on input "text" at bounding box center [580, 415] width 400 height 26
type input "700002236433500"
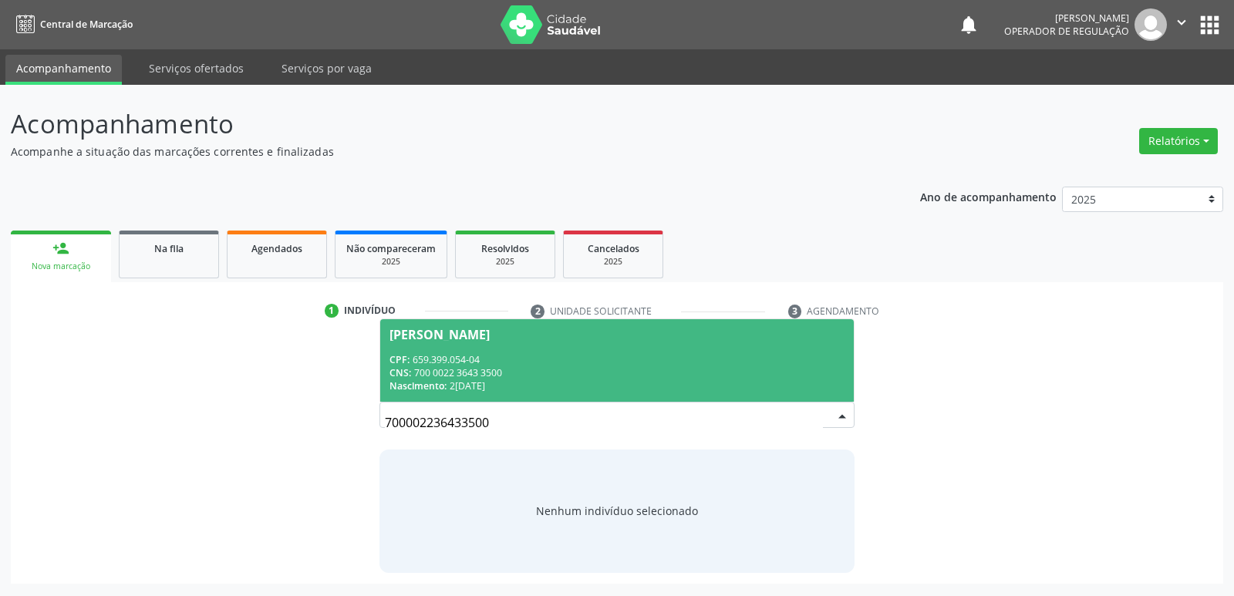
click at [418, 383] on span "Nascimento:" at bounding box center [418, 386] width 57 height 13
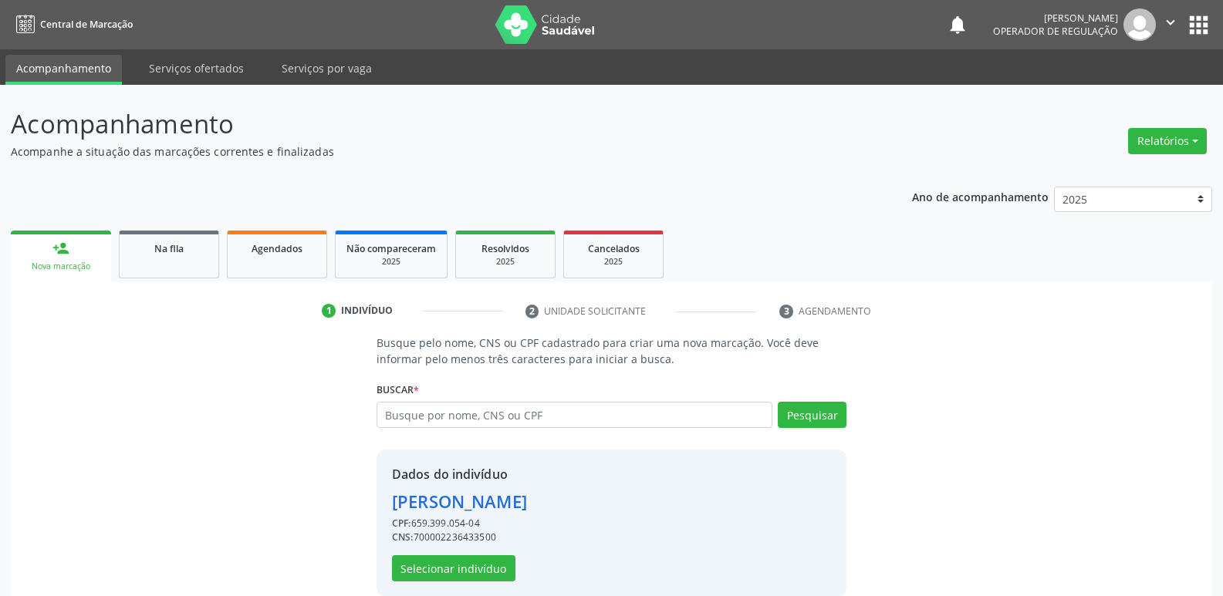
scroll to position [22, 0]
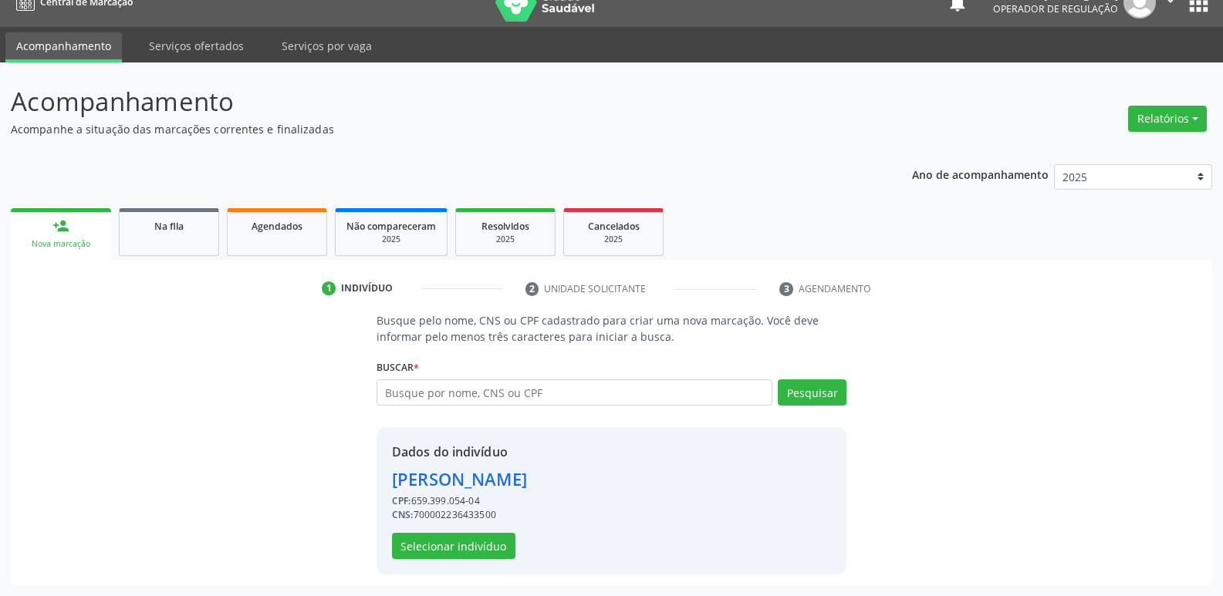
click at [474, 559] on div "Dados do indivíduo Euticia da Silva Lima CPF: 659.399.054-04 CNS: 7000022364335…" at bounding box center [611, 500] width 470 height 147
click at [487, 546] on button "Selecionar indivíduo" at bounding box center [453, 546] width 123 height 26
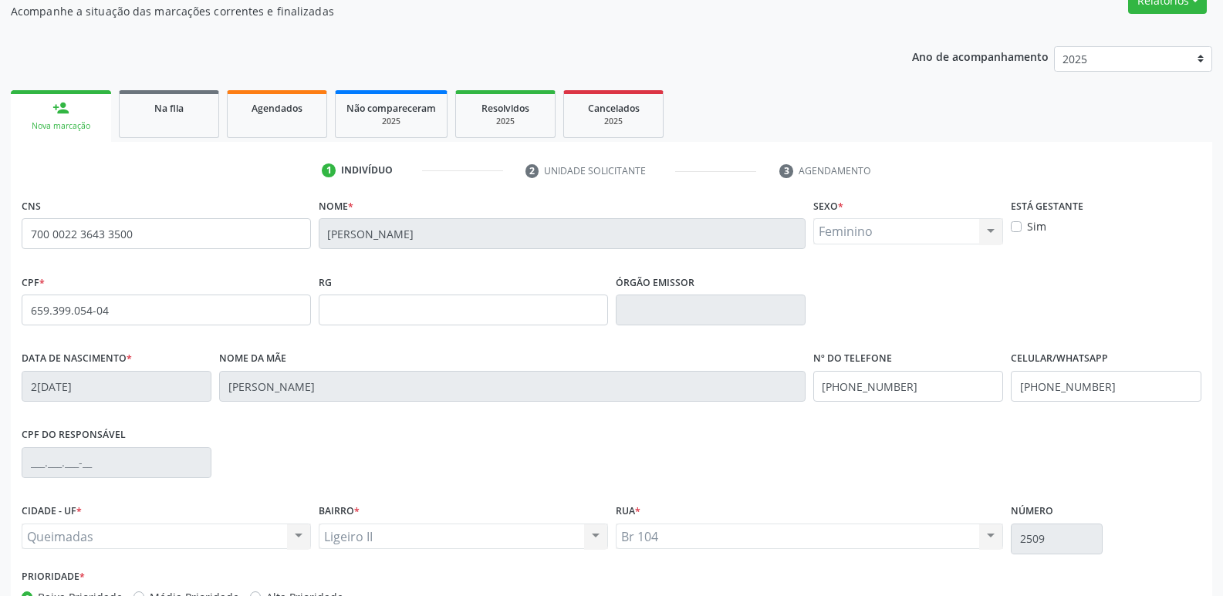
scroll to position [240, 0]
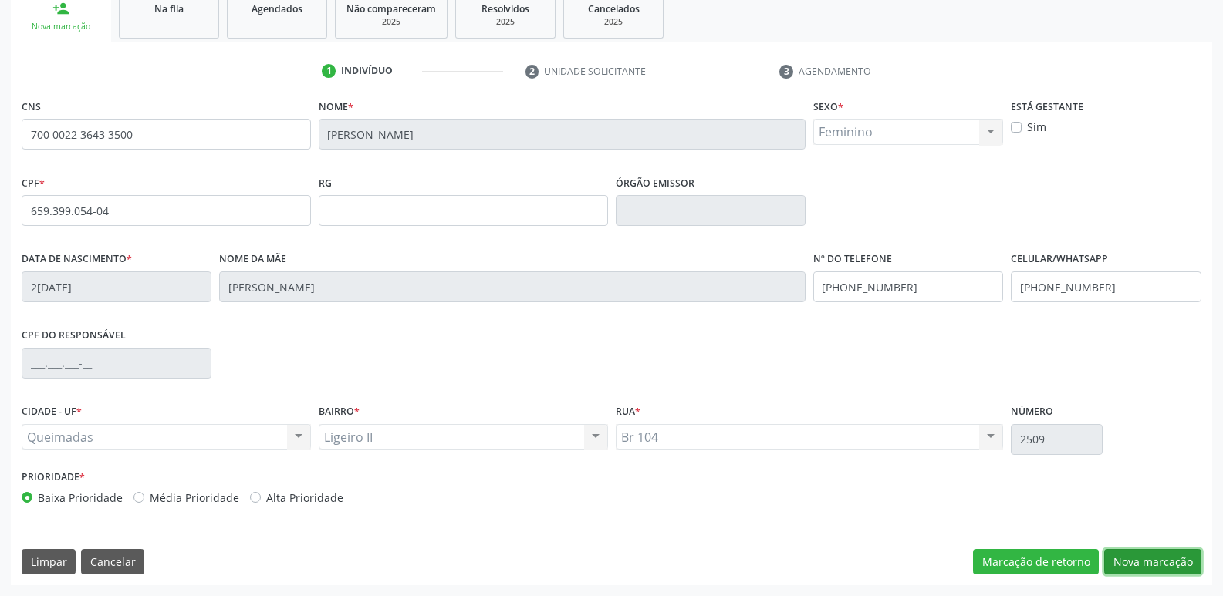
click at [1118, 555] on button "Nova marcação" at bounding box center [1152, 562] width 97 height 26
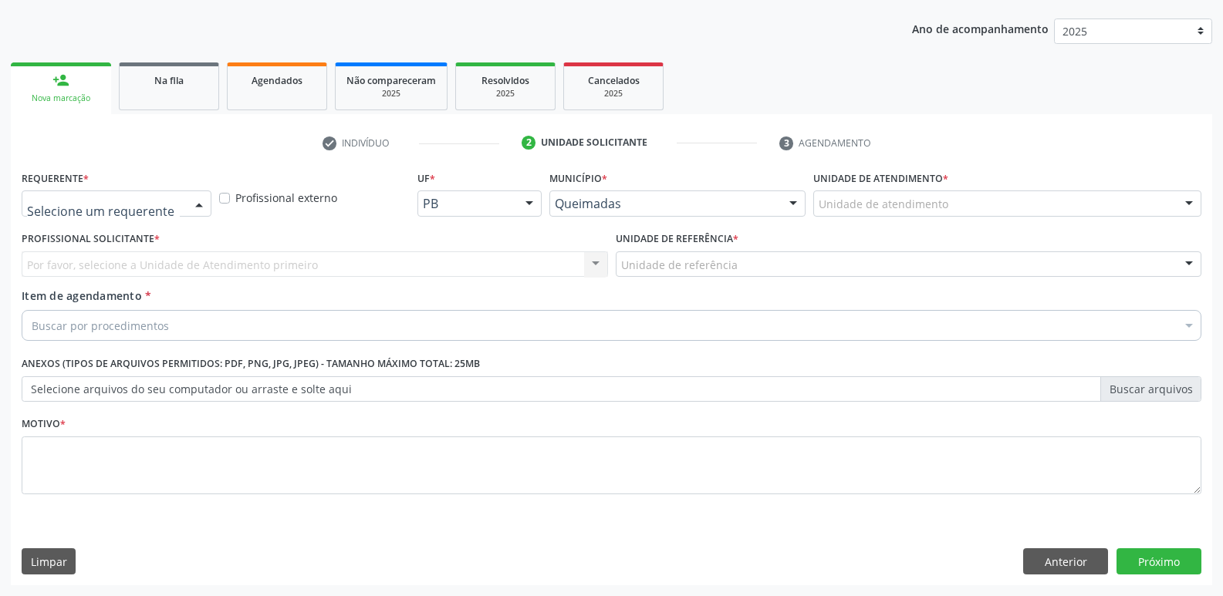
drag, startPoint x: 159, startPoint y: 194, endPoint x: 113, endPoint y: 251, distance: 73.6
click at [149, 201] on div at bounding box center [117, 204] width 190 height 26
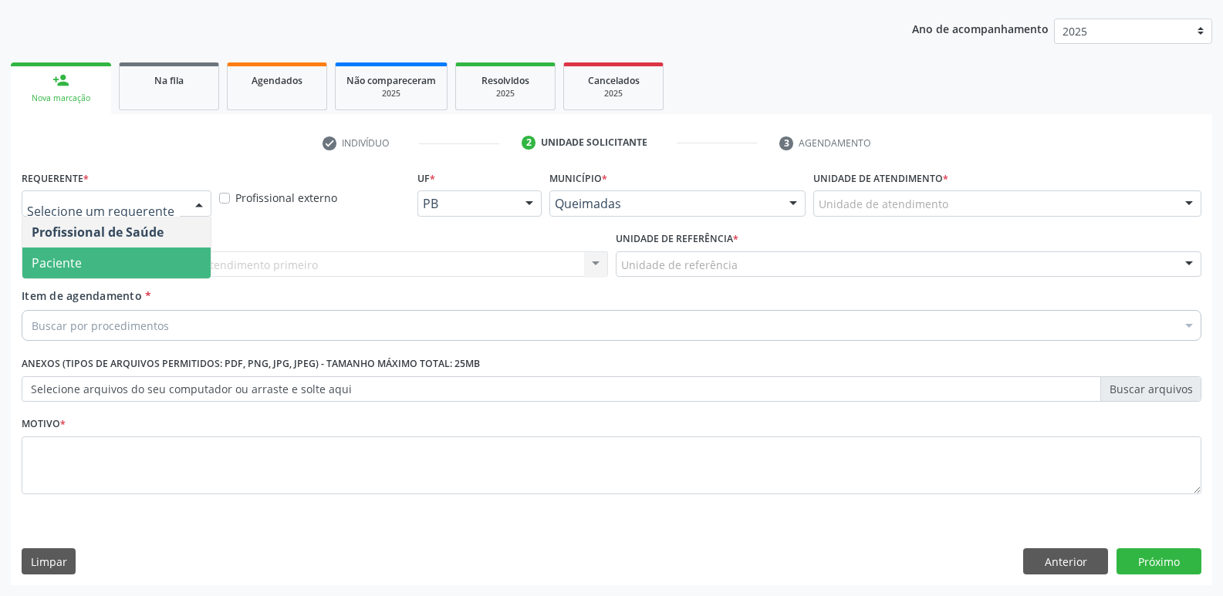
drag, startPoint x: 106, startPoint y: 275, endPoint x: 117, endPoint y: 271, distance: 12.5
click at [110, 274] on span "Paciente" at bounding box center [116, 263] width 188 height 31
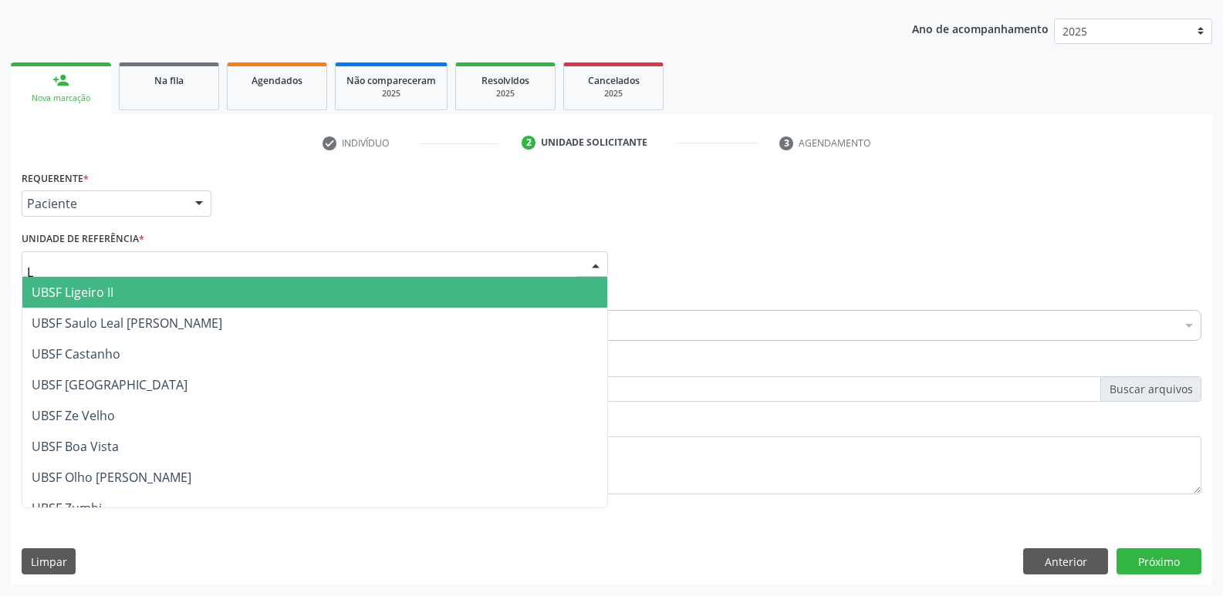
type input "LI"
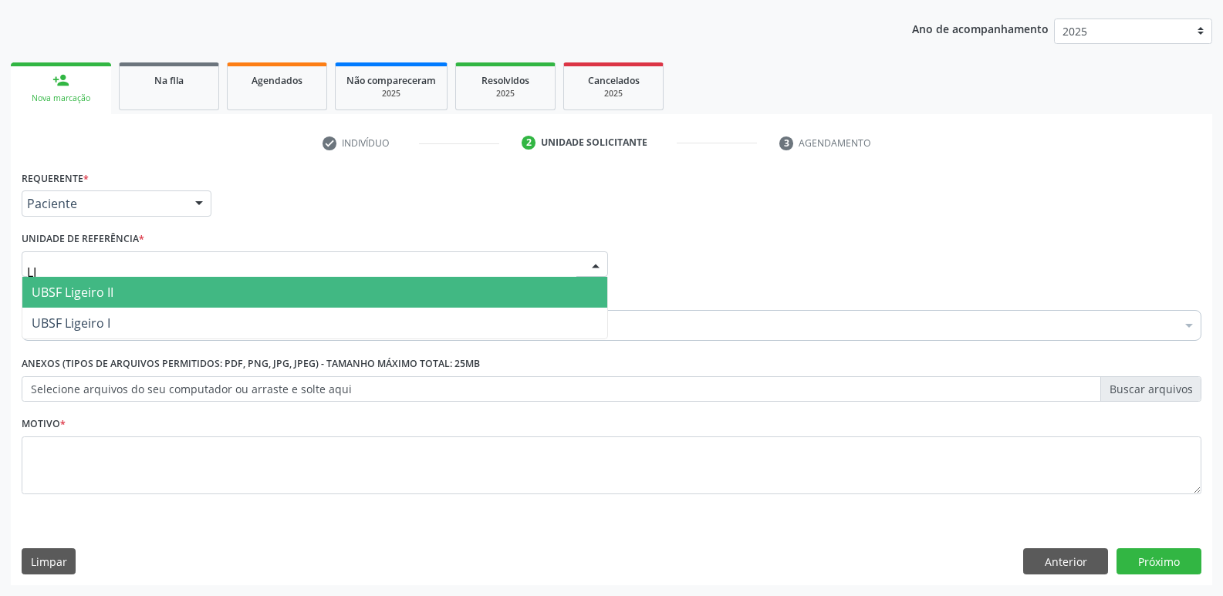
click at [104, 296] on span "UBSF Ligeiro II" at bounding box center [73, 292] width 82 height 17
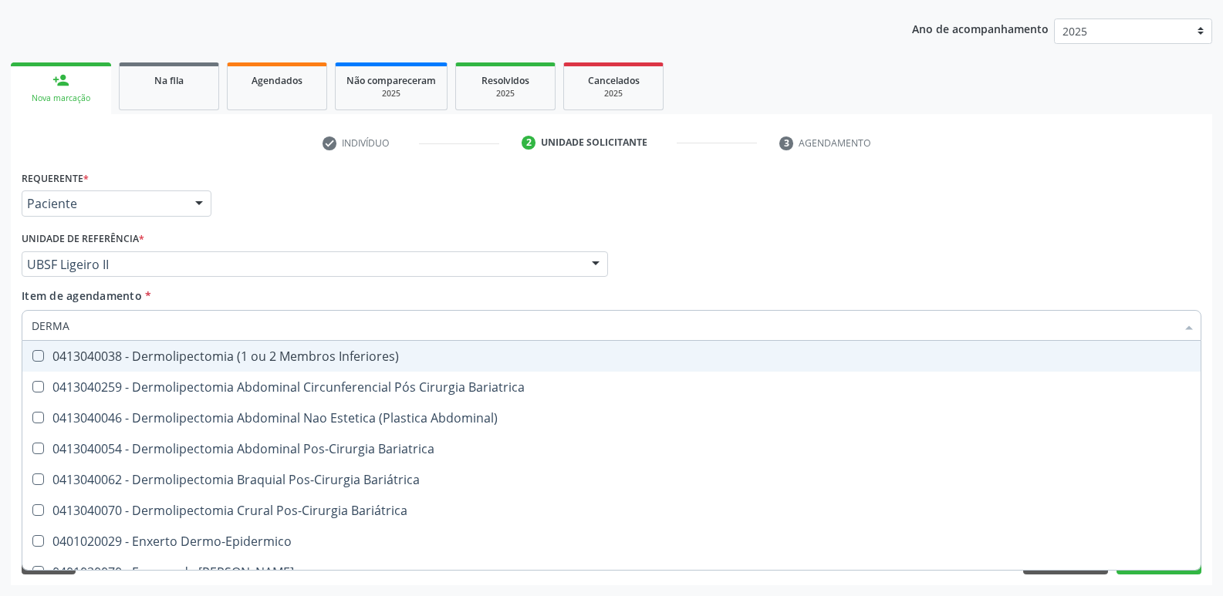
type input "DERMAT"
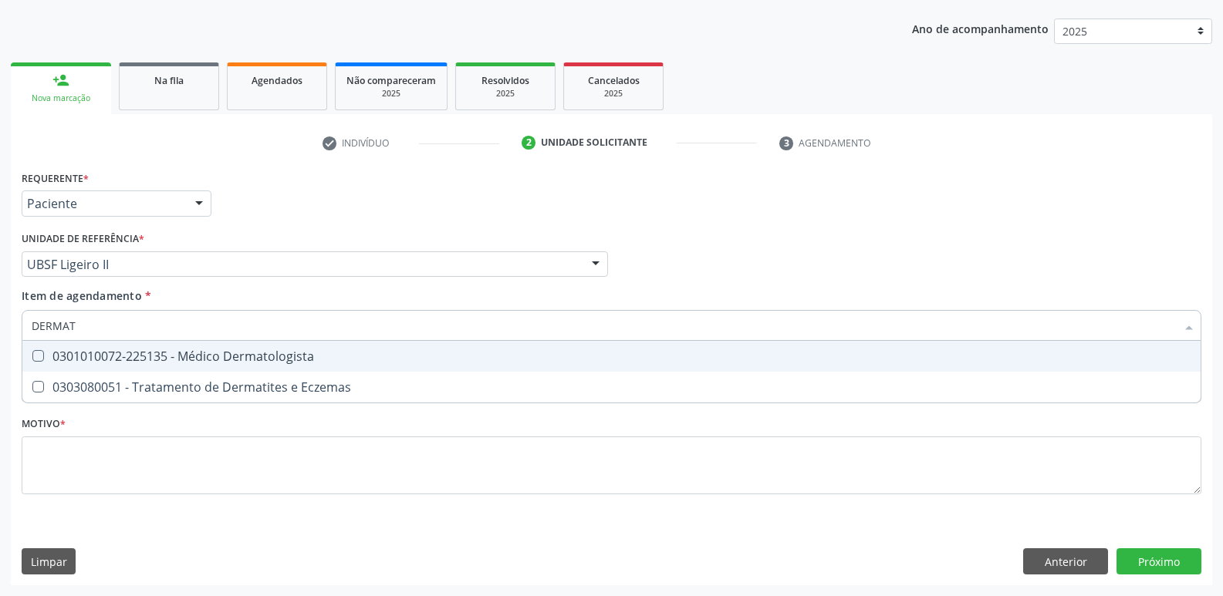
click at [127, 350] on div "0301010072-225135 - Médico Dermatologista" at bounding box center [611, 356] width 1159 height 12
checkbox Dermatologista "true"
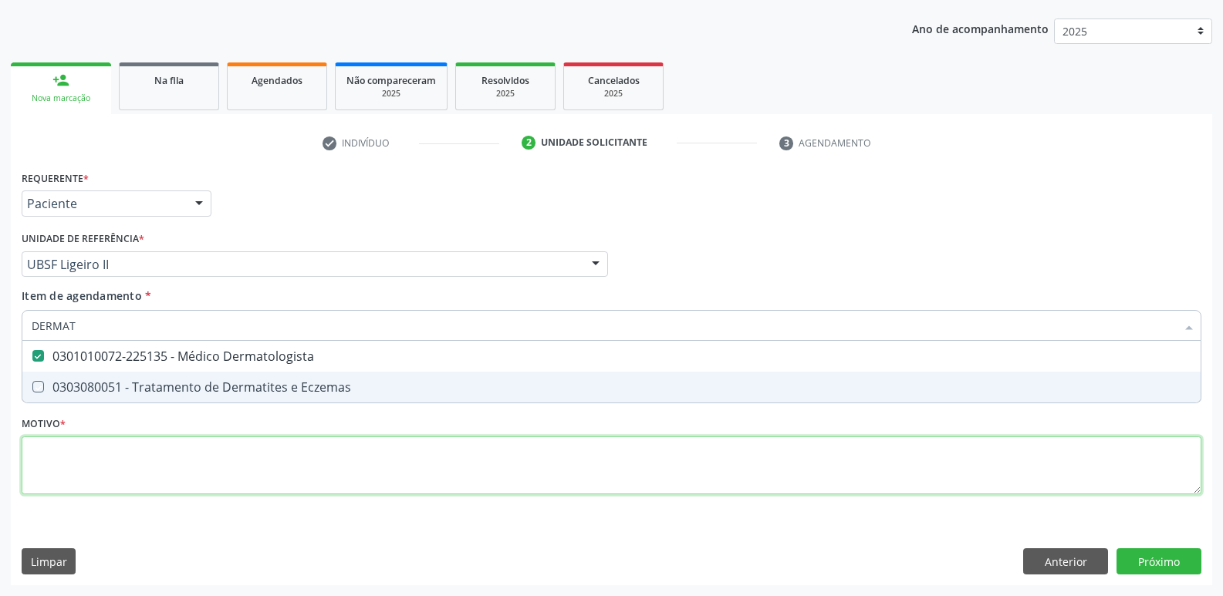
click at [123, 448] on div "Requerente * Paciente Profissional de Saúde Paciente Nenhum resultado encontrad…" at bounding box center [611, 341] width 1179 height 349
checkbox Eczemas "true"
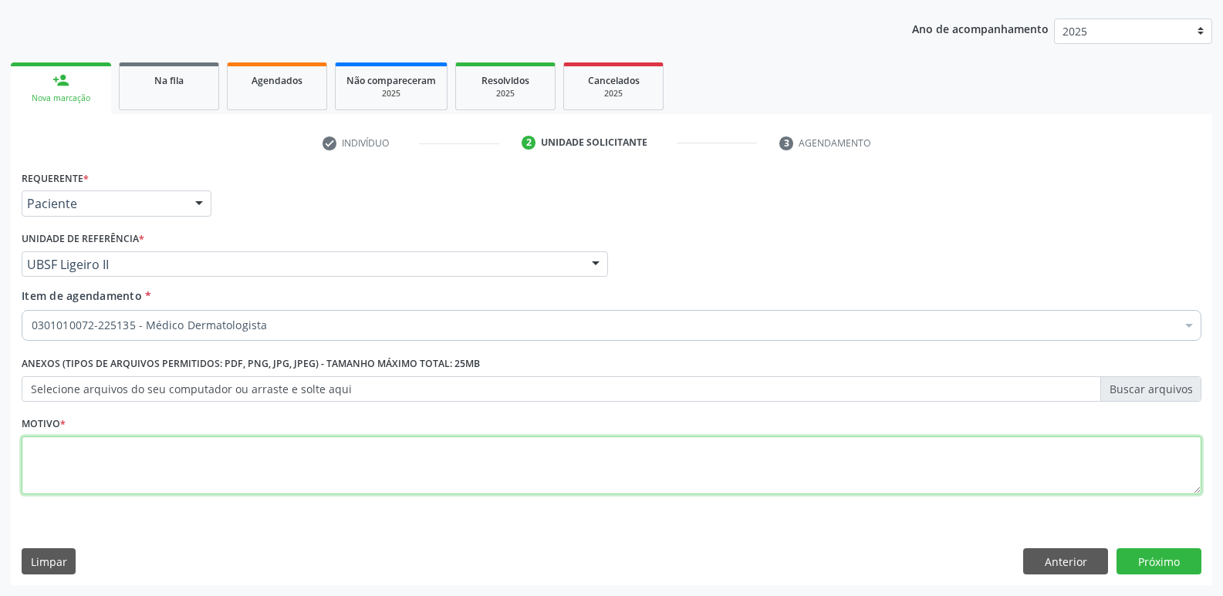
paste textarea "AVALIAÇÃO"
type textarea "AVALIAÇÃO"
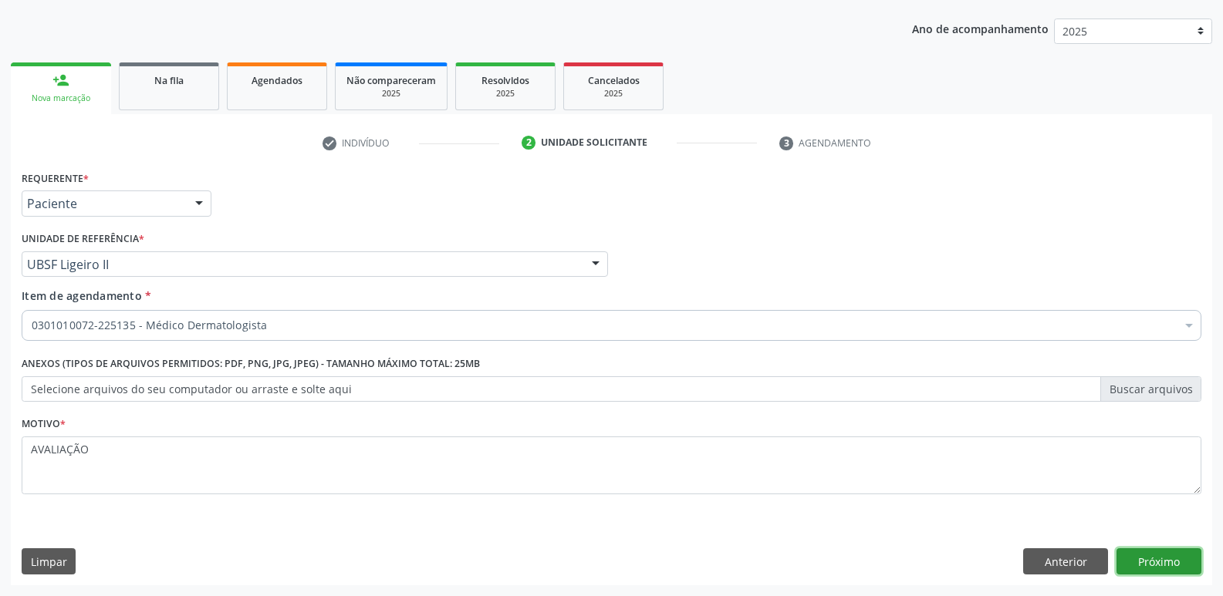
click at [1135, 562] on button "Próximo" at bounding box center [1158, 561] width 85 height 26
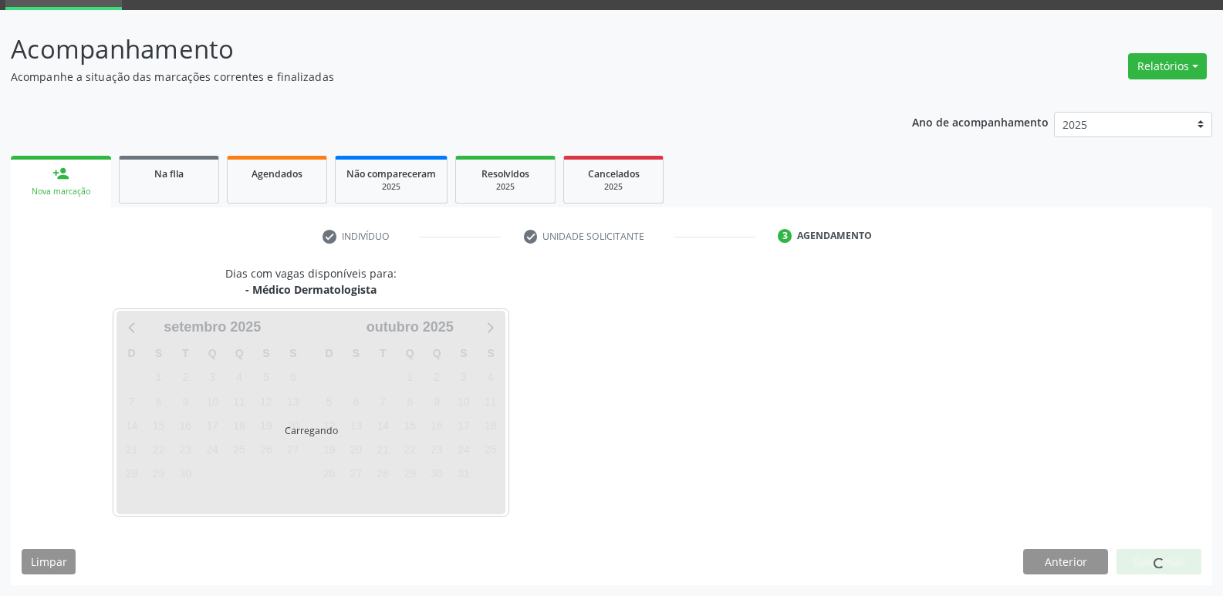
scroll to position [75, 0]
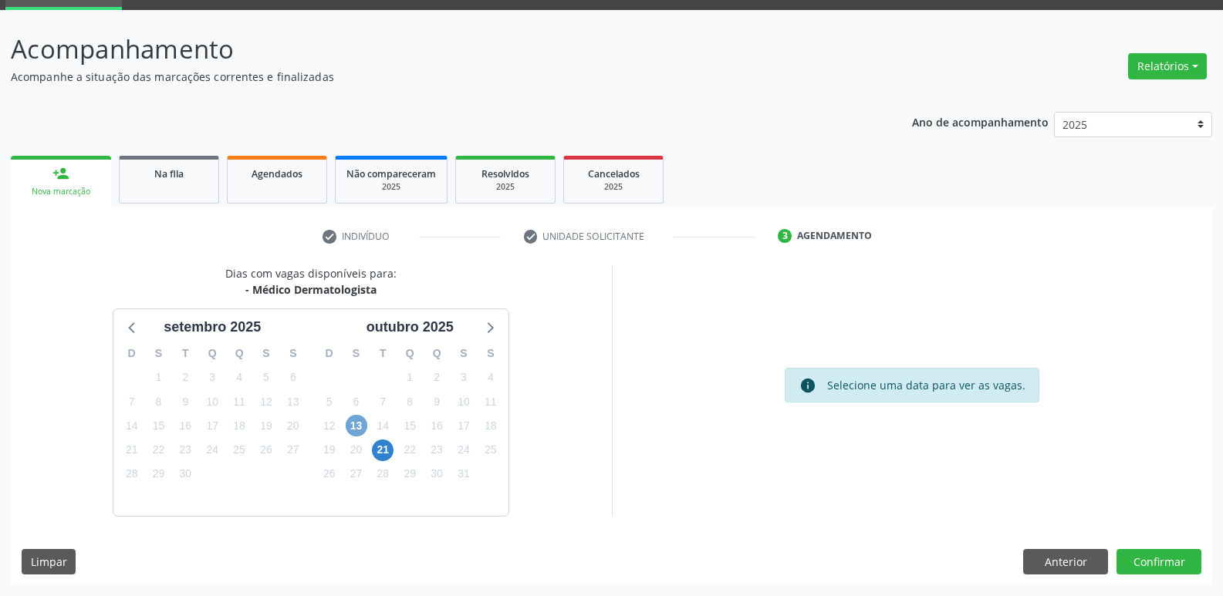
click at [359, 430] on span "13" at bounding box center [357, 426] width 22 height 22
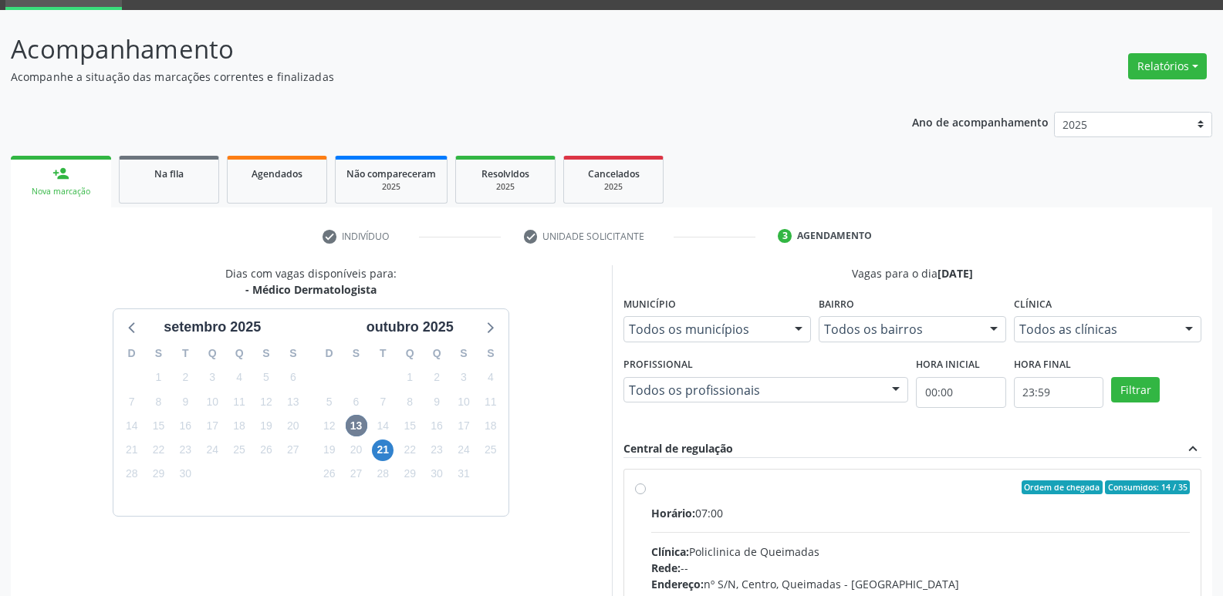
drag, startPoint x: 1000, startPoint y: 519, endPoint x: 1057, endPoint y: 423, distance: 111.7
click at [1007, 500] on label "Ordem de chegada Consumidos: 14 / 35 Horário: 07:00 Clínica: Policlinica de Que…" at bounding box center [920, 599] width 539 height 237
click at [646, 494] on input "Ordem de chegada Consumidos: 14 / 35 Horário: 07:00 Clínica: Policlinica de Que…" at bounding box center [640, 488] width 11 height 14
radio input "true"
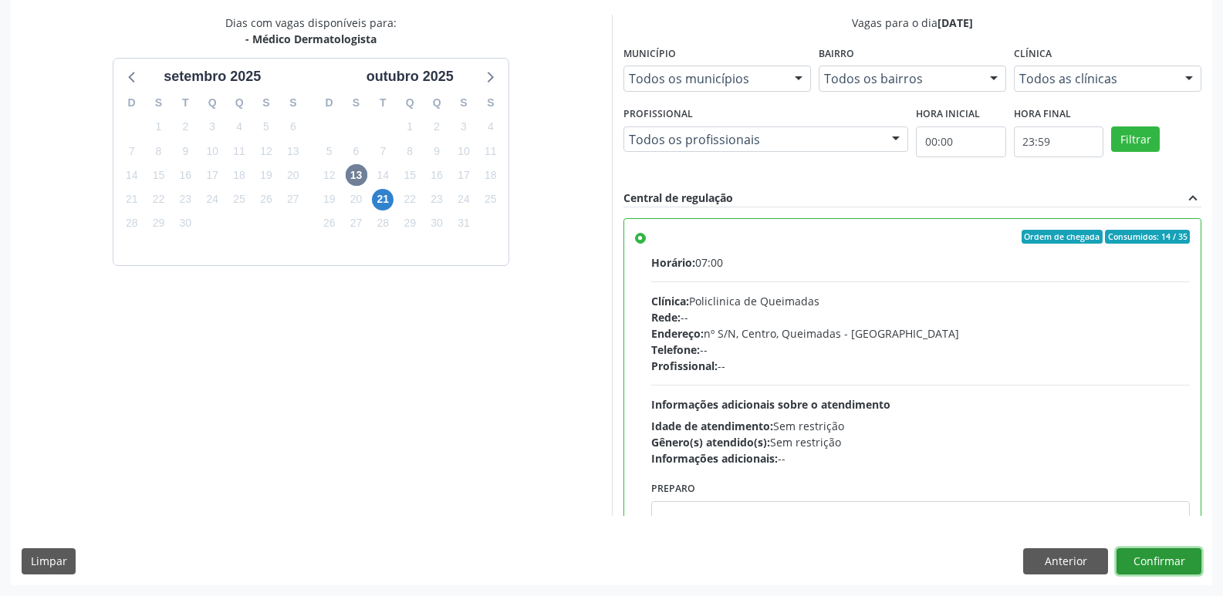
click at [1134, 554] on button "Confirmar" at bounding box center [1158, 561] width 85 height 26
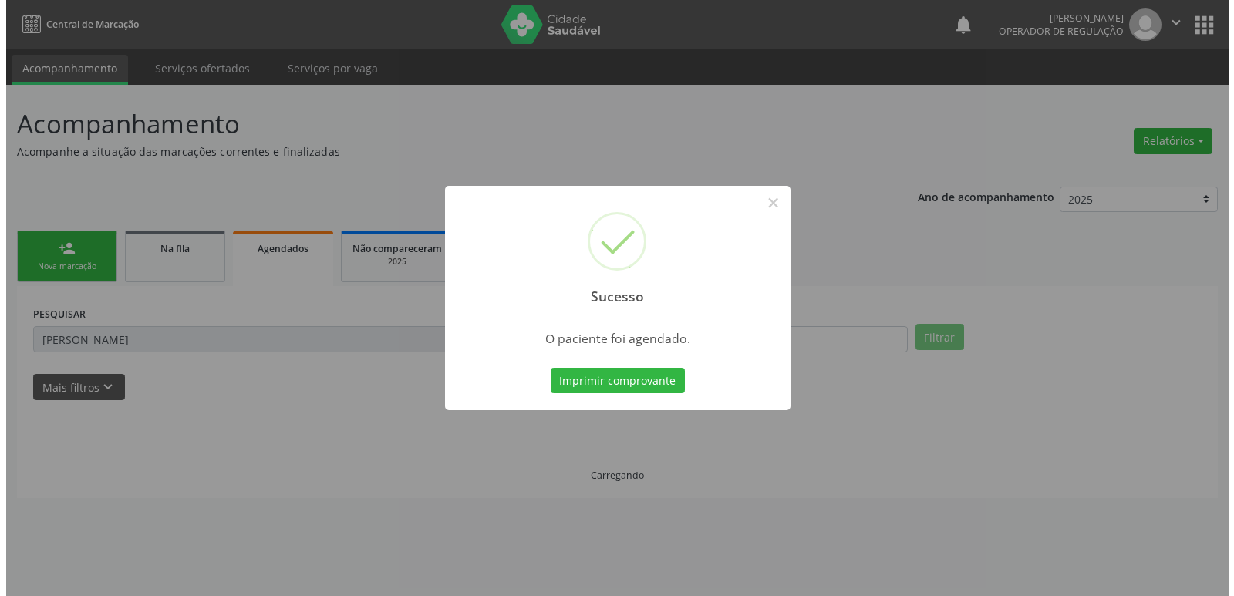
scroll to position [0, 0]
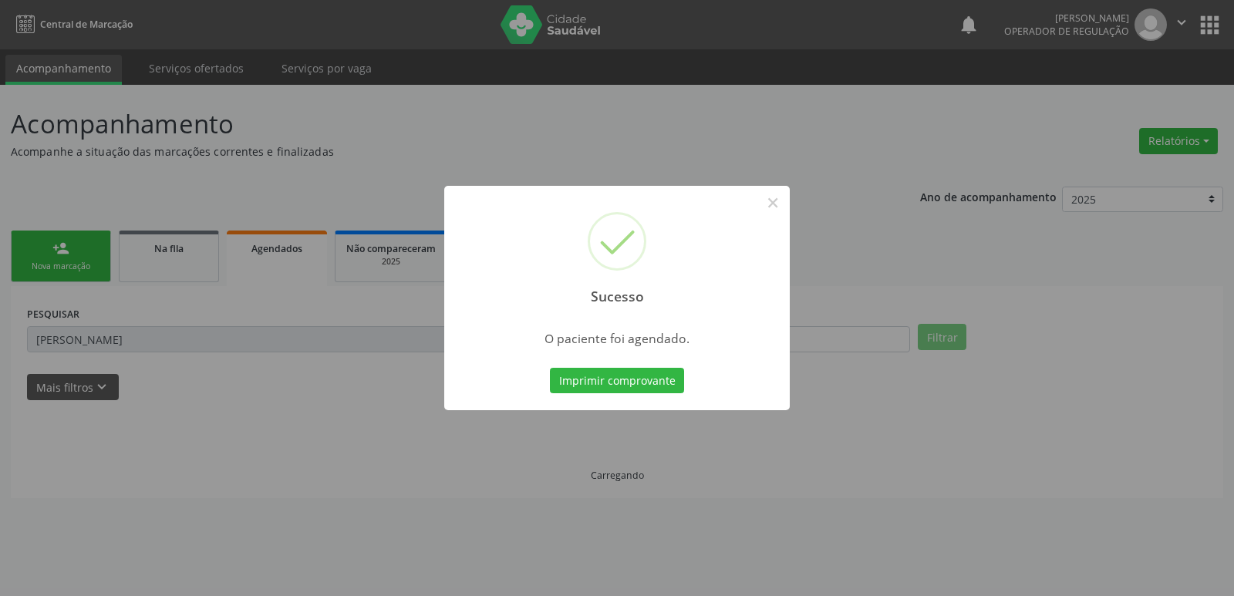
click at [550, 368] on button "Imprimir comprovante" at bounding box center [617, 381] width 134 height 26
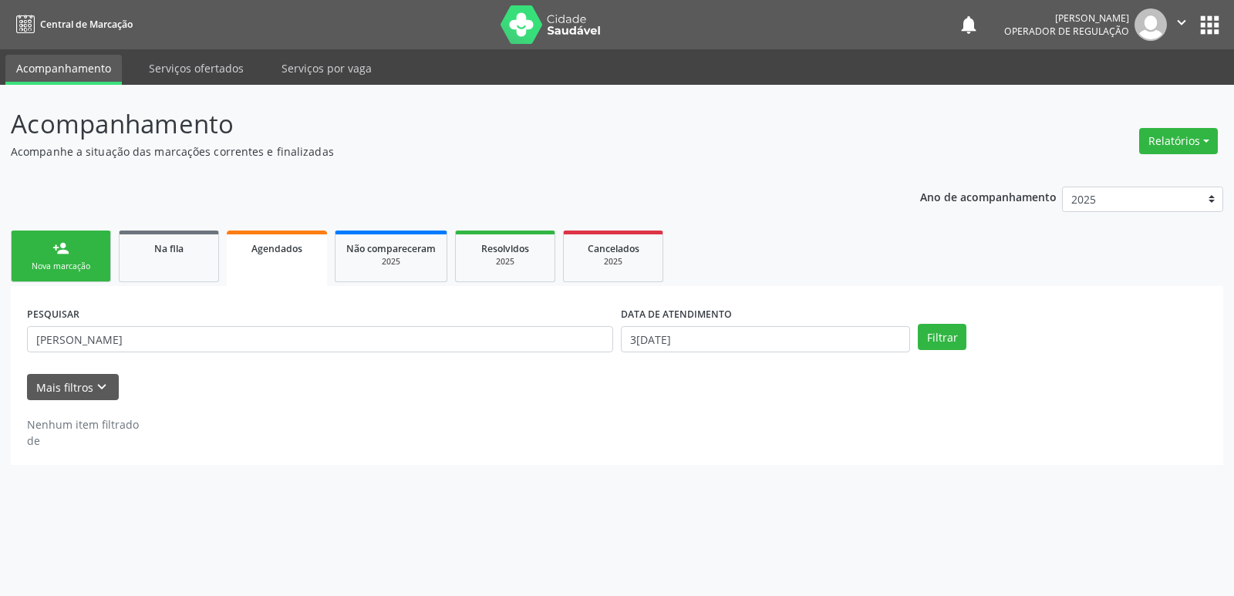
click at [74, 270] on div "Nova marcação" at bounding box center [60, 267] width 77 height 12
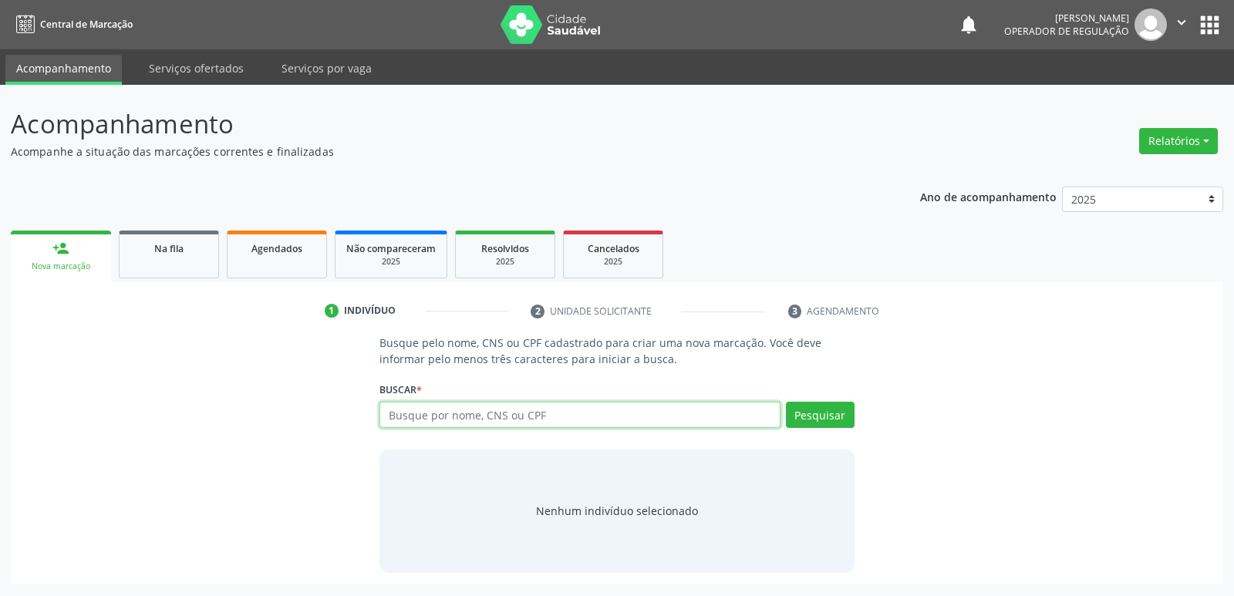
click at [578, 425] on input "text" at bounding box center [580, 415] width 400 height 26
type input "7"
type input "700005122543105"
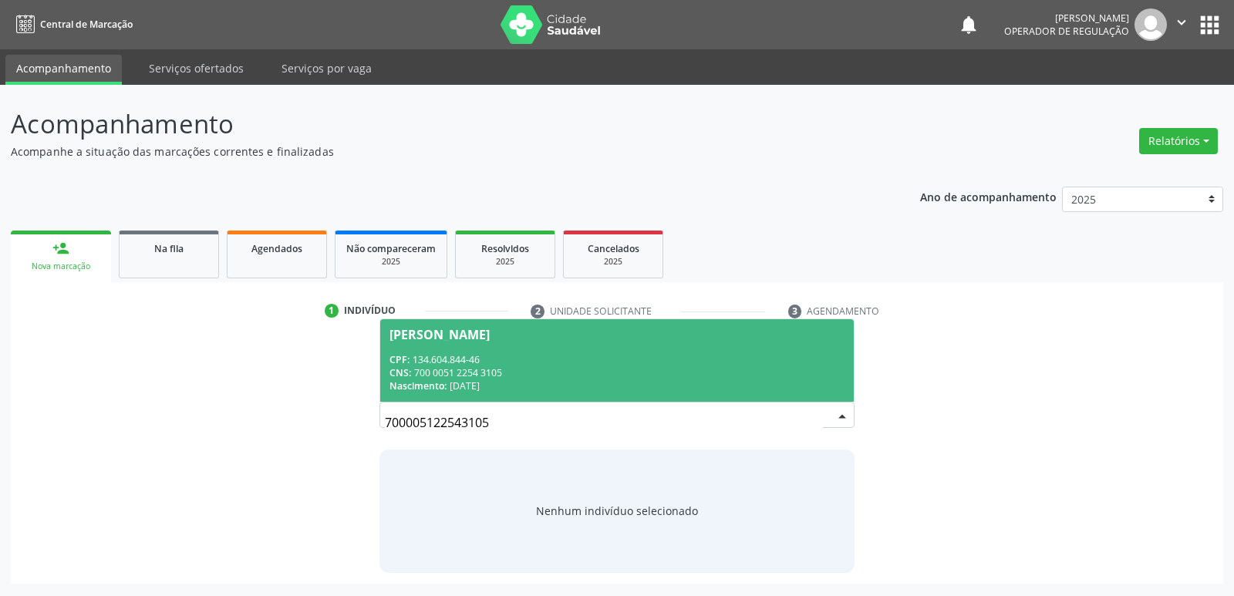
click at [445, 344] on span "Luís Felipe Gomes da Silva CPF: 134.604.844-46 CNS: 700 0051 2254 3105 Nascimen…" at bounding box center [616, 360] width 473 height 83
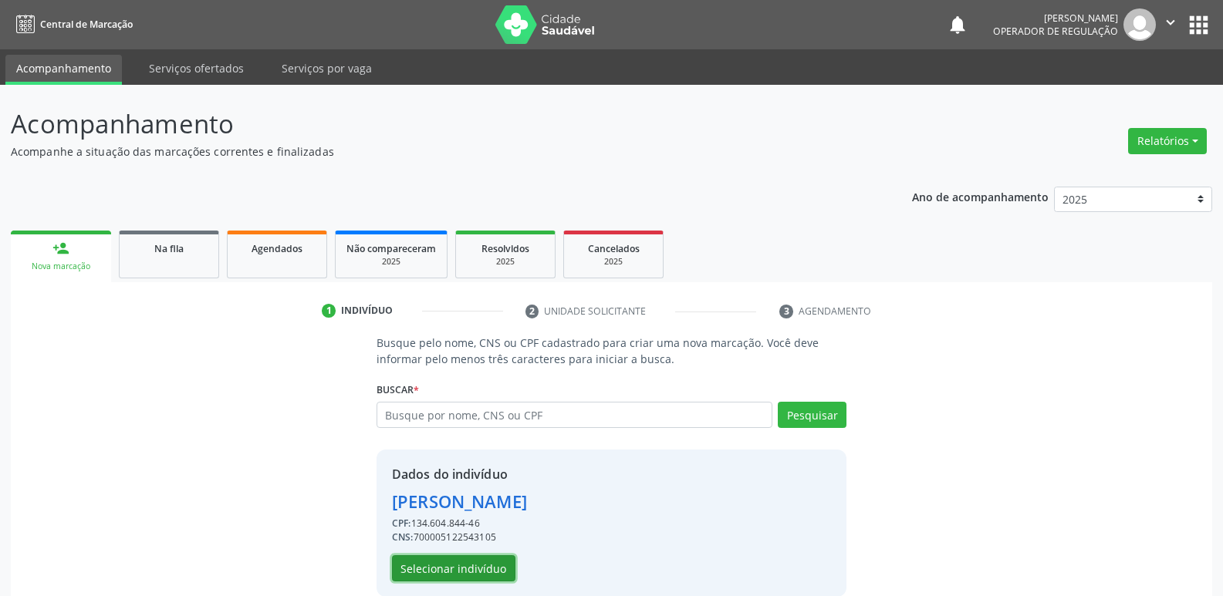
click at [489, 560] on button "Selecionar indivíduo" at bounding box center [453, 568] width 123 height 26
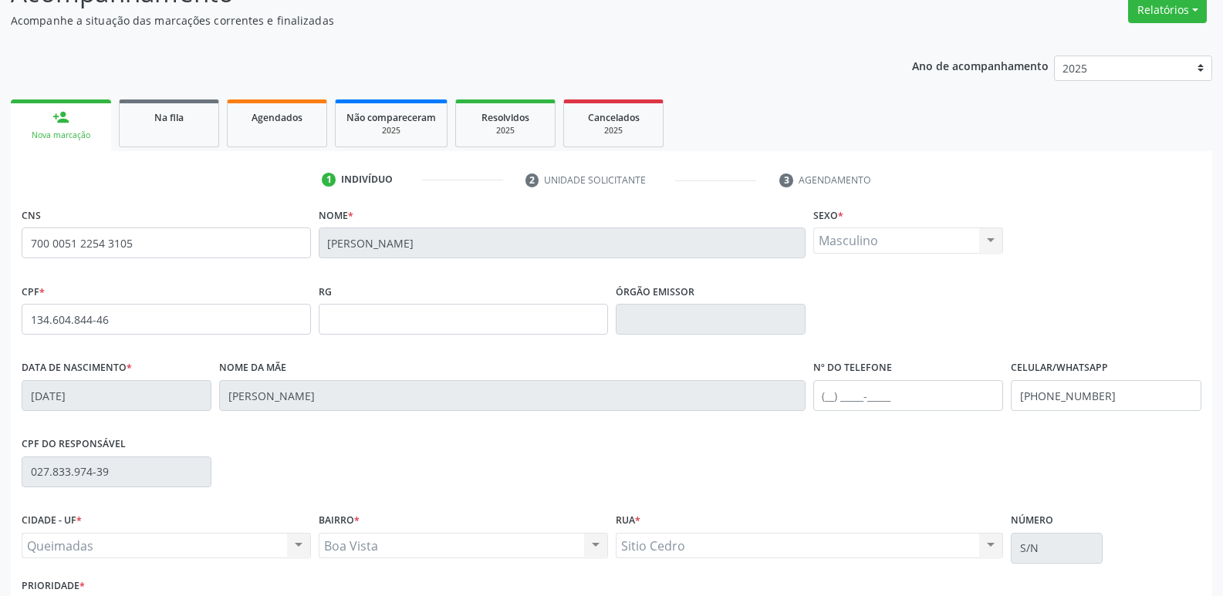
scroll to position [240, 0]
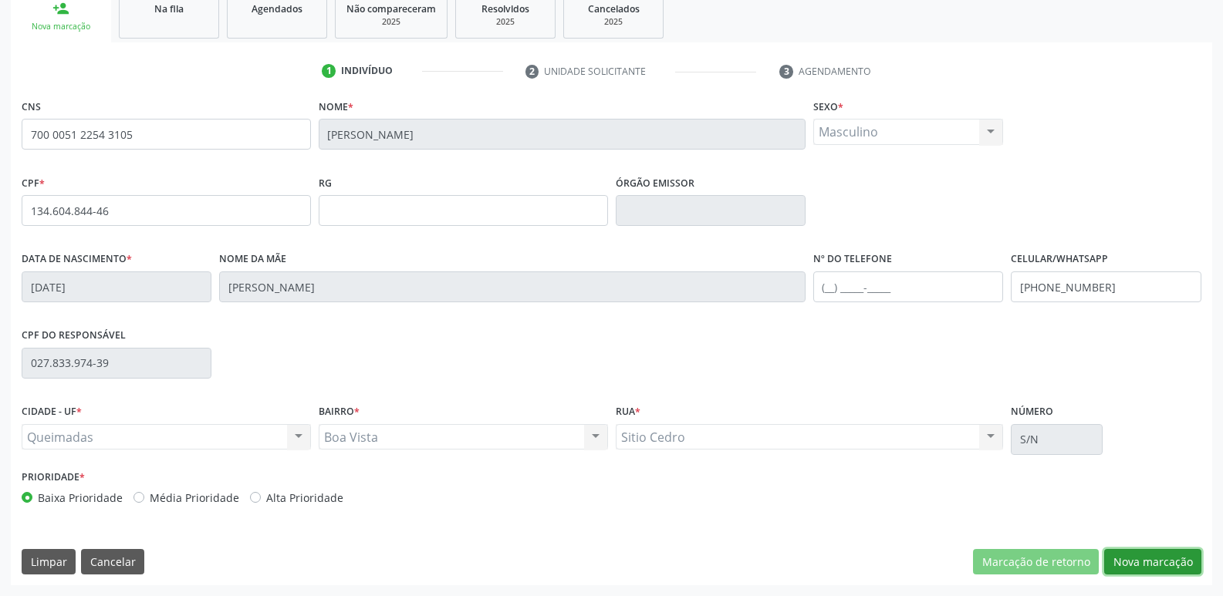
click at [1156, 555] on button "Nova marcação" at bounding box center [1152, 562] width 97 height 26
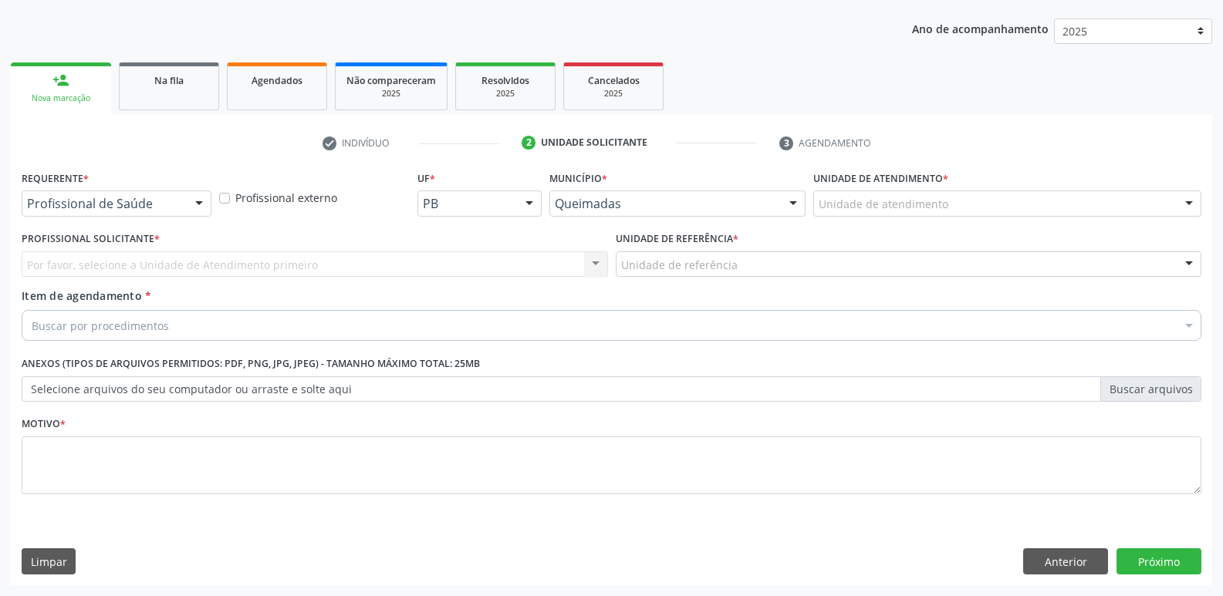
scroll to position [168, 0]
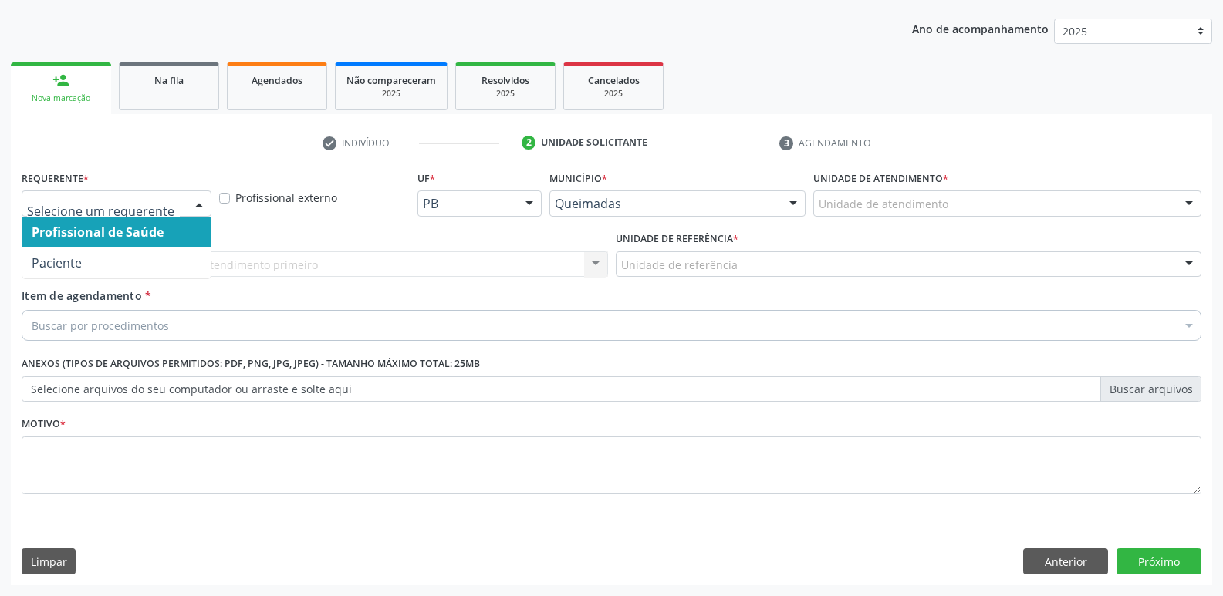
drag, startPoint x: 194, startPoint y: 192, endPoint x: 132, endPoint y: 255, distance: 88.4
click at [194, 193] on div at bounding box center [198, 204] width 23 height 26
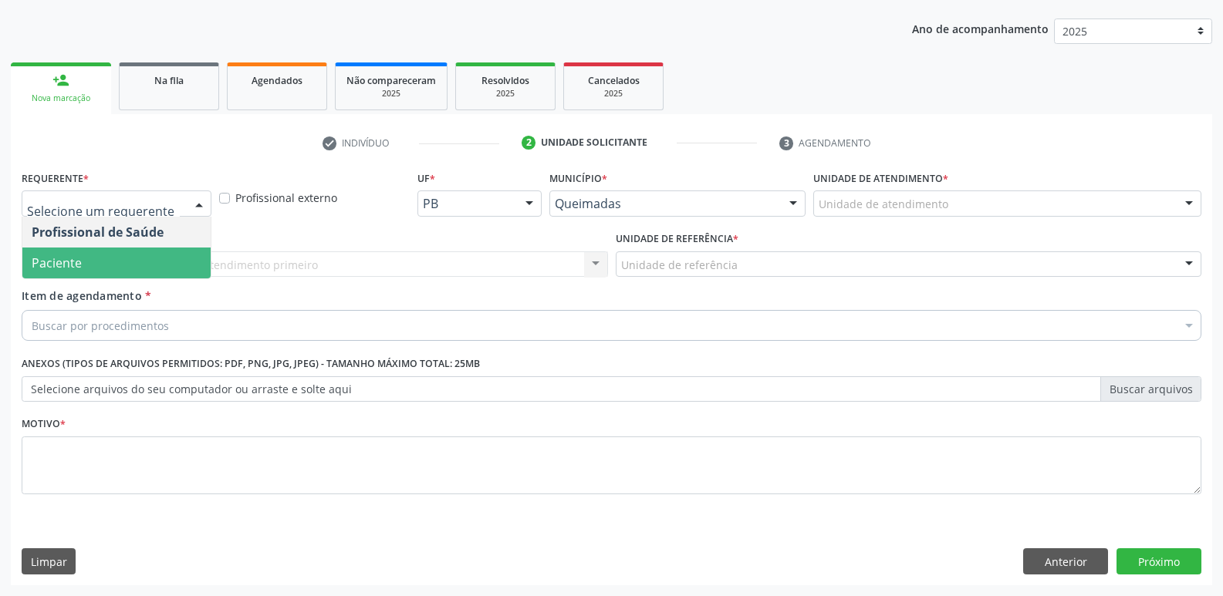
drag, startPoint x: 120, startPoint y: 266, endPoint x: 176, endPoint y: 261, distance: 56.6
click at [133, 262] on span "Paciente" at bounding box center [116, 263] width 188 height 31
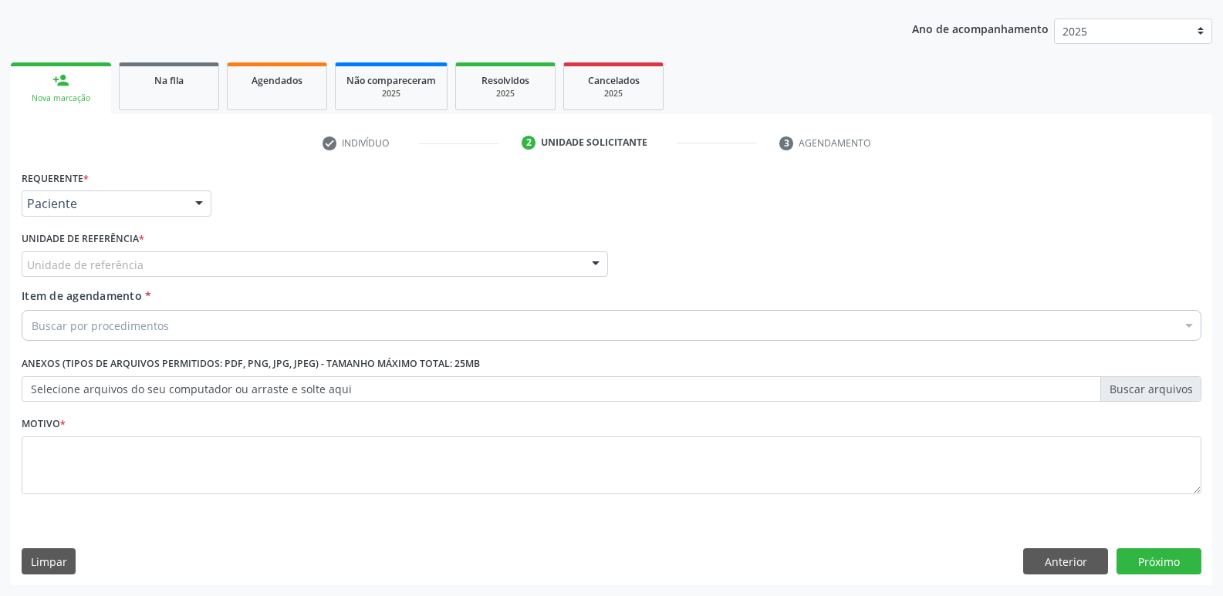
click at [184, 262] on div "Unidade de referência" at bounding box center [315, 264] width 586 height 26
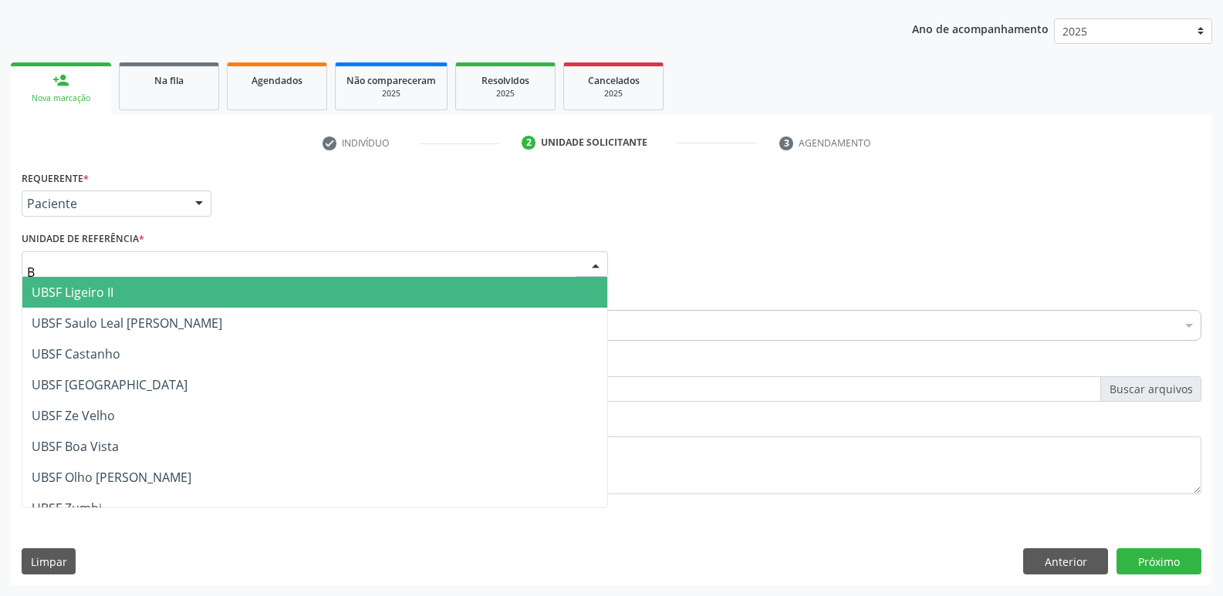
type input "BO"
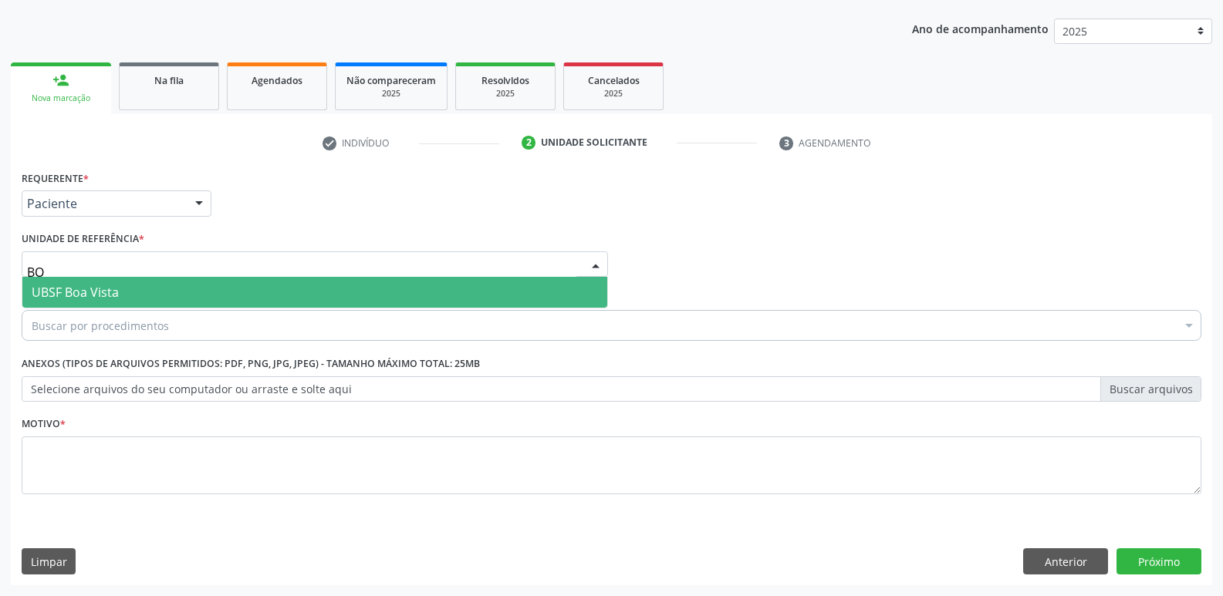
click at [143, 300] on span "UBSF Boa Vista" at bounding box center [314, 292] width 585 height 31
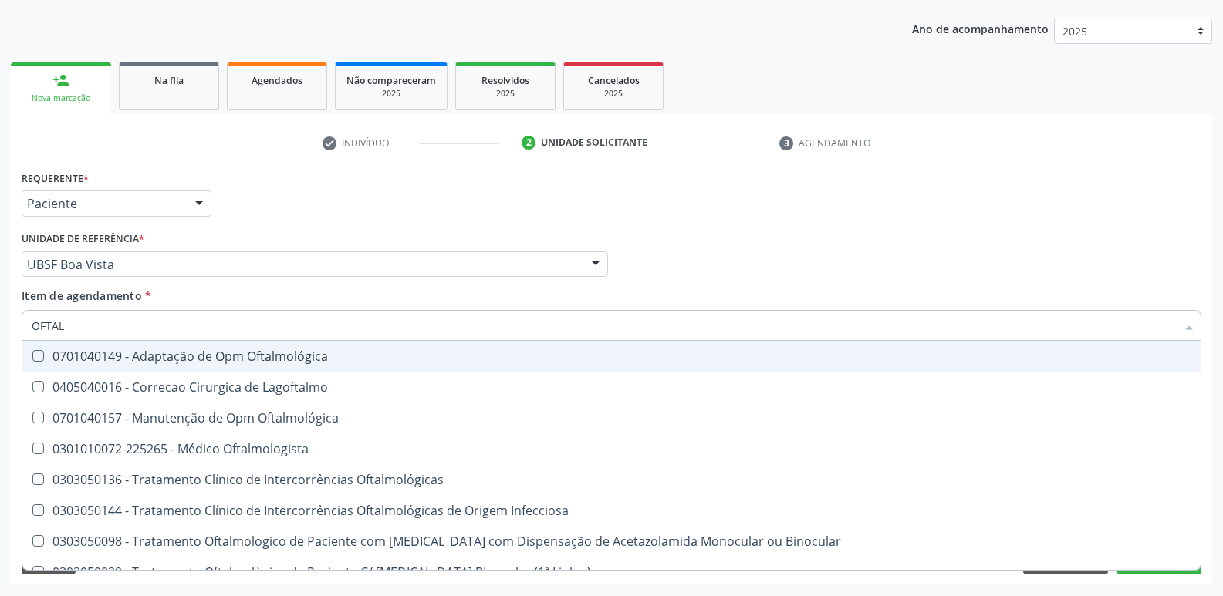
type input "OFTALM"
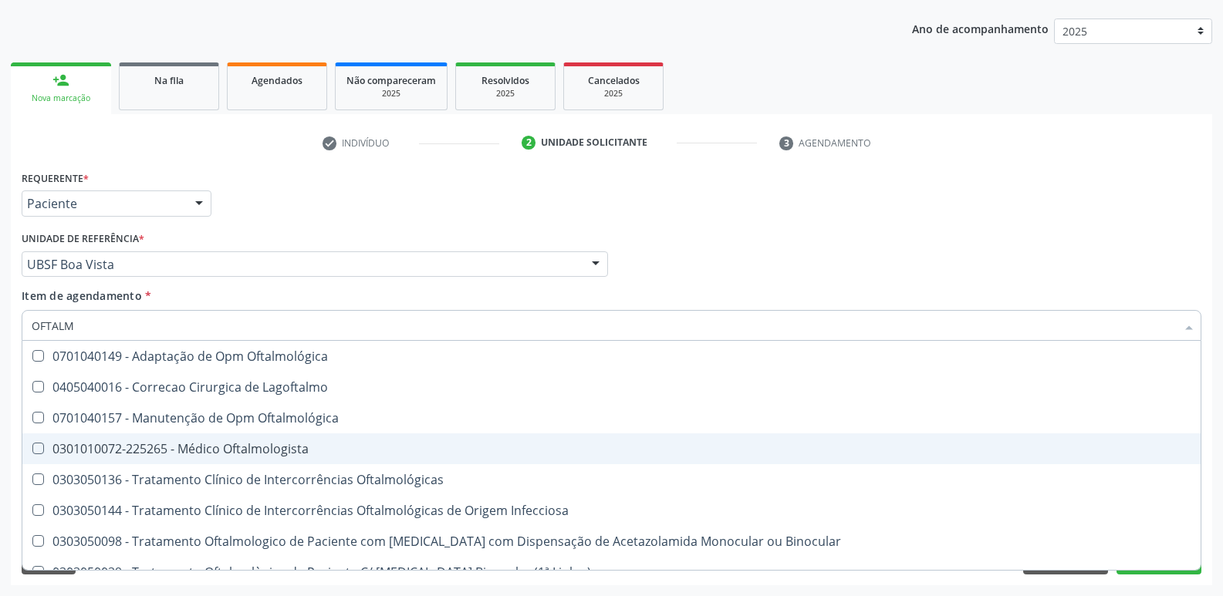
click at [180, 451] on div "0301010072-225265 - Médico Oftalmologista" at bounding box center [611, 449] width 1159 height 12
checkbox Oftalmologista "true"
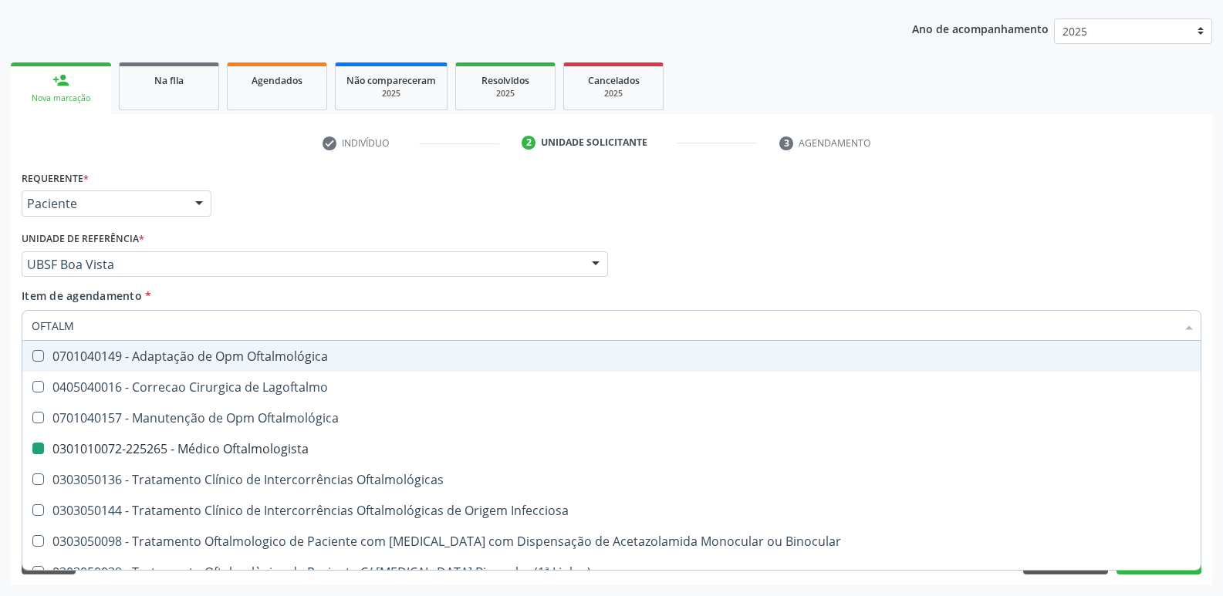
click at [384, 199] on div "Requerente * Paciente Profissional de Saúde Paciente Nenhum resultado encontrad…" at bounding box center [611, 197] width 1187 height 60
checkbox Lagoftalmo "true"
checkbox Oftalmologista "false"
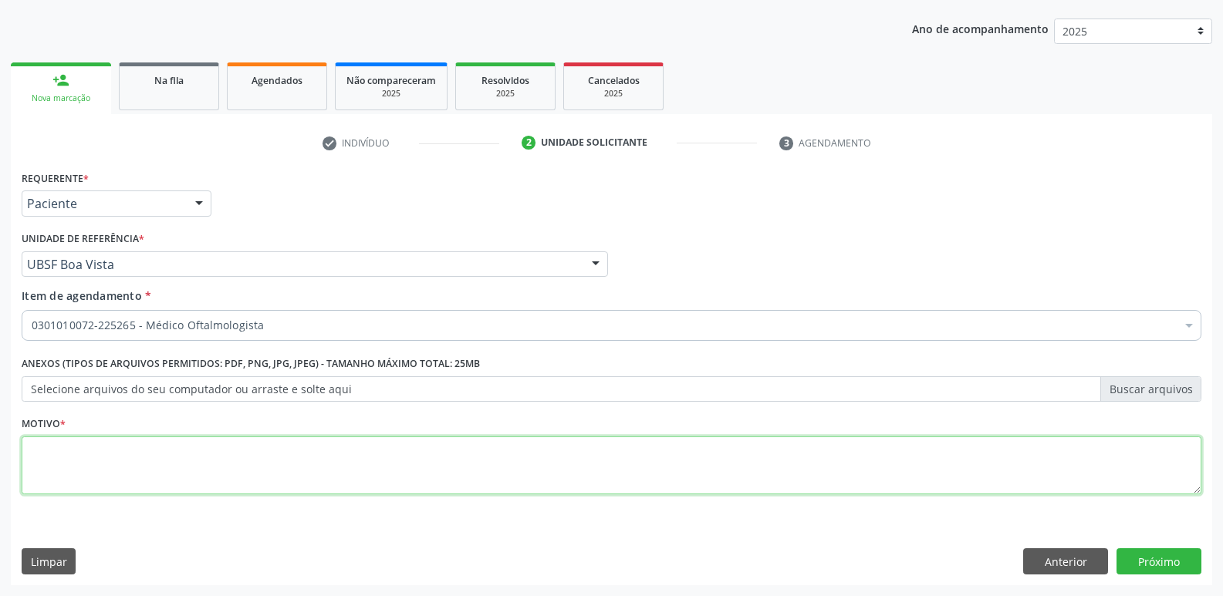
click at [204, 478] on textarea at bounding box center [611, 466] width 1179 height 59
paste textarea "AVALIAÇÃO"
type textarea "AVALIAÇÃO"
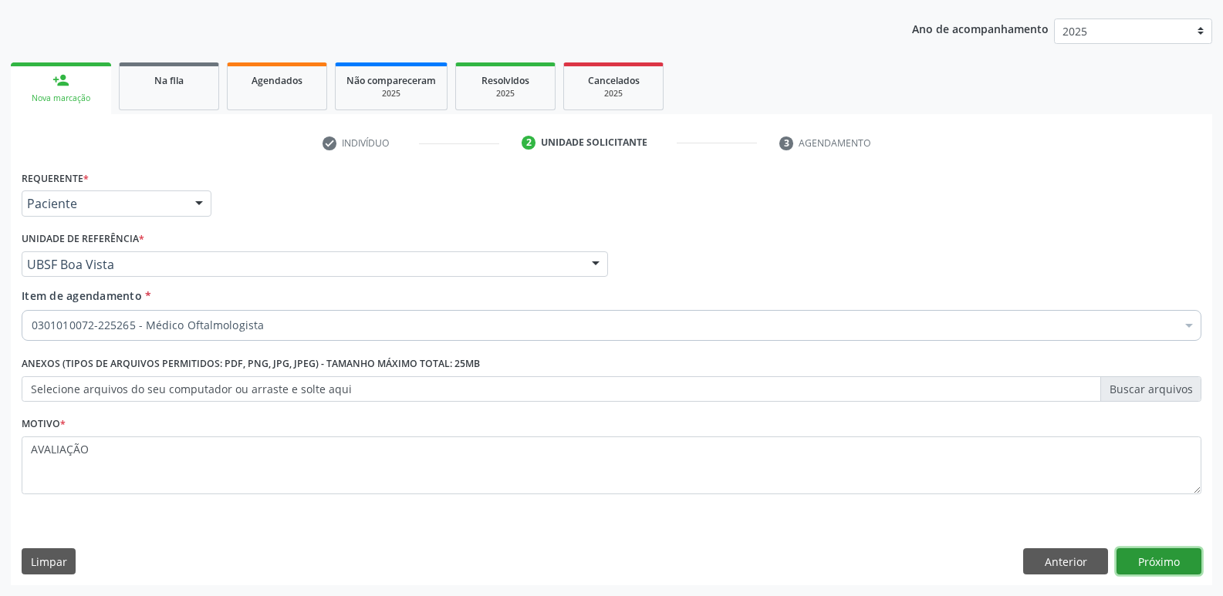
click at [1149, 552] on button "Próximo" at bounding box center [1158, 561] width 85 height 26
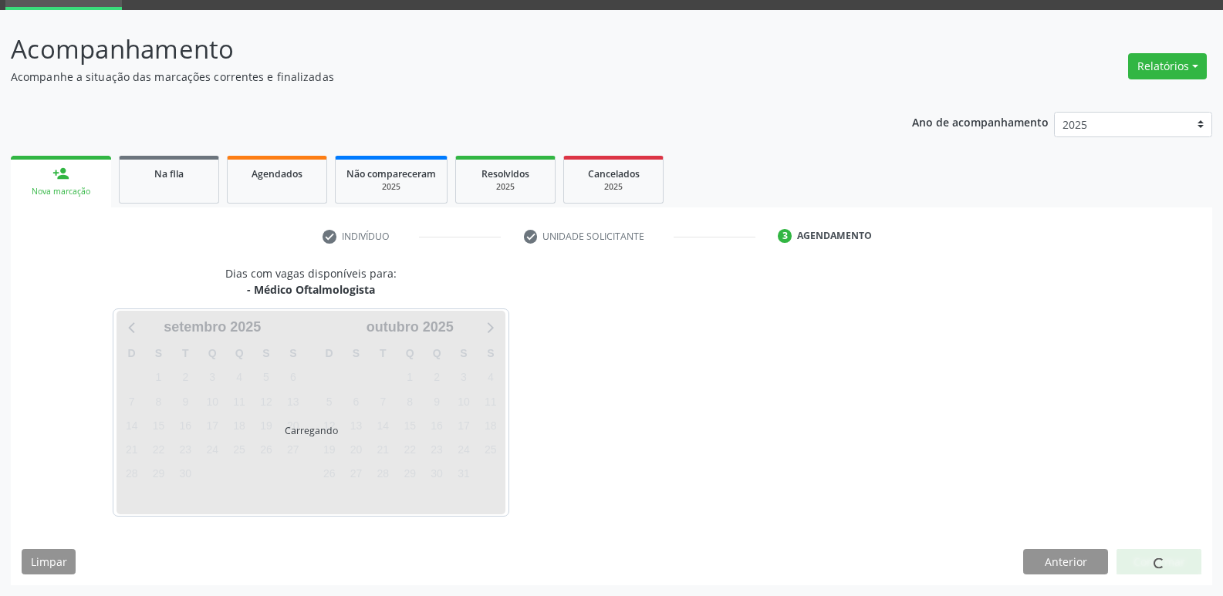
scroll to position [75, 0]
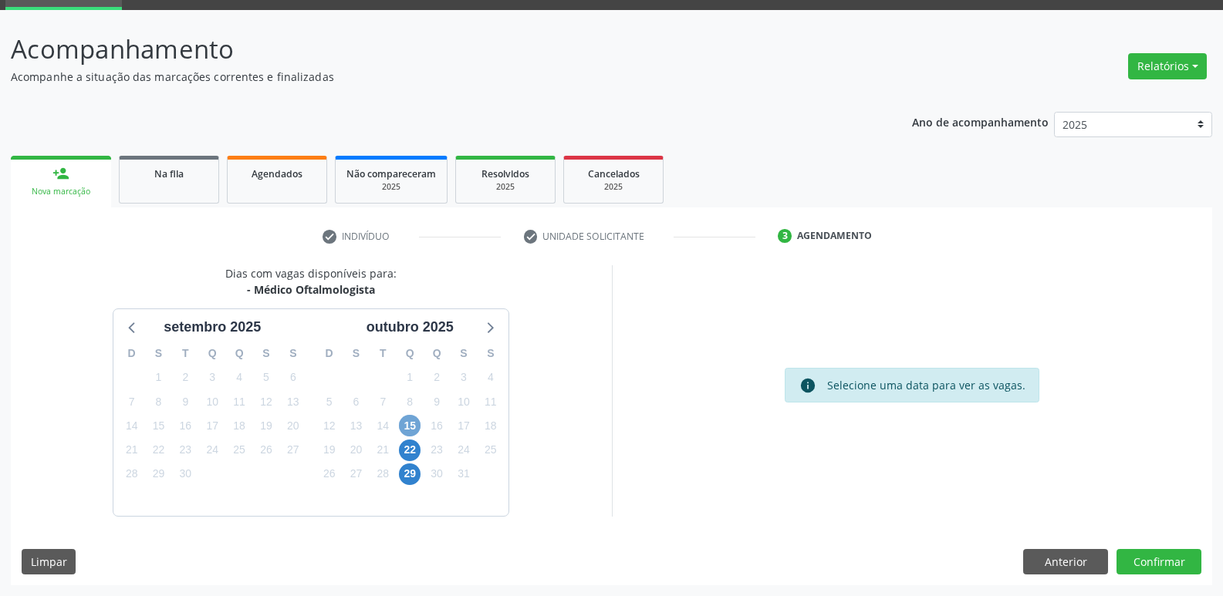
click at [407, 427] on span "15" at bounding box center [410, 426] width 22 height 22
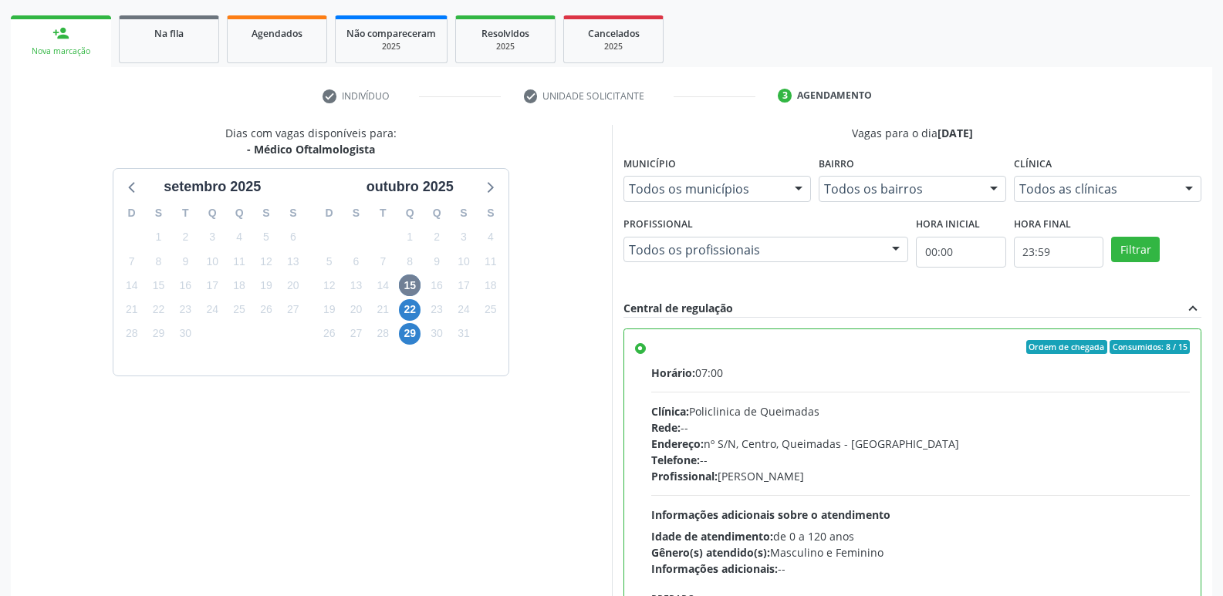
scroll to position [326, 0]
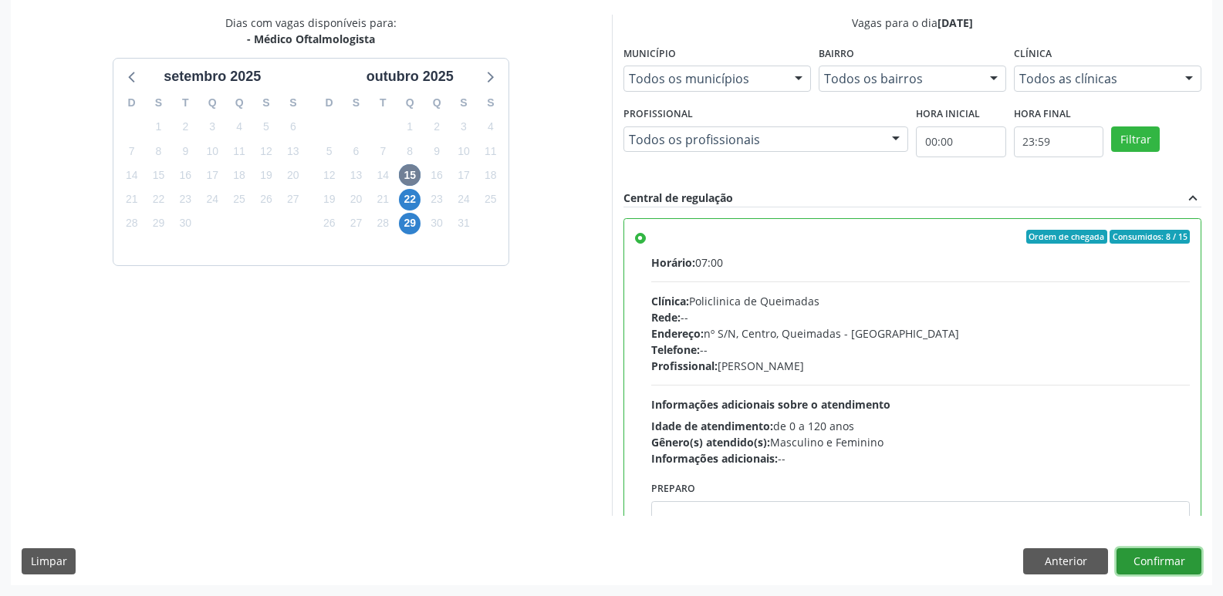
click at [1159, 556] on button "Confirmar" at bounding box center [1158, 561] width 85 height 26
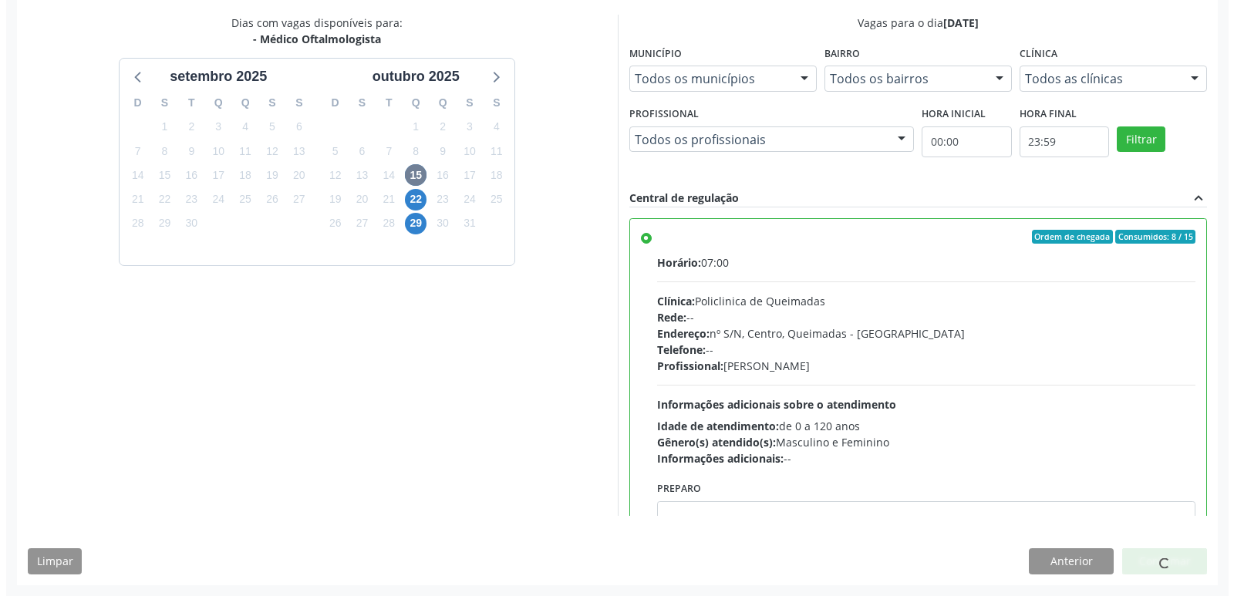
scroll to position [0, 0]
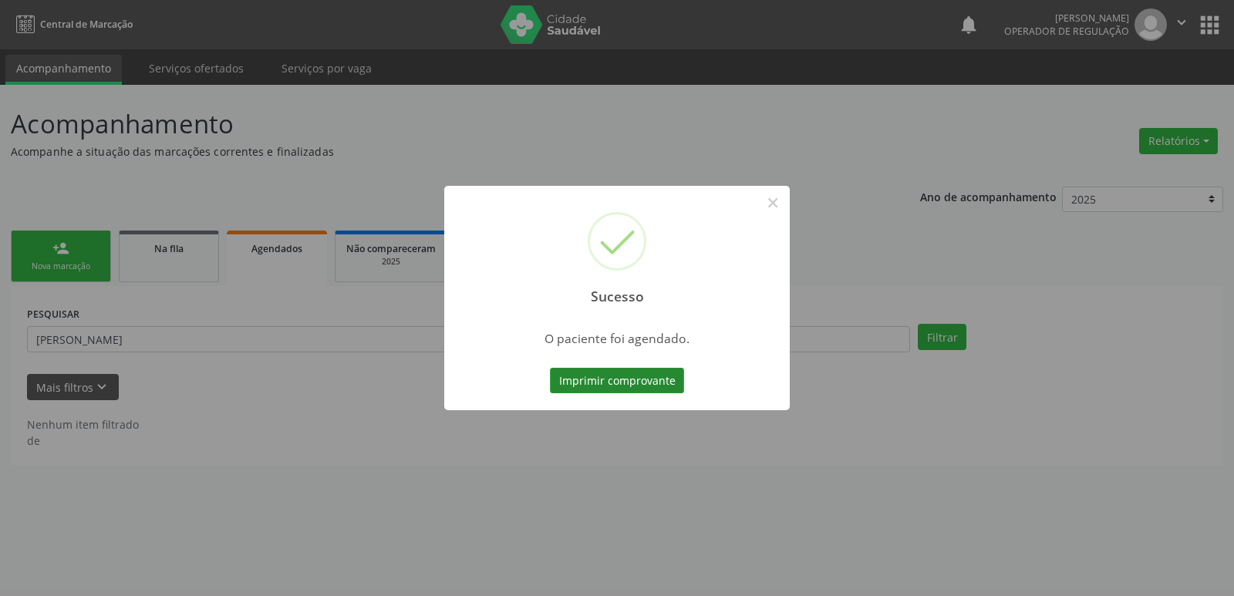
drag, startPoint x: 639, startPoint y: 380, endPoint x: 1013, endPoint y: 58, distance: 492.8
click at [642, 380] on button "Imprimir comprovante" at bounding box center [617, 381] width 134 height 26
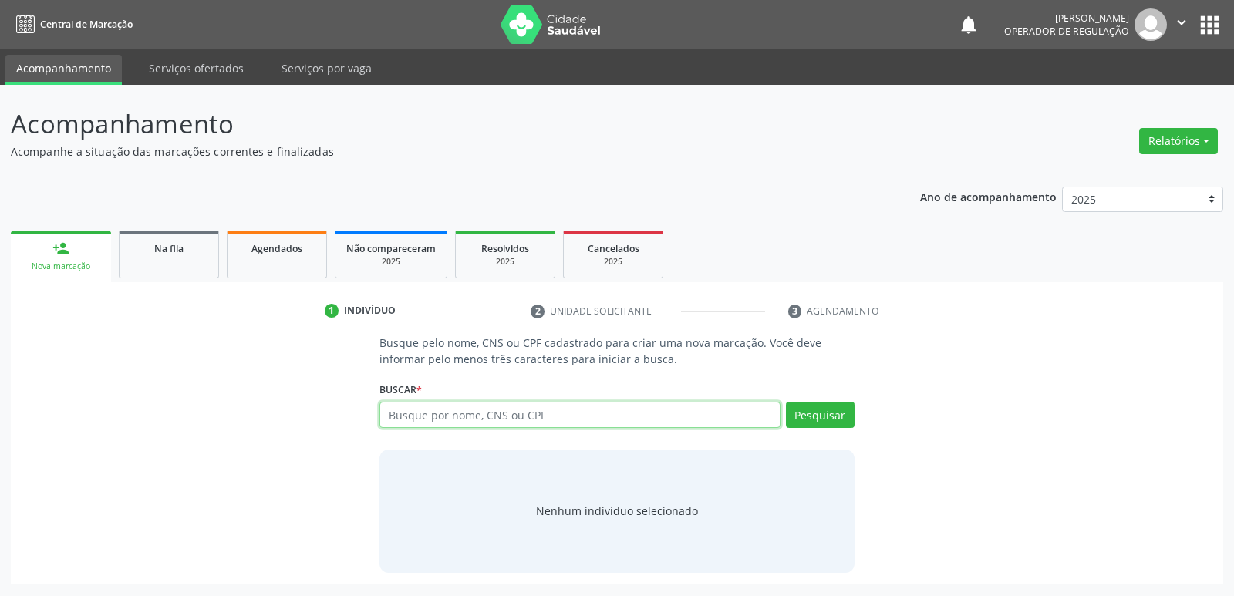
click at [501, 411] on input "text" at bounding box center [580, 415] width 400 height 26
type input "700009866085109"
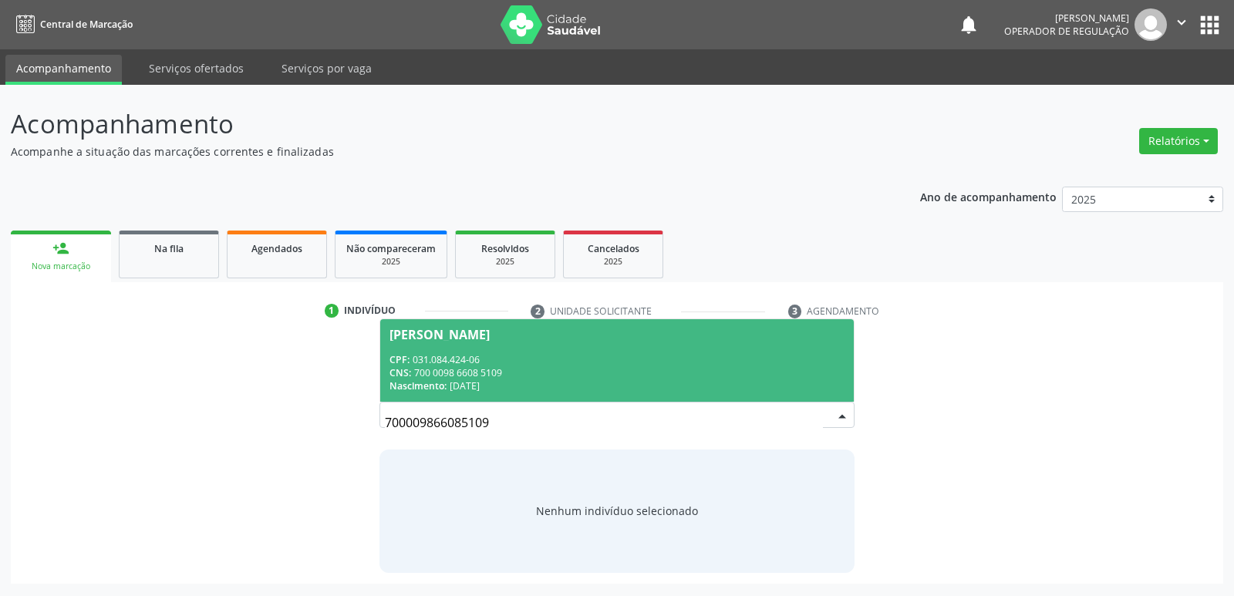
click at [462, 369] on div "CNS: 700 0098 6608 5109" at bounding box center [617, 372] width 454 height 13
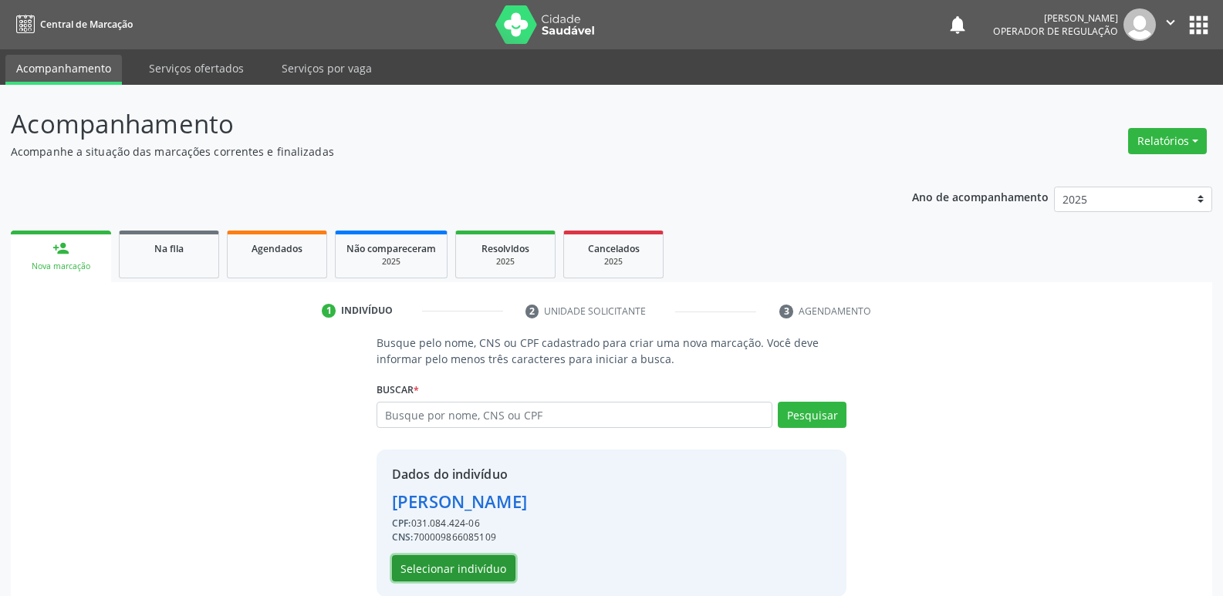
click at [441, 576] on button "Selecionar indivíduo" at bounding box center [453, 568] width 123 height 26
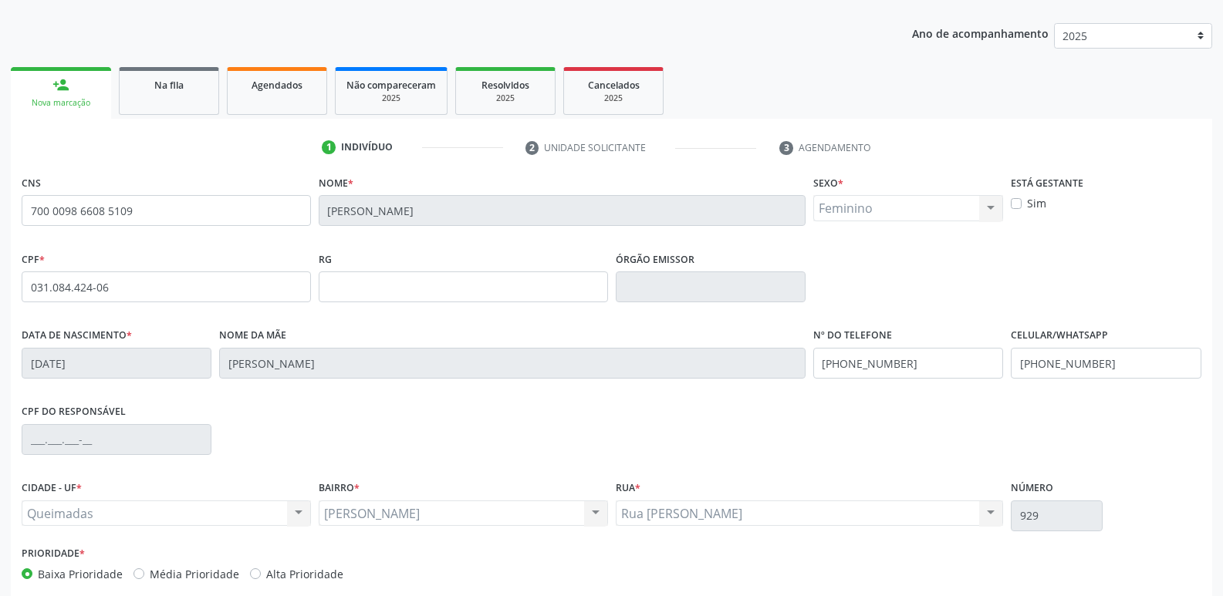
scroll to position [240, 0]
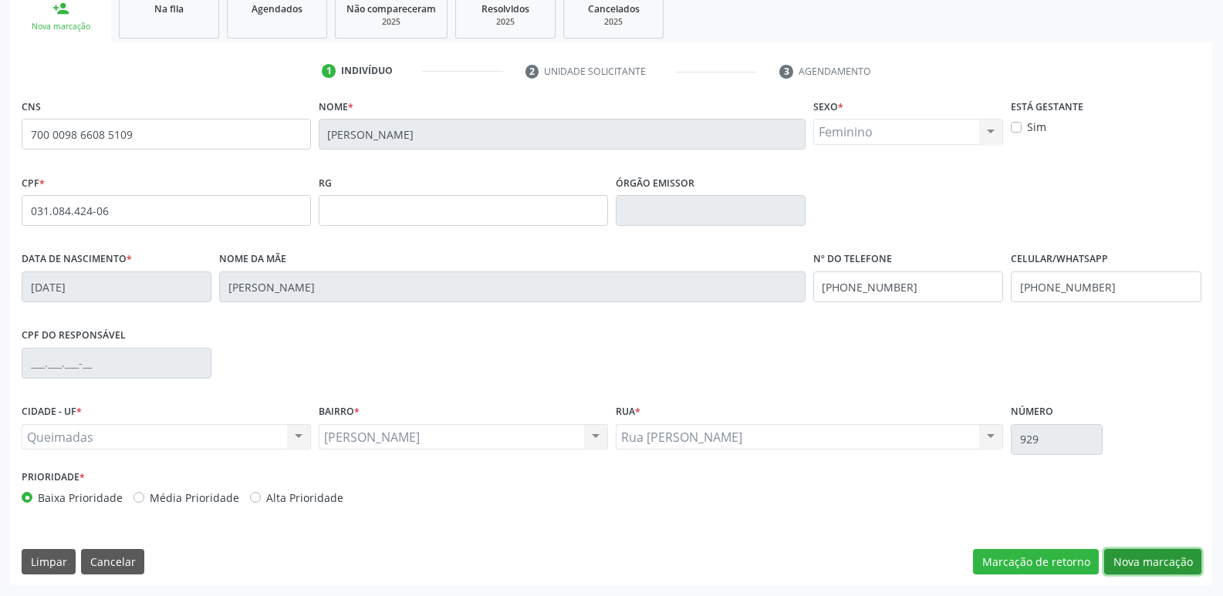
click at [1176, 557] on button "Nova marcação" at bounding box center [1152, 562] width 97 height 26
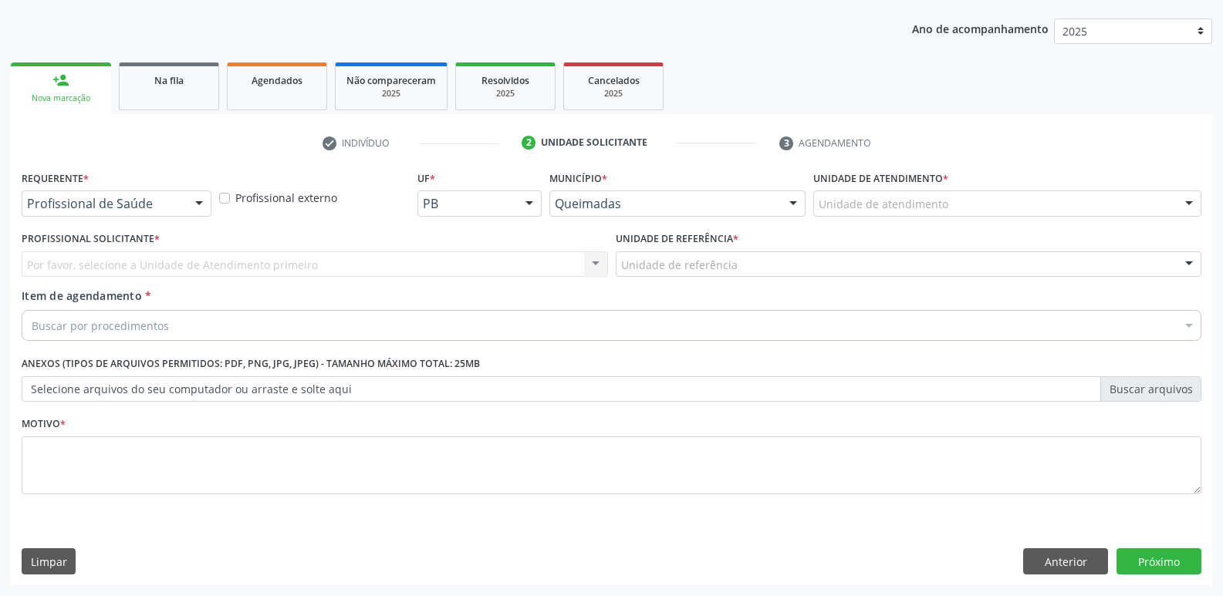
scroll to position [168, 0]
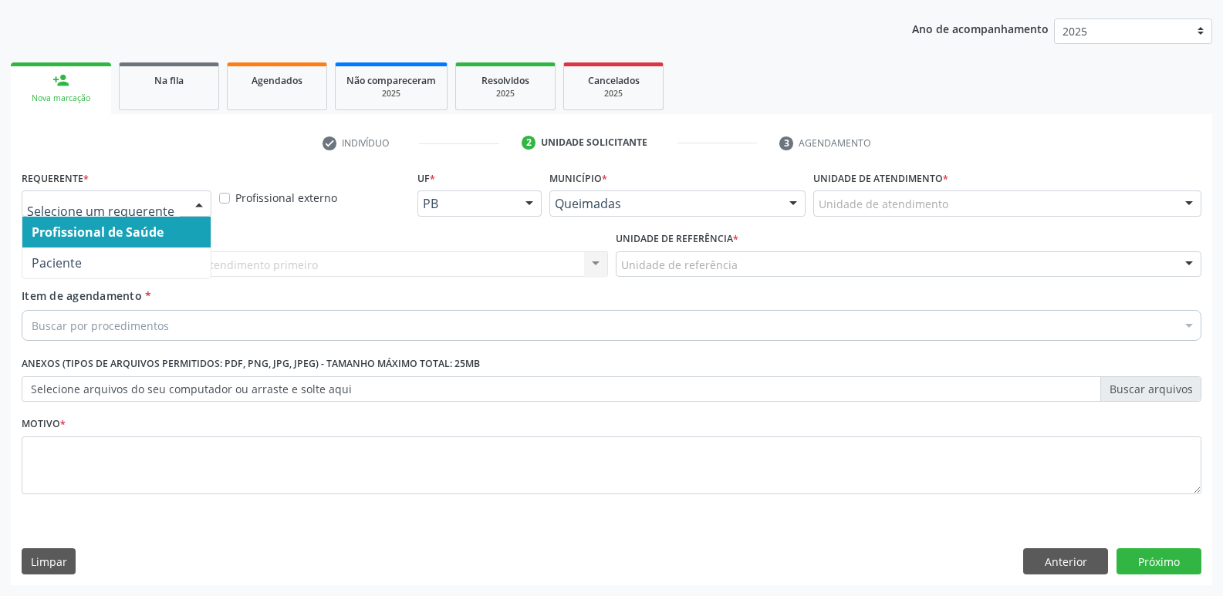
drag, startPoint x: 125, startPoint y: 203, endPoint x: 121, endPoint y: 239, distance: 36.5
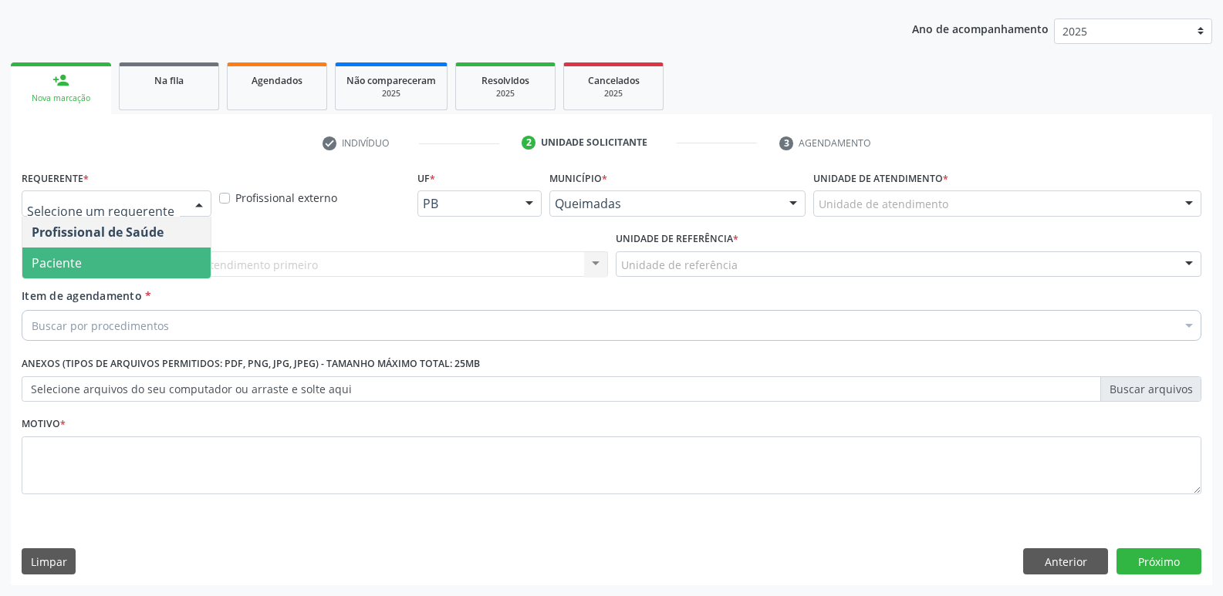
click at [118, 249] on span "Paciente" at bounding box center [116, 263] width 188 height 31
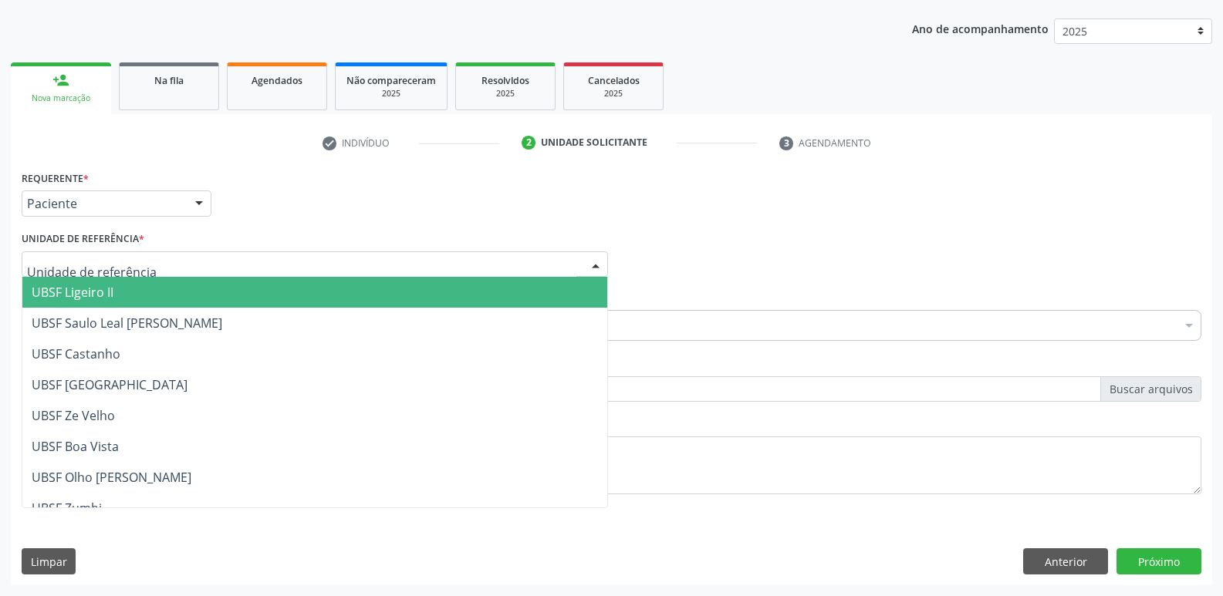
click at [143, 265] on div at bounding box center [315, 264] width 586 height 26
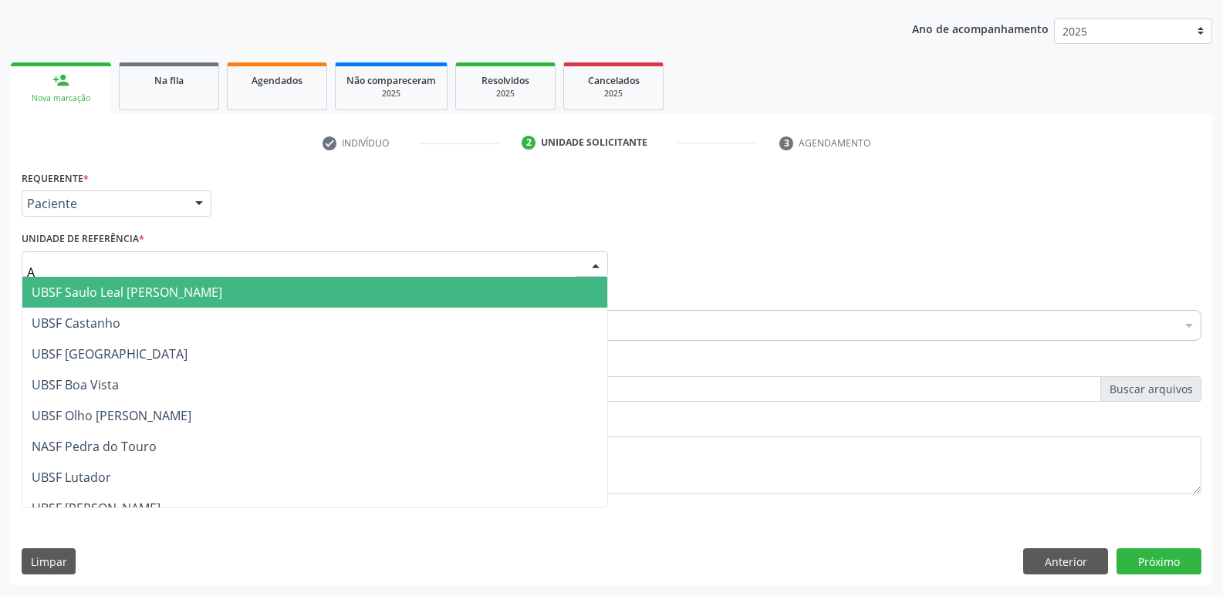
type input "AN"
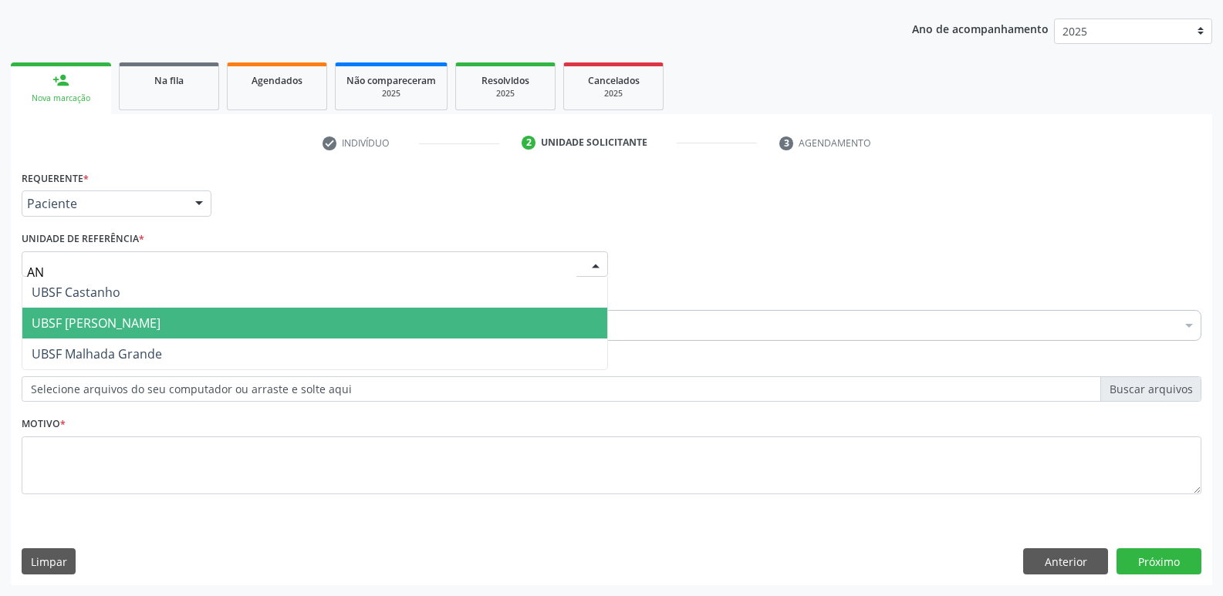
click at [150, 315] on span "UBSF [PERSON_NAME]" at bounding box center [314, 323] width 585 height 31
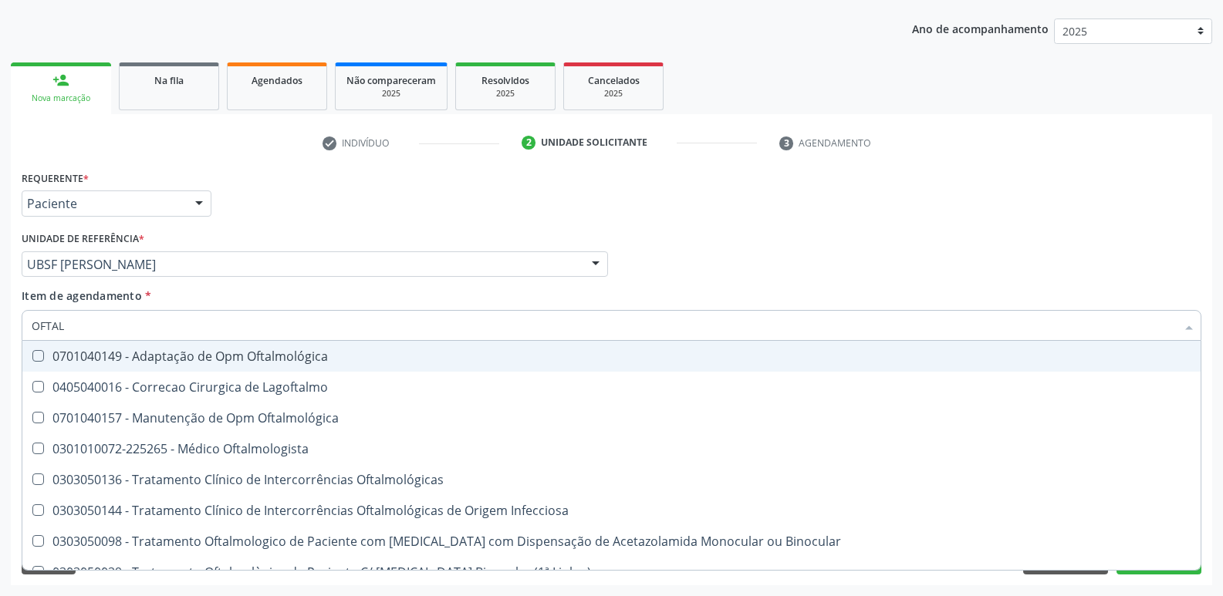
type input "OFTALM"
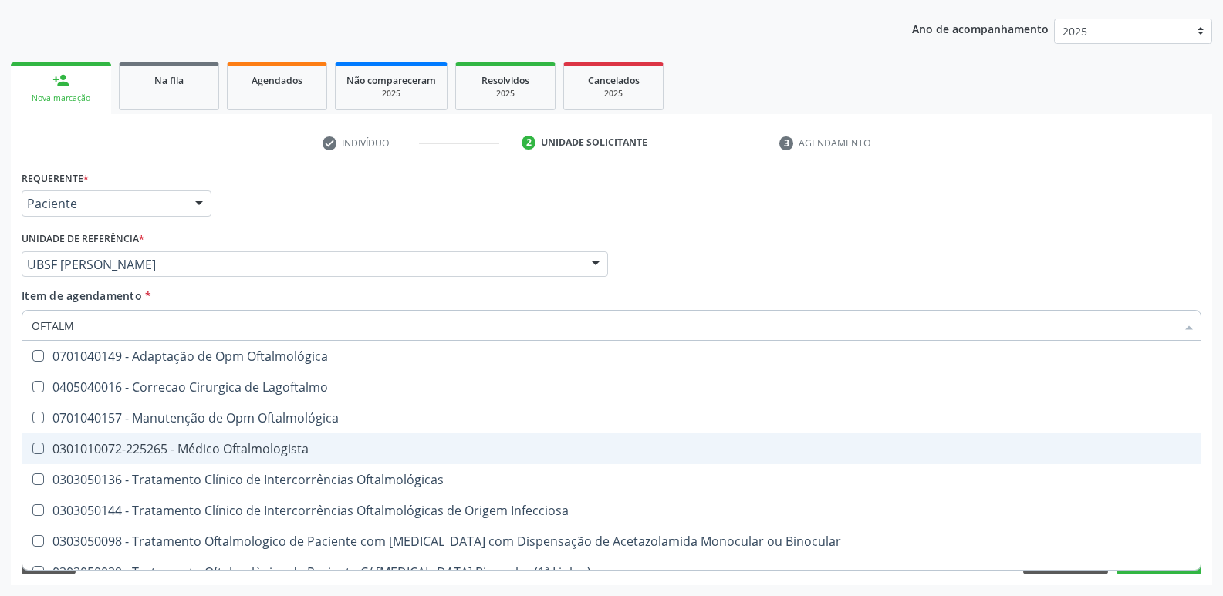
click at [248, 446] on div "0301010072-225265 - Médico Oftalmologista" at bounding box center [611, 449] width 1159 height 12
checkbox Oftalmologista "true"
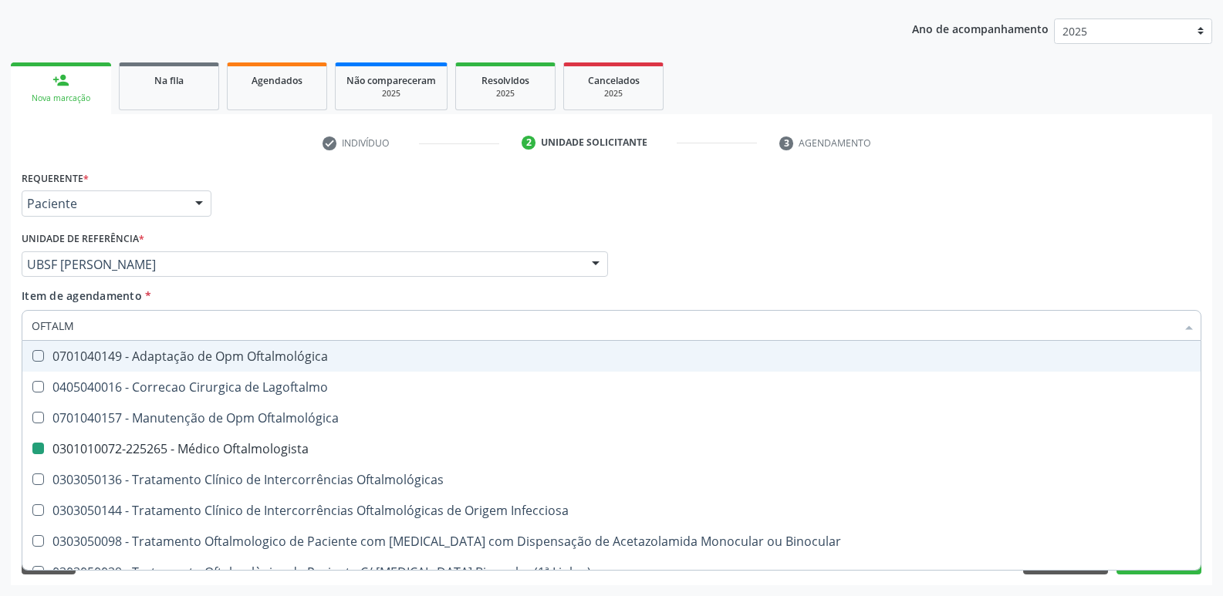
drag, startPoint x: 409, startPoint y: 196, endPoint x: 294, endPoint y: 464, distance: 292.0
click at [406, 197] on div "Requerente * Paciente Profissional de Saúde Paciente Nenhum resultado encontrad…" at bounding box center [611, 197] width 1187 height 60
checkbox Lagoftalmo "true"
checkbox Oftalmologista "false"
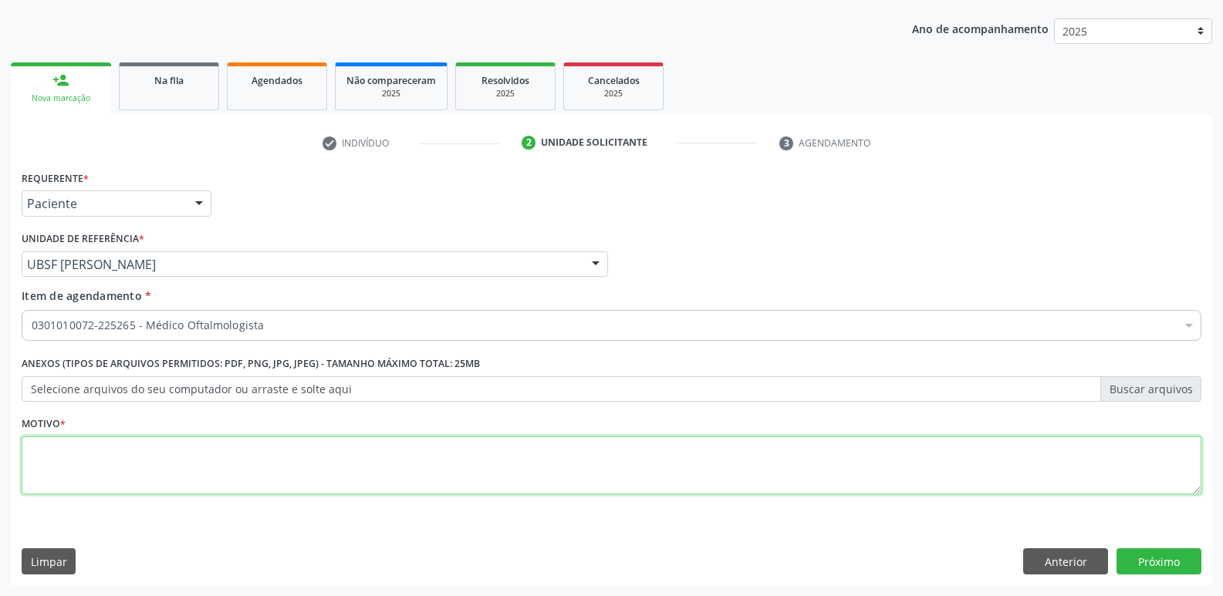
drag, startPoint x: 210, startPoint y: 484, endPoint x: 226, endPoint y: 477, distance: 17.6
click at [212, 483] on textarea at bounding box center [611, 466] width 1179 height 59
paste textarea "AVALIAÇÃO"
type textarea "AVALIAÇÃO"
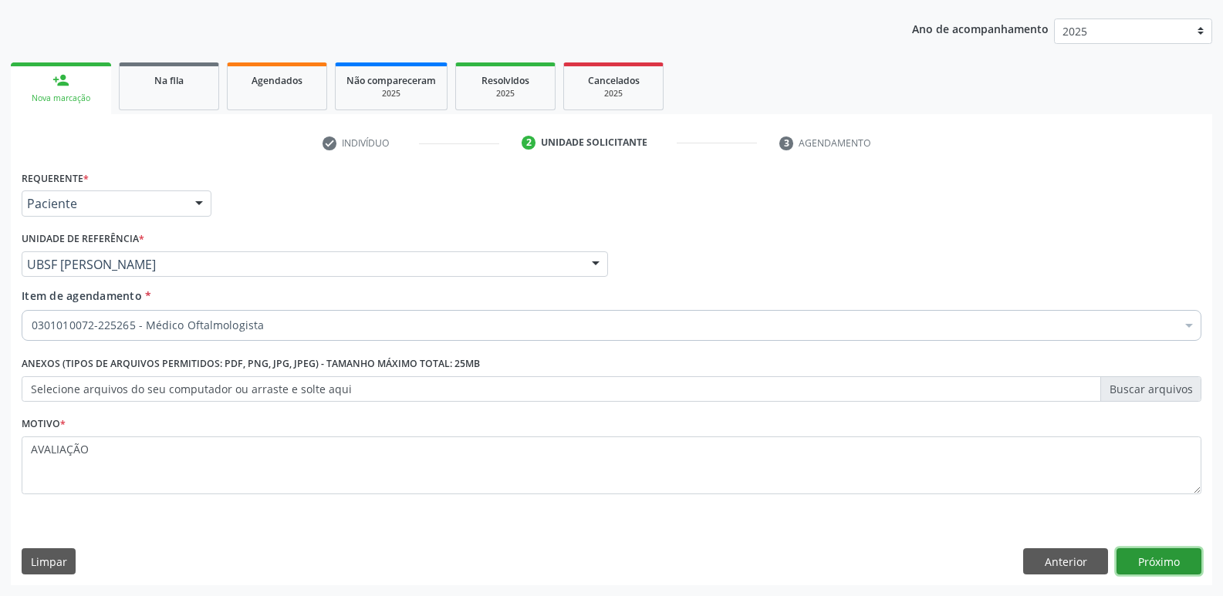
click at [1147, 562] on button "Próximo" at bounding box center [1158, 561] width 85 height 26
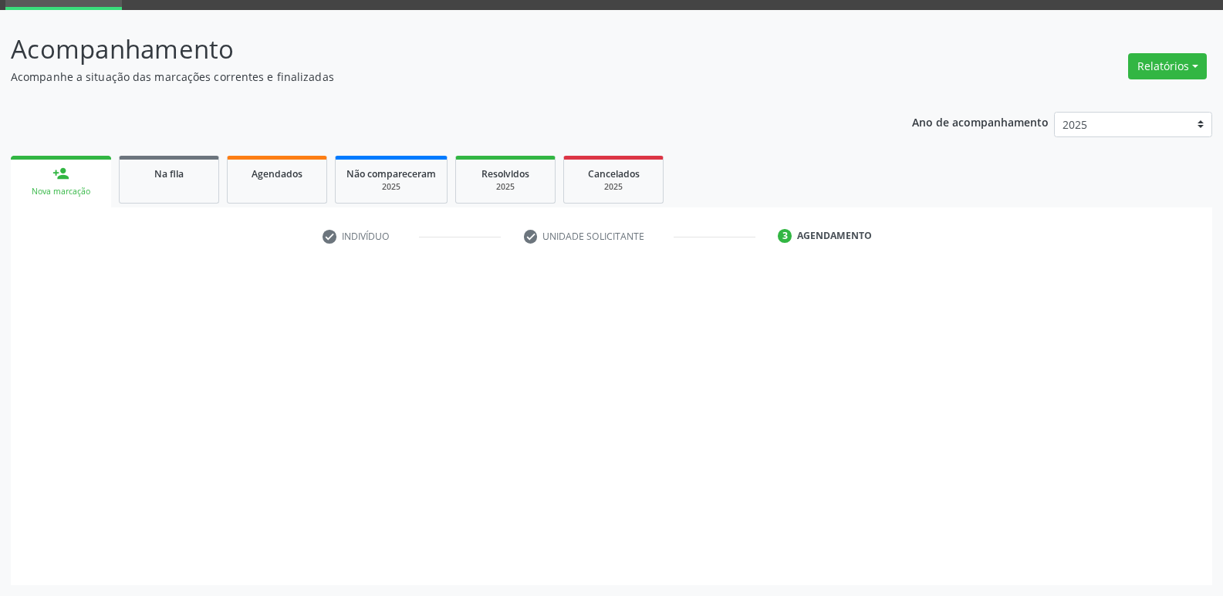
scroll to position [75, 0]
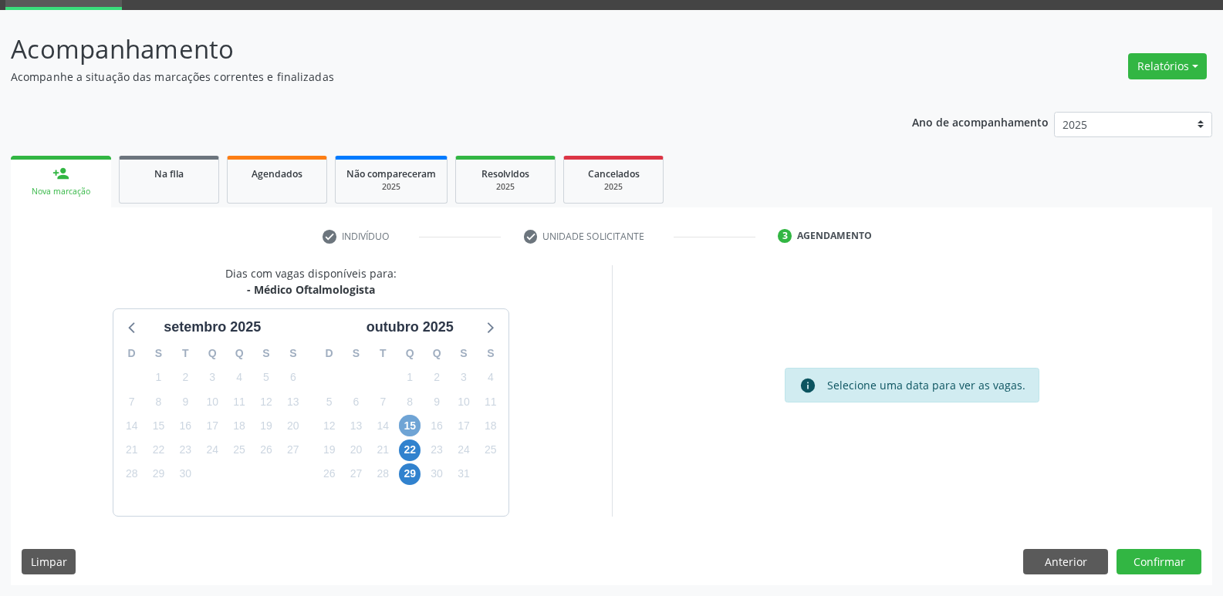
drag, startPoint x: 406, startPoint y: 424, endPoint x: 664, endPoint y: 472, distance: 262.8
click at [406, 423] on span "15" at bounding box center [410, 426] width 22 height 22
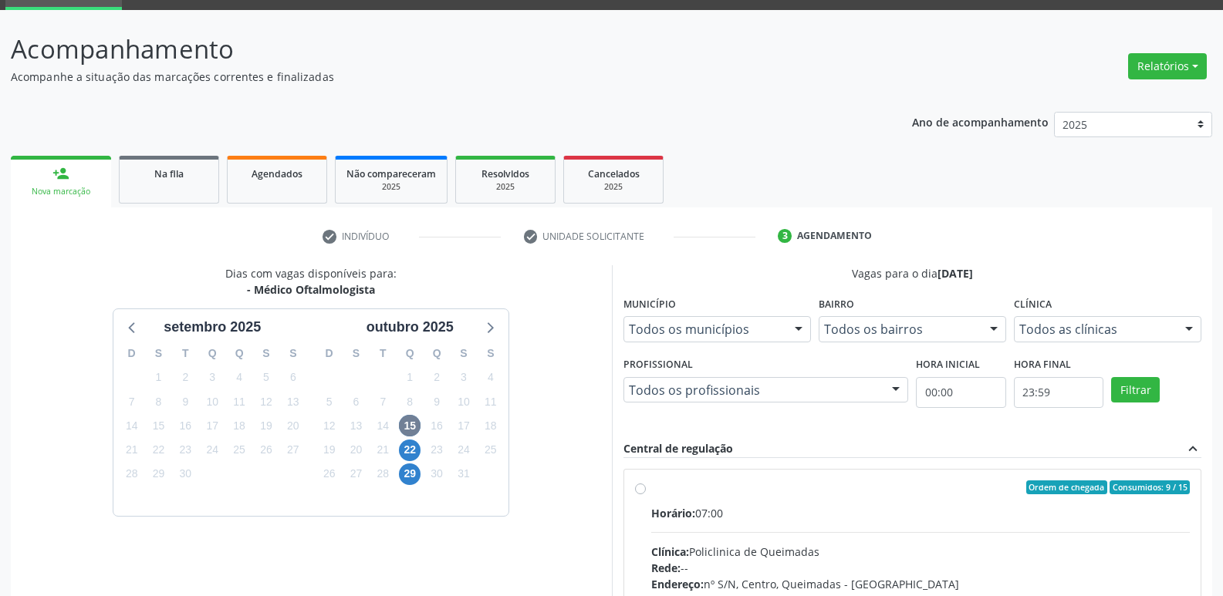
drag, startPoint x: 932, startPoint y: 518, endPoint x: 970, endPoint y: 501, distance: 41.8
click at [935, 516] on div "Horário: 07:00" at bounding box center [920, 513] width 539 height 16
click at [646, 494] on input "Ordem de chegada Consumidos: 9 / 15 Horário: 07:00 Clínica: Policlinica de Quei…" at bounding box center [640, 488] width 11 height 14
radio input "true"
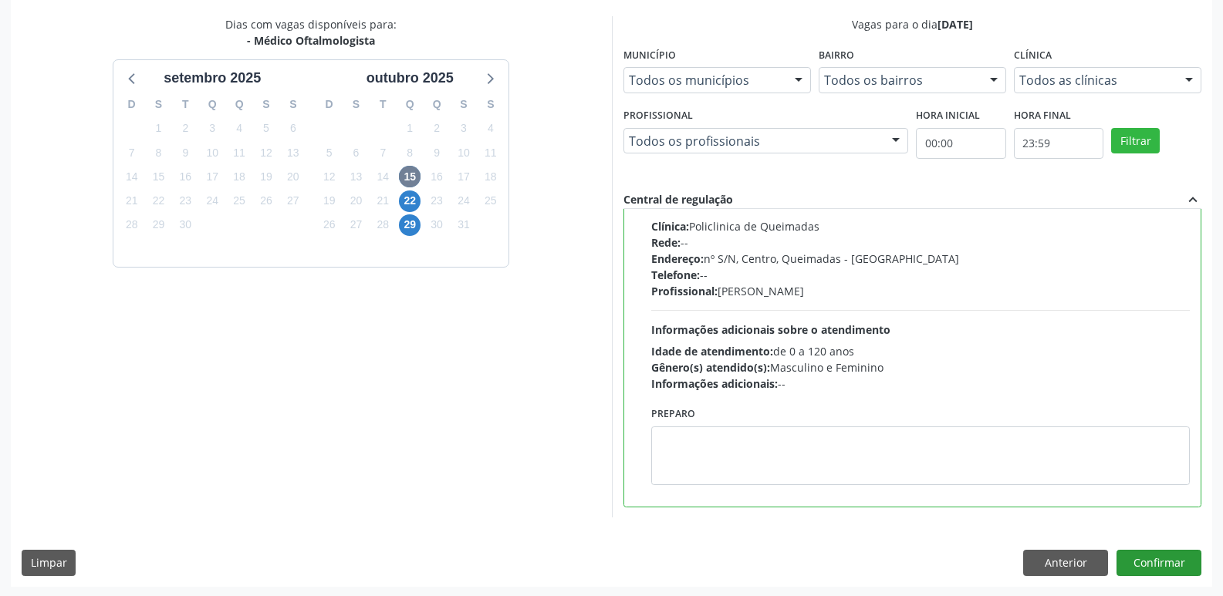
scroll to position [326, 0]
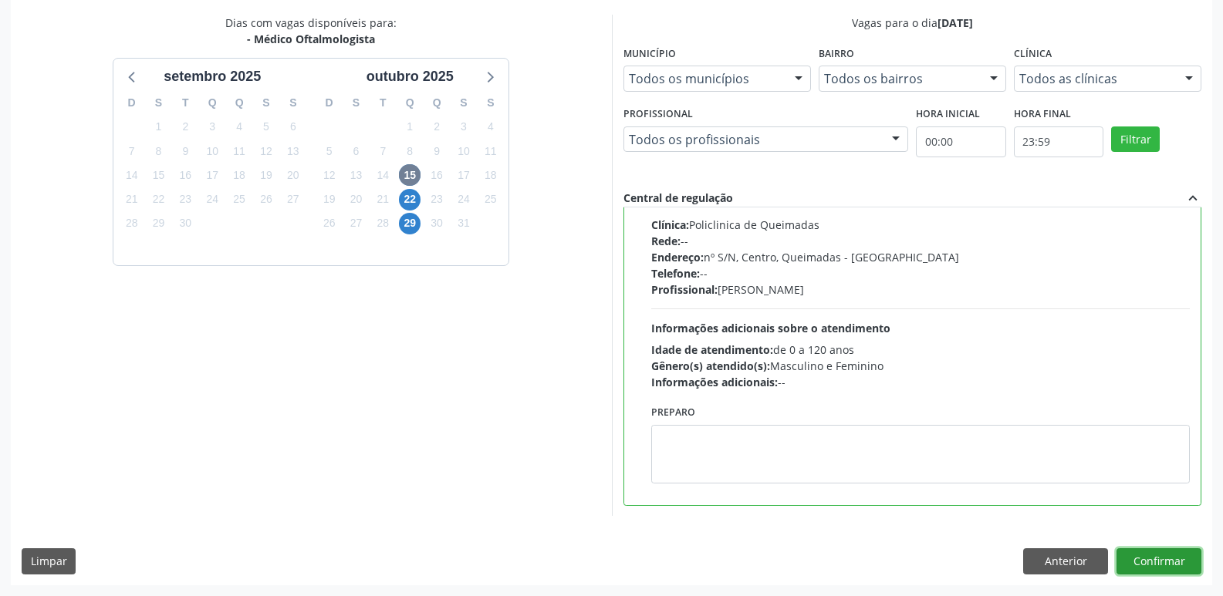
click at [1172, 551] on button "Confirmar" at bounding box center [1158, 561] width 85 height 26
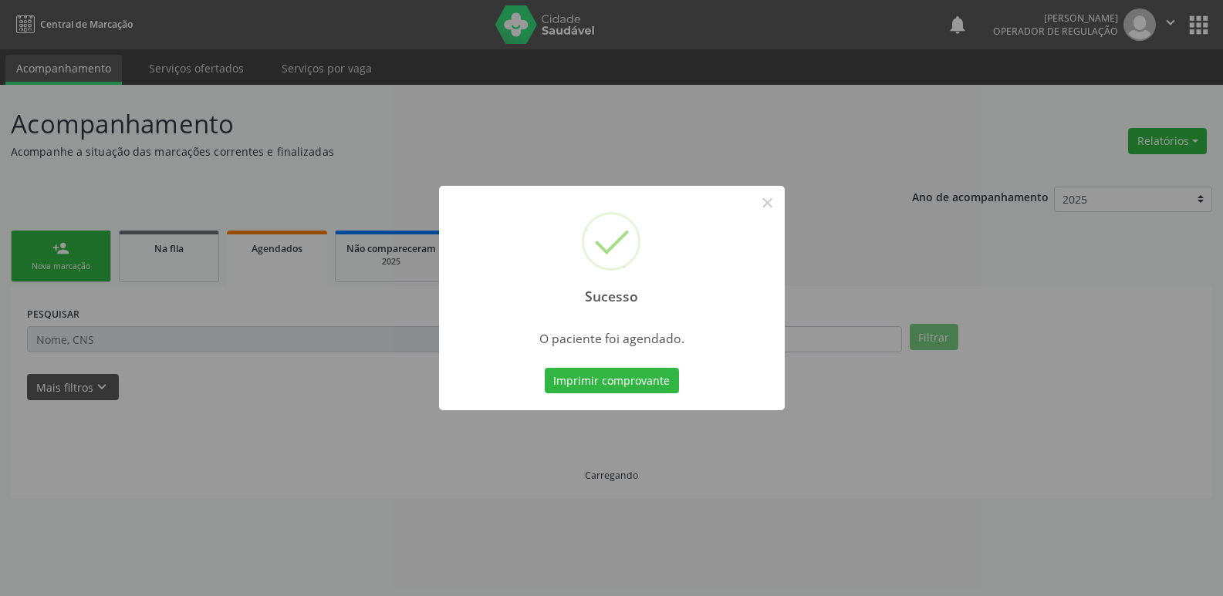
scroll to position [0, 0]
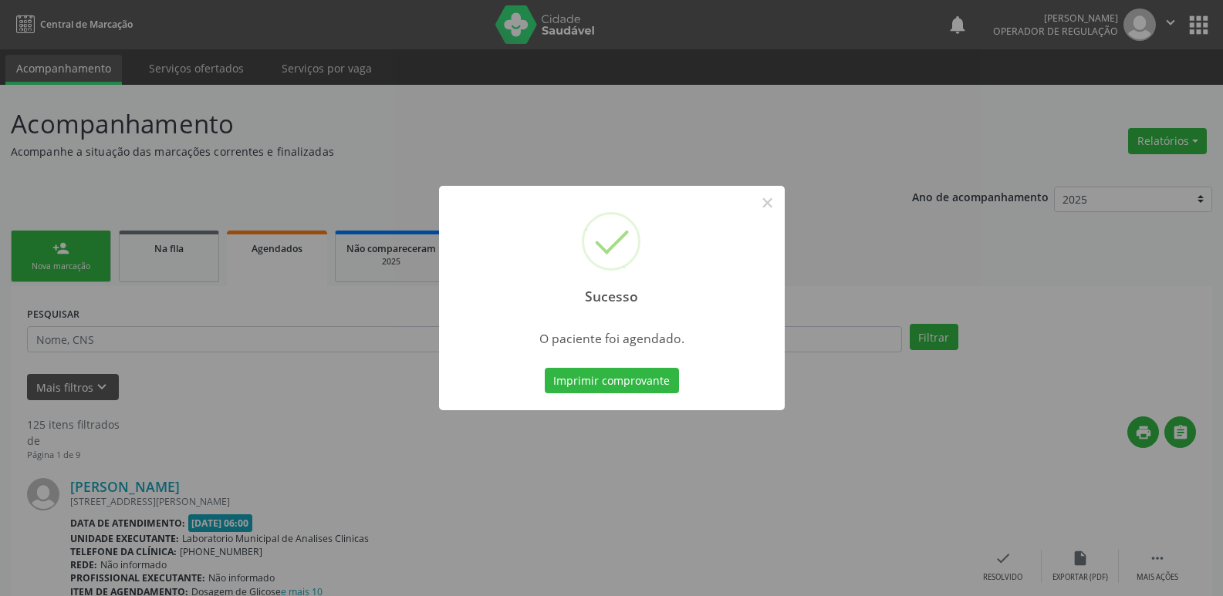
click at [545, 368] on button "Imprimir comprovante" at bounding box center [612, 381] width 134 height 26
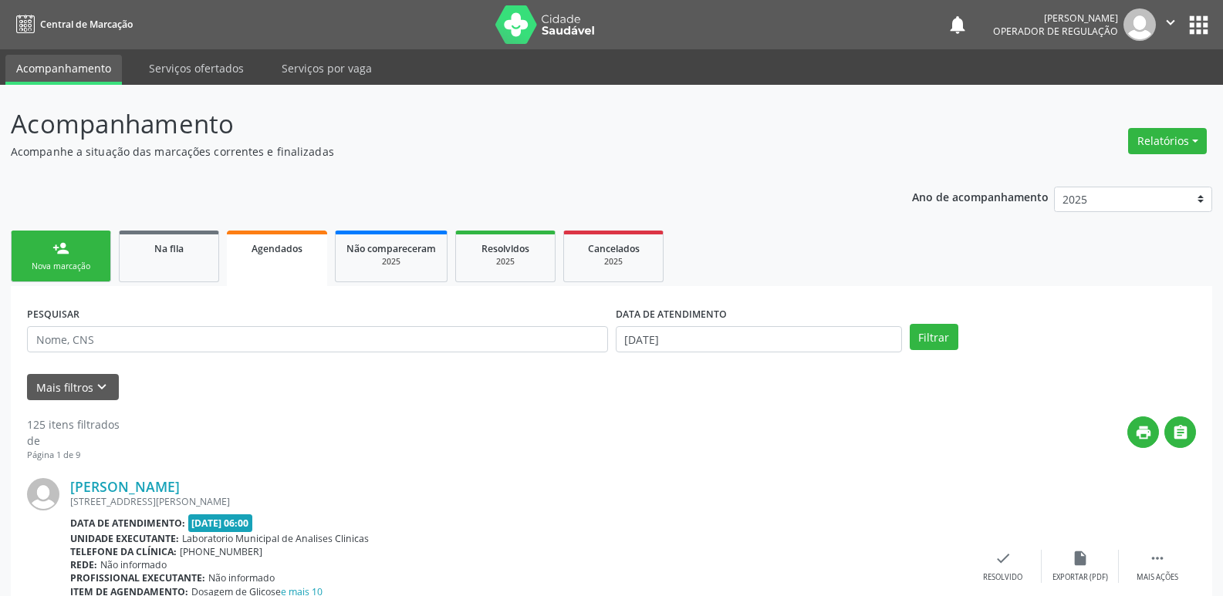
click at [59, 267] on div "Nova marcação" at bounding box center [60, 267] width 77 height 12
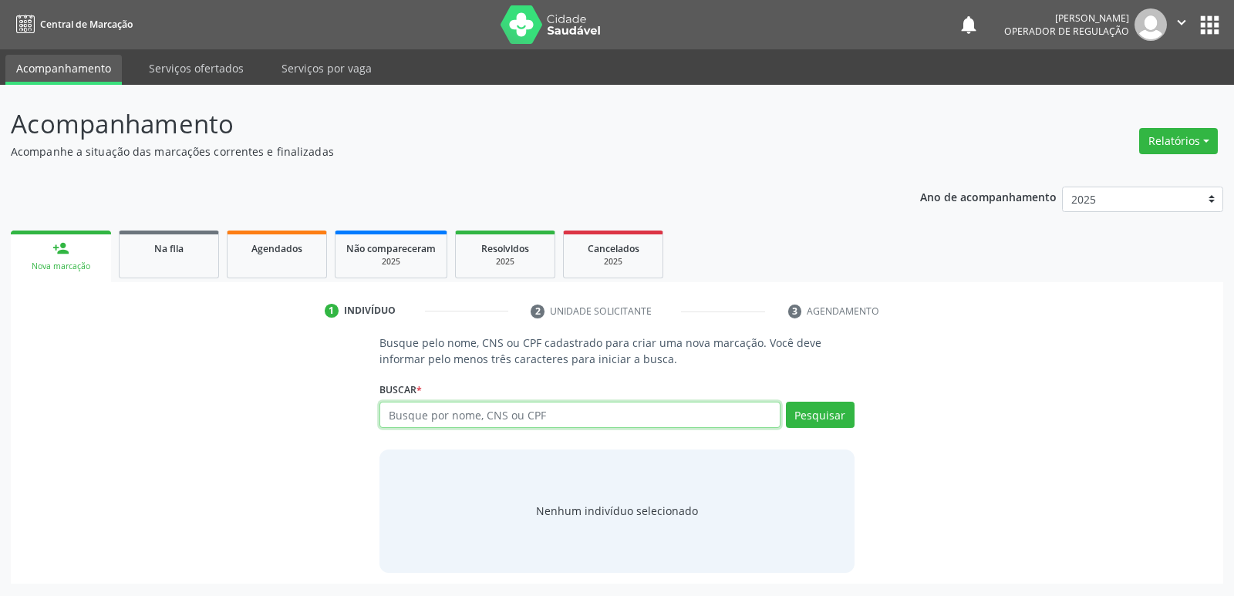
click at [512, 422] on input "text" at bounding box center [580, 415] width 400 height 26
type input "702003865907084"
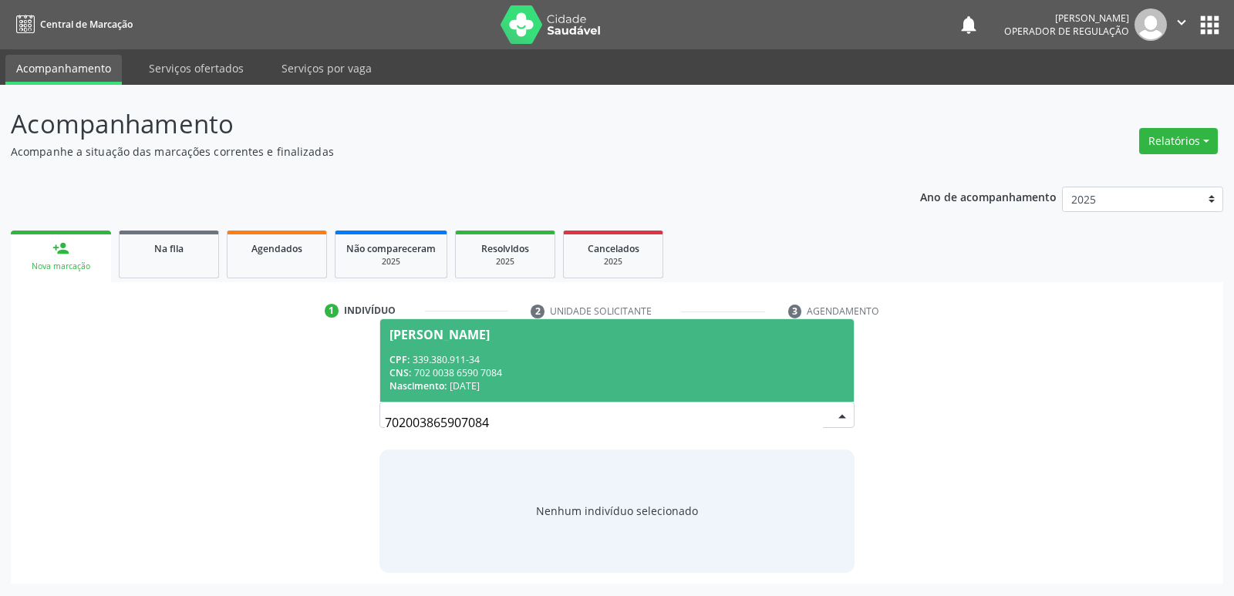
click at [422, 349] on span "[PERSON_NAME] CPF: 339.380.911-34 CNS: 702 0038 6590 7084 Nascimento: [DATE]" at bounding box center [616, 360] width 473 height 83
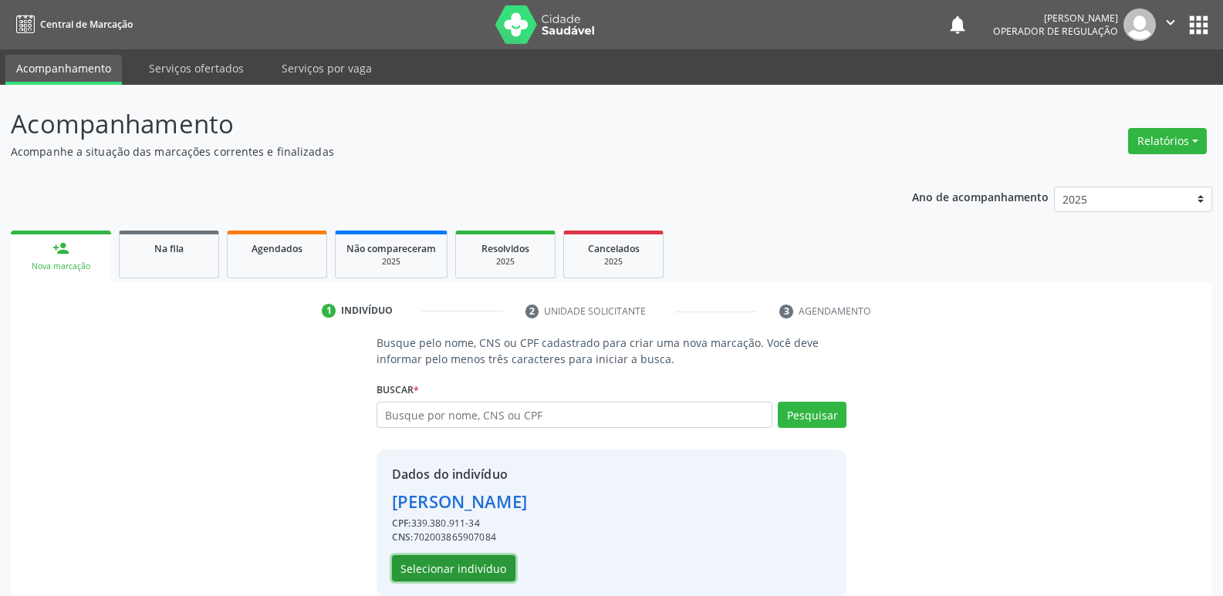
click at [445, 565] on button "Selecionar indivíduo" at bounding box center [453, 568] width 123 height 26
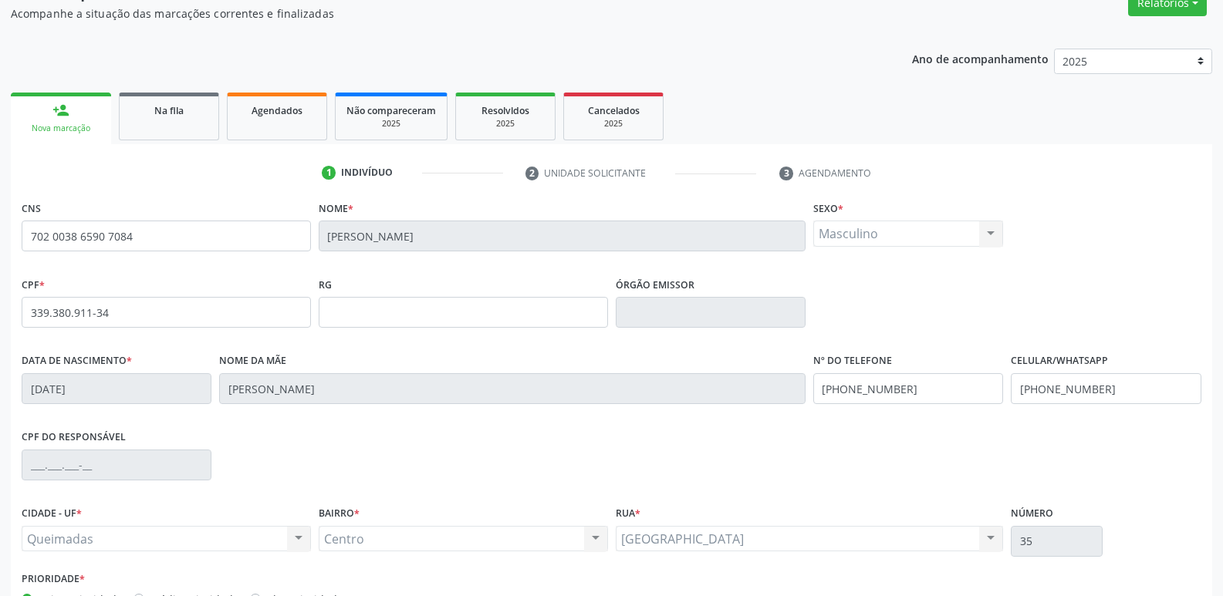
scroll to position [240, 0]
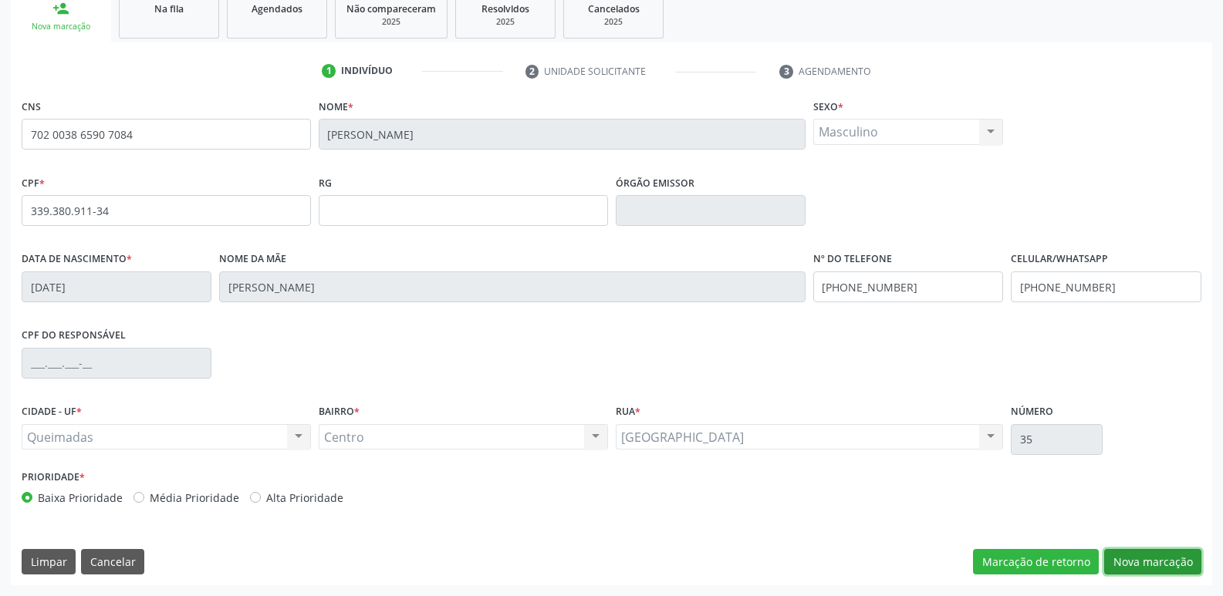
click at [1167, 563] on button "Nova marcação" at bounding box center [1152, 562] width 97 height 26
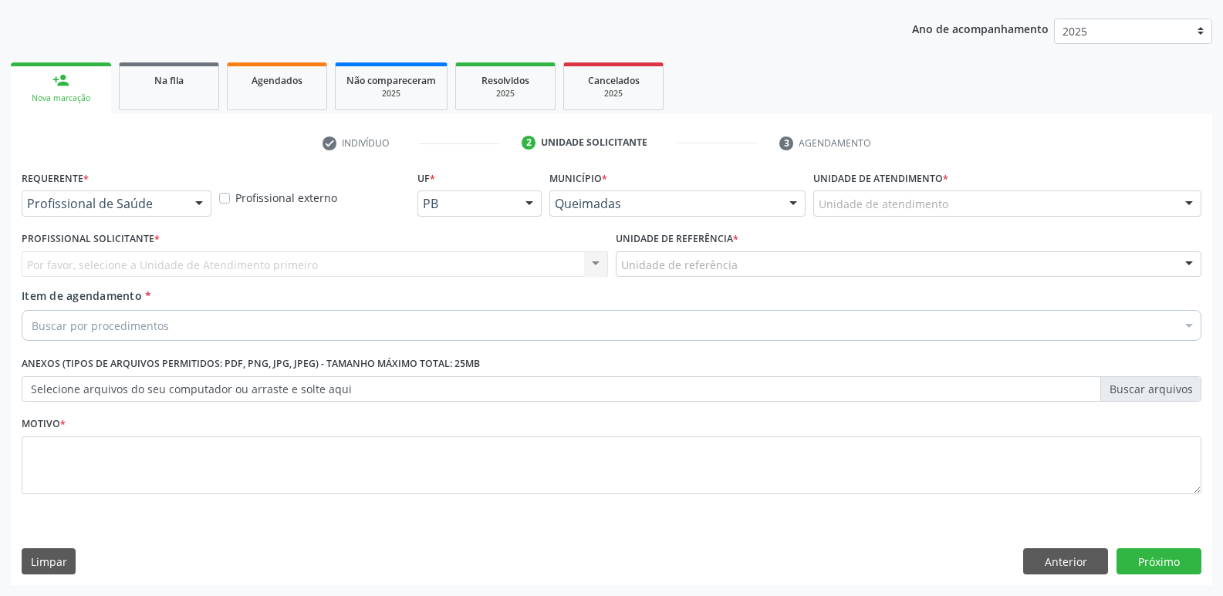
scroll to position [168, 0]
drag, startPoint x: 180, startPoint y: 201, endPoint x: 160, endPoint y: 240, distance: 44.2
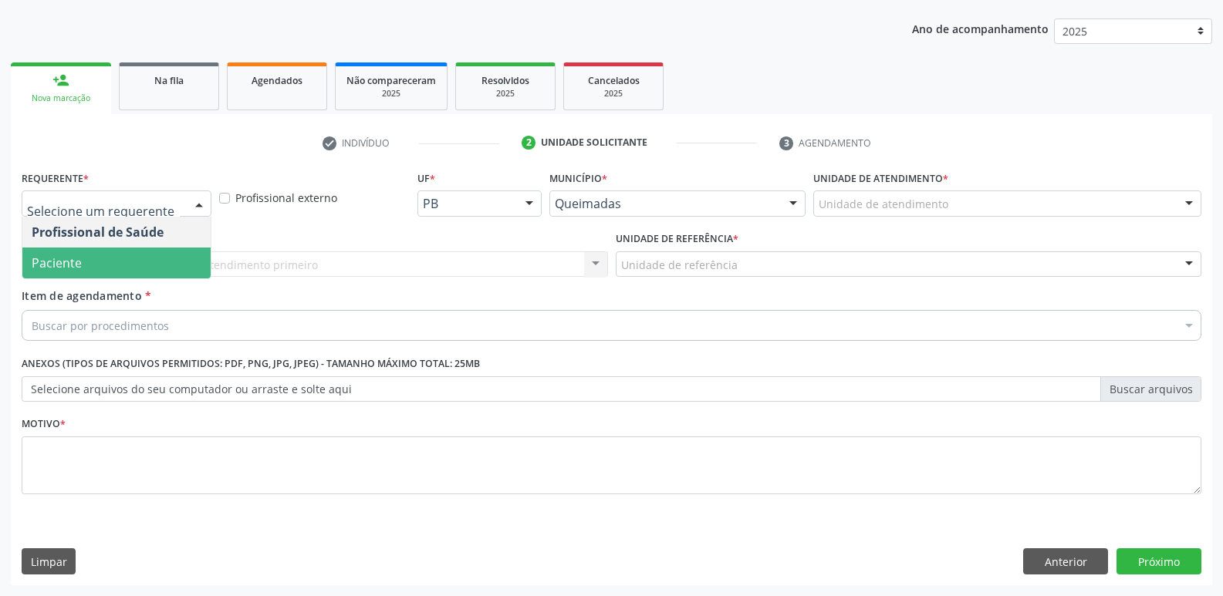
click at [149, 261] on span "Paciente" at bounding box center [116, 263] width 188 height 31
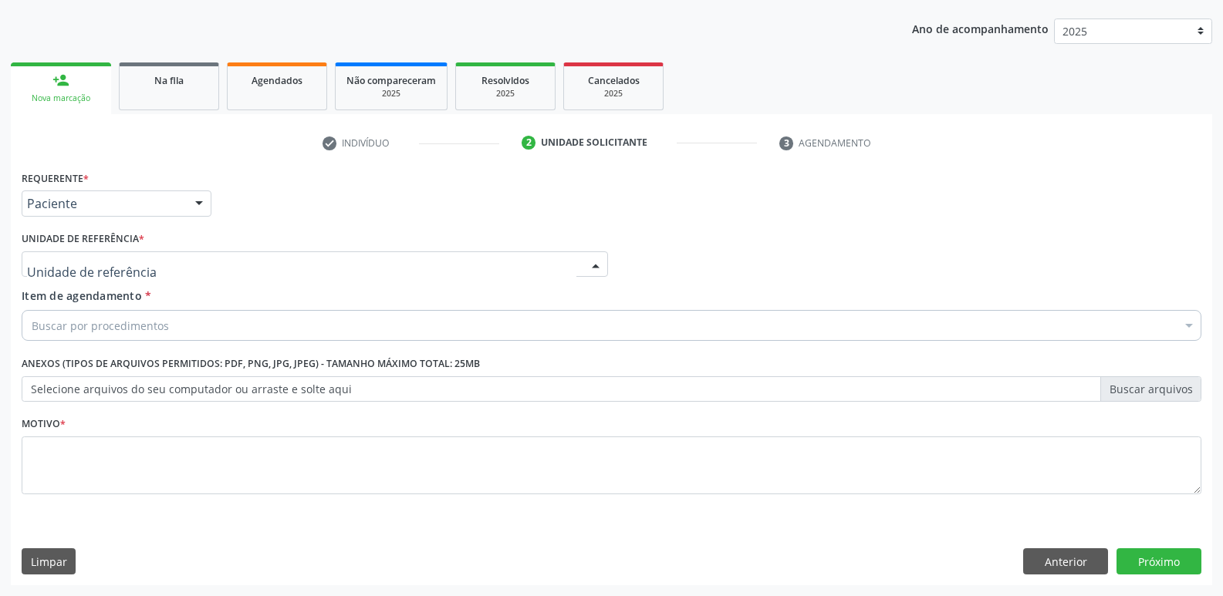
click at [158, 262] on div at bounding box center [315, 264] width 586 height 26
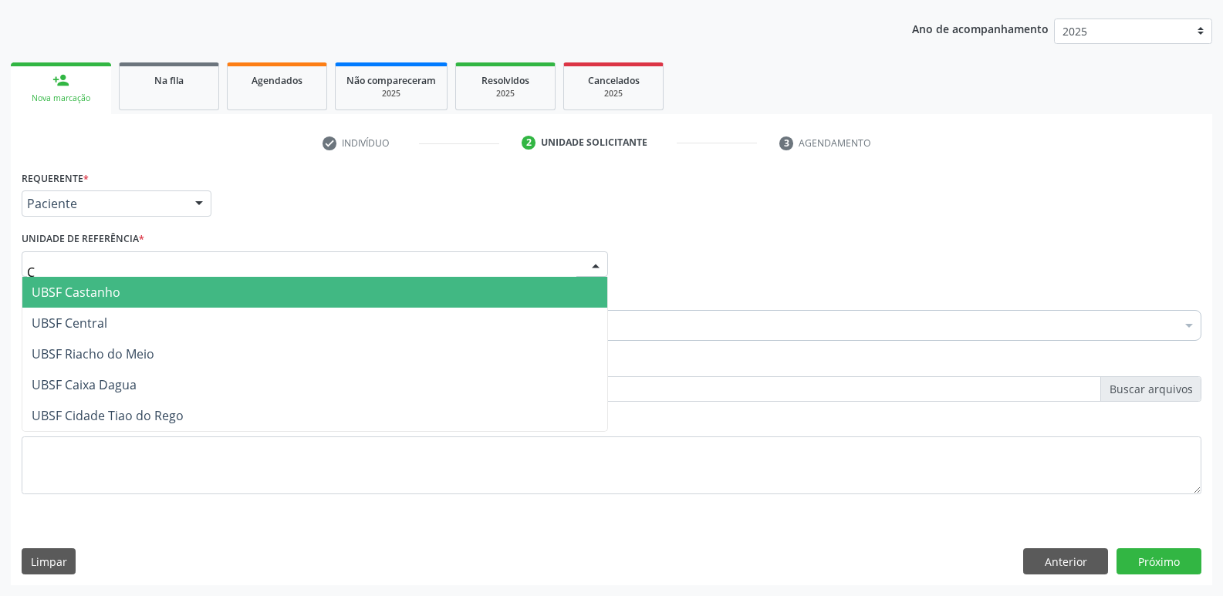
type input "CE"
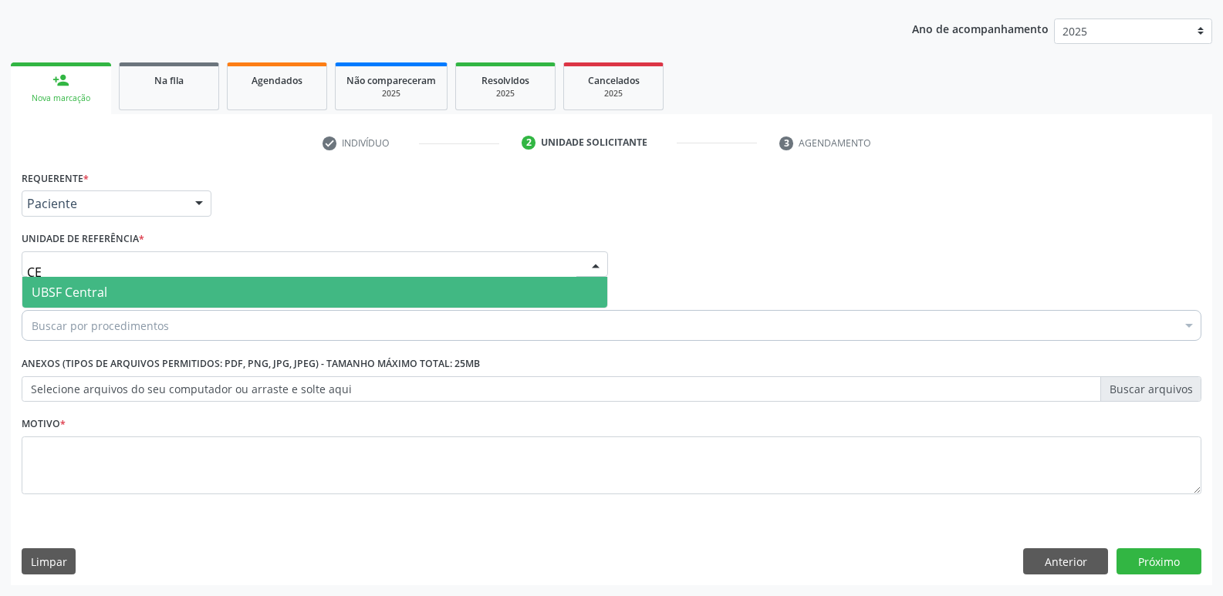
click at [160, 295] on span "UBSF Central" at bounding box center [314, 292] width 585 height 31
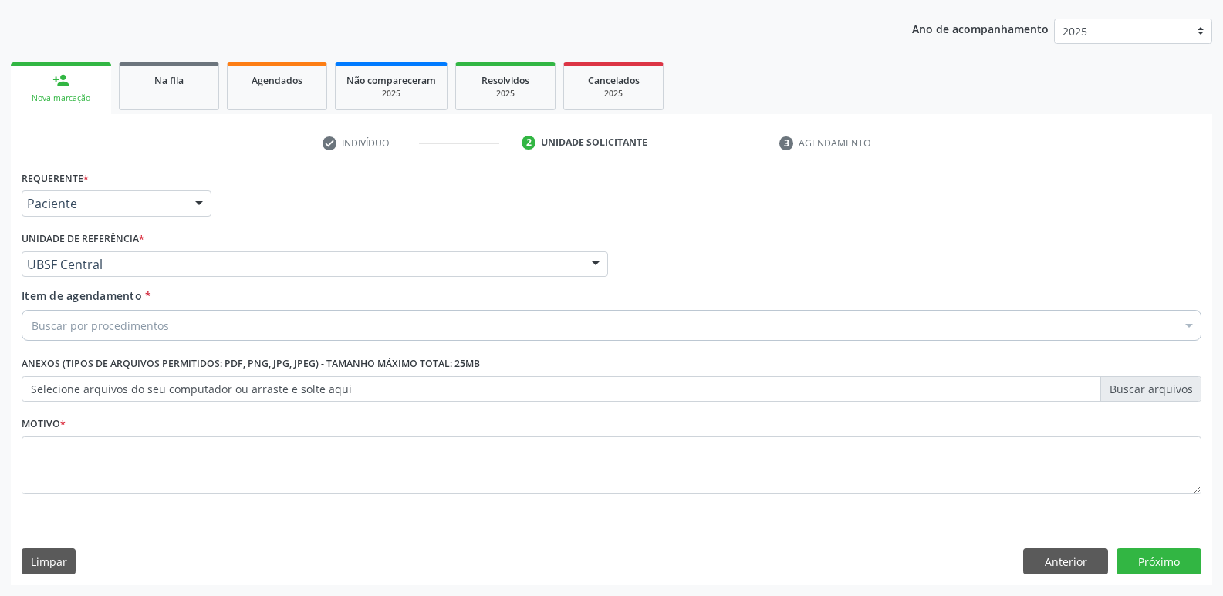
click at [158, 312] on div "Buscar por procedimentos" at bounding box center [611, 325] width 1179 height 31
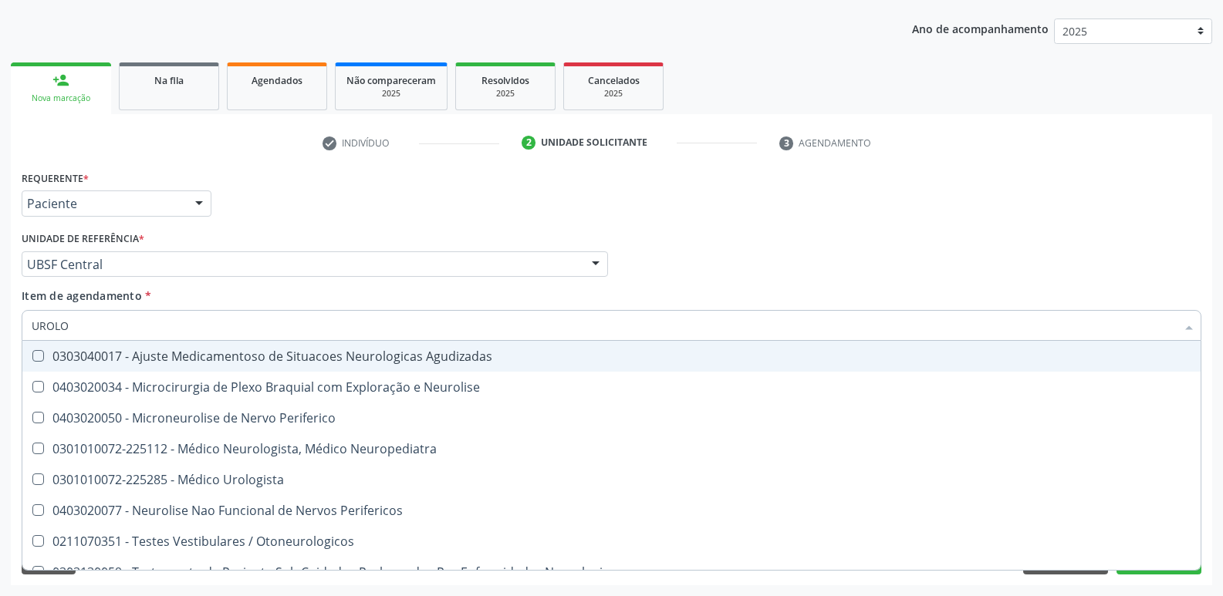
type input "UROLOG"
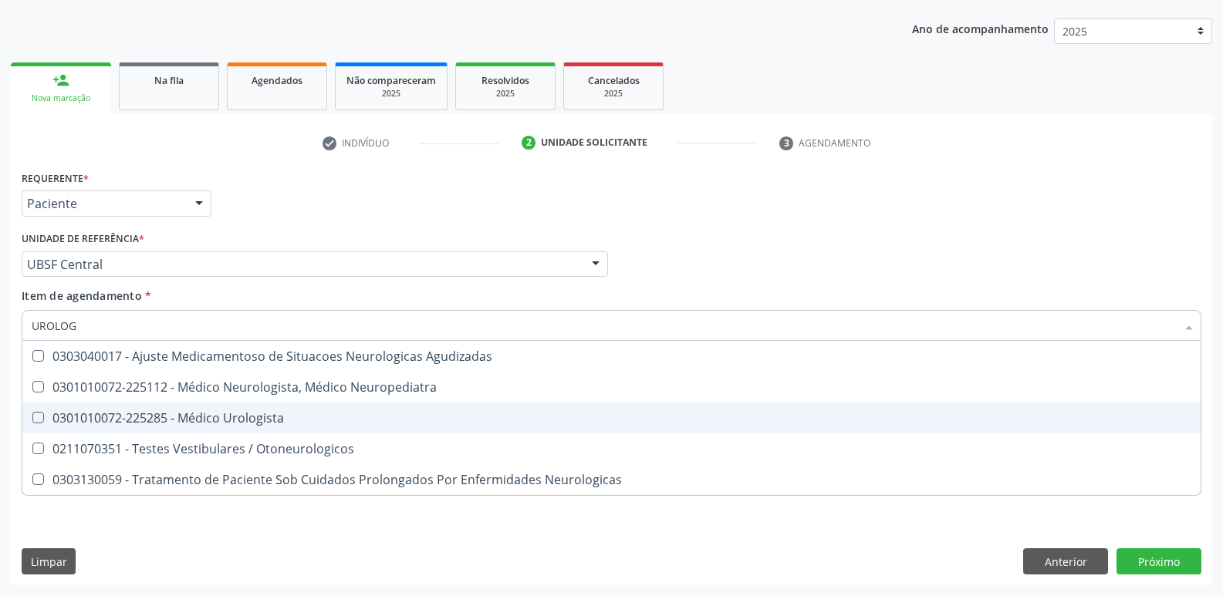
click at [228, 418] on div "0301010072-225285 - Médico Urologista" at bounding box center [611, 418] width 1159 height 12
checkbox Urologista "true"
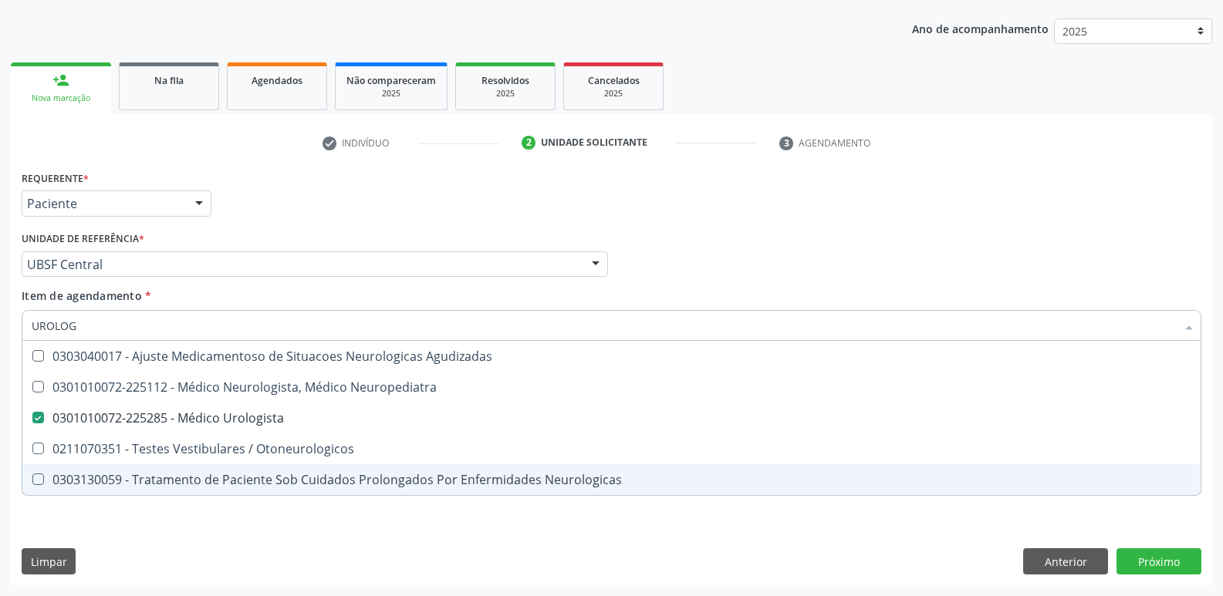
click at [222, 528] on div "Requerente * Paciente Profissional de Saúde Paciente Nenhum resultado encontrad…" at bounding box center [611, 376] width 1201 height 419
checkbox Neuropediatra "true"
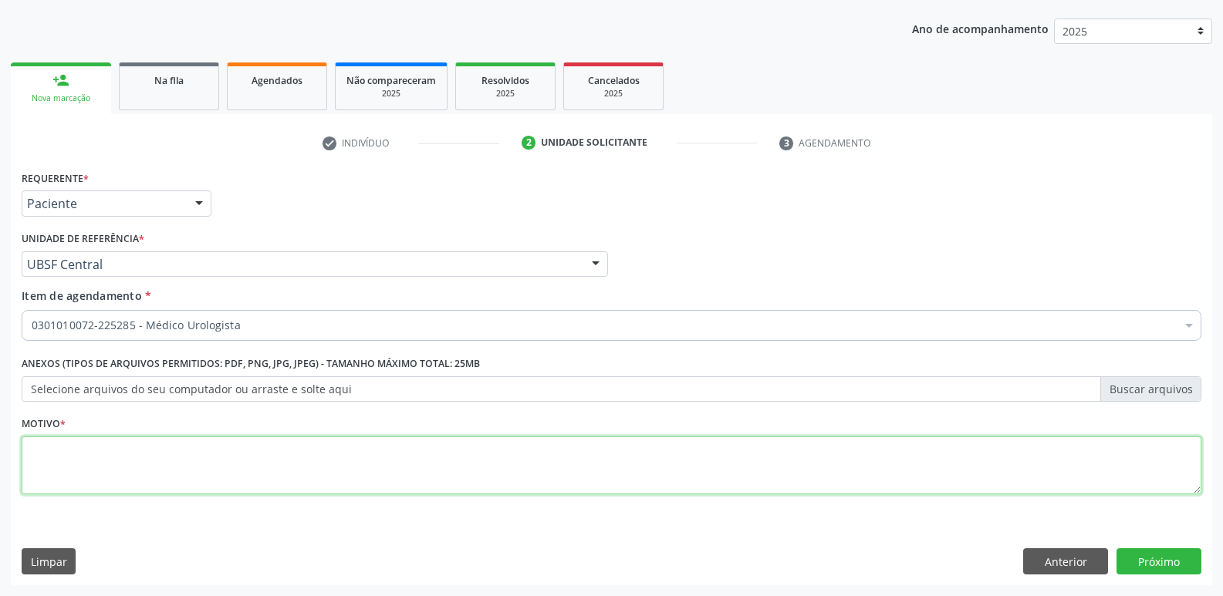
click at [270, 469] on textarea at bounding box center [611, 466] width 1179 height 59
paste textarea "AVALIAÇÃO"
type textarea "AVALIAÇÃO"
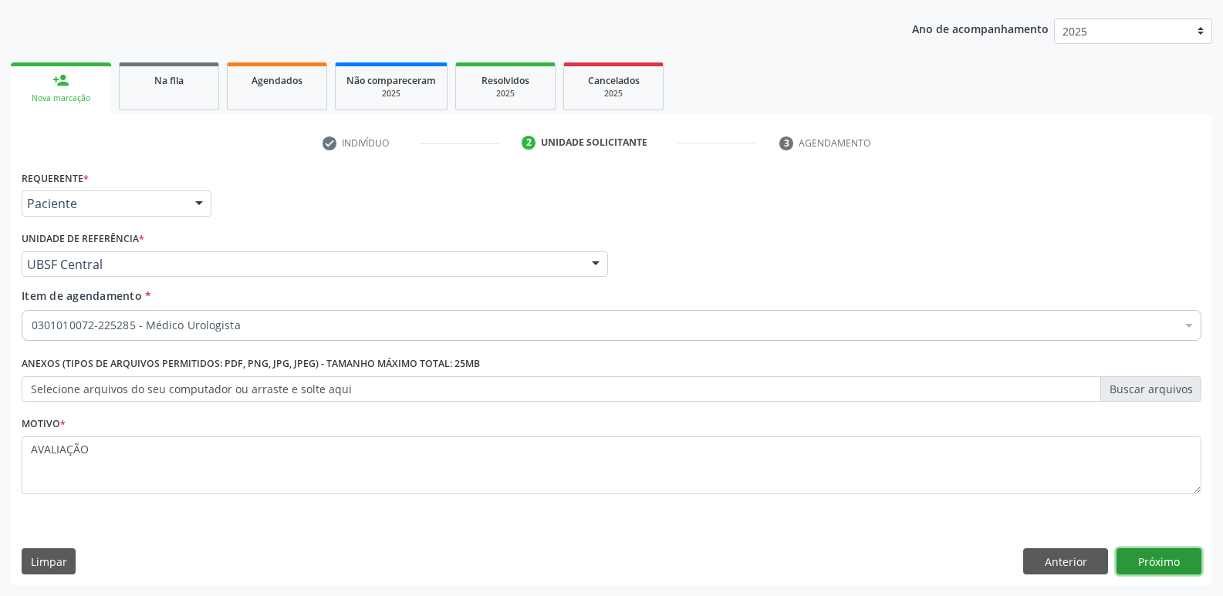
click at [1127, 556] on button "Próximo" at bounding box center [1158, 561] width 85 height 26
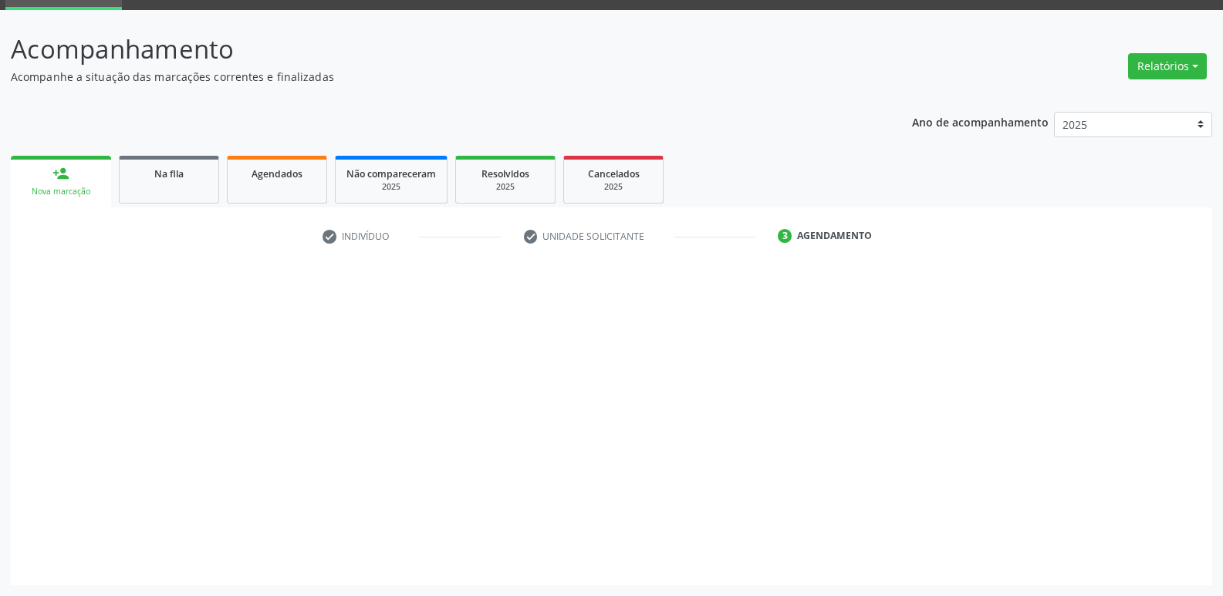
scroll to position [75, 0]
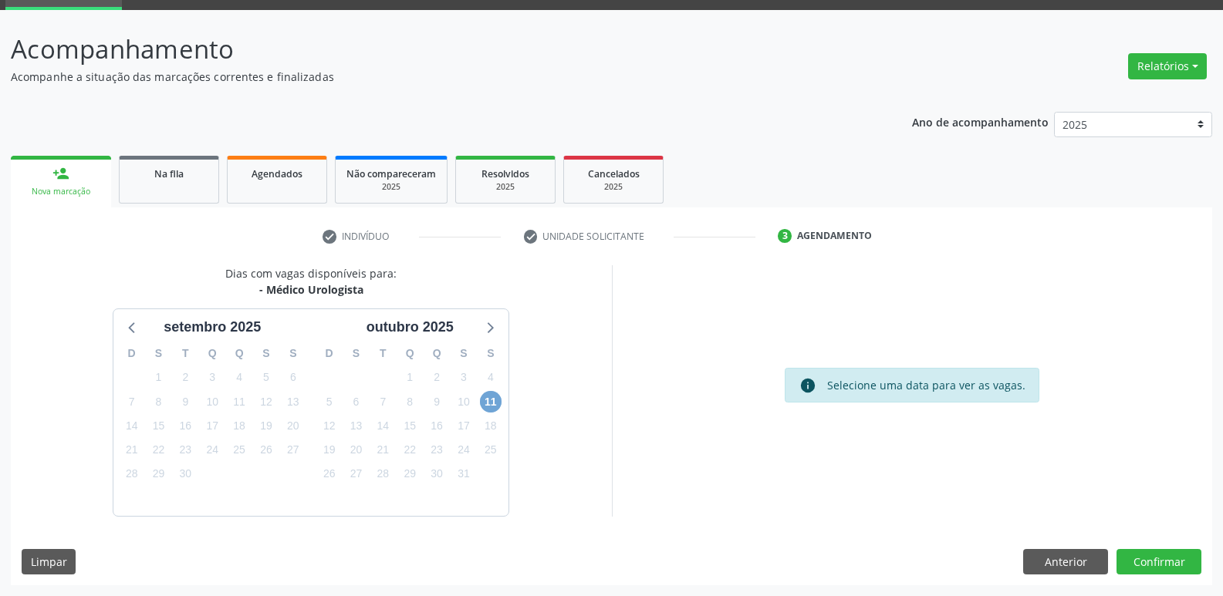
click at [498, 396] on span "11" at bounding box center [491, 402] width 22 height 22
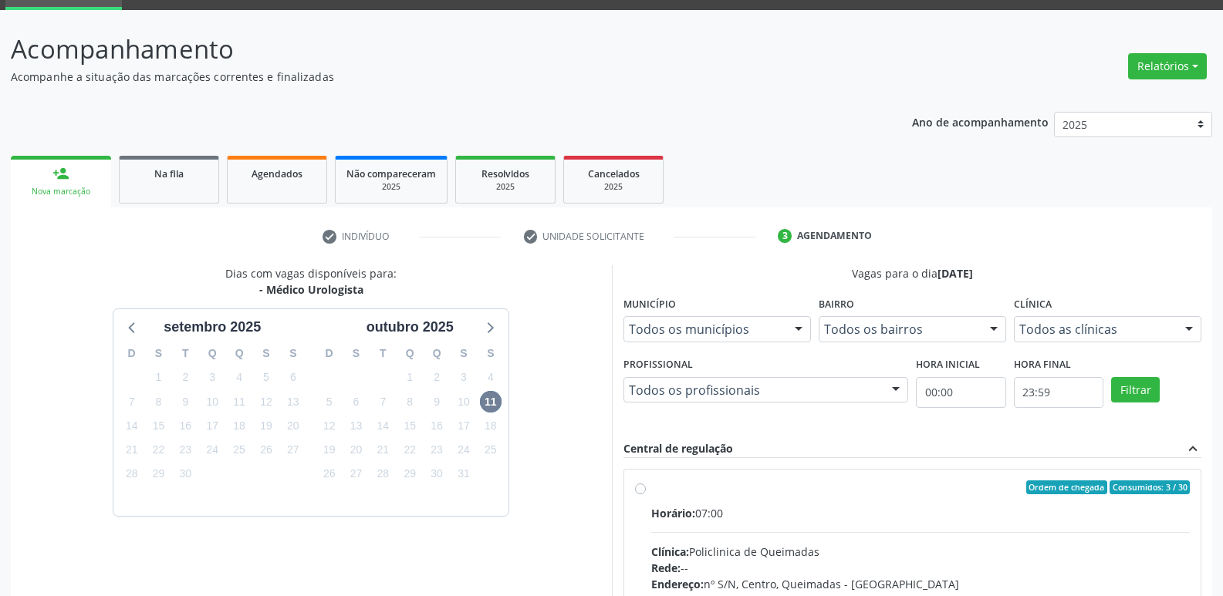
drag, startPoint x: 933, startPoint y: 497, endPoint x: 1083, endPoint y: 438, distance: 160.7
click at [948, 492] on label "Ordem de chegada Consumidos: 3 / 30 Horário: 07:00 Clínica: Policlinica de Quei…" at bounding box center [920, 599] width 539 height 237
radio input "true"
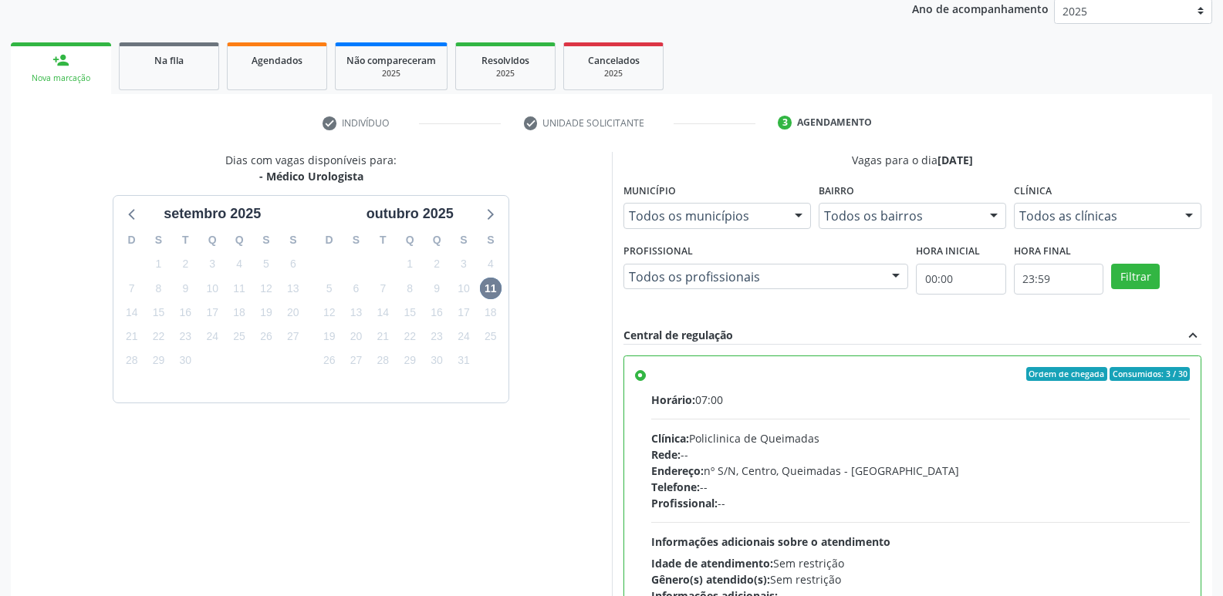
scroll to position [326, 0]
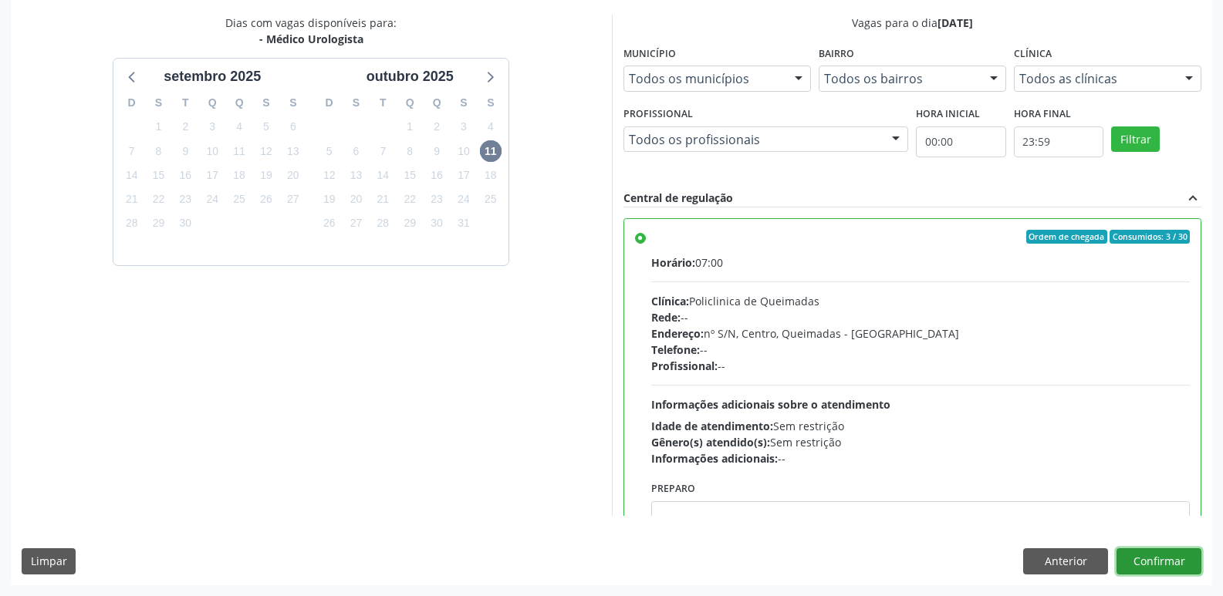
click at [1192, 567] on button "Confirmar" at bounding box center [1158, 561] width 85 height 26
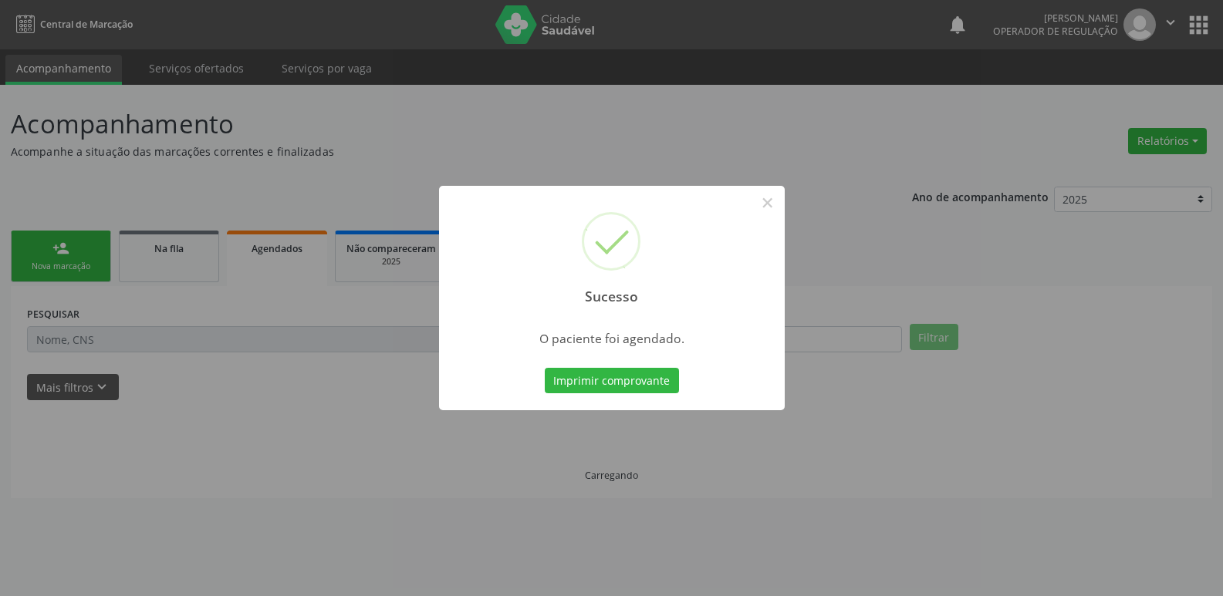
scroll to position [0, 0]
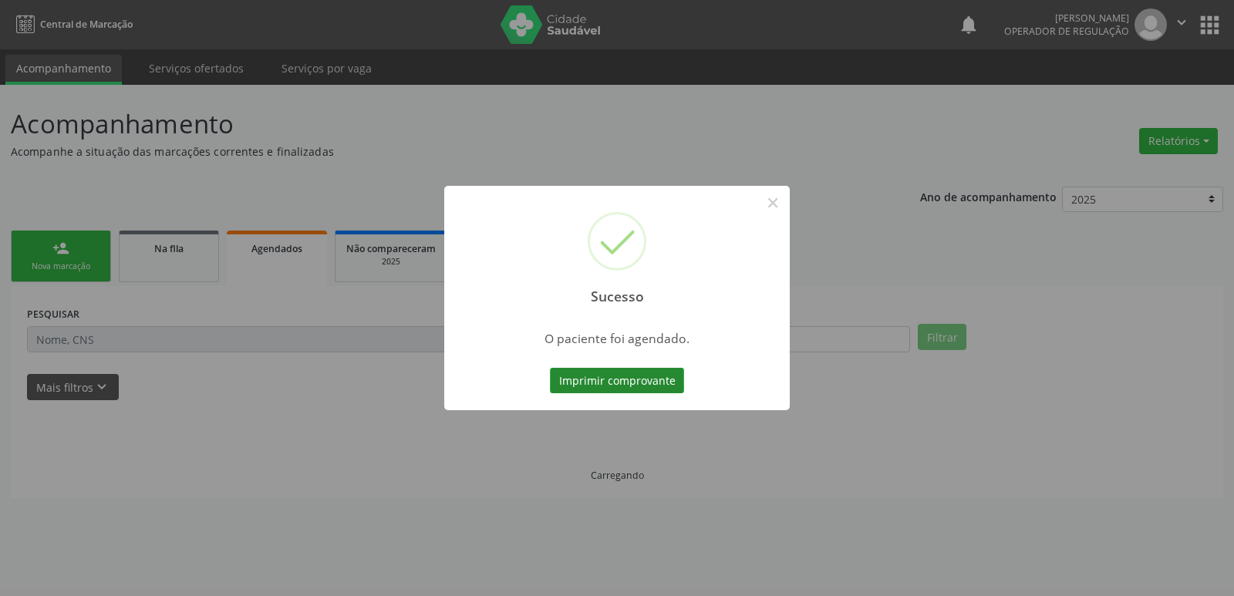
click at [596, 385] on button "Imprimir comprovante" at bounding box center [617, 381] width 134 height 26
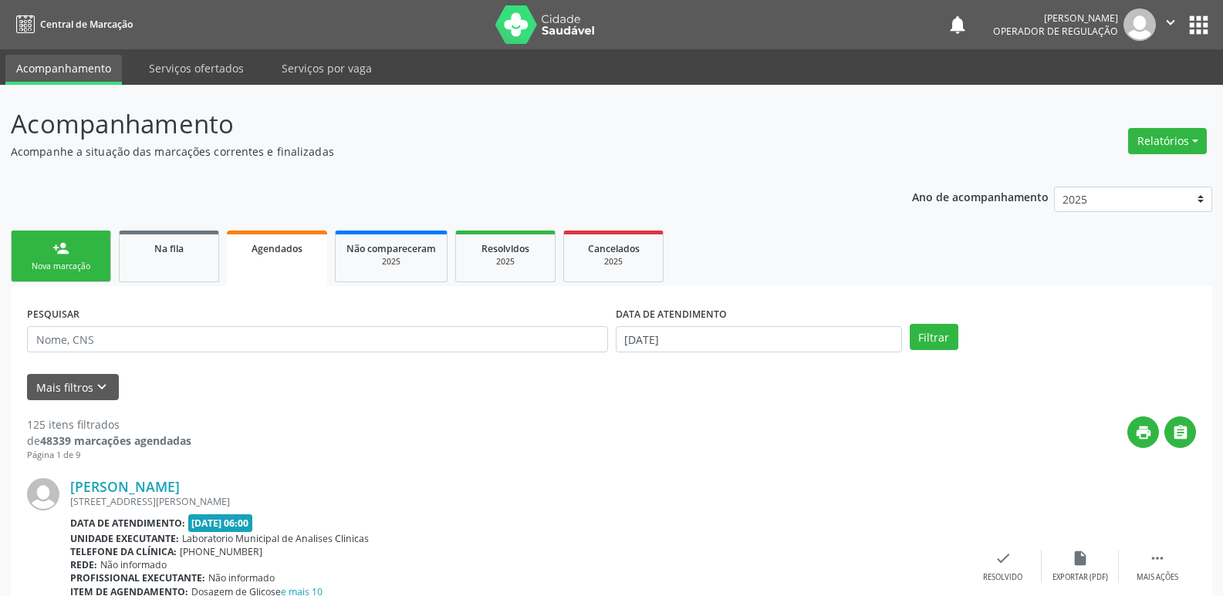
click at [59, 248] on div "person_add" at bounding box center [60, 248] width 17 height 17
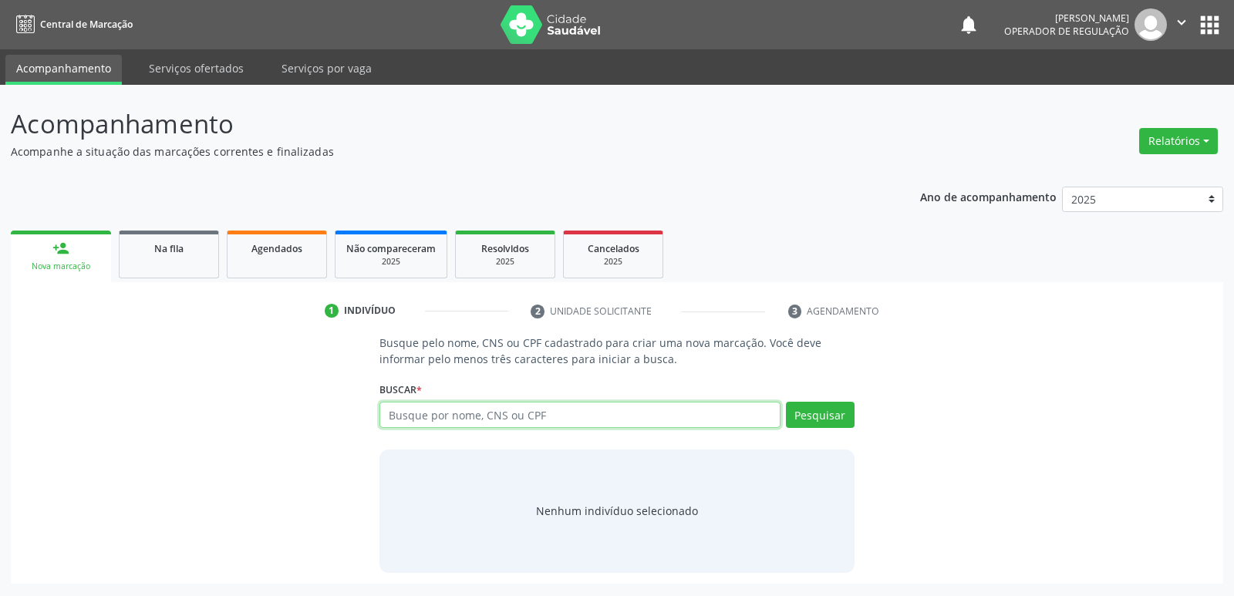
click at [534, 427] on input "text" at bounding box center [580, 415] width 400 height 26
type input "705800484819834"
click at [825, 406] on button "Pesquisar" at bounding box center [820, 415] width 69 height 26
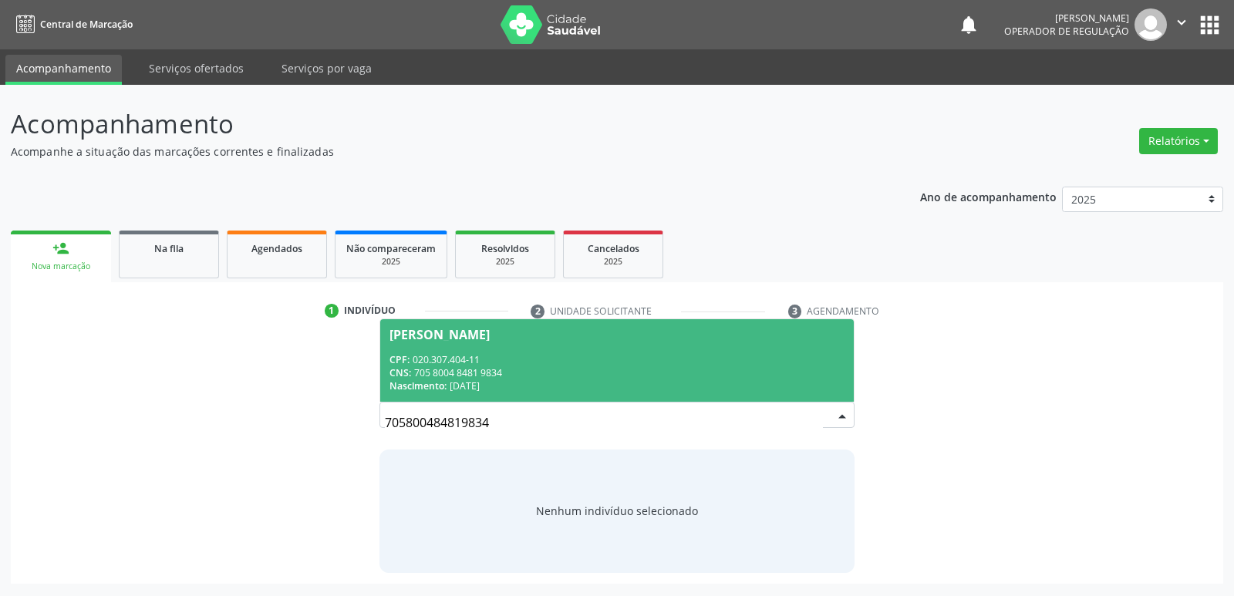
click at [457, 345] on span "[PERSON_NAME] CPF: 020.307.404-11 CNS: 705 8004 8481 9834 Nascimento: [DATE]" at bounding box center [616, 360] width 473 height 83
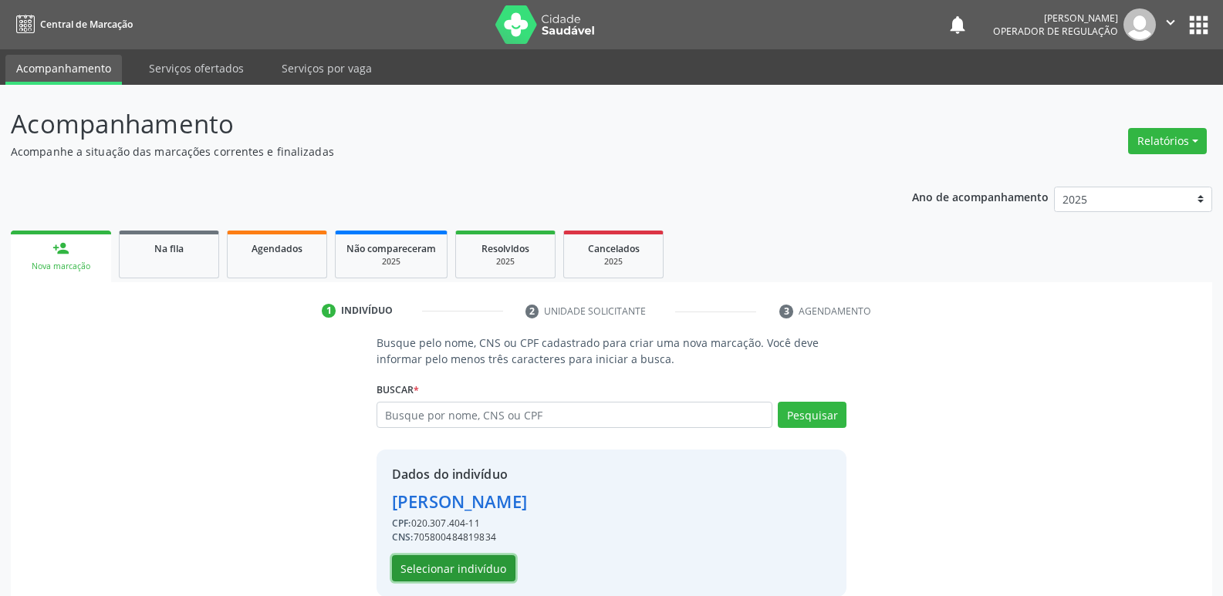
click at [454, 573] on button "Selecionar indivíduo" at bounding box center [453, 568] width 123 height 26
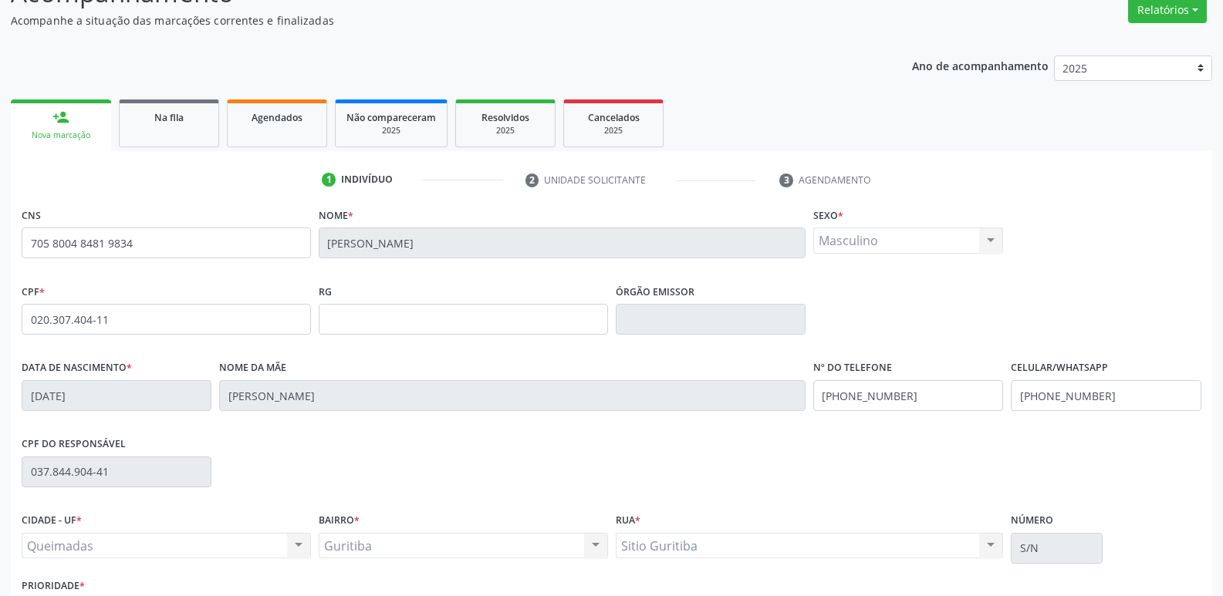
scroll to position [240, 0]
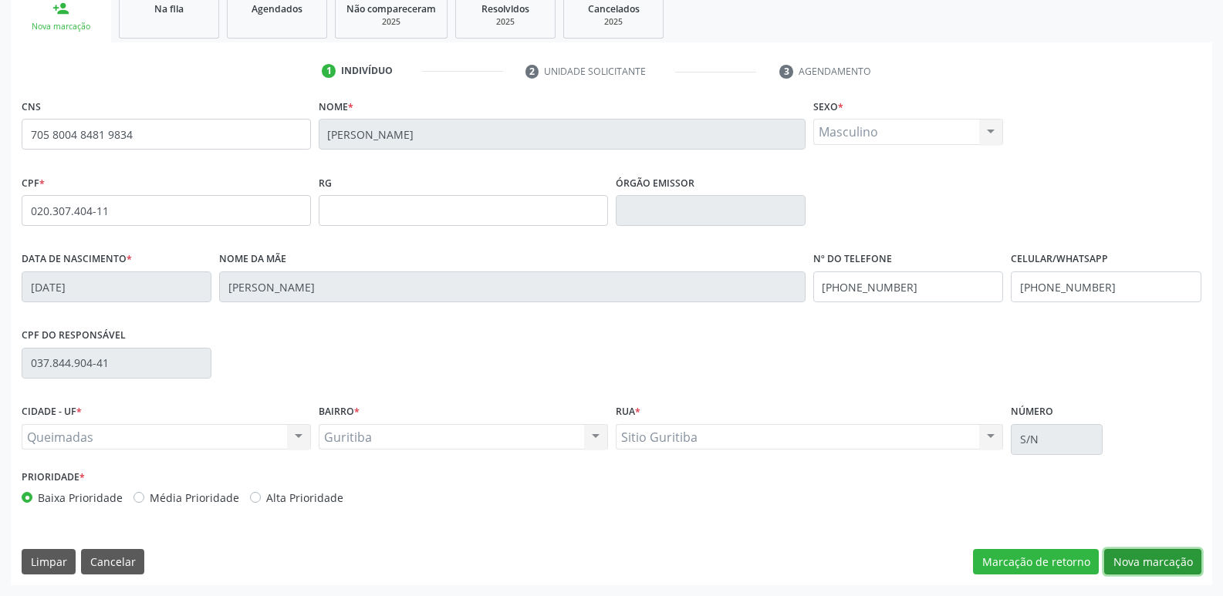
drag, startPoint x: 1146, startPoint y: 555, endPoint x: 997, endPoint y: 535, distance: 150.9
click at [1146, 555] on button "Nova marcação" at bounding box center [1152, 562] width 97 height 26
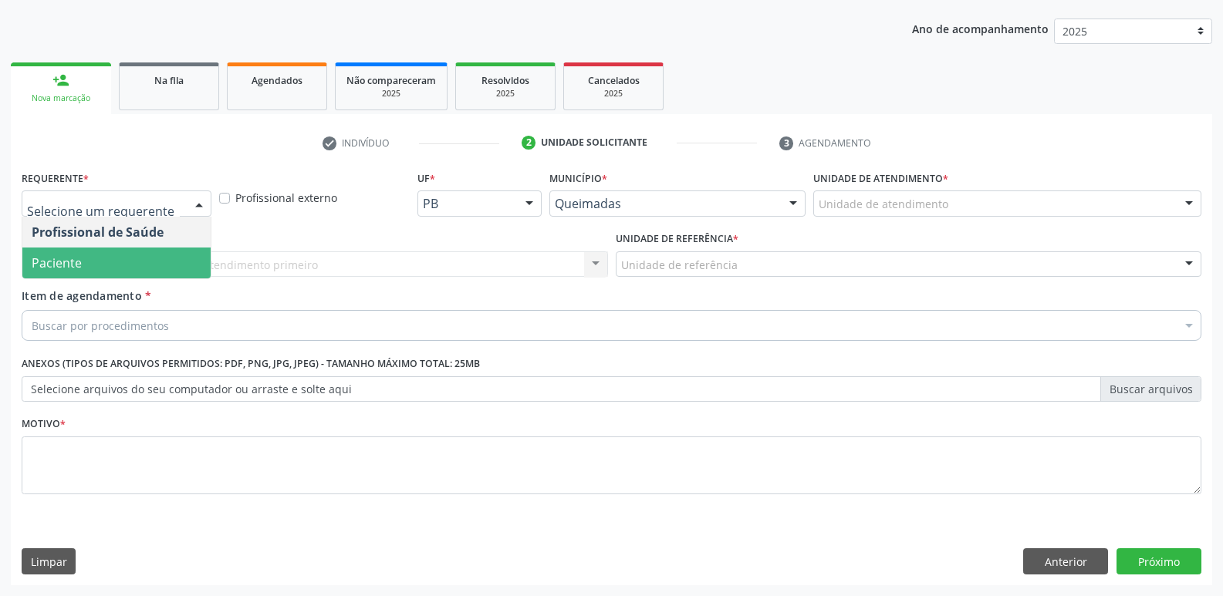
drag, startPoint x: 111, startPoint y: 261, endPoint x: 123, endPoint y: 256, distance: 12.8
click at [116, 258] on span "Paciente" at bounding box center [116, 263] width 188 height 31
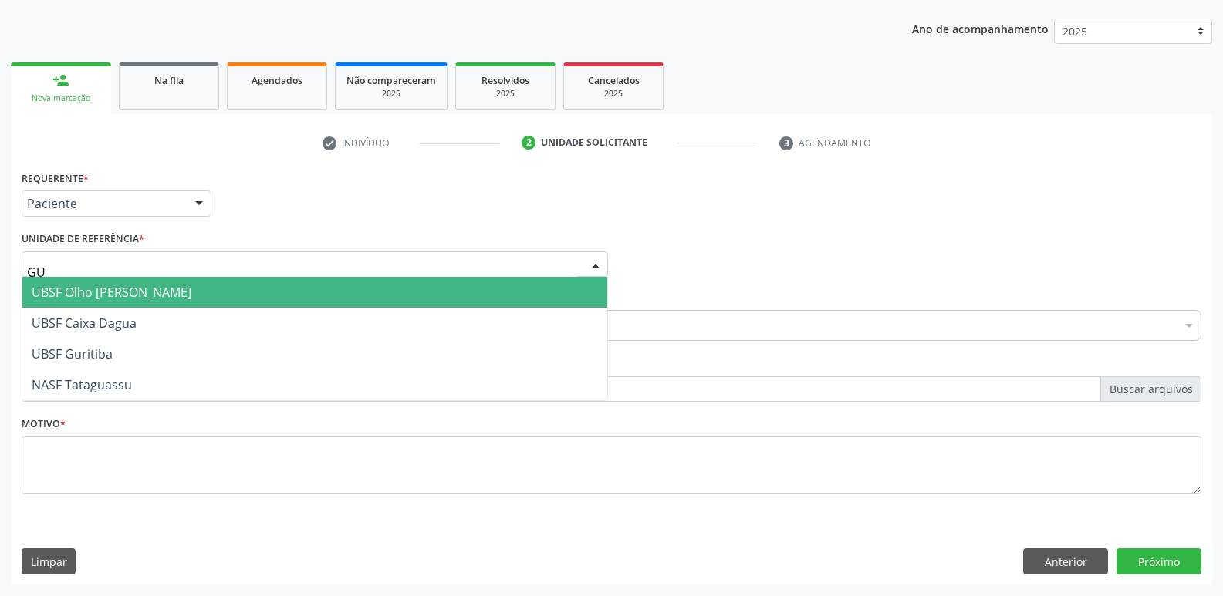
type input "GUR"
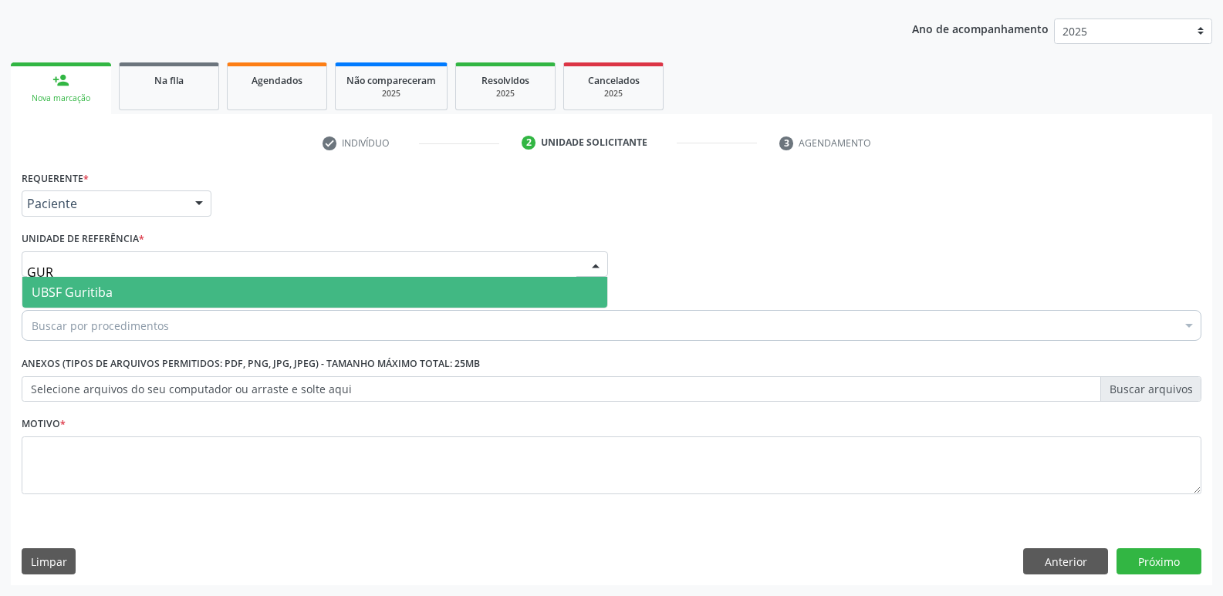
click at [123, 288] on span "UBSF Guritiba" at bounding box center [314, 292] width 585 height 31
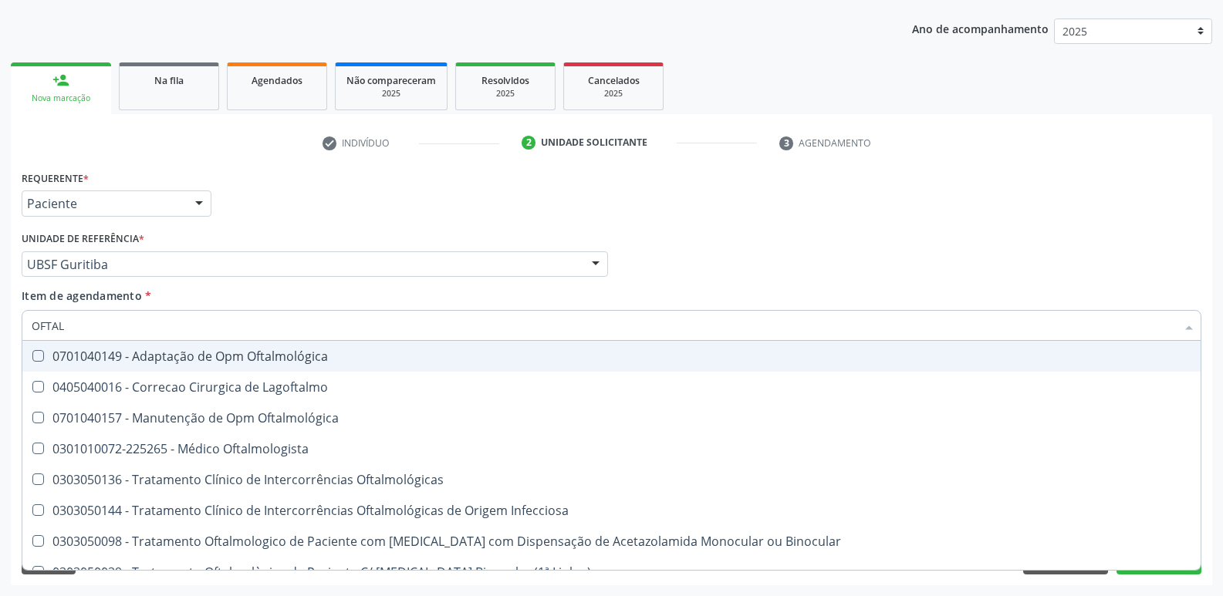
type input "OFTALM"
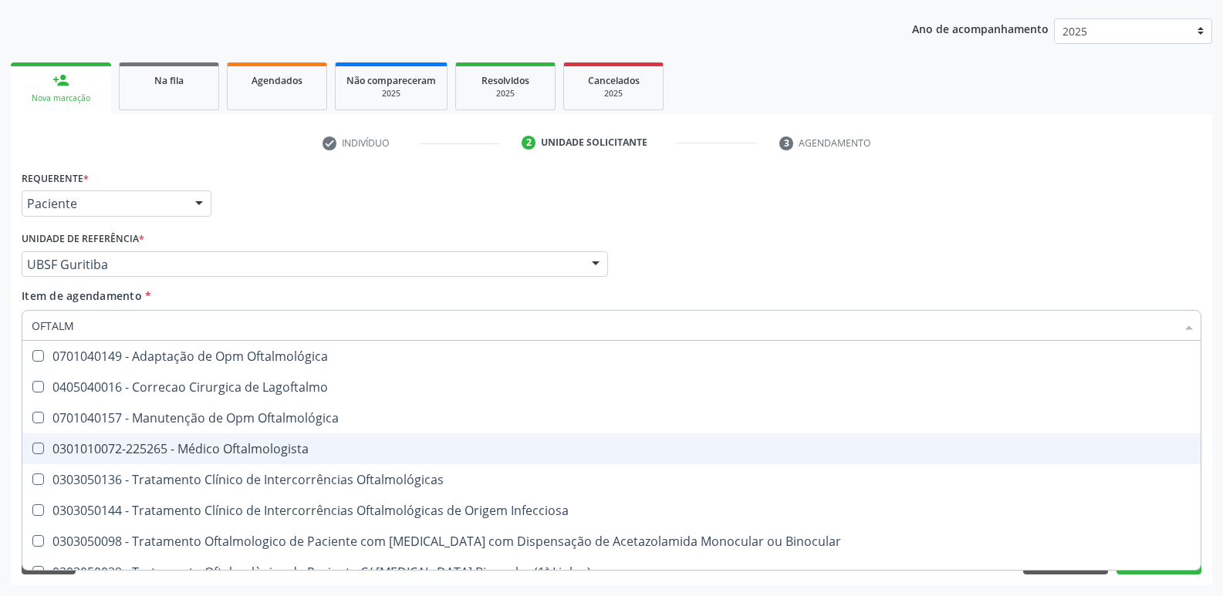
click at [299, 443] on div "0301010072-225265 - Médico Oftalmologista" at bounding box center [611, 449] width 1159 height 12
checkbox Oftalmologista "true"
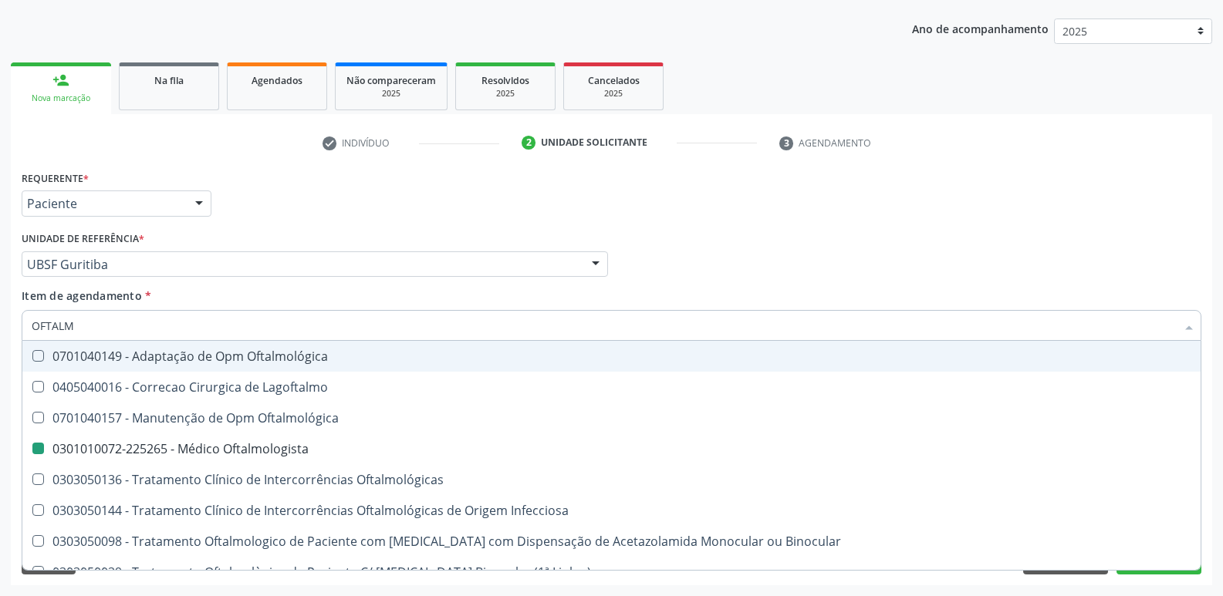
click at [484, 211] on div "Requerente * Paciente Profissional de Saúde Paciente Nenhum resultado encontrad…" at bounding box center [611, 197] width 1187 height 60
checkbox Lagoftalmo "true"
checkbox Oftalmologista "false"
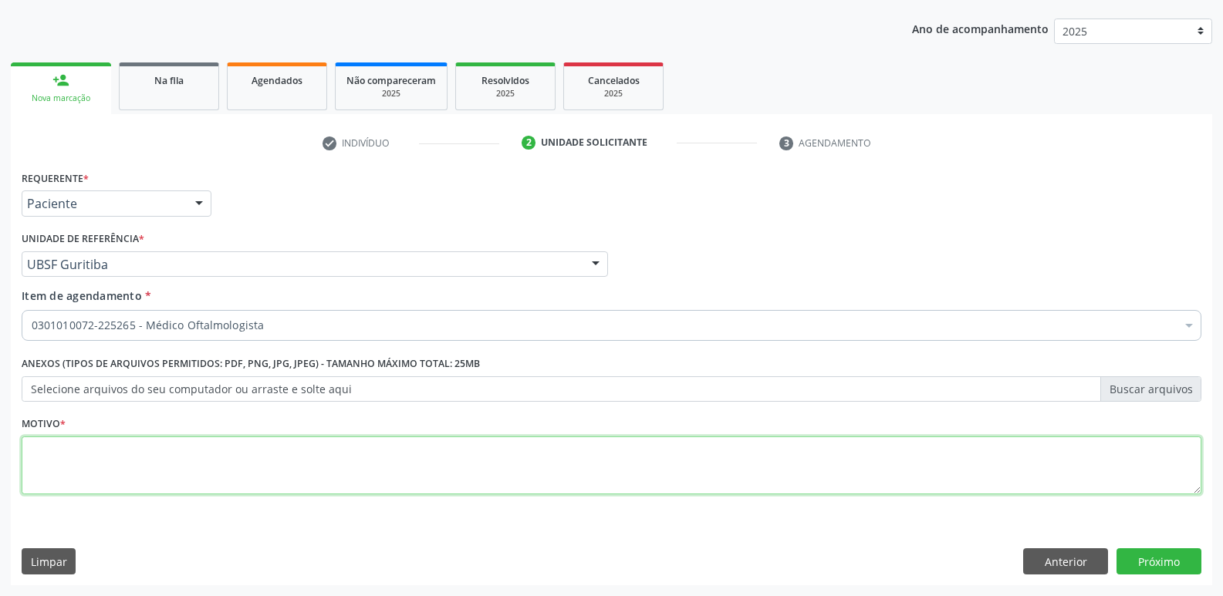
drag, startPoint x: 167, startPoint y: 460, endPoint x: 174, endPoint y: 437, distance: 24.2
click at [168, 444] on textarea at bounding box center [611, 466] width 1179 height 59
paste textarea "AVALIAÇÃO"
type textarea "AVALIAÇÃO"
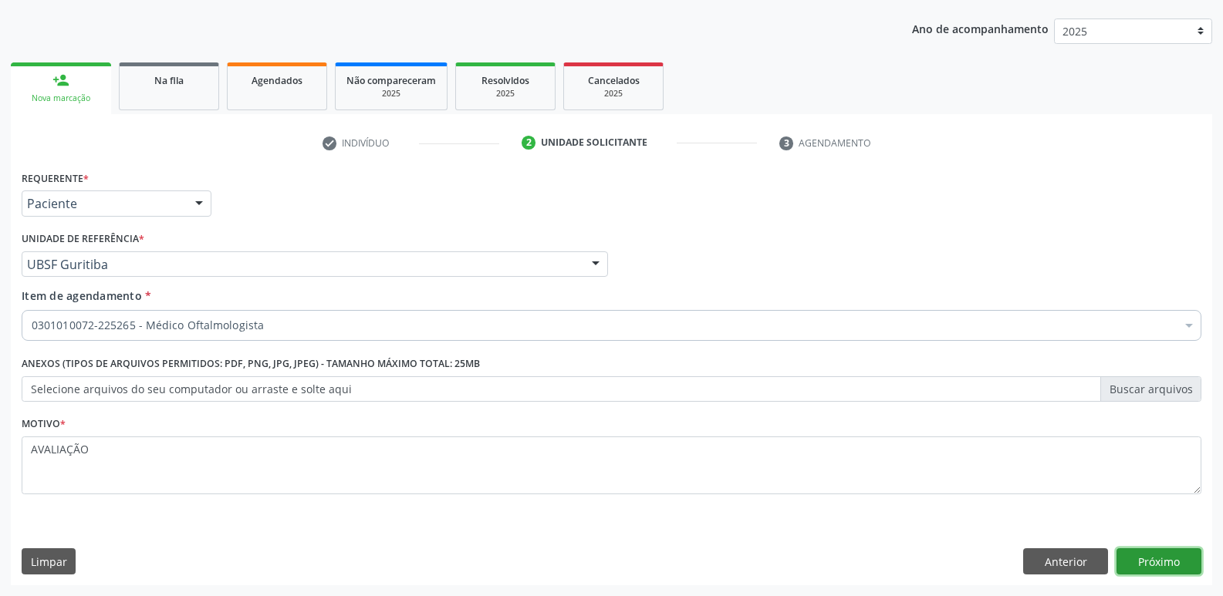
click at [1173, 555] on button "Próximo" at bounding box center [1158, 561] width 85 height 26
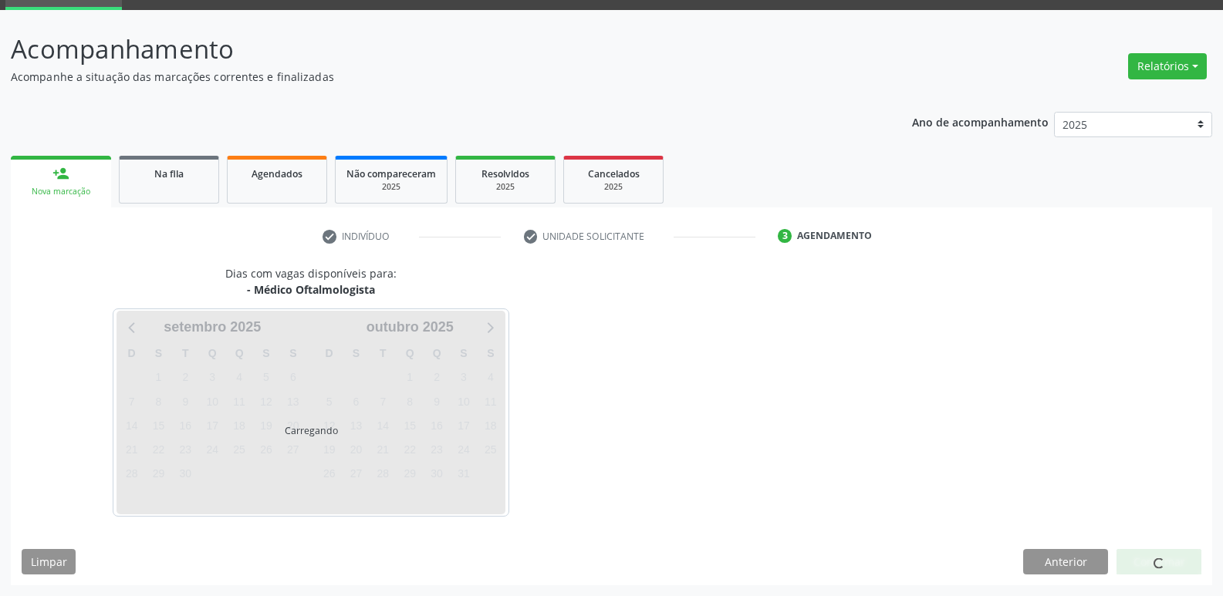
scroll to position [75, 0]
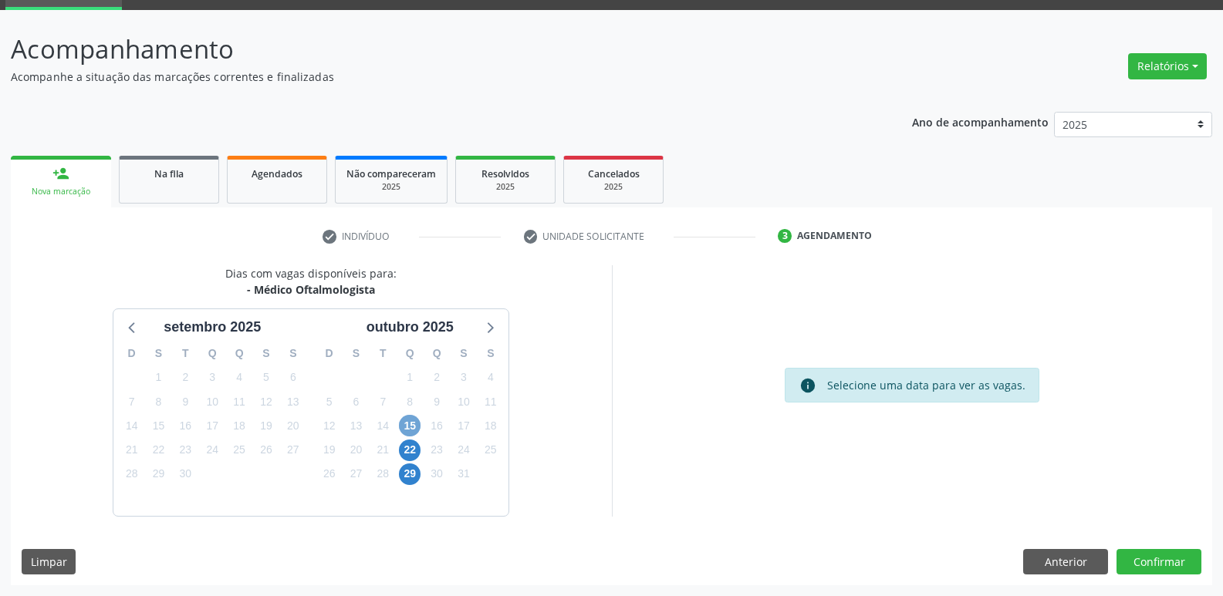
click at [411, 423] on span "15" at bounding box center [410, 426] width 22 height 22
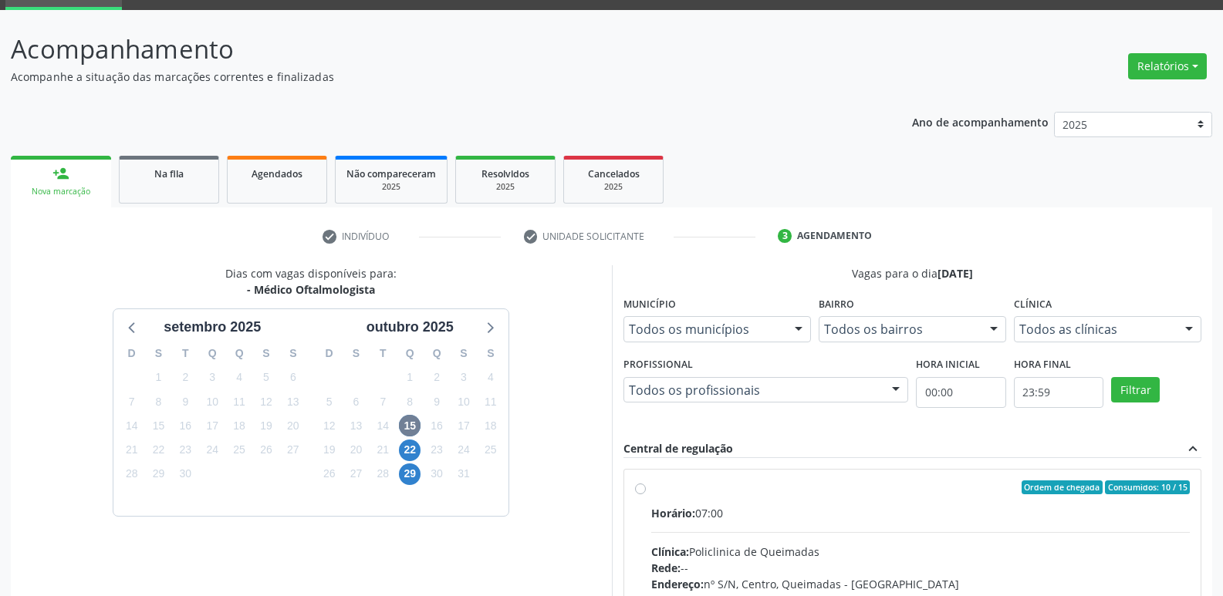
click at [646, 494] on input "Ordem de chegada Consumidos: 10 / 15 Horário: 07:00 Clínica: Policlinica de Que…" at bounding box center [640, 488] width 11 height 14
radio input "true"
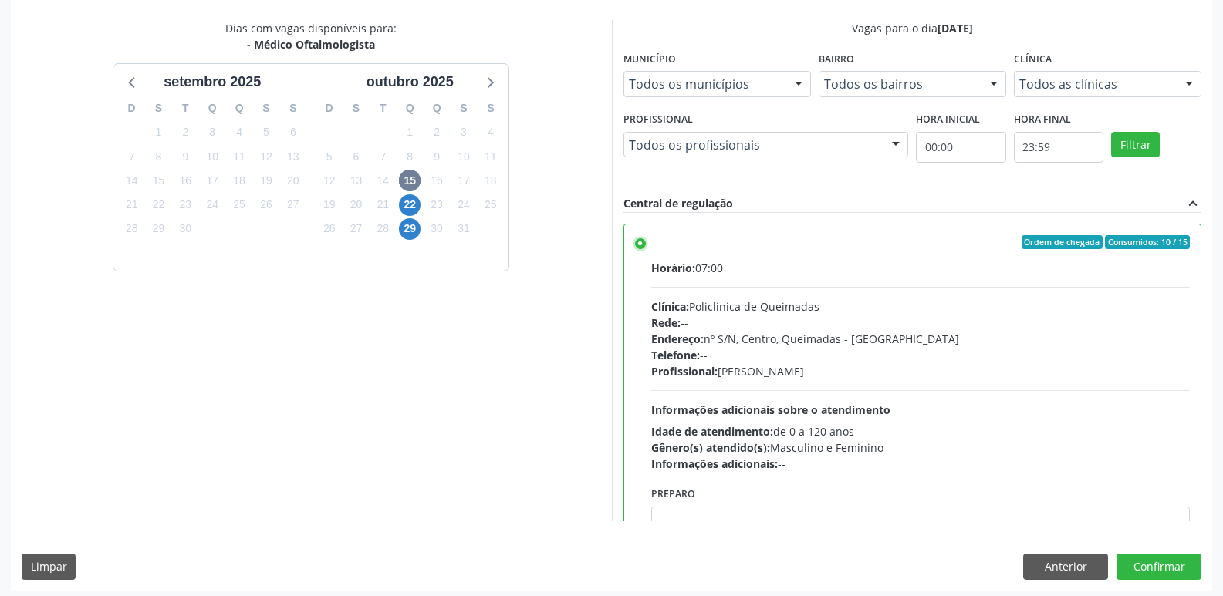
scroll to position [326, 0]
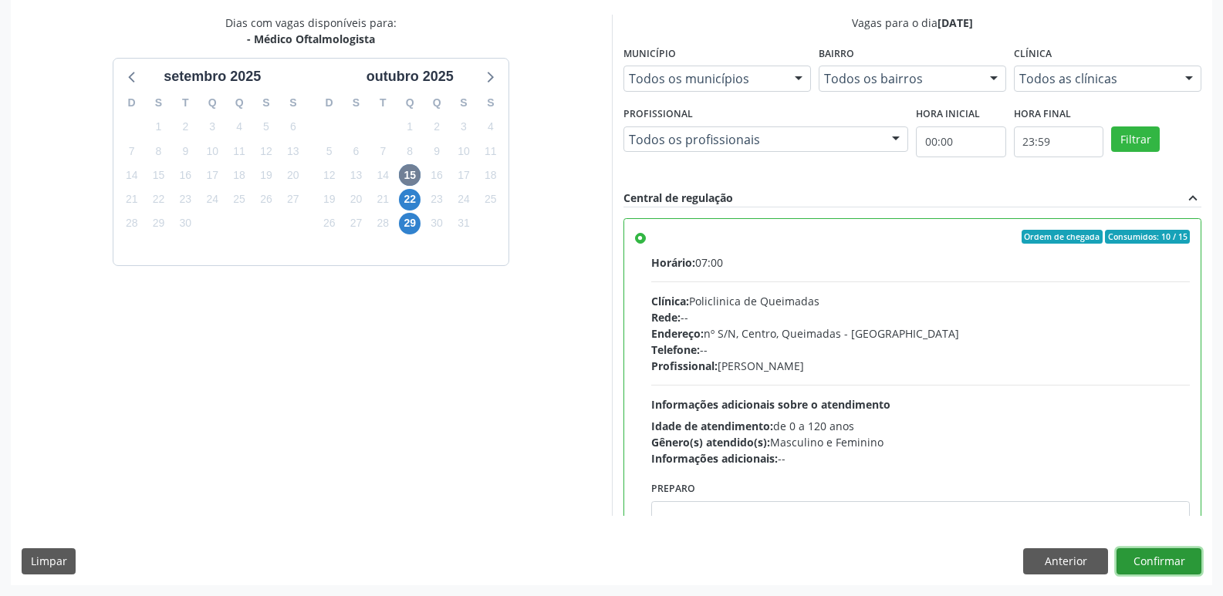
click at [1176, 565] on button "Confirmar" at bounding box center [1158, 561] width 85 height 26
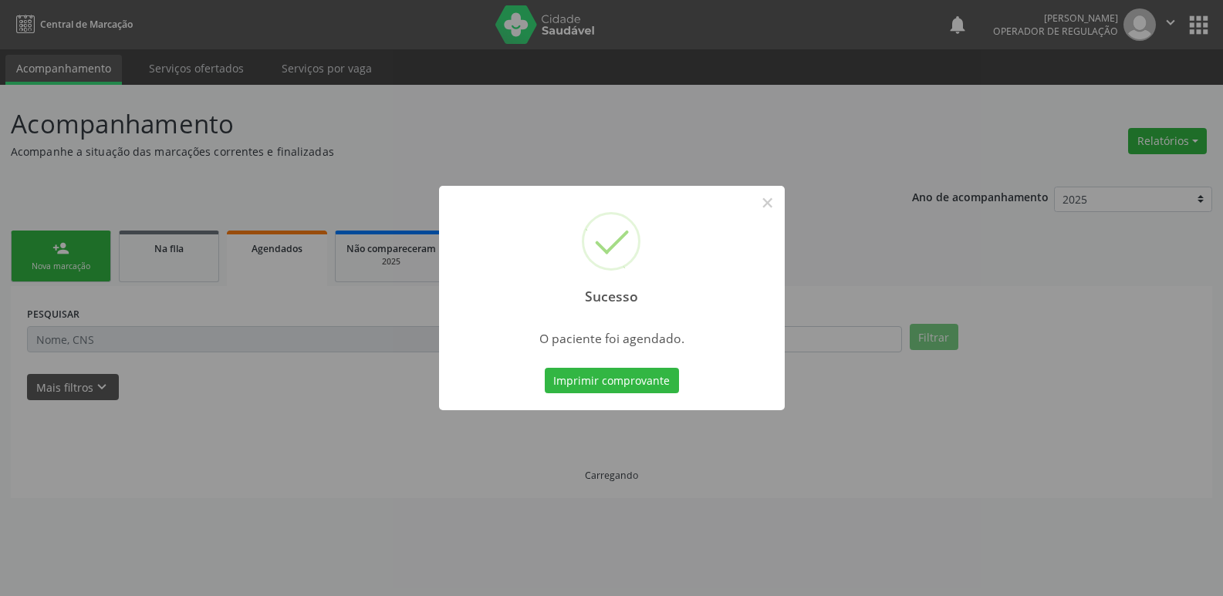
scroll to position [0, 0]
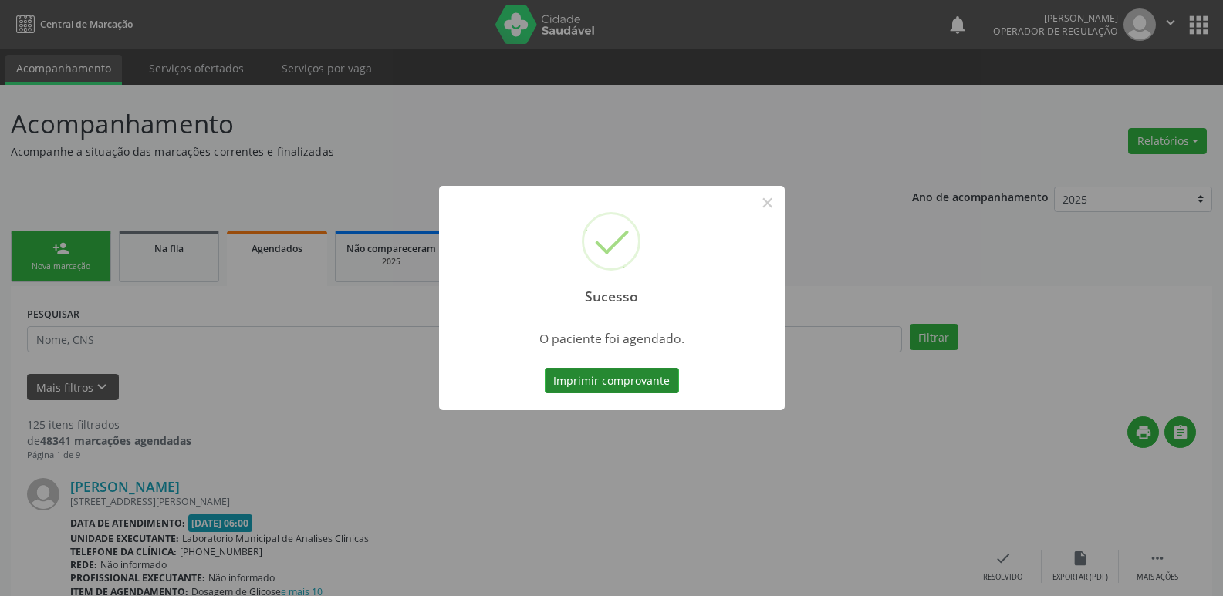
click at [612, 373] on button "Imprimir comprovante" at bounding box center [612, 381] width 134 height 26
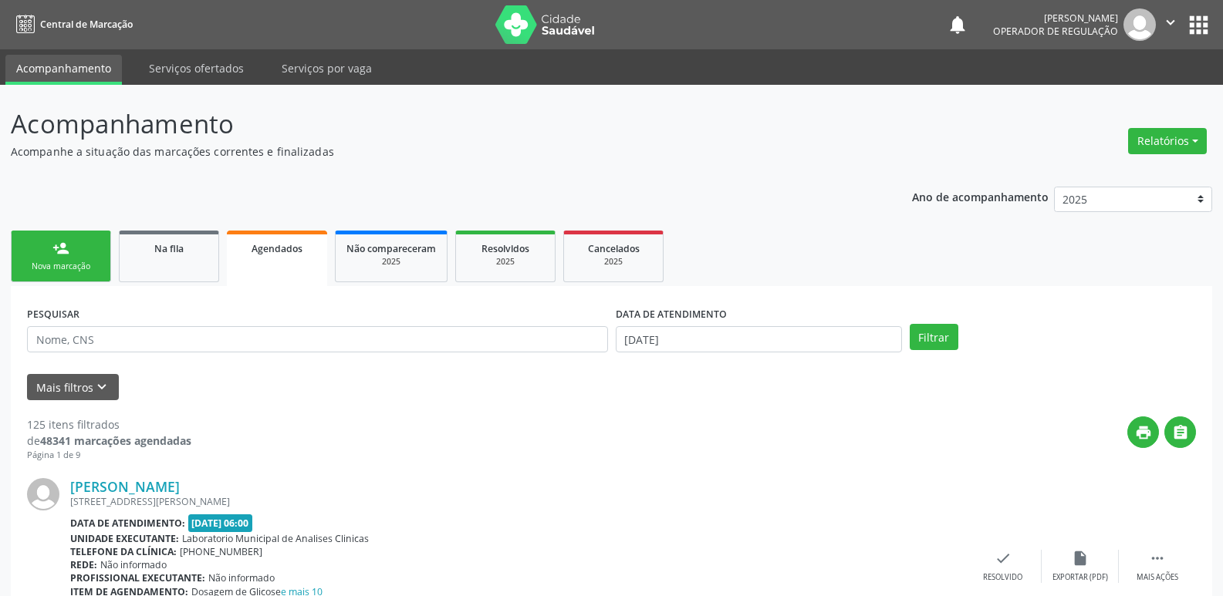
click at [49, 249] on link "person_add Nova marcação" at bounding box center [61, 257] width 100 height 52
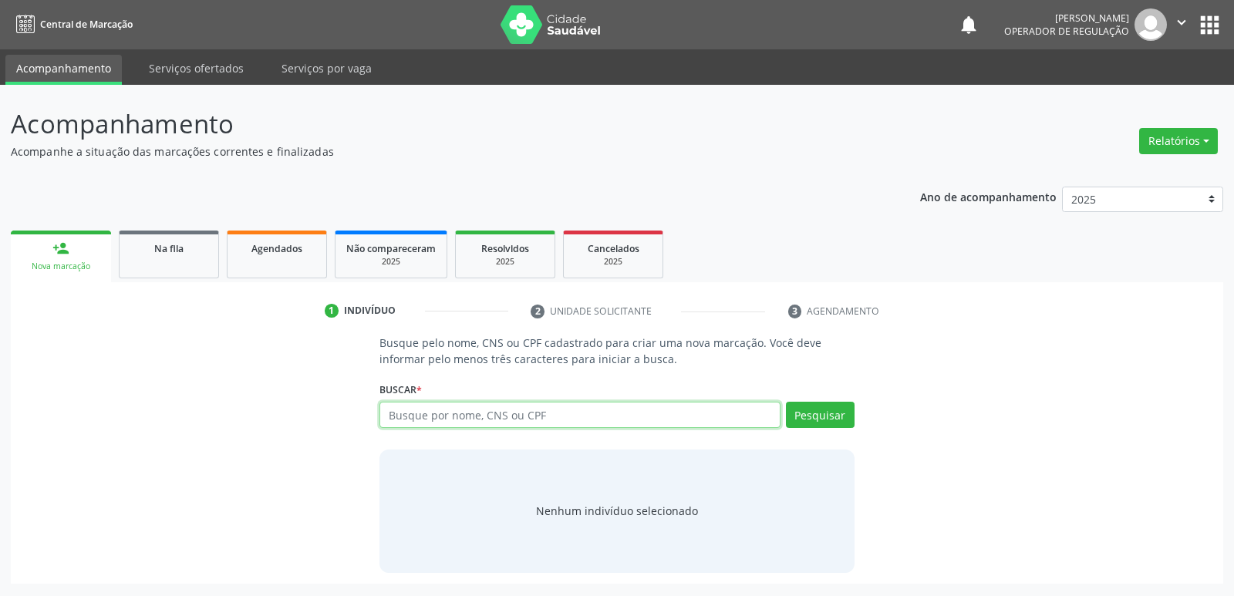
click at [571, 415] on input "text" at bounding box center [580, 415] width 400 height 26
type input "704002895417560"
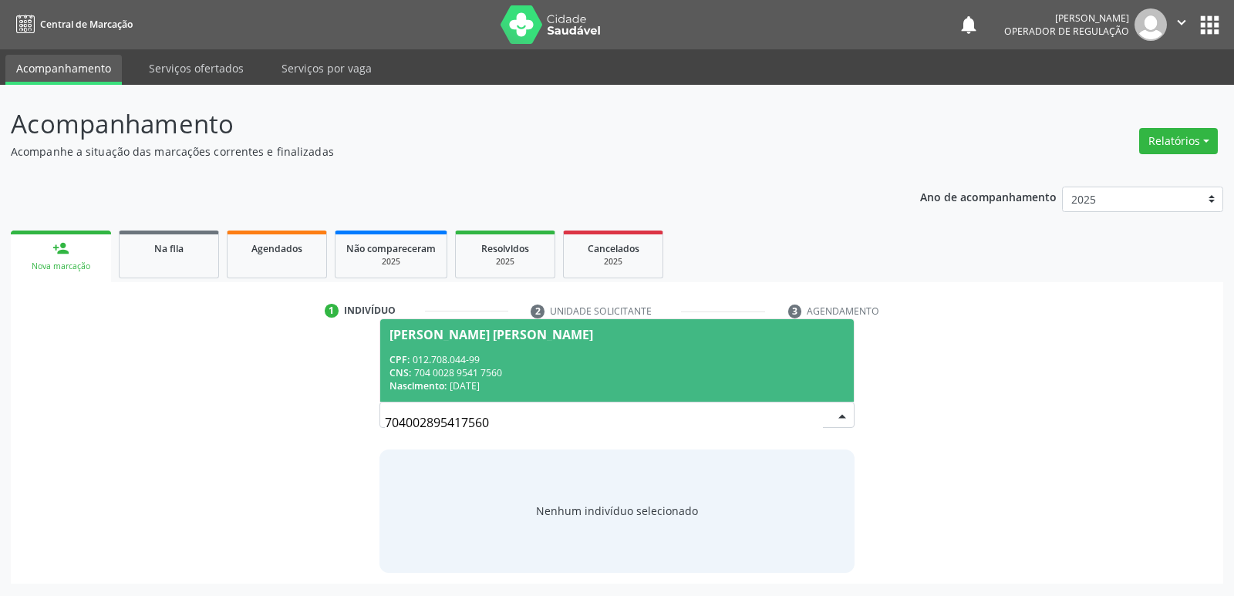
click at [575, 345] on span "[PERSON_NAME] [PERSON_NAME] CPF: 012.708.044-99 CNS: 704 0028 9541 7560 Nascime…" at bounding box center [616, 360] width 473 height 83
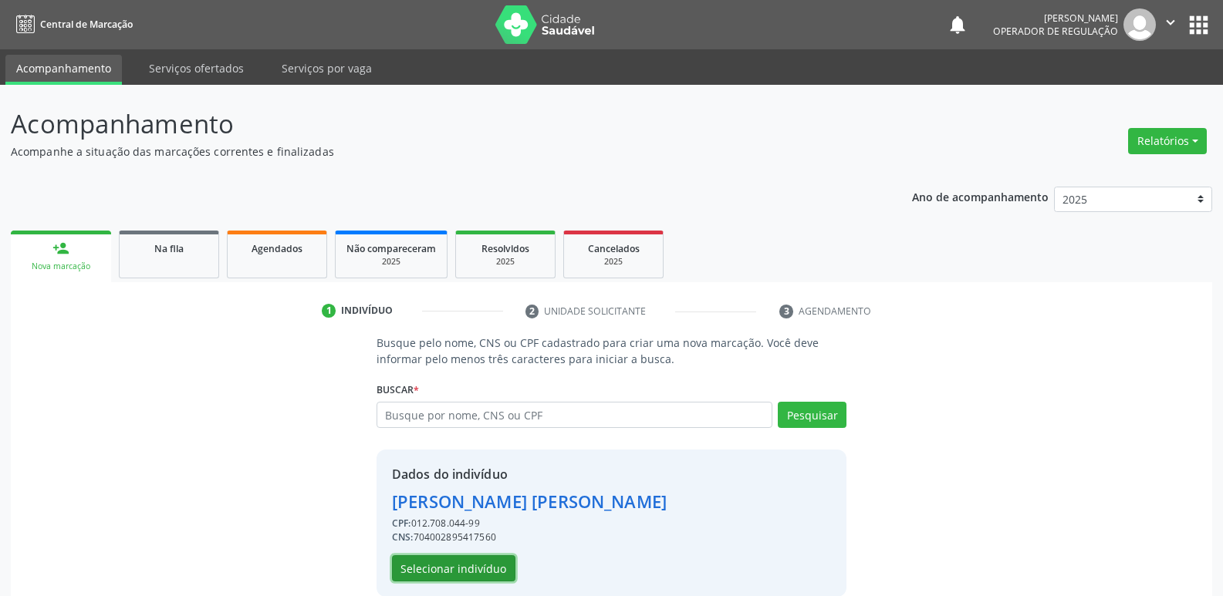
click at [479, 571] on button "Selecionar indivíduo" at bounding box center [453, 568] width 123 height 26
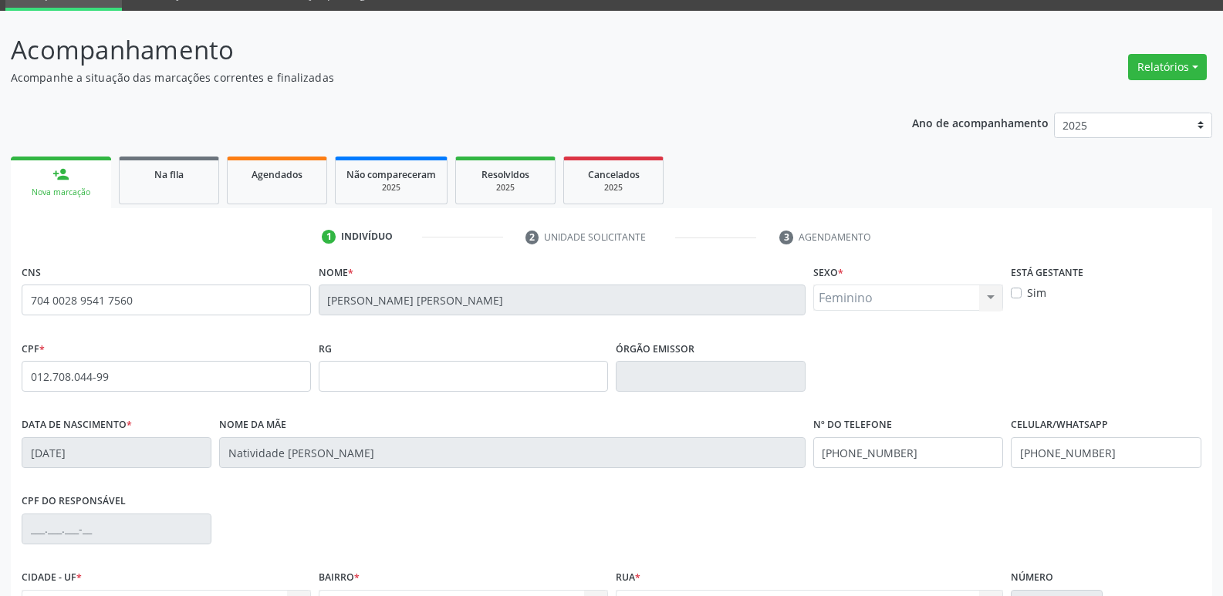
scroll to position [240, 0]
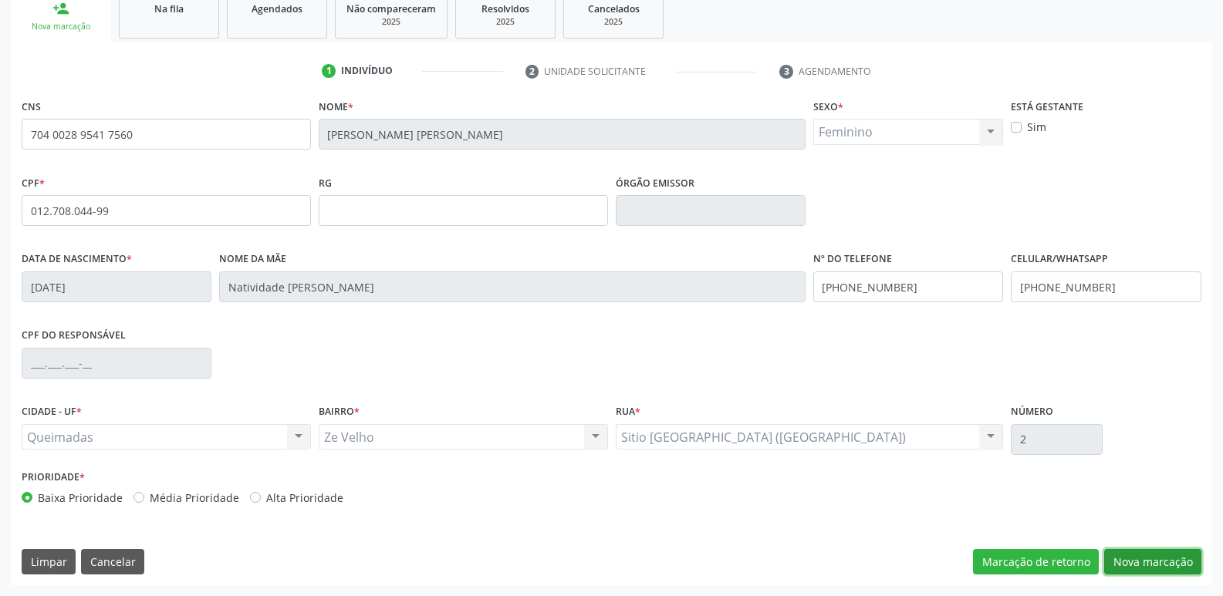
click at [1170, 562] on button "Nova marcação" at bounding box center [1152, 562] width 97 height 26
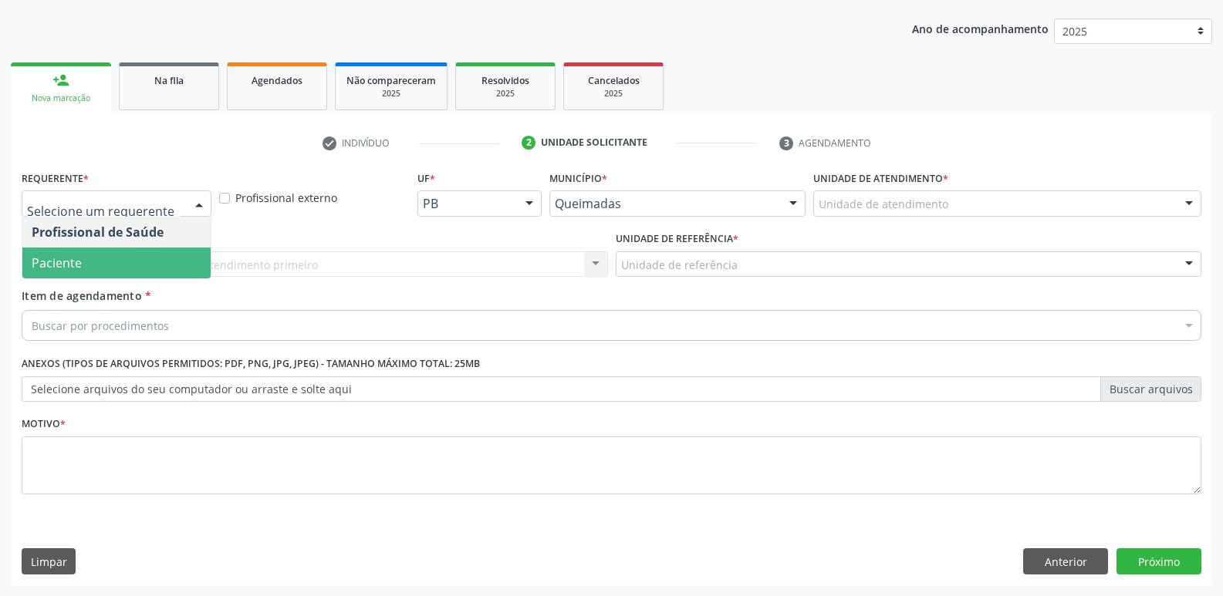
drag, startPoint x: 93, startPoint y: 274, endPoint x: 127, endPoint y: 259, distance: 37.7
click at [96, 272] on span "Paciente" at bounding box center [116, 263] width 188 height 31
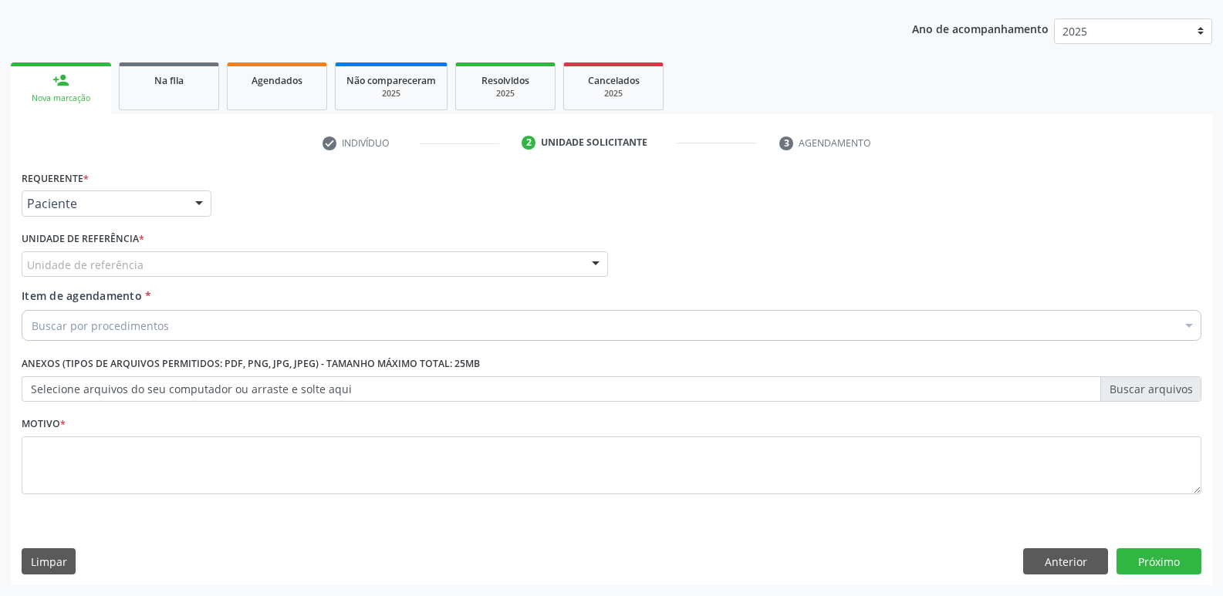
click at [147, 258] on div "Unidade de referência" at bounding box center [315, 264] width 586 height 26
type input "X"
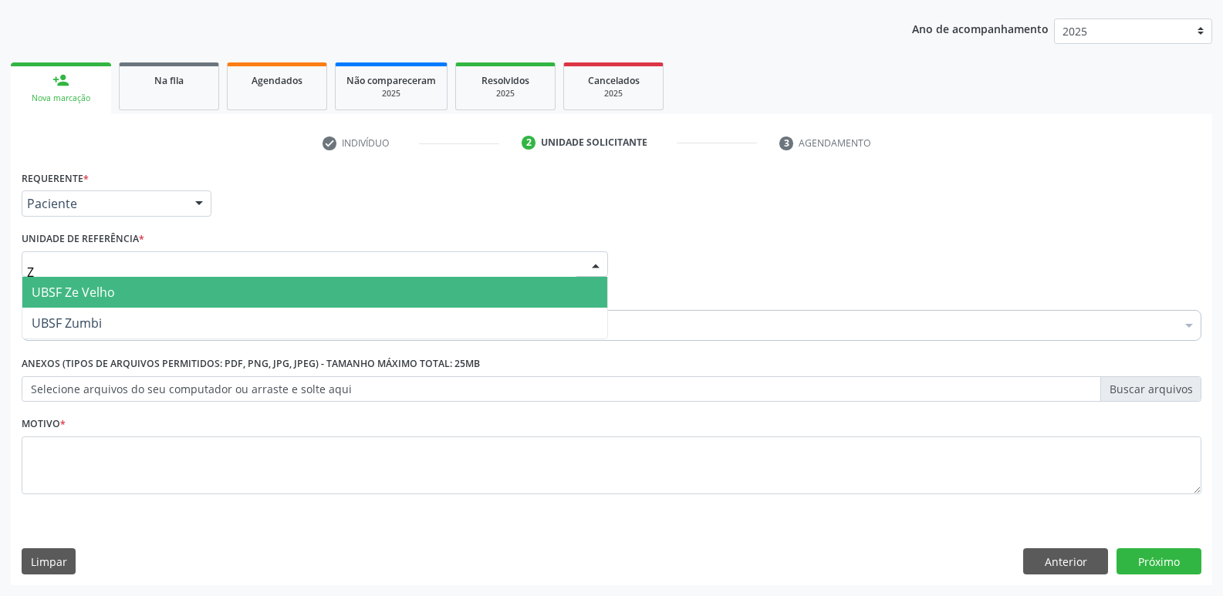
type input "ZE"
click at [140, 293] on span "UBSF Ze Velho" at bounding box center [314, 292] width 585 height 31
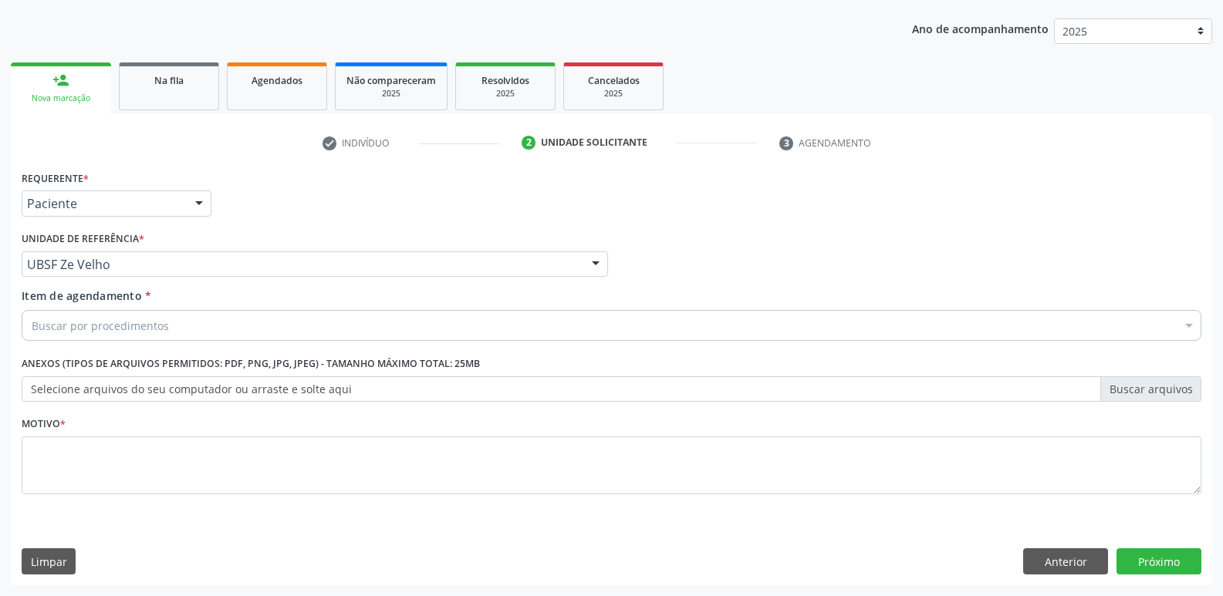
drag, startPoint x: 113, startPoint y: 332, endPoint x: 99, endPoint y: 339, distance: 16.2
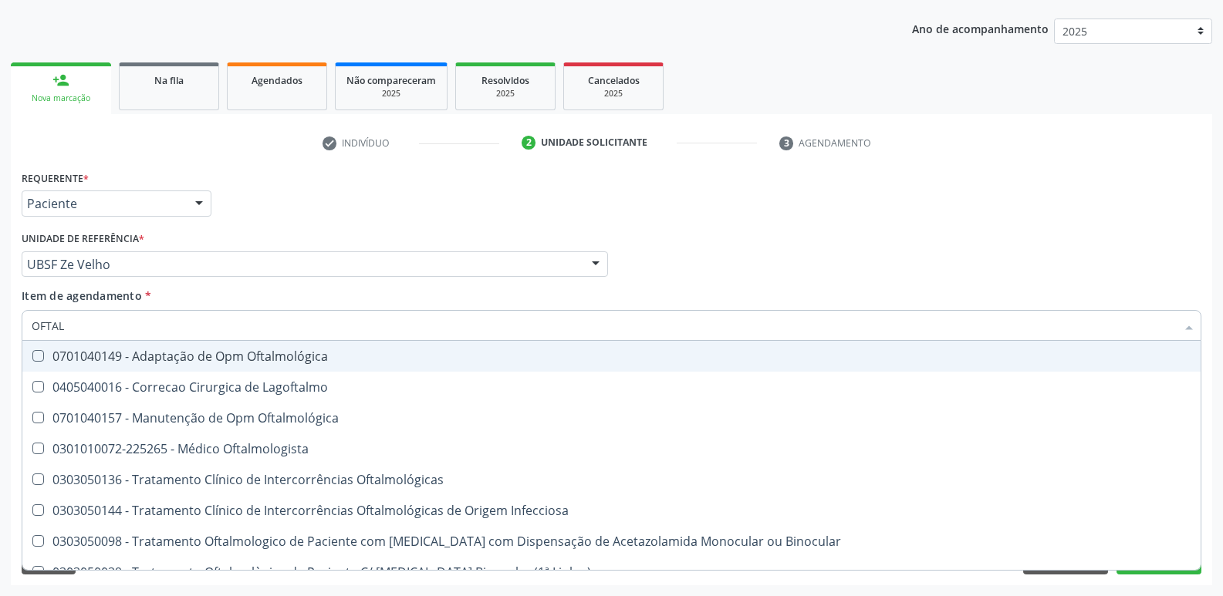
type input "OFTALM"
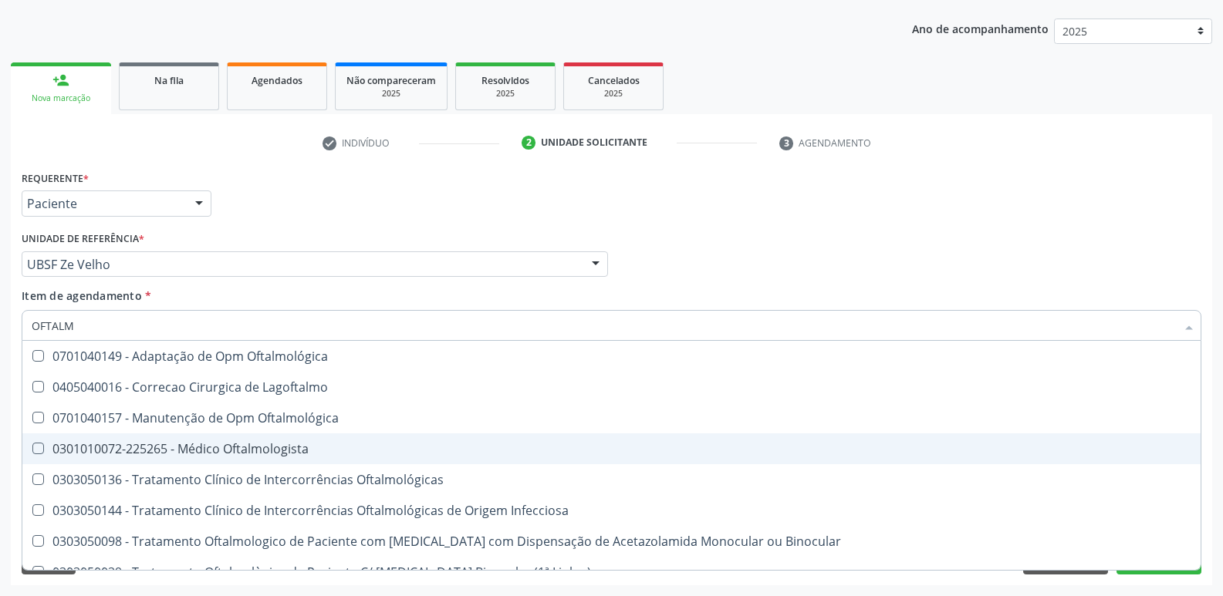
drag, startPoint x: 201, startPoint y: 441, endPoint x: 191, endPoint y: 427, distance: 17.3
click at [200, 443] on div "0301010072-225265 - Médico Oftalmologista" at bounding box center [611, 449] width 1159 height 12
checkbox Oftalmologista "true"
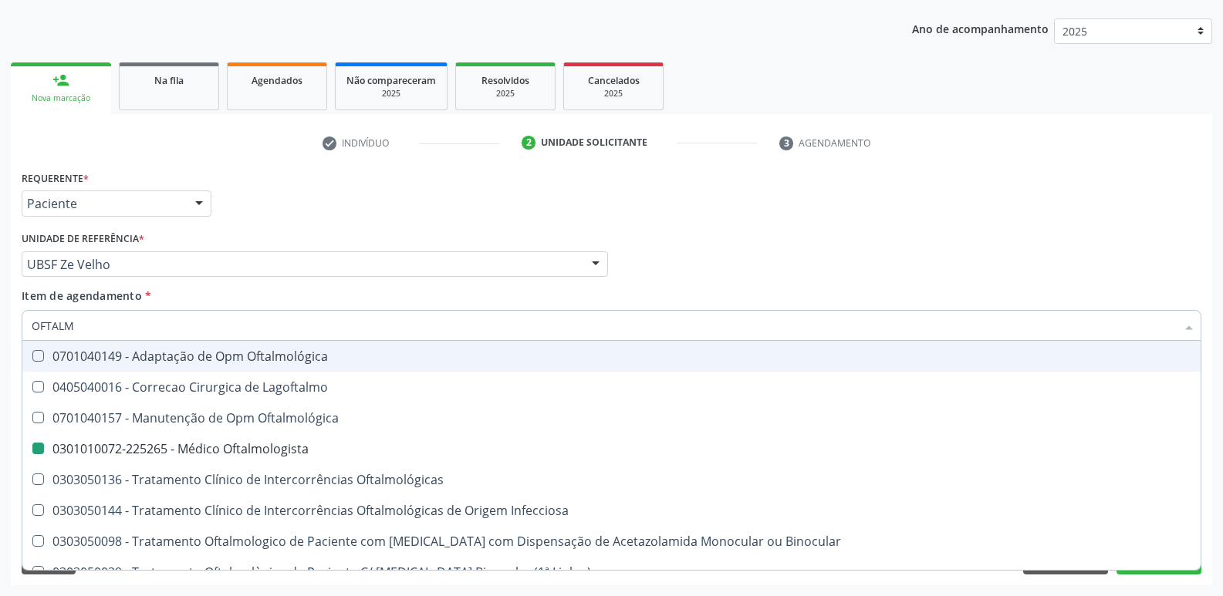
click at [257, 215] on div "Requerente * Paciente Profissional de Saúde Paciente Nenhum resultado encontrad…" at bounding box center [611, 197] width 1187 height 60
checkbox Lagoftalmo "true"
checkbox Oftalmologista "false"
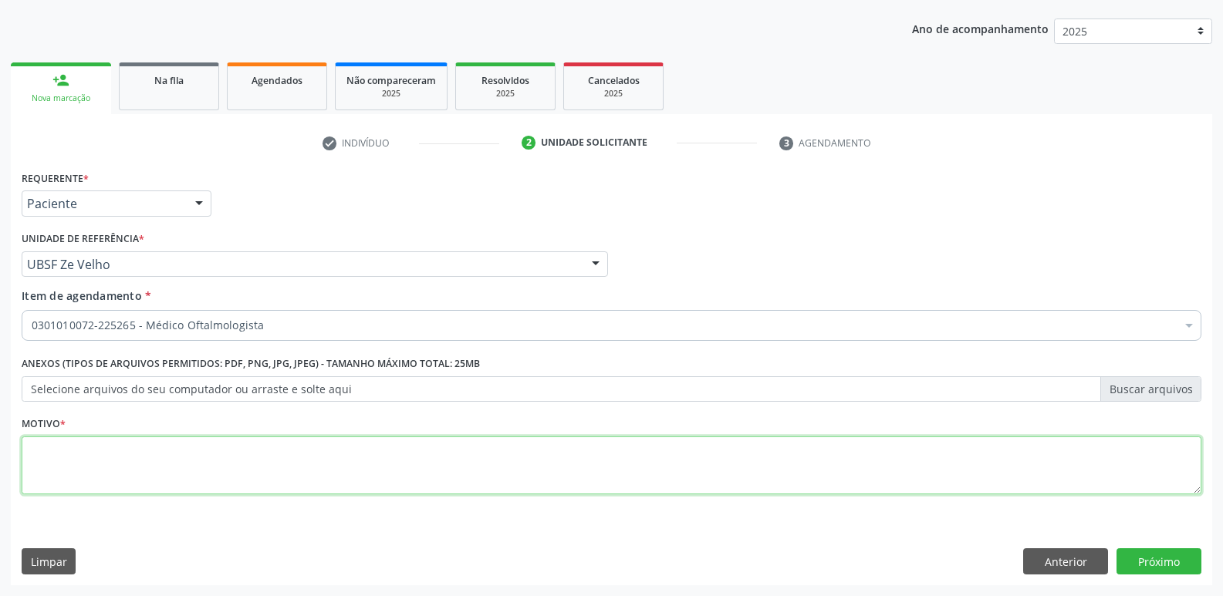
drag, startPoint x: 192, startPoint y: 478, endPoint x: 188, endPoint y: 468, distance: 10.7
click at [192, 476] on textarea at bounding box center [611, 466] width 1179 height 59
paste textarea "AVALIAÇÃO"
type textarea "AVALIAÇÃO"
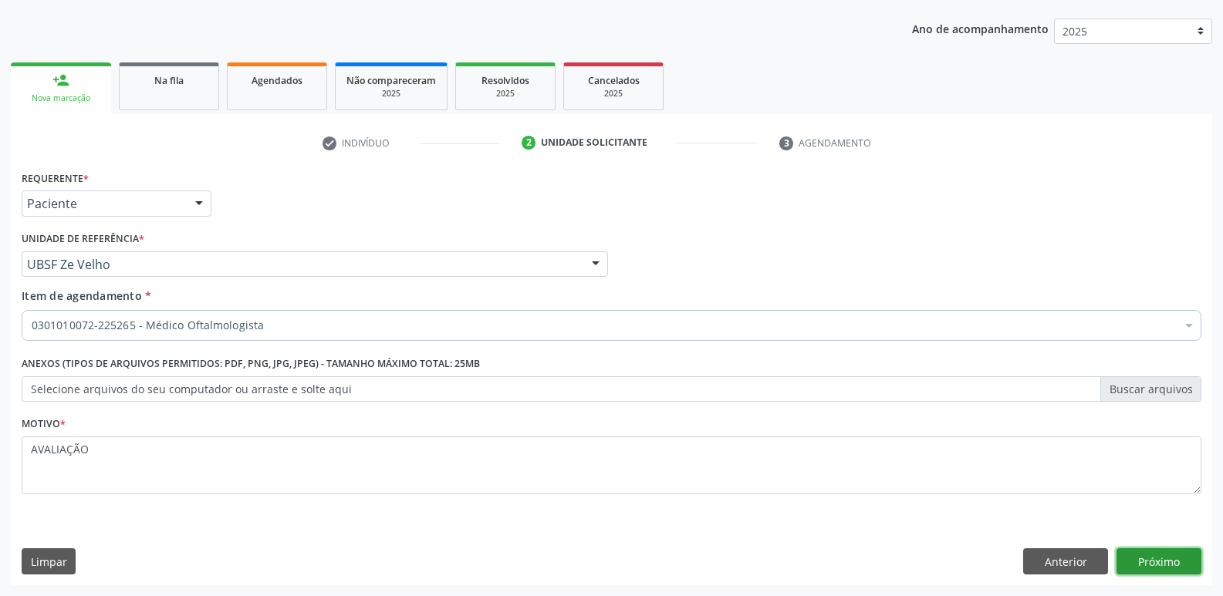
click at [1142, 549] on button "Próximo" at bounding box center [1158, 561] width 85 height 26
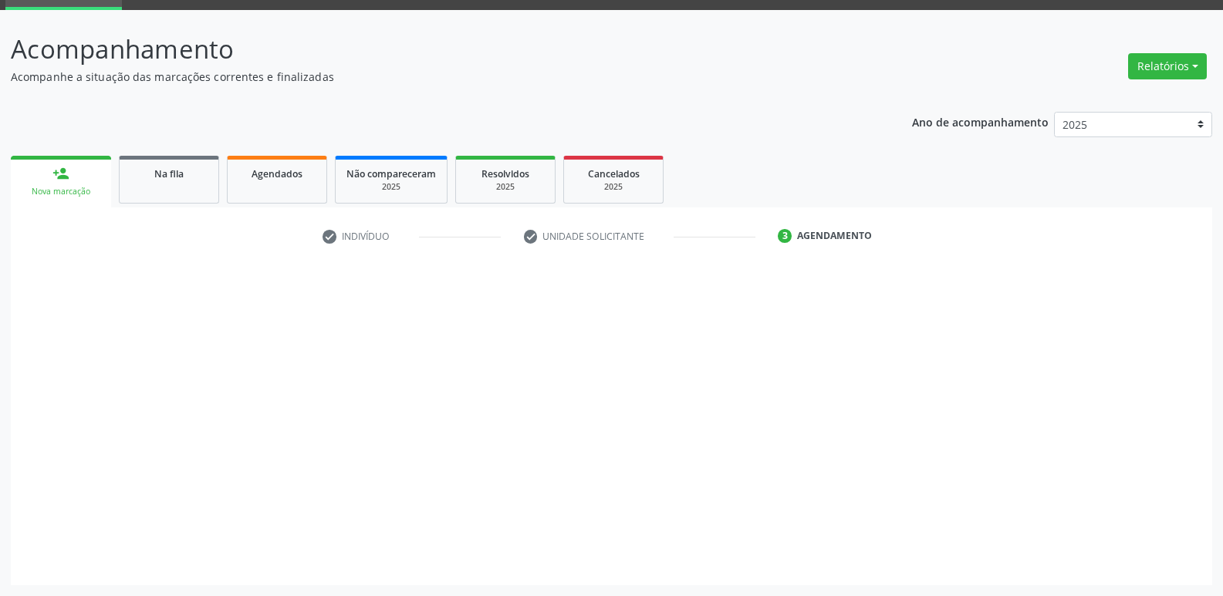
scroll to position [75, 0]
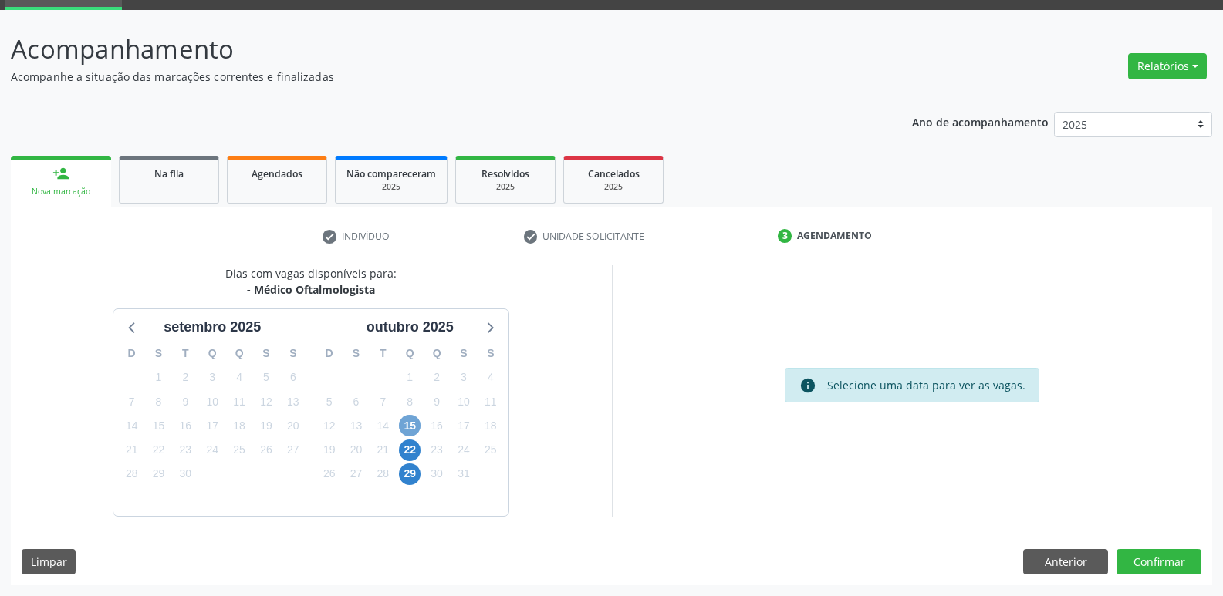
click at [414, 423] on span "15" at bounding box center [410, 426] width 22 height 22
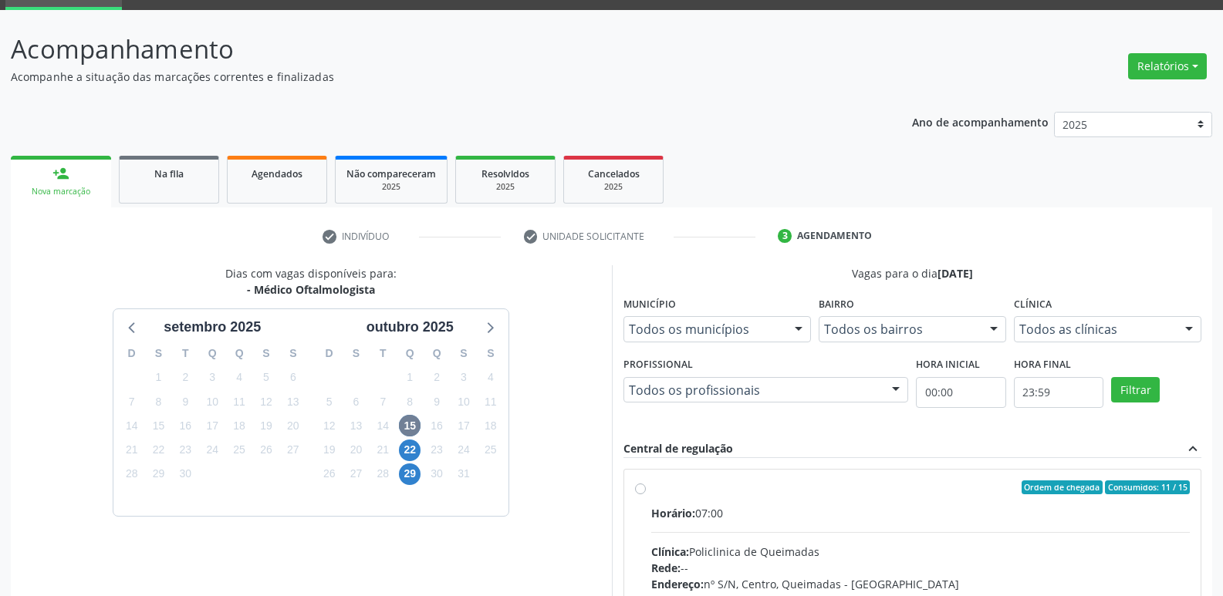
drag, startPoint x: 947, startPoint y: 523, endPoint x: 1018, endPoint y: 481, distance: 82.3
radio input "true"
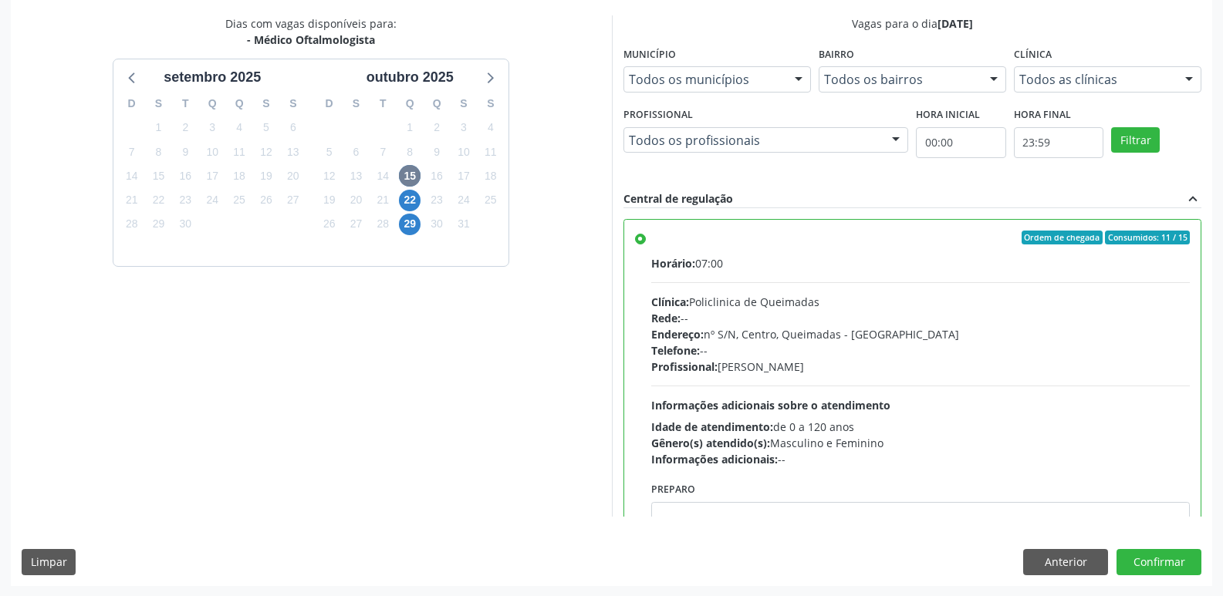
scroll to position [326, 0]
click at [1135, 553] on button "Confirmar" at bounding box center [1158, 561] width 85 height 26
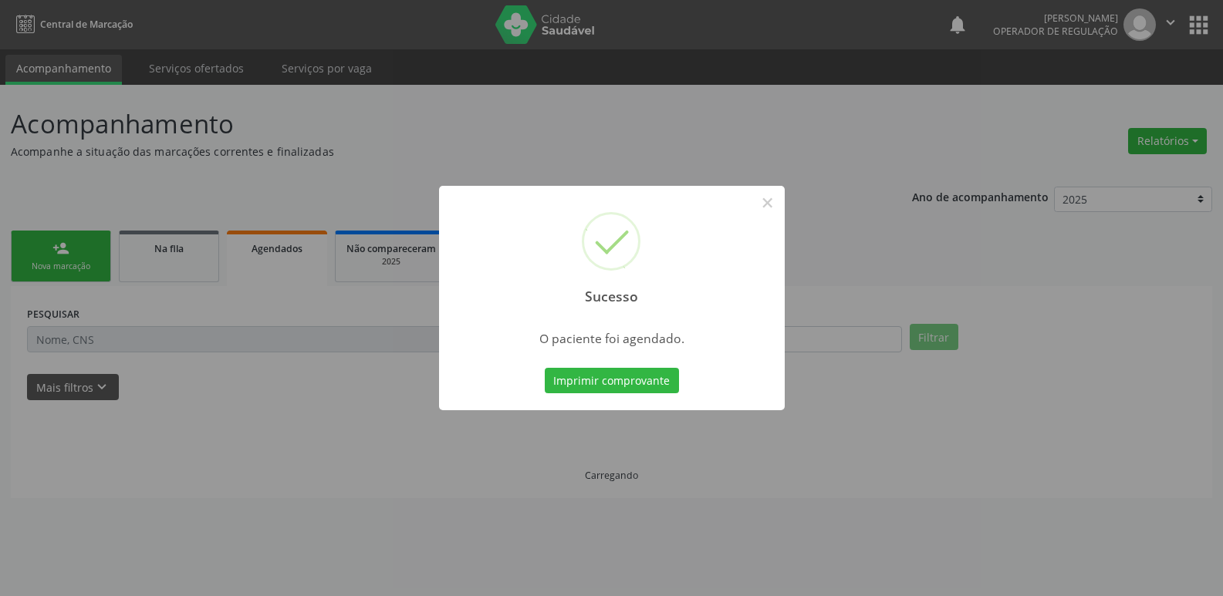
scroll to position [0, 0]
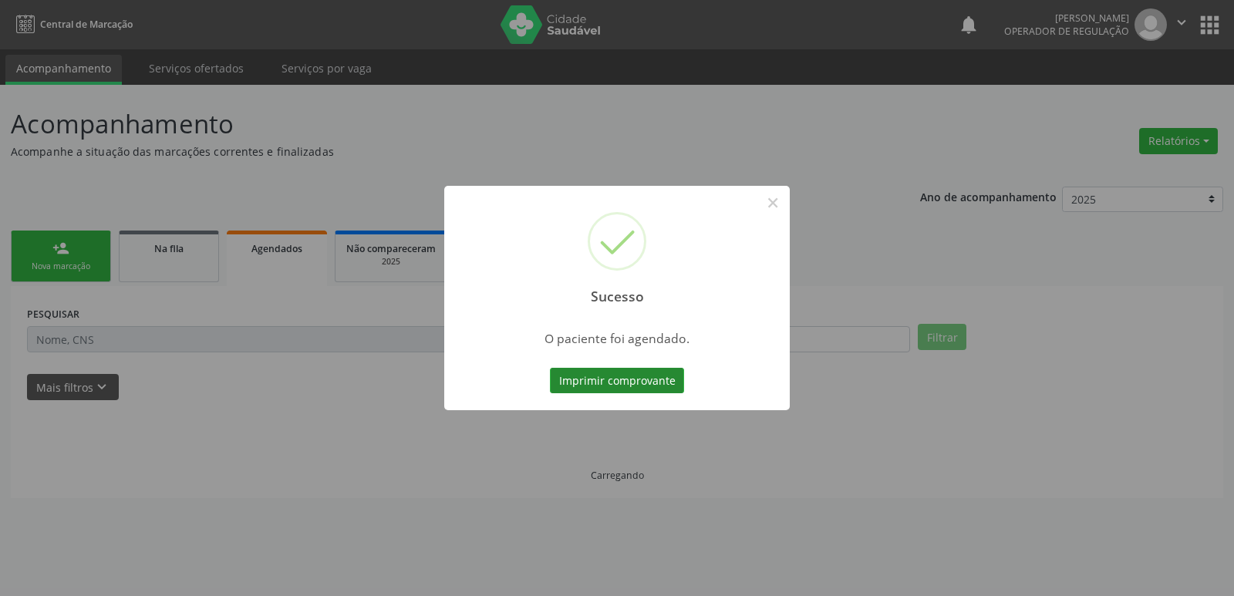
click at [603, 380] on button "Imprimir comprovante" at bounding box center [617, 381] width 134 height 26
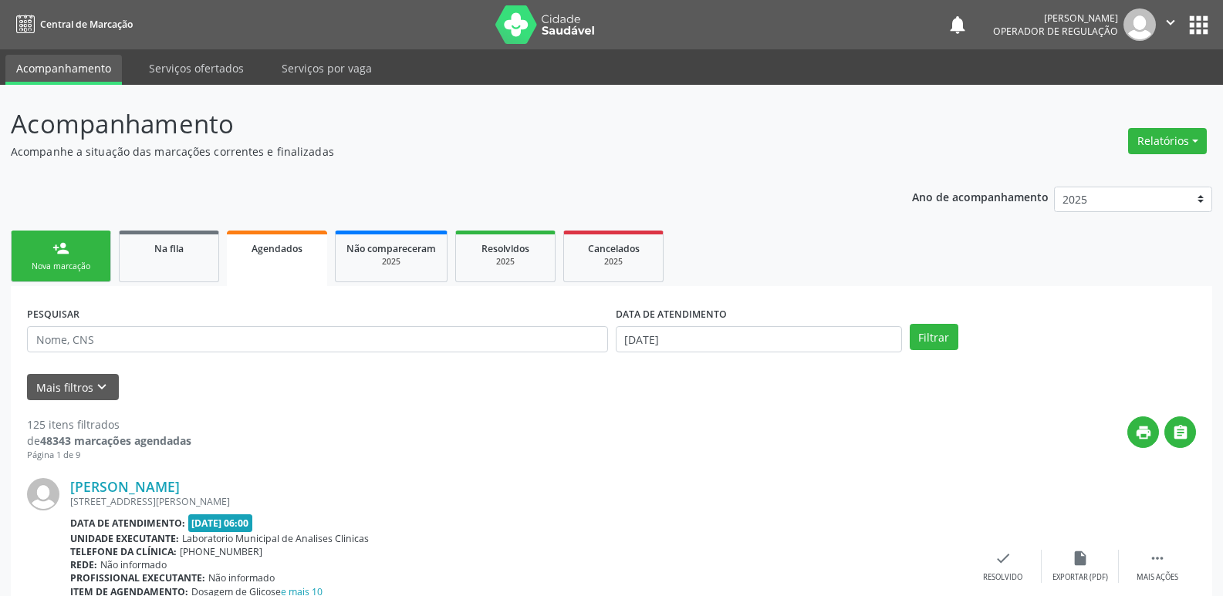
click at [76, 236] on link "person_add Nova marcação" at bounding box center [61, 257] width 100 height 52
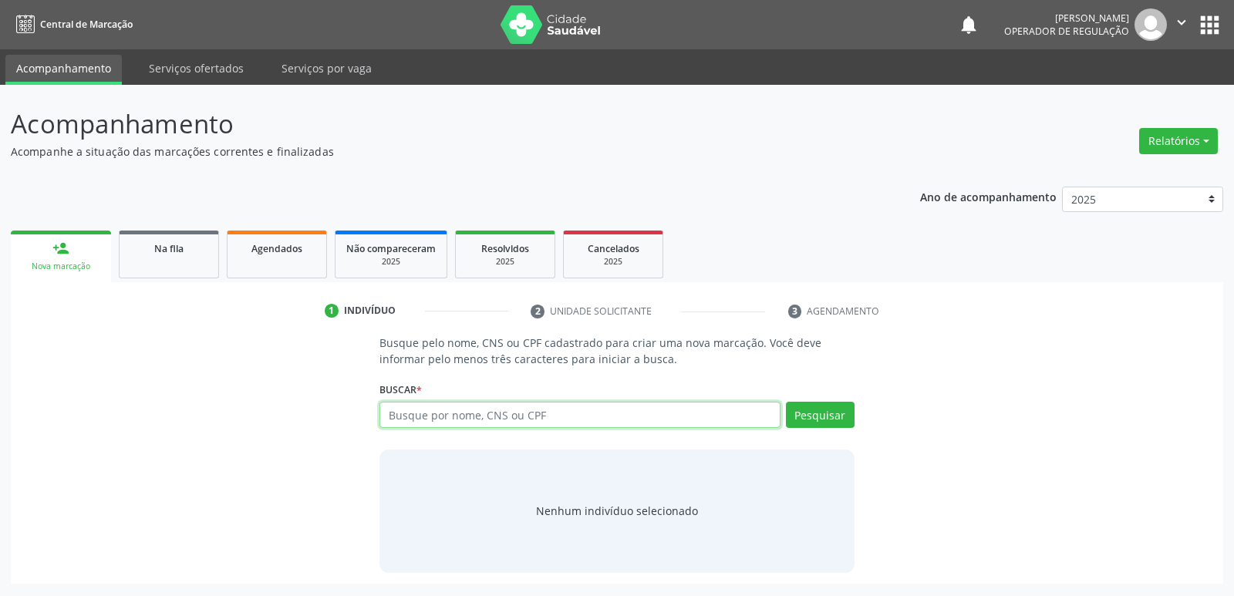
click at [418, 410] on input "text" at bounding box center [580, 415] width 400 height 26
drag, startPoint x: 246, startPoint y: 275, endPoint x: 264, endPoint y: 257, distance: 25.1
click at [248, 273] on link "Agendados" at bounding box center [277, 255] width 100 height 48
click at [264, 257] on link "Agendados" at bounding box center [277, 255] width 100 height 48
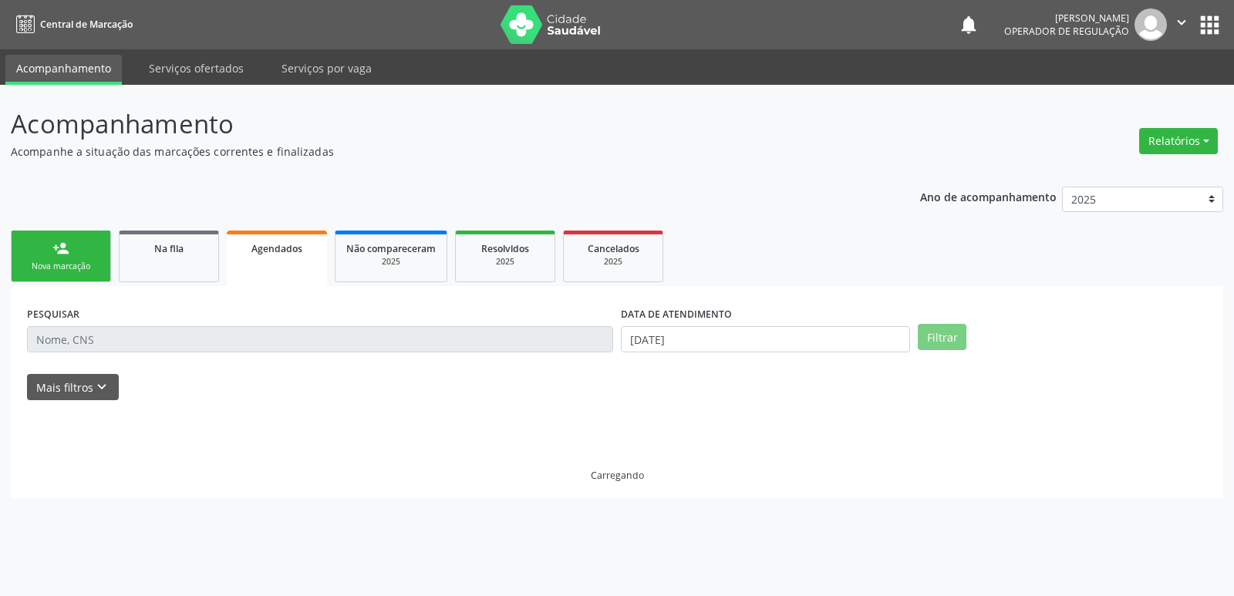
click at [68, 339] on input "text" at bounding box center [320, 339] width 586 height 26
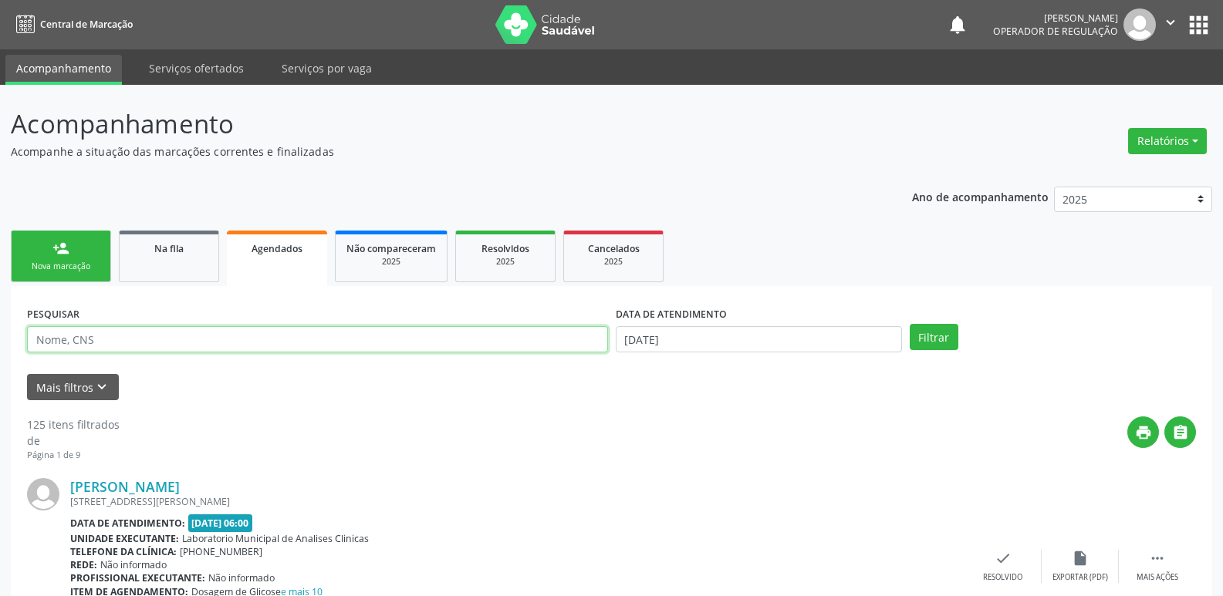
click at [68, 339] on input "text" at bounding box center [317, 339] width 581 height 26
type input "X"
type input "CRISONETE"
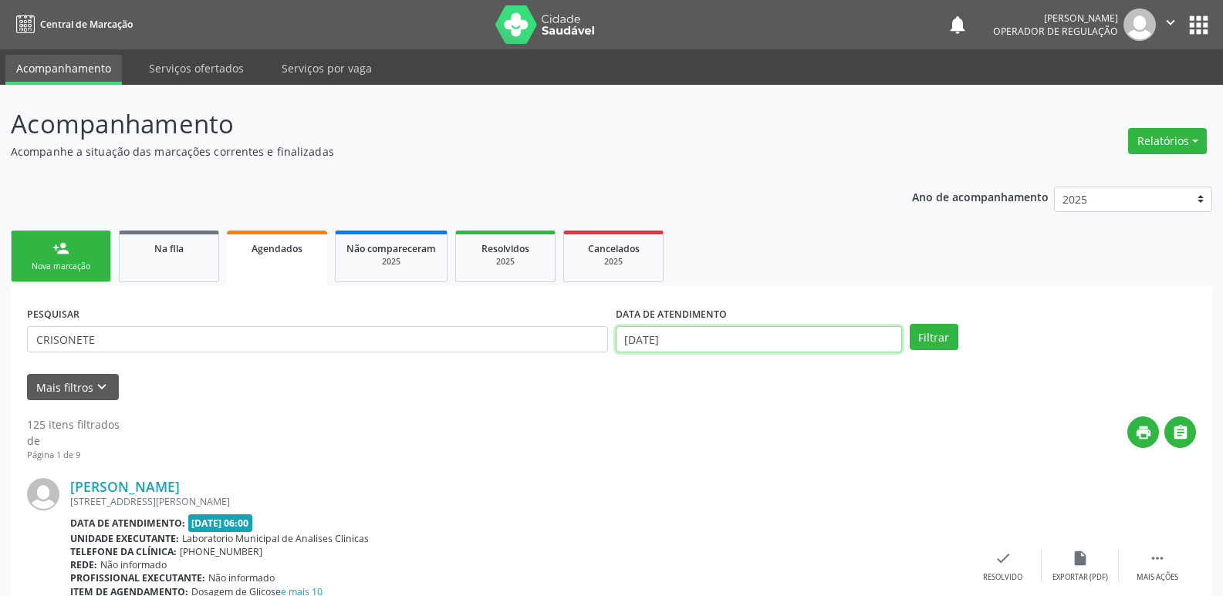
drag, startPoint x: 742, startPoint y: 346, endPoint x: 728, endPoint y: 352, distance: 14.9
click at [736, 349] on body "Central de Marcação notifications [PERSON_NAME] Operador de regulação  Configu…" at bounding box center [611, 298] width 1223 height 596
click at [909, 324] on button "Filtrar" at bounding box center [933, 337] width 49 height 26
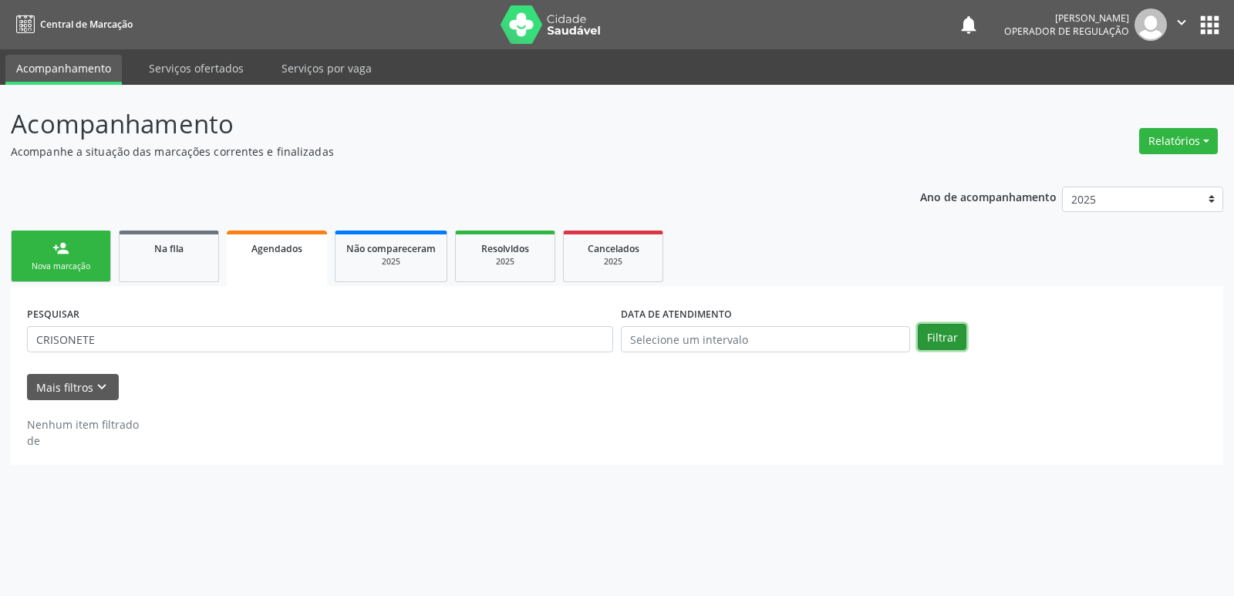
click at [937, 334] on button "Filtrar" at bounding box center [942, 337] width 49 height 26
click at [953, 332] on button "Filtrar" at bounding box center [942, 337] width 49 height 26
click at [81, 254] on link "person_add Nova marcação" at bounding box center [61, 257] width 100 height 52
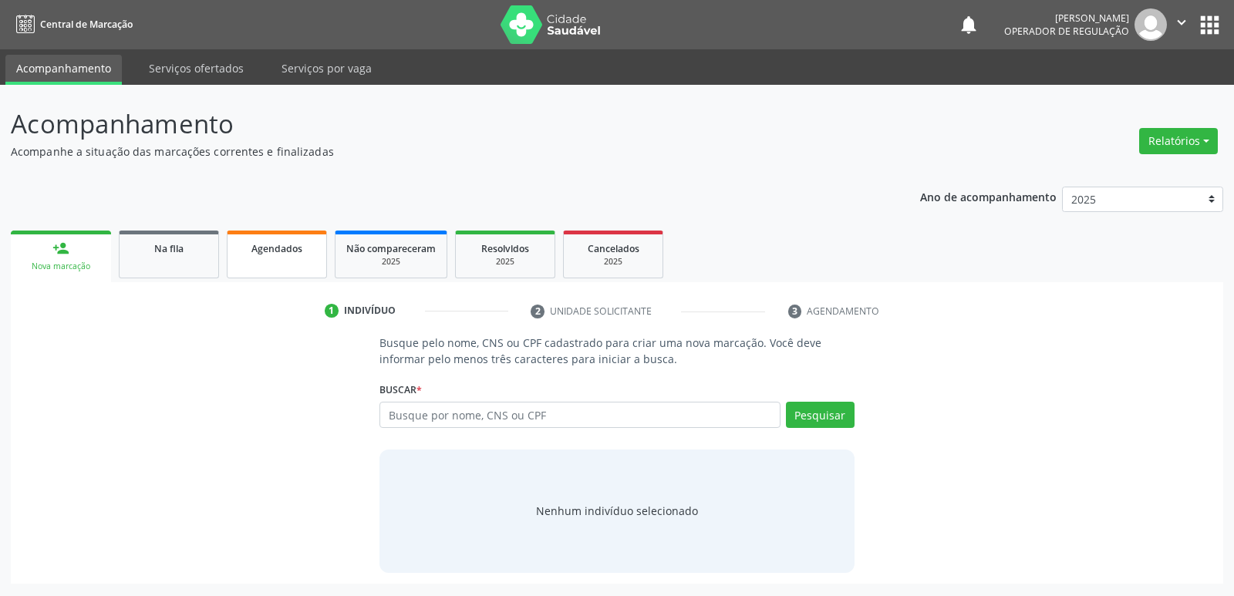
click at [305, 260] on link "Agendados" at bounding box center [277, 255] width 100 height 48
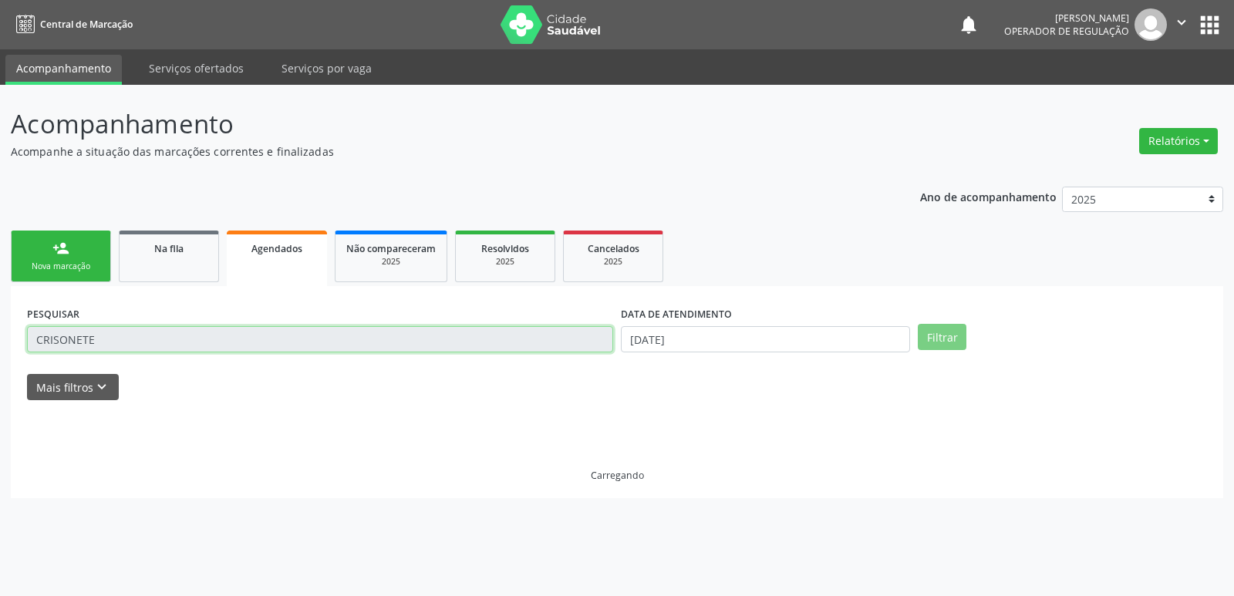
click at [140, 337] on input "CRISONETE" at bounding box center [320, 339] width 586 height 26
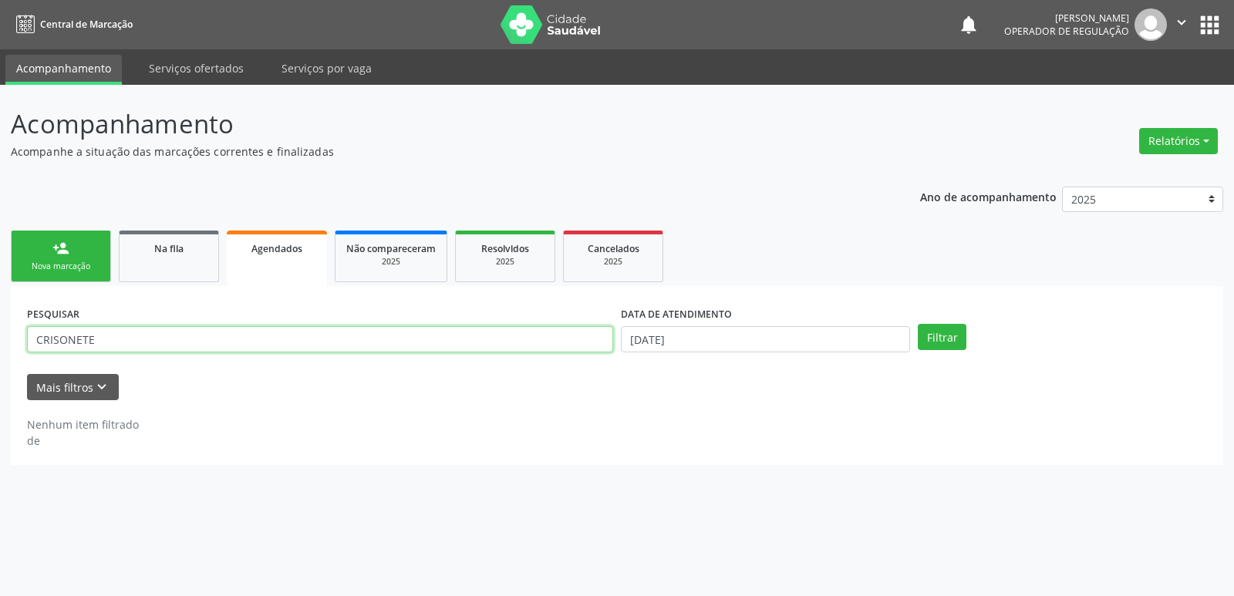
click at [140, 337] on input "CRISONETE" at bounding box center [320, 339] width 586 height 26
type input "702105701390594"
click at [918, 324] on button "Filtrar" at bounding box center [942, 337] width 49 height 26
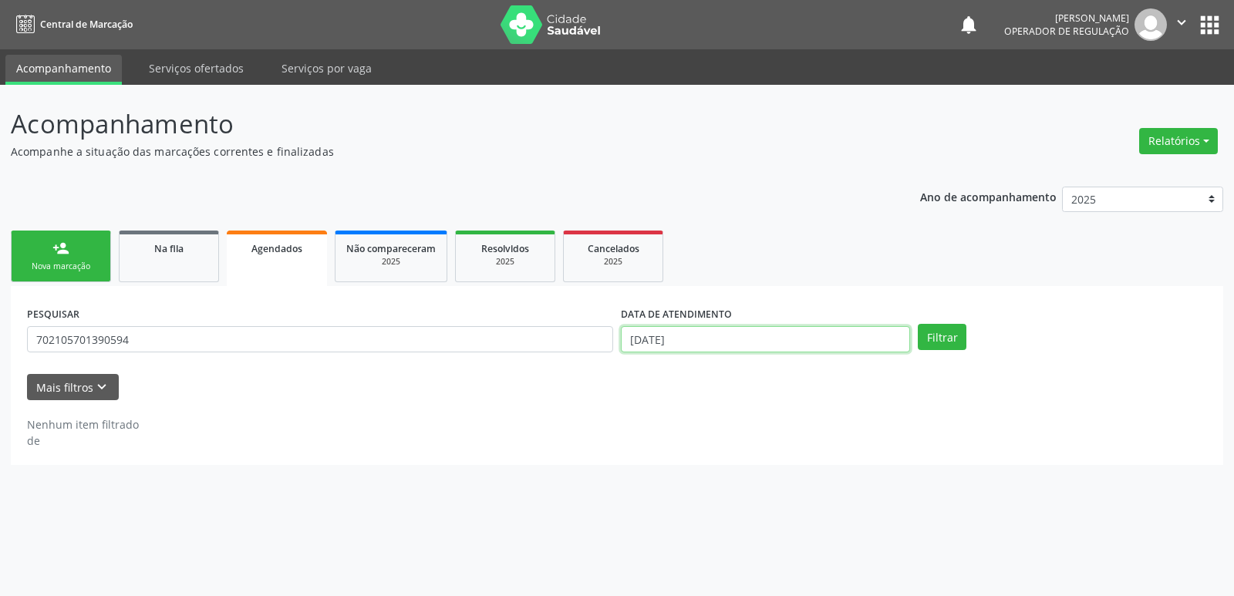
click at [780, 330] on input "[DATE]" at bounding box center [765, 339] width 289 height 26
click at [918, 324] on button "Filtrar" at bounding box center [942, 337] width 49 height 26
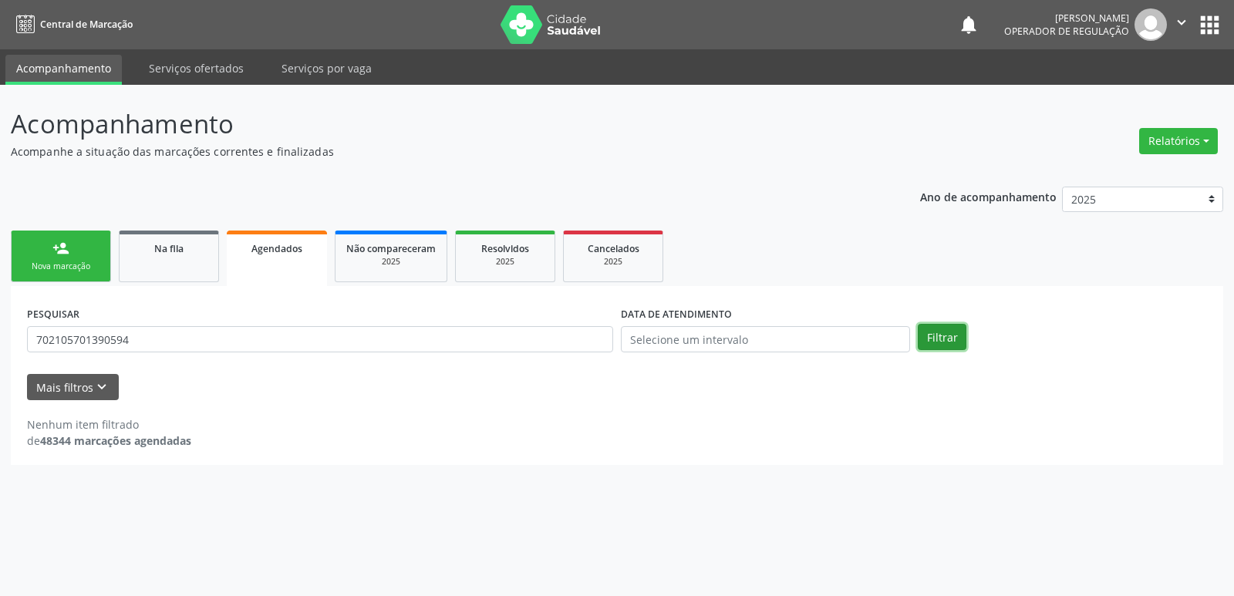
click at [956, 339] on button "Filtrar" at bounding box center [942, 337] width 49 height 26
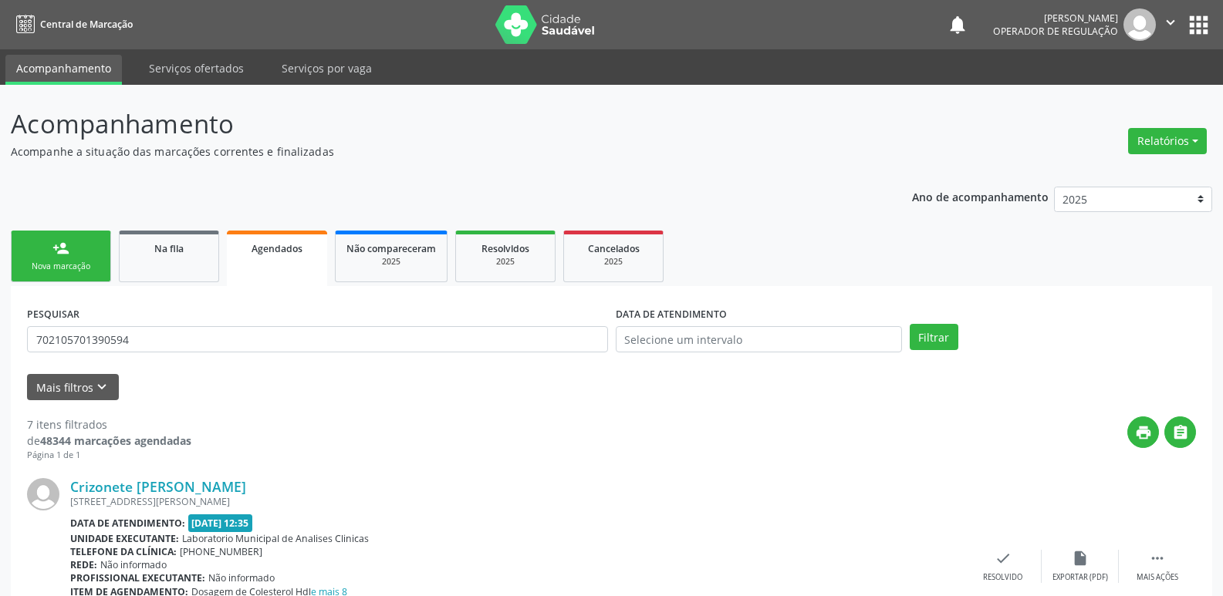
click at [1199, 30] on button "apps" at bounding box center [1198, 25] width 27 height 27
click at [49, 241] on link "person_add Nova marcação" at bounding box center [61, 257] width 100 height 52
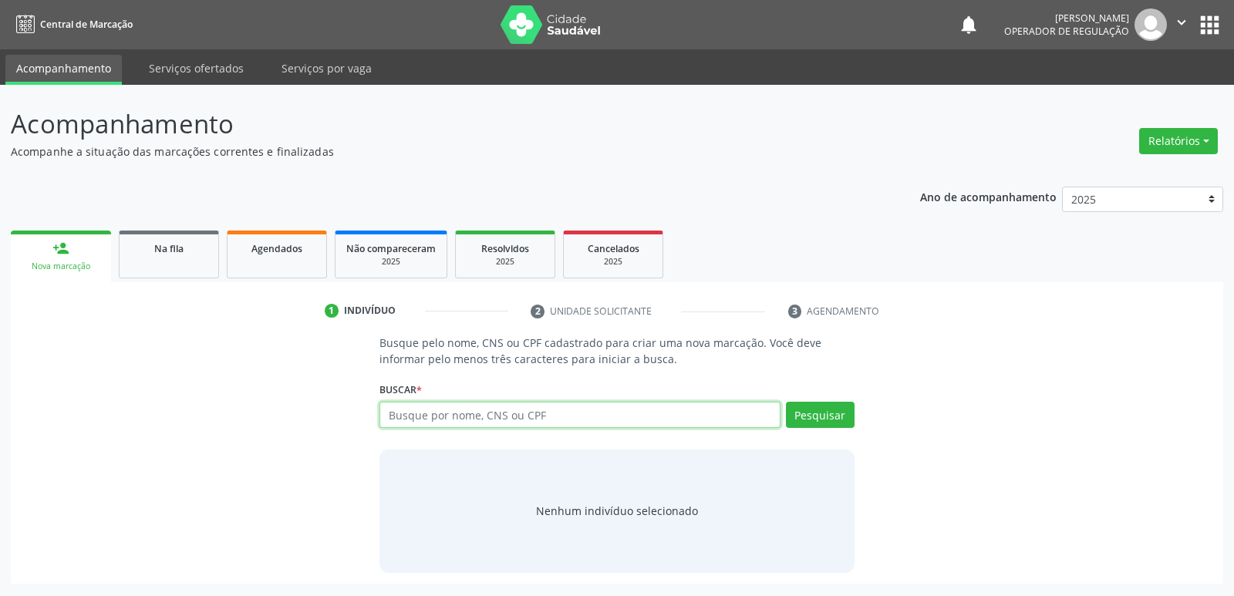
click at [514, 422] on input "text" at bounding box center [580, 415] width 400 height 26
paste input "704 8080 0397 3848"
type input "704 8080 0397 3848"
click at [821, 420] on button "Pesquisar" at bounding box center [820, 415] width 69 height 26
type input "704 8080 0397 3848"
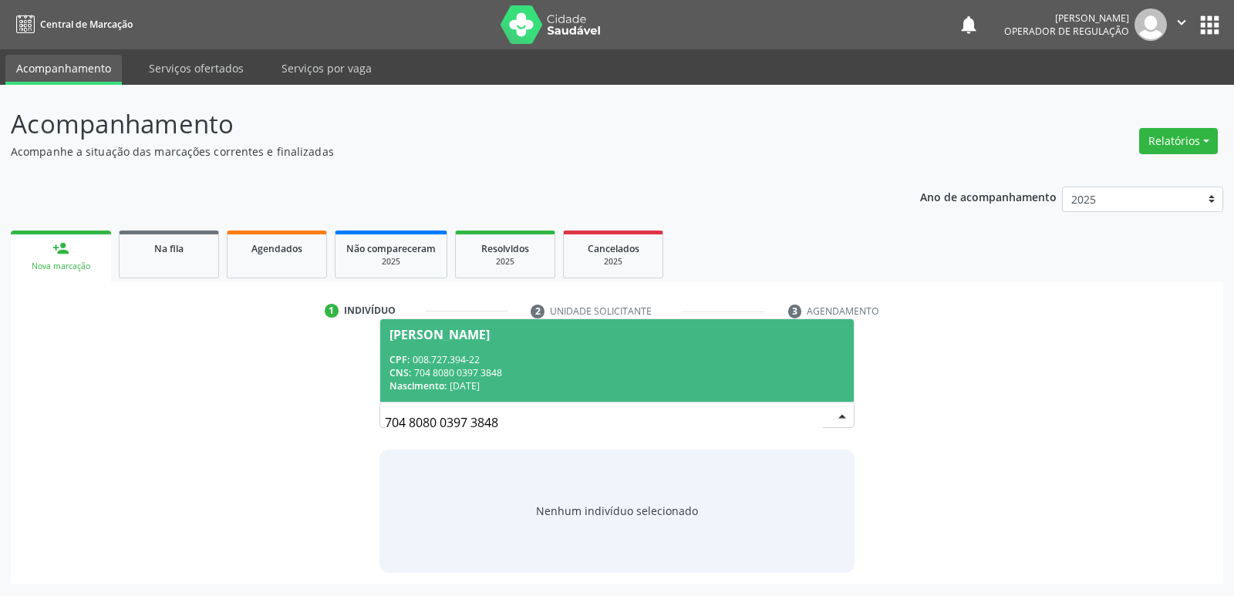
drag, startPoint x: 631, startPoint y: 358, endPoint x: 620, endPoint y: 361, distance: 11.2
click at [630, 358] on div "CPF: 008.727.394-22" at bounding box center [617, 359] width 454 height 13
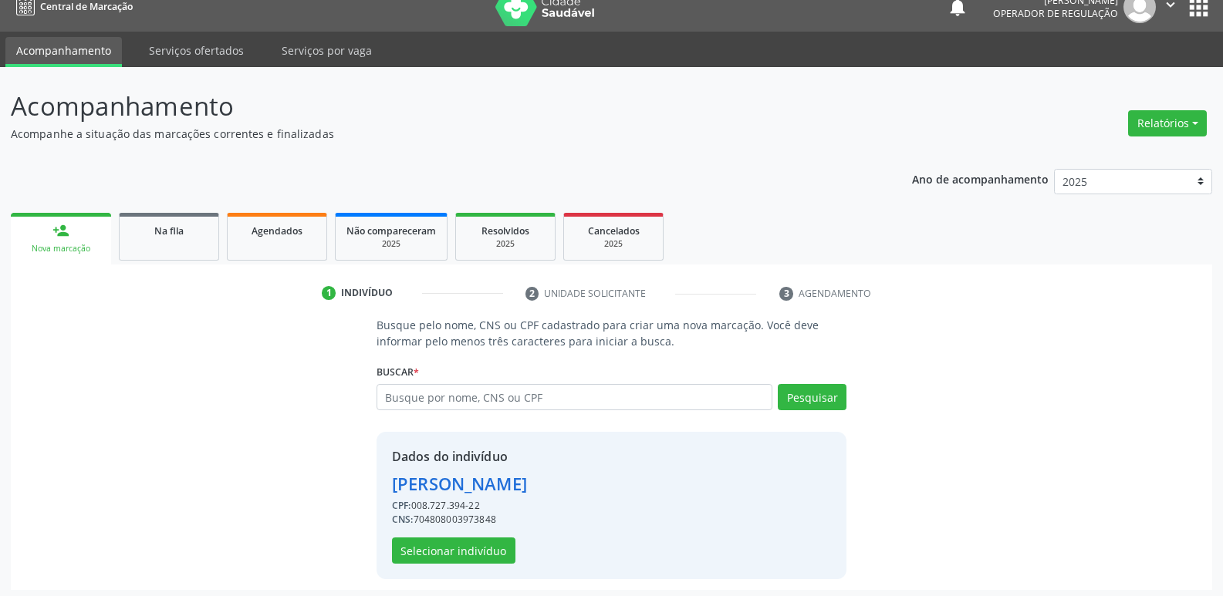
scroll to position [22, 0]
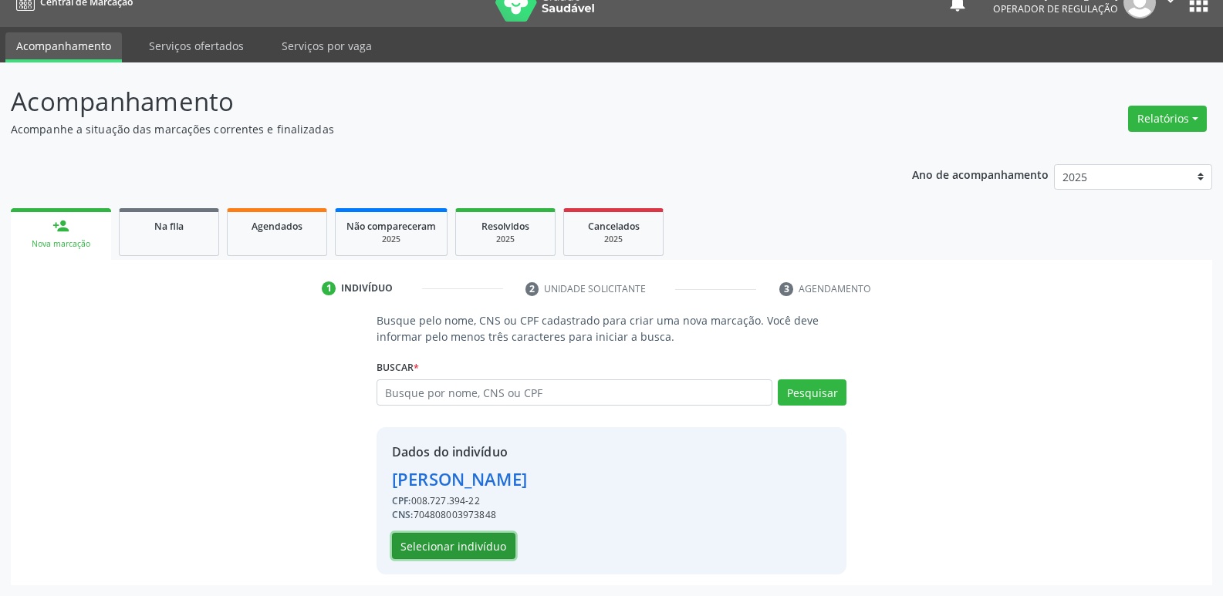
click at [403, 548] on button "Selecionar indivíduo" at bounding box center [453, 546] width 123 height 26
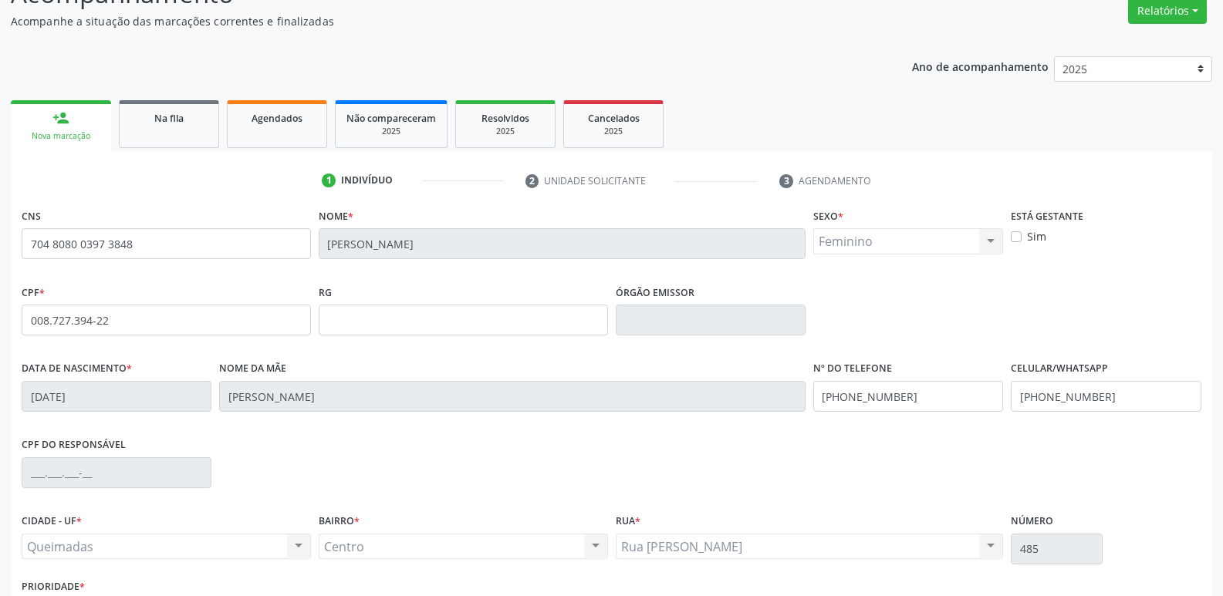
scroll to position [240, 0]
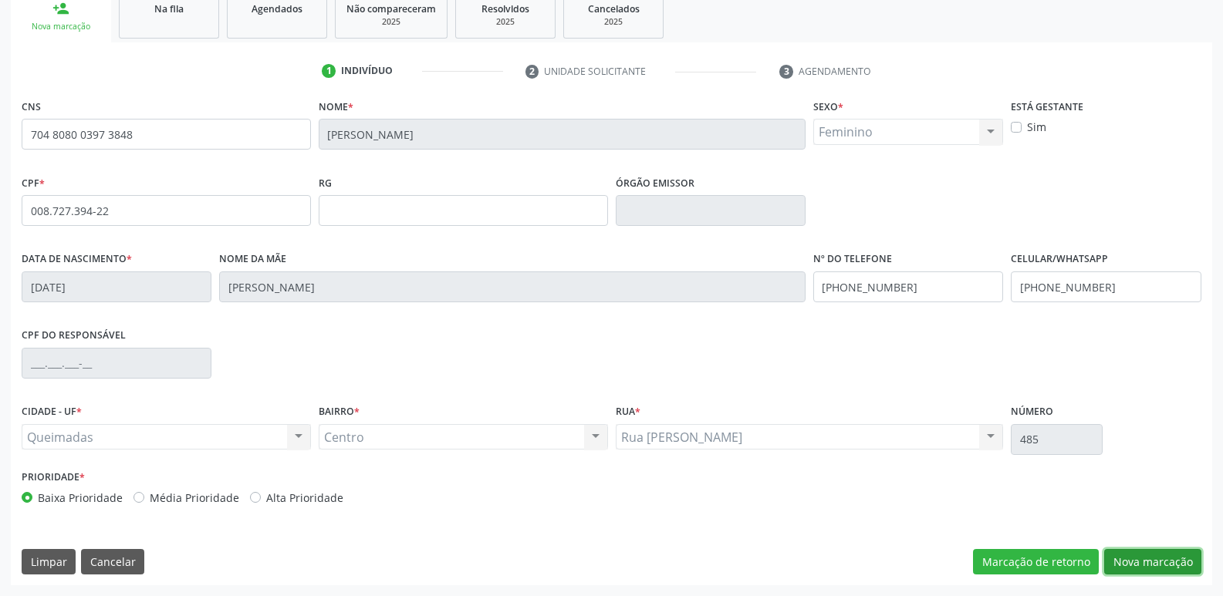
click at [1137, 552] on button "Nova marcação" at bounding box center [1152, 562] width 97 height 26
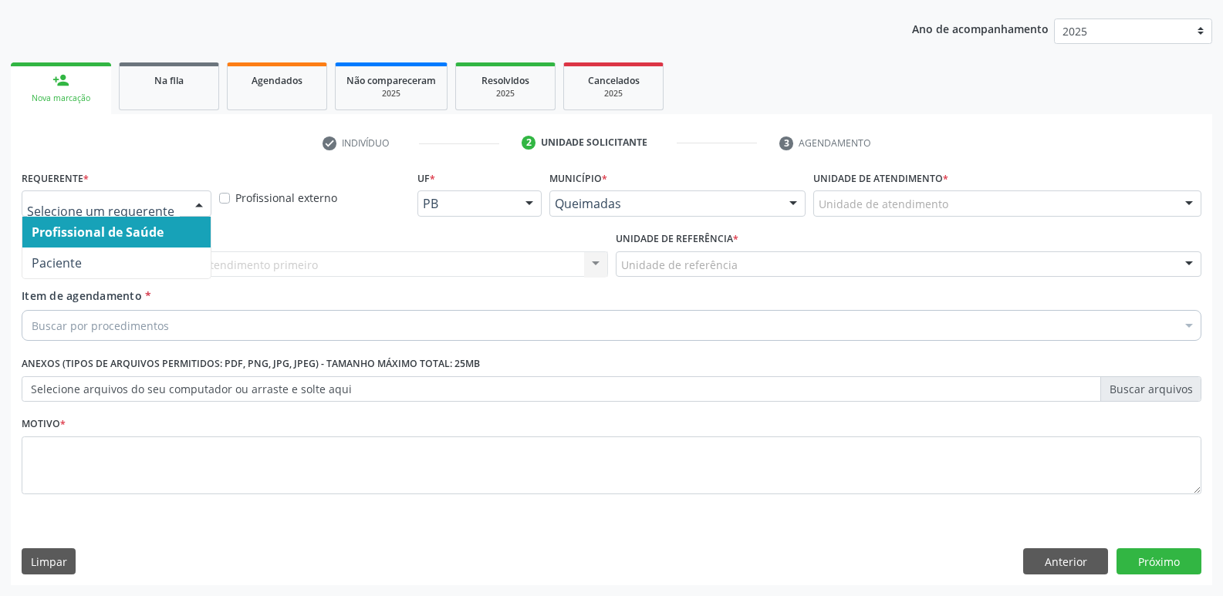
drag, startPoint x: 204, startPoint y: 204, endPoint x: 149, endPoint y: 249, distance: 71.3
click at [201, 204] on div at bounding box center [198, 204] width 23 height 26
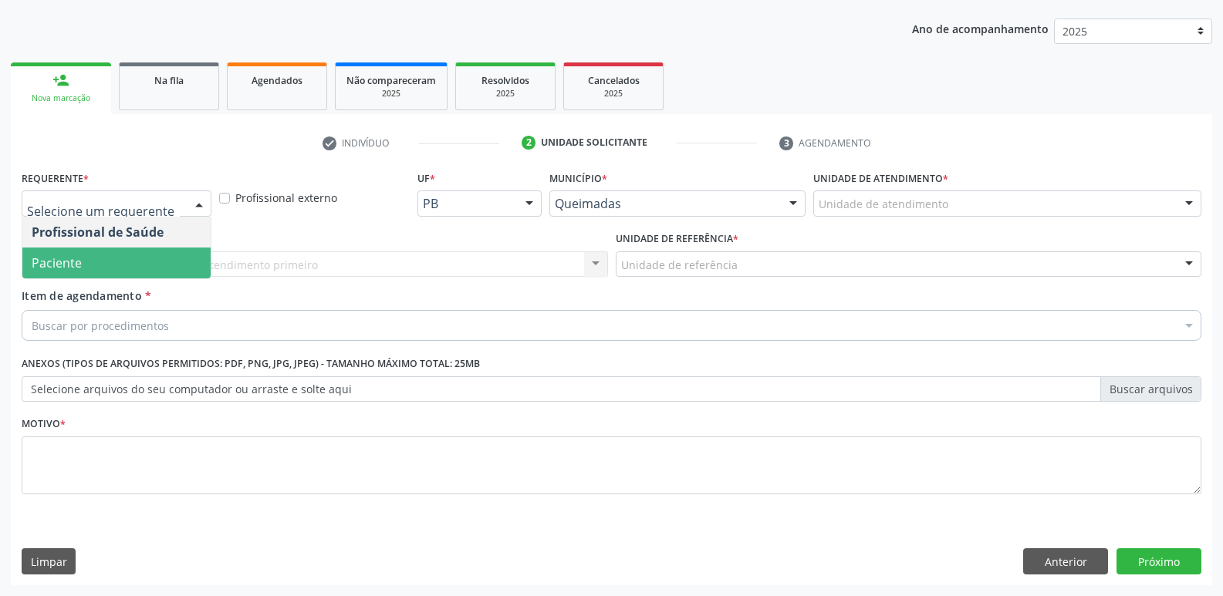
drag, startPoint x: 132, startPoint y: 263, endPoint x: 180, endPoint y: 268, distance: 48.1
click at [133, 263] on span "Paciente" at bounding box center [116, 263] width 188 height 31
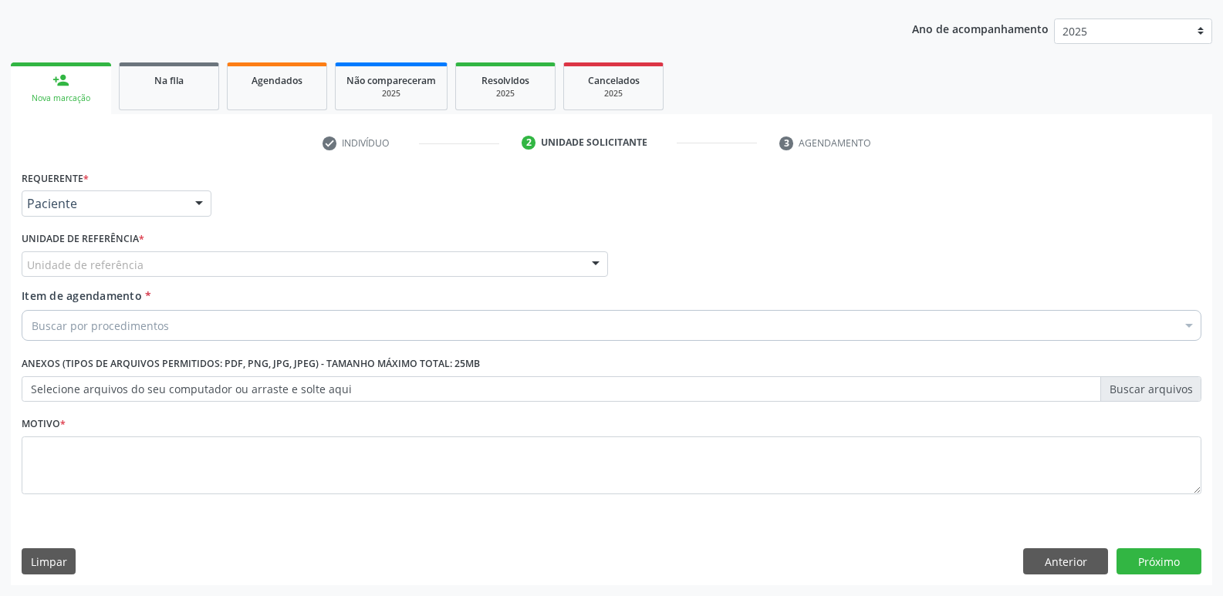
click at [197, 272] on div "Unidade de referência" at bounding box center [315, 264] width 586 height 26
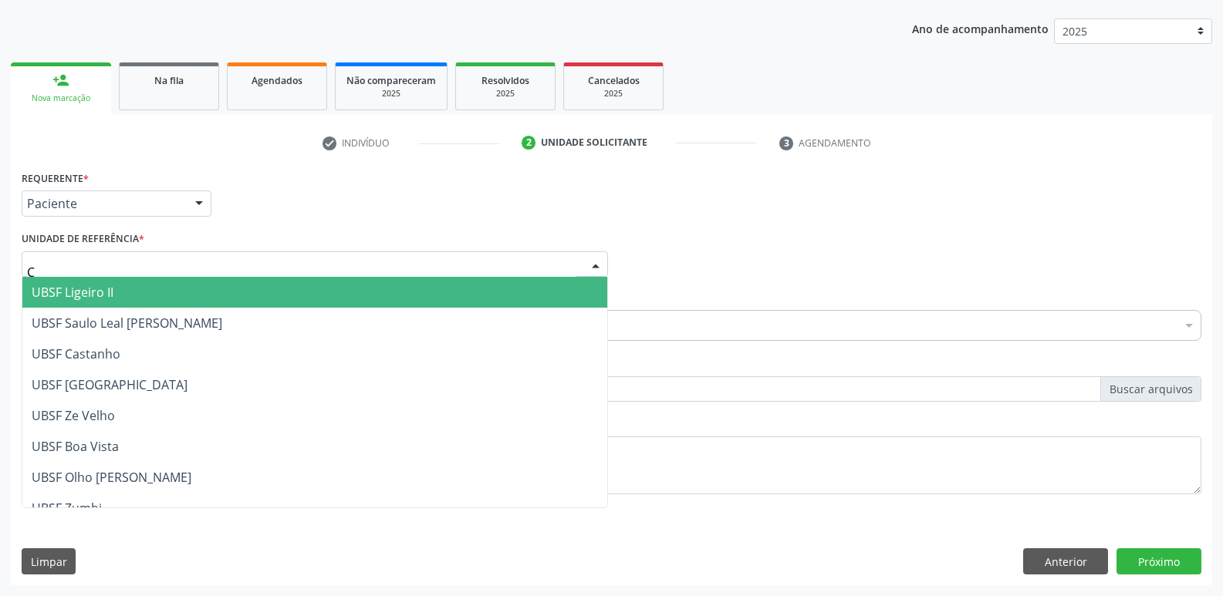
type input "CE"
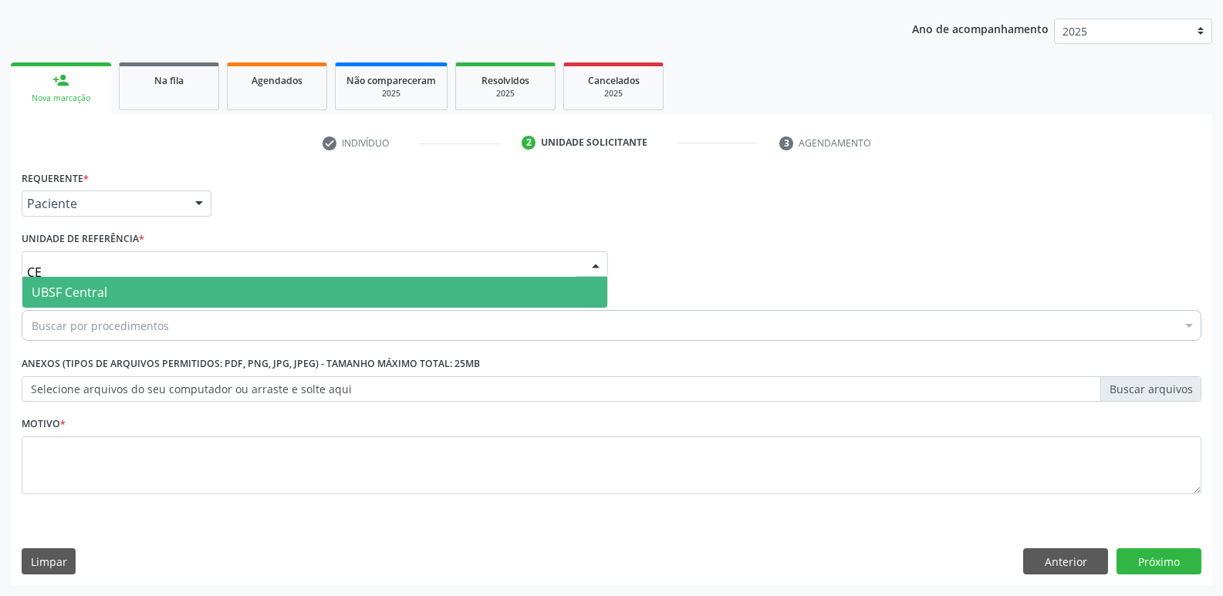
click at [170, 288] on span "UBSF Central" at bounding box center [314, 292] width 585 height 31
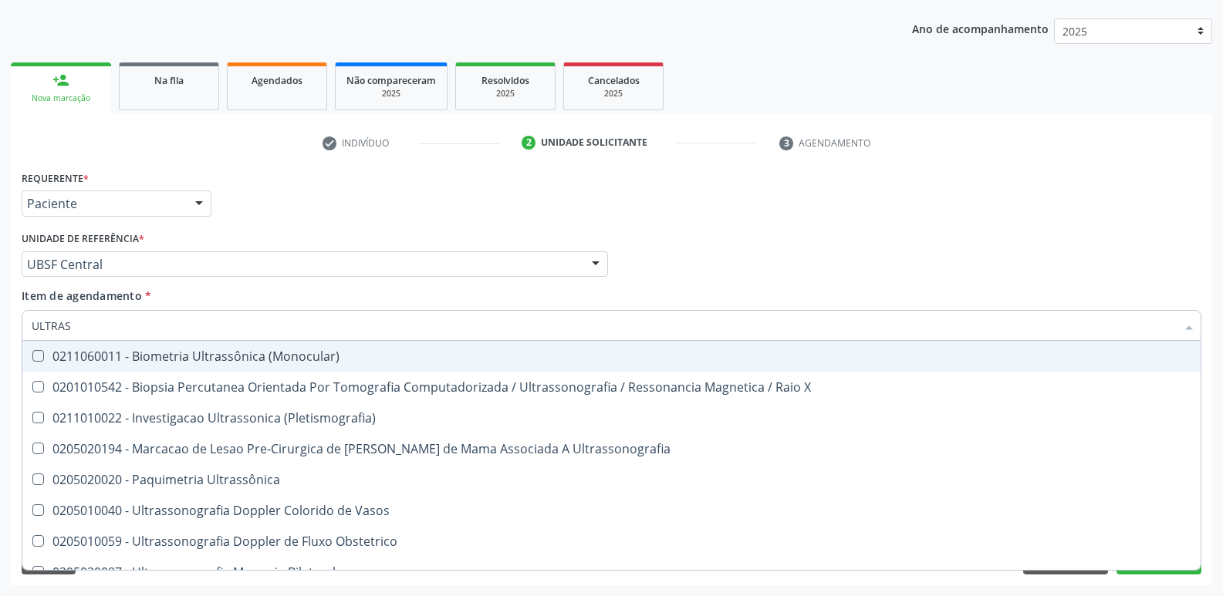
type input "ULTRASS"
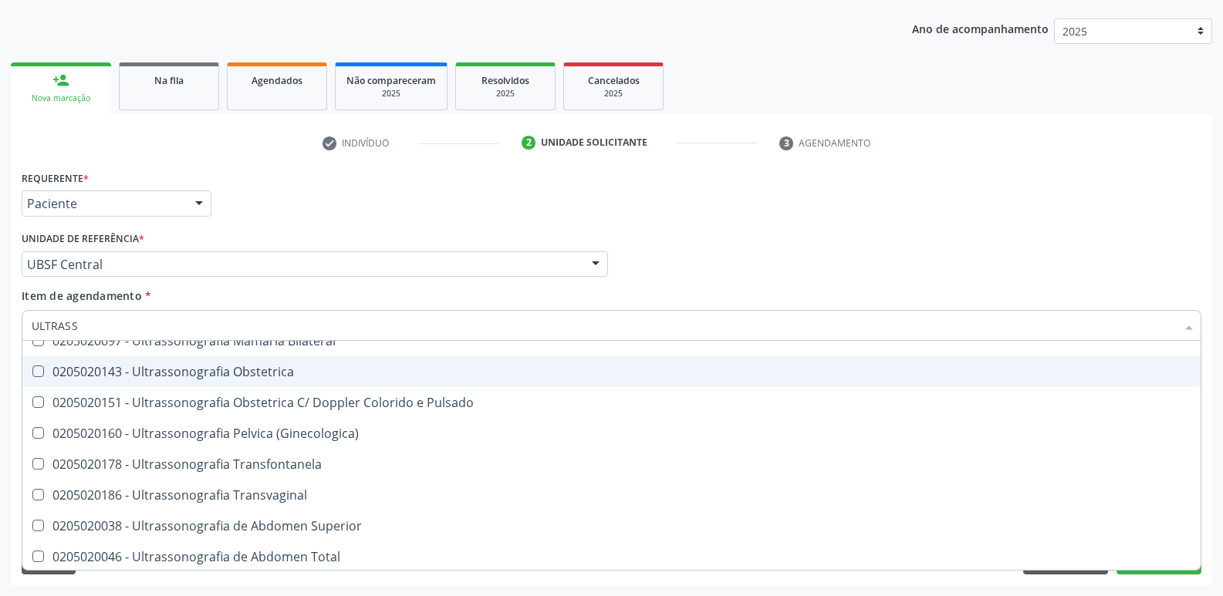
scroll to position [309, 0]
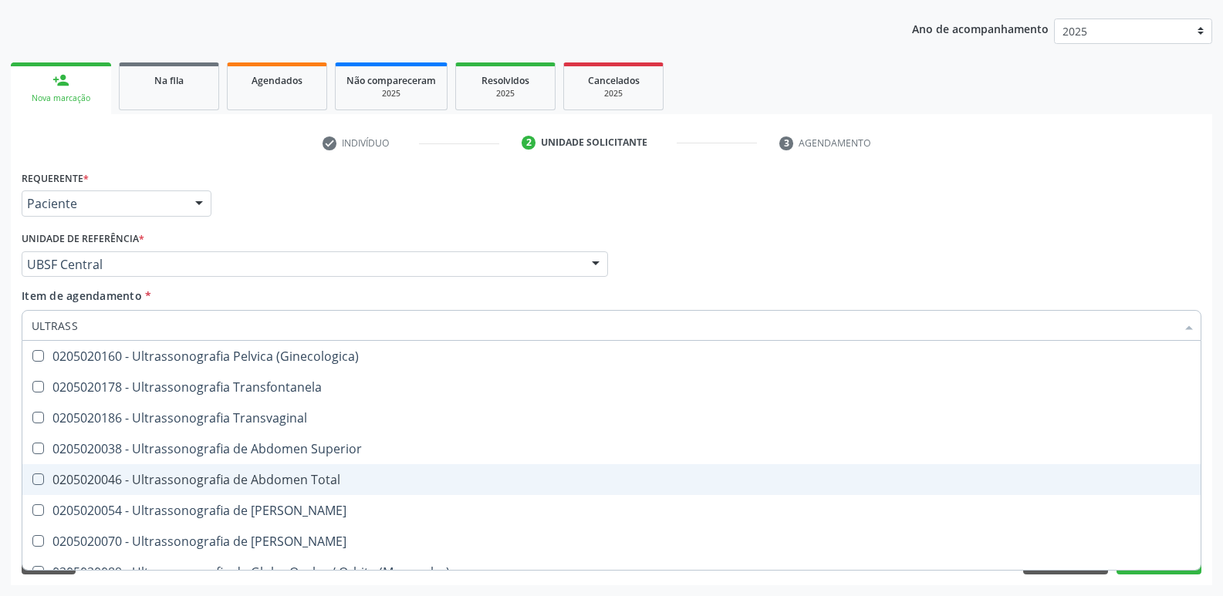
click at [331, 474] on div "0205020046 - Ultrassonografia de Abdomen Total" at bounding box center [611, 480] width 1159 height 12
checkbox Total "true"
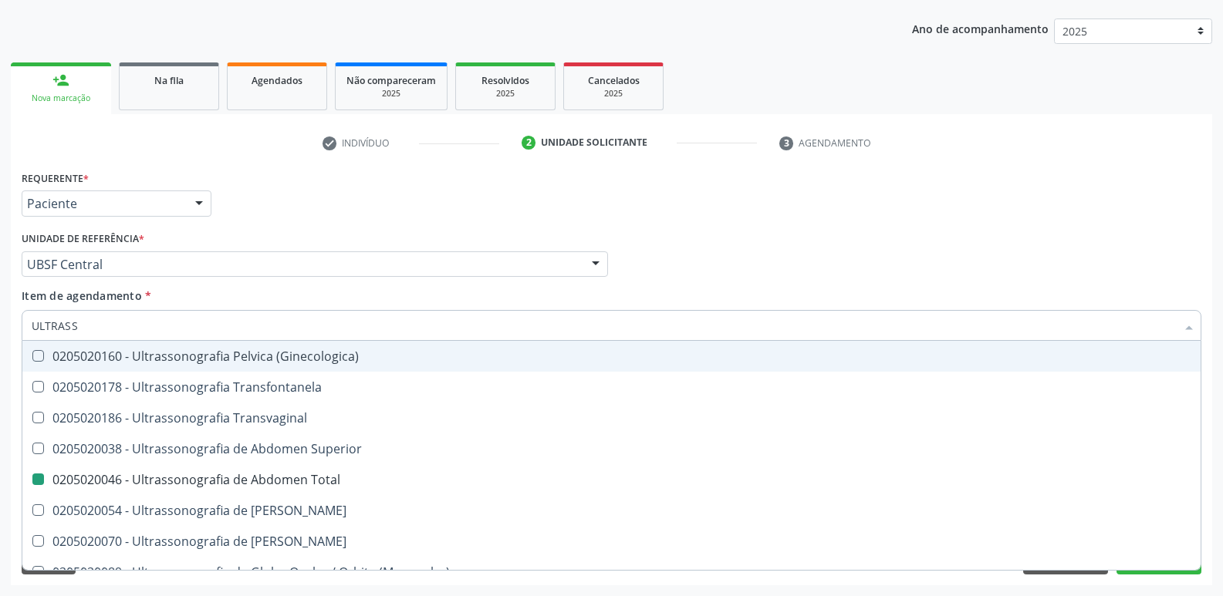
click at [452, 206] on div "Requerente * Paciente Profissional de Saúde Paciente Nenhum resultado encontrad…" at bounding box center [611, 197] width 1187 height 60
checkbox X "true"
checkbox Total "false"
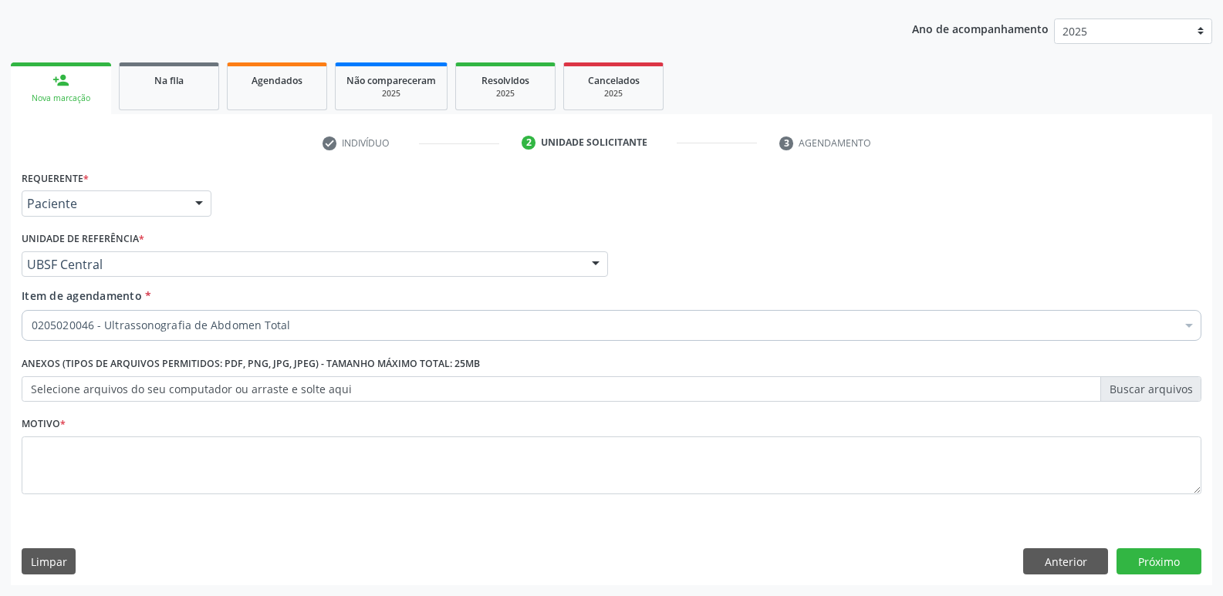
scroll to position [0, 0]
click at [277, 428] on div "Motivo *" at bounding box center [611, 454] width 1179 height 82
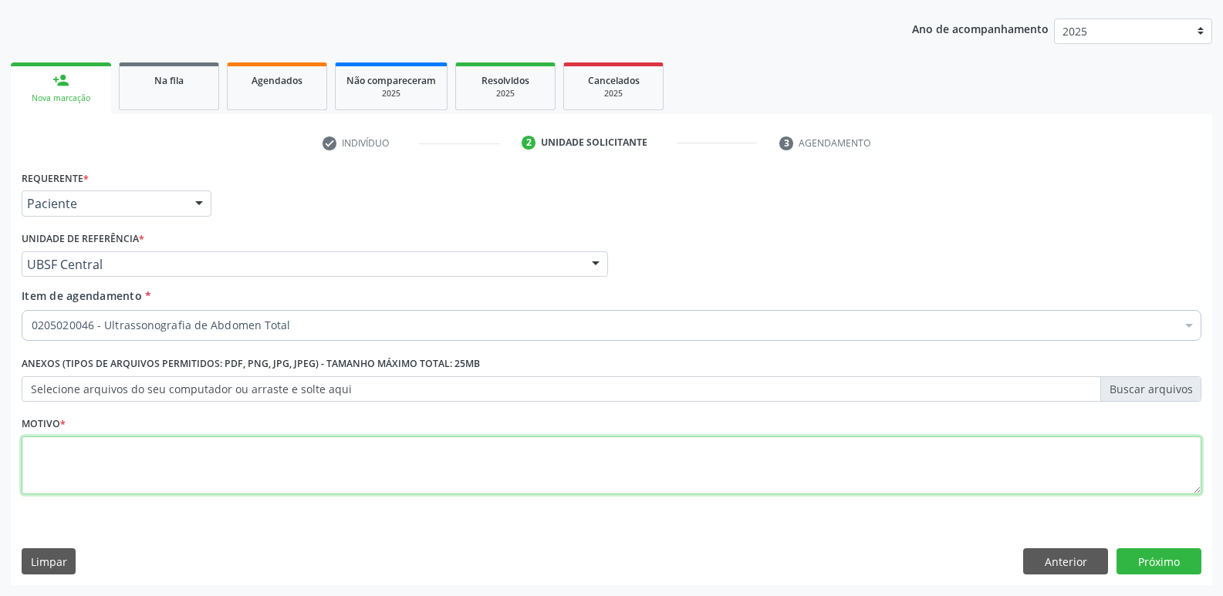
click at [258, 462] on textarea at bounding box center [611, 466] width 1179 height 59
paste textarea "704 8080 0397 3848"
drag, startPoint x: 299, startPoint y: 455, endPoint x: 0, endPoint y: 402, distance: 303.2
click at [0, 402] on div "Acompanhamento Acompanhe a situação das marcações correntes e finalizadas Relat…" at bounding box center [611, 257] width 1223 height 680
click at [38, 447] on textarea "AAVALIAÇÃO" at bounding box center [611, 466] width 1179 height 59
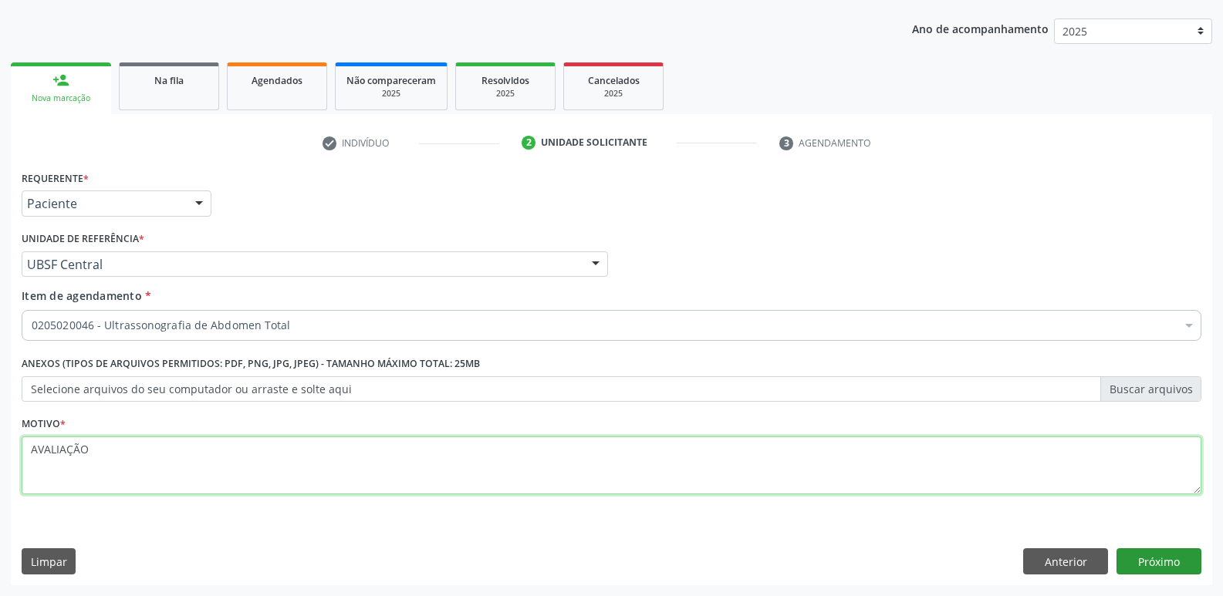
type textarea "AVALIAÇÃO"
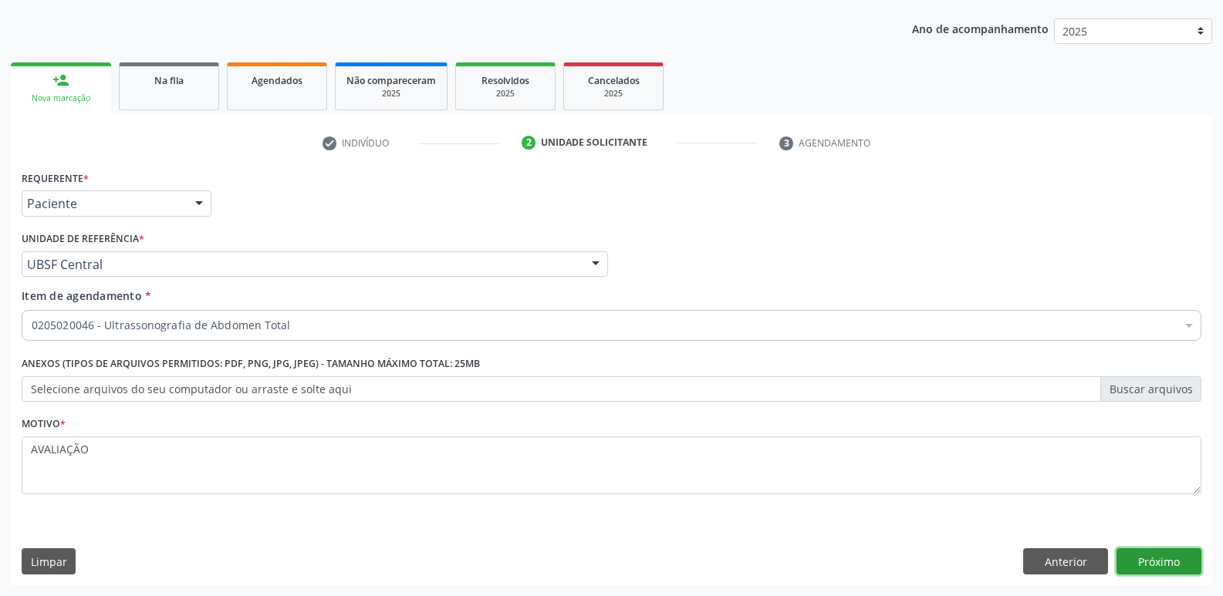
click at [1172, 570] on button "Próximo" at bounding box center [1158, 561] width 85 height 26
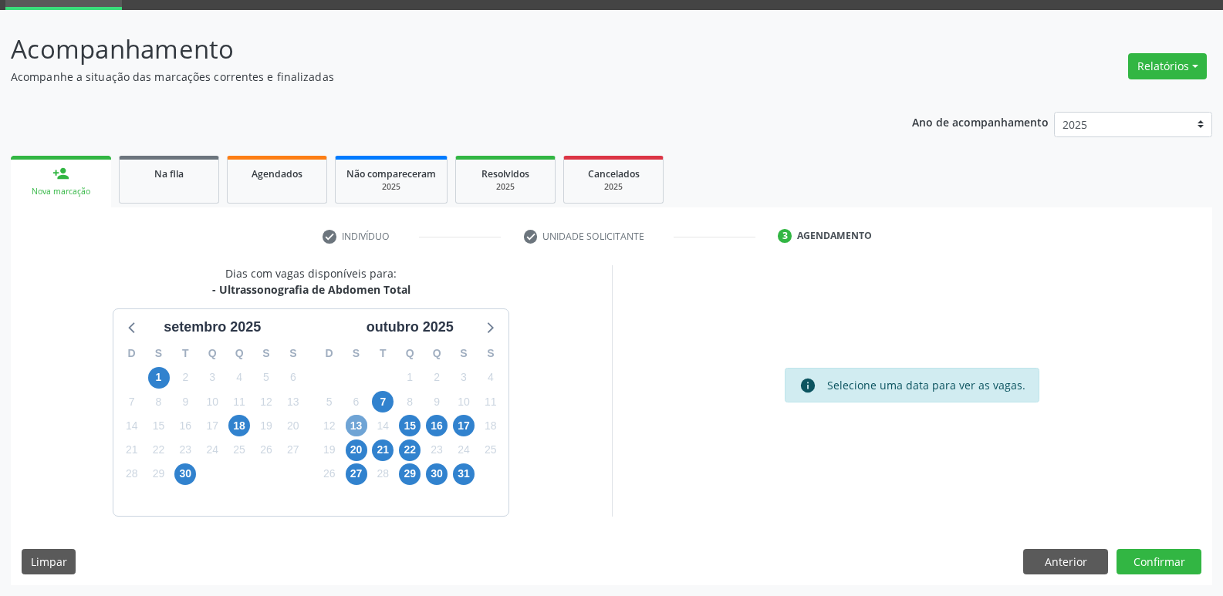
click at [352, 426] on span "13" at bounding box center [357, 426] width 22 height 22
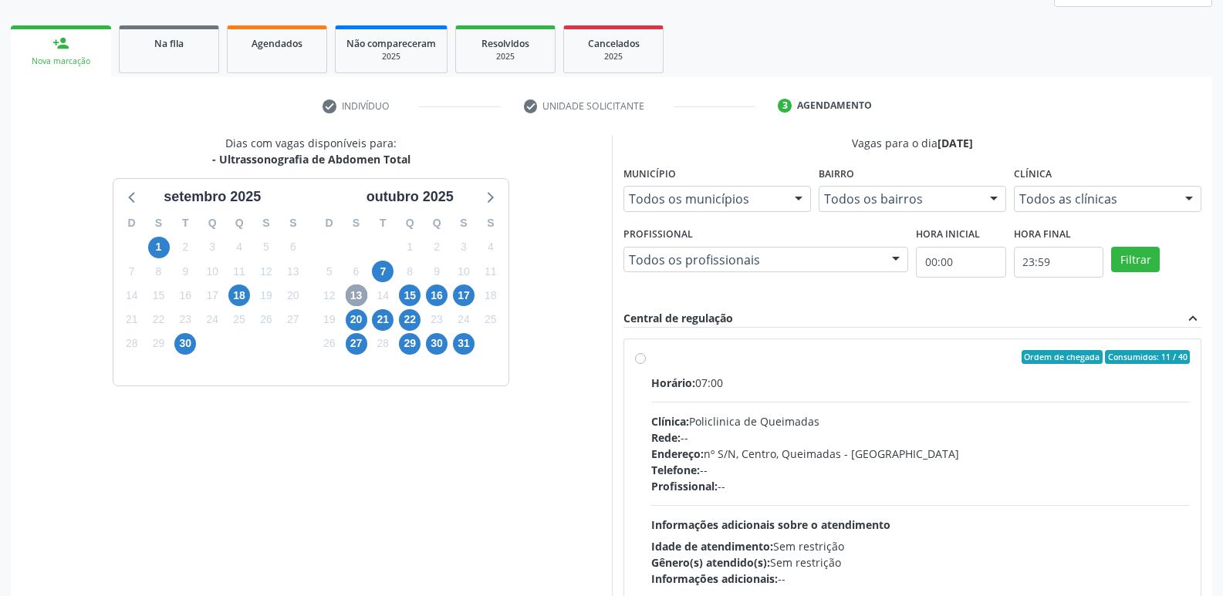
scroll to position [326, 0]
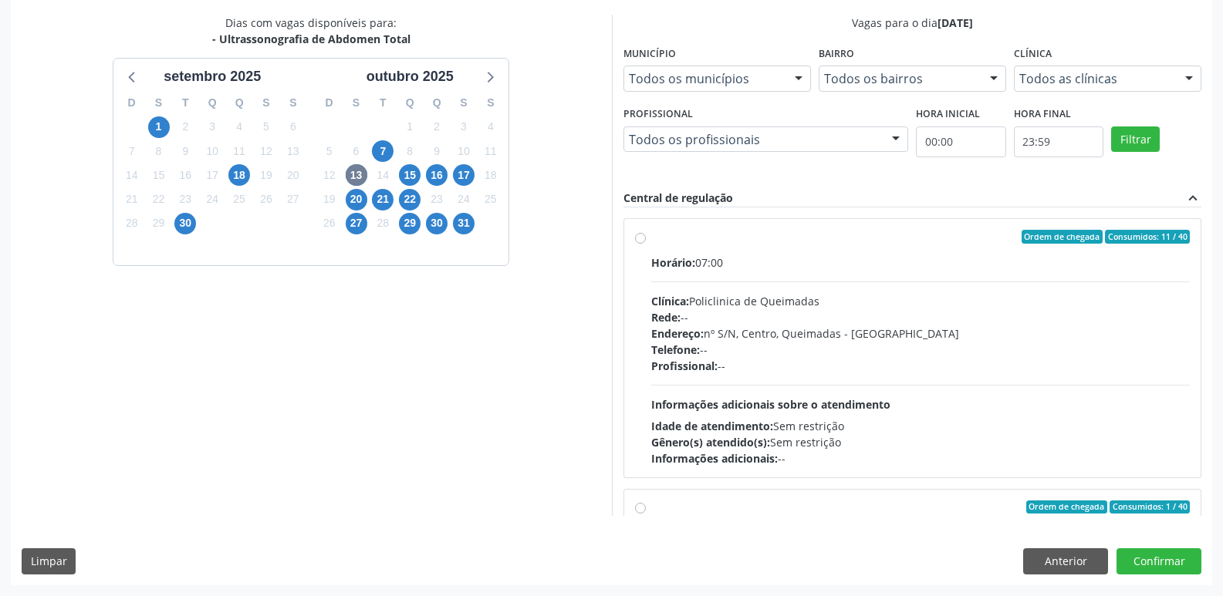
click at [906, 380] on div "Horário: 07:00 Clínica: Policlinica de Queimadas Rede: -- Endereço: nº S/N, Cen…" at bounding box center [920, 361] width 539 height 212
click at [646, 244] on input "Ordem de chegada Consumidos: 11 / 40 Horário: 07:00 Clínica: Policlinica de Que…" at bounding box center [640, 237] width 11 height 14
radio input "true"
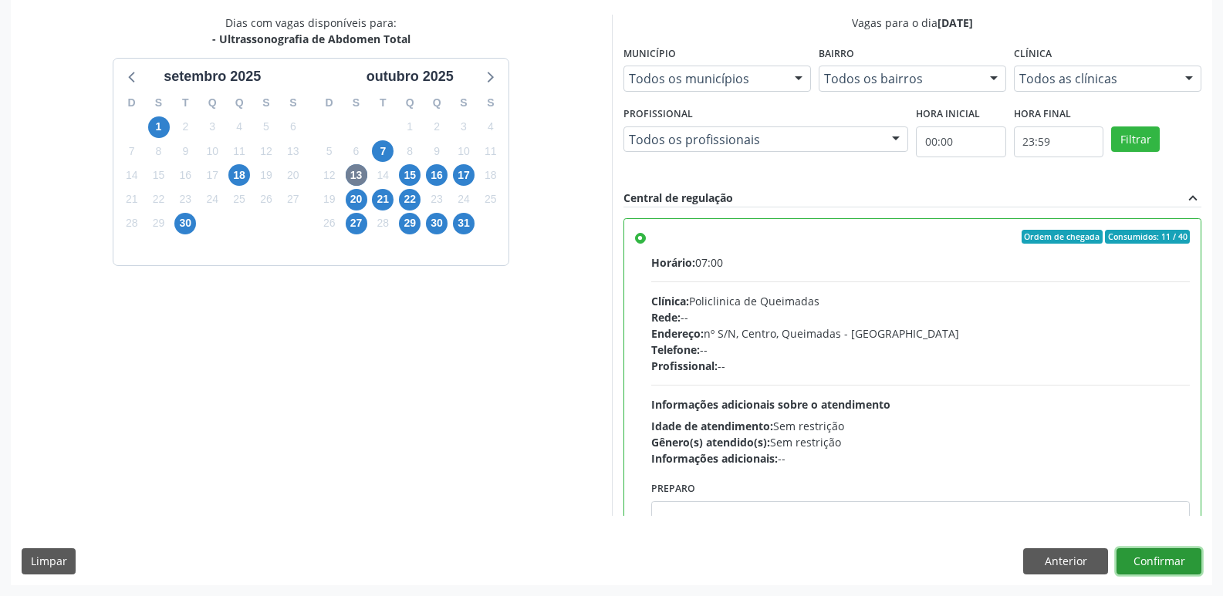
click at [1167, 549] on button "Confirmar" at bounding box center [1158, 561] width 85 height 26
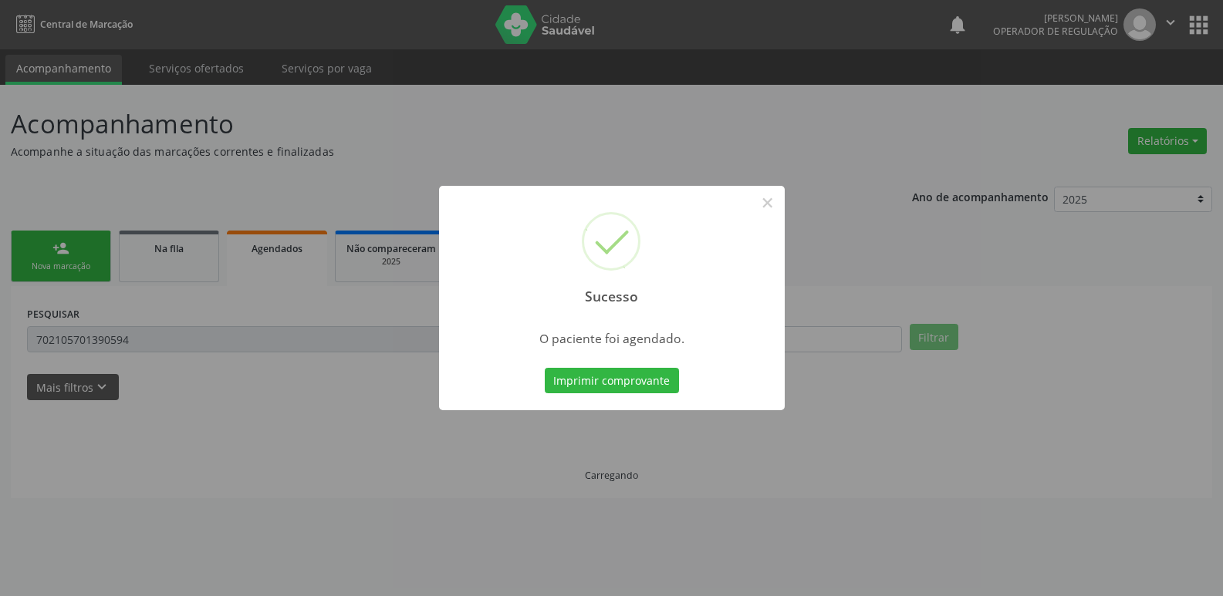
scroll to position [0, 0]
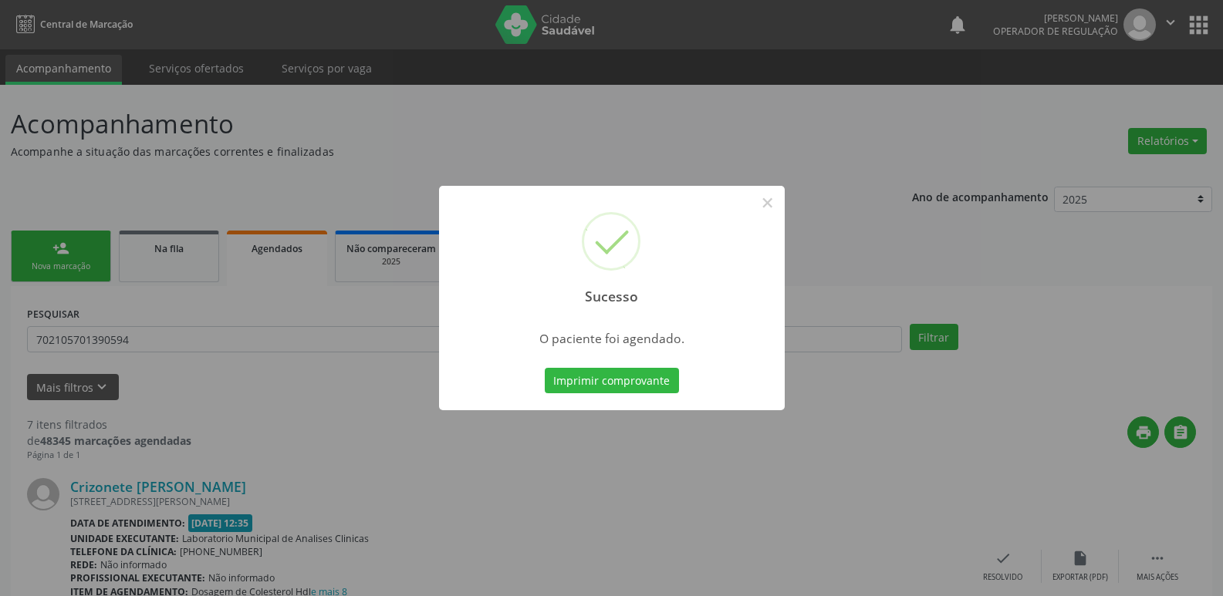
click at [545, 368] on button "Imprimir comprovante" at bounding box center [612, 381] width 134 height 26
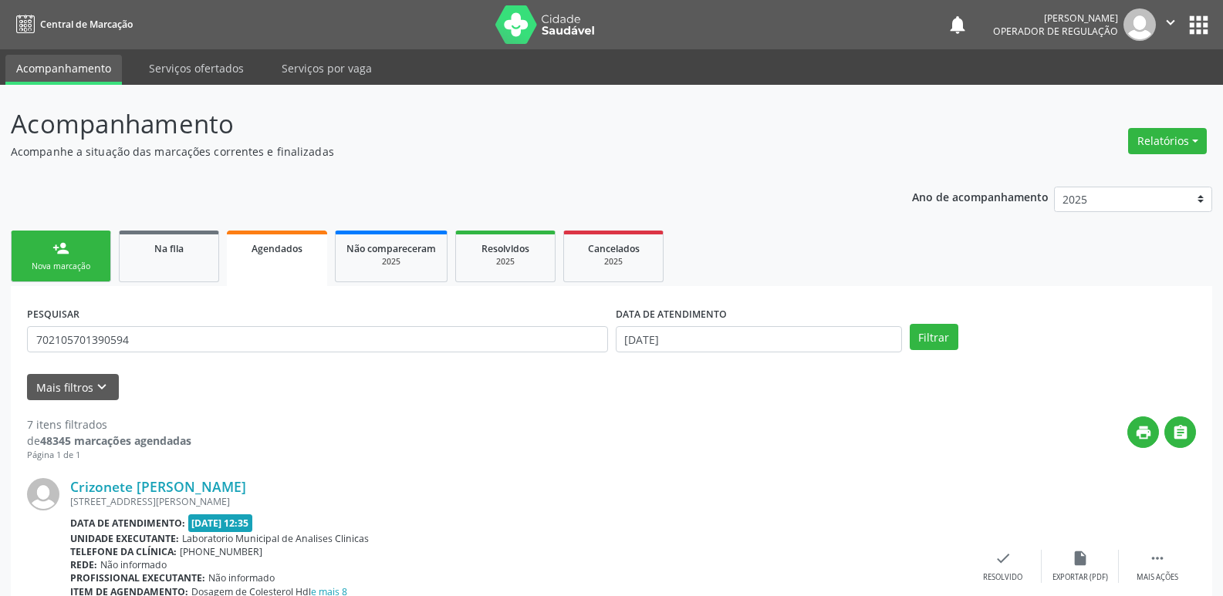
click at [64, 259] on link "person_add Nova marcação" at bounding box center [61, 257] width 100 height 52
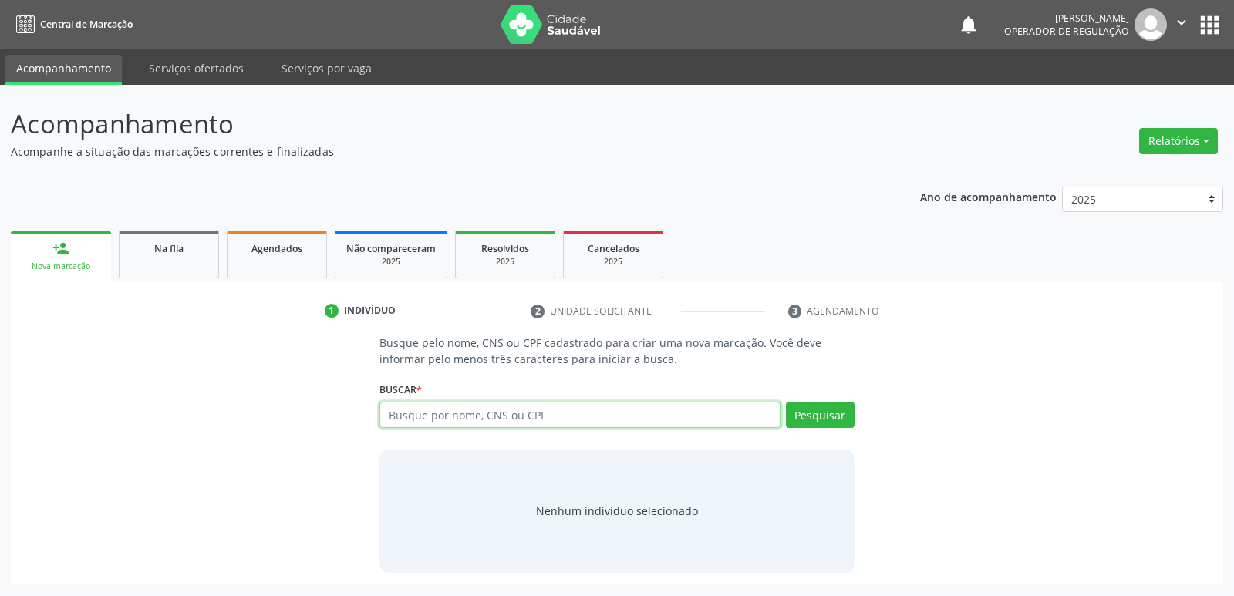
click at [447, 414] on input "text" at bounding box center [580, 415] width 400 height 26
type input "-+++++--"
click at [299, 267] on link "Agendados" at bounding box center [277, 255] width 100 height 48
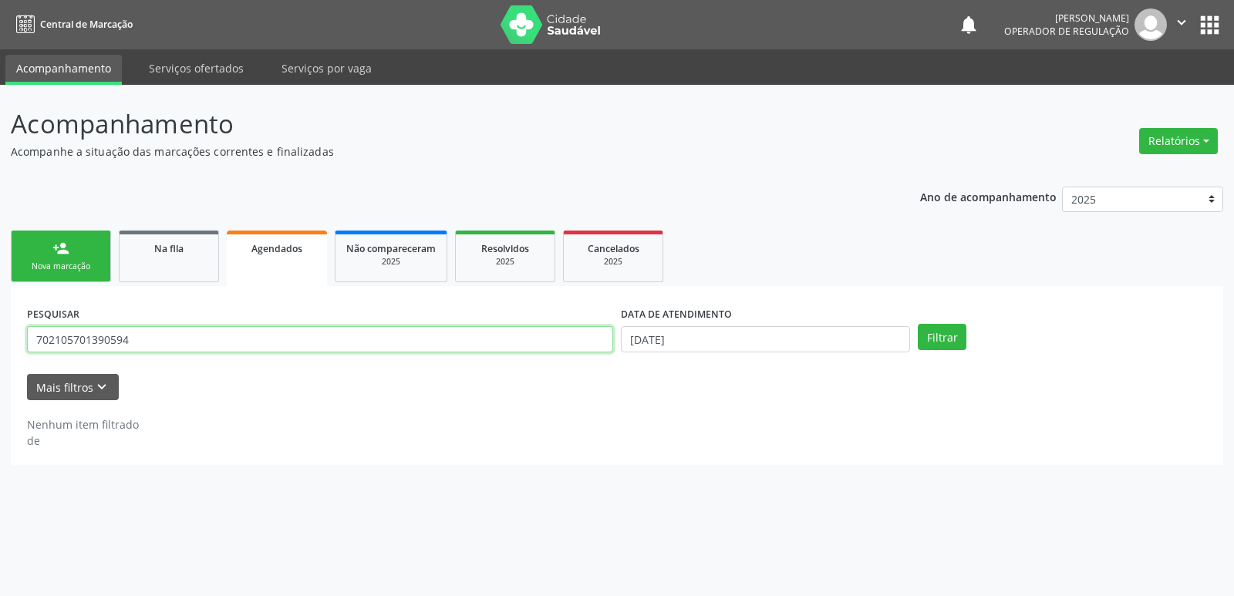
click at [155, 334] on input "702105701390594" at bounding box center [320, 339] width 586 height 26
drag, startPoint x: 155, startPoint y: 334, endPoint x: 0, endPoint y: 267, distance: 168.9
click at [0, 267] on div "Acompanhamento Acompanhe a situação das marcações correntes e finalizadas Relat…" at bounding box center [617, 340] width 1234 height 511
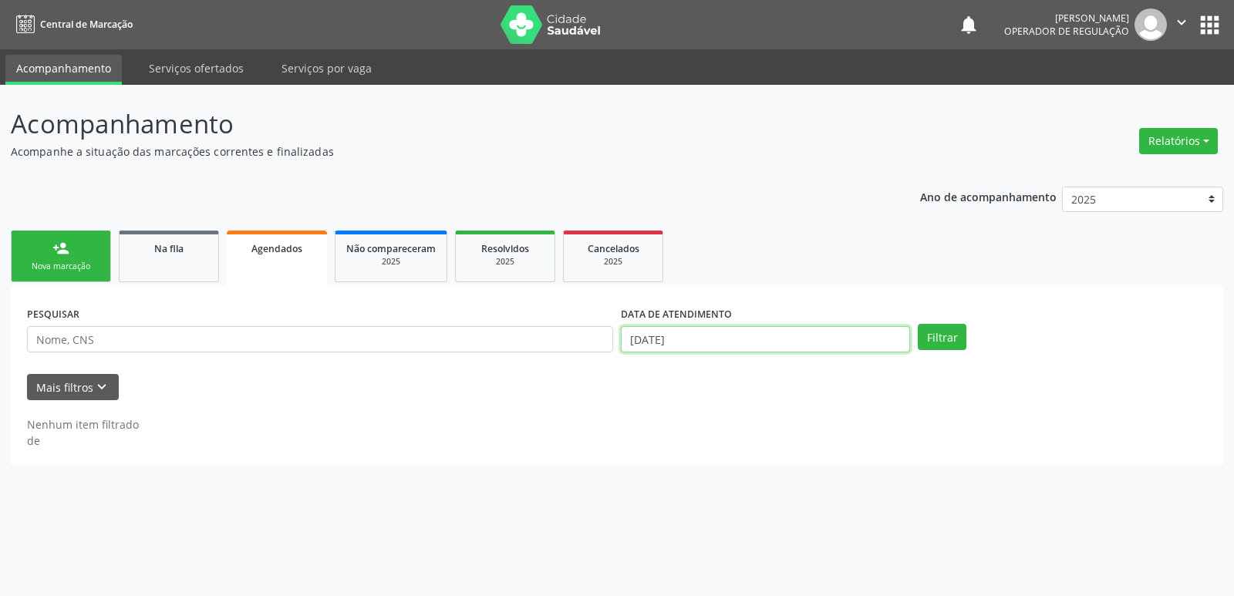
drag, startPoint x: 828, startPoint y: 339, endPoint x: 856, endPoint y: 289, distance: 57.3
click at [828, 338] on input "[DATE]" at bounding box center [765, 339] width 289 height 26
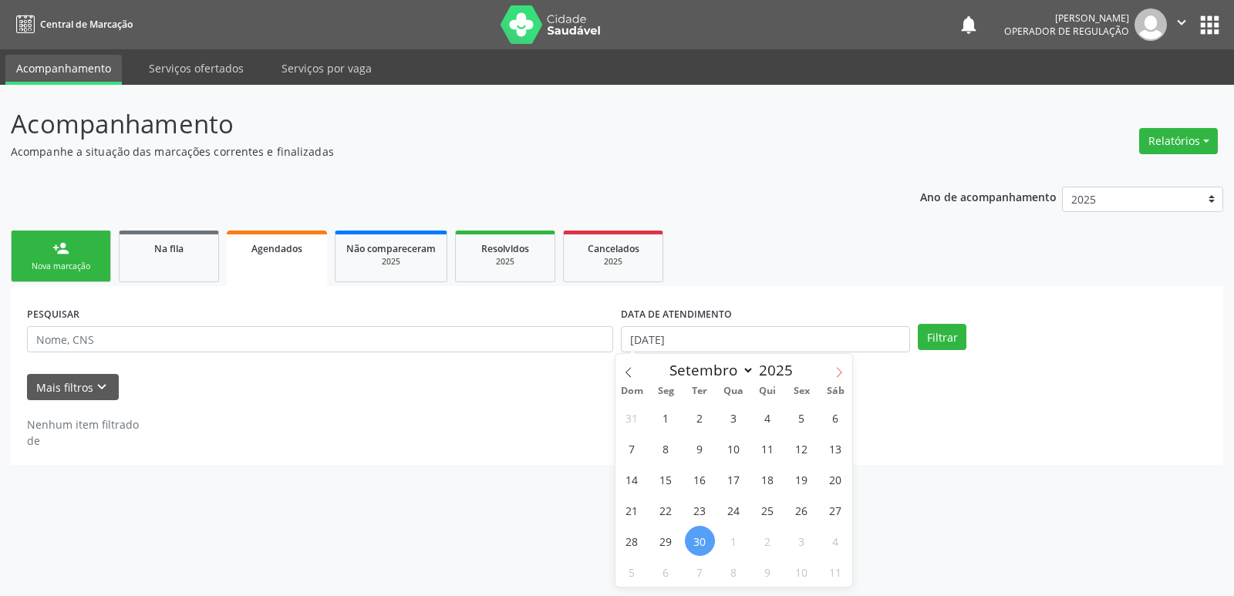
click at [839, 364] on span at bounding box center [839, 367] width 26 height 26
select select "9"
click at [730, 414] on span "1" at bounding box center [734, 418] width 30 height 30
type input "01/10/2025"
click at [730, 414] on span "1" at bounding box center [734, 418] width 30 height 30
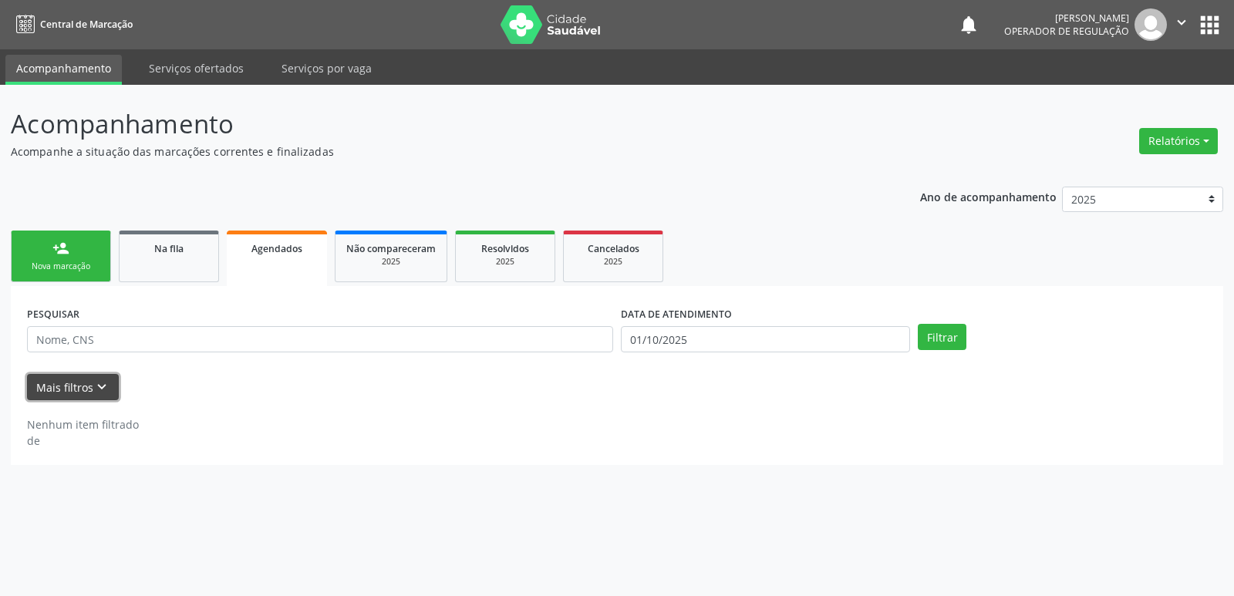
click at [66, 377] on button "Mais filtros keyboard_arrow_down" at bounding box center [73, 387] width 92 height 27
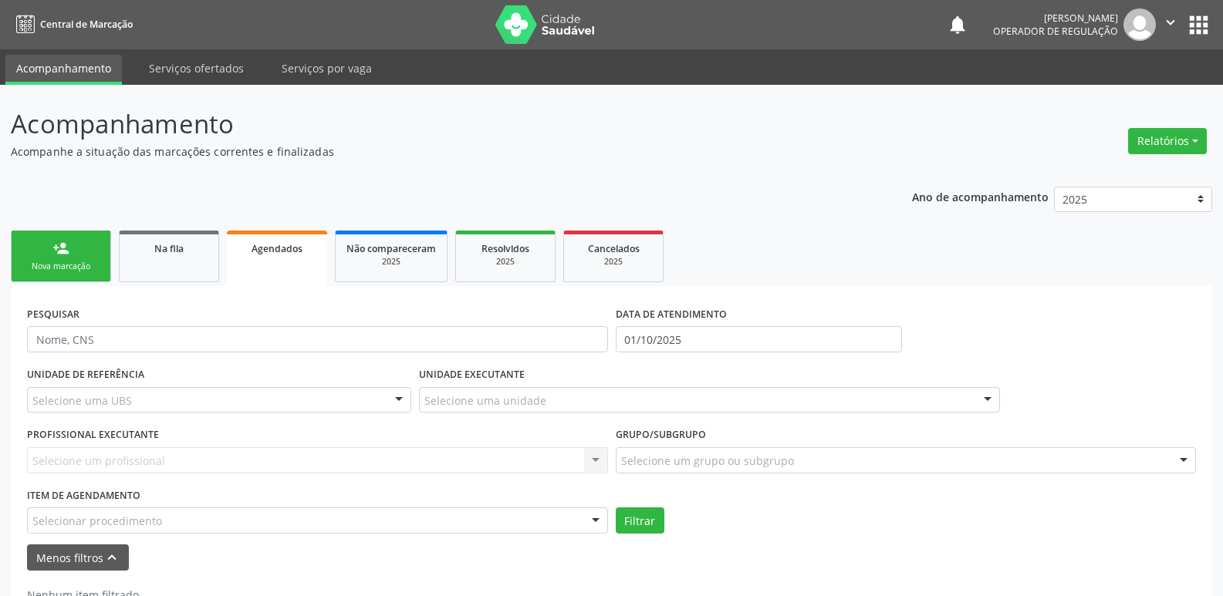
click at [205, 511] on div "Selecionar procedimento" at bounding box center [317, 521] width 581 height 26
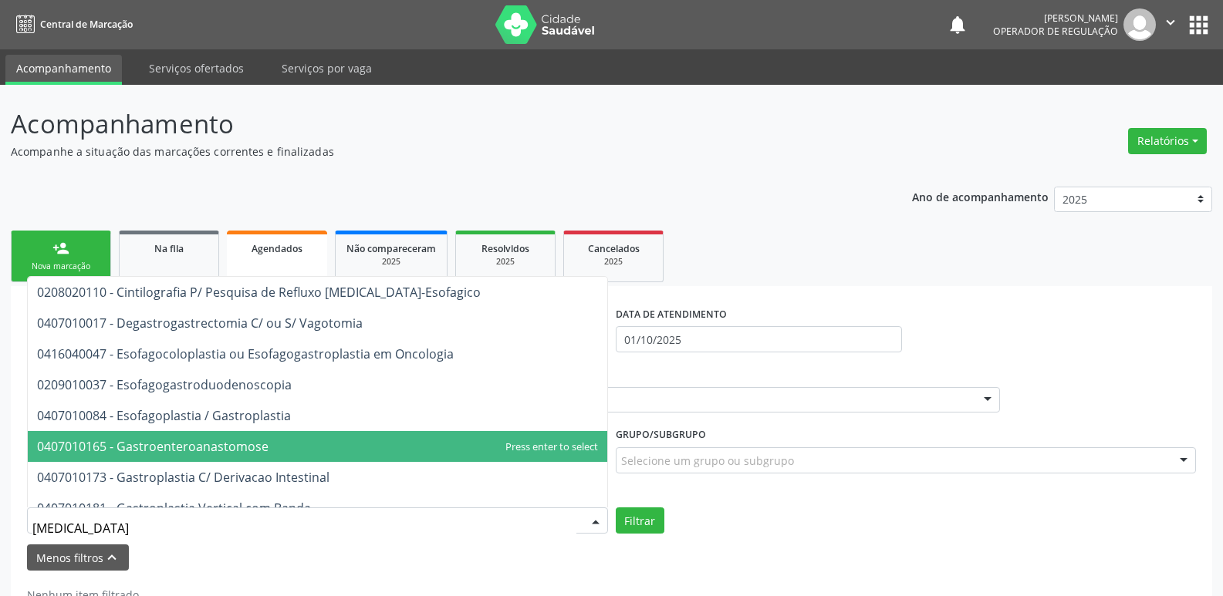
type input "GASTROD"
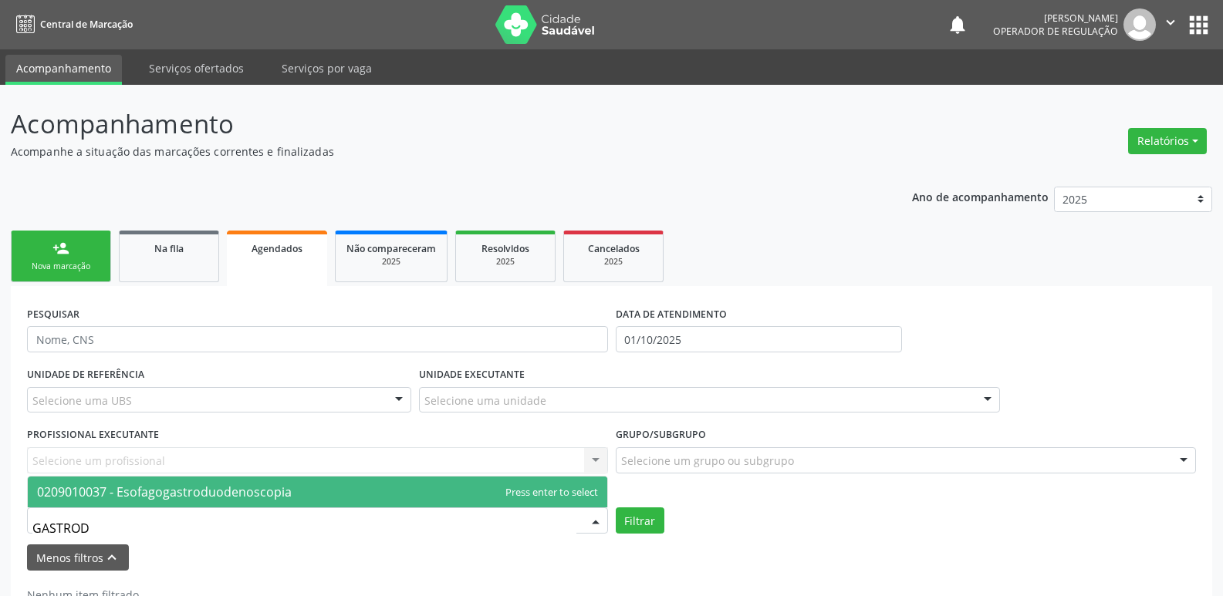
click at [276, 491] on span "0209010037 - Esofagogastroduodenoscopia" at bounding box center [164, 492] width 255 height 17
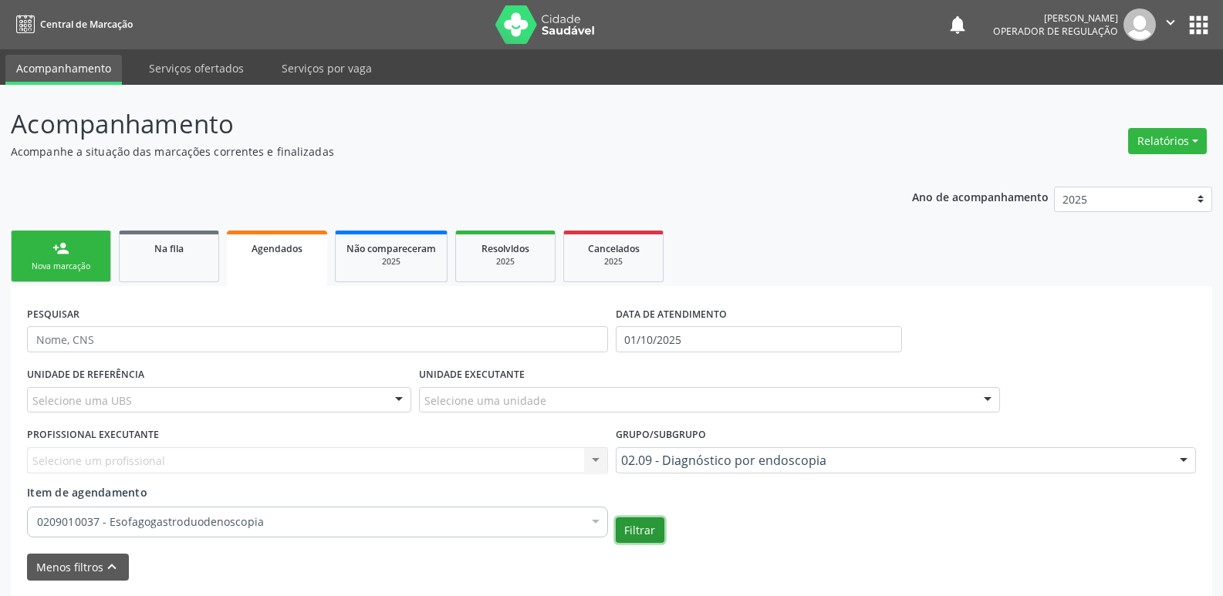
click at [631, 537] on button "Filtrar" at bounding box center [640, 531] width 49 height 26
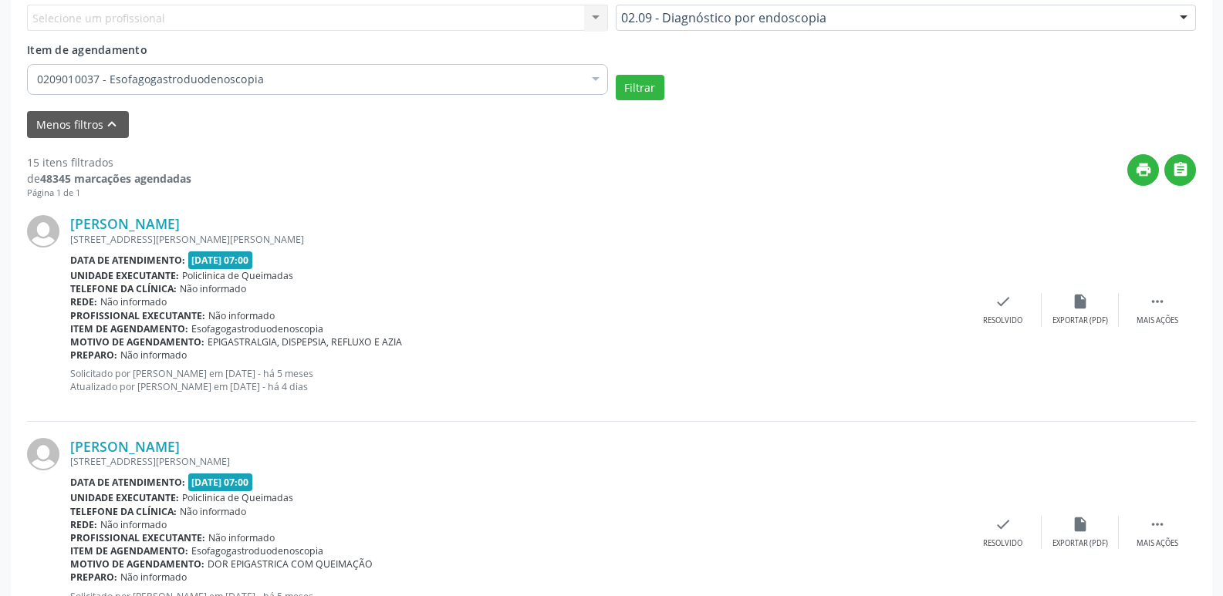
scroll to position [418, 0]
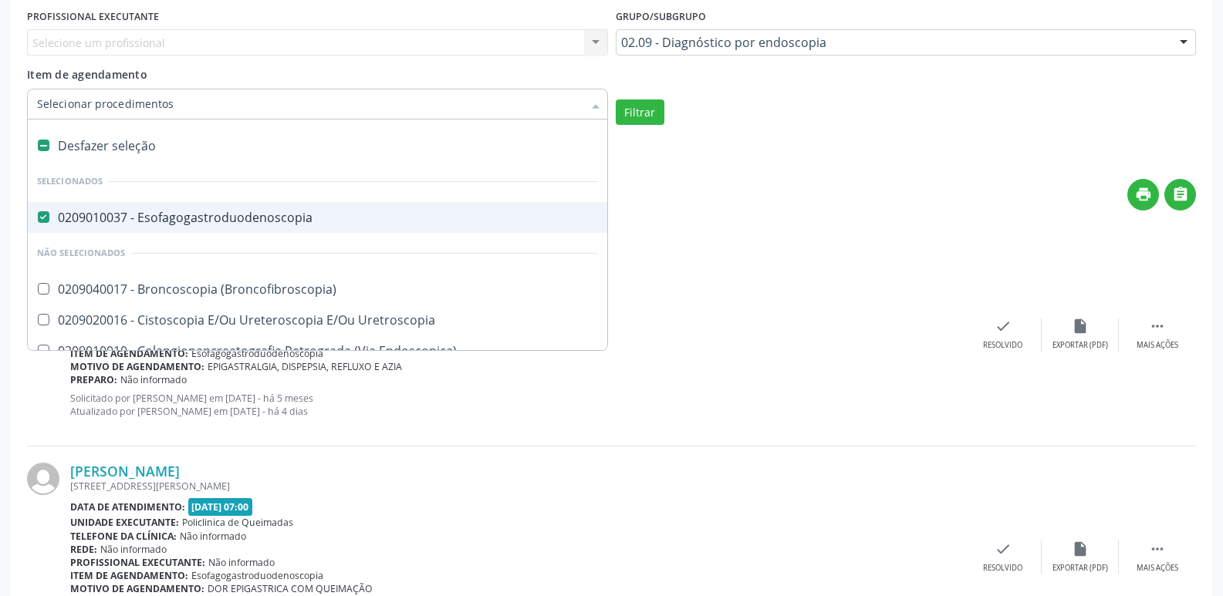
drag, startPoint x: 237, startPoint y: 217, endPoint x: 299, endPoint y: 147, distance: 94.0
click at [243, 207] on span "0209010037 - Esofagogastroduodenoscopia" at bounding box center [317, 217] width 579 height 31
checkbox Esofagogastroduodenoscopia "false"
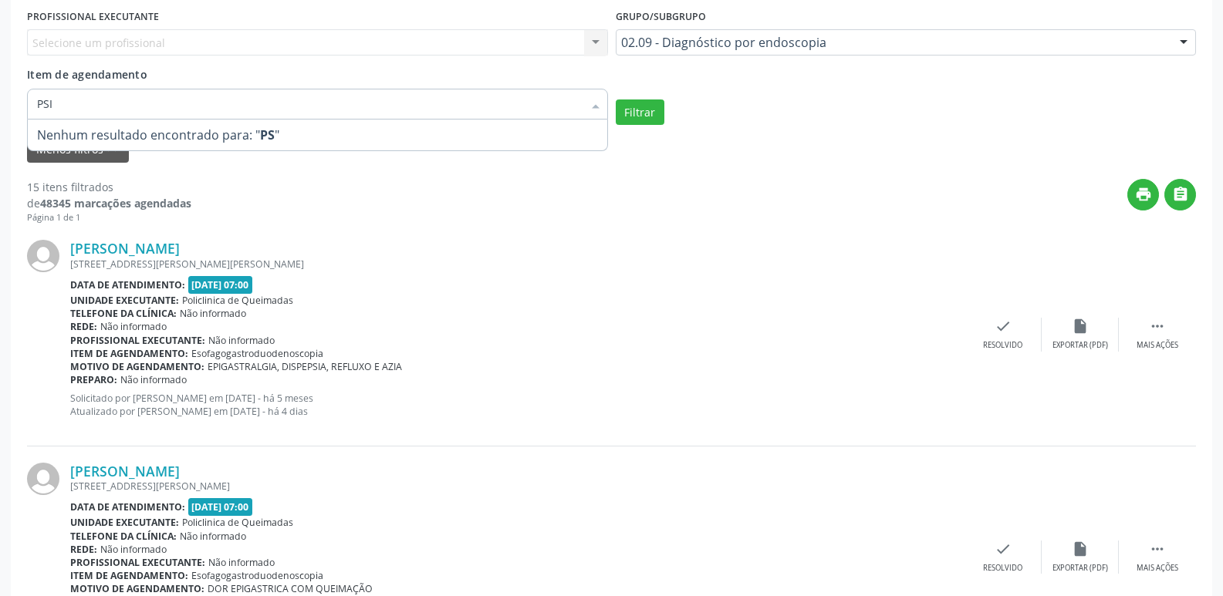
type input "PSIQ"
drag, startPoint x: 801, startPoint y: 13, endPoint x: 794, endPoint y: 33, distance: 21.5
click at [797, 24] on div "Grupo/Subgrupo 02.09 - Diagnóstico por endoscopia Todos os grupos e subgrupos 0…" at bounding box center [906, 29] width 581 height 49
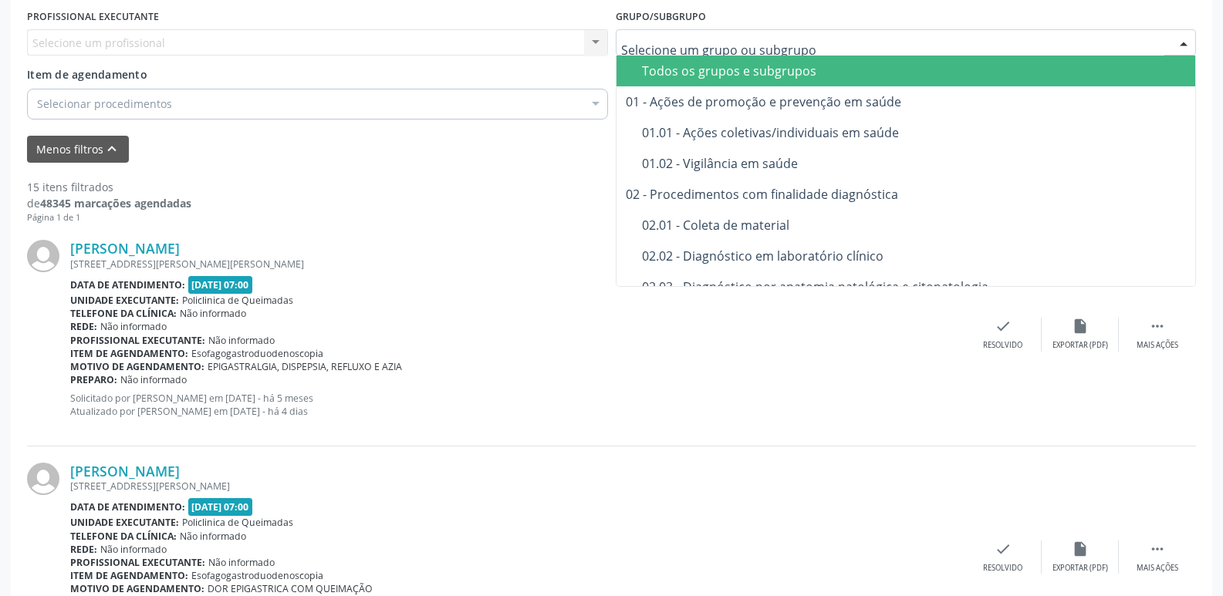
click at [742, 69] on div "Todos os grupos e subgrupos" at bounding box center [914, 71] width 545 height 12
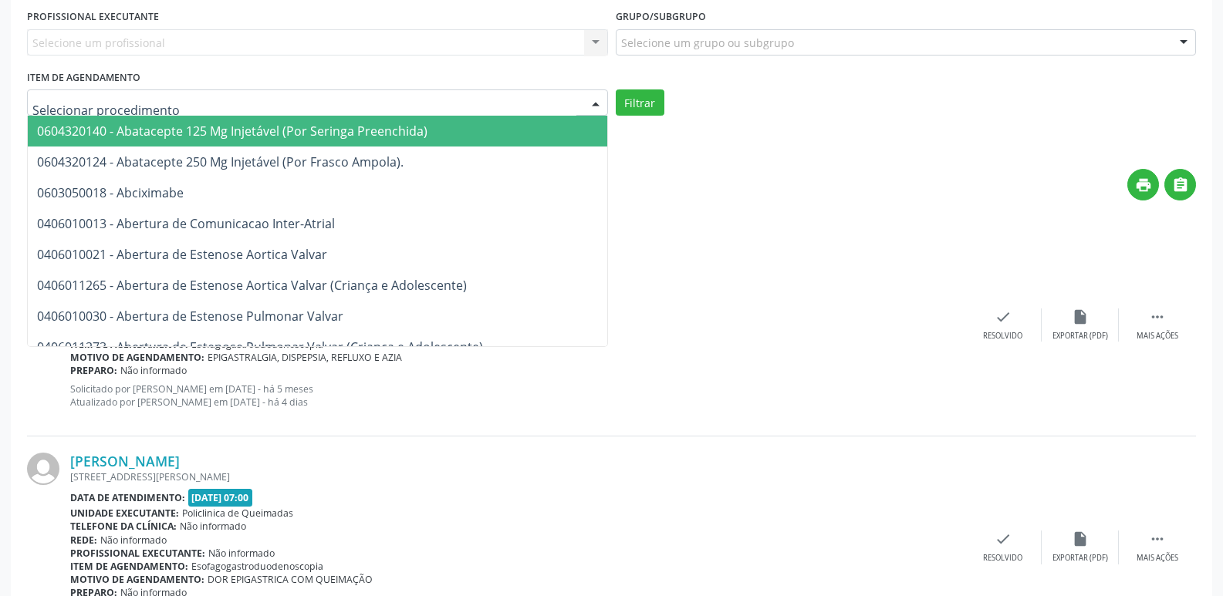
click at [481, 106] on div at bounding box center [317, 102] width 581 height 26
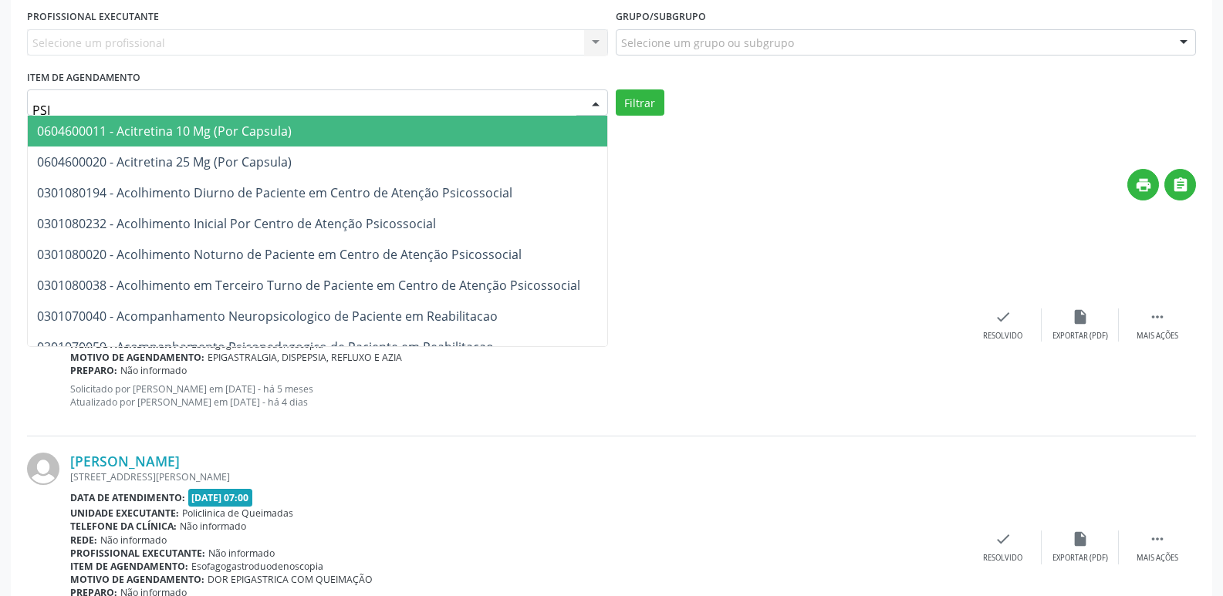
type input "PSIQ"
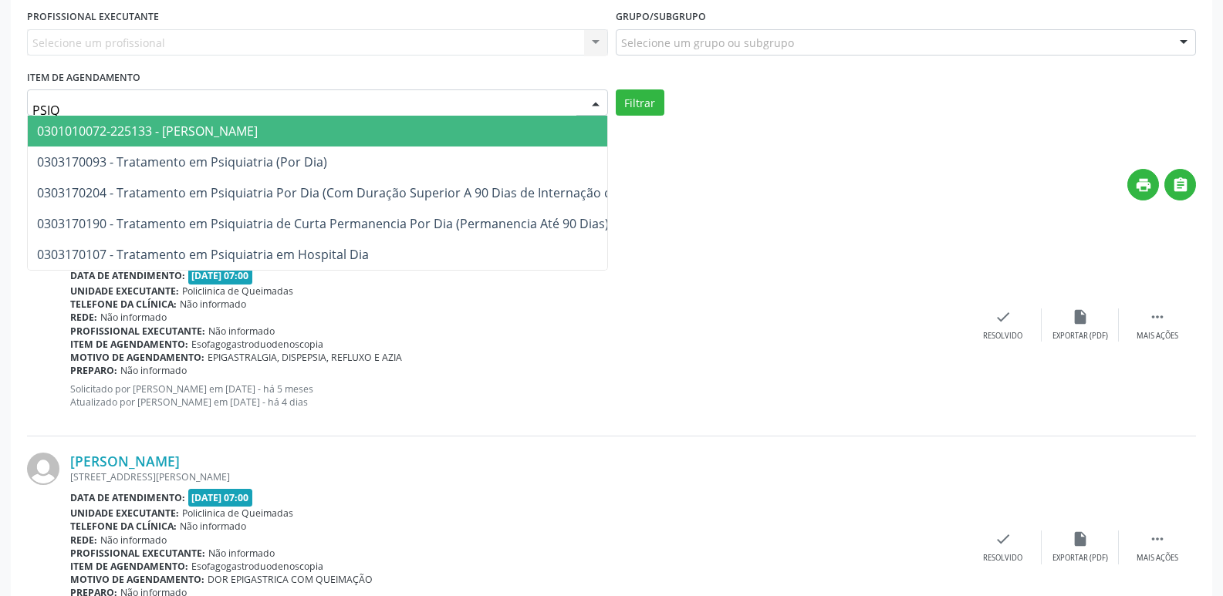
click at [368, 138] on span "0301010072-225133 - [PERSON_NAME]" at bounding box center [420, 131] width 785 height 31
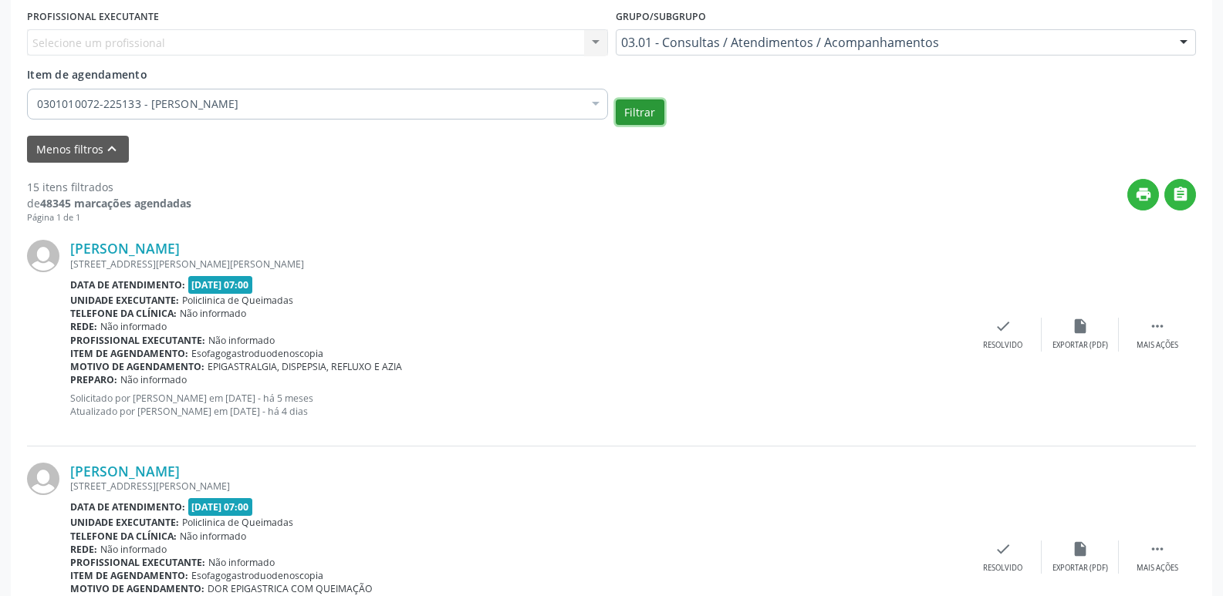
click at [650, 112] on button "Filtrar" at bounding box center [640, 113] width 49 height 26
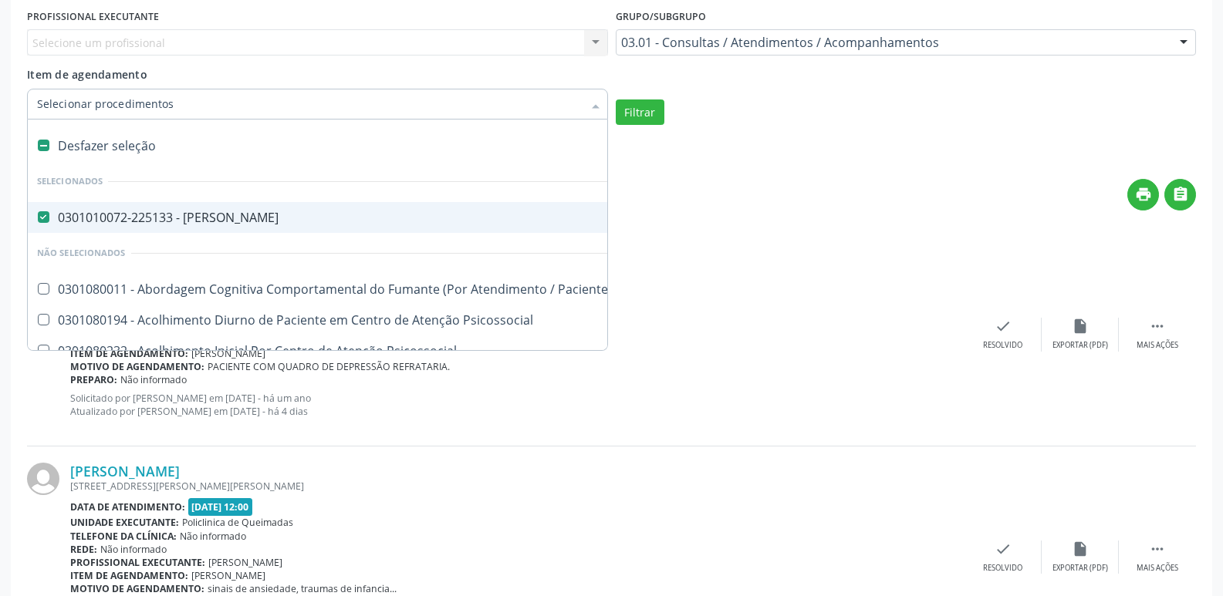
drag, startPoint x: 342, startPoint y: 212, endPoint x: 363, endPoint y: 201, distance: 24.5
click at [345, 211] on div "0301010072-225133 - [PERSON_NAME]" at bounding box center [853, 217] width 1633 height 12
checkbox Psiquiatra "false"
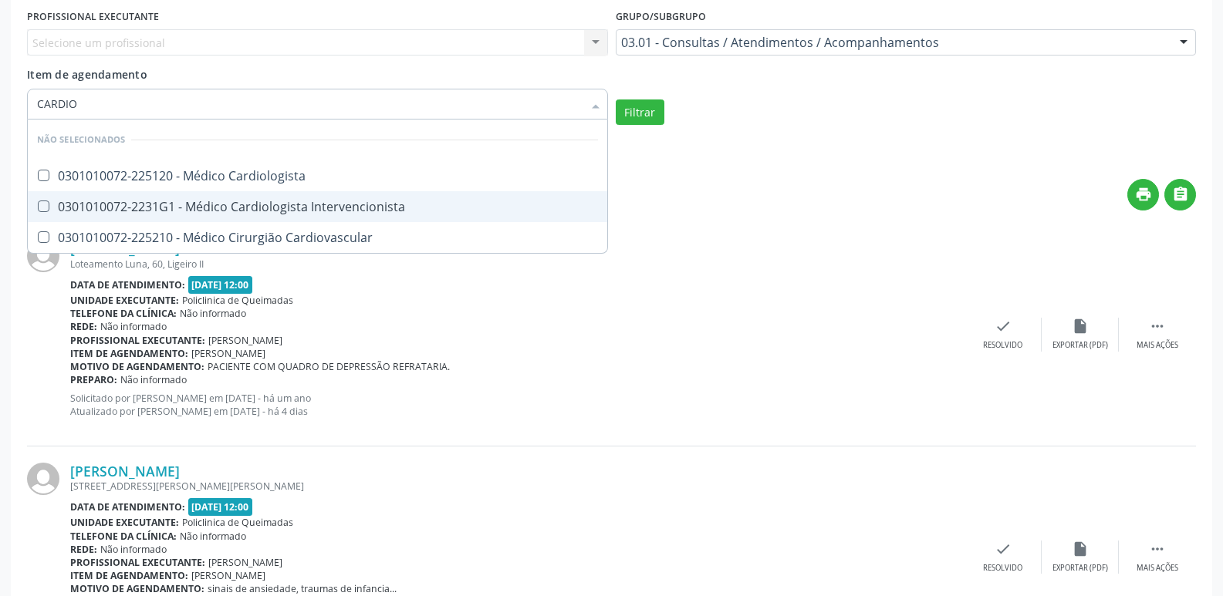
type input "CARDIOL"
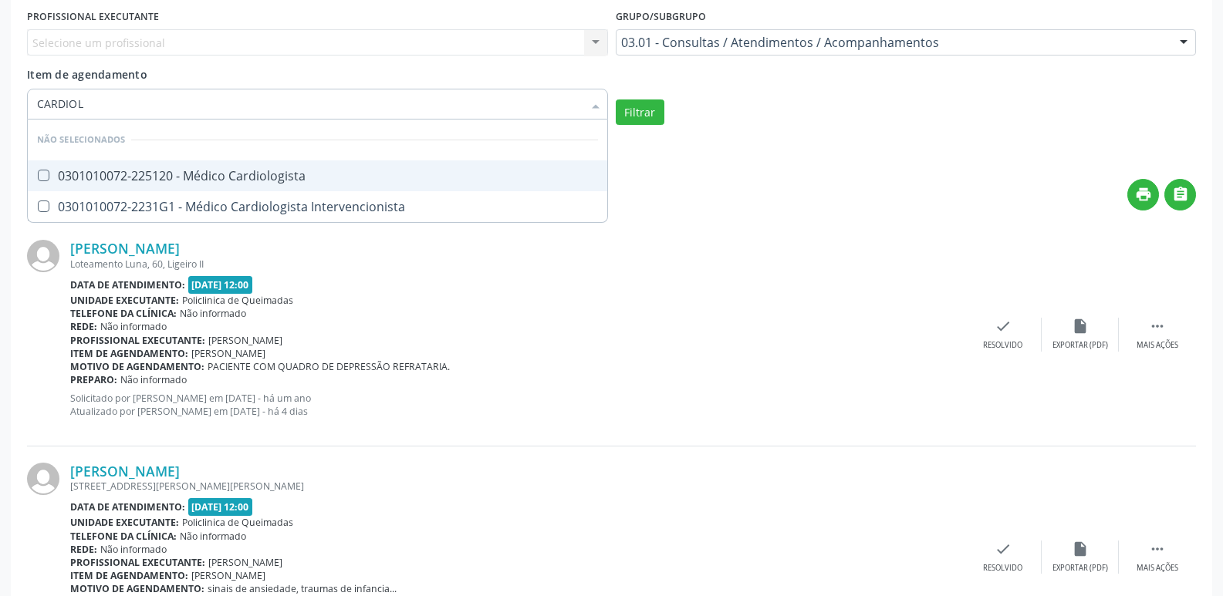
drag, startPoint x: 246, startPoint y: 172, endPoint x: 578, endPoint y: 163, distance: 331.8
click at [266, 167] on span "0301010072-225120 - Médico Cardiologista" at bounding box center [317, 175] width 579 height 31
checkbox Cardiologista "true"
click at [660, 110] on button "Filtrar" at bounding box center [640, 113] width 49 height 26
